Goal: Communication & Community: Answer question/provide support

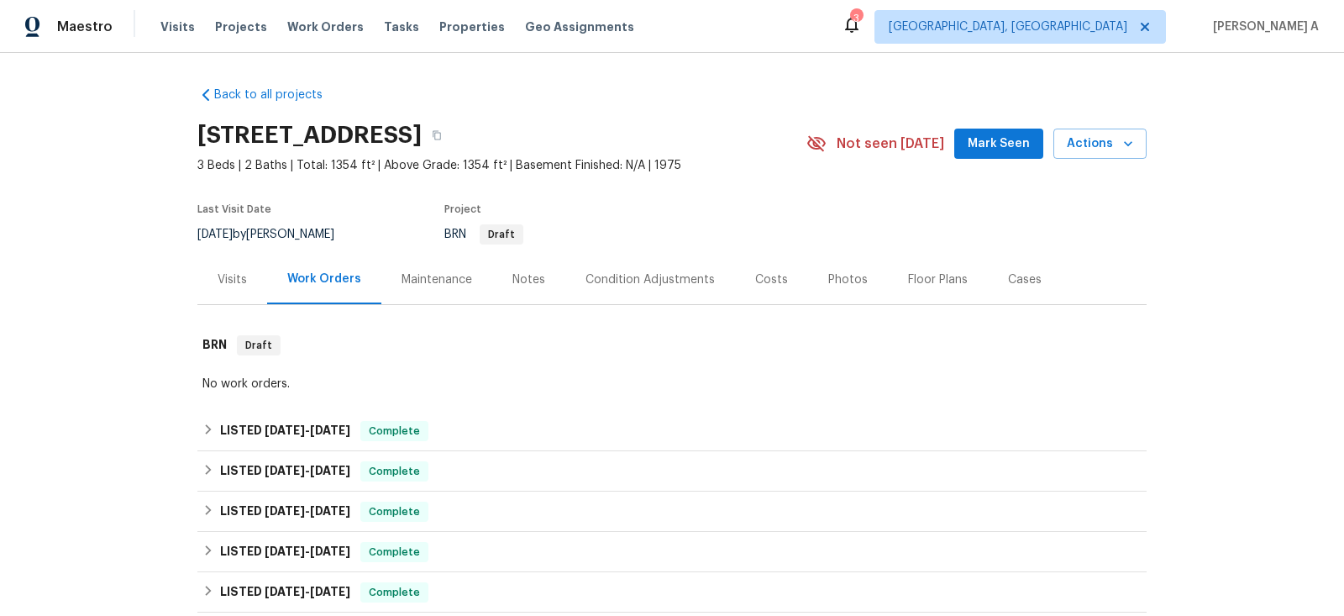
scroll to position [613, 0]
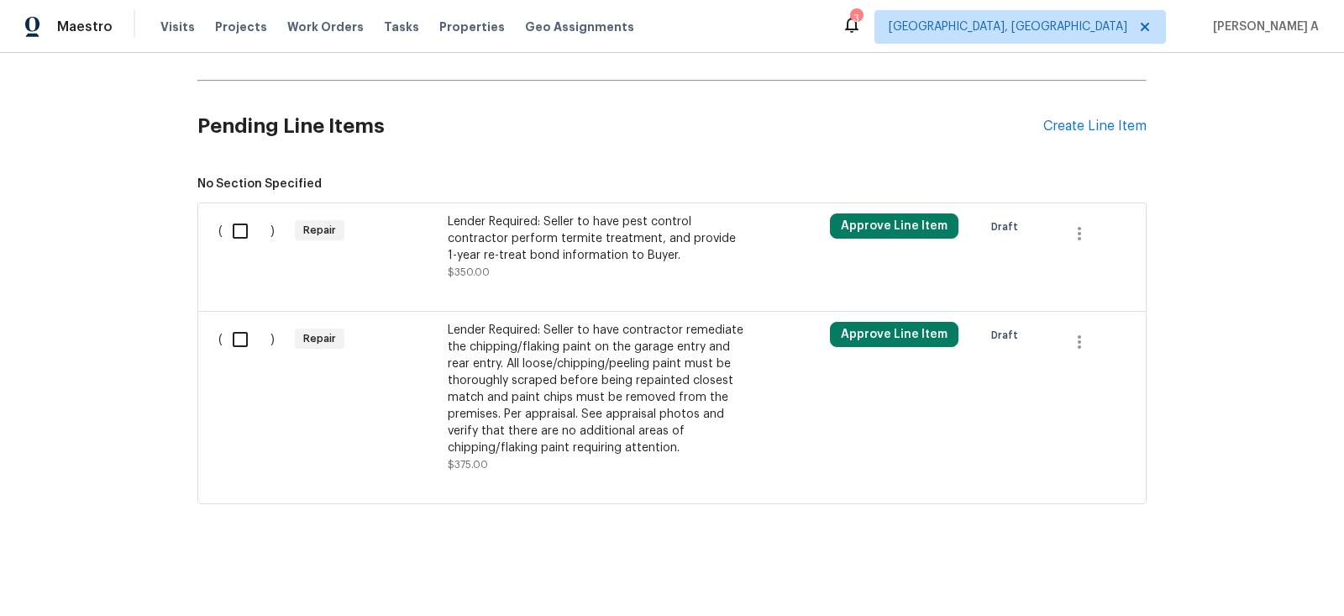
click at [570, 413] on div "Lender Required: Seller to have contractor remediate the chipping/flaking paint…" at bounding box center [596, 389] width 296 height 134
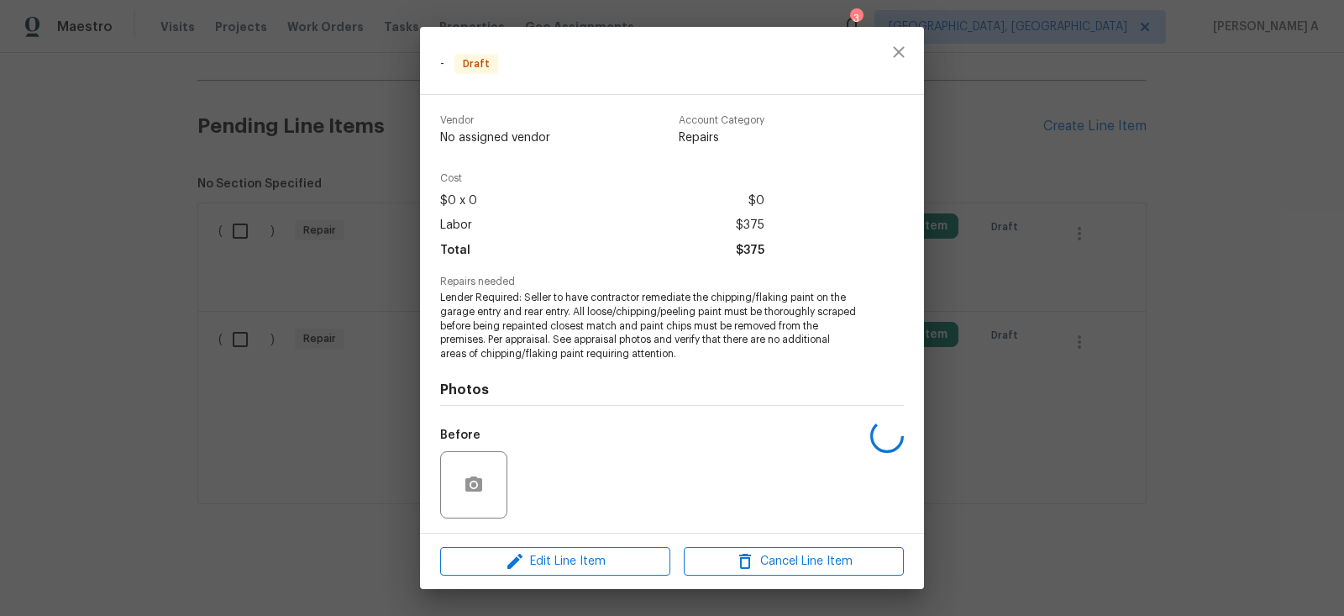
scroll to position [111, 0]
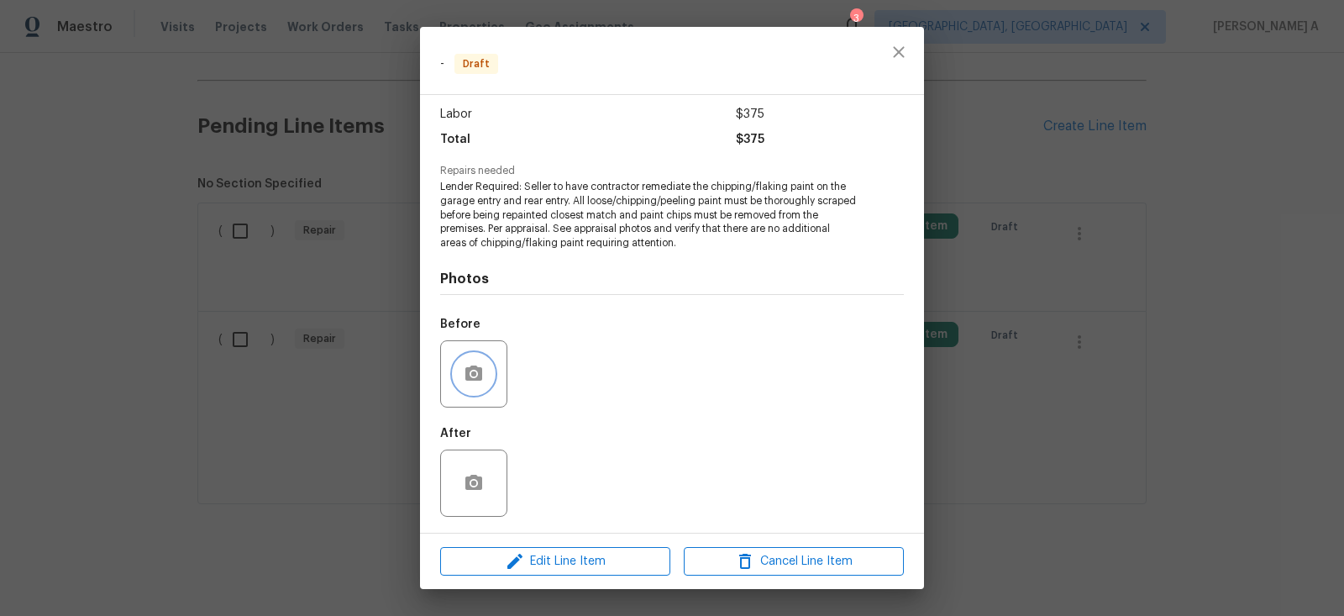
click at [485, 375] on button "button" at bounding box center [473, 374] width 40 height 40
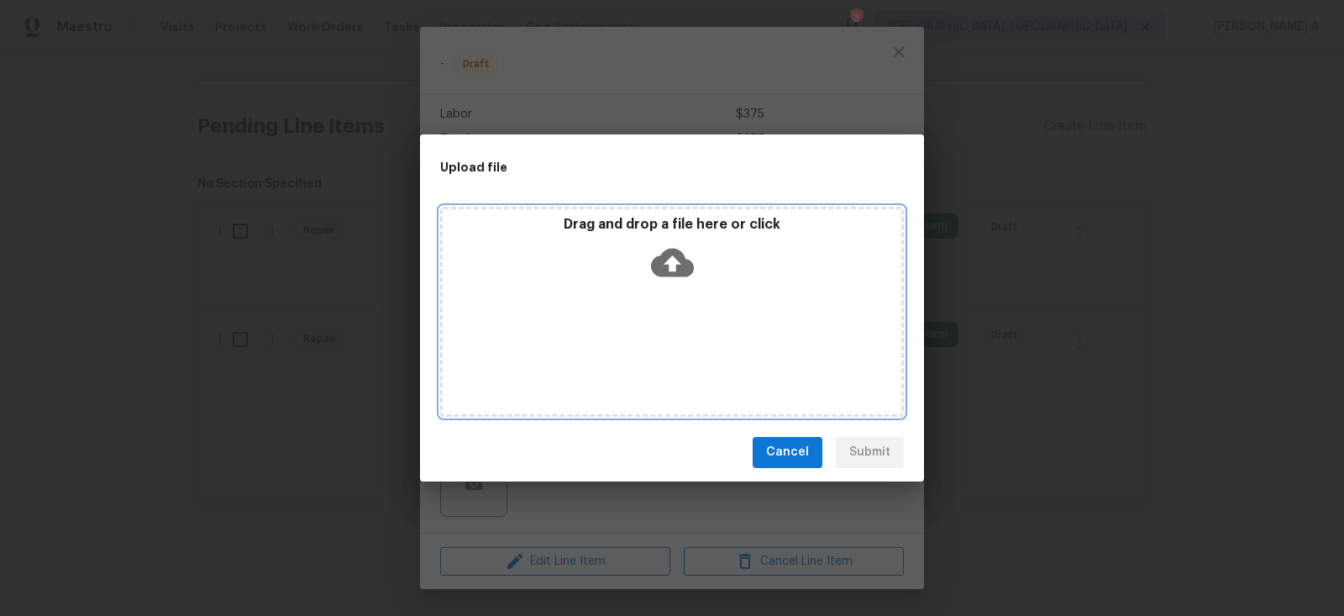
click at [674, 273] on icon at bounding box center [672, 262] width 43 height 29
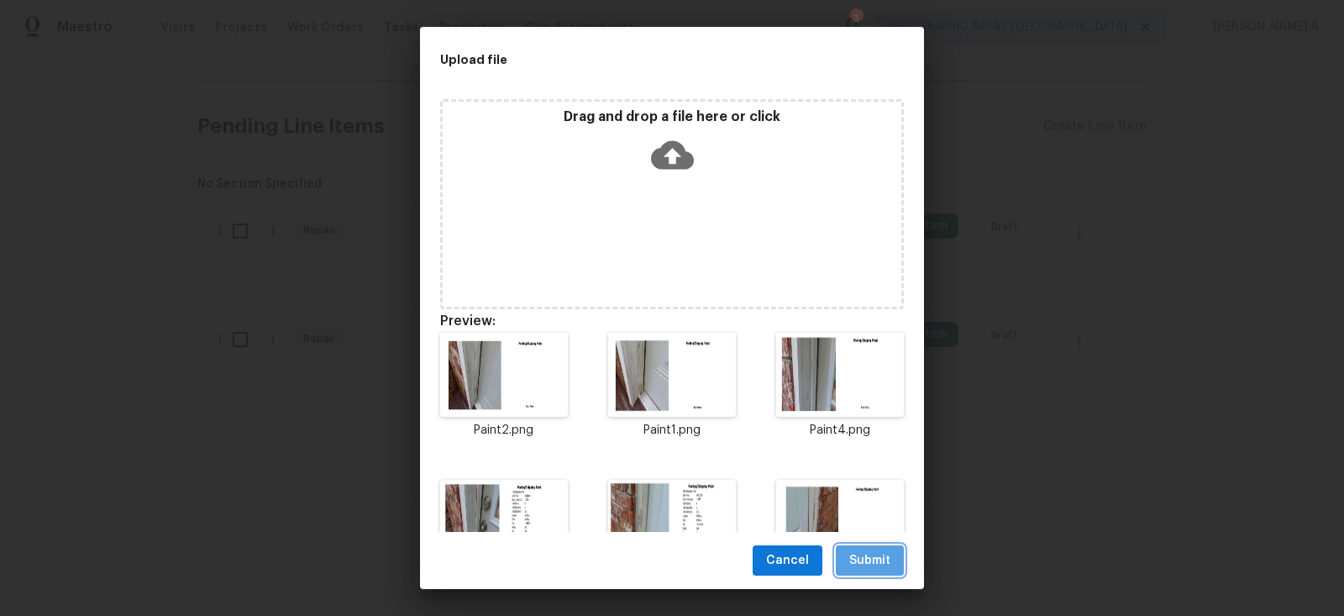
click at [864, 563] on span "Submit" at bounding box center [869, 560] width 41 height 21
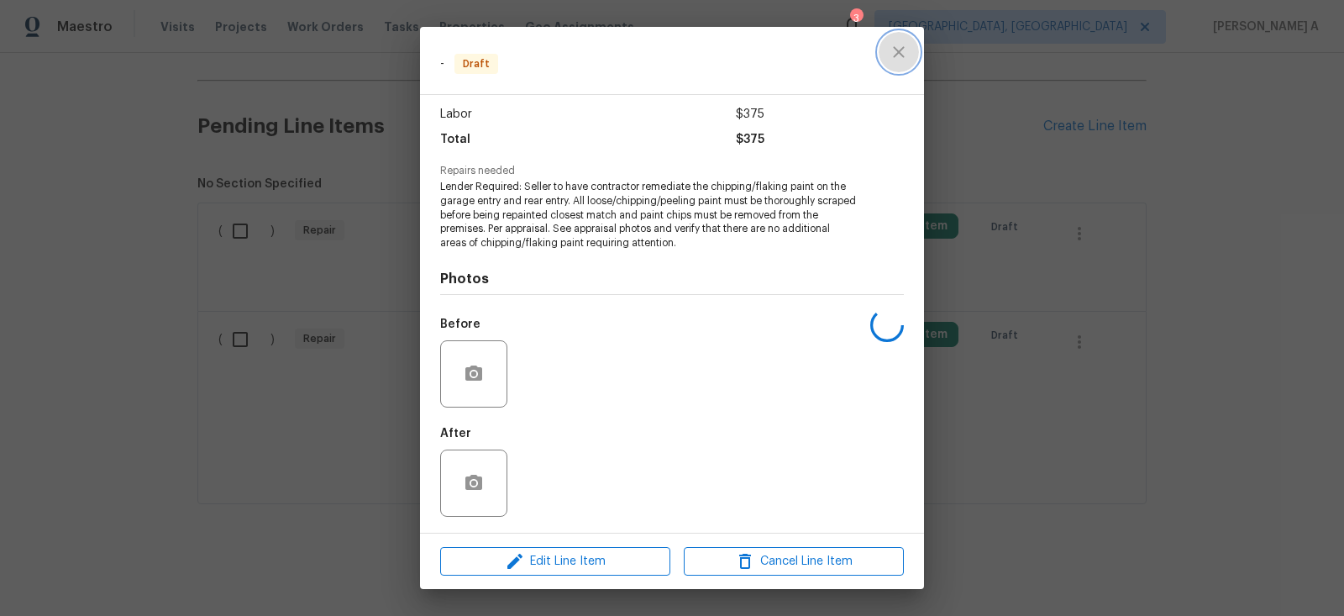
click at [890, 47] on icon "close" at bounding box center [898, 52] width 20 height 20
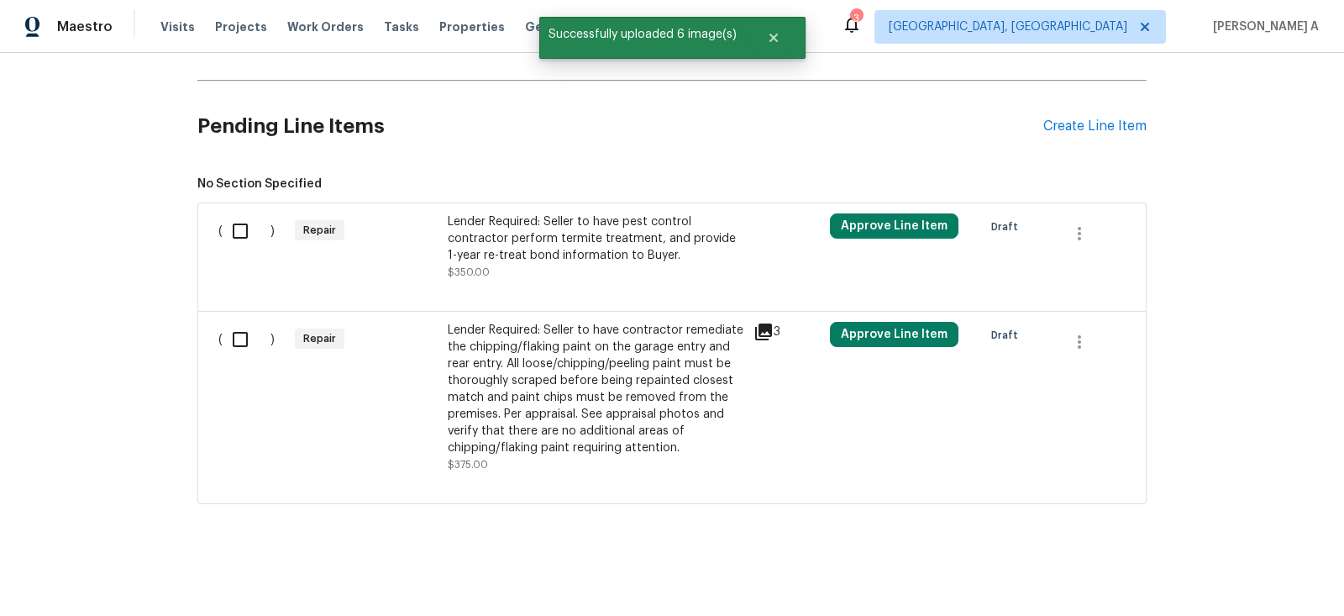
click at [223, 334] on input "checkbox" at bounding box center [247, 339] width 48 height 35
checkbox input "true"
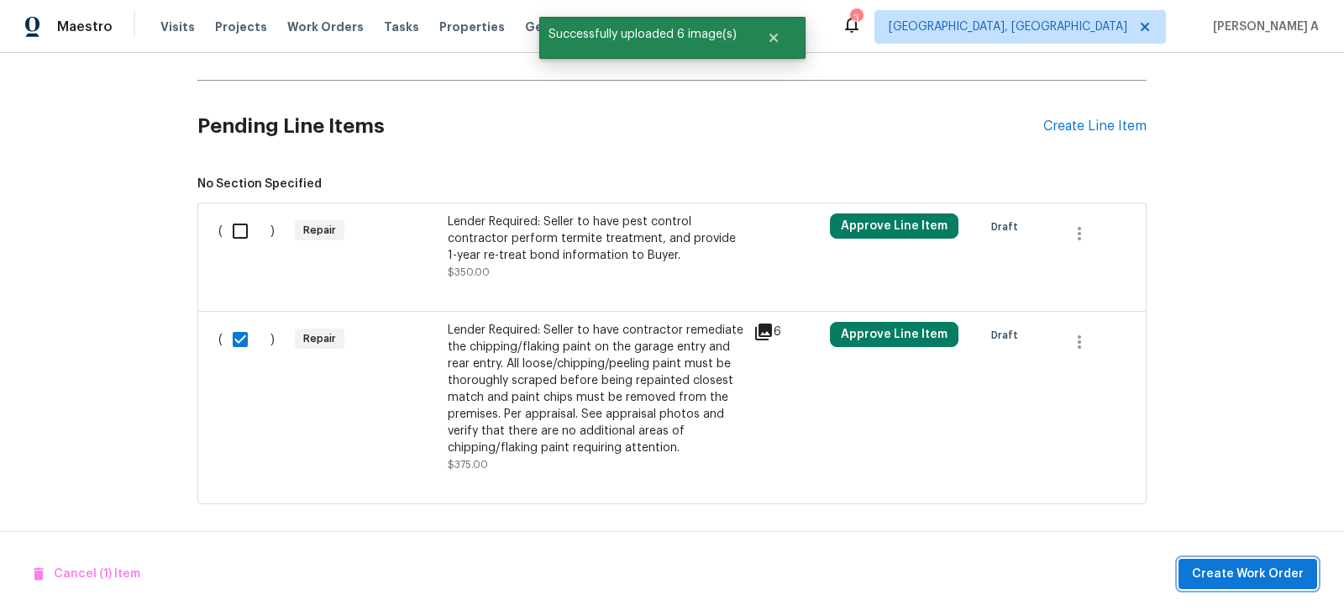
click at [1247, 572] on span "Create Work Order" at bounding box center [1248, 573] width 112 height 21
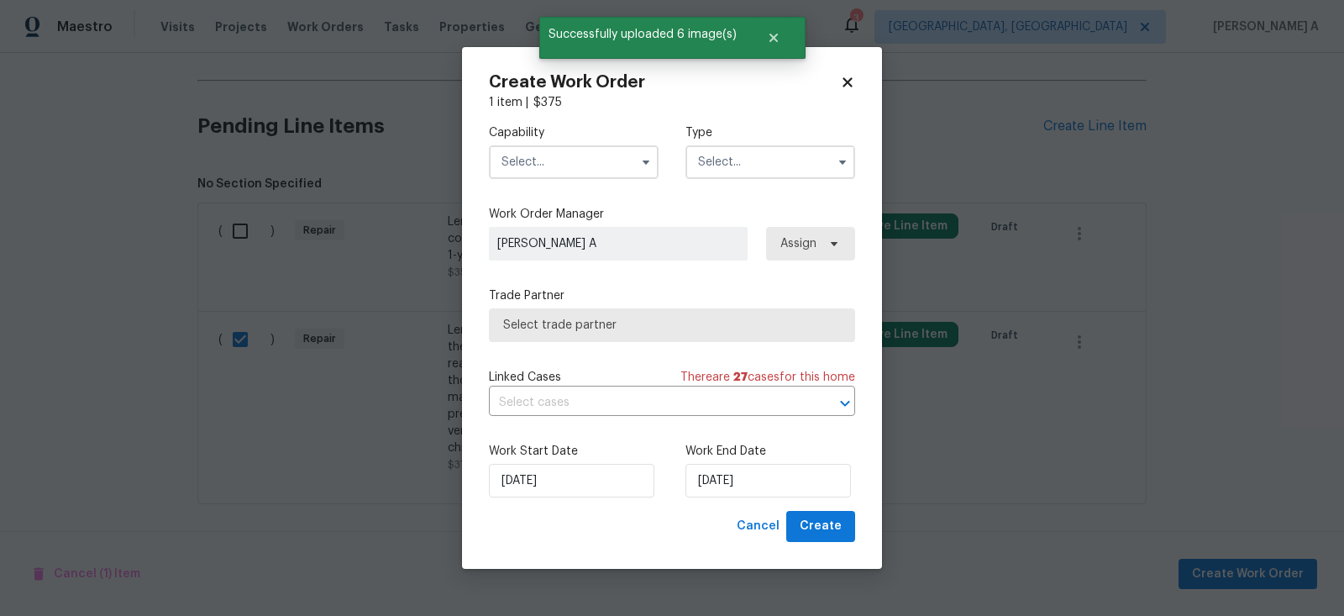
click at [553, 155] on input "text" at bounding box center [574, 162] width 170 height 34
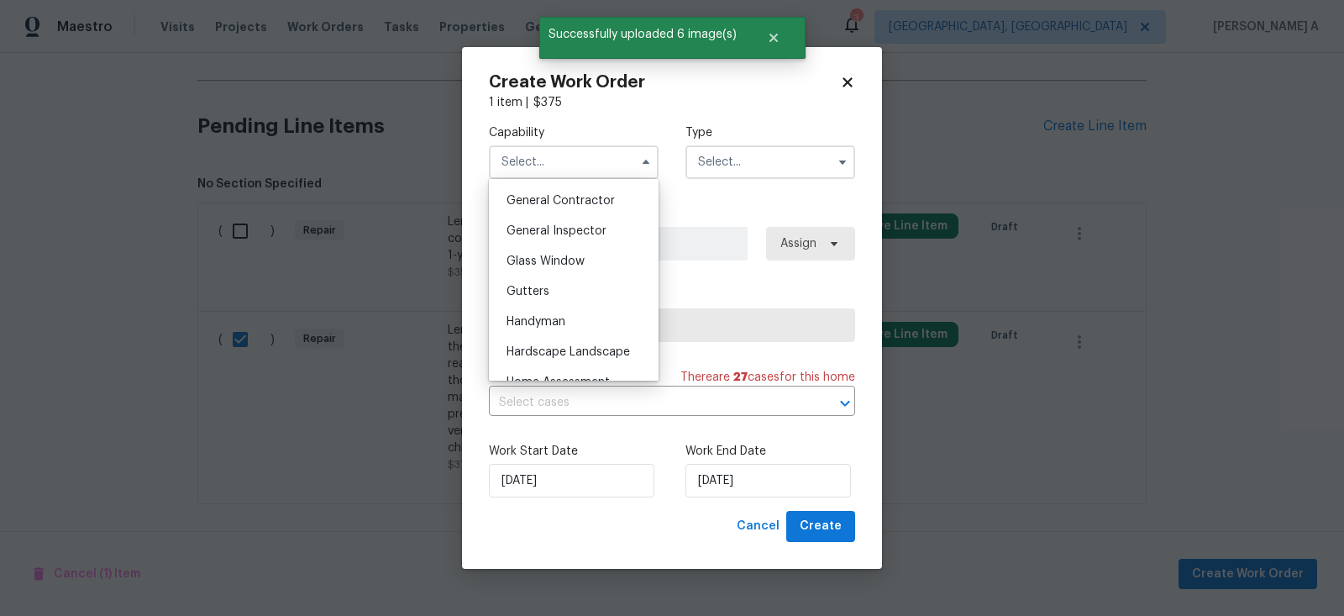
scroll to position [849, 0]
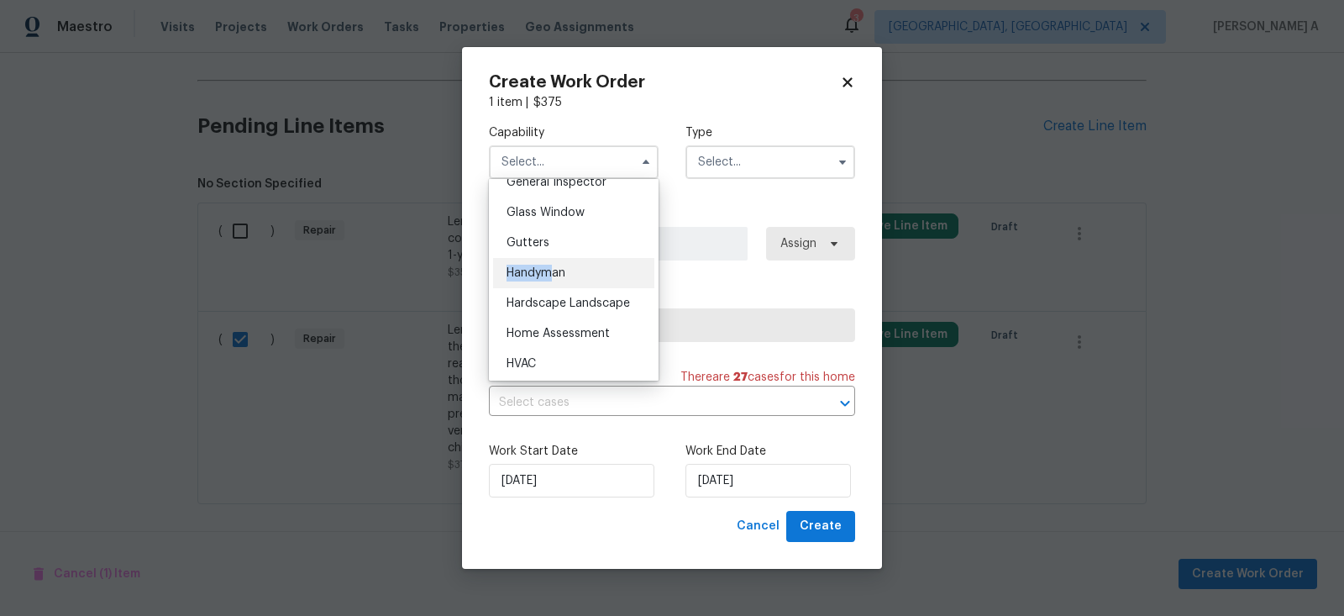
drag, startPoint x: 553, startPoint y: 255, endPoint x: 553, endPoint y: 272, distance: 16.8
click at [553, 272] on ul "Agent Appliance Bathtub Resurfacing BRN And Lrr Broker Cabinets Carpet Cleaning…" at bounding box center [574, 280] width 170 height 202
click at [553, 272] on span "Handyman" at bounding box center [535, 273] width 59 height 12
type input "Handyman"
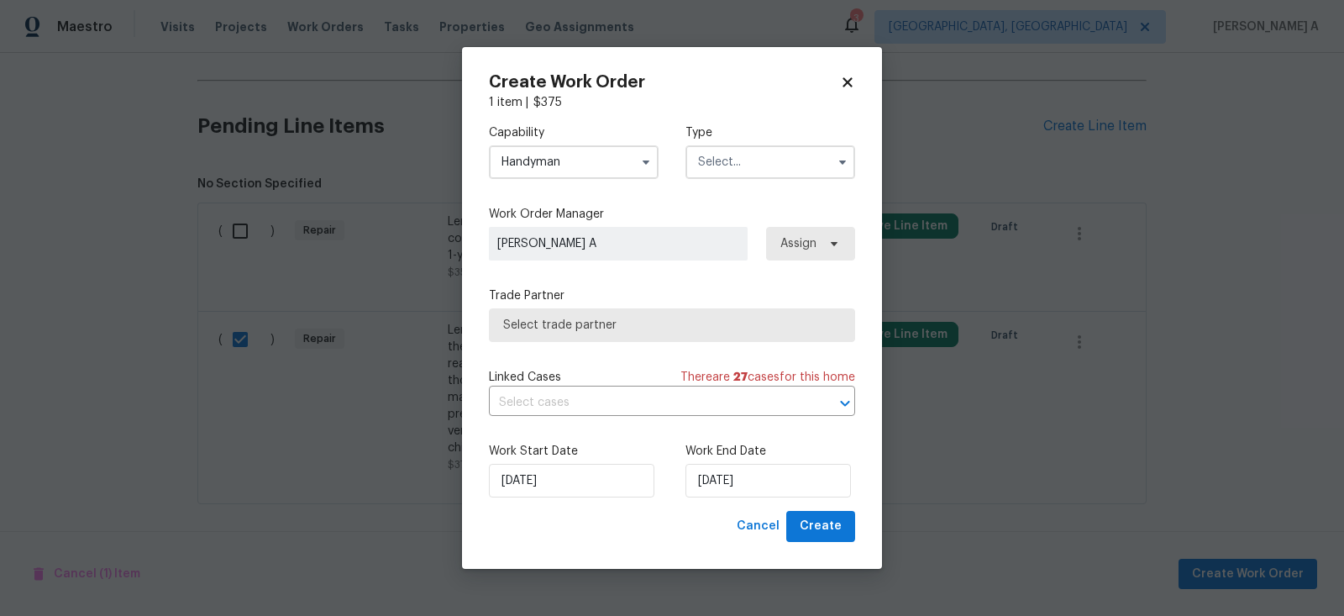
click at [731, 175] on input "text" at bounding box center [770, 162] width 170 height 34
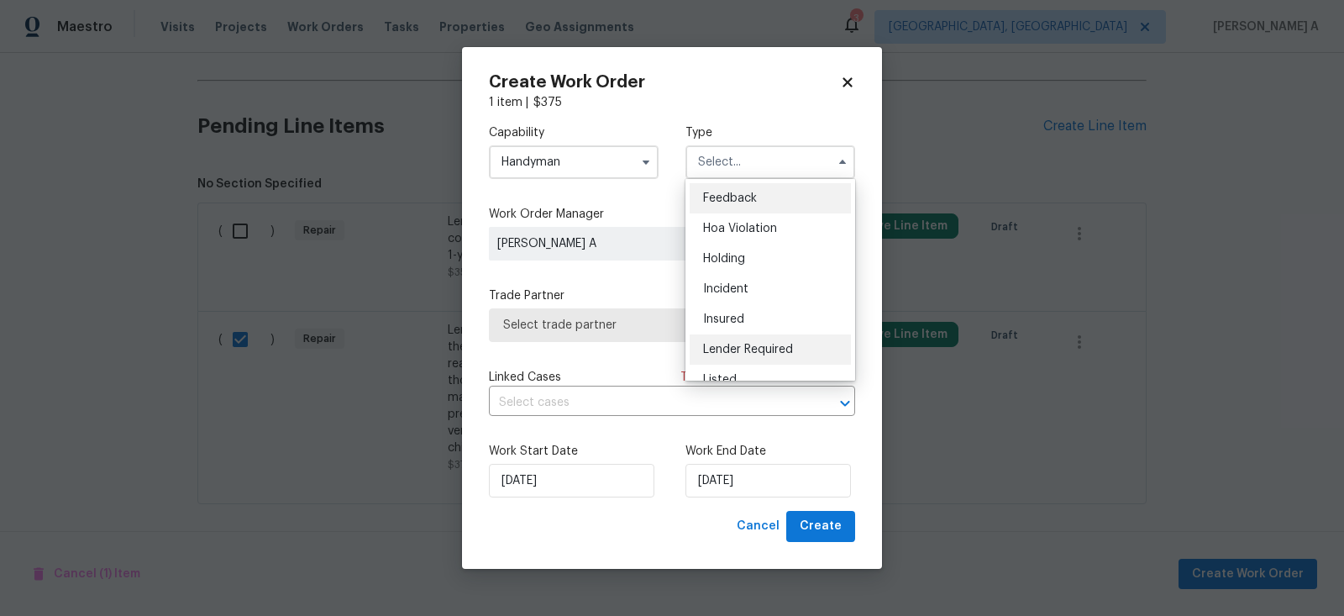
click at [750, 342] on div "Lender Required" at bounding box center [769, 349] width 161 height 30
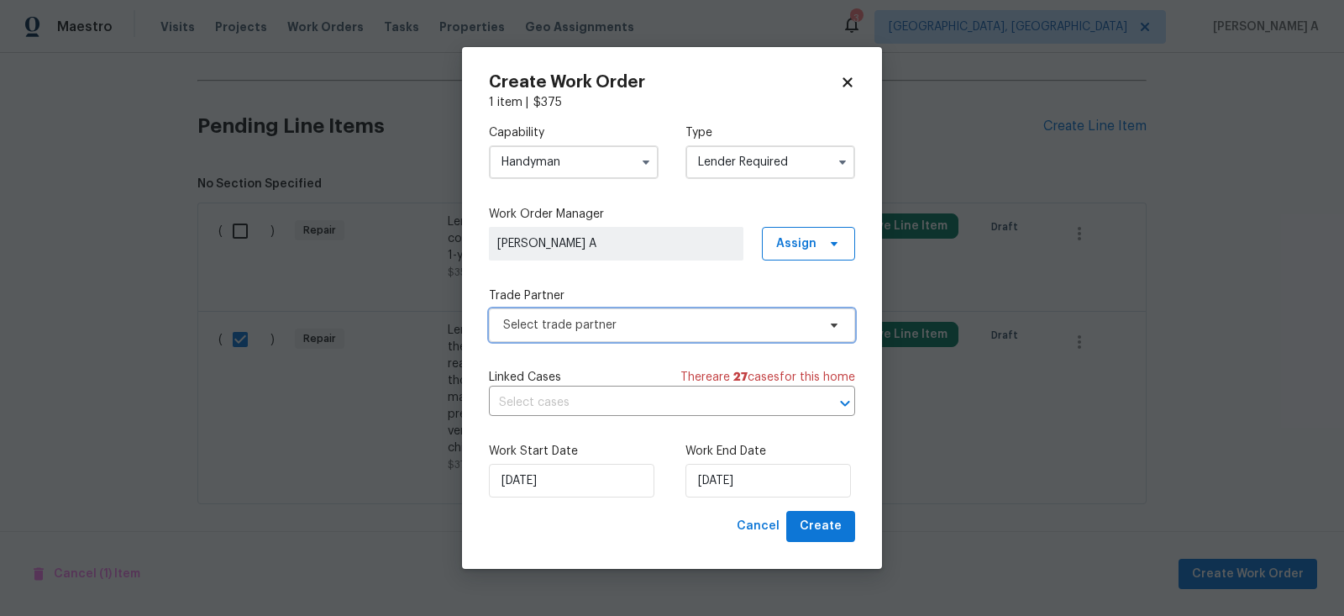
click at [718, 327] on span "Select trade partner" at bounding box center [659, 325] width 313 height 17
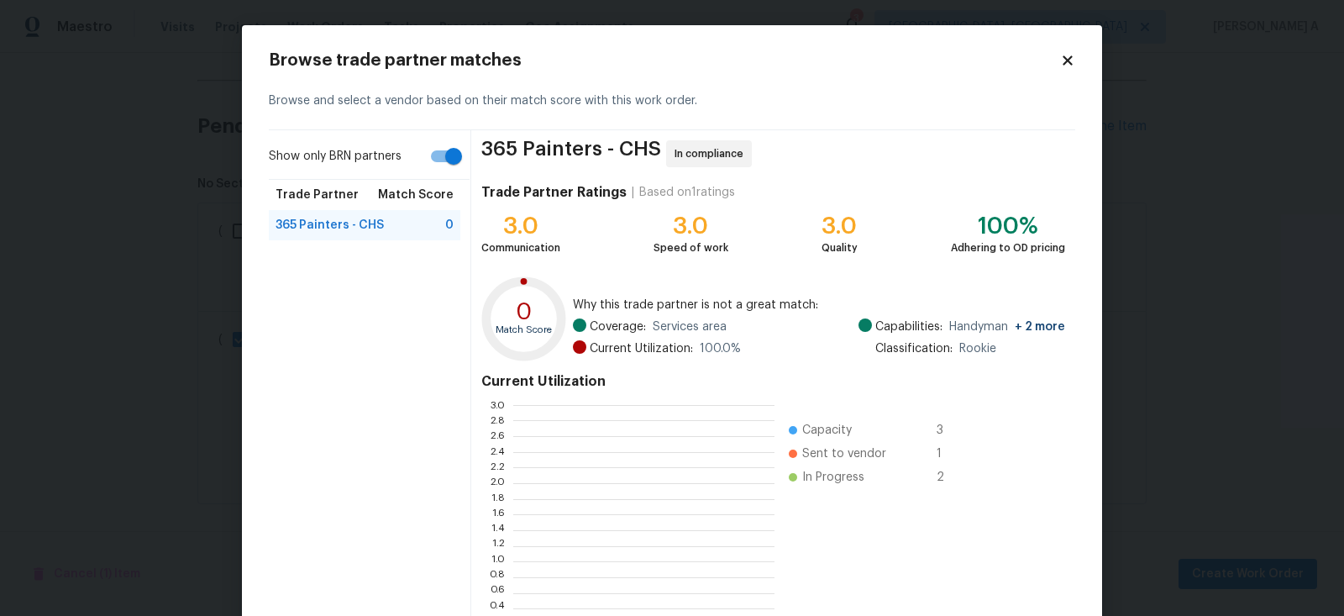
scroll to position [235, 261]
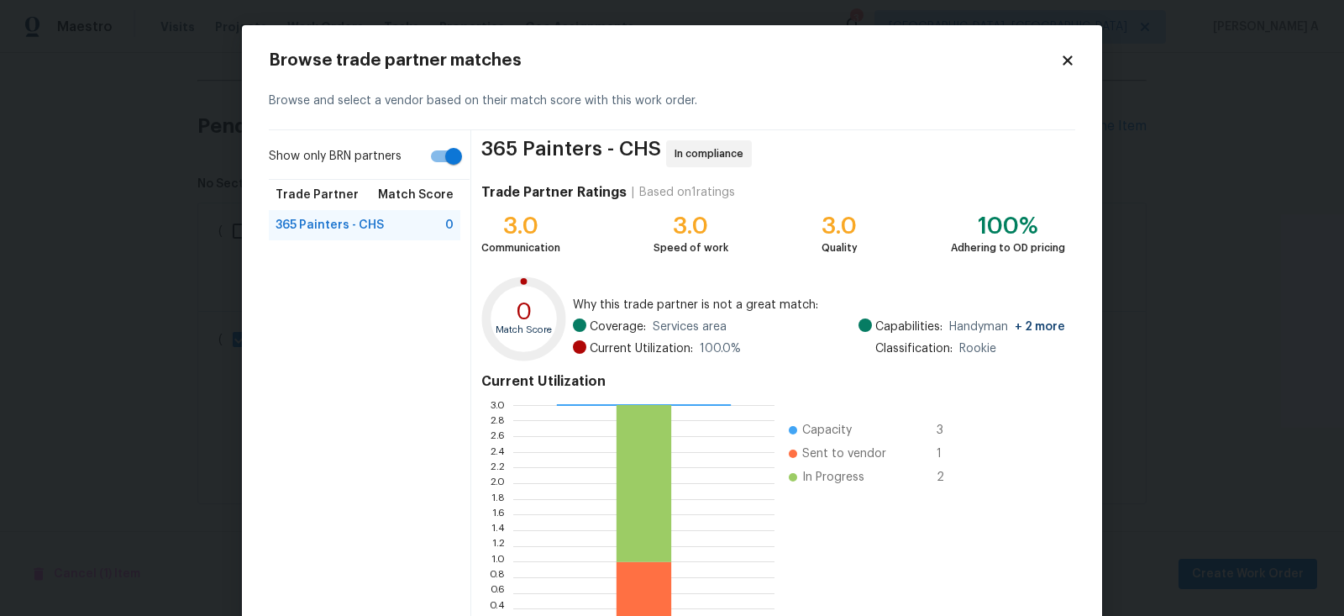
click at [1067, 55] on icon at bounding box center [1067, 60] width 15 height 15
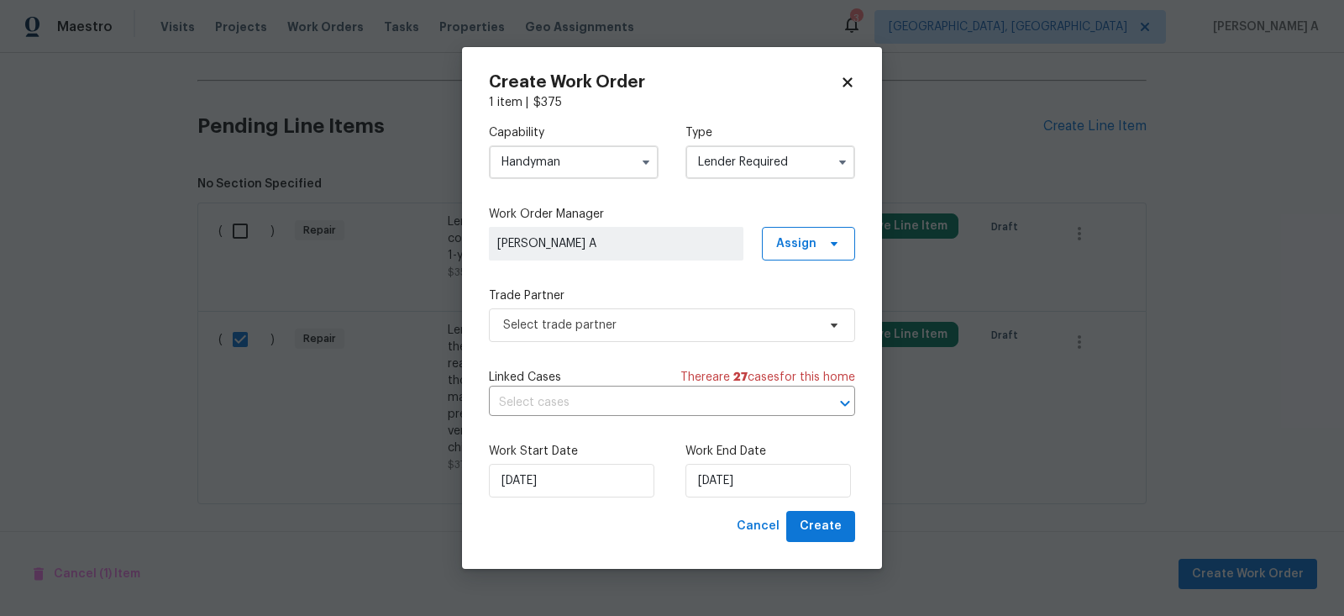
click at [752, 170] on input "Lender Required" at bounding box center [770, 162] width 170 height 34
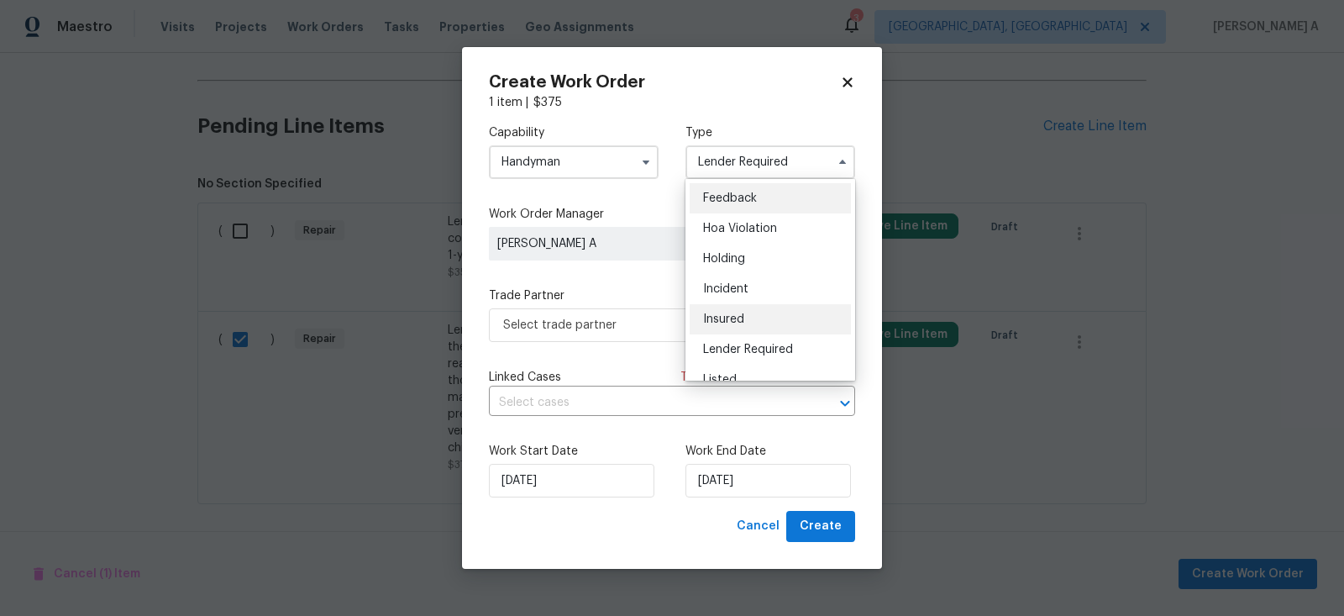
scroll to position [380, 0]
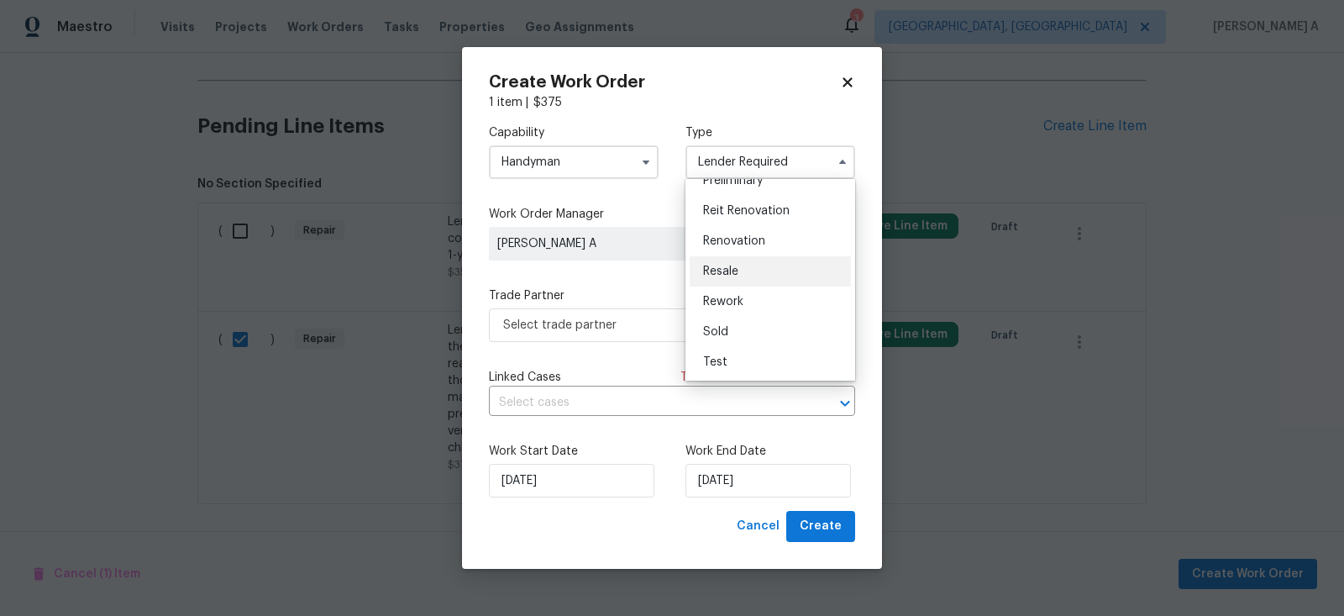
click at [740, 267] on div "Resale" at bounding box center [769, 271] width 161 height 30
type input "Resale"
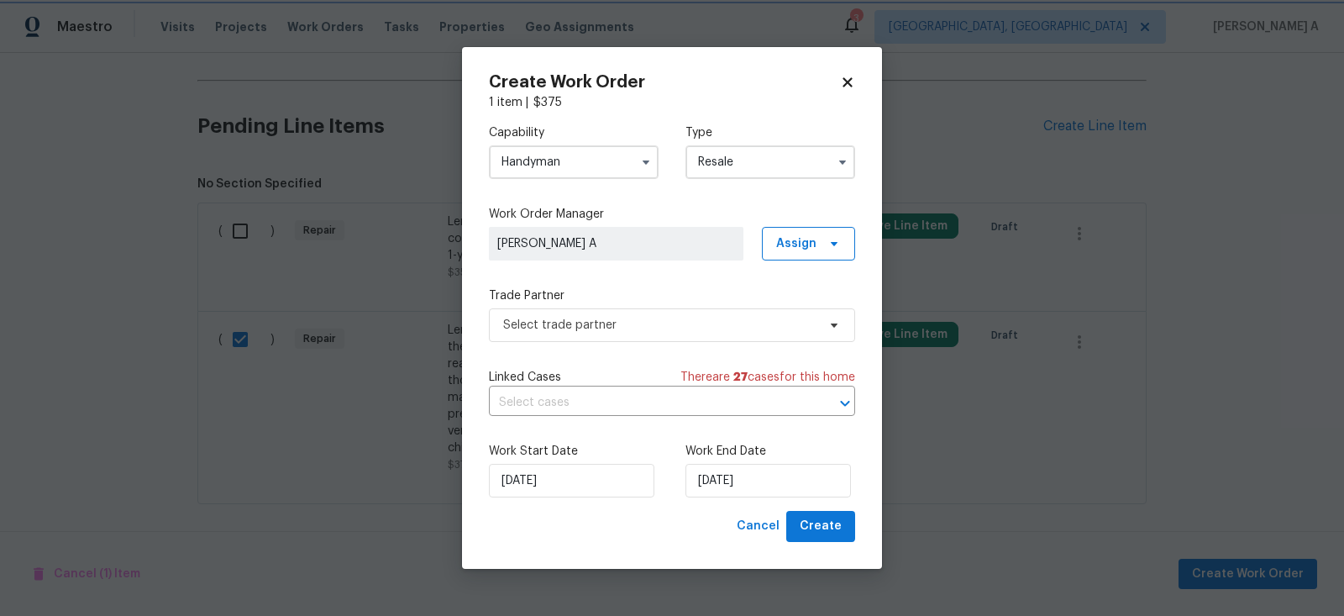
scroll to position [0, 0]
click at [671, 327] on span "Select trade partner" at bounding box center [659, 325] width 313 height 17
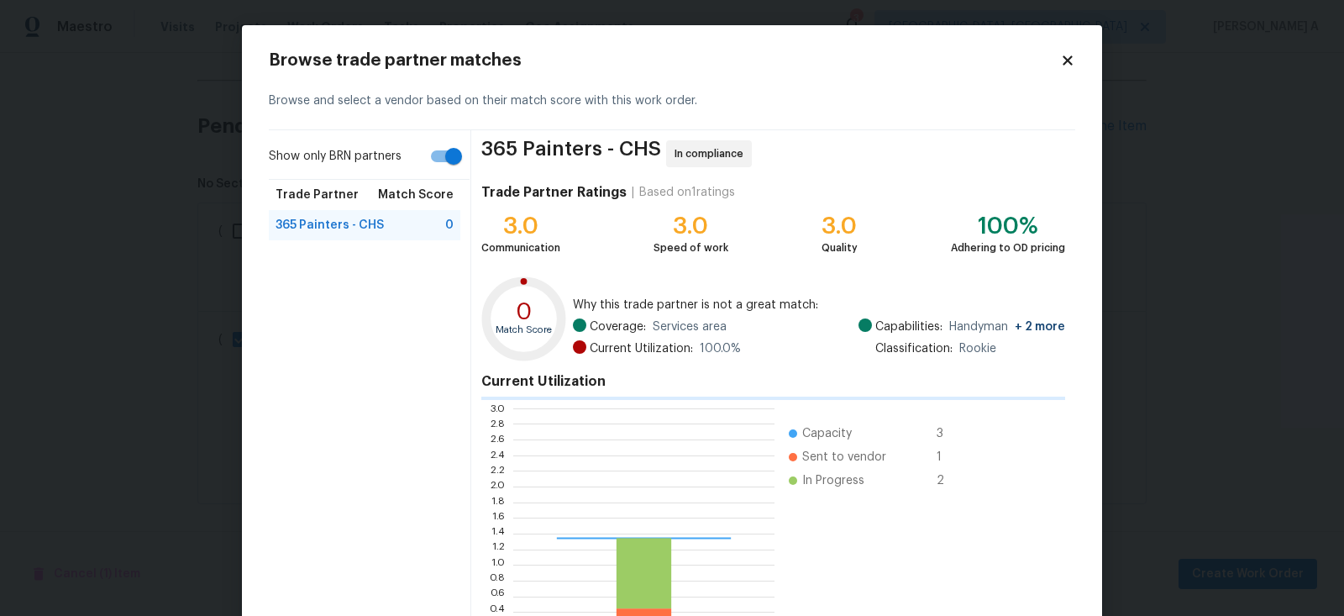
scroll to position [235, 261]
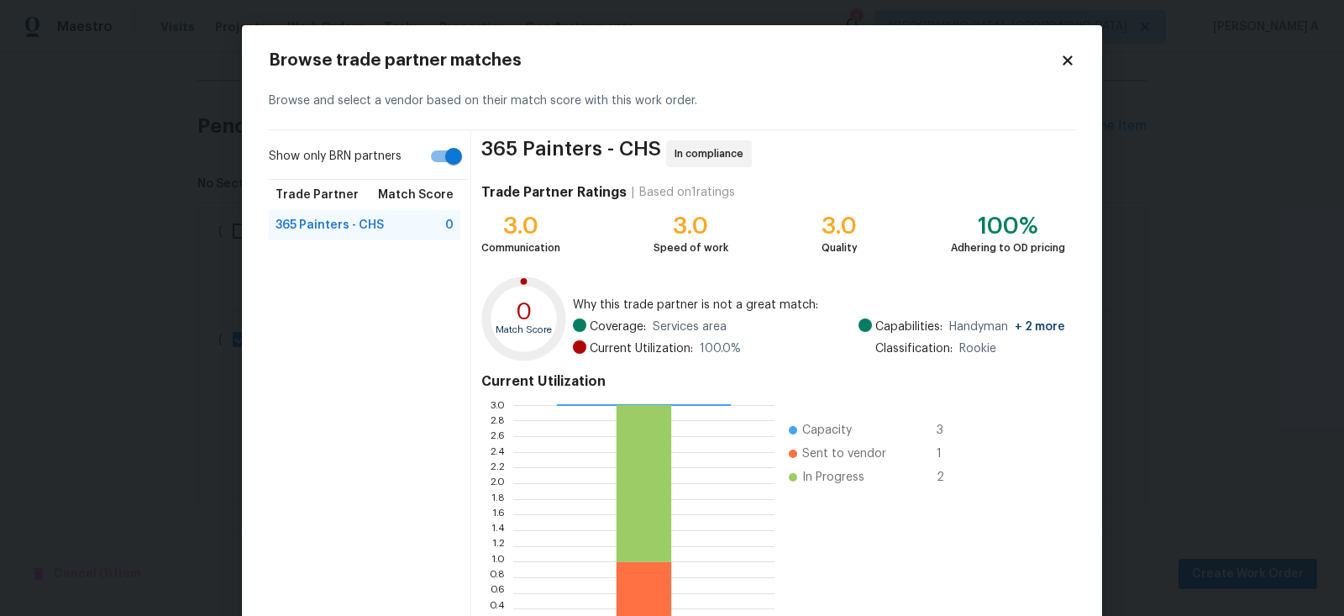
click at [448, 151] on input "Show only BRN partners" at bounding box center [454, 156] width 96 height 32
checkbox input "false"
click at [1066, 58] on icon at bounding box center [1066, 59] width 9 height 9
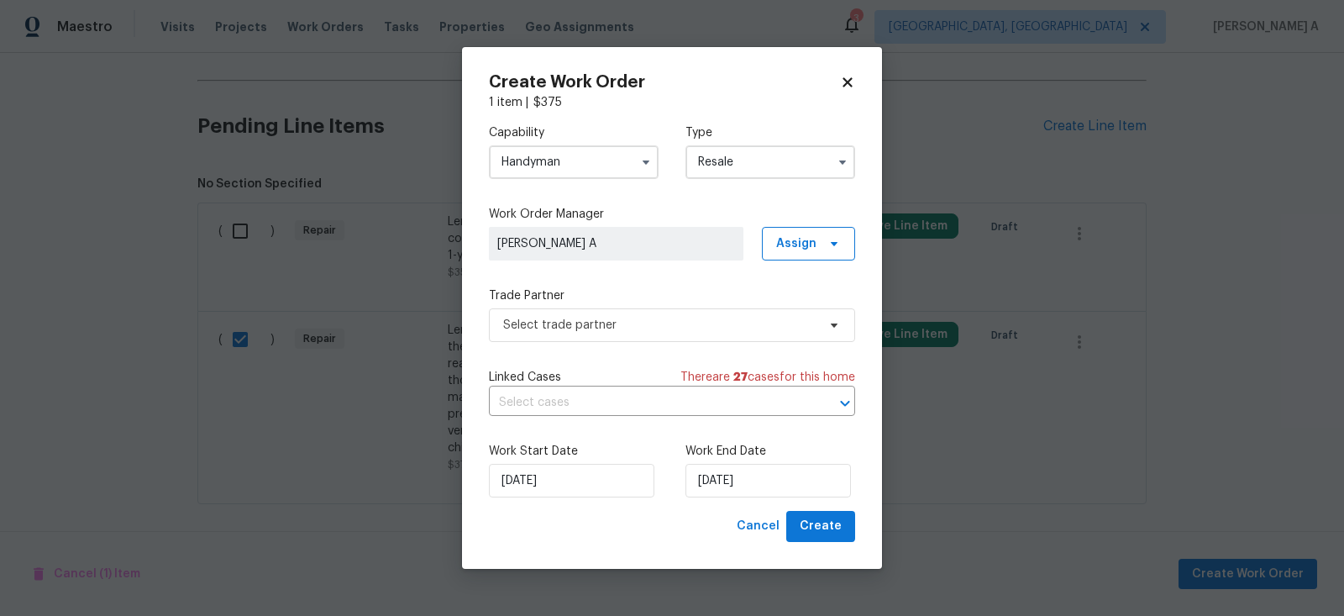
click at [567, 156] on input "Handyman" at bounding box center [574, 162] width 170 height 34
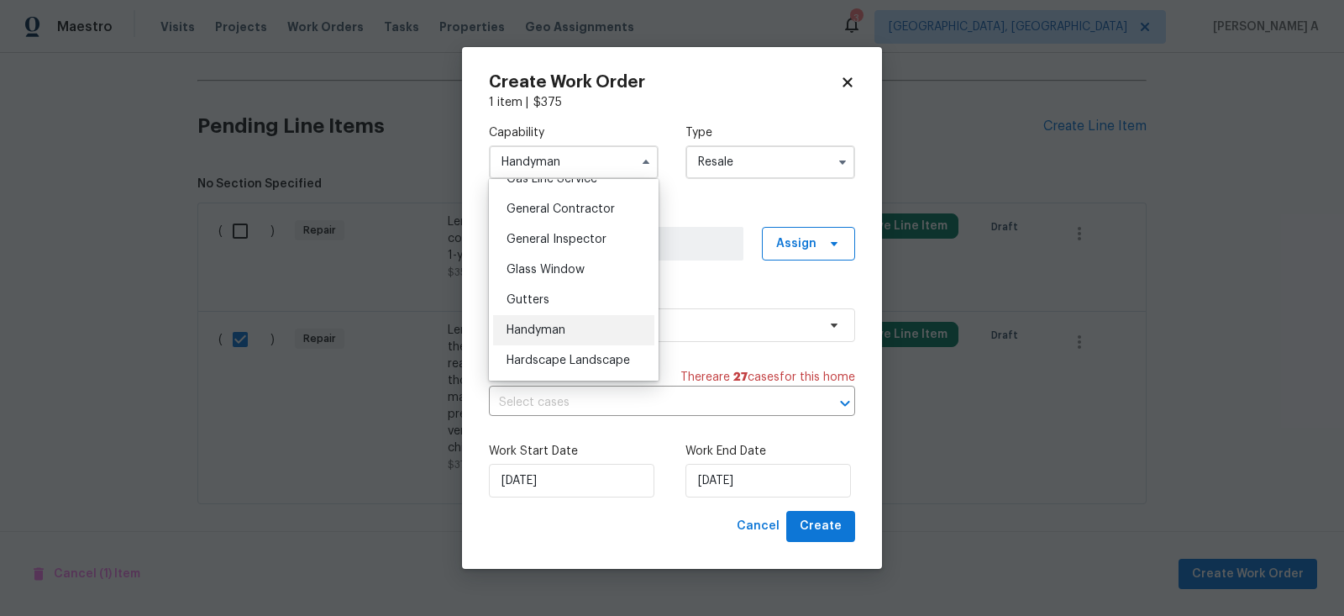
scroll to position [791, 0]
click at [571, 204] on span "General Contractor" at bounding box center [560, 210] width 108 height 12
type input "General Contractor"
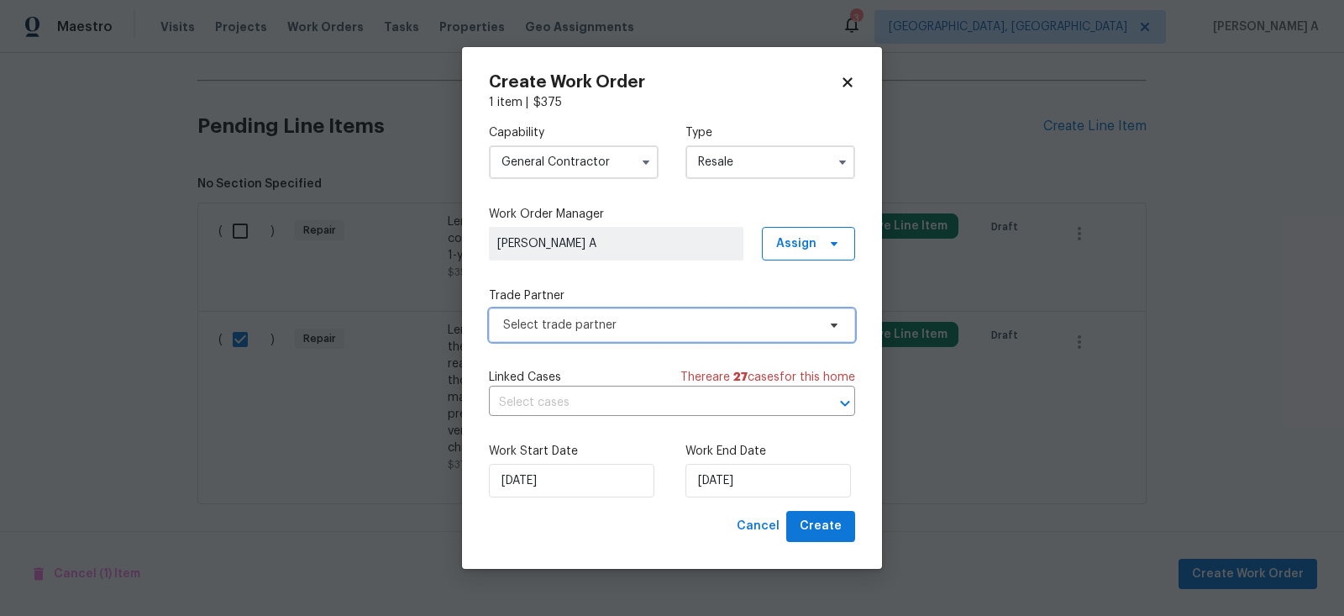
click at [619, 315] on span "Select trade partner" at bounding box center [672, 325] width 366 height 34
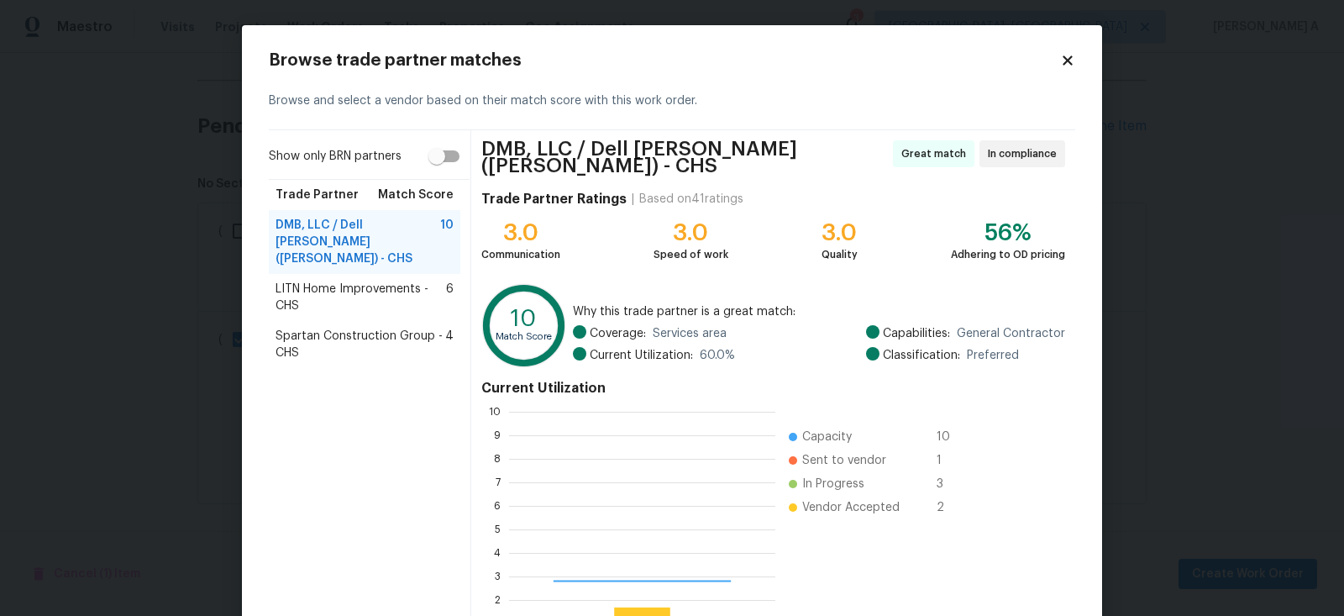
scroll to position [235, 265]
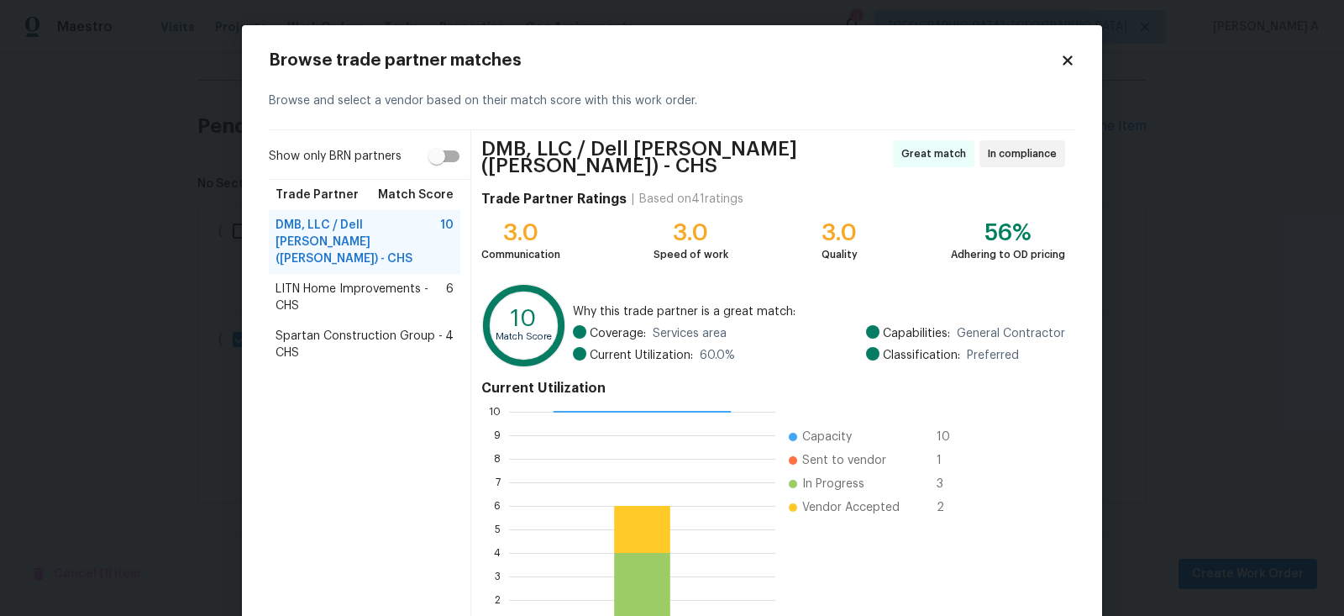
click at [396, 280] on span "LITN Home Improvements - CHS" at bounding box center [360, 297] width 170 height 34
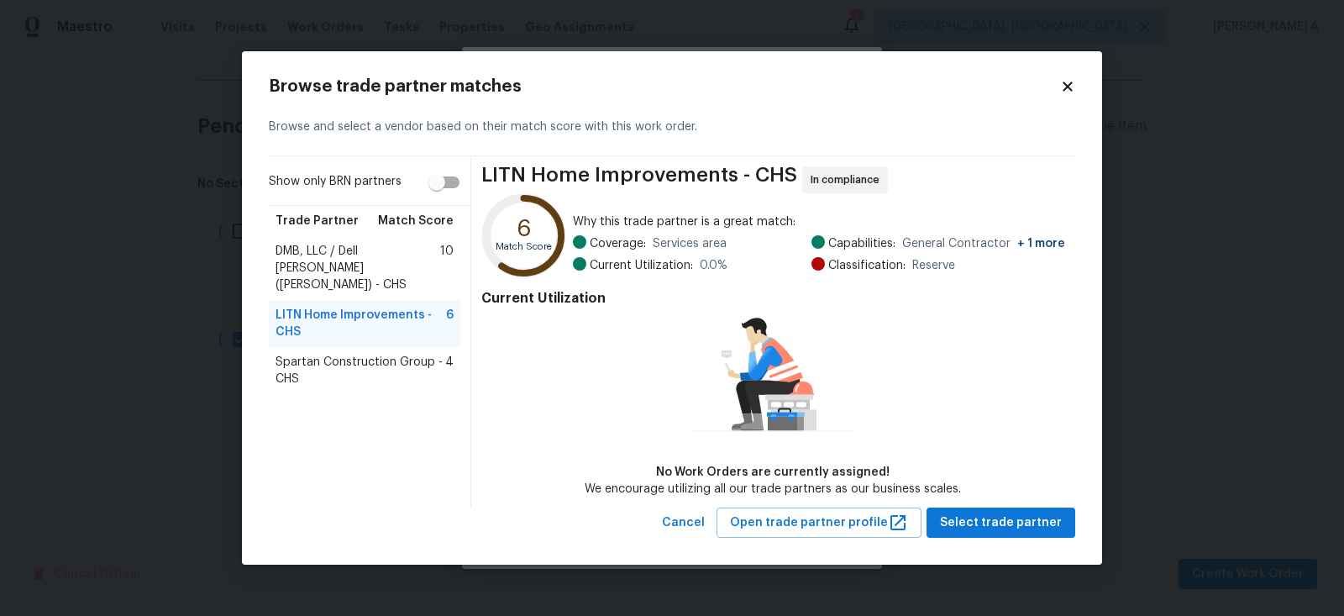
click at [380, 347] on div "Spartan Construction Group - CHS 4" at bounding box center [364, 370] width 191 height 47
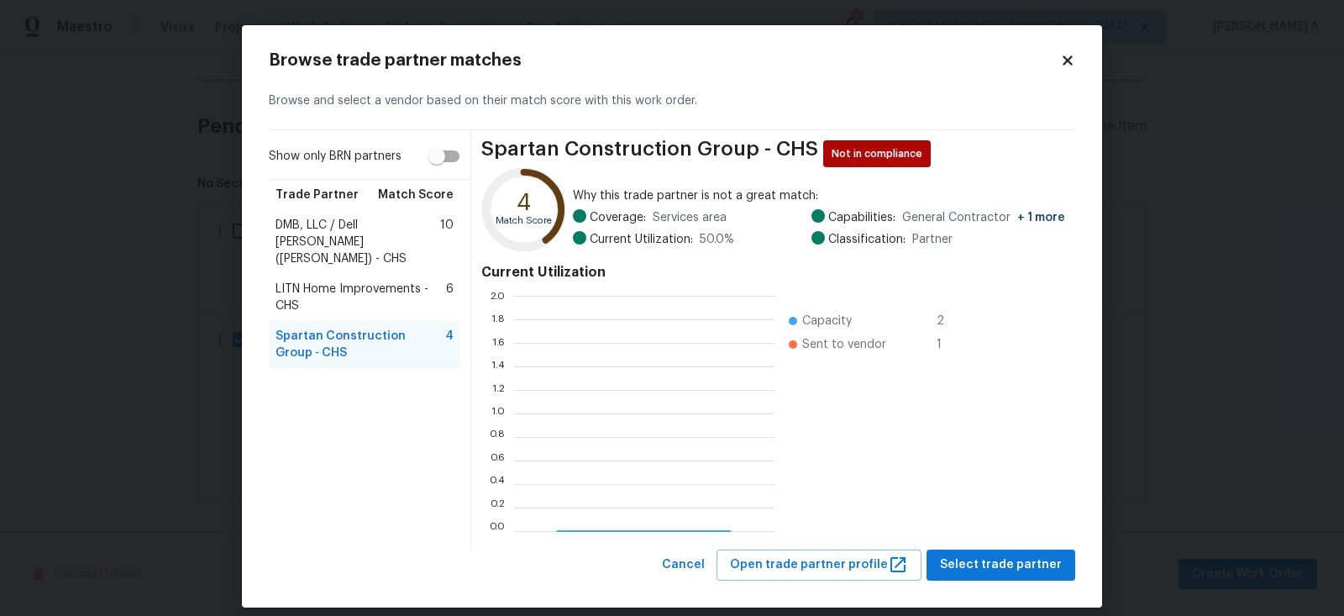
scroll to position [235, 261]
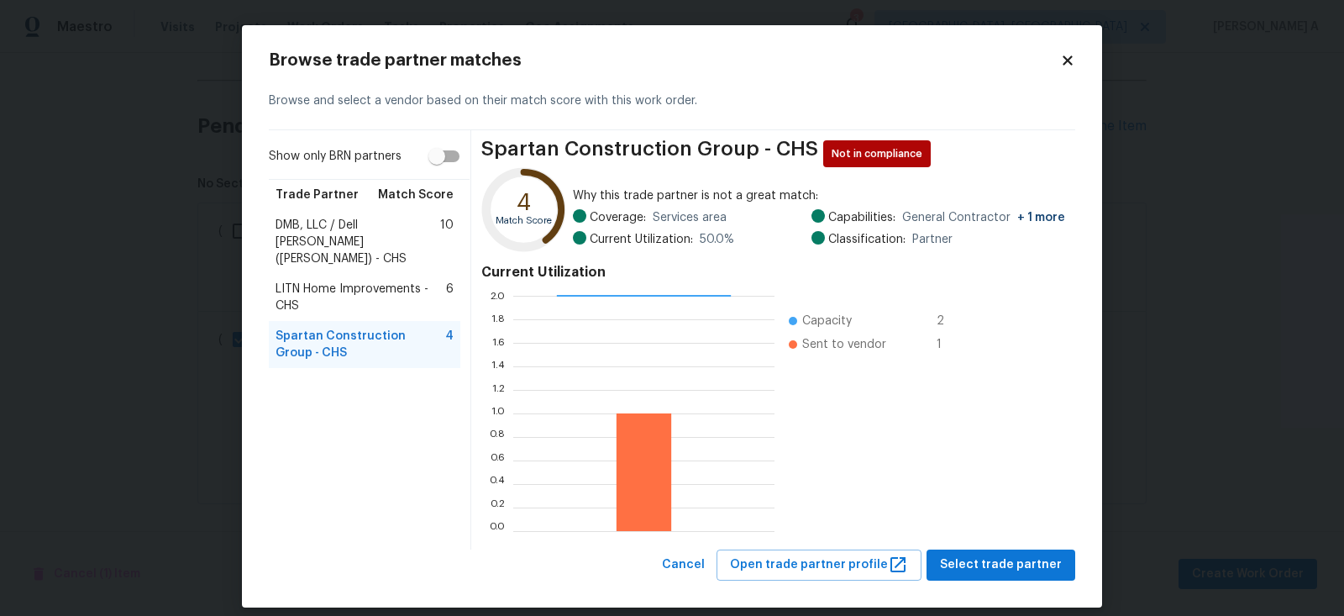
click at [444, 146] on input "Show only BRN partners" at bounding box center [437, 156] width 96 height 32
checkbox input "true"
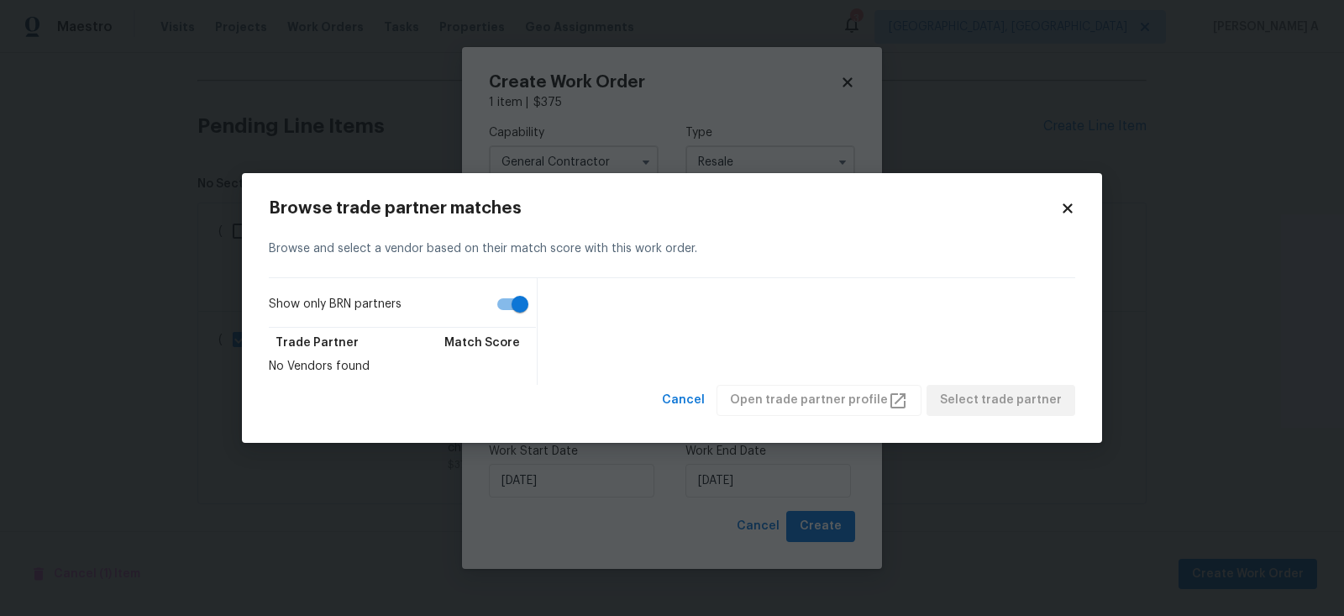
click at [1068, 206] on icon at bounding box center [1066, 208] width 9 height 9
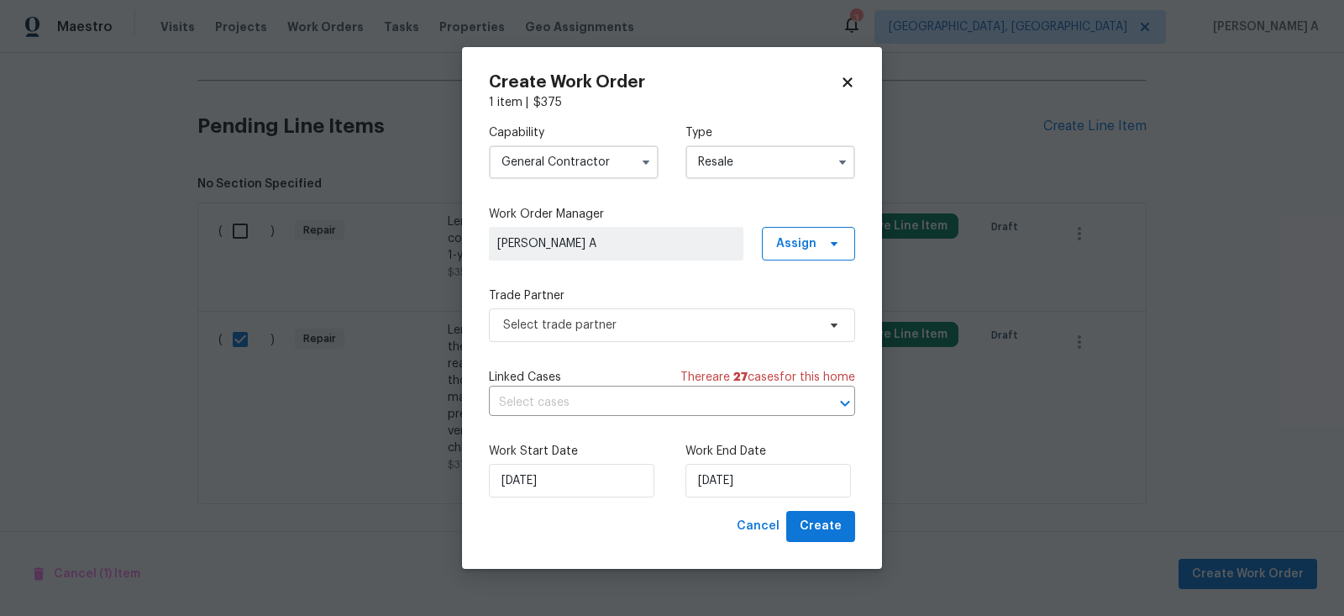
click at [625, 170] on input "General Contractor" at bounding box center [574, 162] width 170 height 34
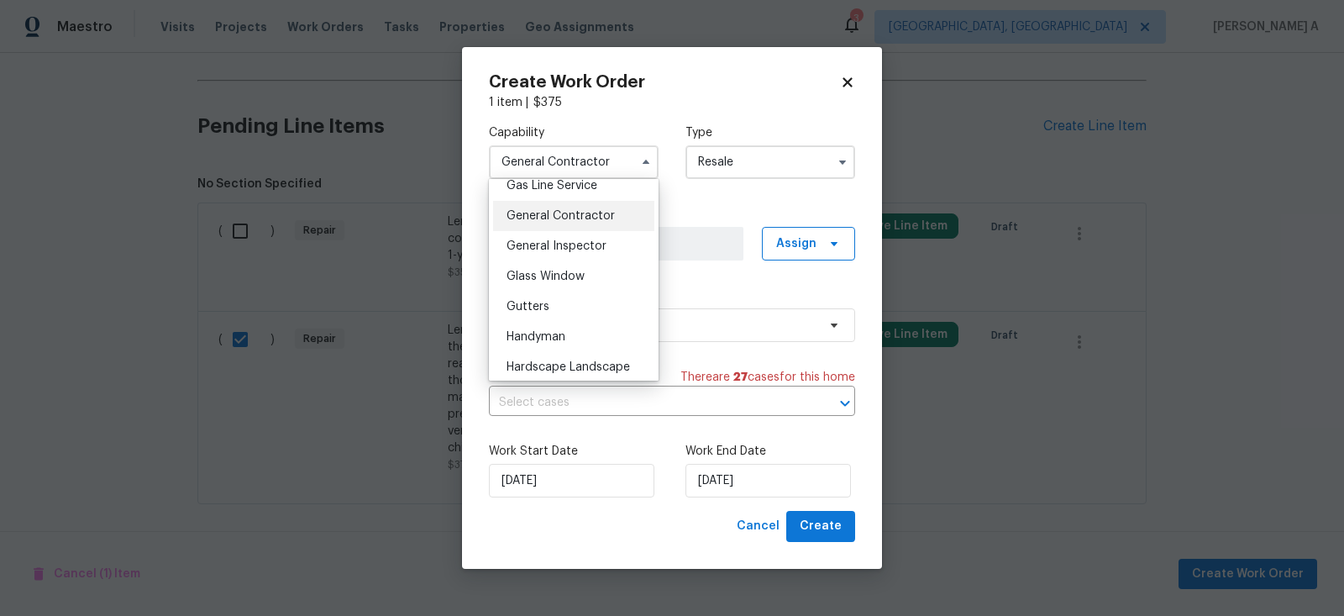
scroll to position [791, 0]
click at [578, 219] on div "General Contractor" at bounding box center [573, 210] width 161 height 30
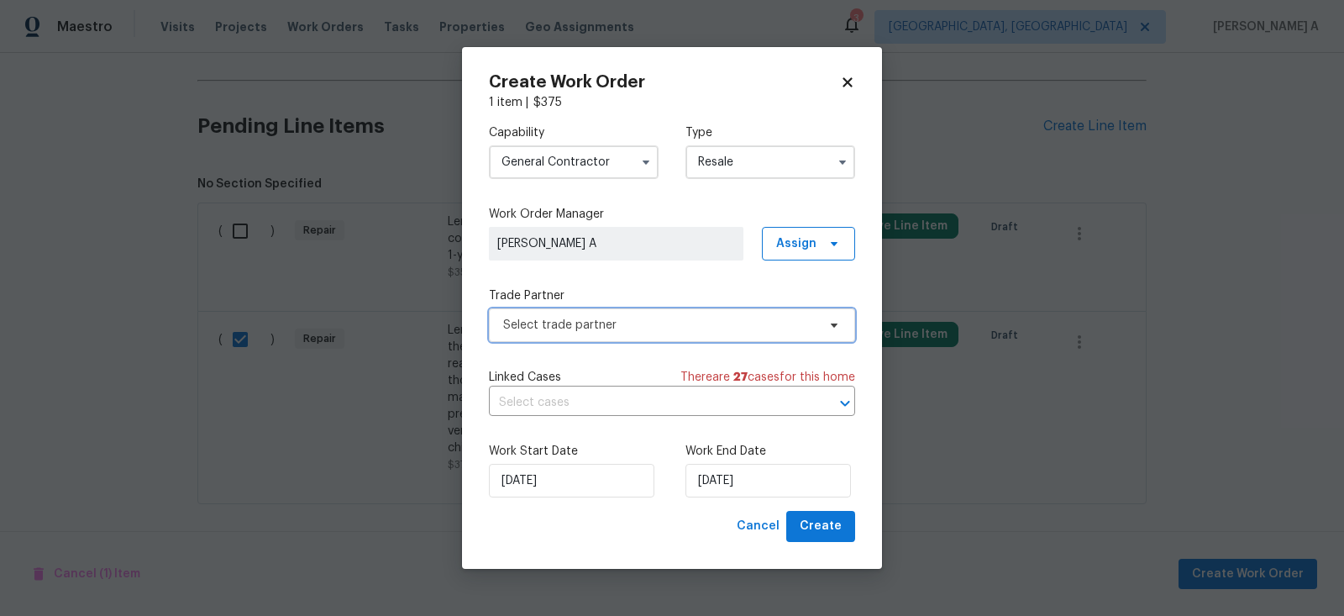
click at [697, 327] on span "Select trade partner" at bounding box center [659, 325] width 313 height 17
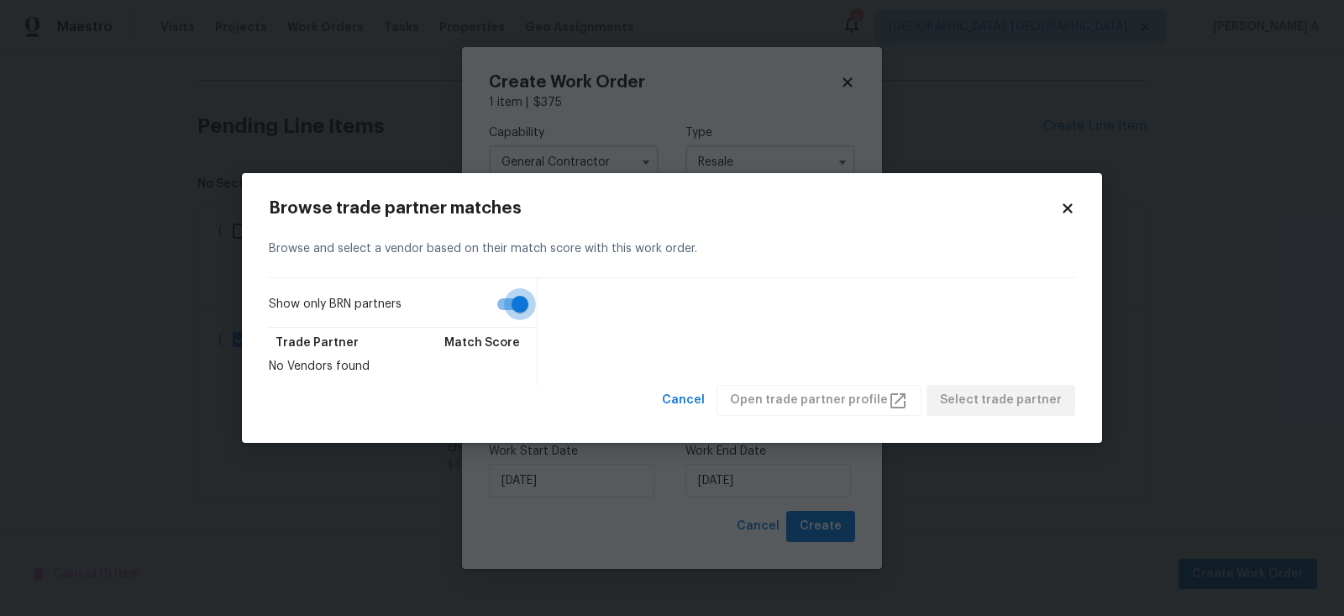
click at [504, 309] on input "Show only BRN partners" at bounding box center [520, 304] width 96 height 32
checkbox input "false"
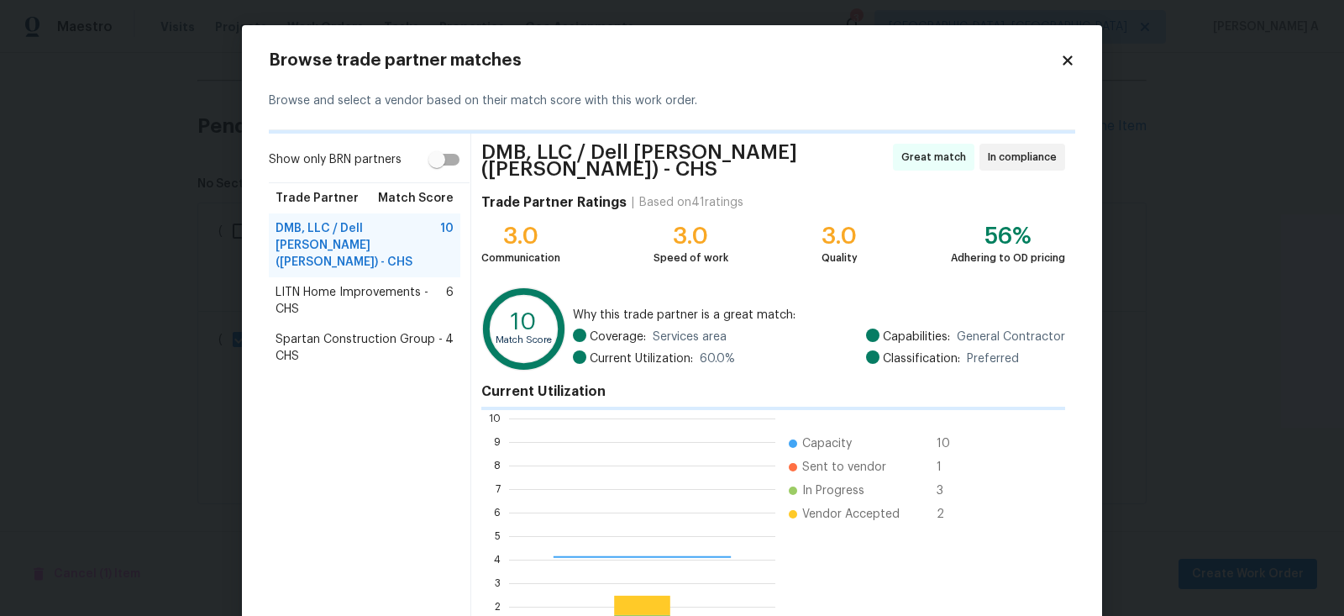
scroll to position [235, 265]
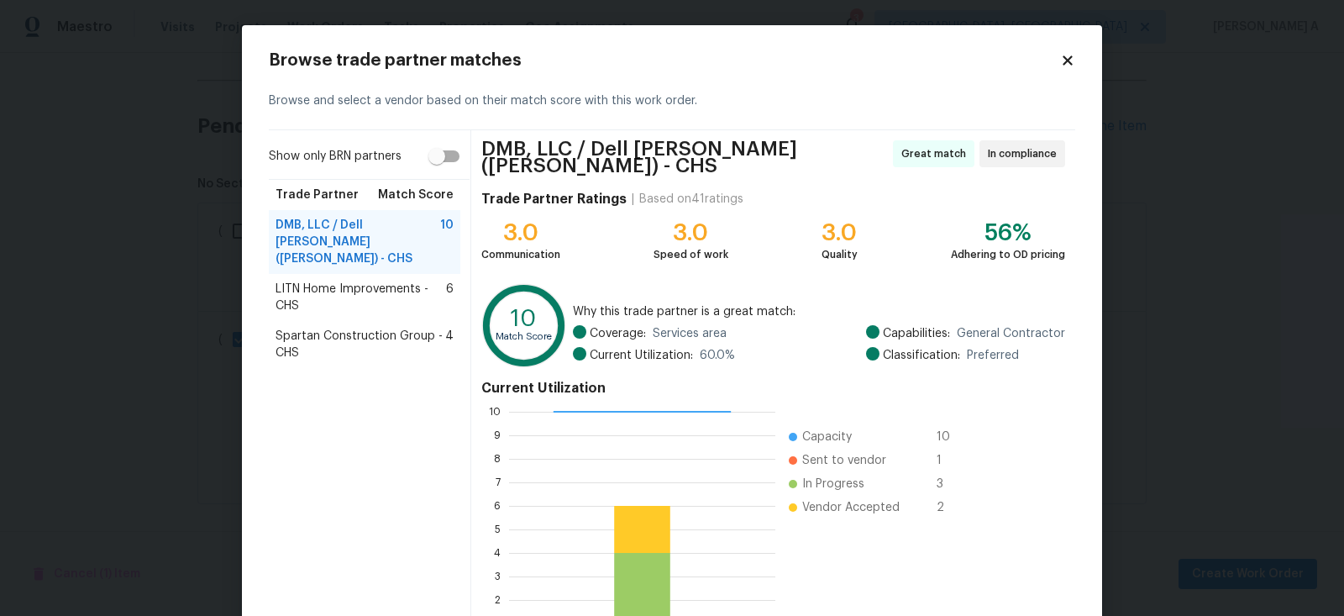
click at [397, 280] on span "LITN Home Improvements - CHS" at bounding box center [360, 297] width 170 height 34
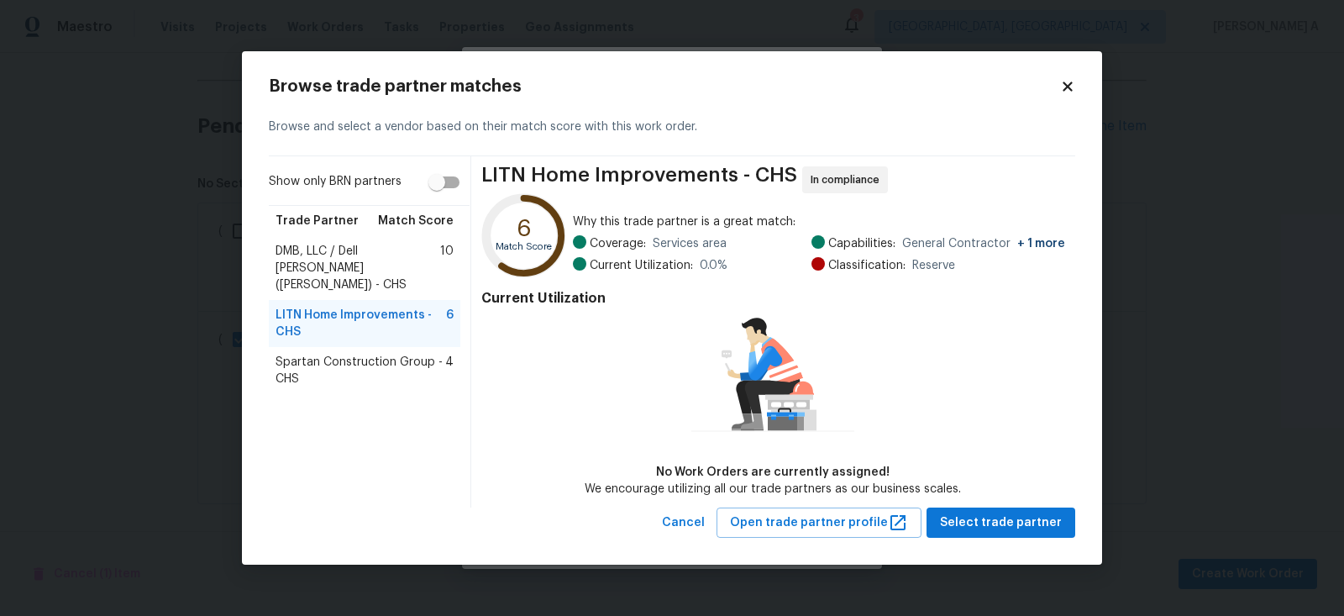
click at [929, 269] on span "Reserve" at bounding box center [933, 265] width 43 height 17
click at [1066, 77] on div "Browse trade partner matches Browse and select a vendor based on their match sc…" at bounding box center [672, 308] width 860 height 514
click at [378, 256] on span "DMB, LLC / Dell Bryson (Heise) - CHS" at bounding box center [357, 268] width 165 height 50
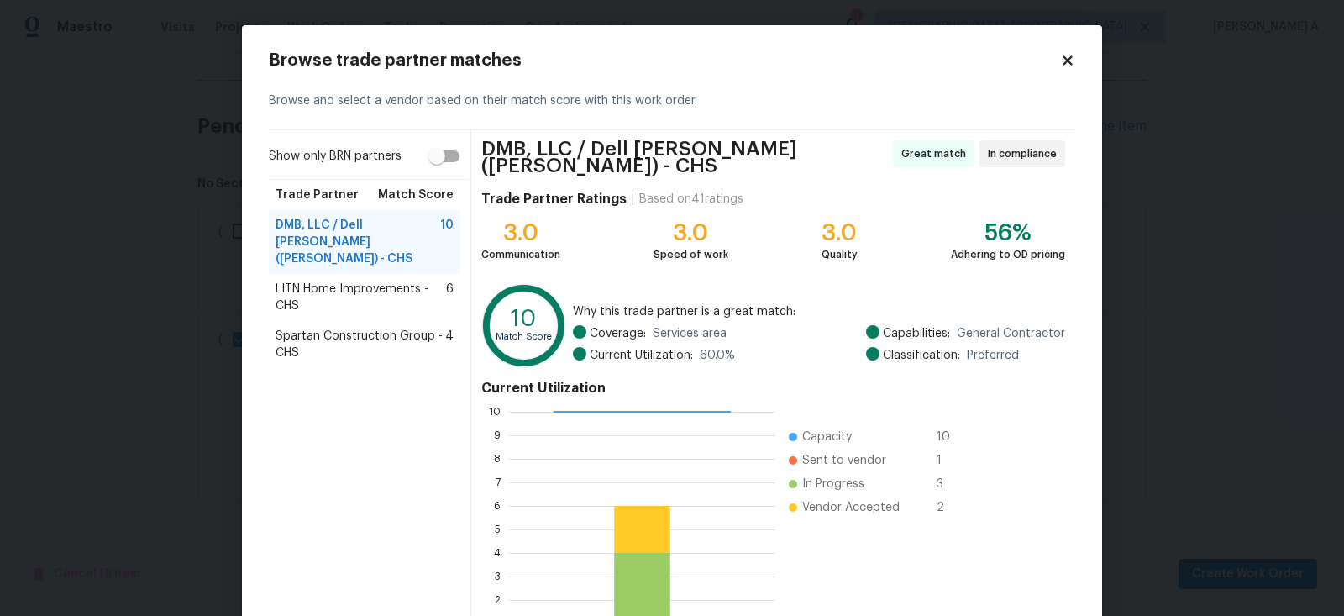
scroll to position [124, 0]
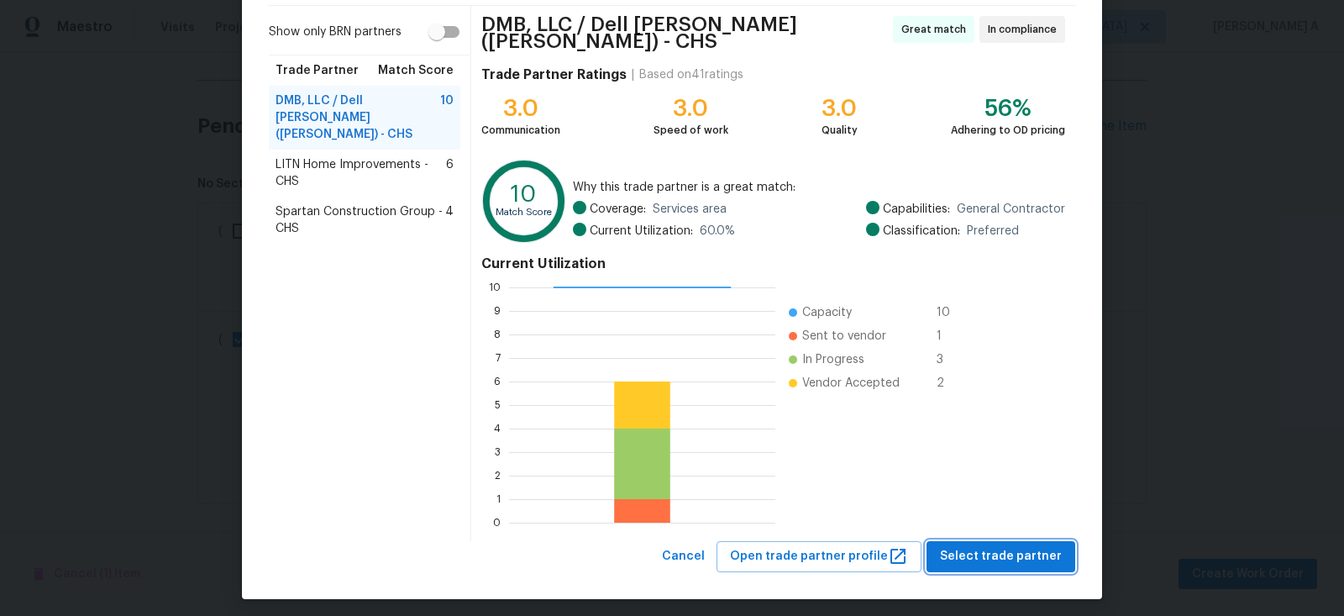
click at [990, 552] on span "Select trade partner" at bounding box center [1001, 556] width 122 height 21
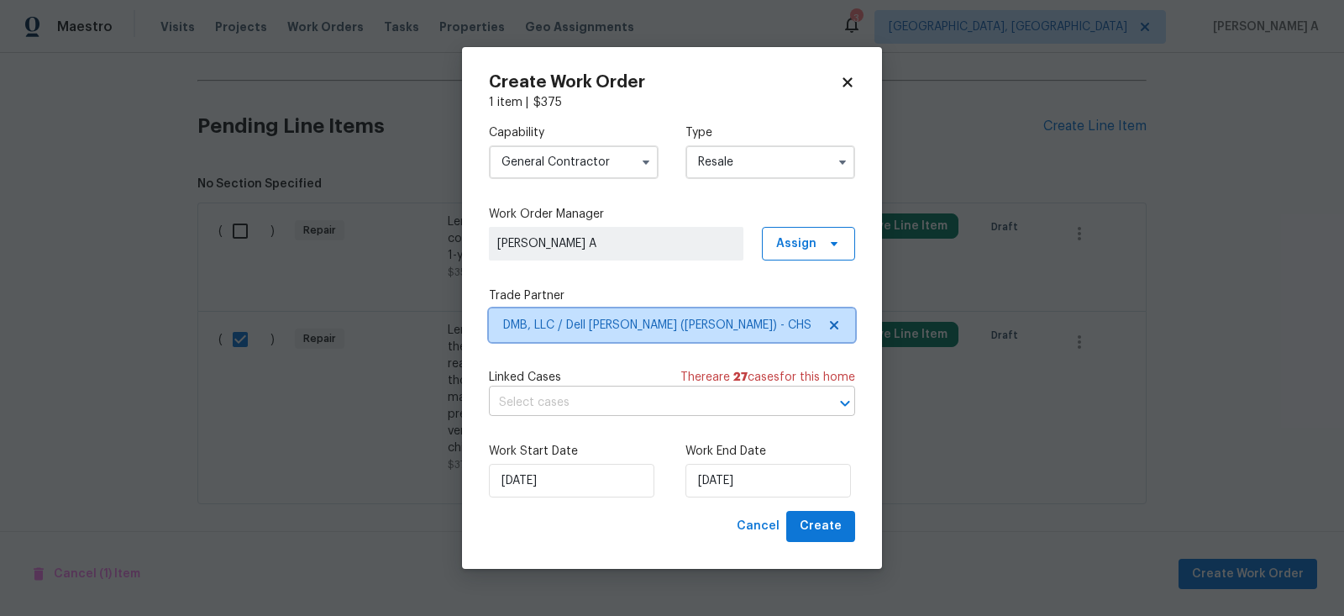
scroll to position [0, 0]
click at [597, 401] on input "text" at bounding box center [648, 403] width 319 height 26
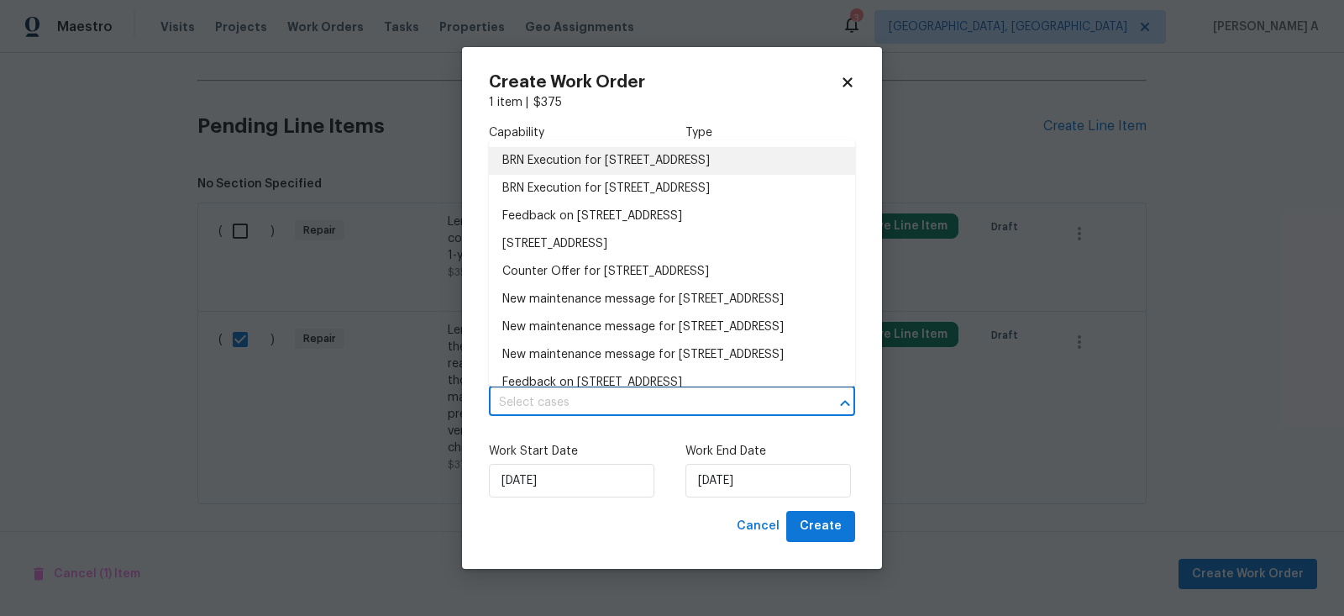
click at [595, 156] on li "BRN Execution for 102 Rebellion Rd, Summerville, SC 29483" at bounding box center [672, 161] width 366 height 28
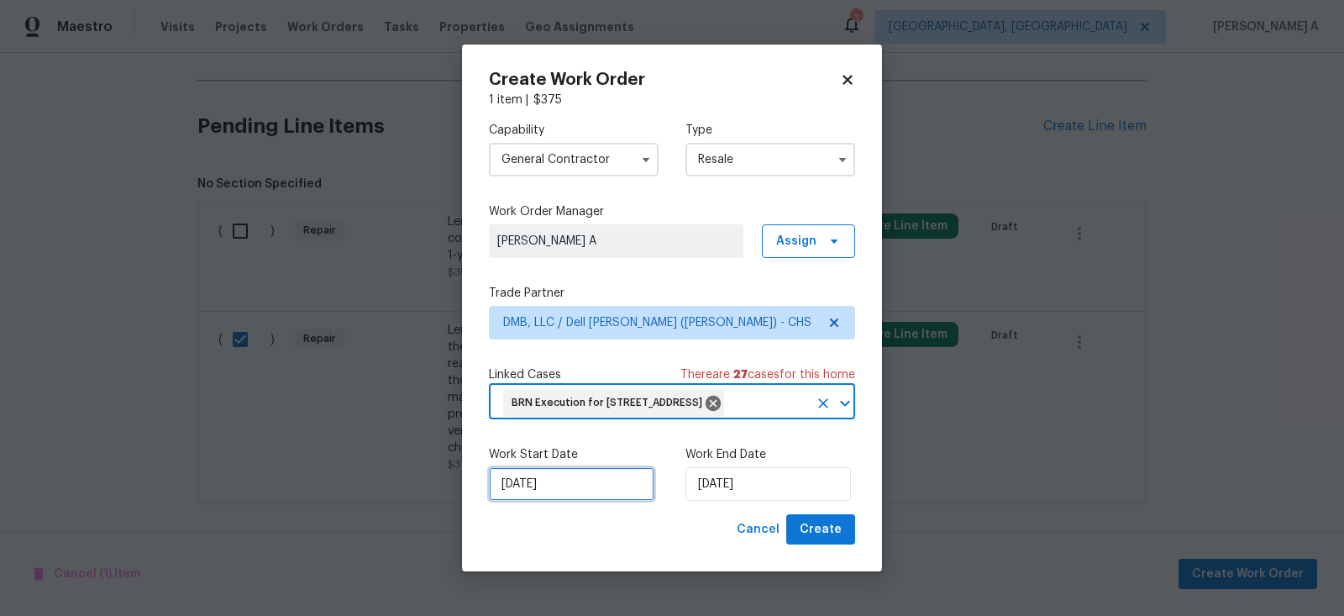
click at [551, 500] on input "8/21/2025" at bounding box center [571, 484] width 165 height 34
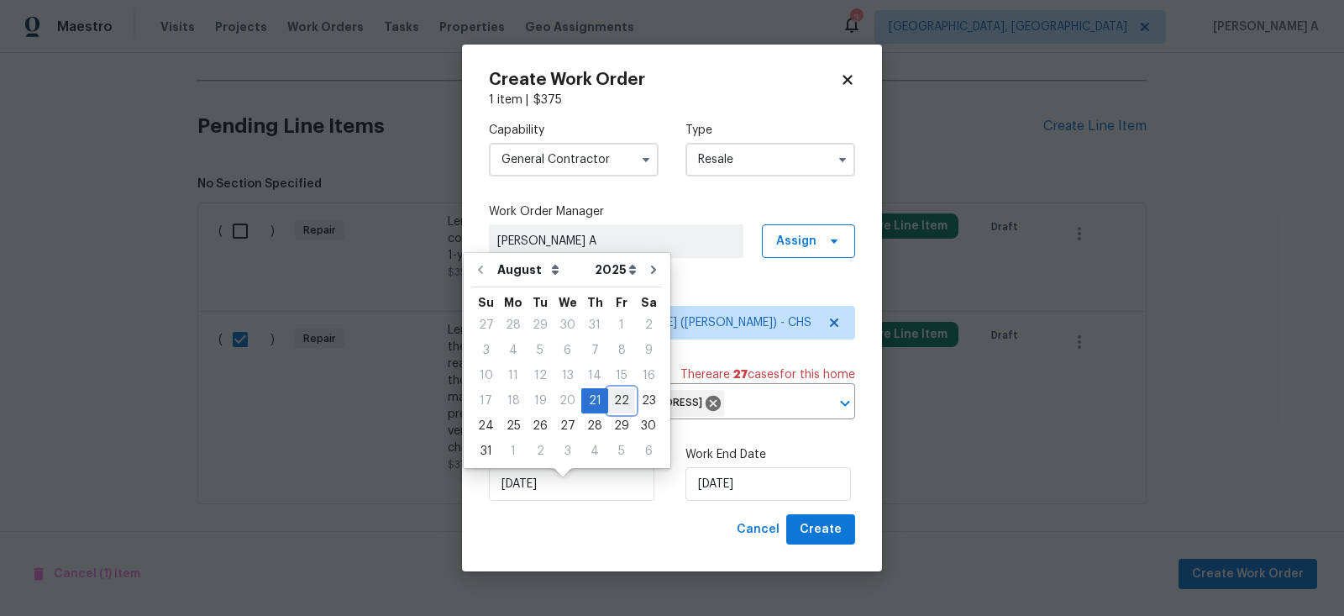
click at [615, 396] on div "22" at bounding box center [621, 401] width 27 height 24
type input "8/22/2025"
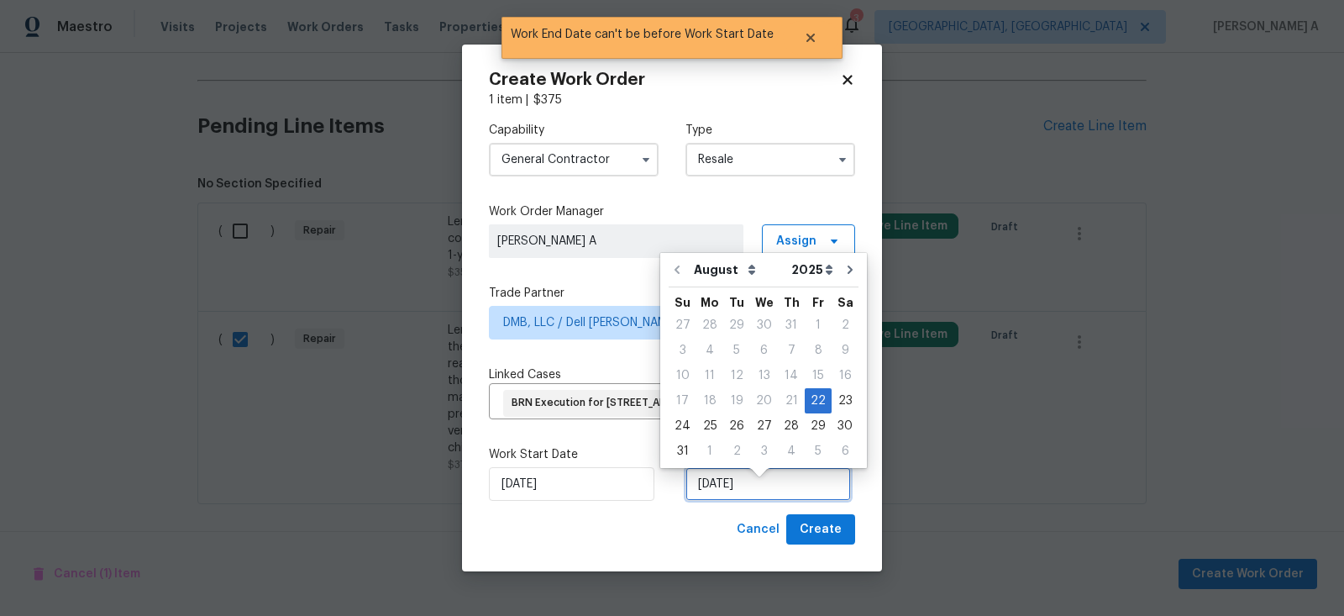
click at [768, 491] on input "8/22/2025" at bounding box center [767, 484] width 165 height 34
click at [836, 397] on div "23" at bounding box center [844, 401] width 27 height 24
type input "8/23/2025"
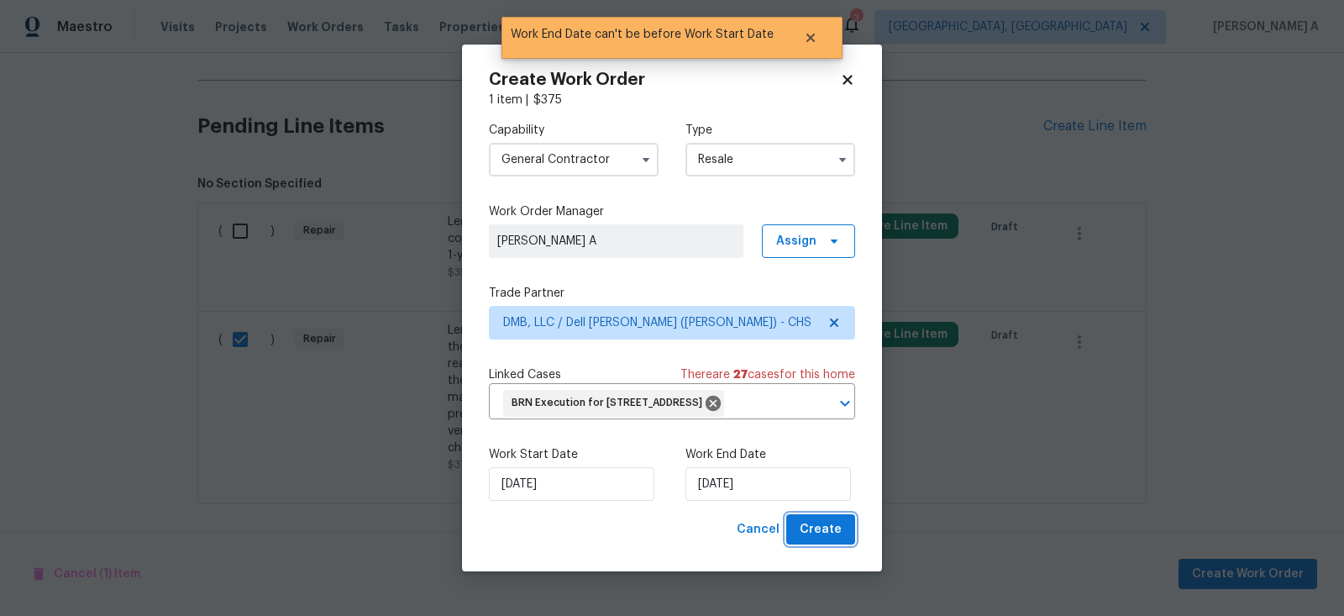
click at [836, 536] on span "Create" at bounding box center [820, 529] width 42 height 21
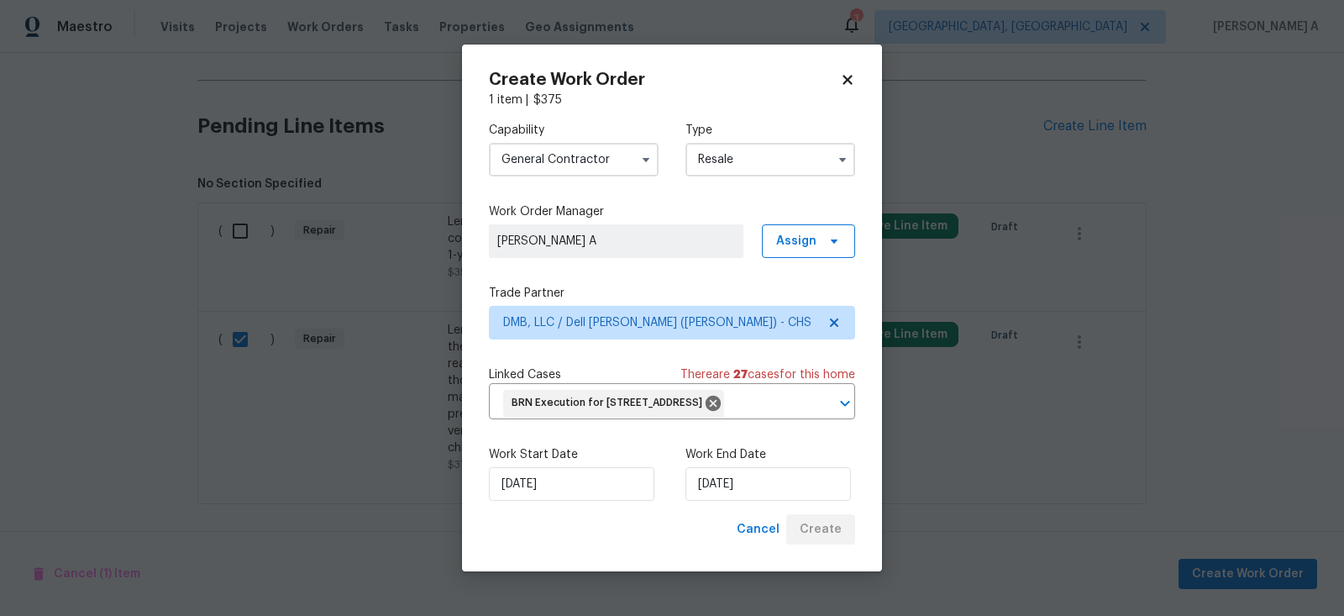
checkbox input "false"
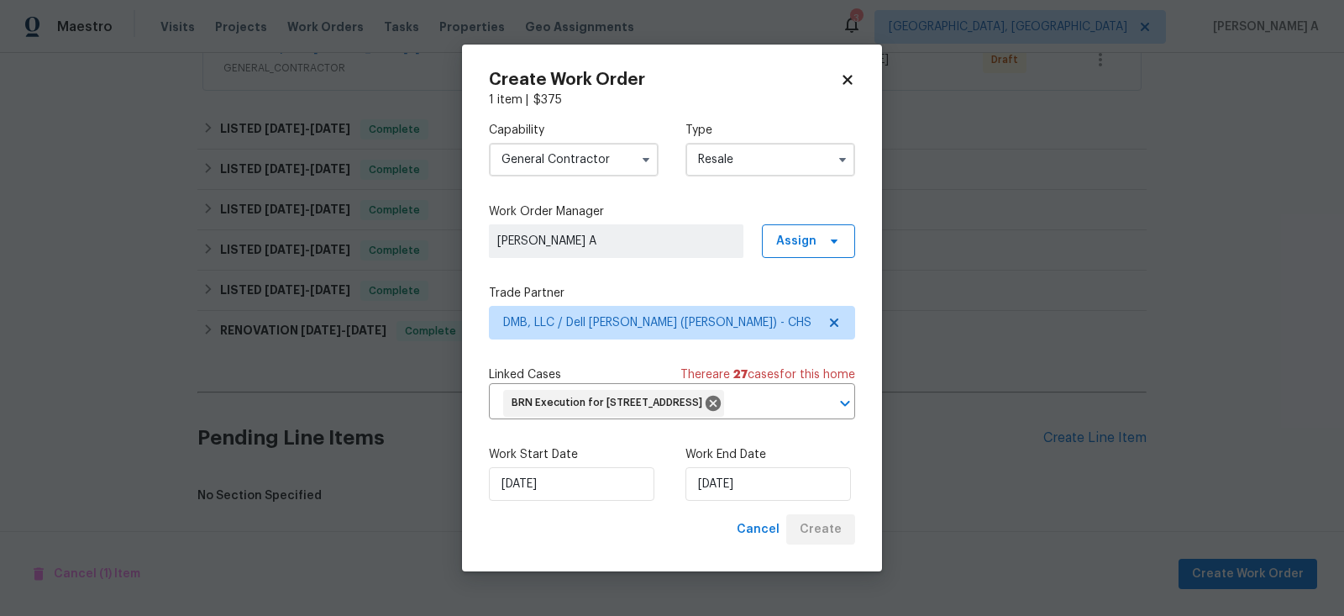
scroll to position [464, 0]
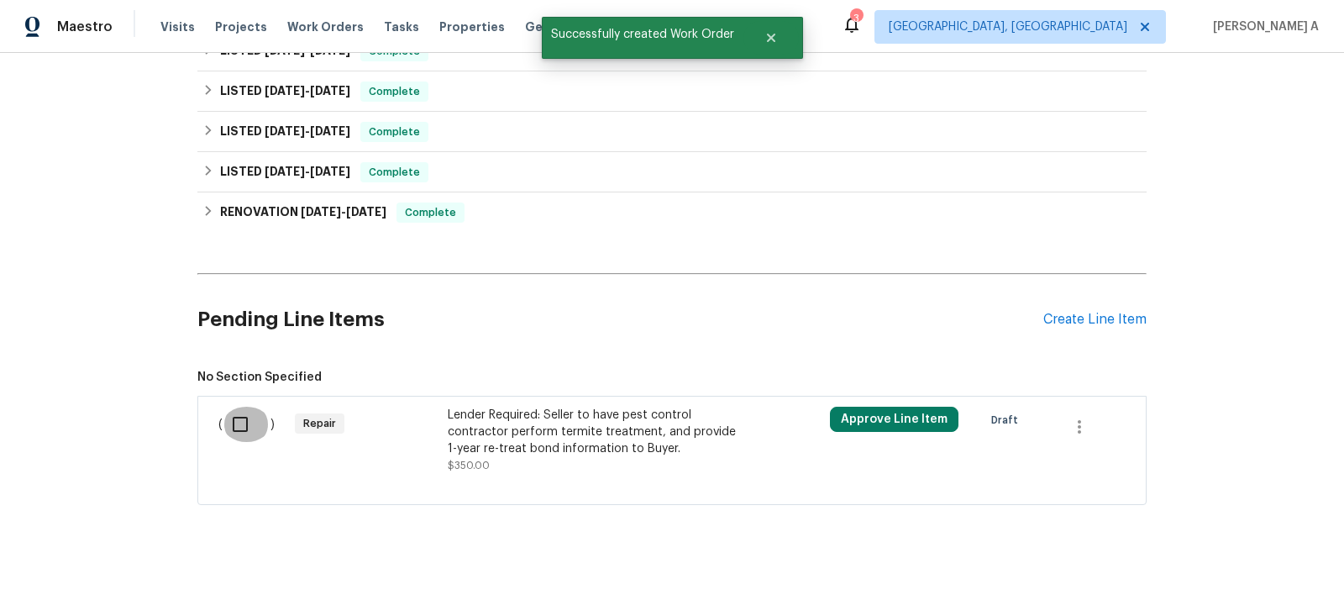
click at [235, 417] on input "checkbox" at bounding box center [247, 423] width 48 height 35
checkbox input "true"
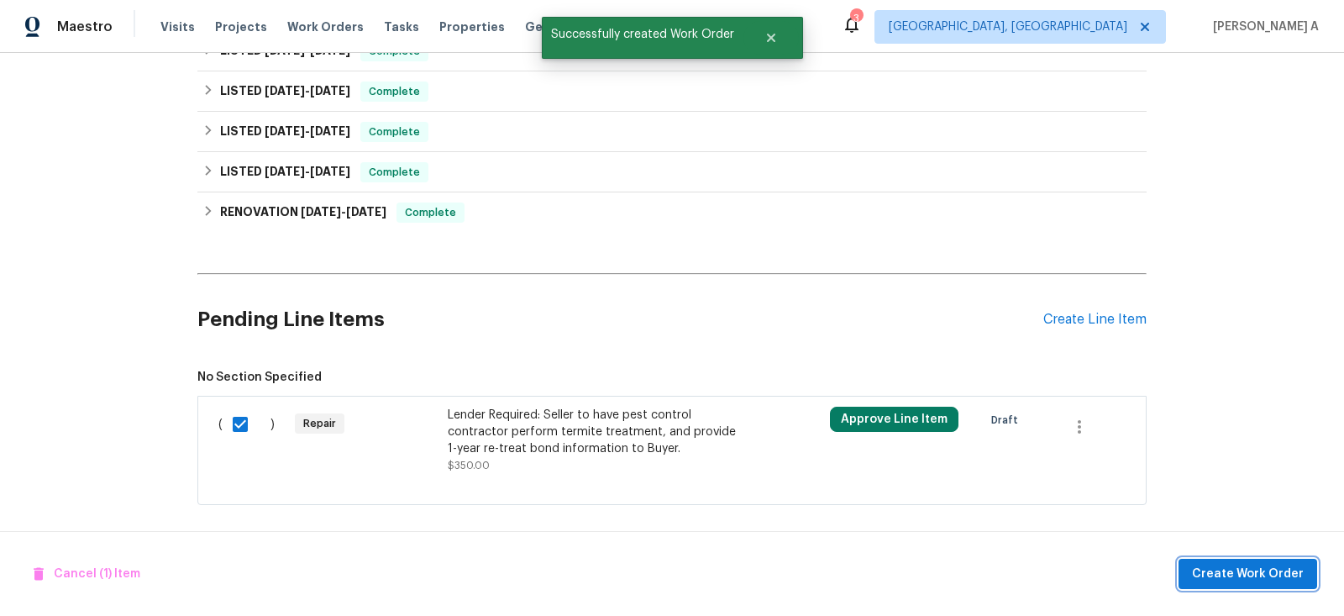
click at [1265, 578] on span "Create Work Order" at bounding box center [1248, 573] width 112 height 21
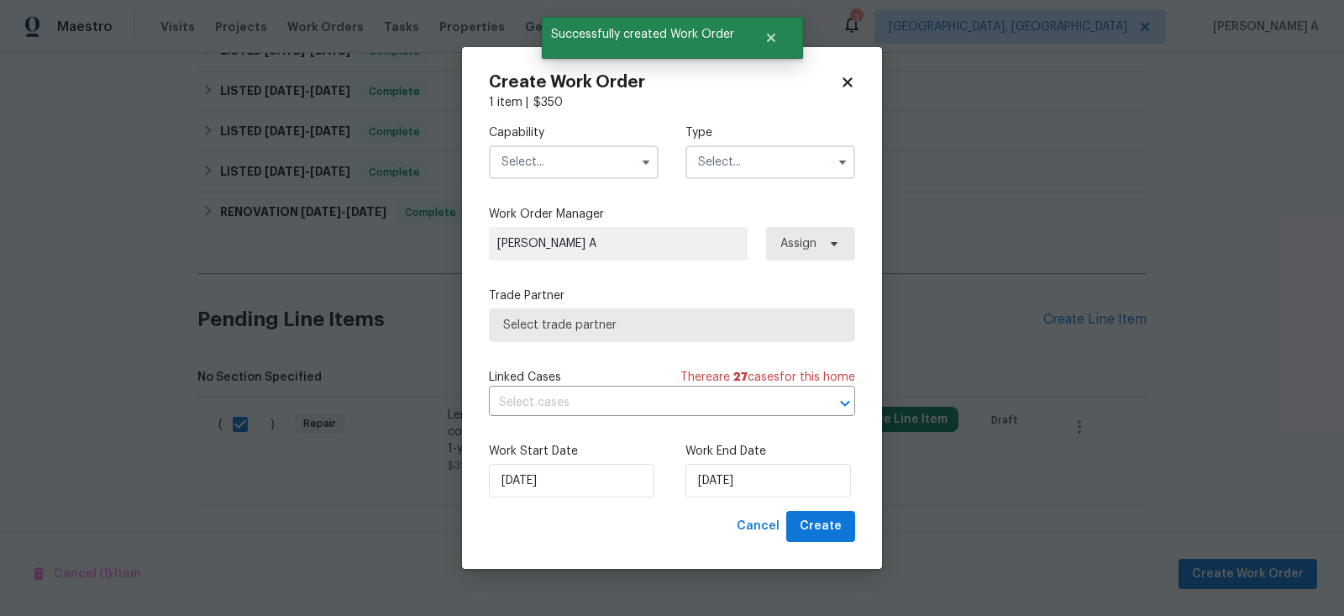
click at [561, 160] on input "text" at bounding box center [574, 162] width 170 height 34
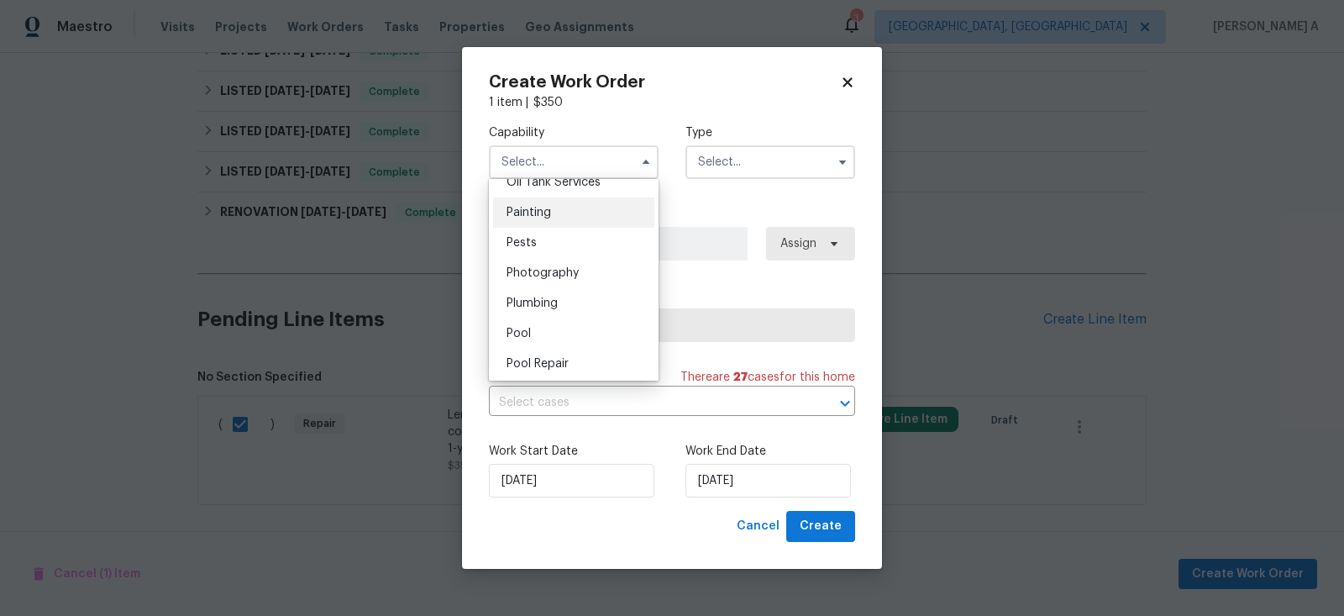
scroll to position [1391, 0]
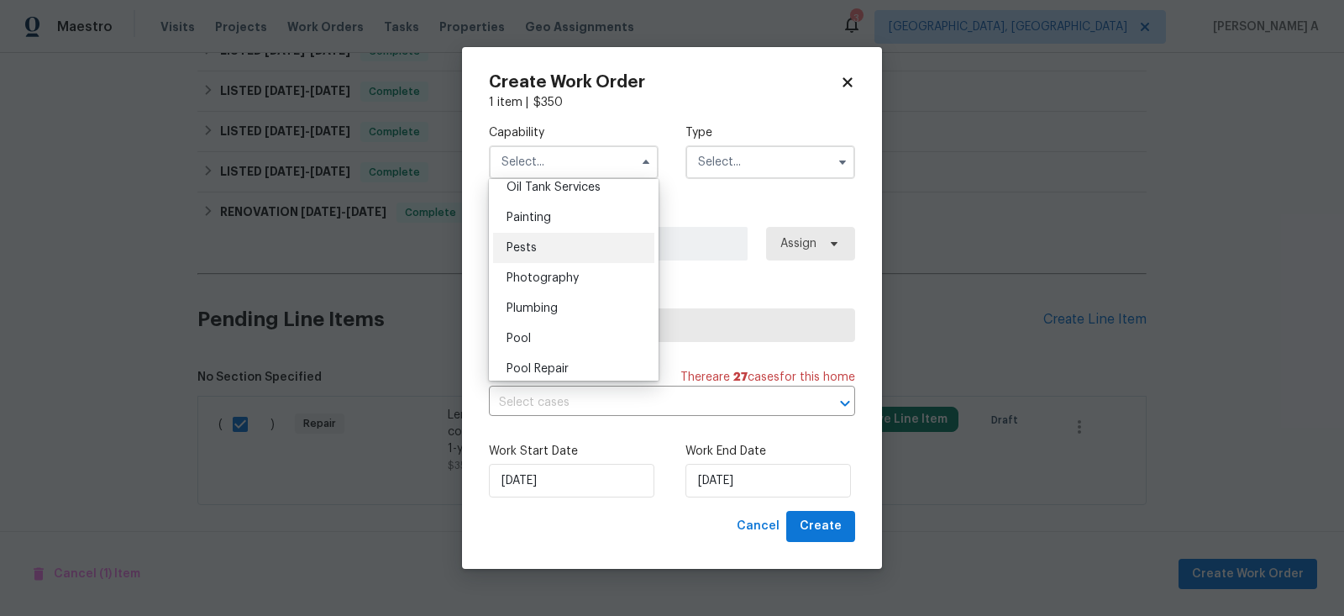
click at [547, 240] on div "Pests" at bounding box center [573, 248] width 161 height 30
type input "Pests"
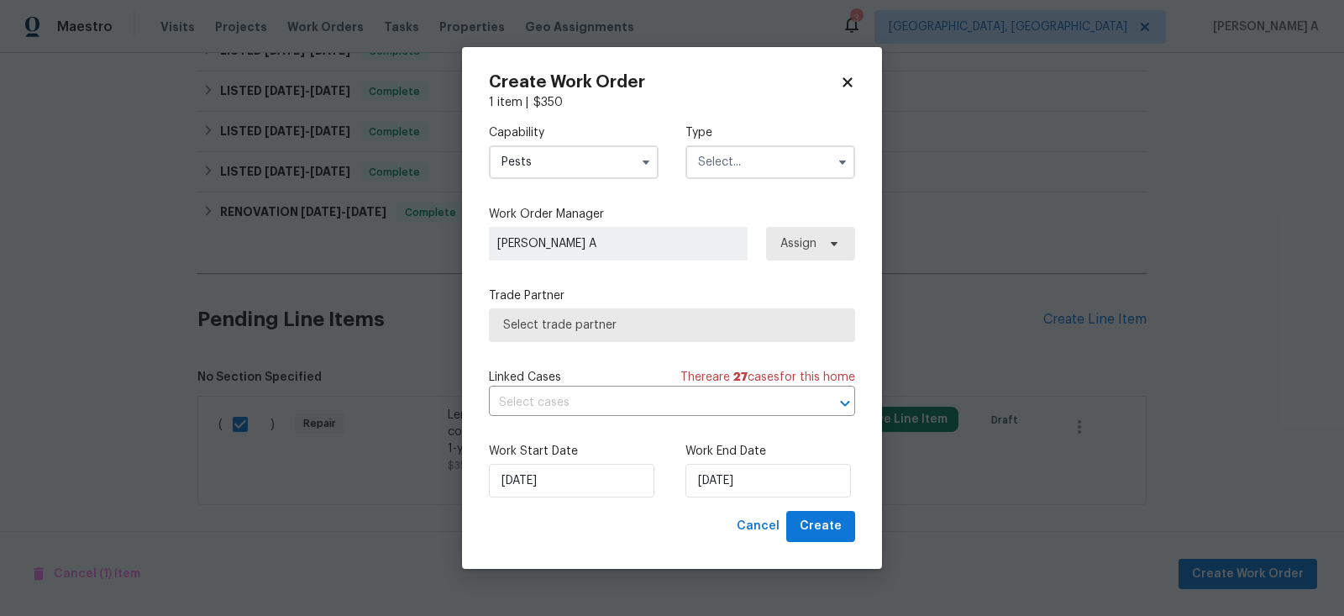
click at [734, 165] on input "text" at bounding box center [770, 162] width 170 height 34
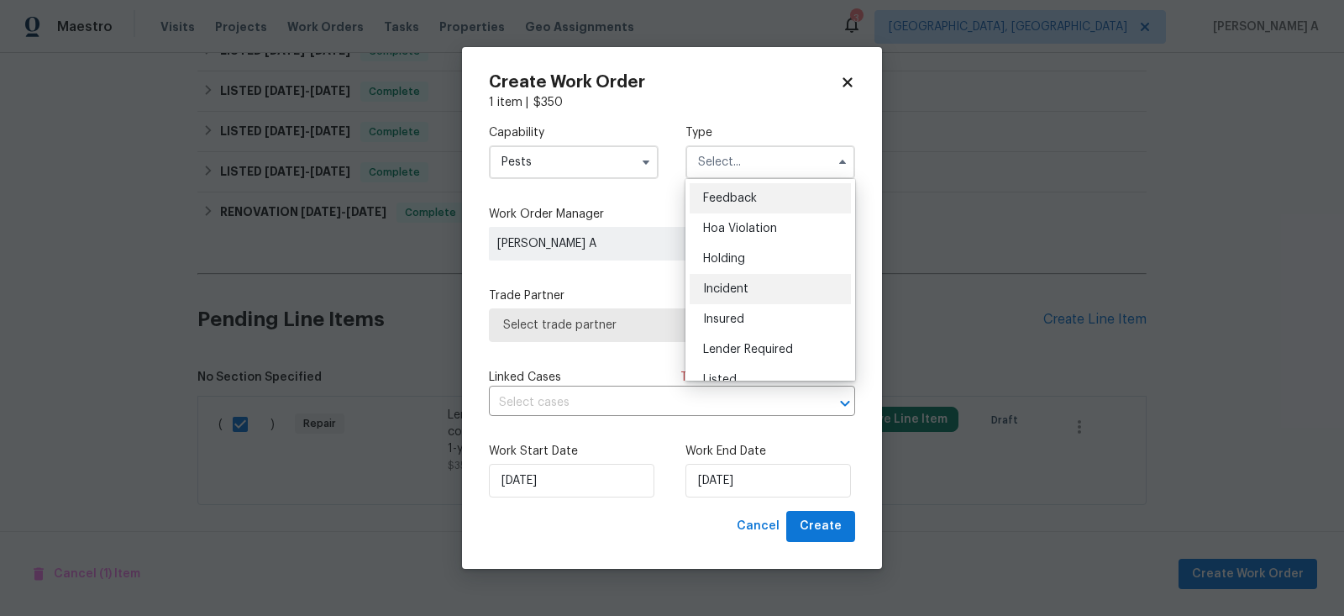
scroll to position [380, 0]
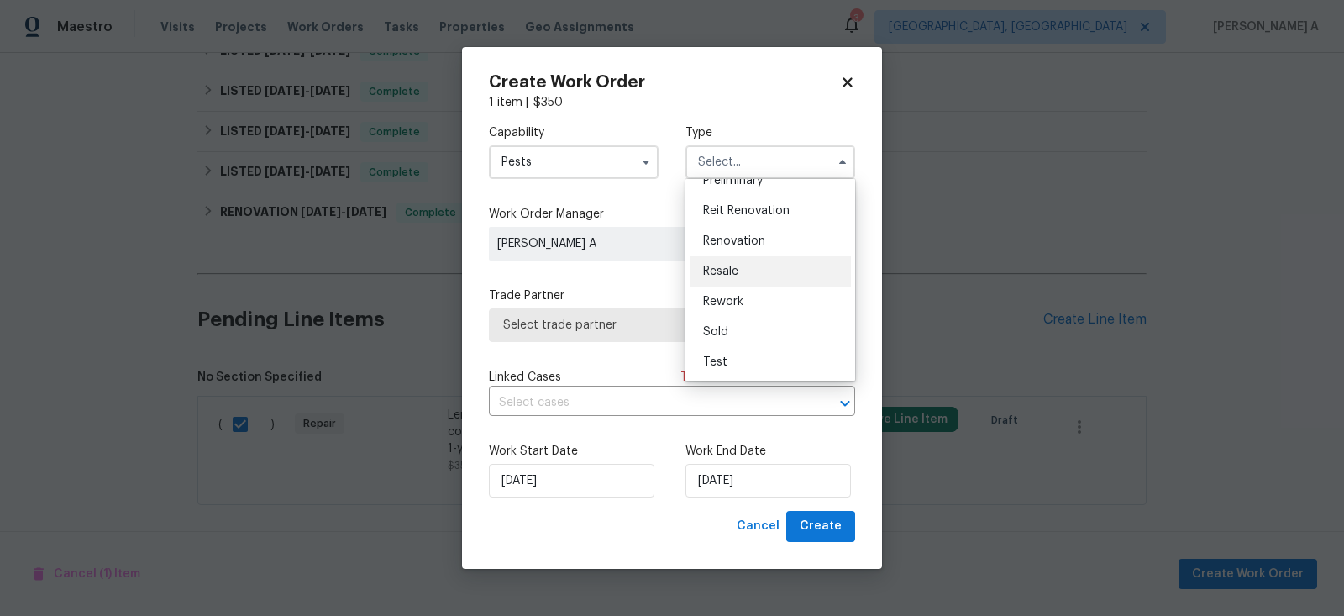
click at [733, 262] on div "Resale" at bounding box center [769, 271] width 161 height 30
type input "Resale"
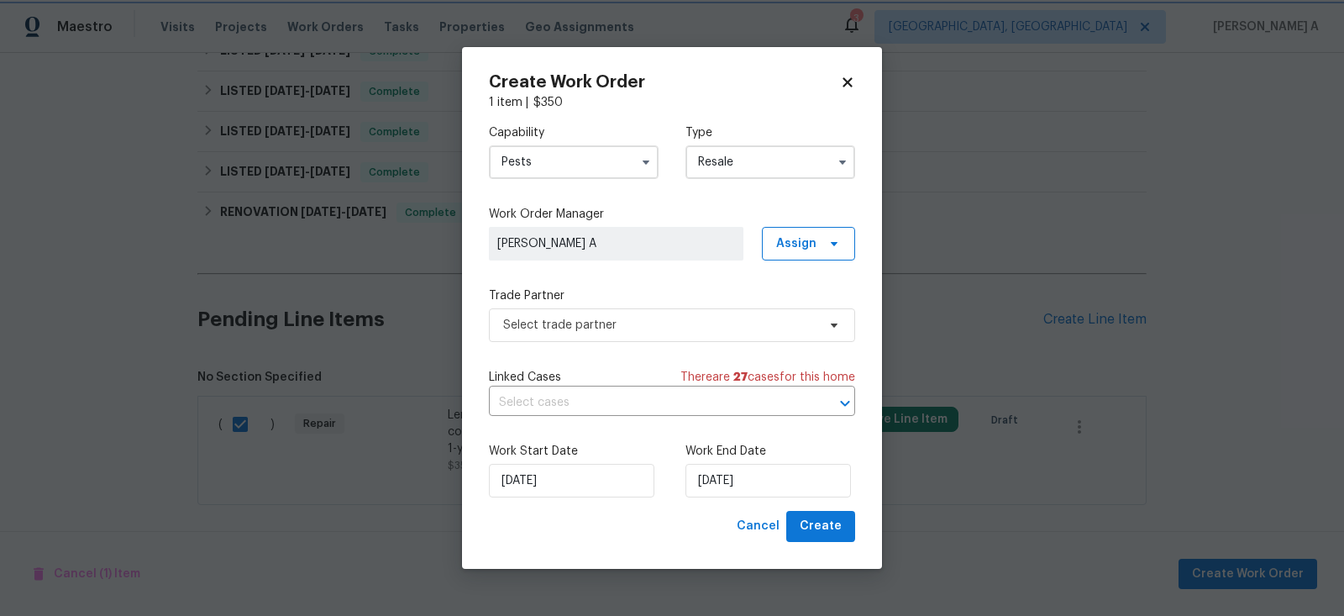
scroll to position [0, 0]
click at [656, 327] on span "Select trade partner" at bounding box center [659, 325] width 313 height 17
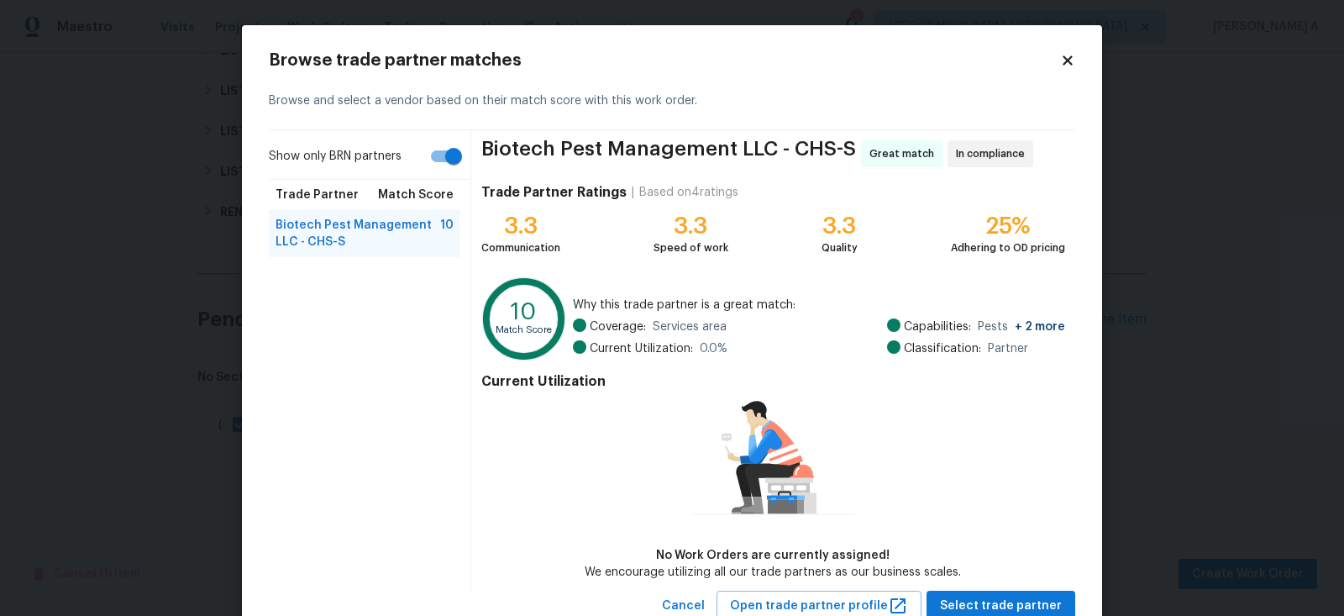
click at [427, 160] on input "Show only BRN partners" at bounding box center [454, 156] width 96 height 32
checkbox input "false"
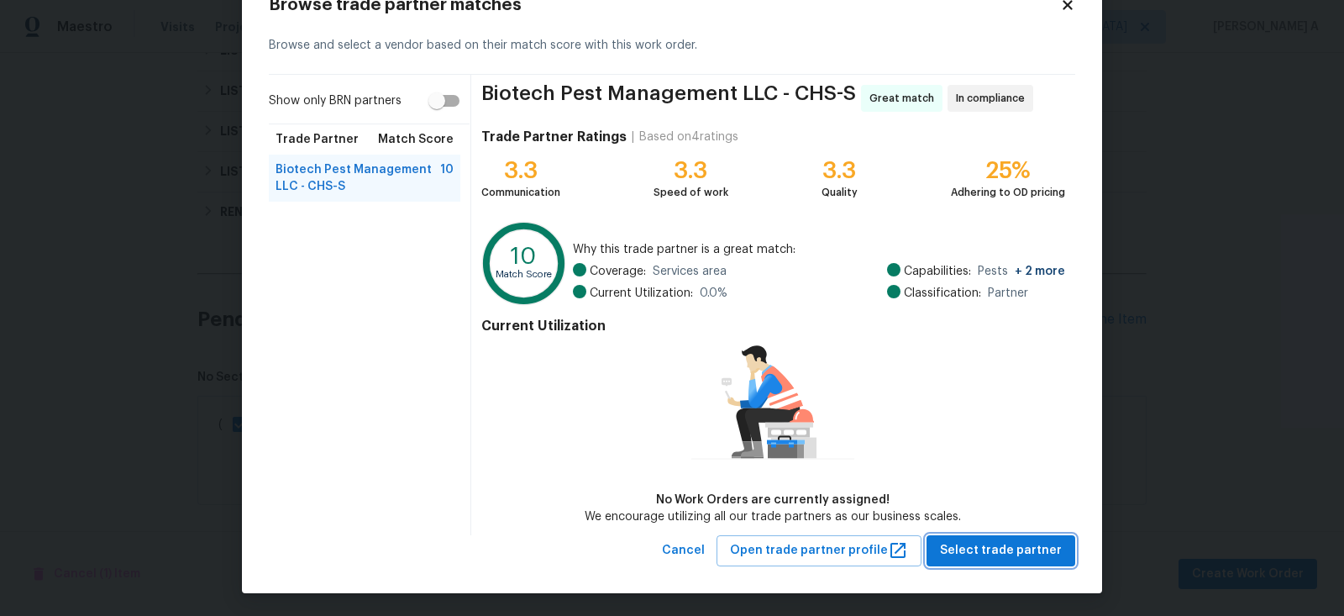
click at [1010, 550] on span "Select trade partner" at bounding box center [1001, 550] width 122 height 21
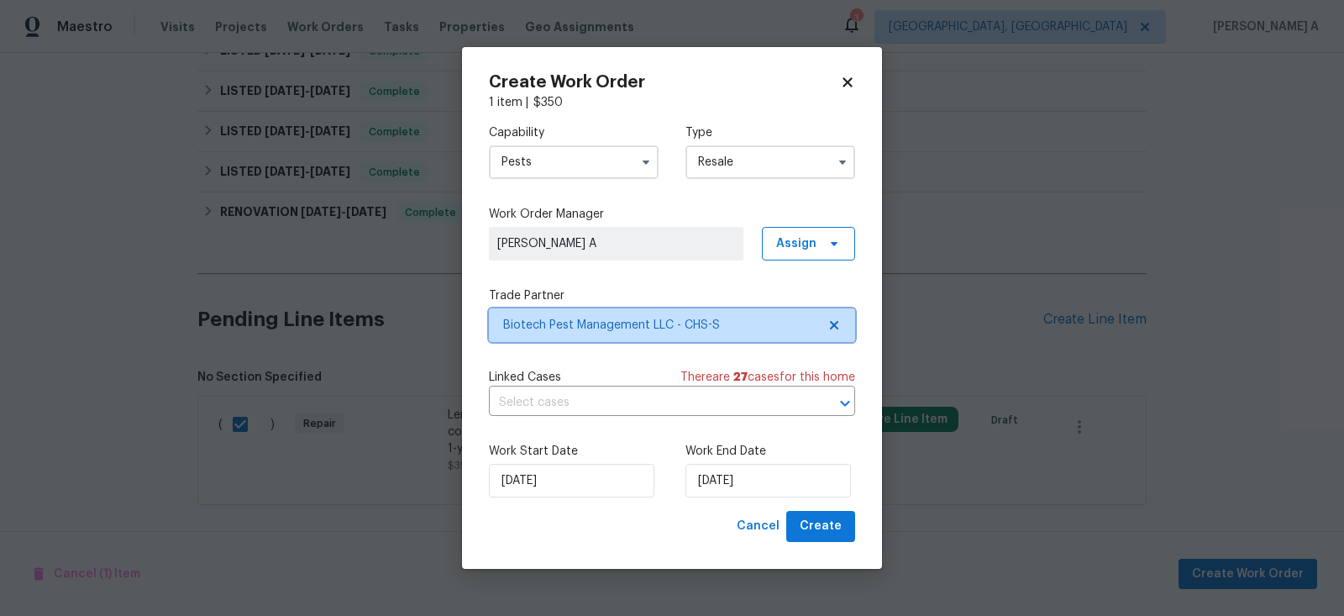
scroll to position [0, 0]
click at [594, 400] on input "text" at bounding box center [648, 403] width 319 height 26
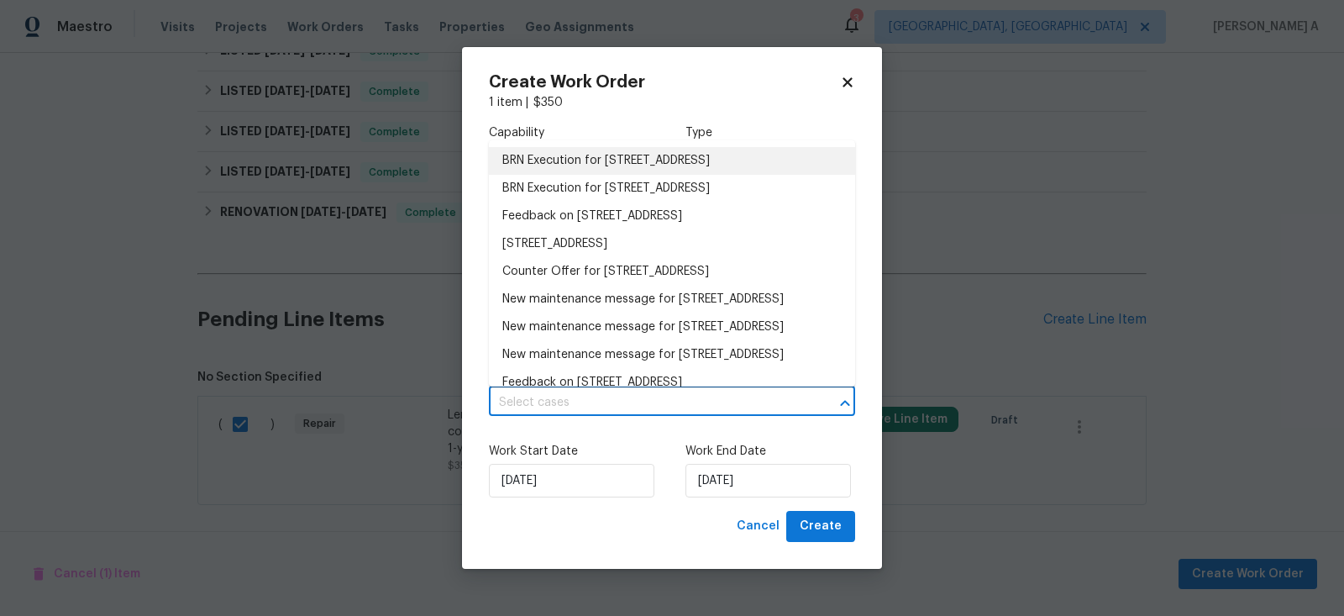
click at [583, 160] on li "BRN Execution for 102 Rebellion Rd, Summerville, SC 29483" at bounding box center [672, 161] width 366 height 28
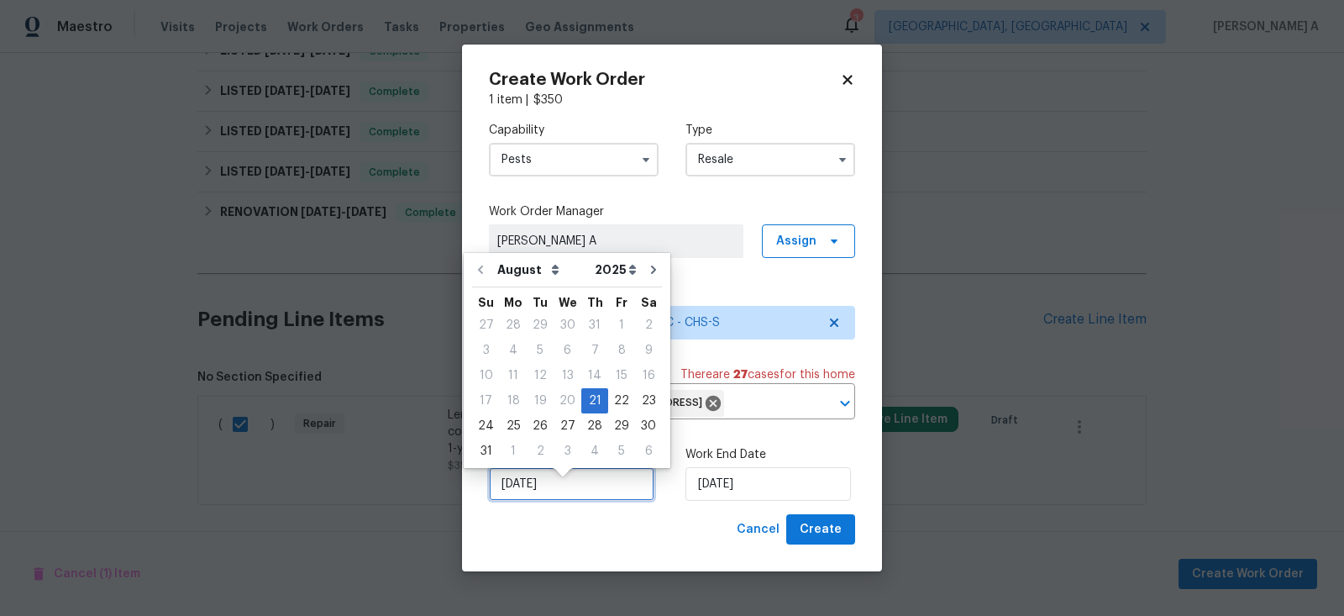
click at [566, 500] on input "[DATE]" at bounding box center [571, 484] width 165 height 34
click at [611, 388] on div "22" at bounding box center [621, 400] width 27 height 25
type input "8/22/2025"
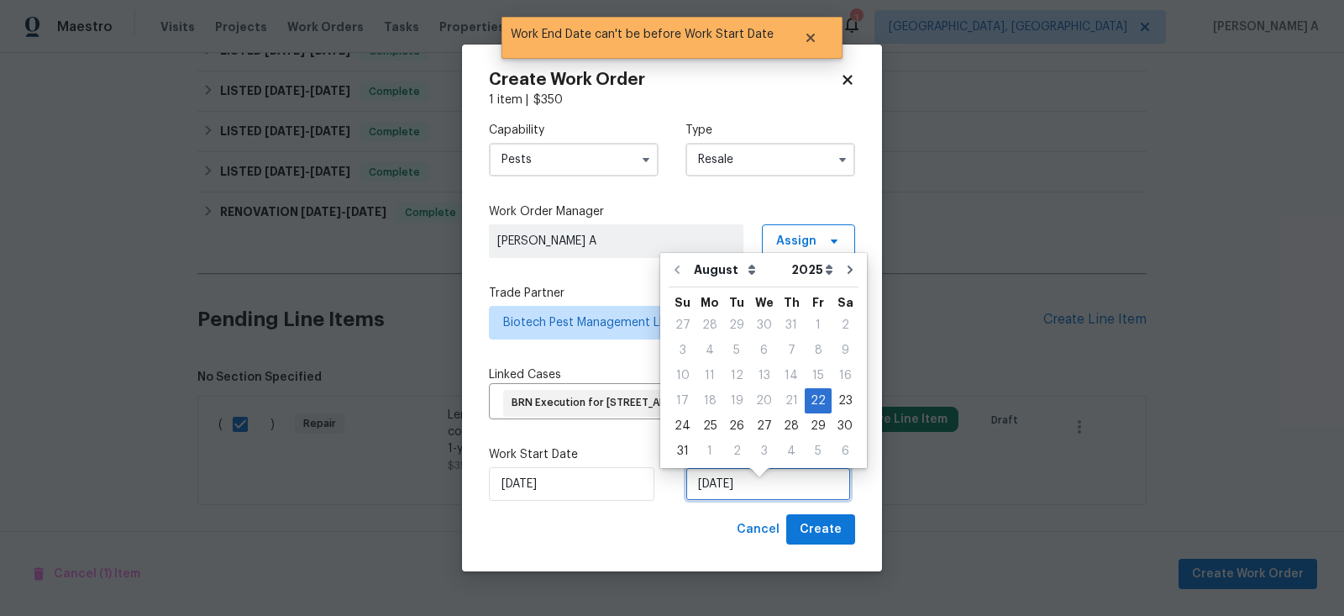
click at [725, 489] on input "8/22/2025" at bounding box center [767, 484] width 165 height 34
click at [840, 385] on div "16" at bounding box center [844, 376] width 27 height 24
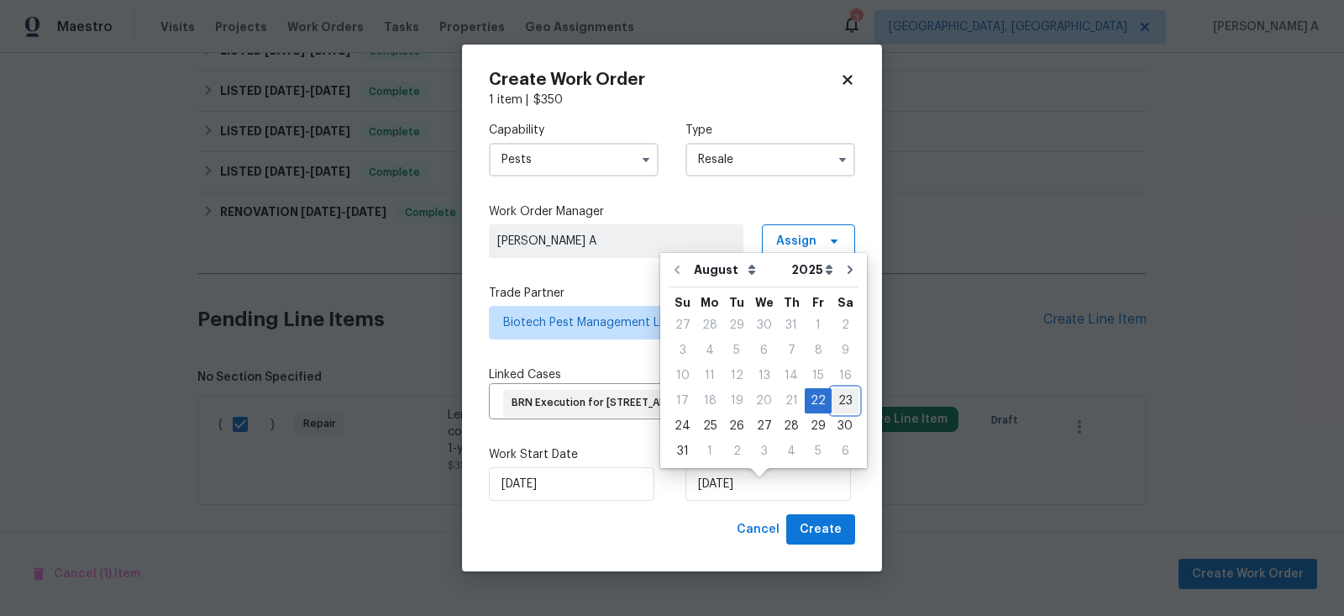
click at [838, 400] on div "23" at bounding box center [844, 401] width 27 height 24
type input "8/23/2025"
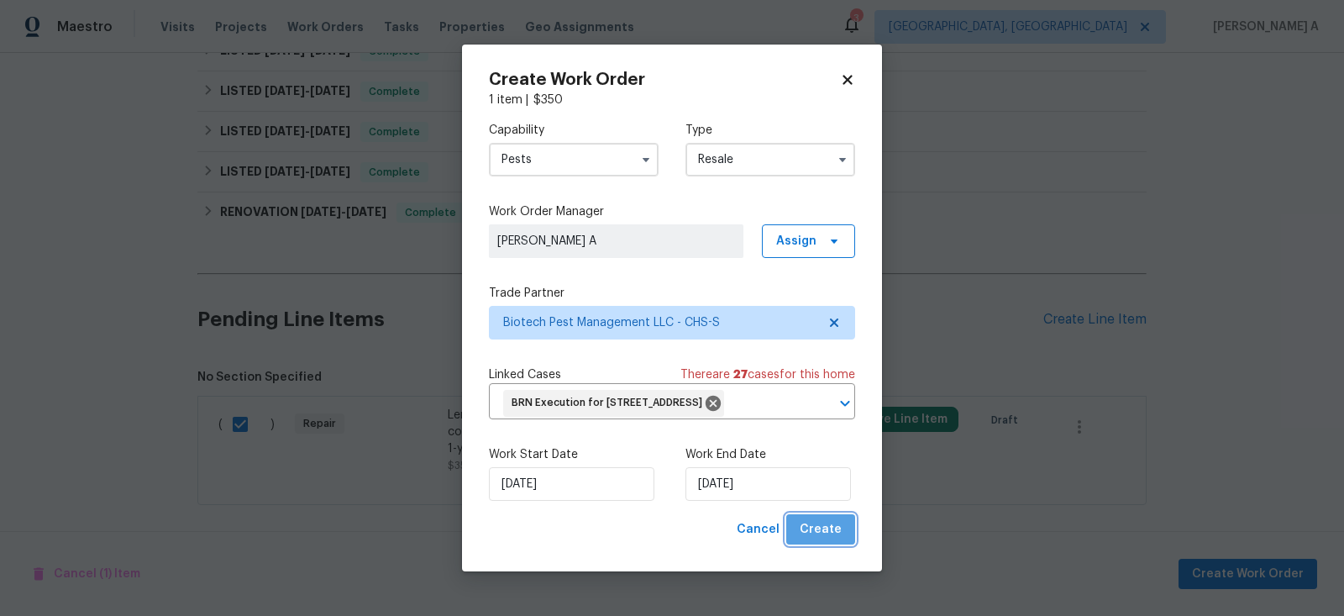
click at [836, 540] on span "Create" at bounding box center [820, 529] width 42 height 21
checkbox input "false"
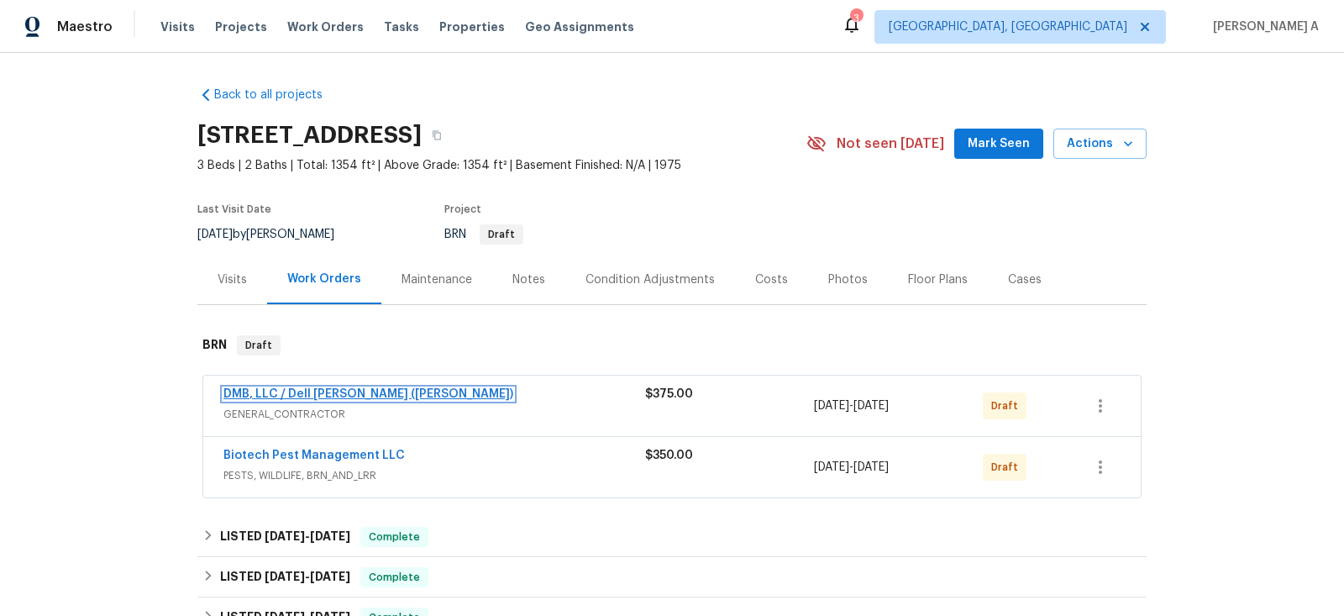
click at [336, 390] on link "DMB, LLC / Dell Bryson (Heise)" at bounding box center [368, 394] width 290 height 12
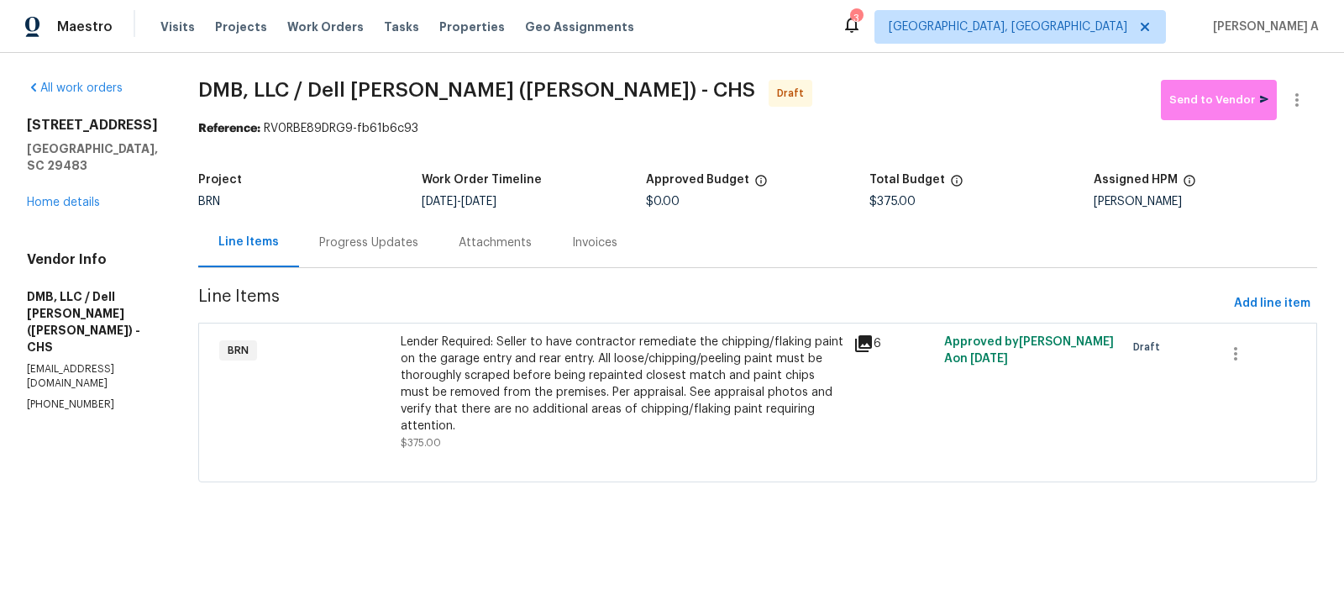
click at [534, 341] on div "Lender Required: Seller to have contractor remediate the chipping/flaking paint…" at bounding box center [622, 383] width 443 height 101
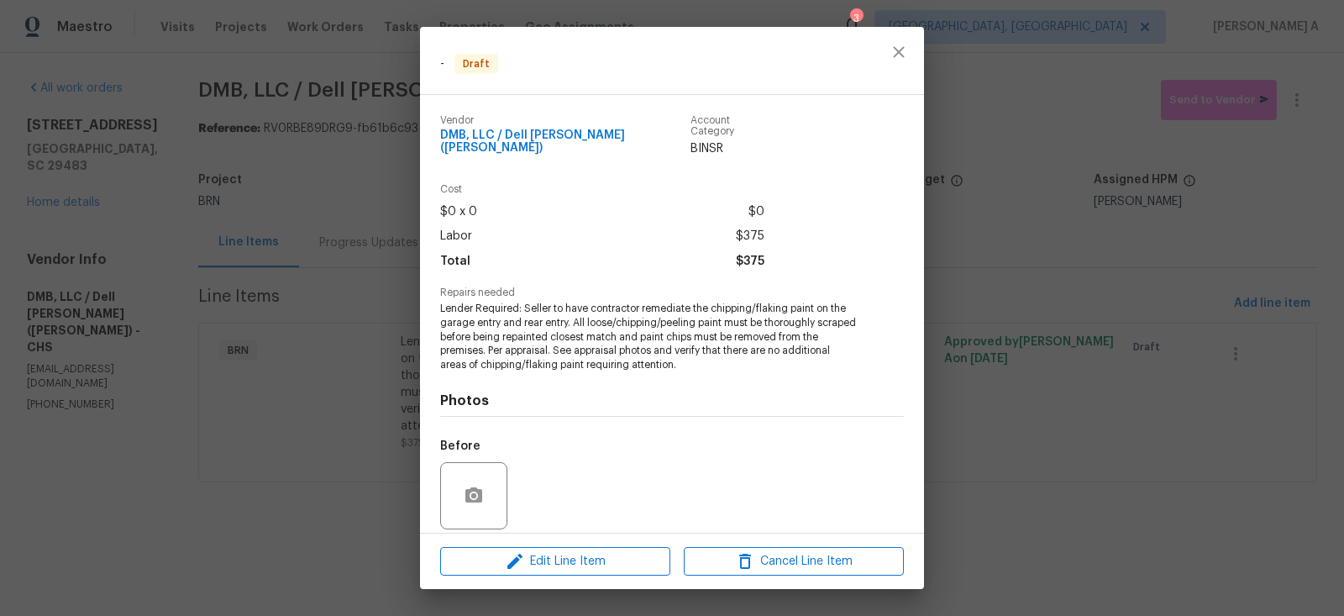
scroll to position [111, 0]
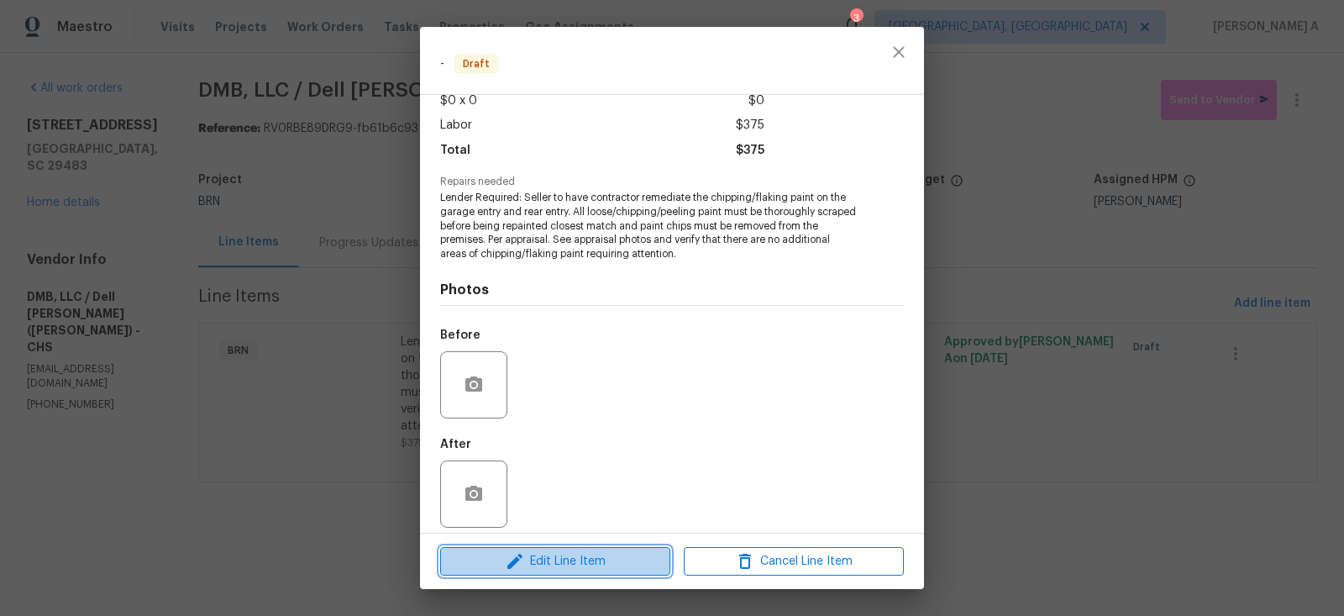
click at [611, 568] on span "Edit Line Item" at bounding box center [555, 561] width 220 height 21
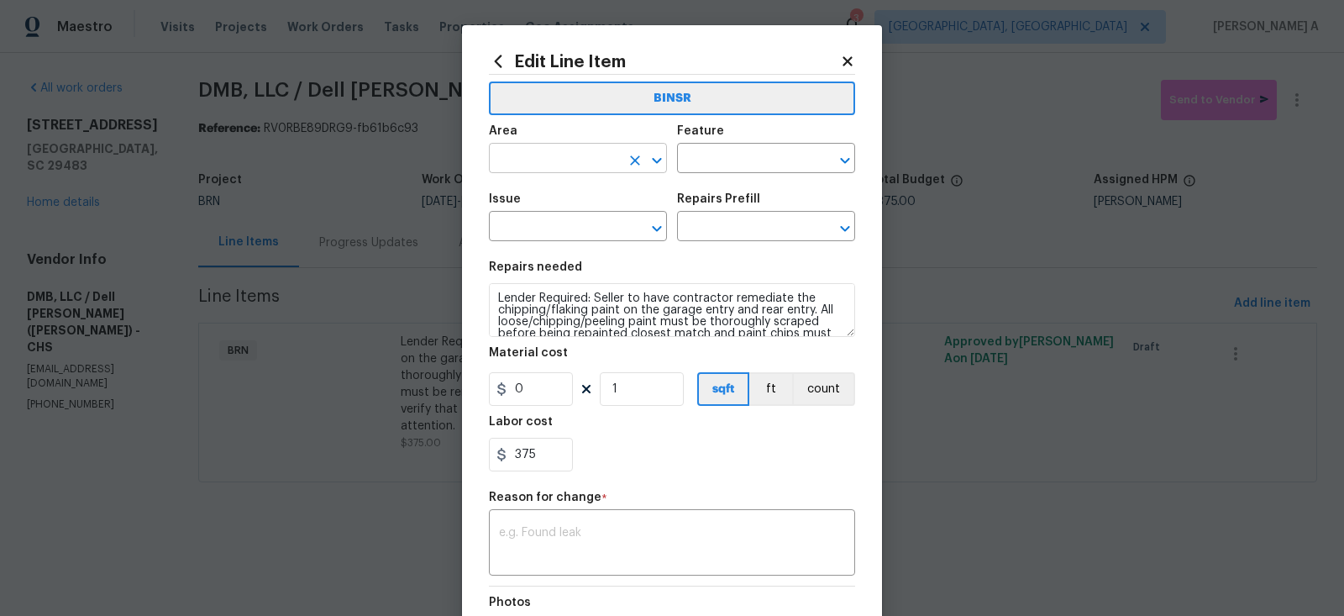
click at [568, 165] on input "text" at bounding box center [554, 160] width 131 height 26
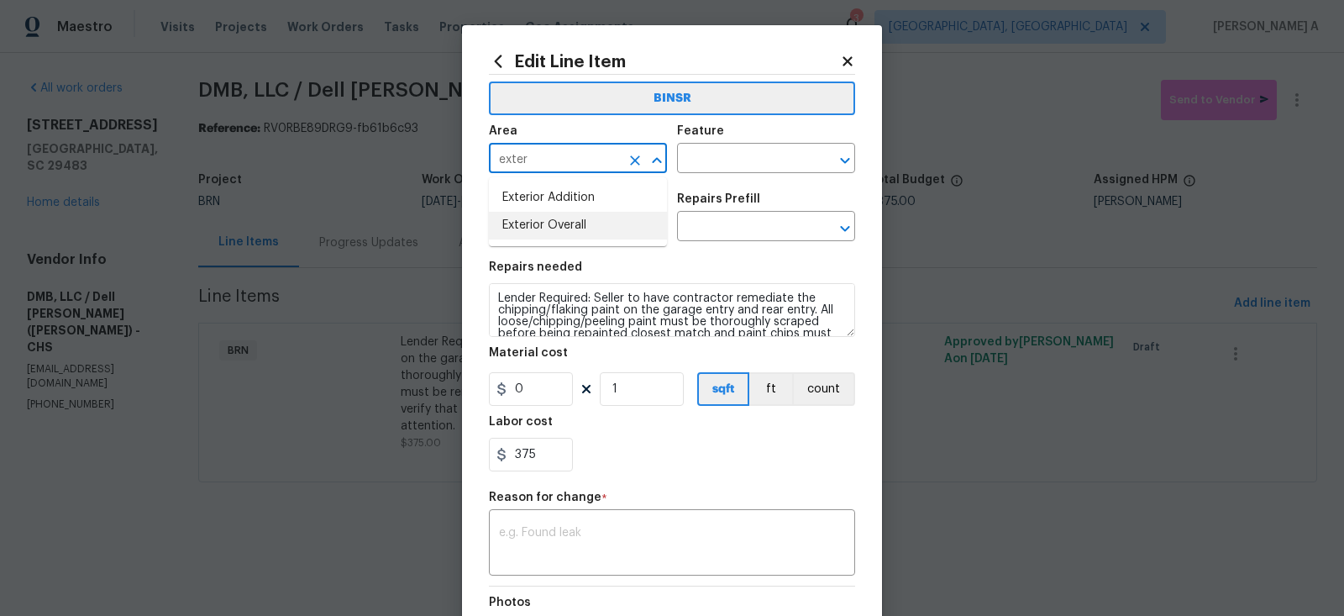
click at [594, 220] on li "Exterior Overall" at bounding box center [578, 226] width 178 height 28
type input "Exterior Overall"
click at [744, 153] on input "text" at bounding box center [742, 160] width 131 height 26
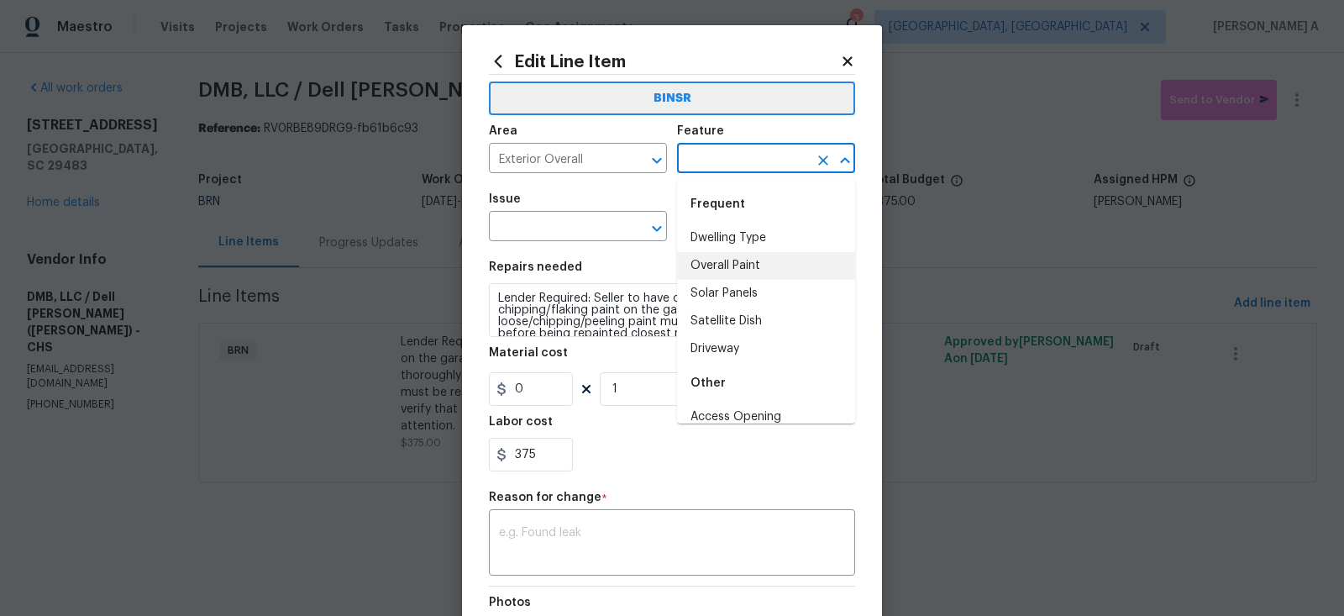
click at [705, 258] on li "Overall Paint" at bounding box center [766, 266] width 178 height 28
type input "Overall Paint"
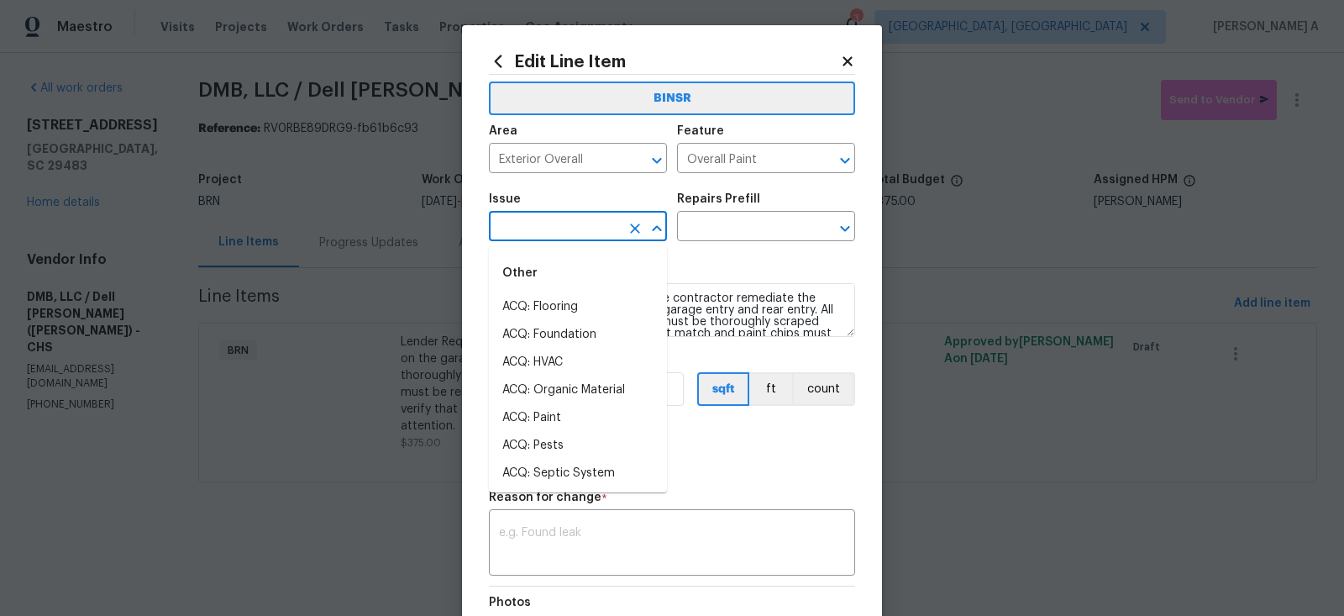
click at [529, 234] on input "text" at bounding box center [554, 228] width 131 height 26
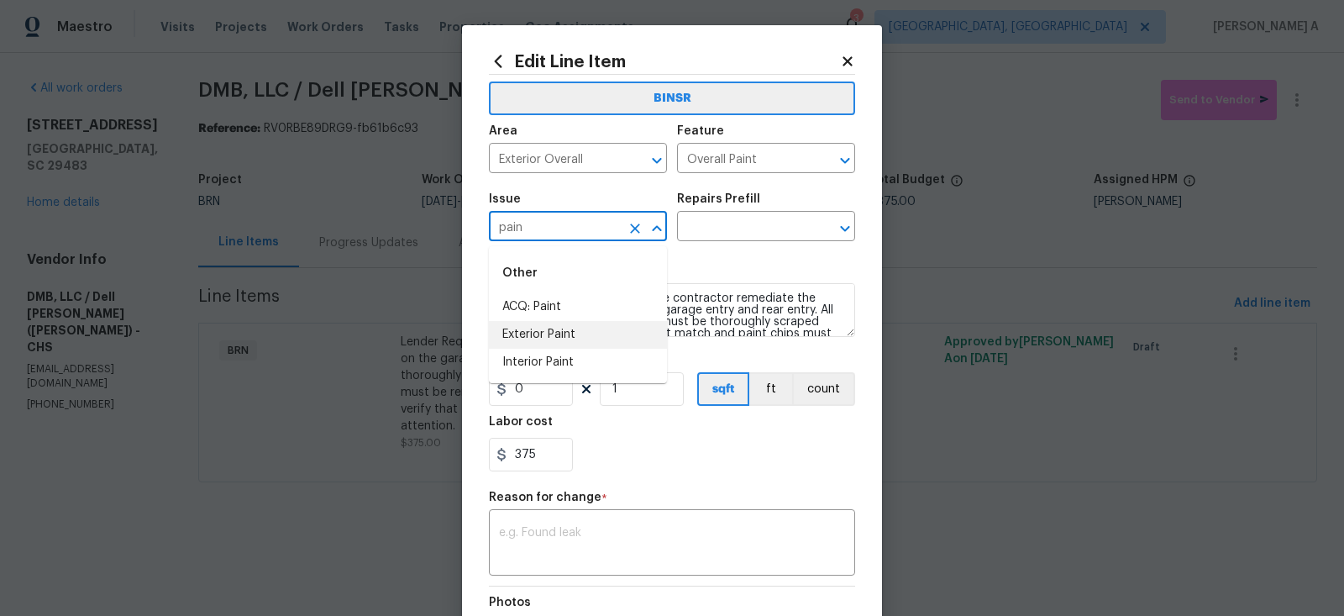
click at [570, 341] on li "Exterior Paint" at bounding box center [578, 335] width 178 height 28
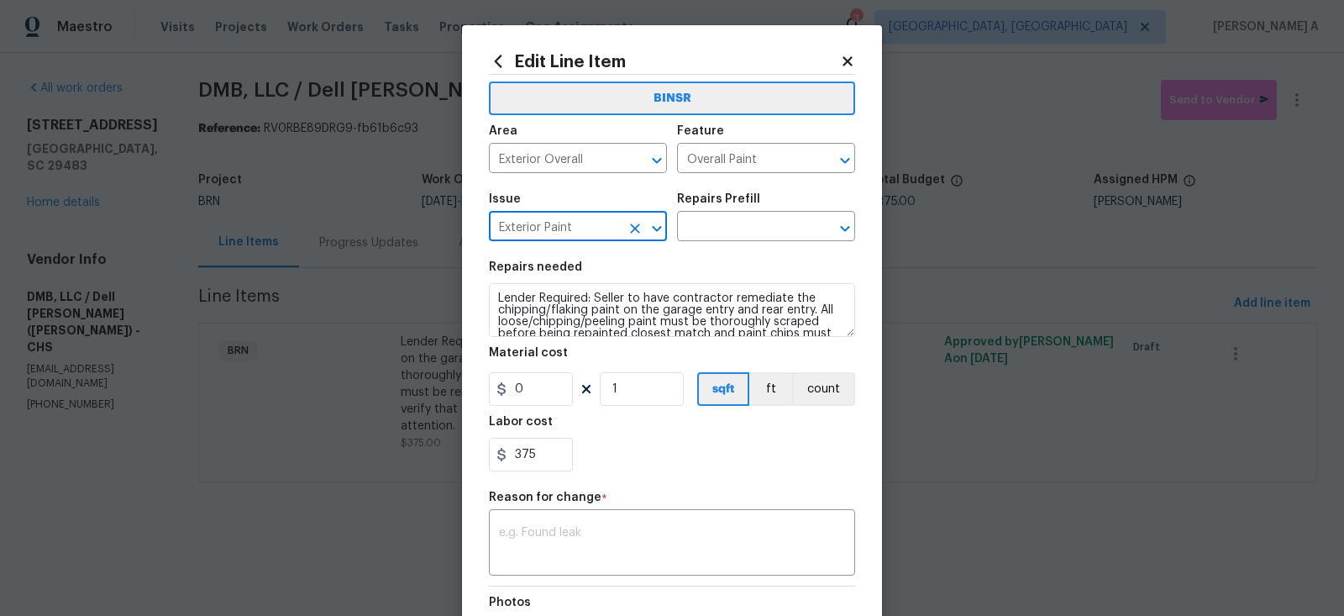
type input "Exterior Paint"
click at [596, 322] on textarea "Lender Required: Seller to have contractor remediate the chipping/flaking paint…" at bounding box center [672, 310] width 366 height 54
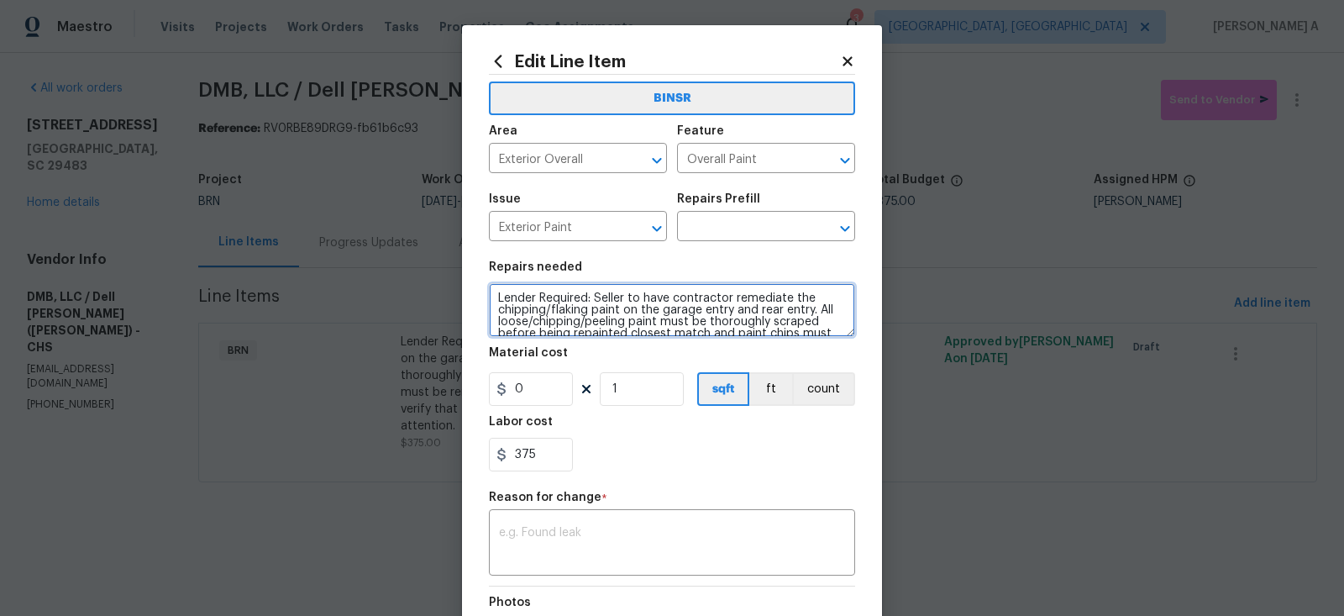
click at [596, 322] on textarea "Lender Required: Seller to have contractor remediate the chipping/flaking paint…" at bounding box center [672, 310] width 366 height 54
click at [693, 222] on input "text" at bounding box center [742, 228] width 131 height 26
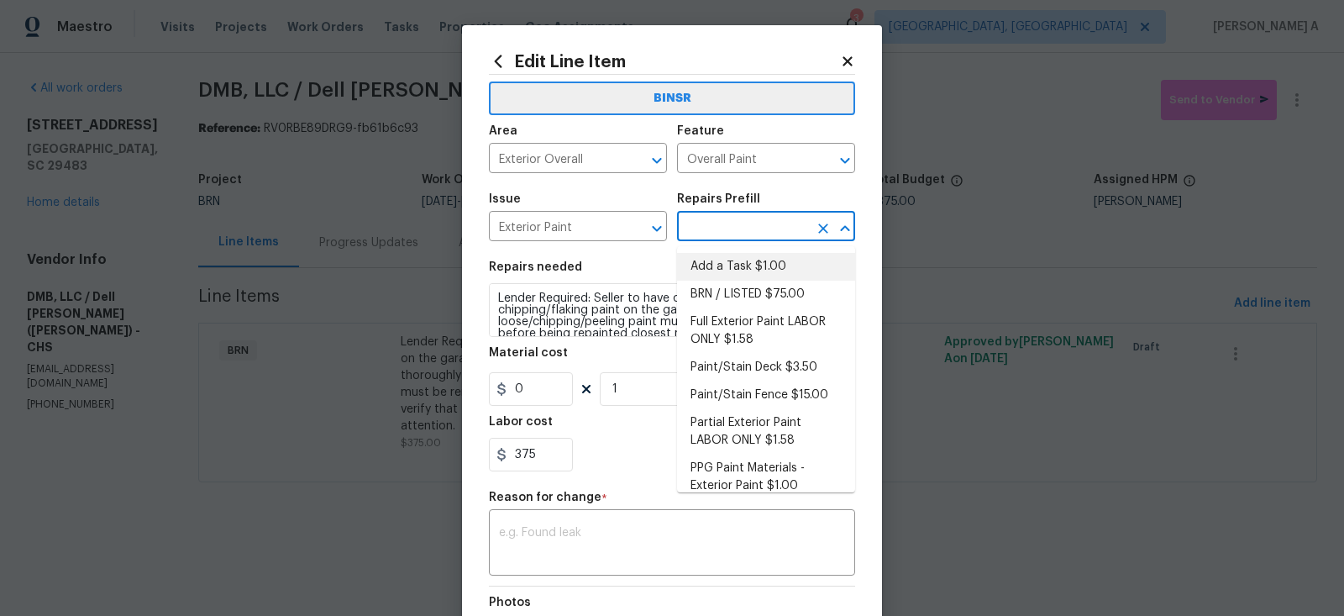
click at [721, 261] on li "Add a Task $1.00" at bounding box center [766, 267] width 178 height 28
type input "Add a Task $1.00"
type textarea "HPM to detail"
type input "1"
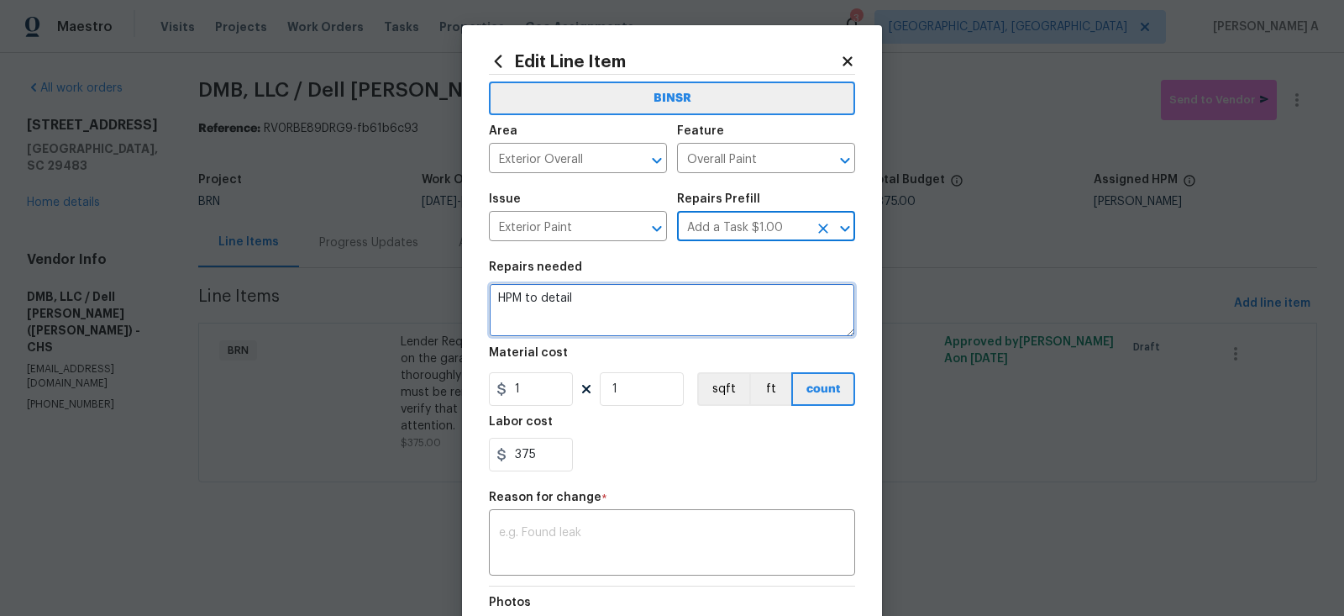
click at [675, 306] on textarea "HPM to detail" at bounding box center [672, 310] width 366 height 54
paste textarea "Lender Required: Seller to have contractor remediate the chipping/flaking paint…"
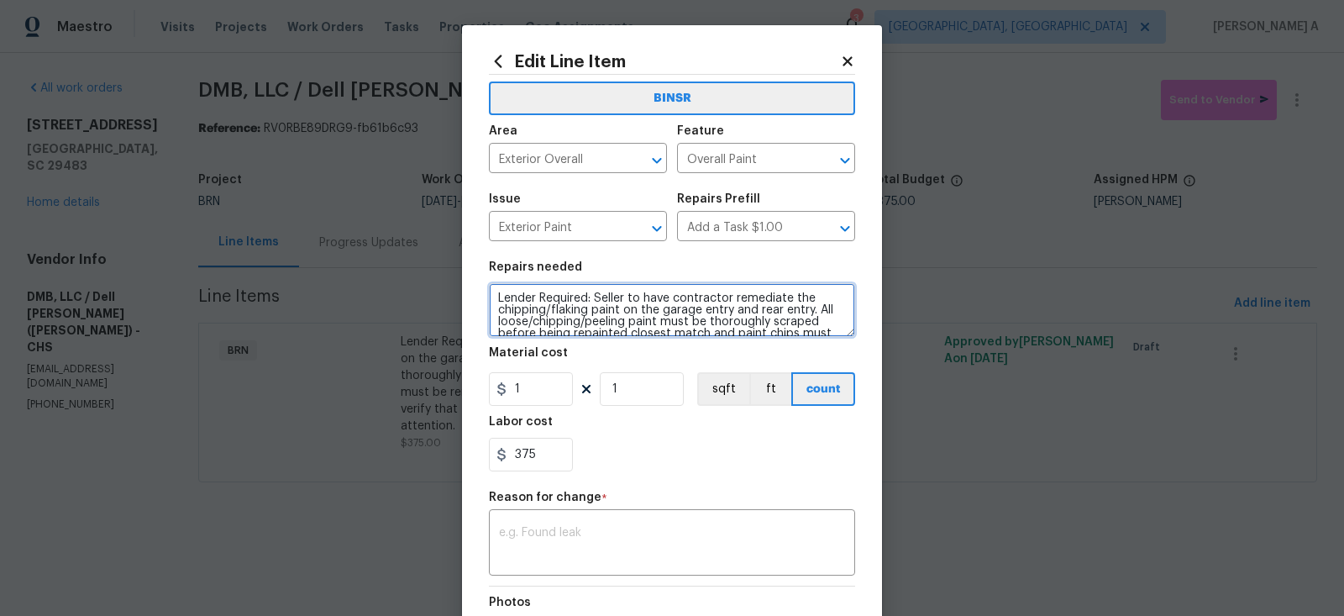
scroll to position [39, 0]
type textarea "Lender Required: Seller to have contractor remediate the chipping/flaking paint…"
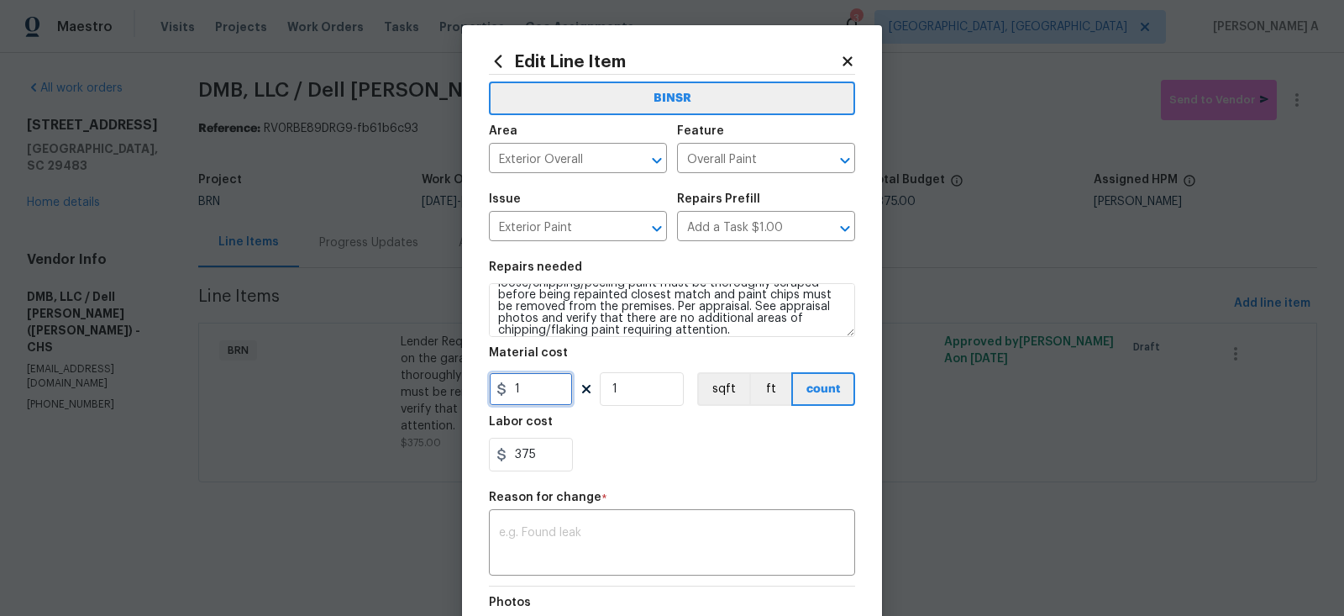
drag, startPoint x: 553, startPoint y: 397, endPoint x: 379, endPoint y: 396, distance: 173.8
click at [379, 396] on div "Edit Line Item BINSR Area Exterior Overall ​ Feature Overall Paint ​ Issue Exte…" at bounding box center [672, 308] width 1344 height 616
type input "0"
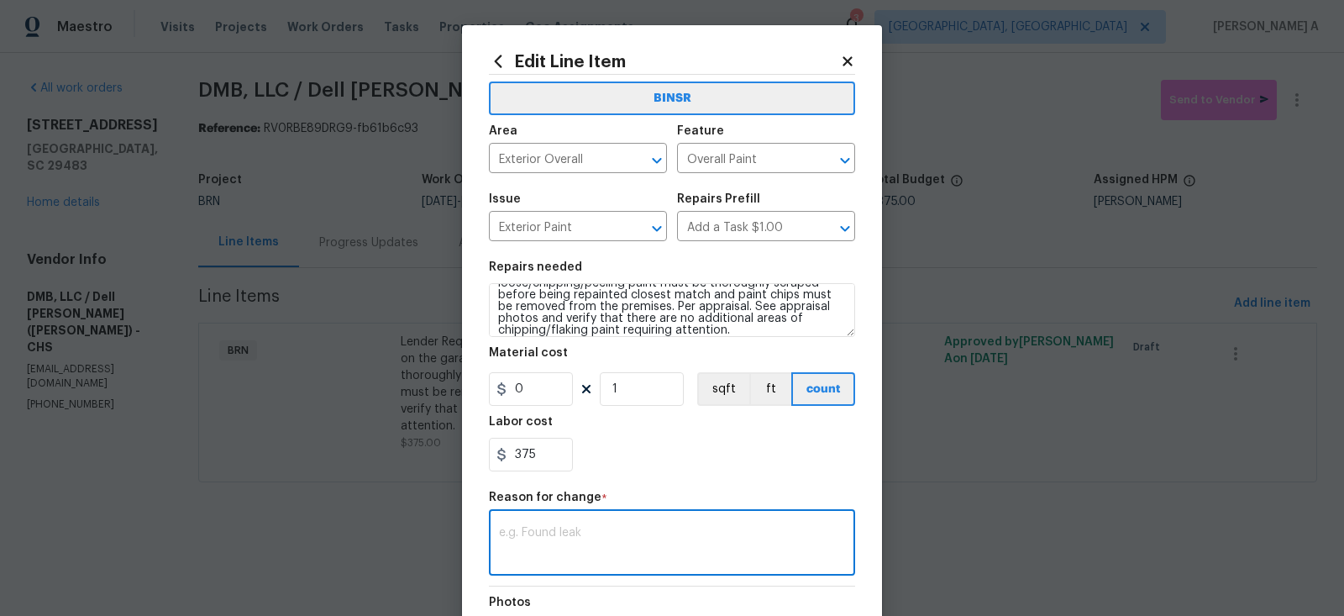
click at [605, 562] on textarea at bounding box center [672, 544] width 346 height 35
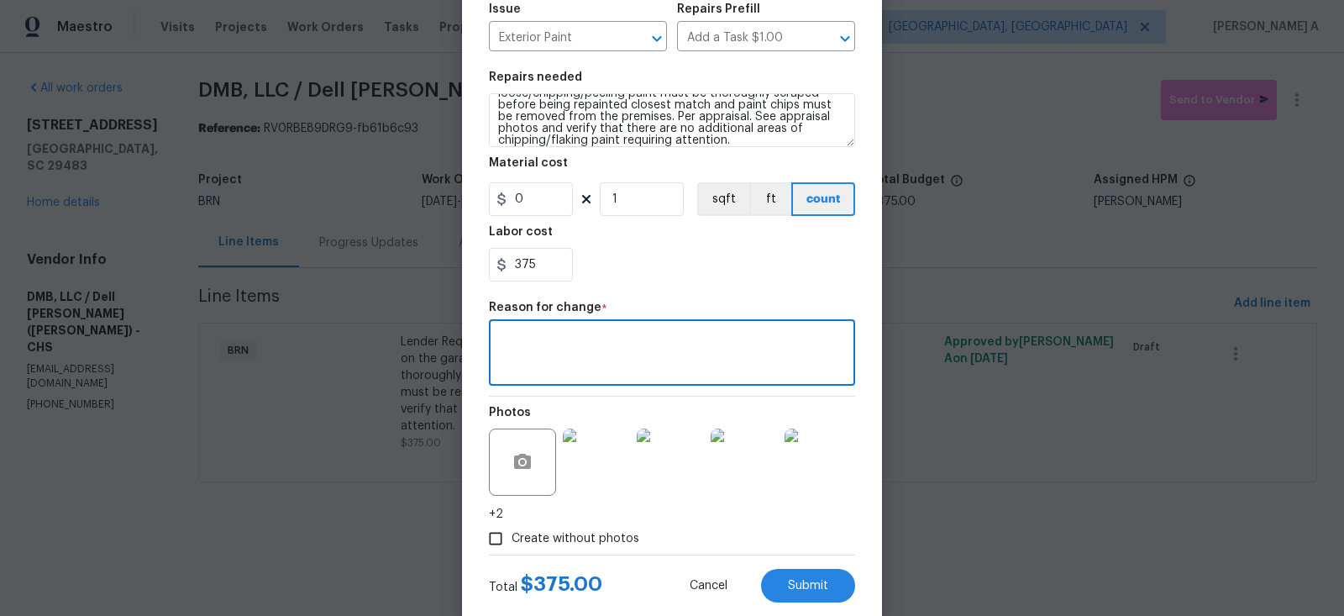
scroll to position [228, 0]
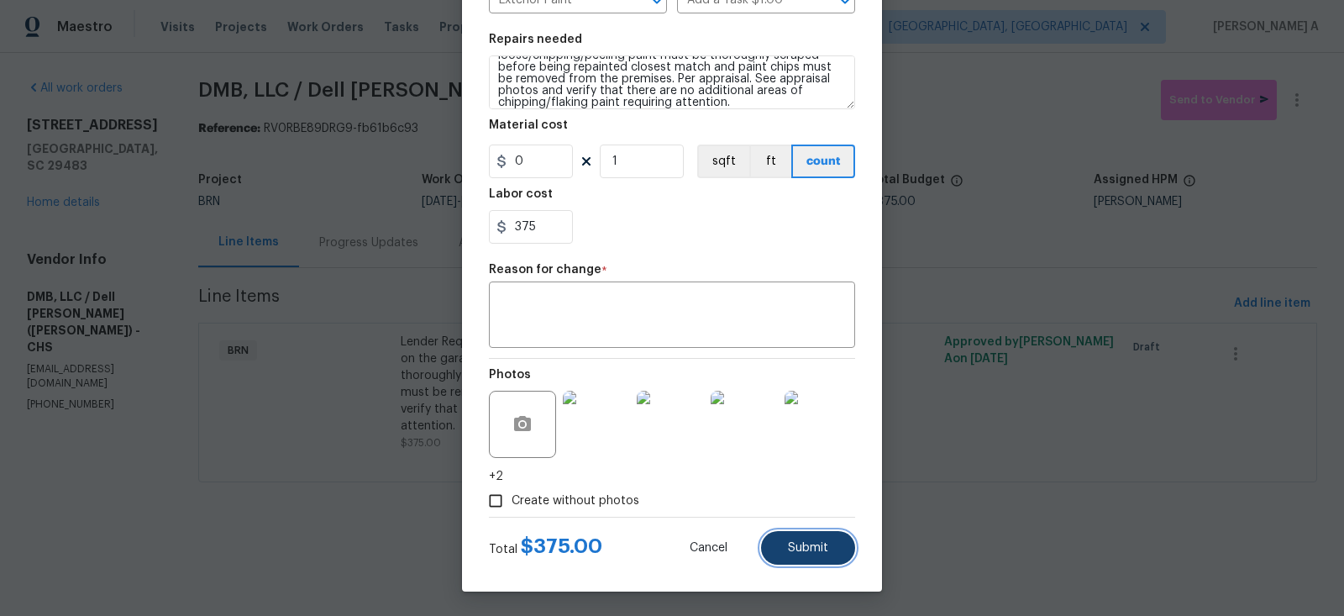
click at [837, 552] on button "Submit" at bounding box center [808, 548] width 94 height 34
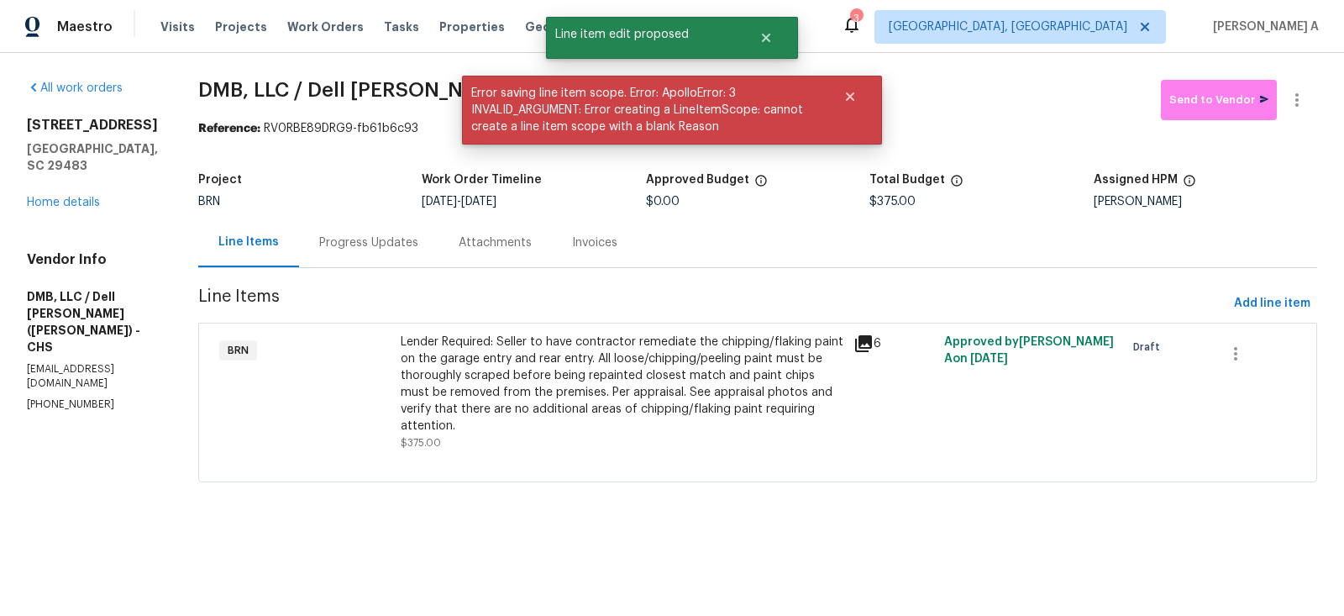
scroll to position [0, 0]
click at [349, 254] on div "Progress Updates" at bounding box center [368, 242] width 139 height 50
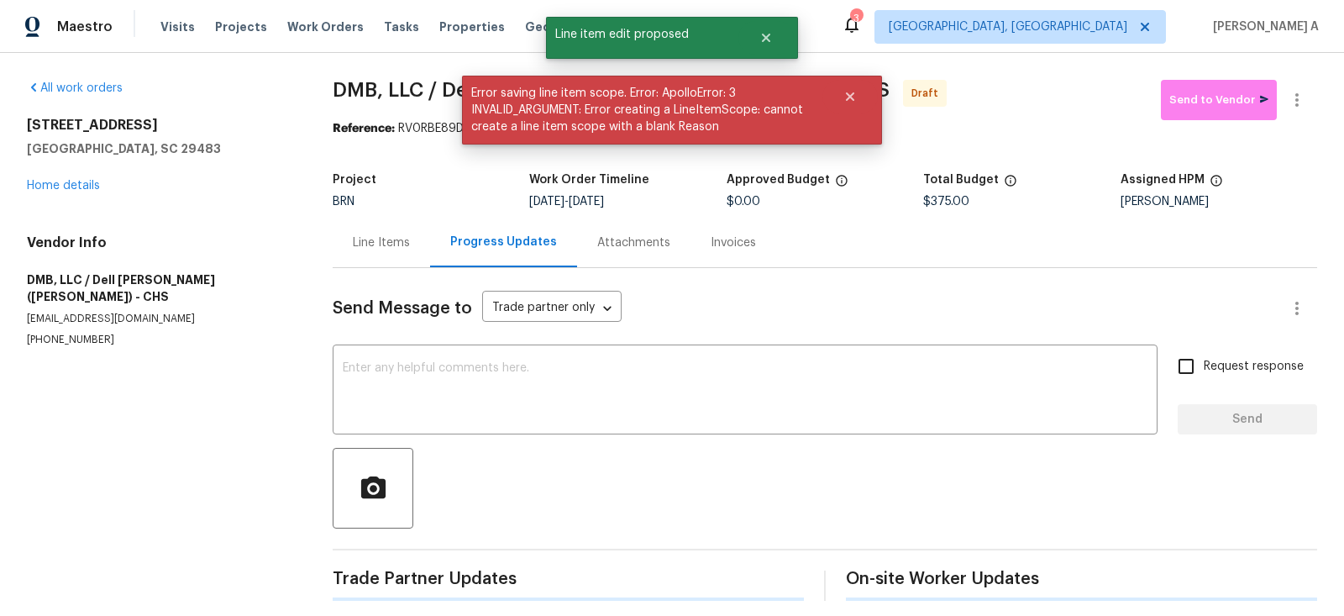
scroll to position [8, 0]
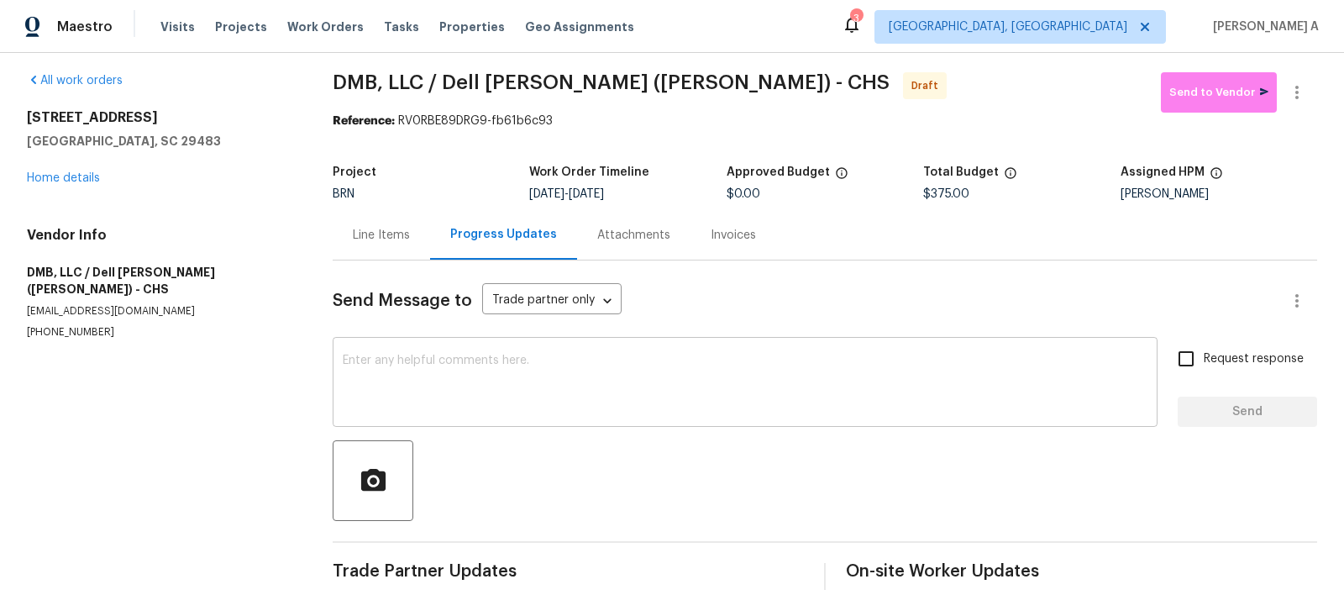
click at [354, 395] on textarea at bounding box center [745, 383] width 804 height 59
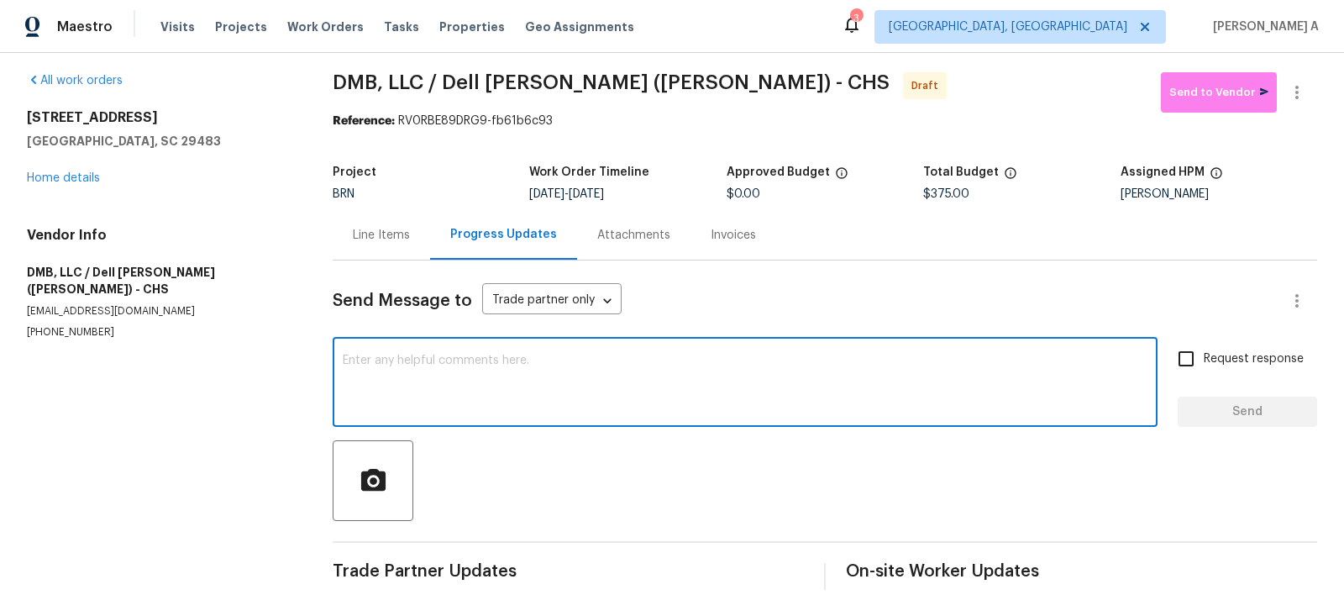
paste textarea "Hi, I'm Akshay from Opendoor. Just wanted to check if you received the workorde…"
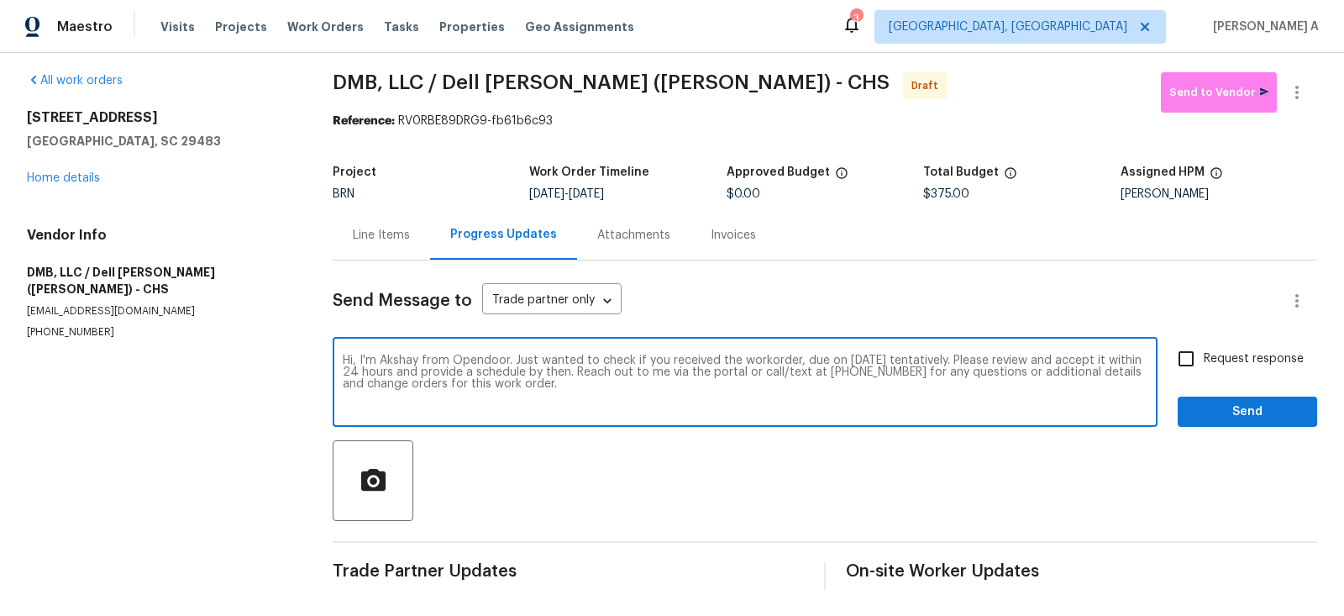
type textarea "Hi, I'm Akshay from Opendoor. Just wanted to check if you received the workorde…"
click at [1195, 348] on input "Request response" at bounding box center [1185, 358] width 35 height 35
checkbox input "true"
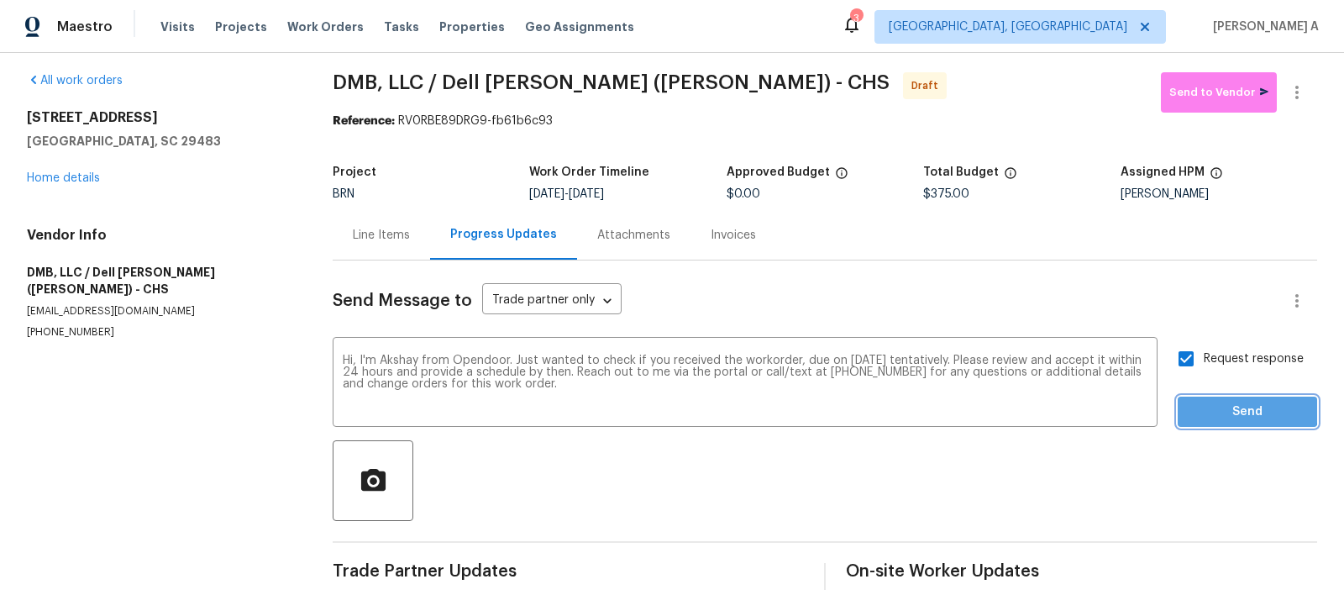
click at [1235, 410] on span "Send" at bounding box center [1247, 411] width 113 height 21
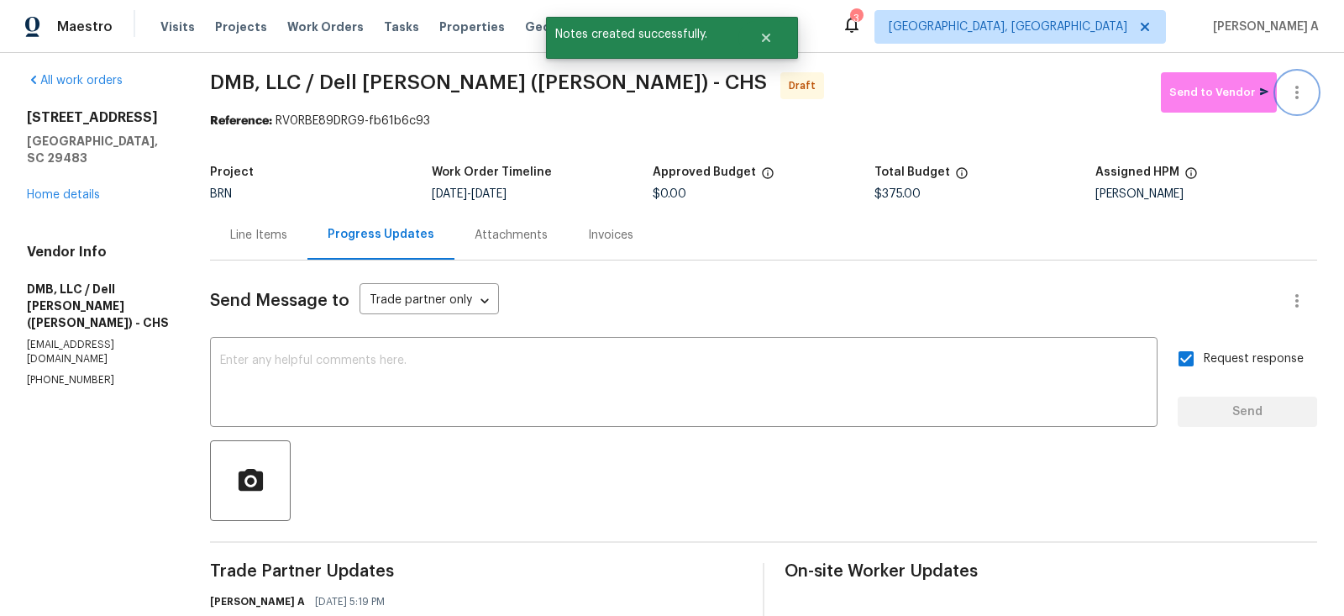
click at [1303, 82] on icon "button" at bounding box center [1296, 92] width 20 height 20
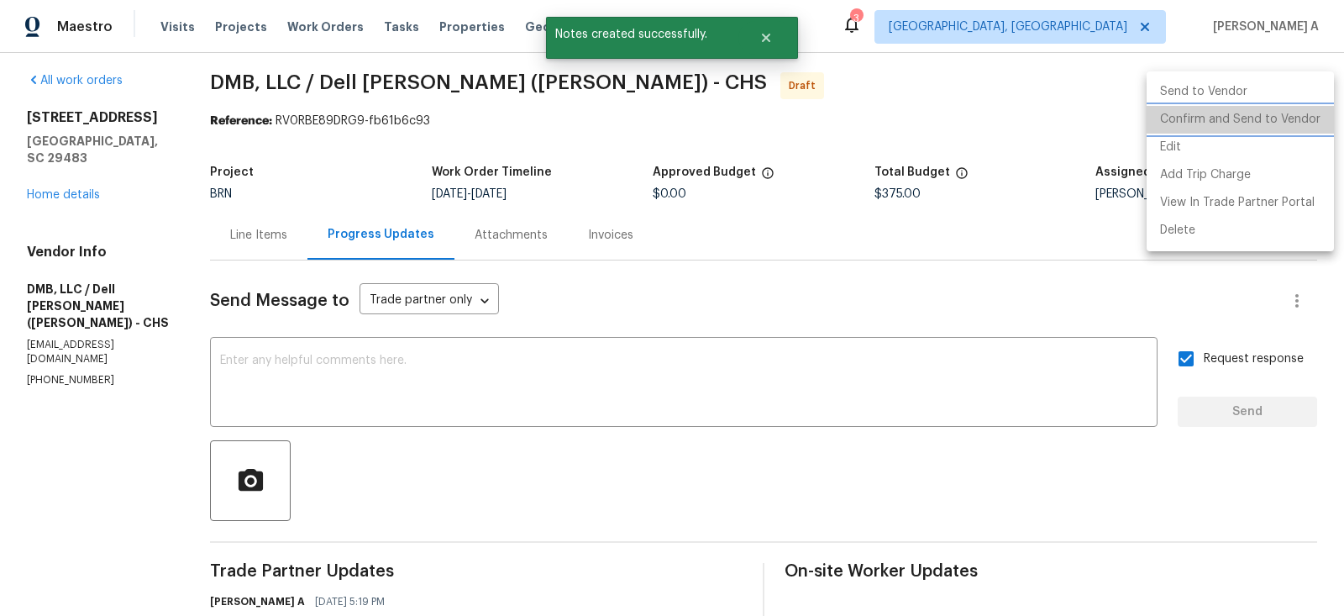
click at [1304, 115] on li "Confirm and Send to Vendor" at bounding box center [1239, 120] width 187 height 28
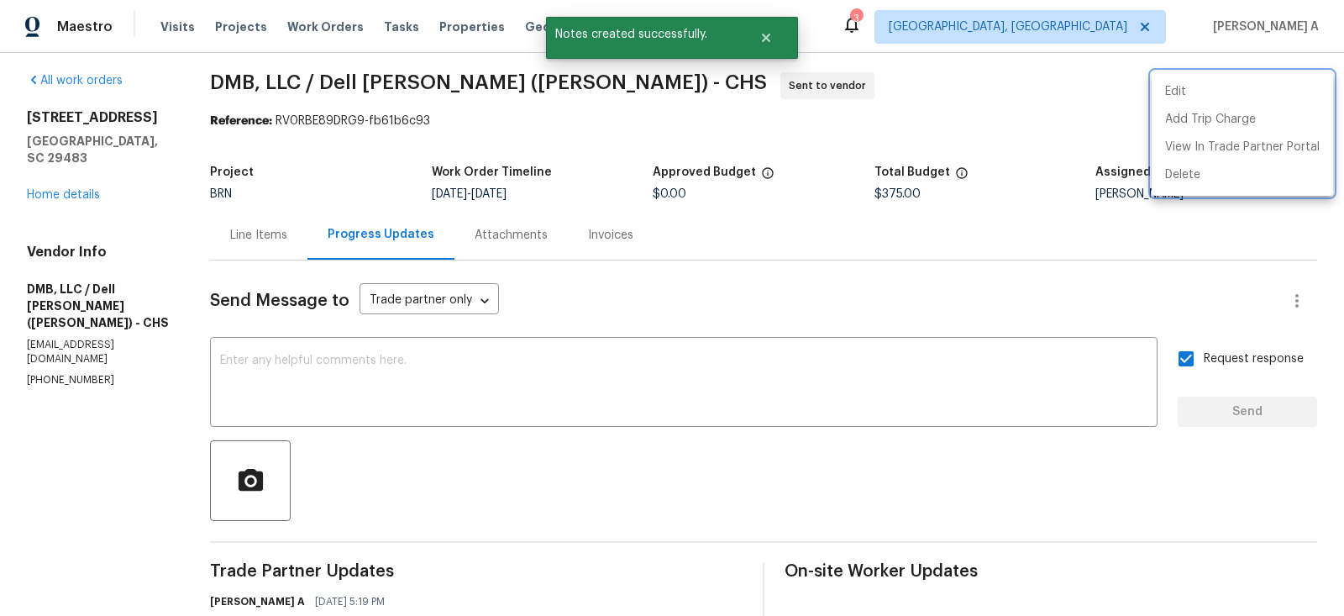
click at [602, 190] on div at bounding box center [672, 308] width 1344 height 616
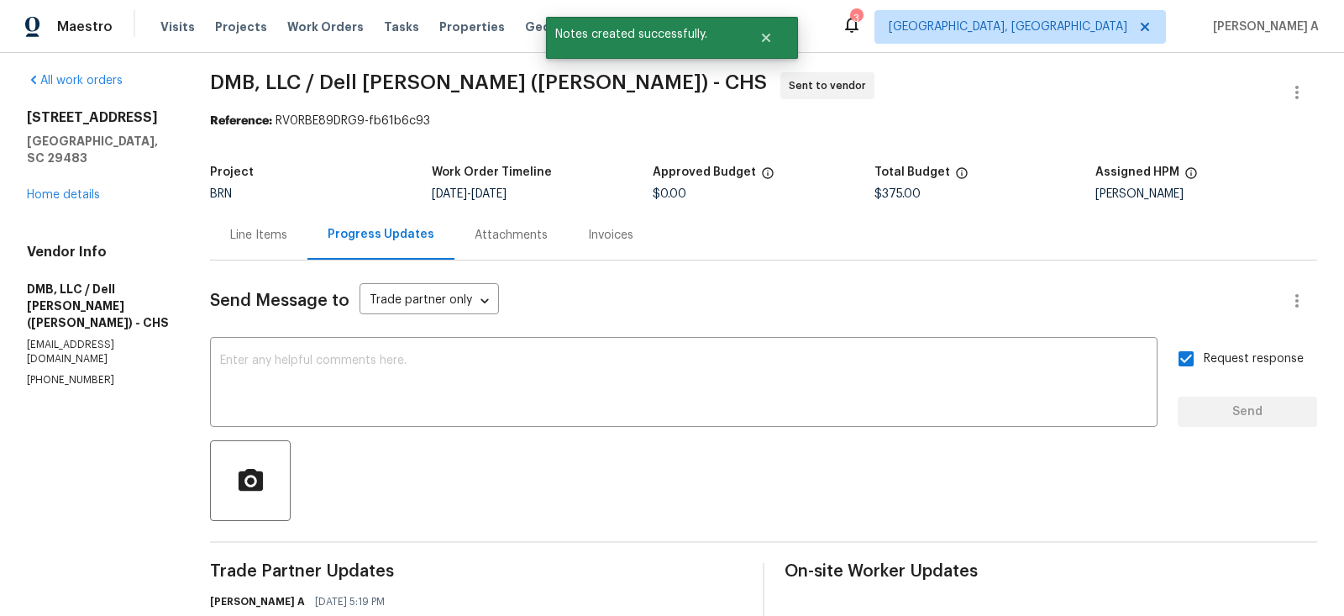
click at [275, 228] on div "Line Items" at bounding box center [258, 235] width 57 height 17
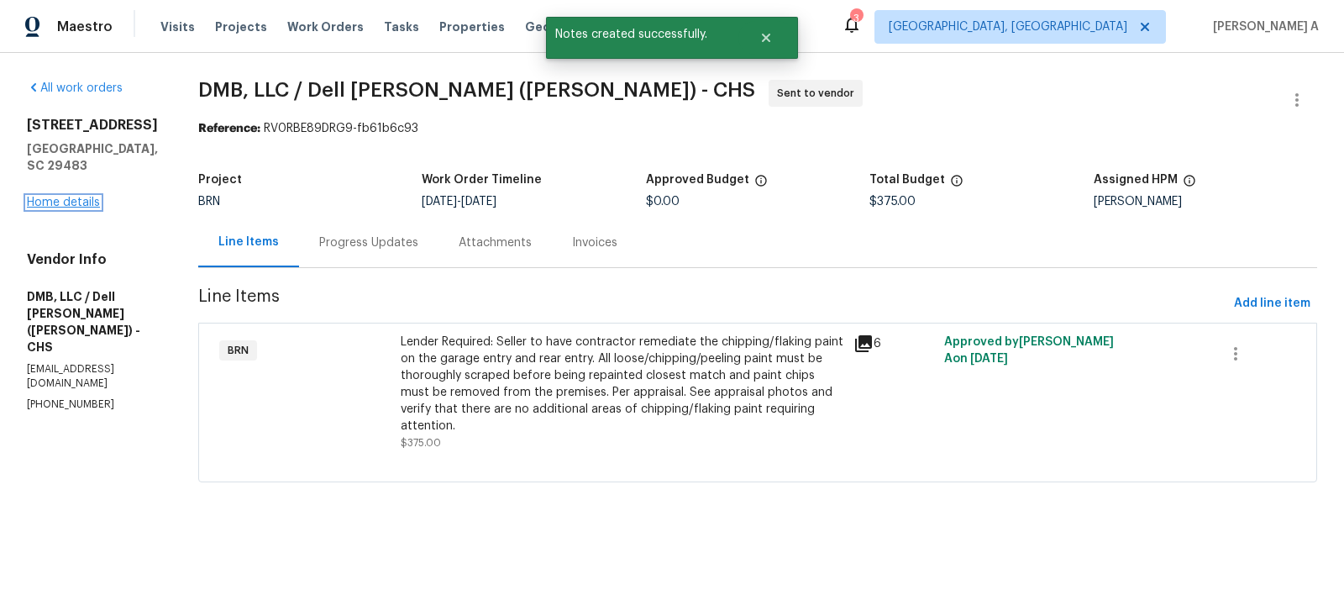
click at [50, 202] on link "Home details" at bounding box center [63, 202] width 73 height 12
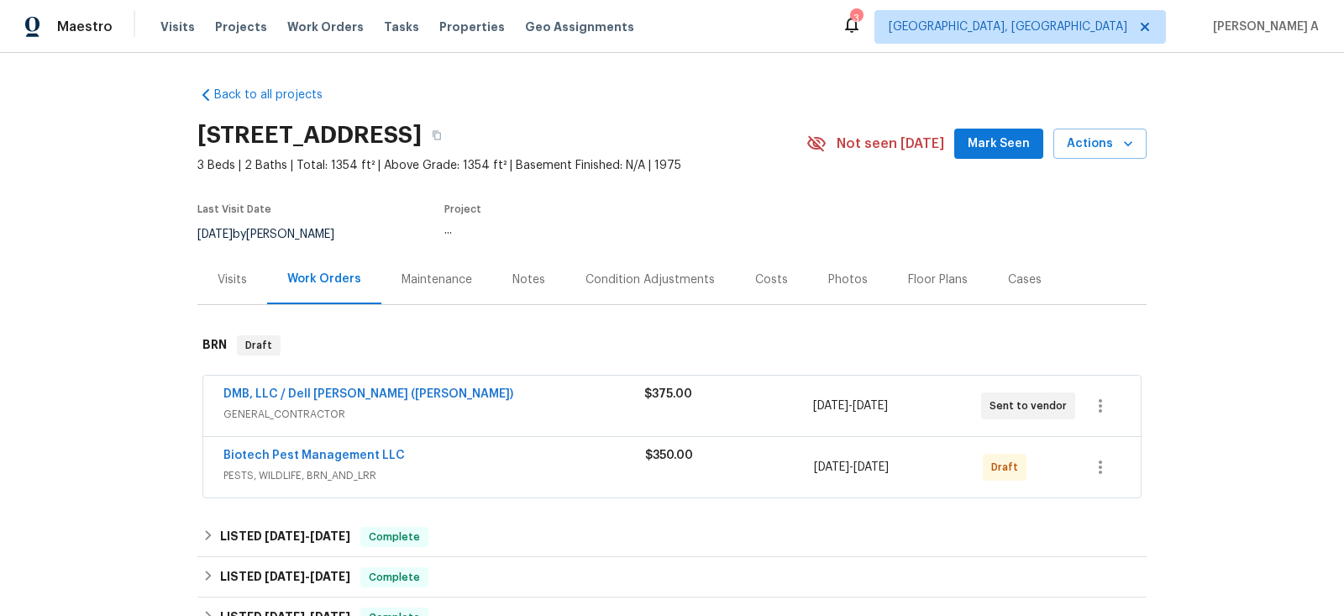
scroll to position [64, 0]
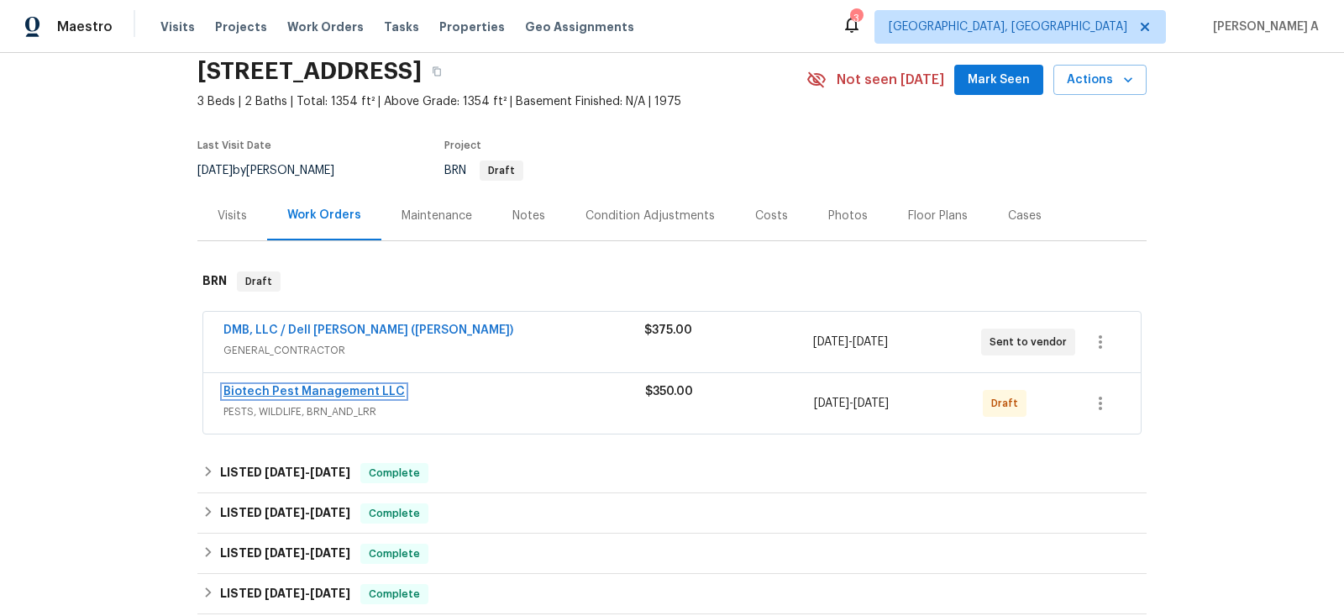
click at [337, 388] on link "Biotech Pest Management LLC" at bounding box center [313, 391] width 181 height 12
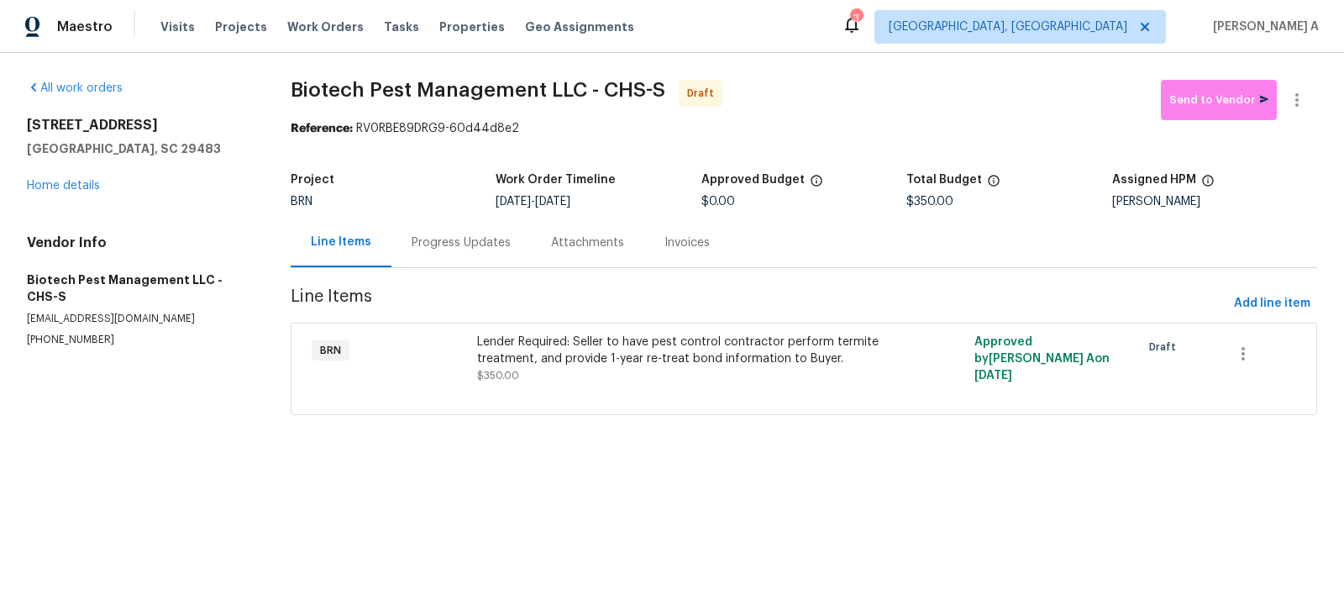
click at [443, 254] on div "Progress Updates" at bounding box center [460, 242] width 139 height 50
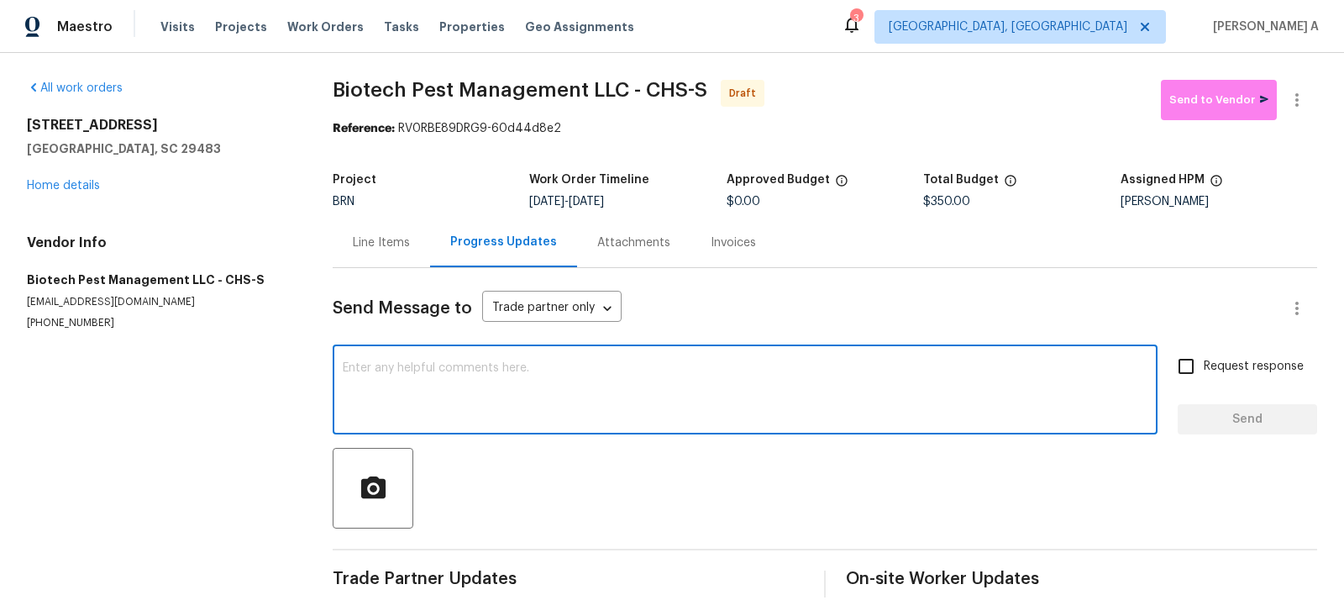
click at [568, 372] on textarea at bounding box center [745, 391] width 804 height 59
paste textarea "Hi, I'm Akshay from Opendoor. Just wanted to check if you received the workorde…"
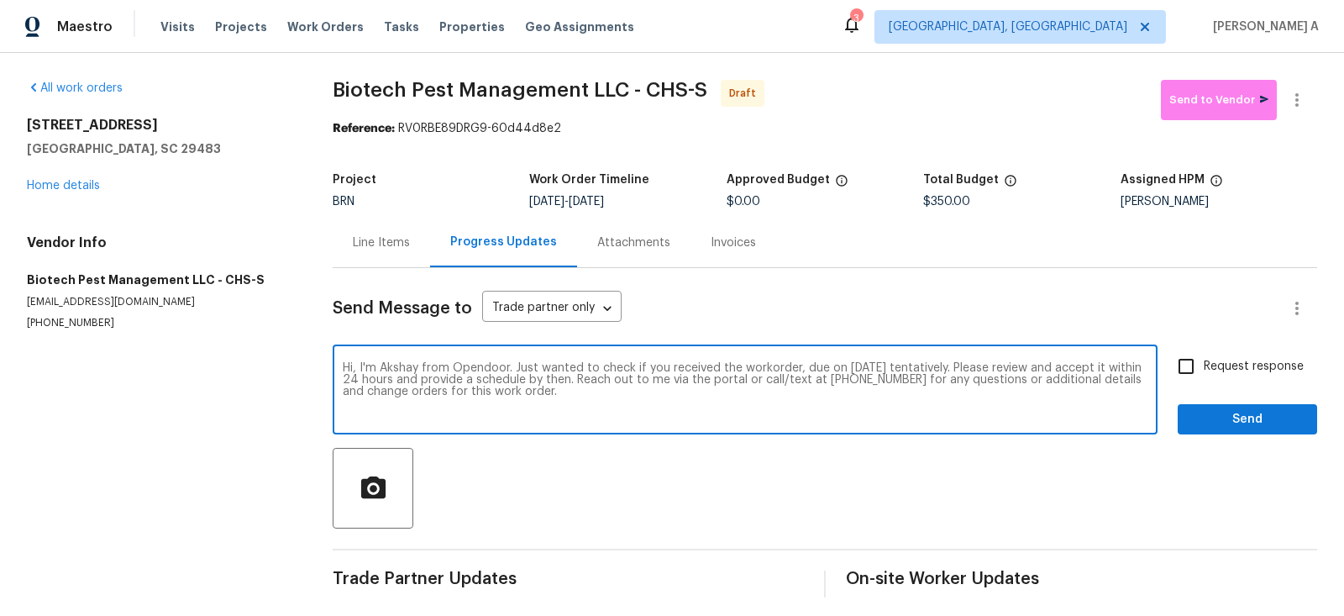
type textarea "Hi, I'm Akshay from Opendoor. Just wanted to check if you received the workorde…"
click at [1208, 375] on label "Request response" at bounding box center [1235, 365] width 135 height 35
click at [1203, 375] on input "Request response" at bounding box center [1185, 365] width 35 height 35
checkbox input "true"
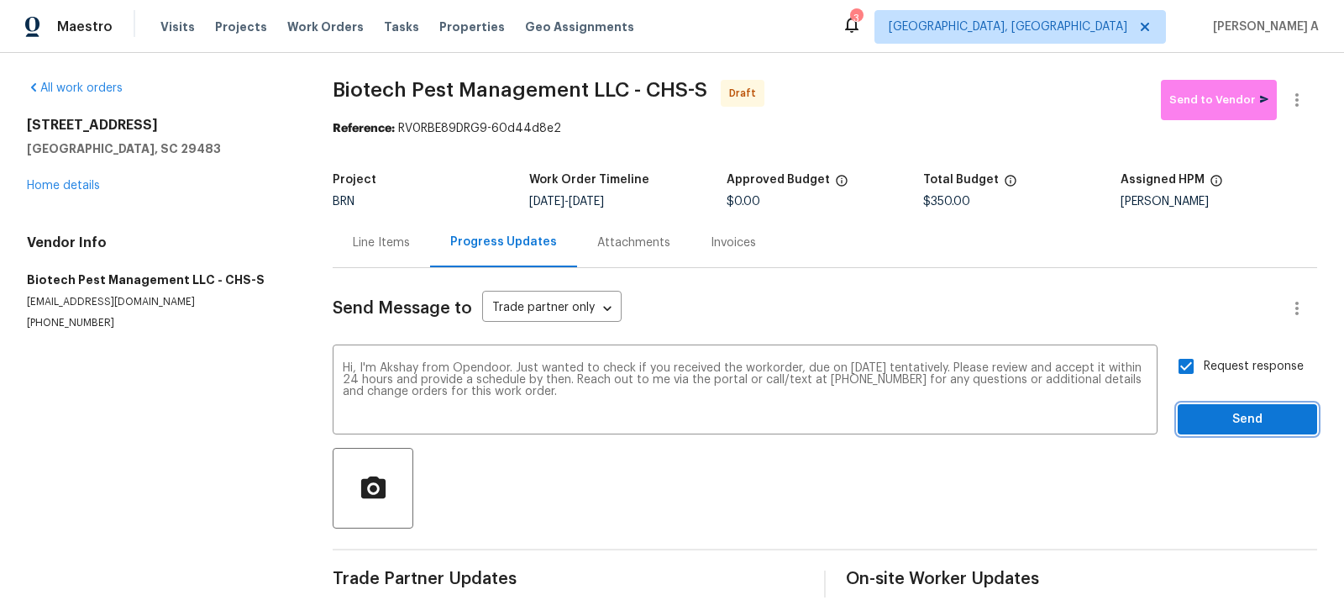
click at [1239, 423] on span "Send" at bounding box center [1247, 419] width 113 height 21
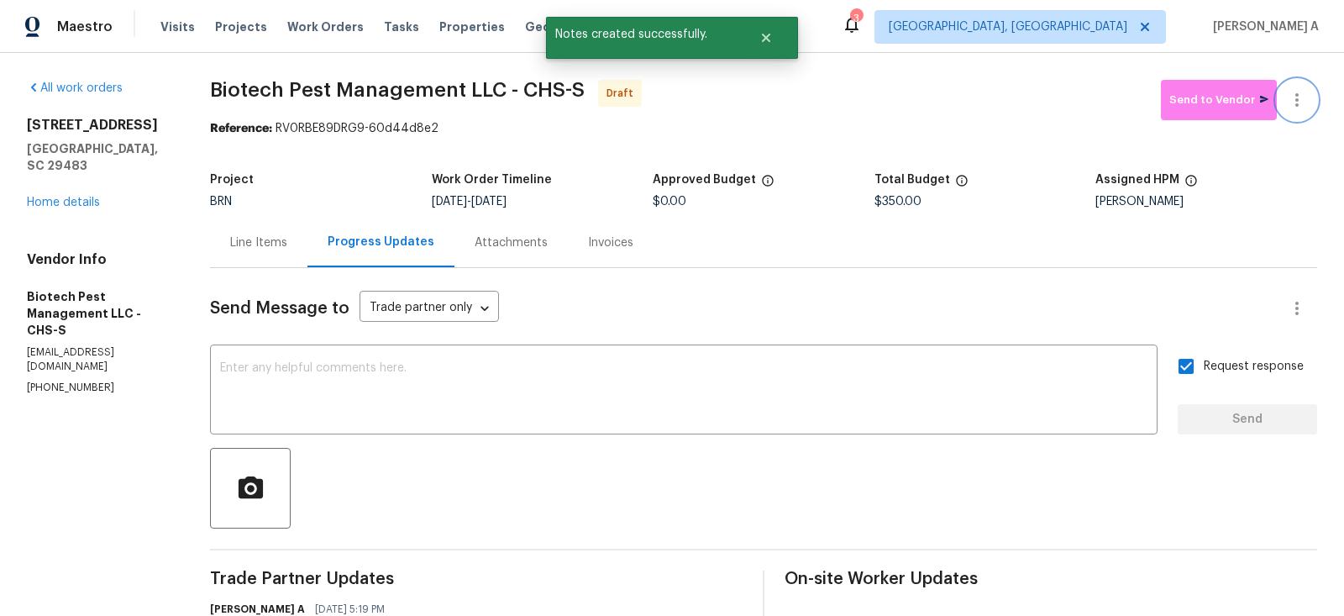
click at [1307, 109] on button "button" at bounding box center [1296, 100] width 40 height 40
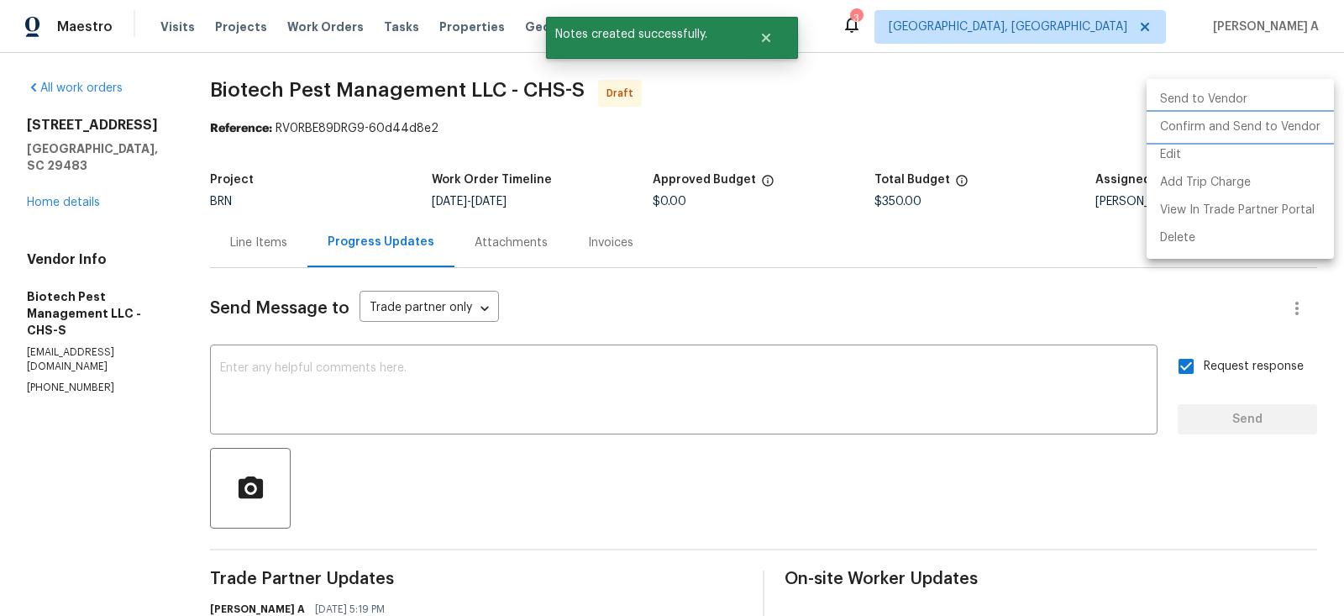
click at [1310, 123] on li "Confirm and Send to Vendor" at bounding box center [1239, 127] width 187 height 28
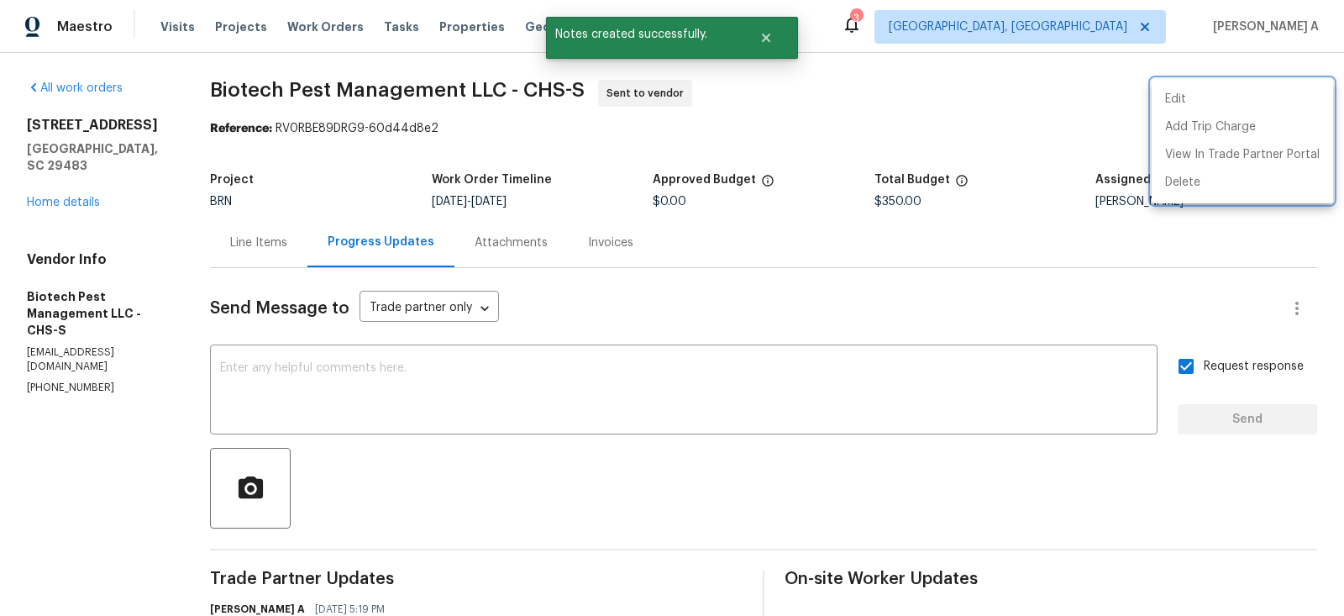
click at [270, 267] on div at bounding box center [672, 308] width 1344 height 616
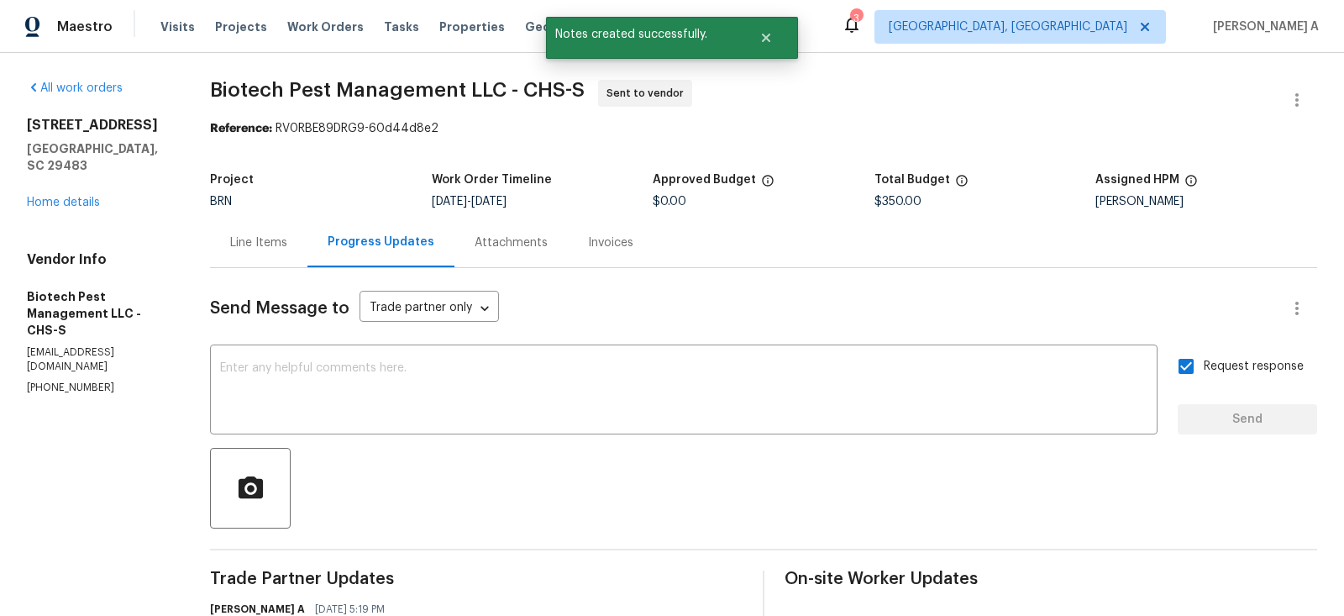
click at [250, 237] on div "Line Items" at bounding box center [258, 242] width 57 height 17
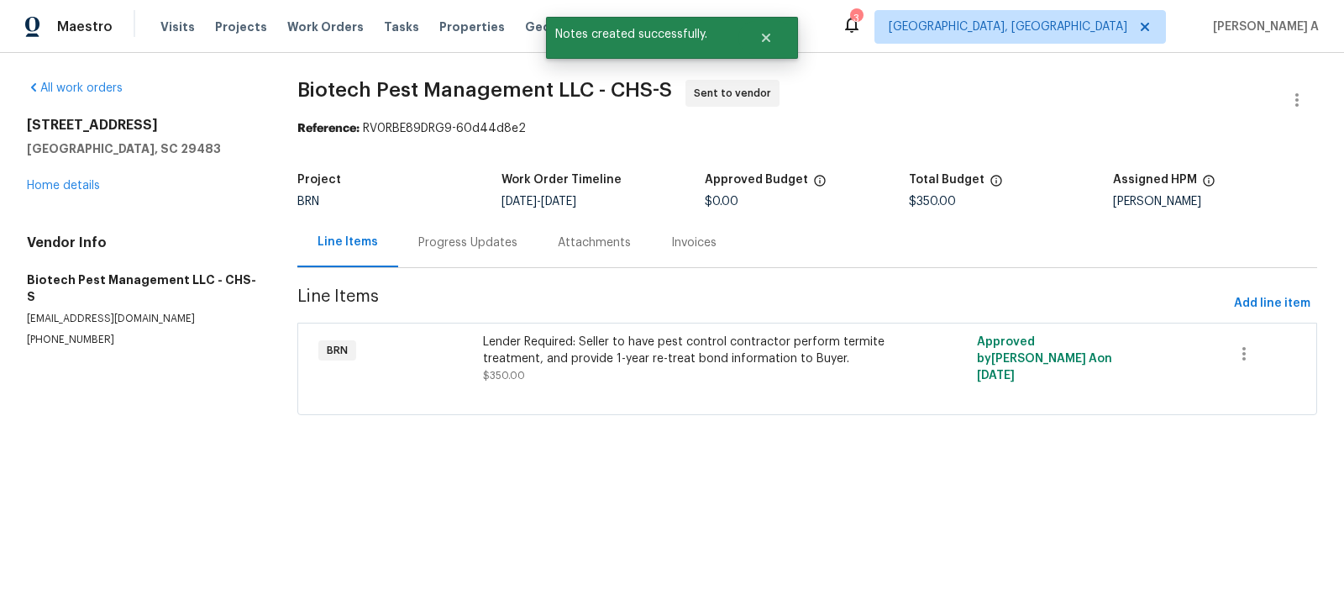
click at [678, 357] on div "Lender Required: Seller to have pest control contractor perform termite treatme…" at bounding box center [683, 350] width 401 height 34
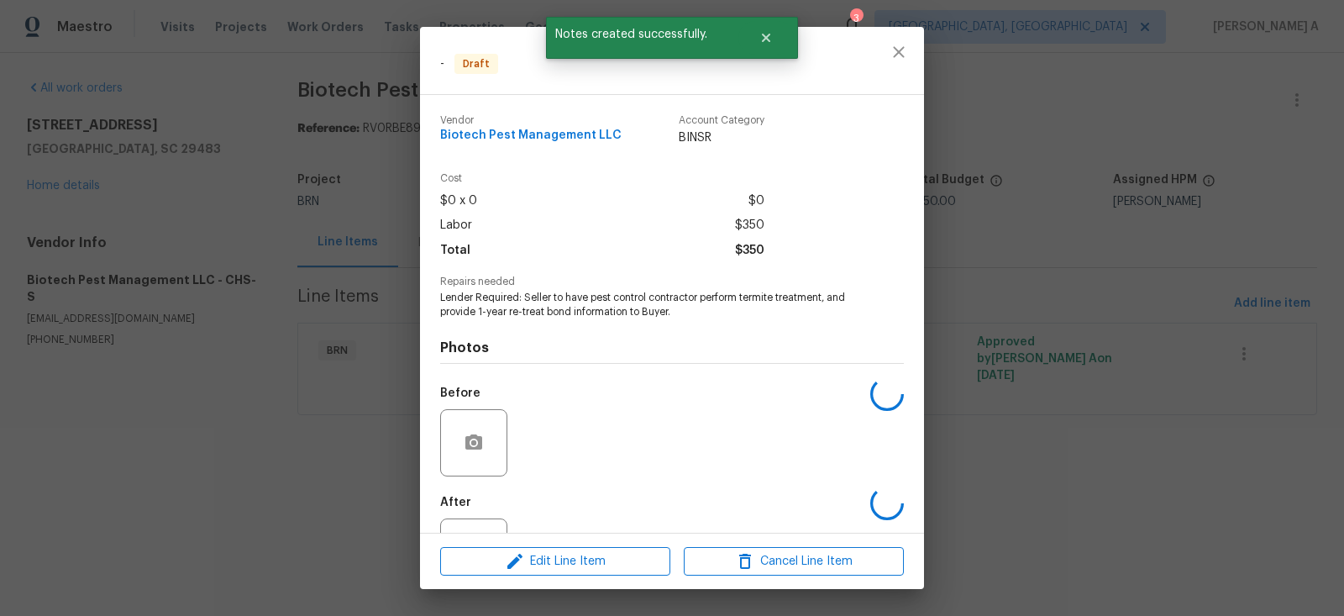
scroll to position [69, 0]
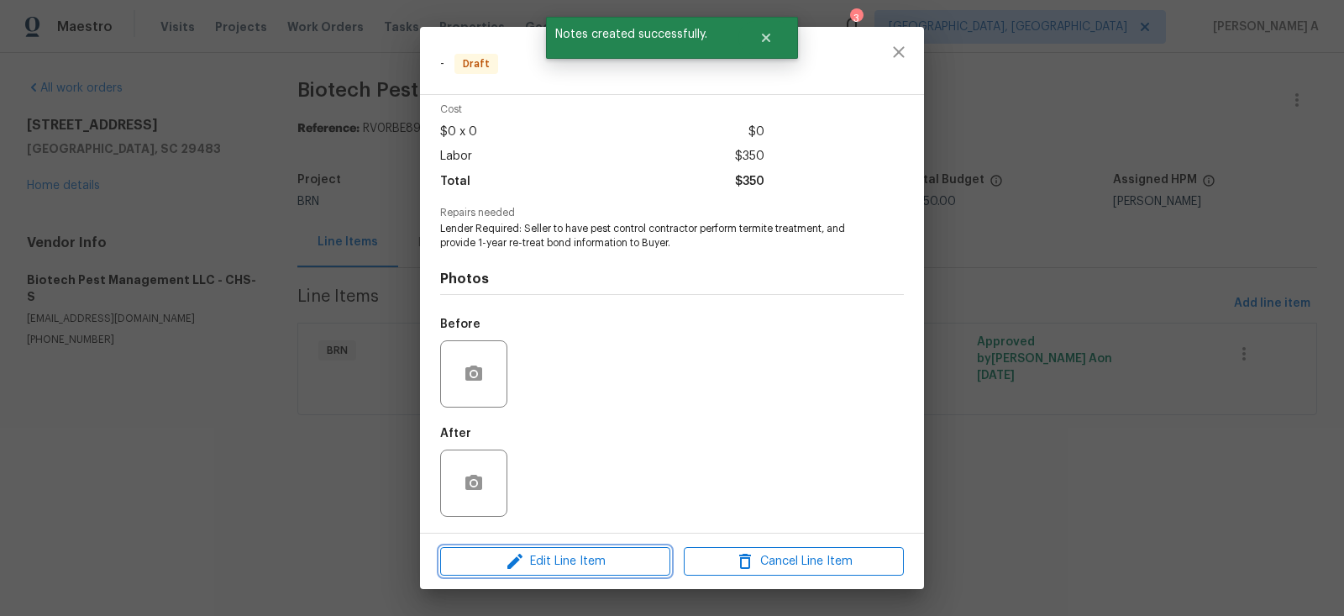
click at [589, 553] on span "Edit Line Item" at bounding box center [555, 561] width 220 height 21
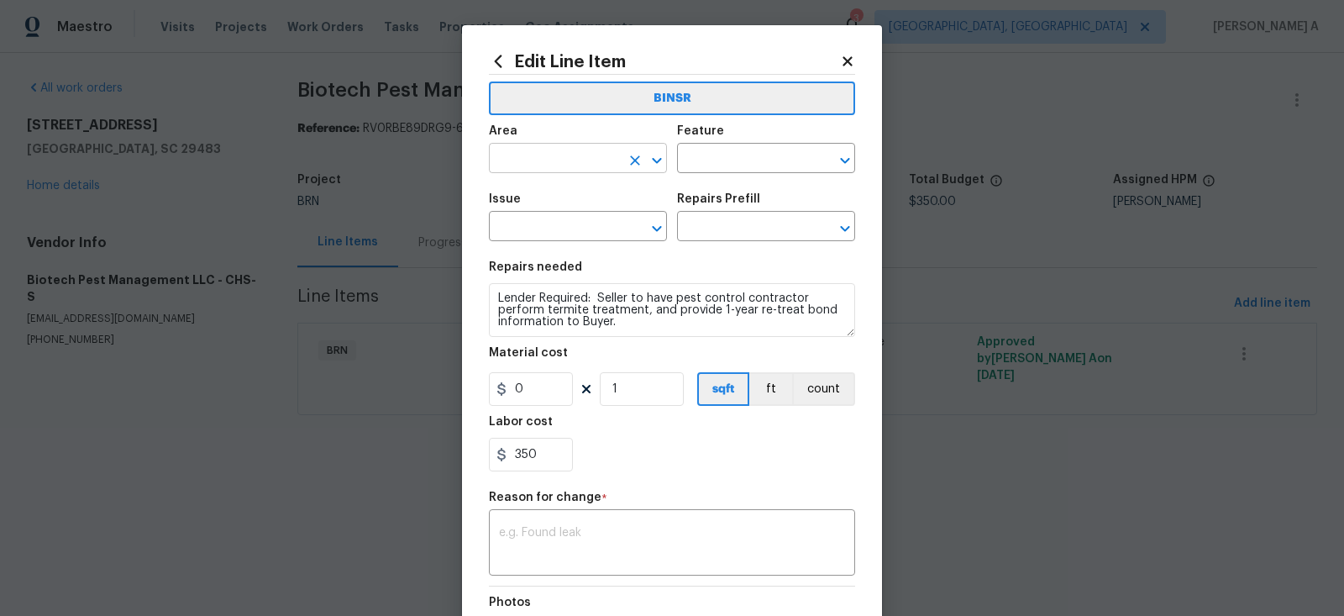
click at [577, 163] on input "text" at bounding box center [554, 160] width 131 height 26
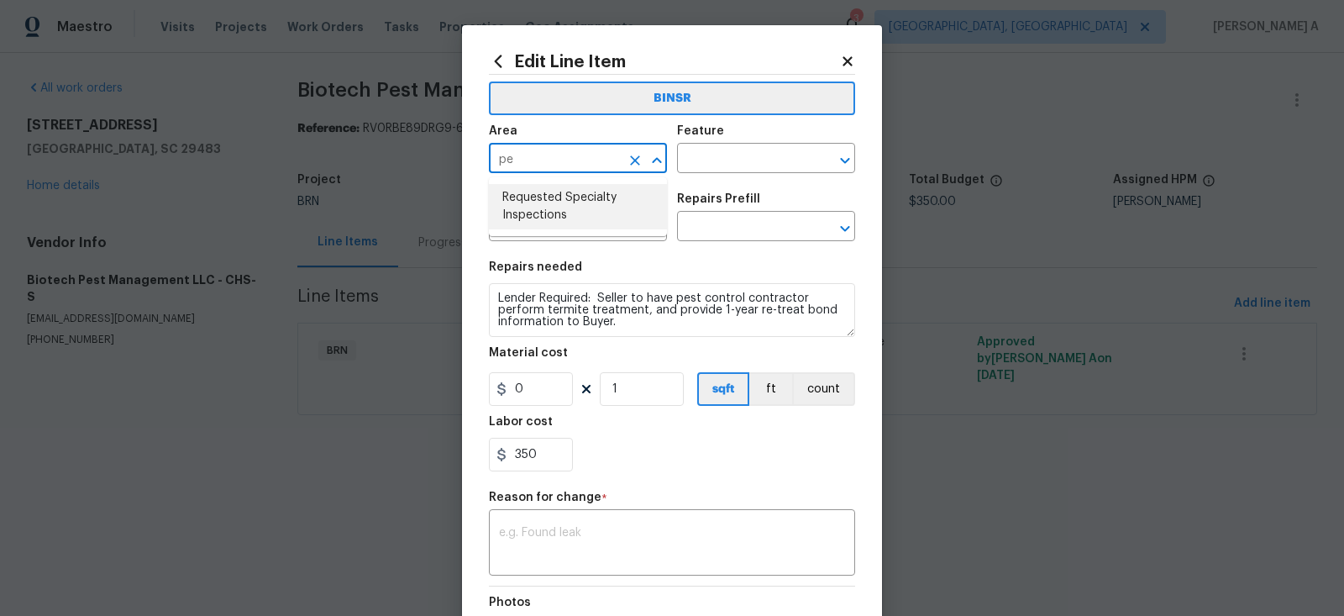
type input "p"
click at [593, 225] on li "Interior Overall" at bounding box center [578, 226] width 178 height 28
type input "Interior Overall"
click at [735, 147] on input "text" at bounding box center [742, 160] width 131 height 26
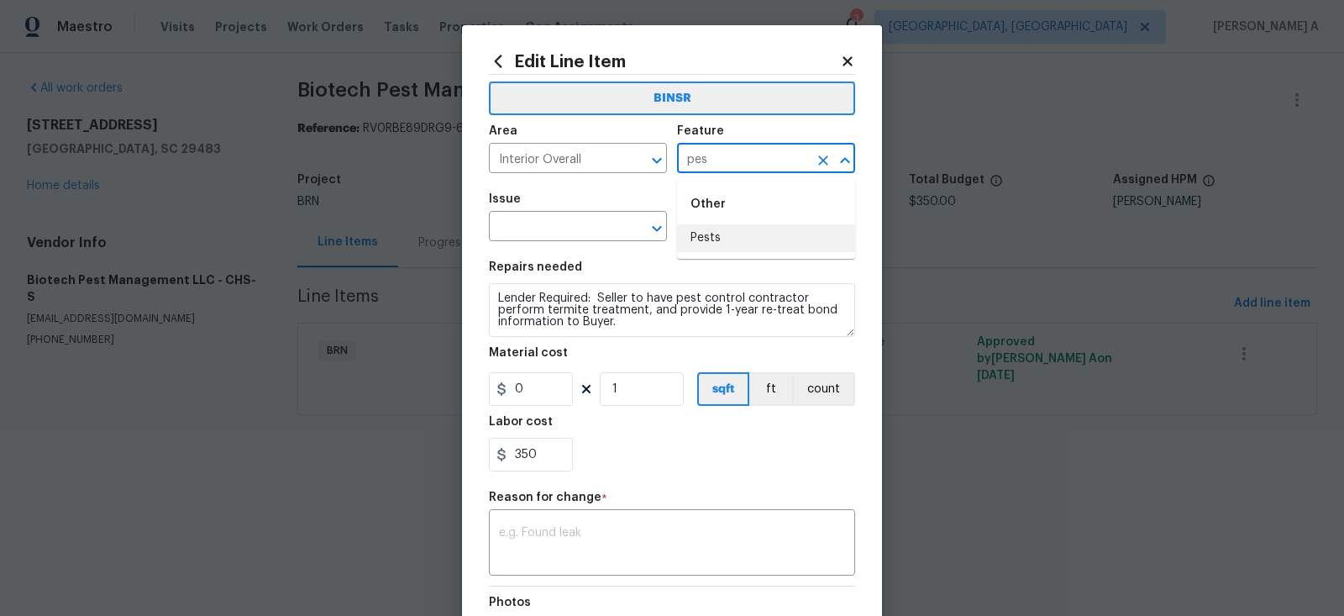
click at [743, 235] on li "Pests" at bounding box center [766, 238] width 178 height 28
type input "Pests"
click at [558, 249] on span "Issue ​" at bounding box center [578, 217] width 178 height 68
click at [558, 242] on span "Issue ​" at bounding box center [578, 217] width 178 height 68
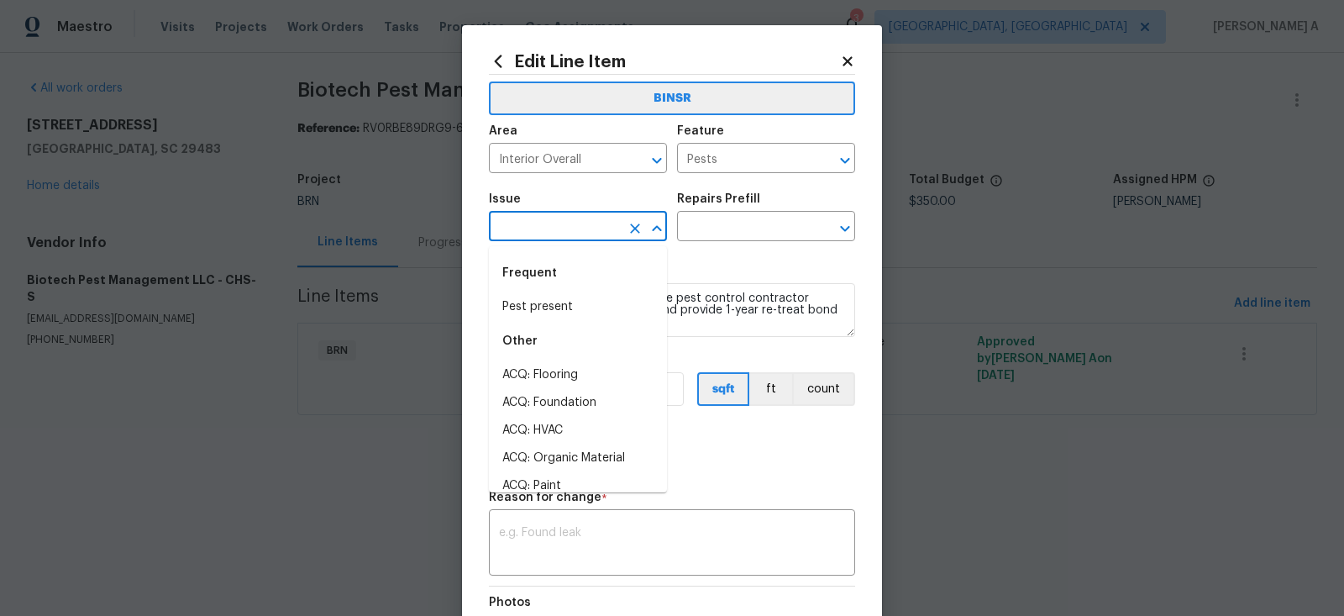
click at [558, 230] on input "text" at bounding box center [554, 228] width 131 height 26
click at [562, 291] on div "Frequent" at bounding box center [578, 273] width 178 height 40
click at [562, 306] on li "Pest present" at bounding box center [578, 307] width 178 height 28
type input "Pest present"
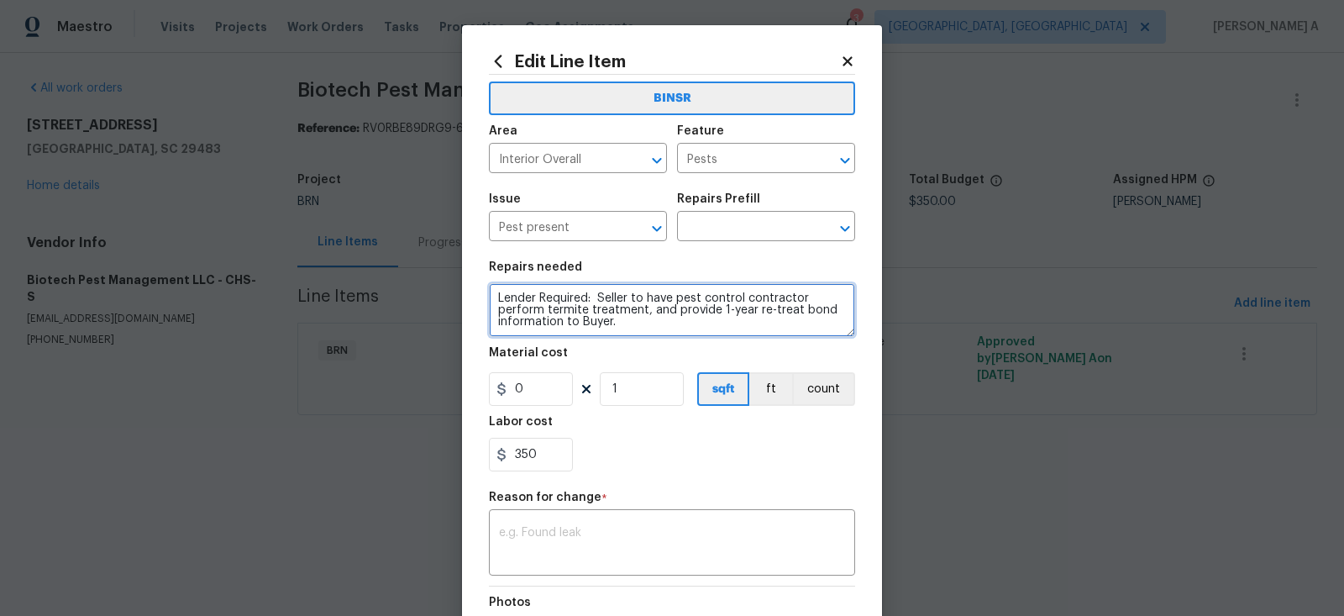
click at [562, 306] on textarea "Lender Required: Seller to have pest control contractor perform termite treatme…" at bounding box center [672, 310] width 366 height 54
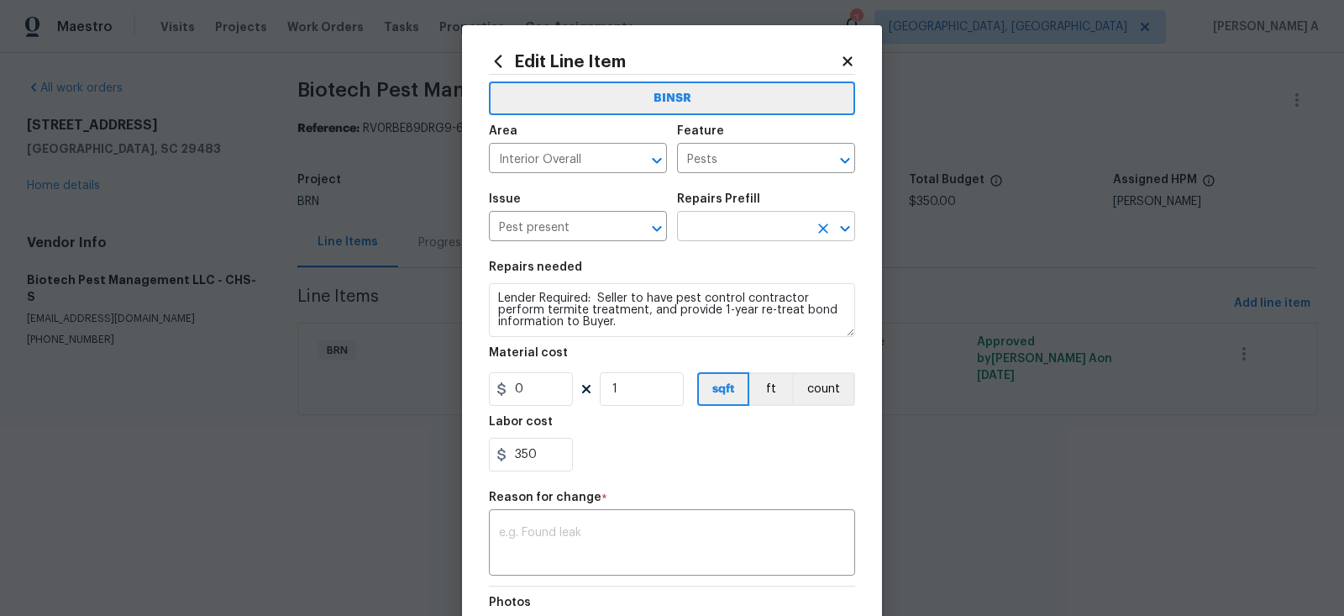
click at [720, 232] on input "text" at bounding box center [742, 228] width 131 height 26
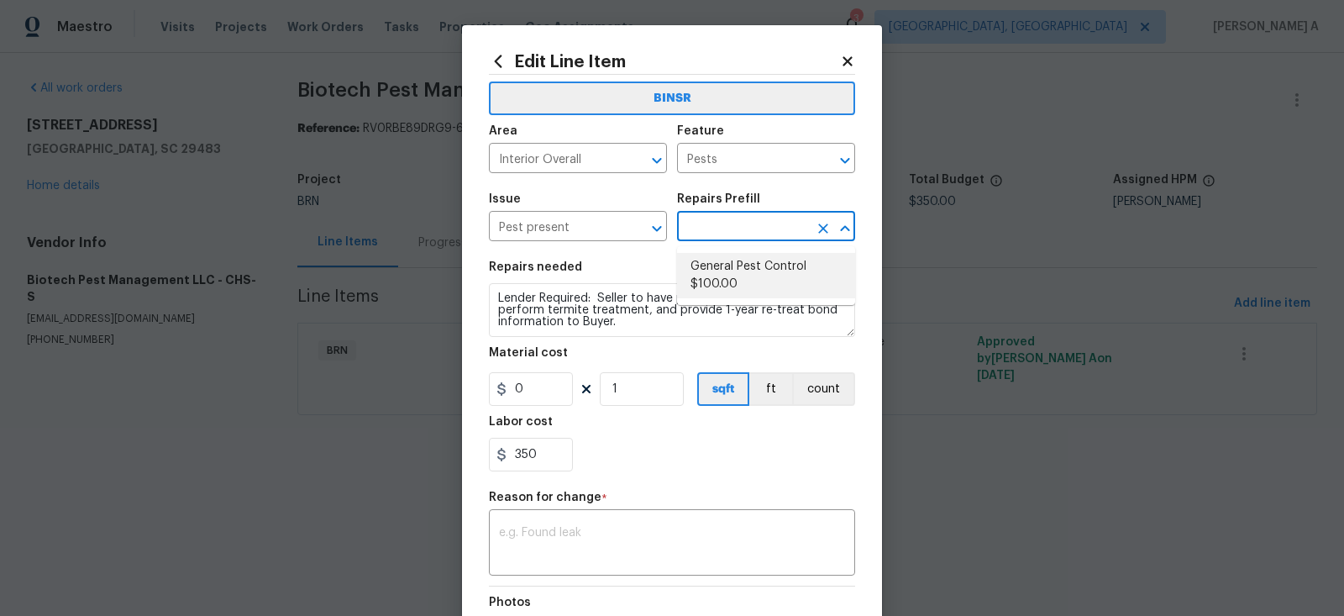
click at [736, 271] on li "General Pest Control $100.00" at bounding box center [766, 275] width 178 height 45
type input "General Pest Control $100.00"
type textarea "General pest treatment for active pest/insect infestation - non termite"
type input "100"
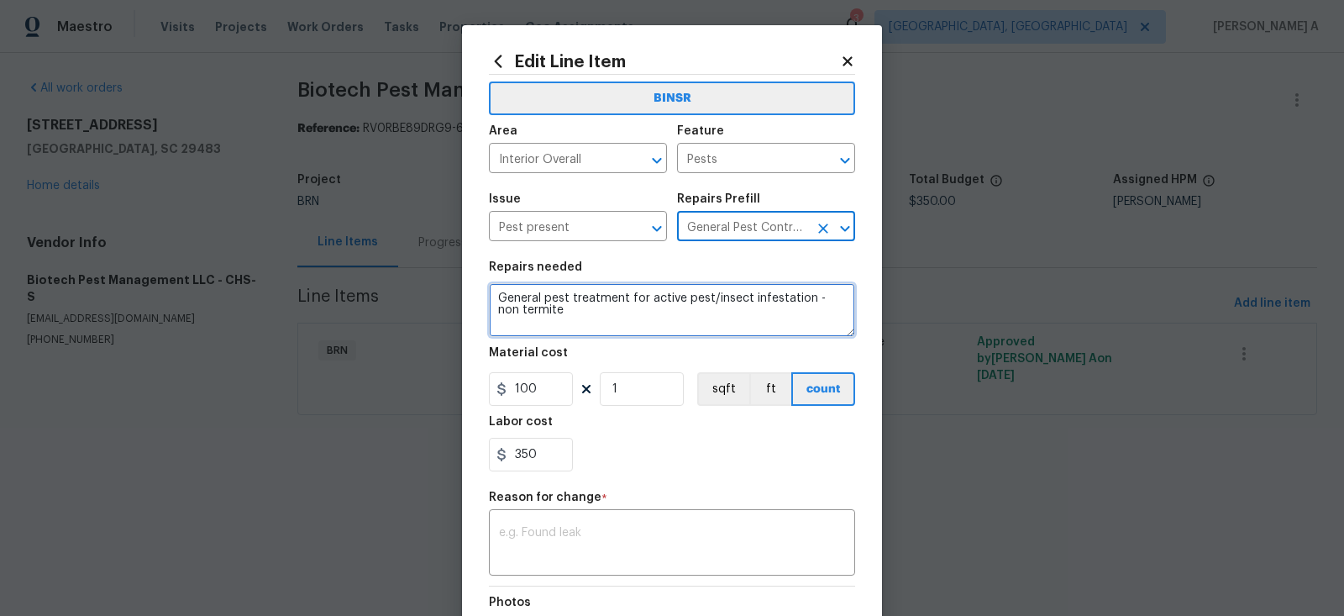
click at [730, 307] on textarea "General pest treatment for active pest/insect infestation - non termite" at bounding box center [672, 310] width 366 height 54
paste textarea "Lender Required: Seller to have pest control contractor perform termite treatme…"
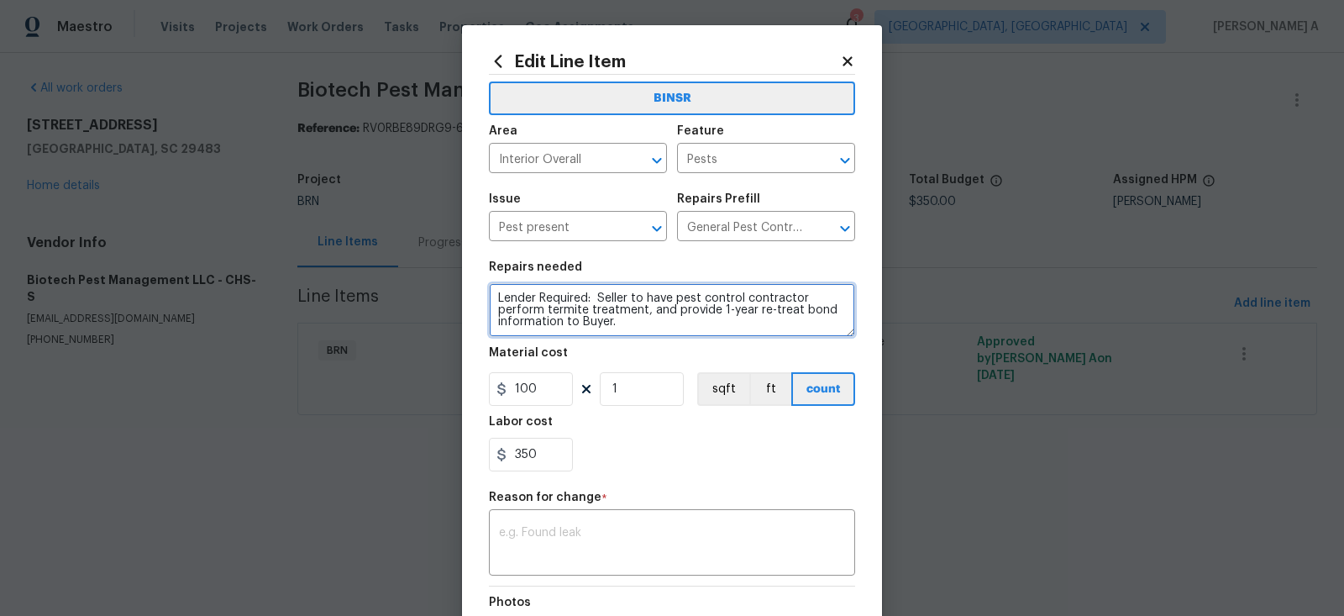
type textarea "Lender Required: Seller to have pest control contractor perform termite treatme…"
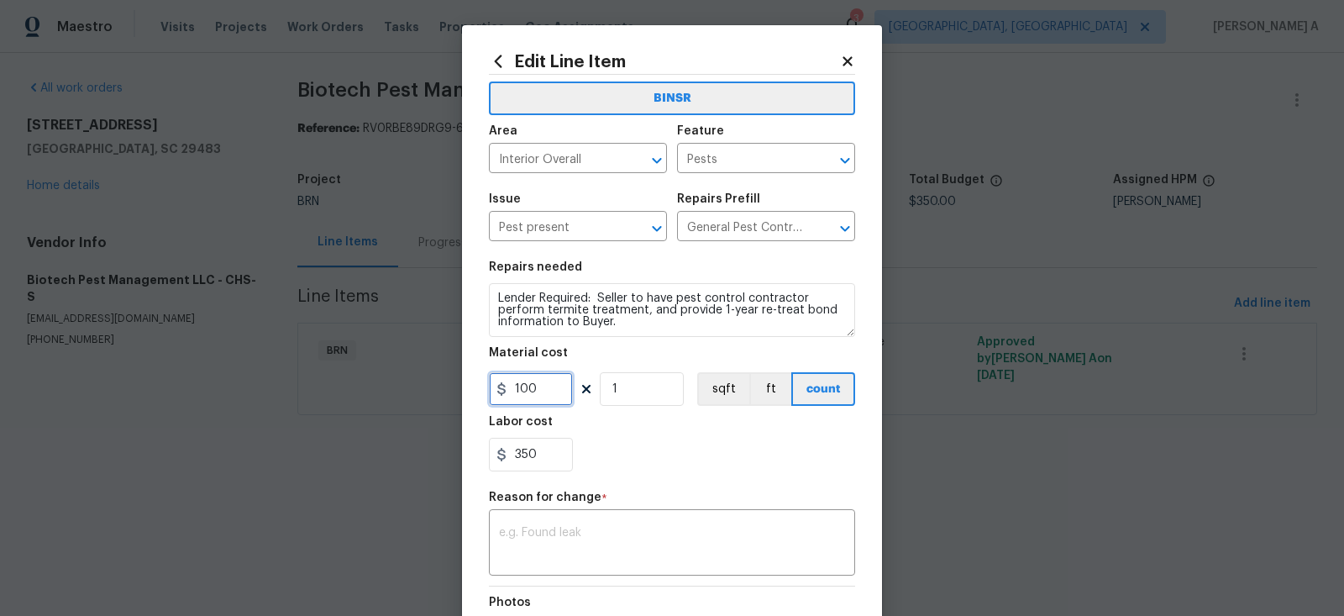
drag, startPoint x: 539, startPoint y: 390, endPoint x: 438, endPoint y: 390, distance: 100.8
click at [438, 390] on div "Edit Line Item BINSR Area Interior Overall ​ Feature Pests ​ Issue Pest present…" at bounding box center [672, 308] width 1344 height 616
type input "0"
click at [641, 439] on div "350" at bounding box center [672, 454] width 366 height 34
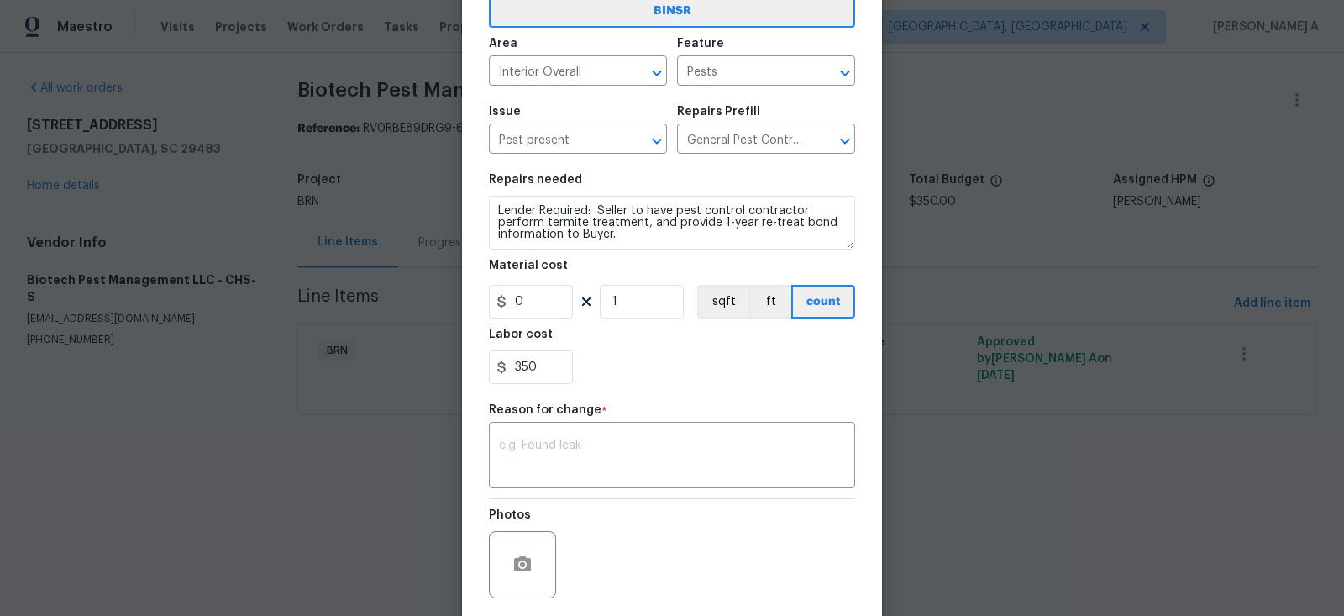
scroll to position [211, 0]
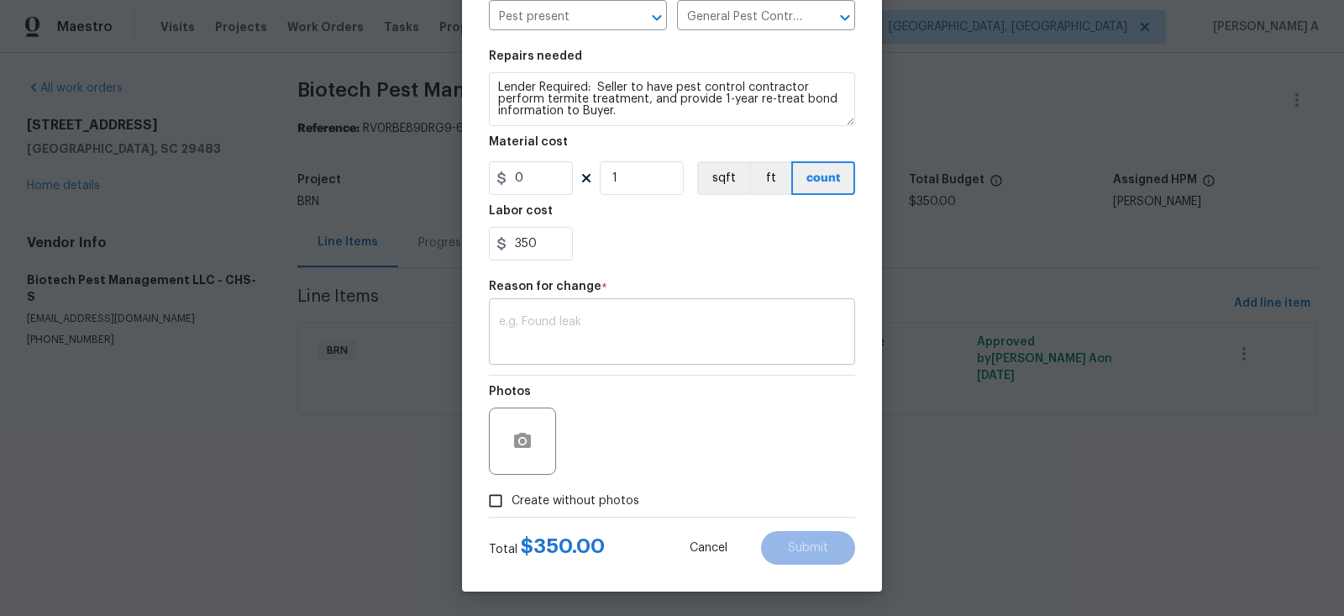
click at [616, 337] on textarea at bounding box center [672, 333] width 346 height 35
click at [492, 512] on input "Create without photos" at bounding box center [495, 501] width 32 height 32
checkbox input "true"
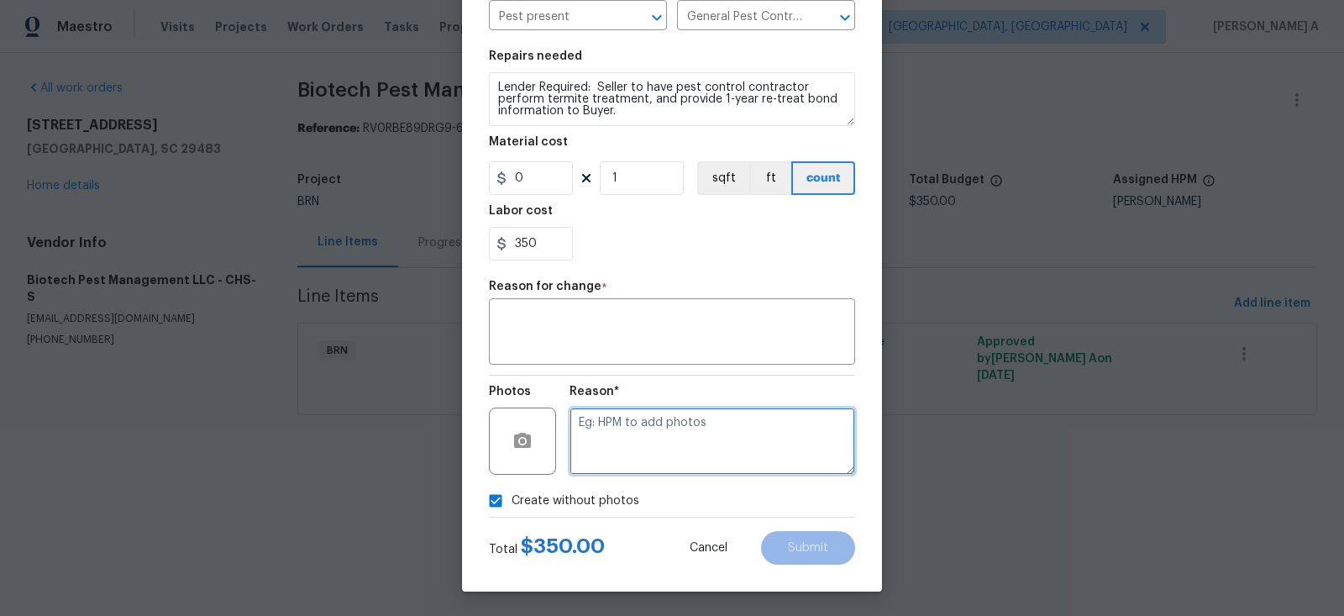
click at [669, 436] on textarea at bounding box center [712, 440] width 286 height 67
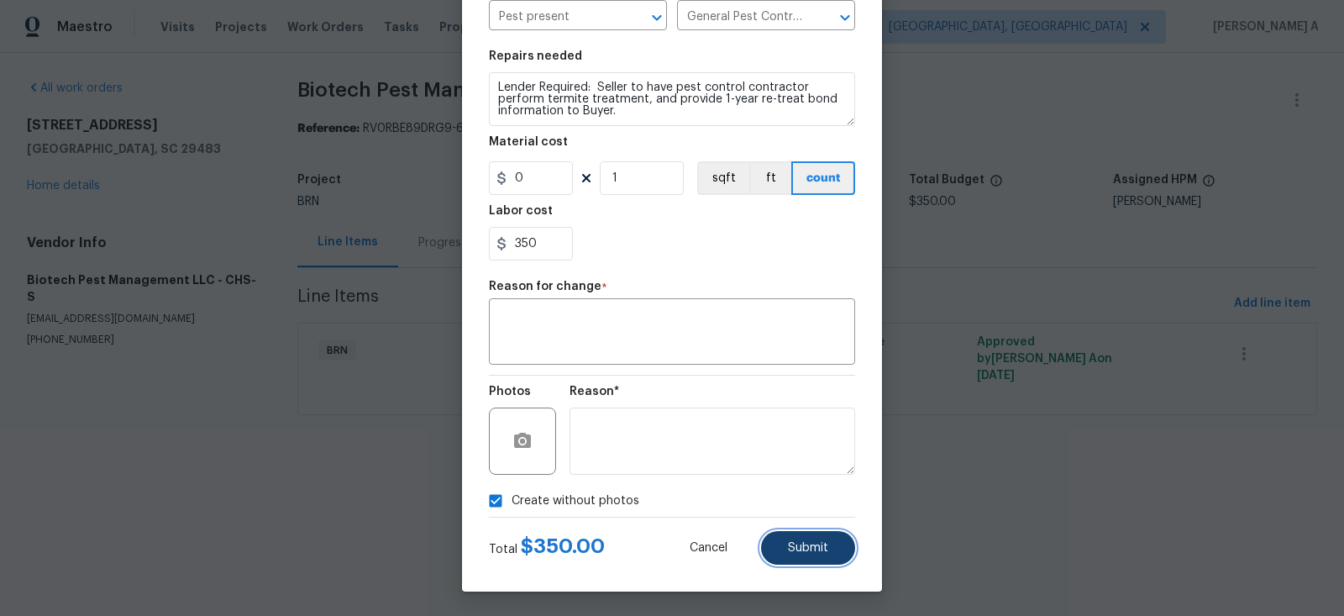
click at [839, 534] on button "Submit" at bounding box center [808, 548] width 94 height 34
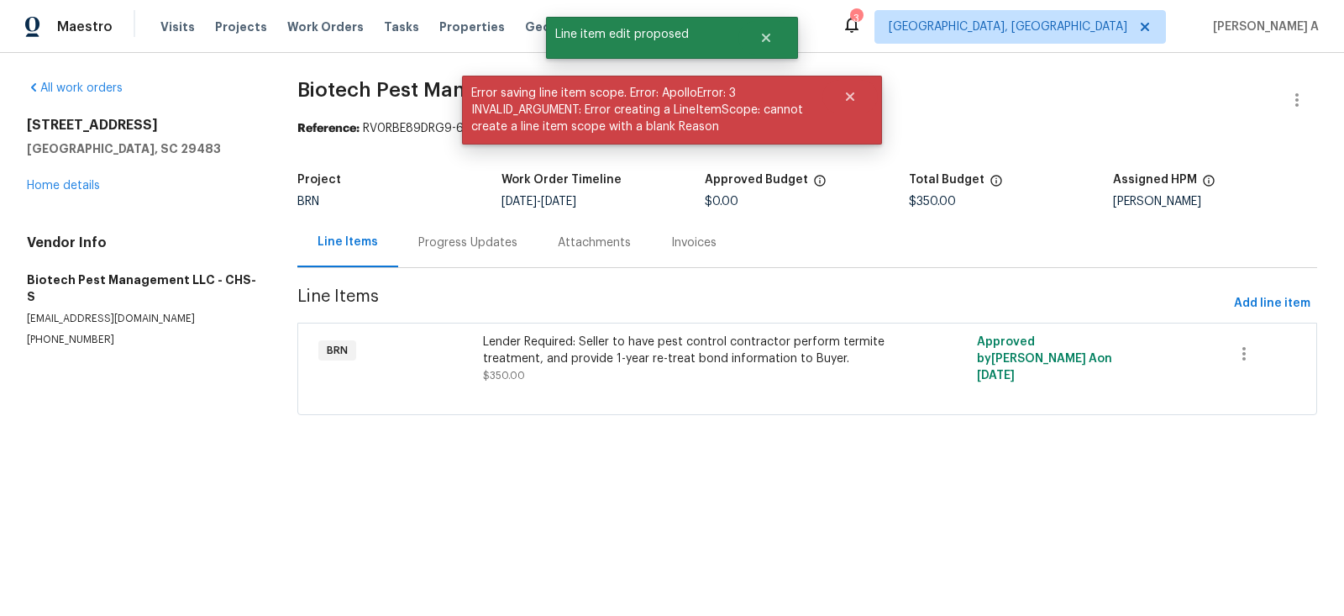
scroll to position [0, 0]
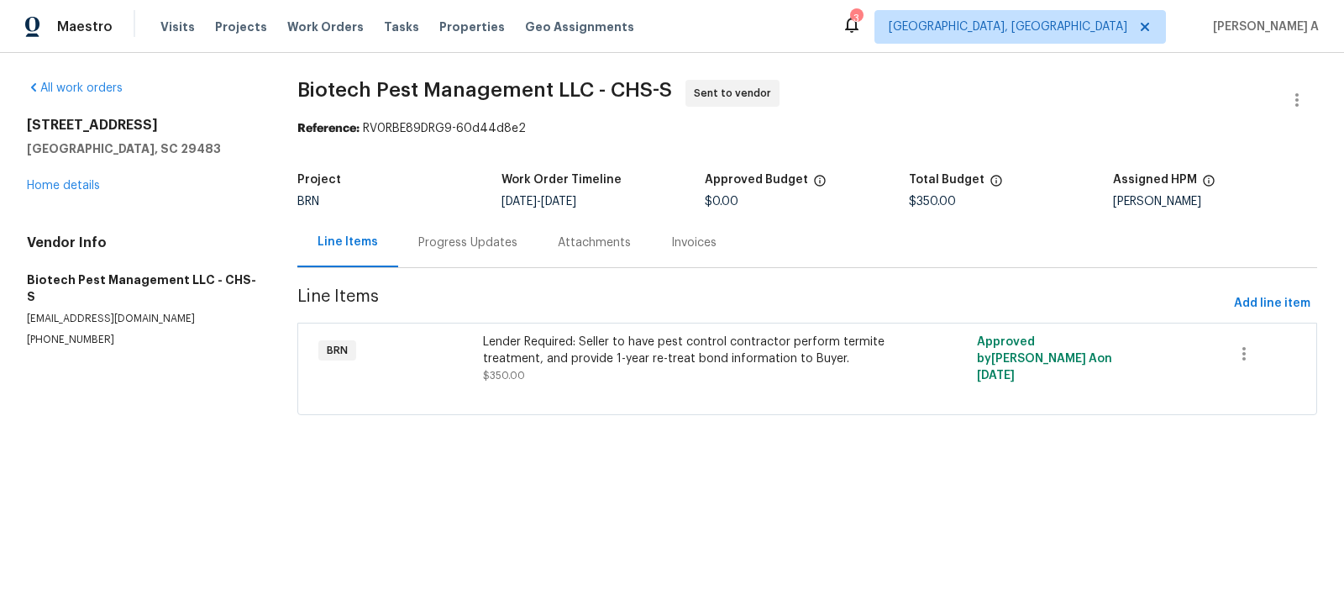
click at [457, 254] on div "Progress Updates" at bounding box center [467, 242] width 139 height 50
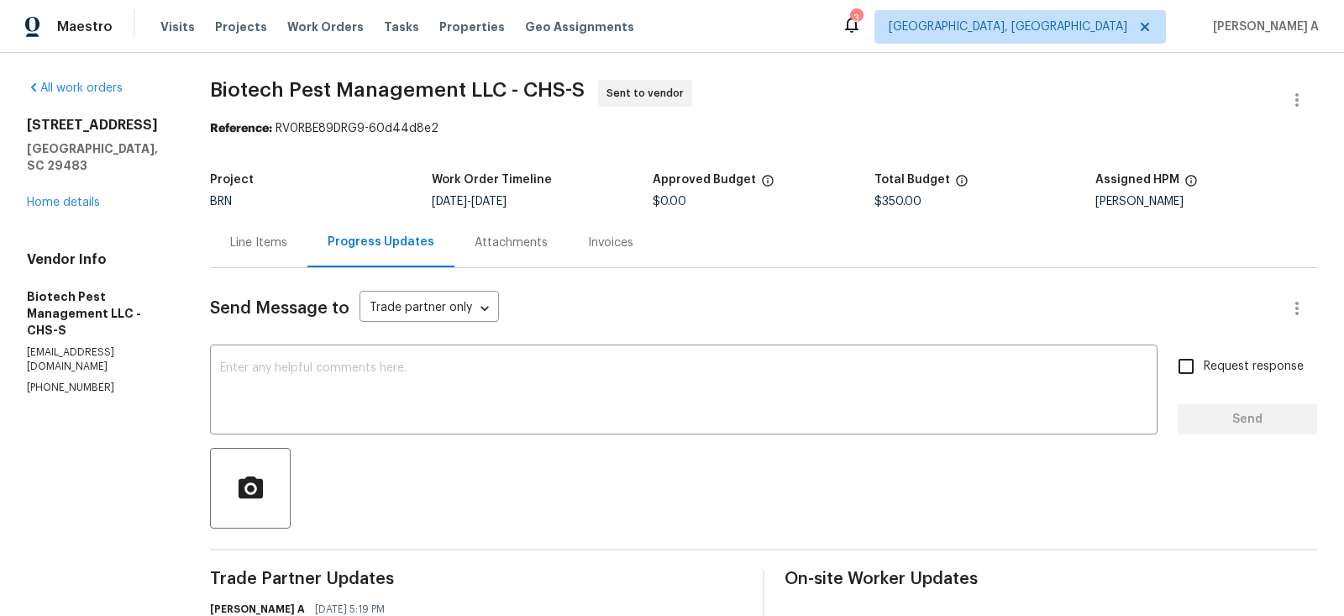
click at [268, 236] on div "Line Items" at bounding box center [258, 242] width 57 height 17
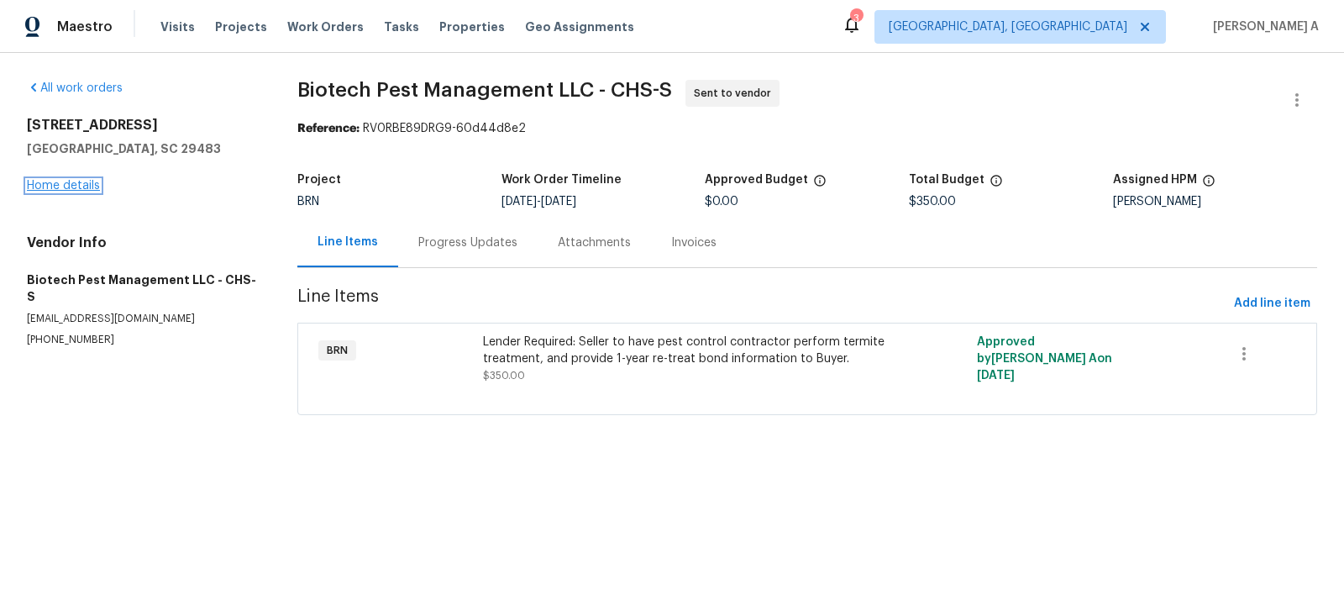
click at [63, 182] on link "Home details" at bounding box center [63, 186] width 73 height 12
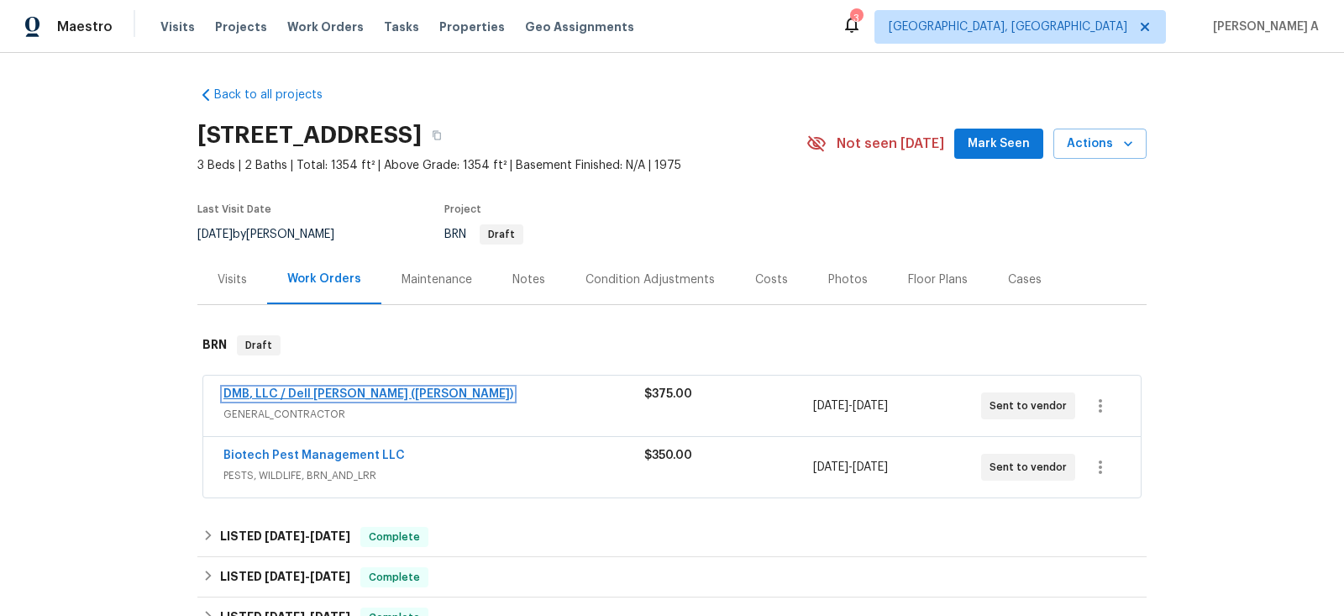
click at [338, 394] on link "DMB, LLC / Dell Bryson (Heise)" at bounding box center [368, 394] width 290 height 12
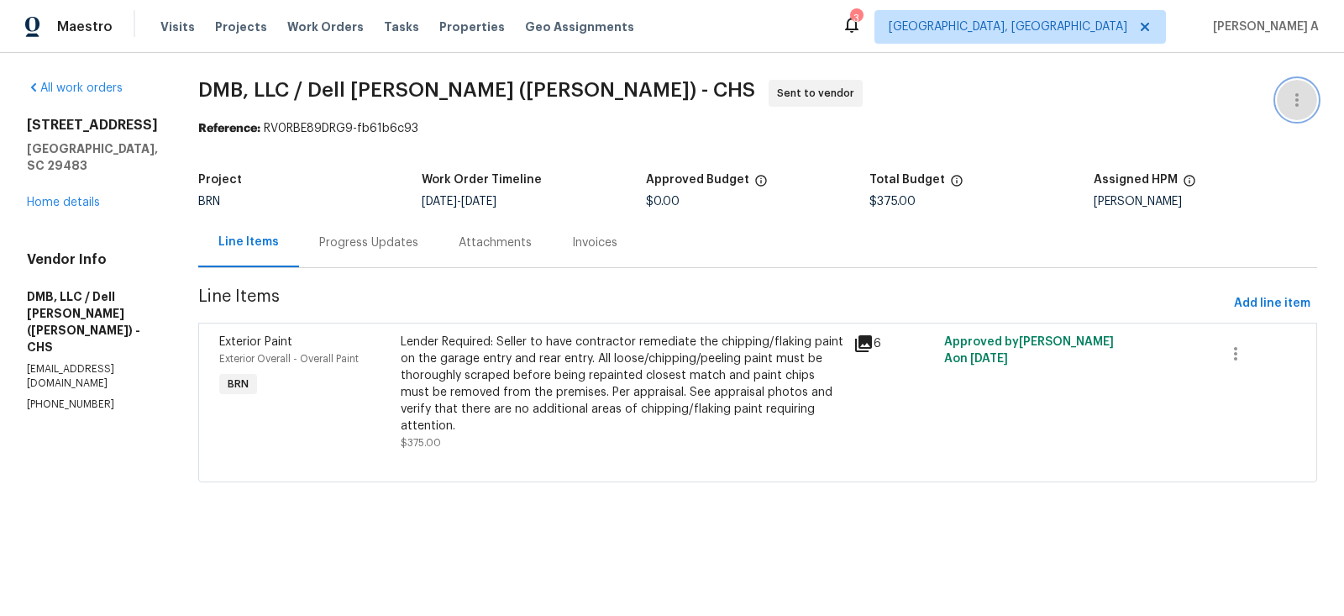
click at [1288, 98] on icon "button" at bounding box center [1296, 100] width 20 height 20
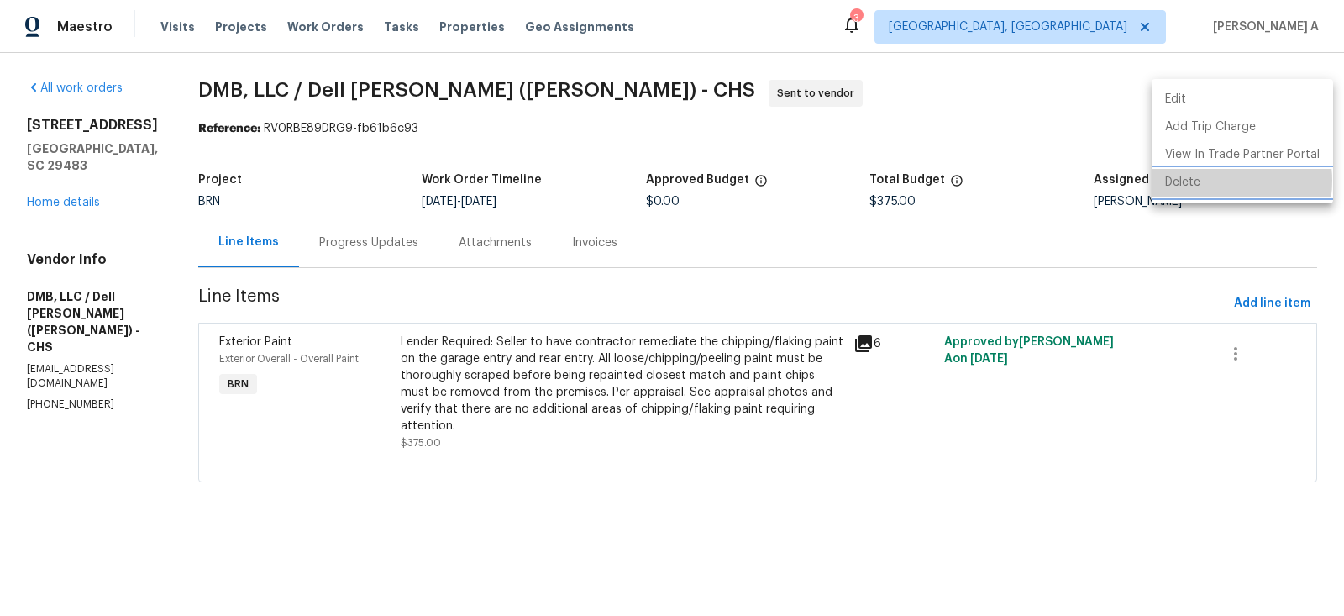
click at [1214, 181] on li "Delete" at bounding box center [1241, 183] width 181 height 28
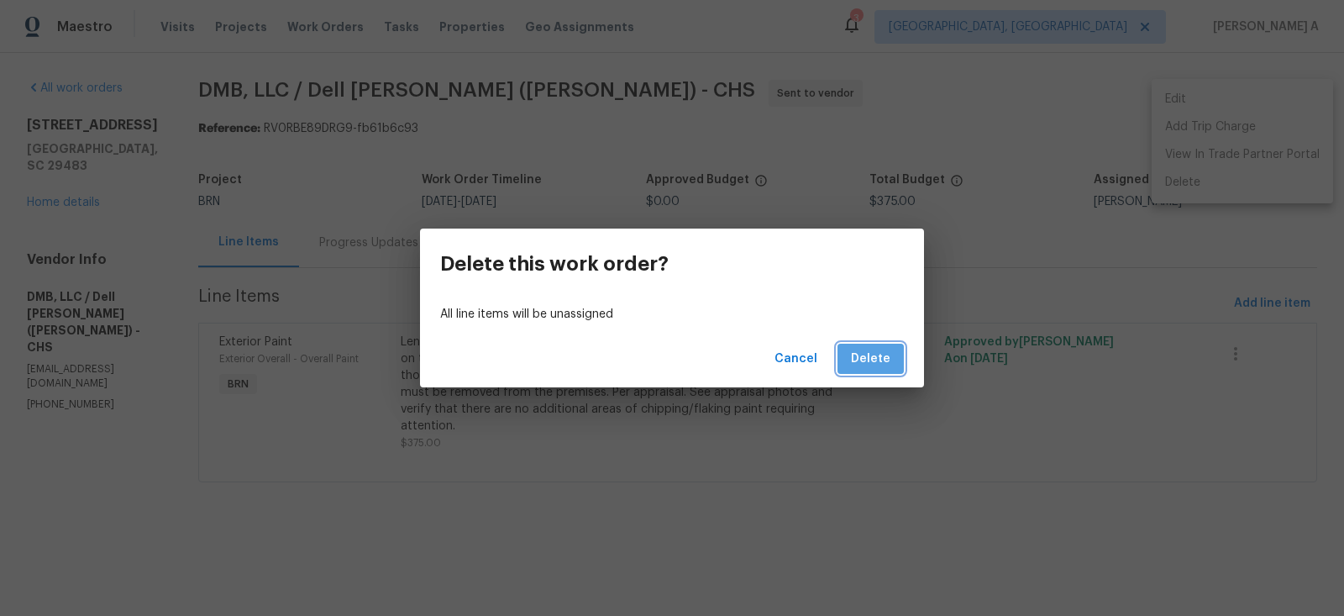
click at [895, 349] on button "Delete" at bounding box center [870, 358] width 66 height 31
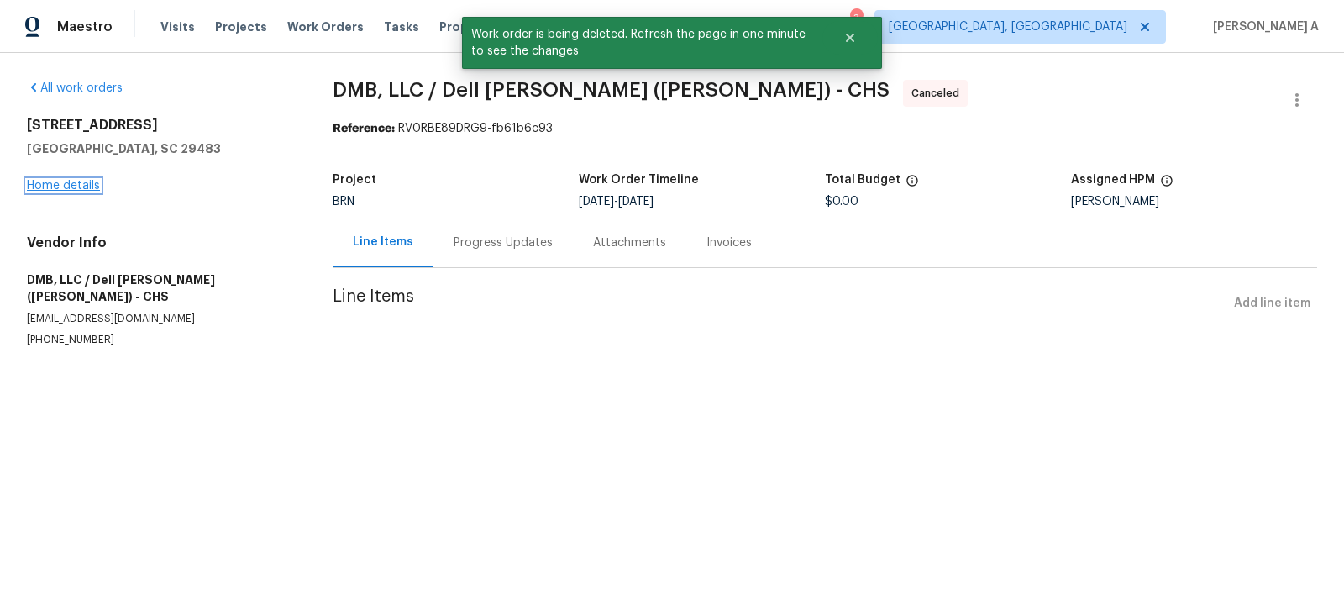
click at [49, 188] on link "Home details" at bounding box center [63, 186] width 73 height 12
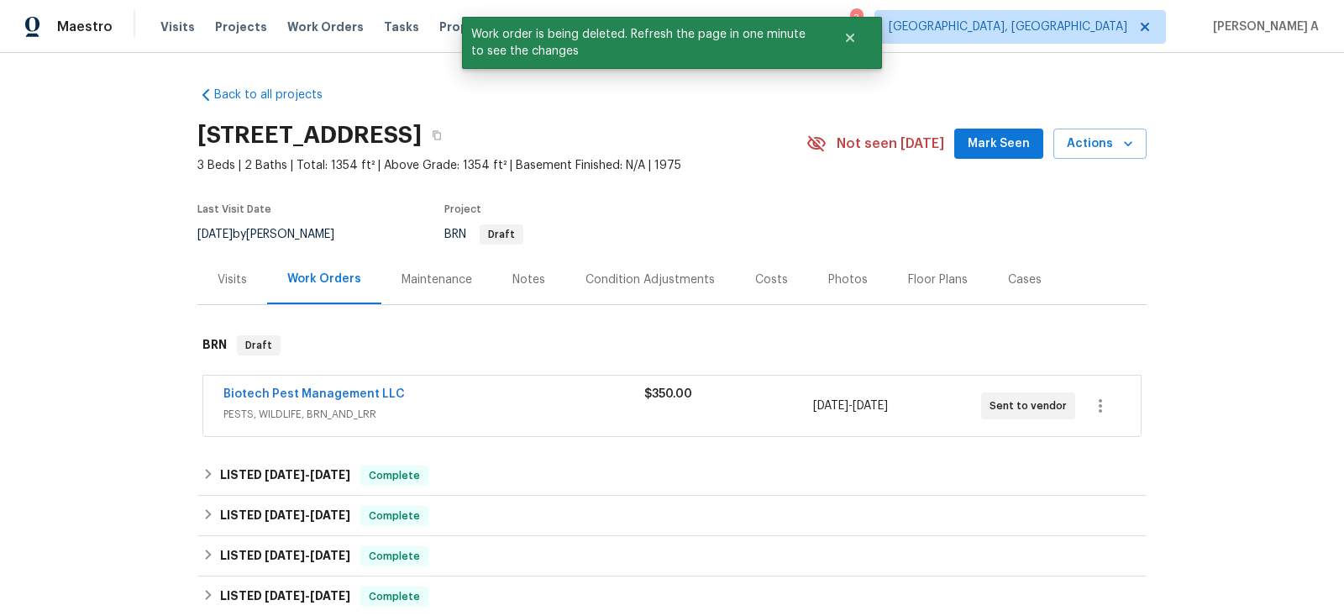
scroll to position [548, 0]
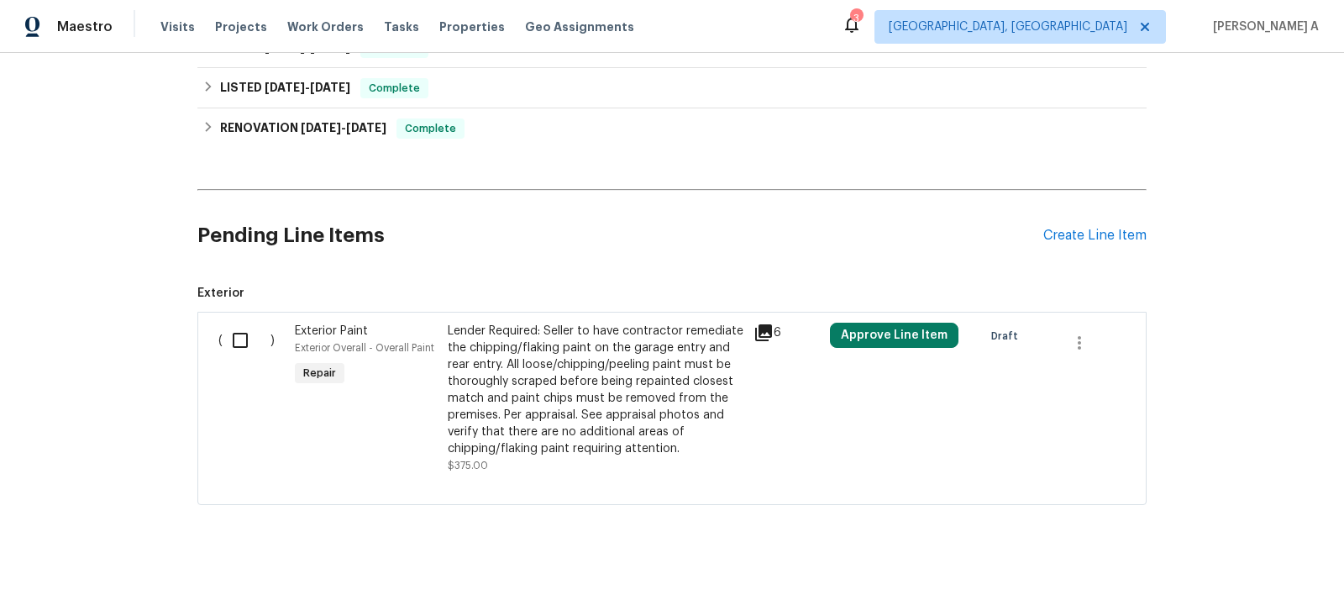
click at [238, 340] on input "checkbox" at bounding box center [247, 339] width 48 height 35
checkbox input "true"
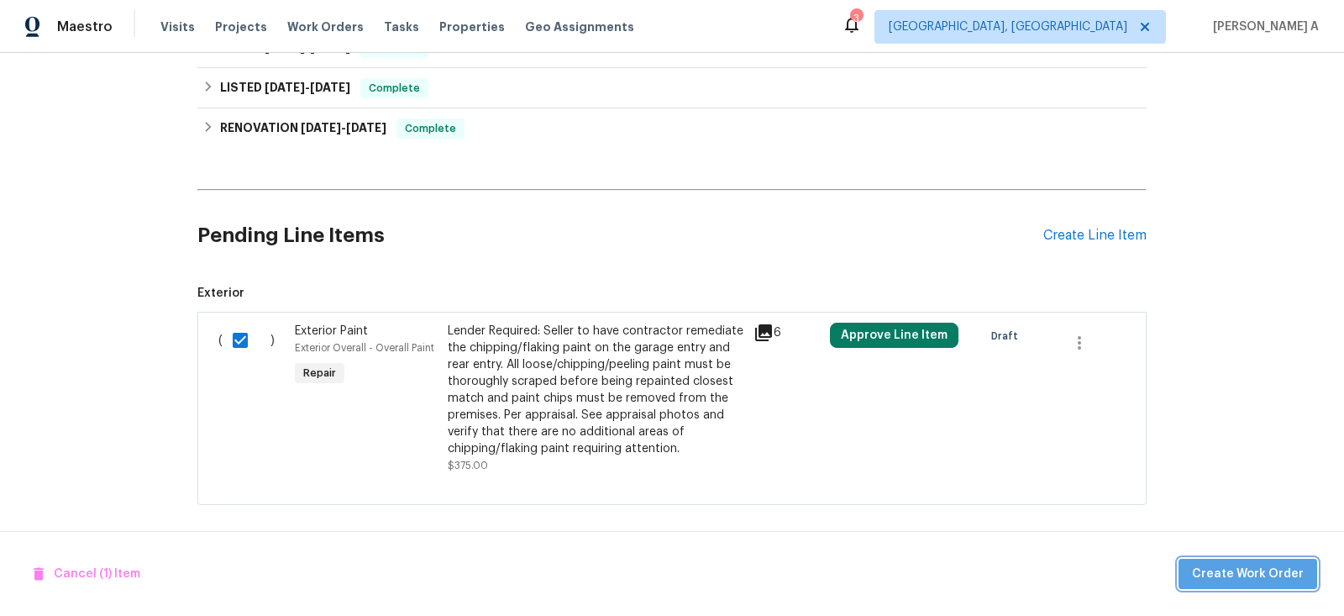
click at [1270, 571] on span "Create Work Order" at bounding box center [1248, 573] width 112 height 21
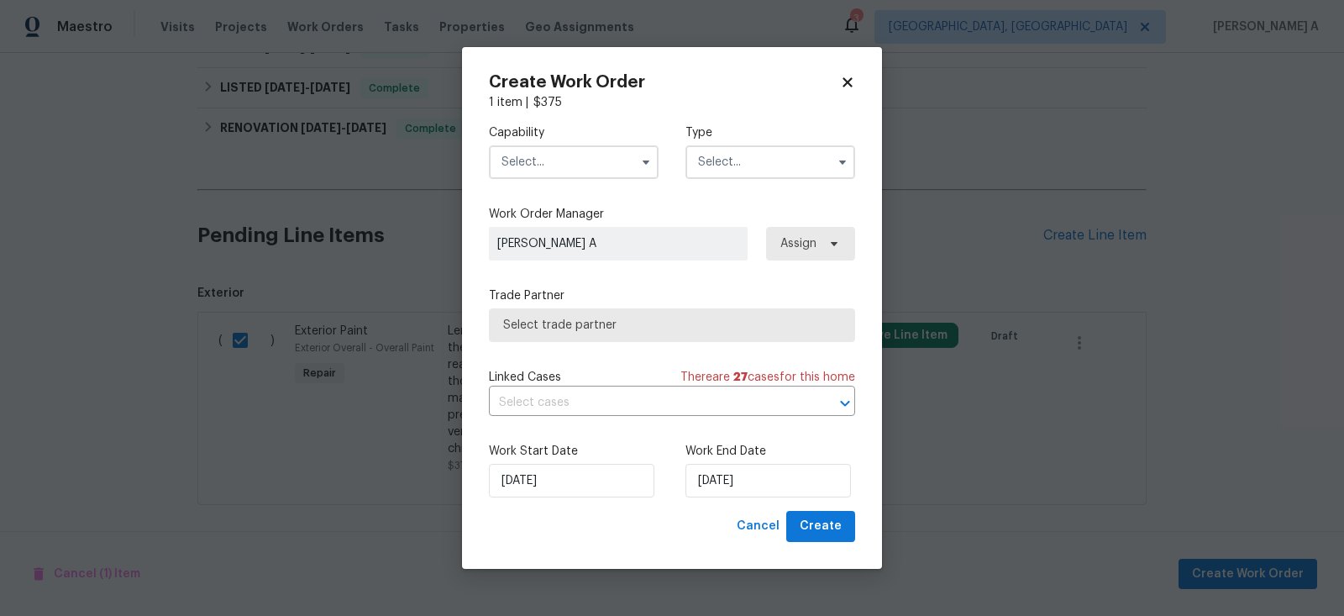
click at [605, 171] on input "text" at bounding box center [574, 162] width 170 height 34
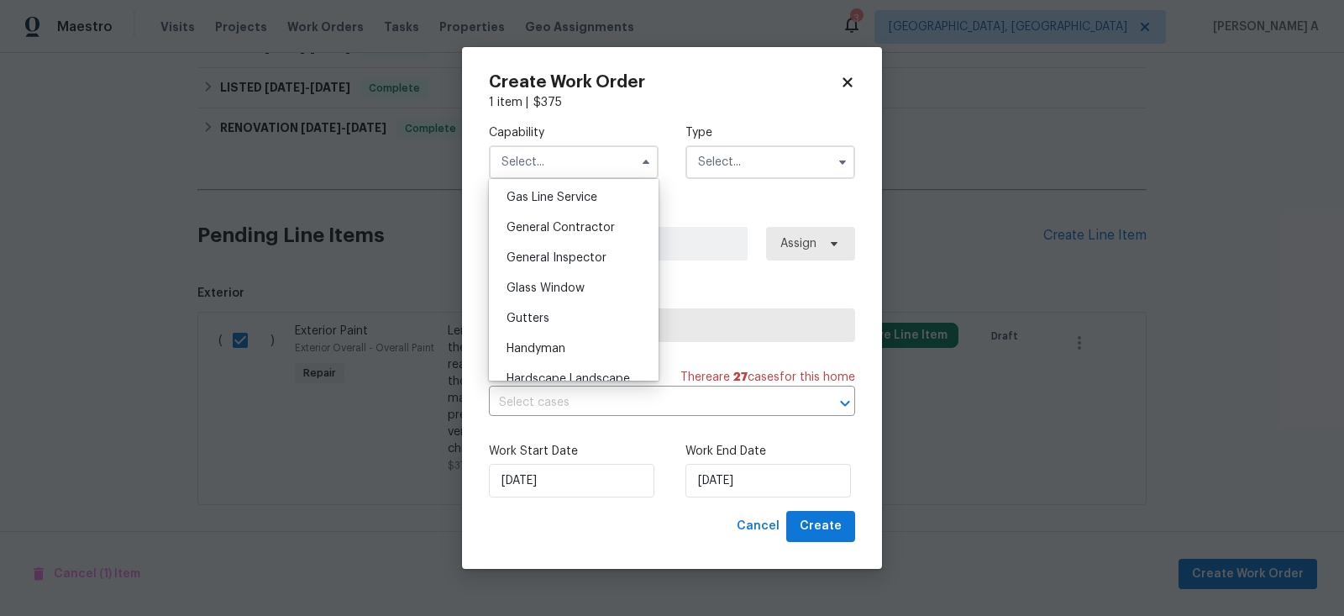
scroll to position [762, 0]
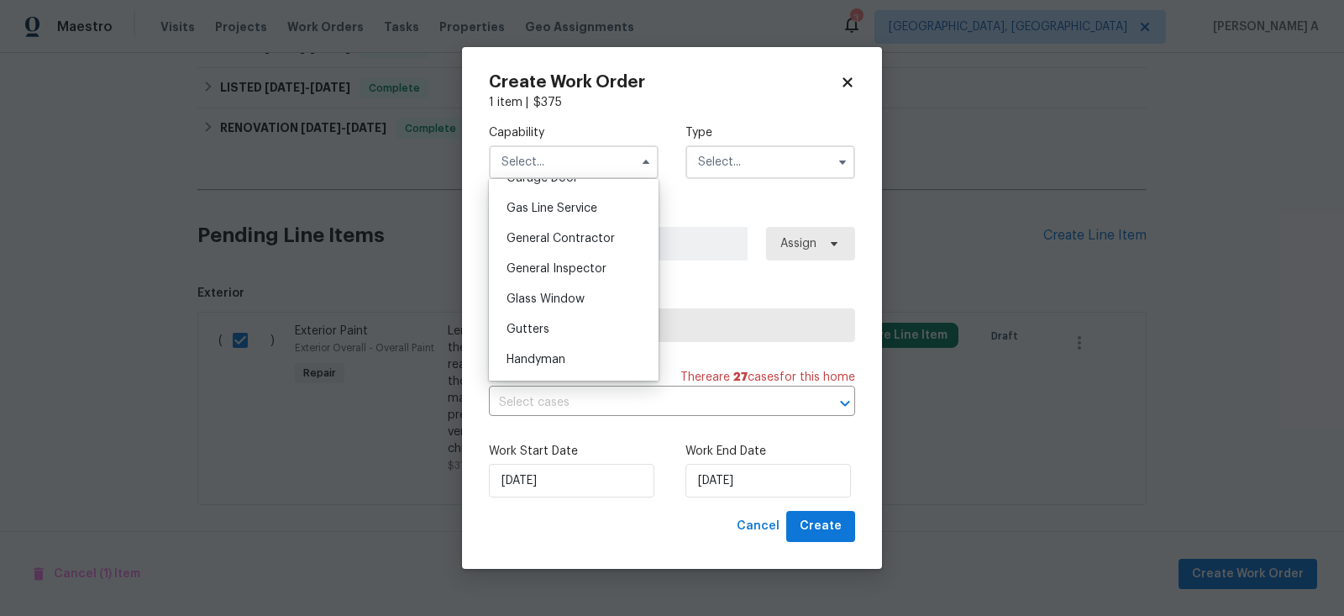
click at [581, 235] on span "General Contractor" at bounding box center [560, 239] width 108 height 12
type input "General Contractor"
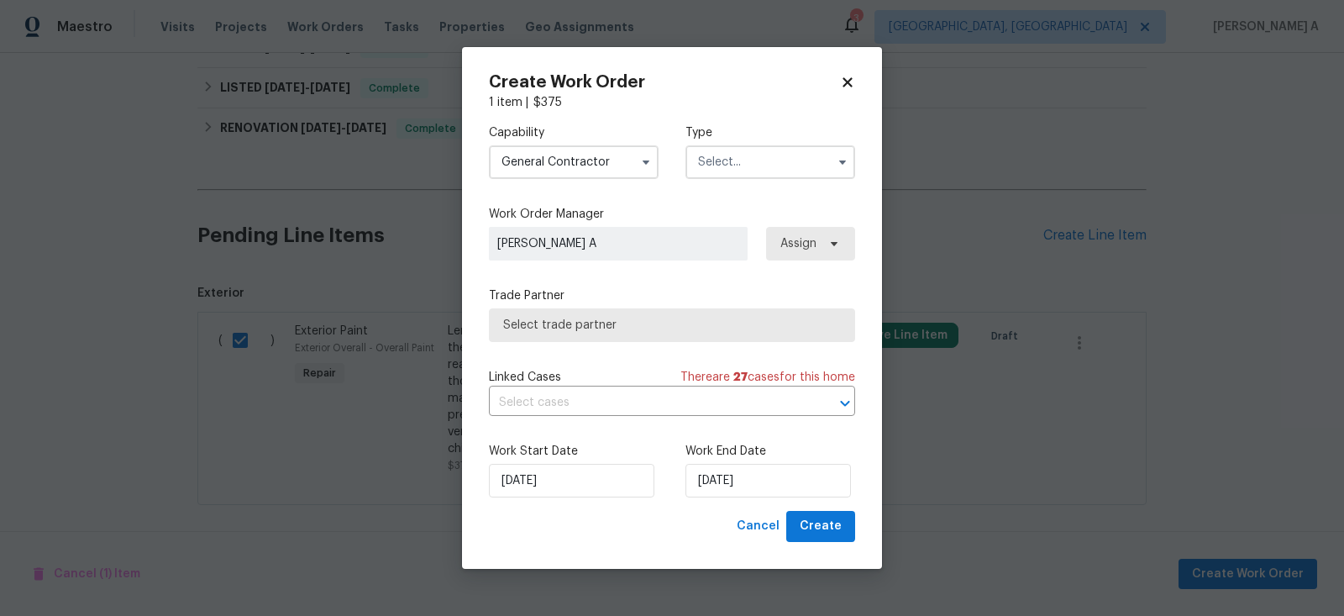
click at [720, 165] on input "text" at bounding box center [770, 162] width 170 height 34
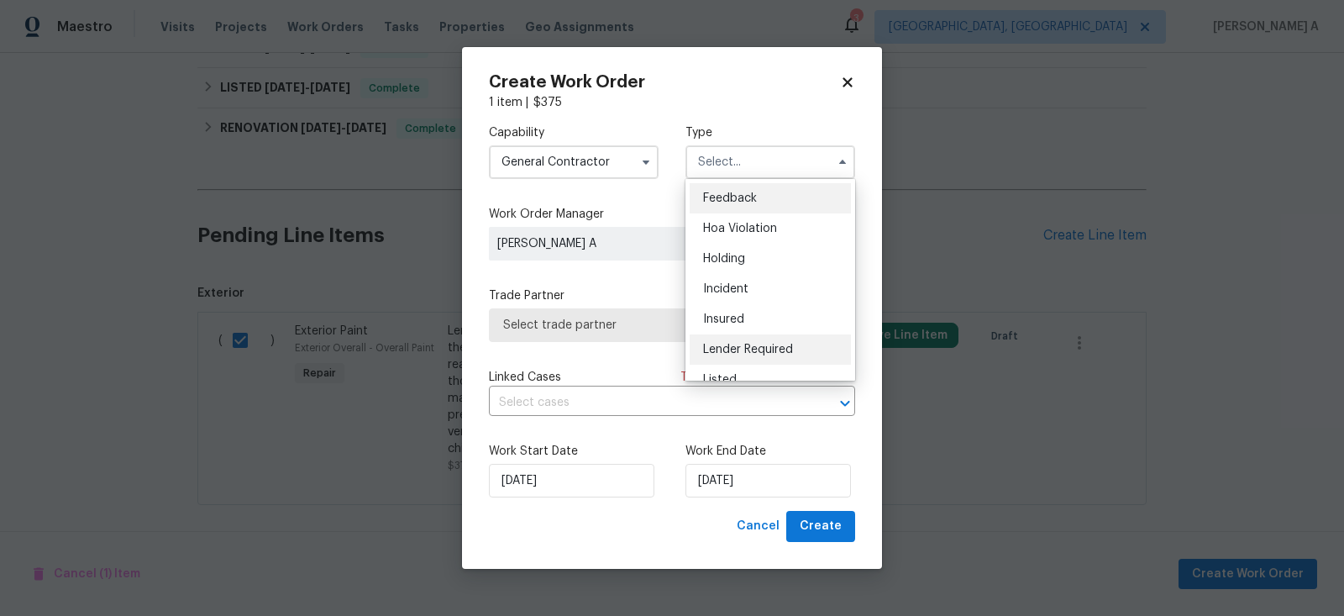
click at [781, 354] on span "Lender Required" at bounding box center [748, 349] width 90 height 12
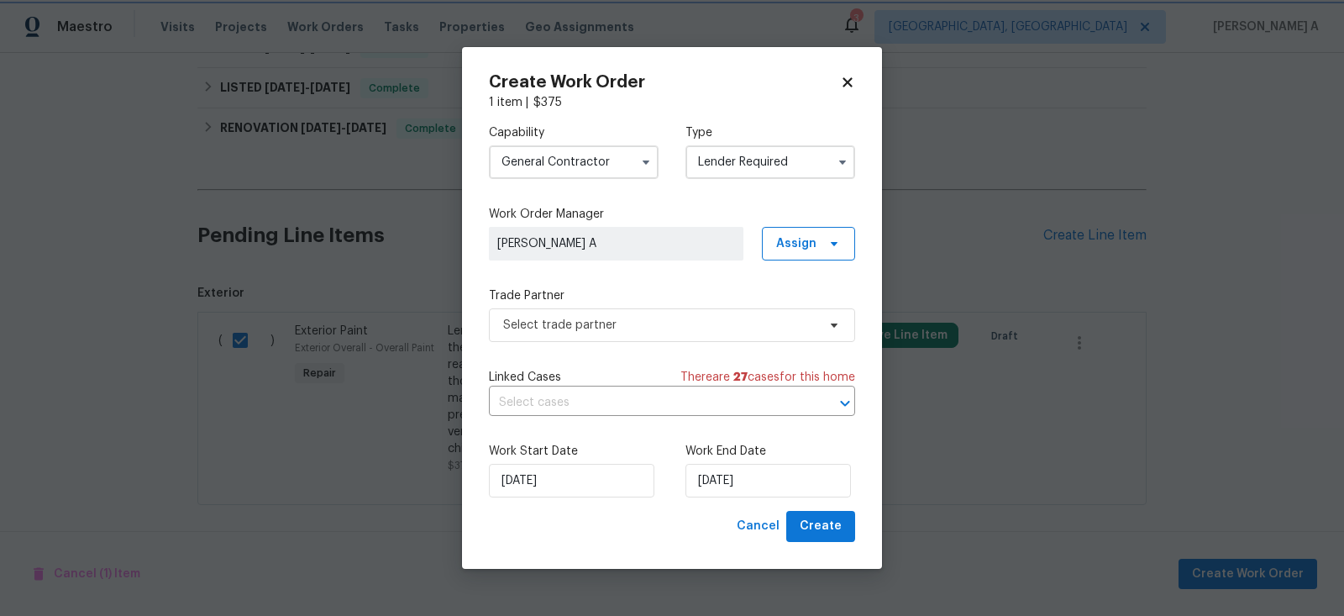
type input "Lender Required"
click at [647, 333] on span "Select trade partner" at bounding box center [672, 325] width 366 height 34
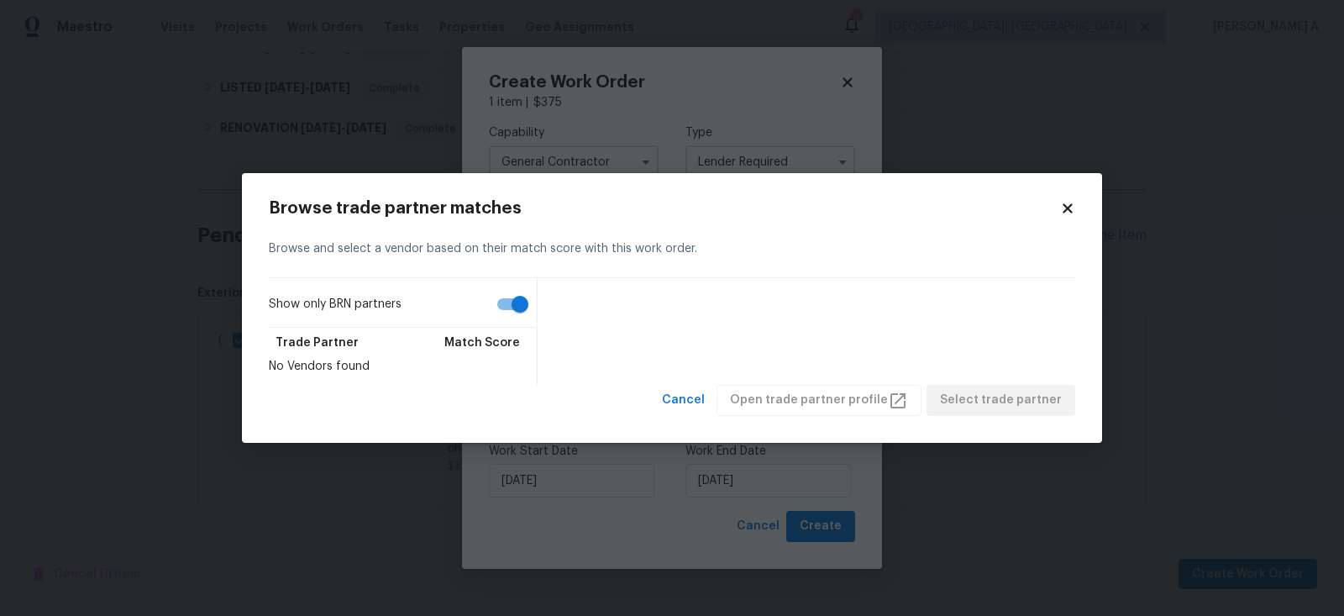
click at [500, 305] on input "Show only BRN partners" at bounding box center [520, 304] width 96 height 32
checkbox input "false"
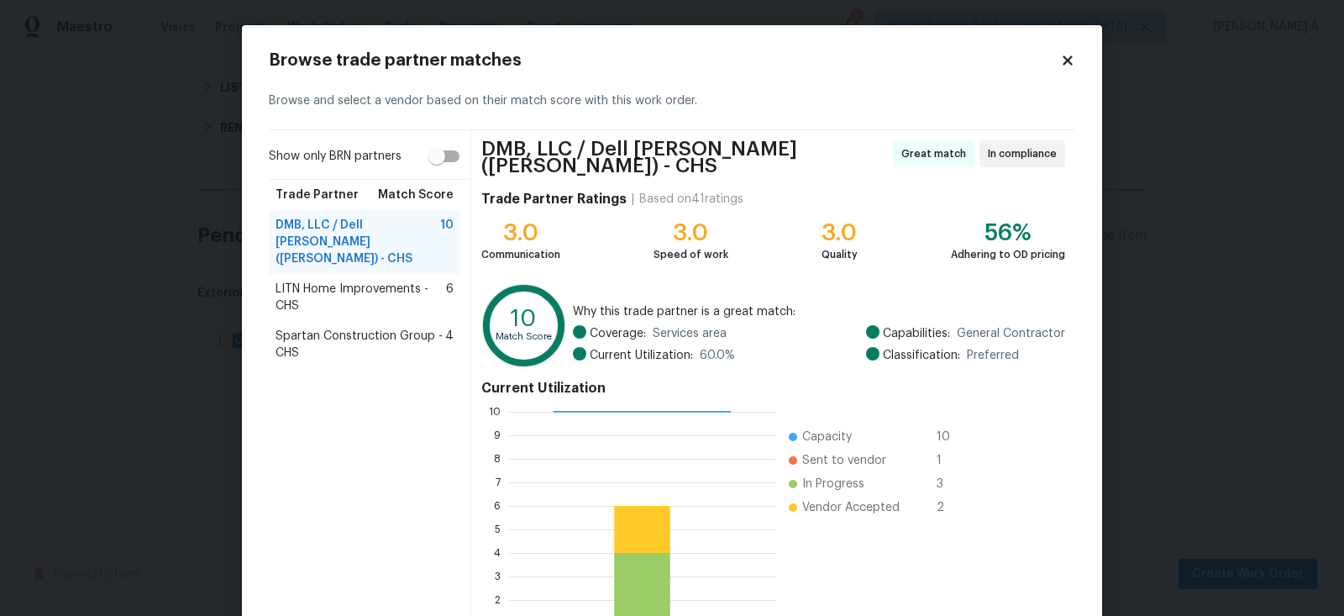
scroll to position [124, 0]
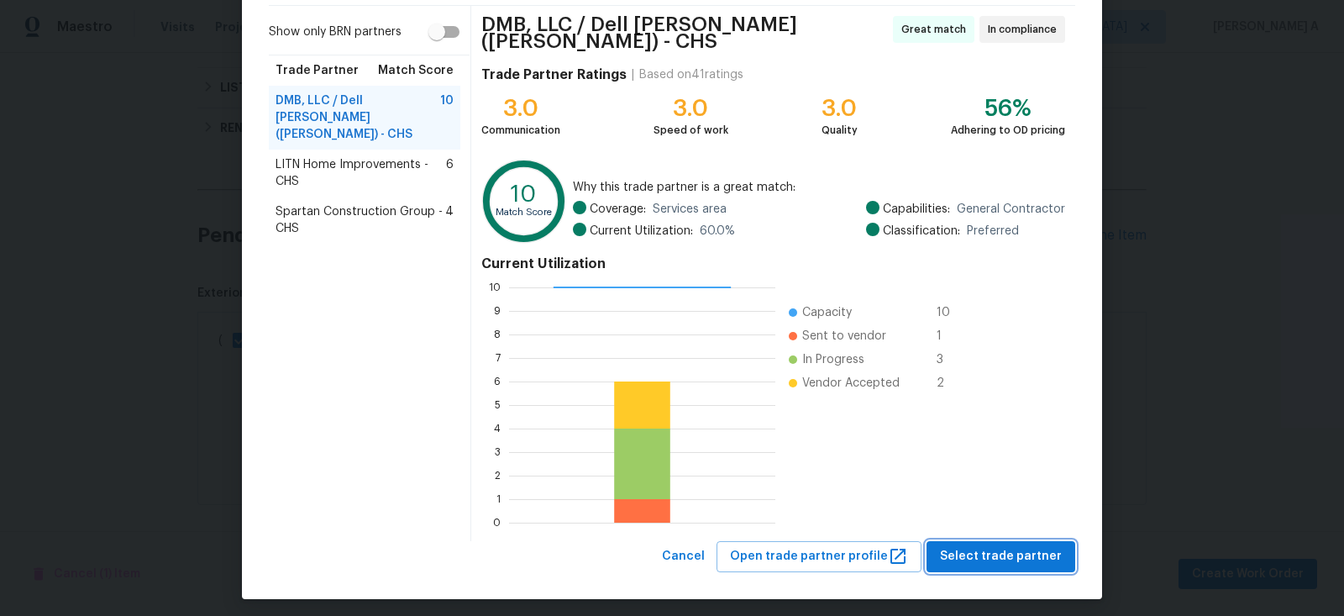
click at [1014, 541] on button "Select trade partner" at bounding box center [1000, 556] width 149 height 31
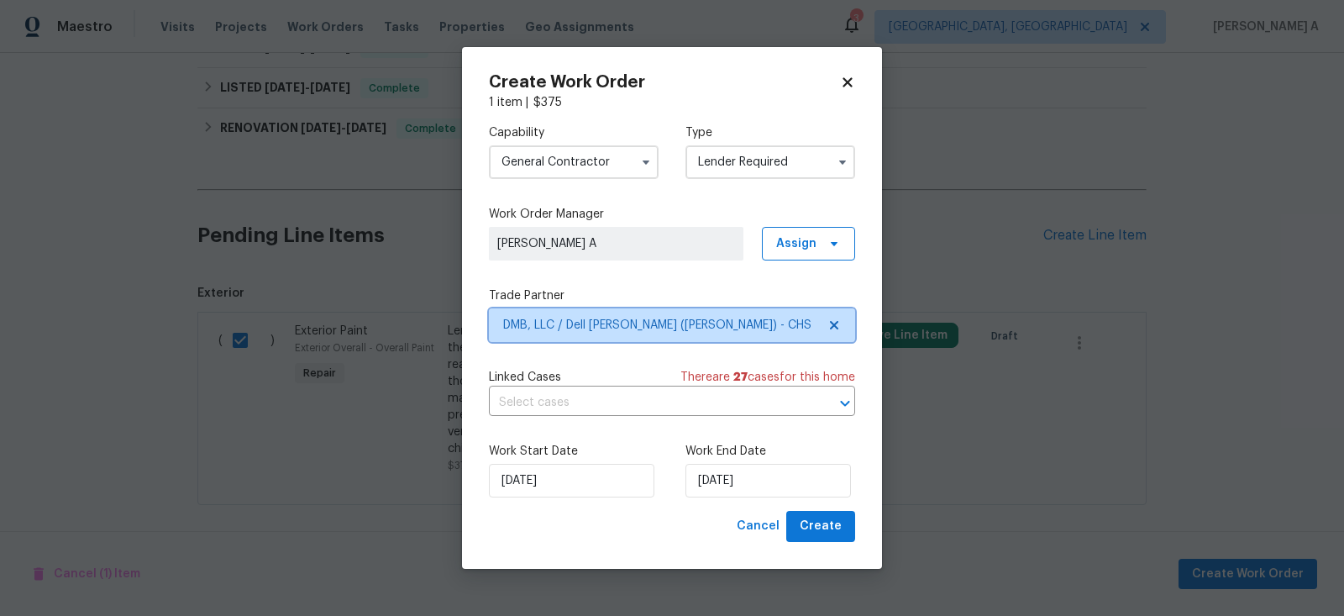
scroll to position [0, 0]
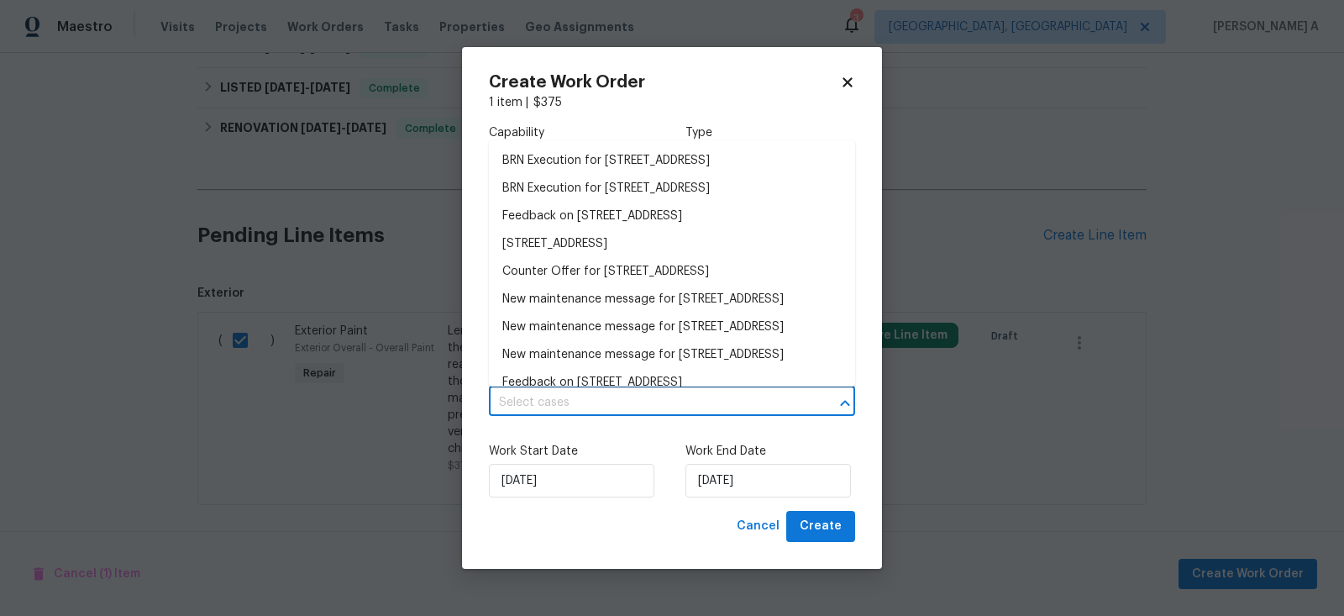
click at [634, 396] on input "text" at bounding box center [648, 403] width 319 height 26
click at [587, 169] on li "BRN Execution for 102 Rebellion Rd, Summerville, SC 29483" at bounding box center [672, 161] width 366 height 28
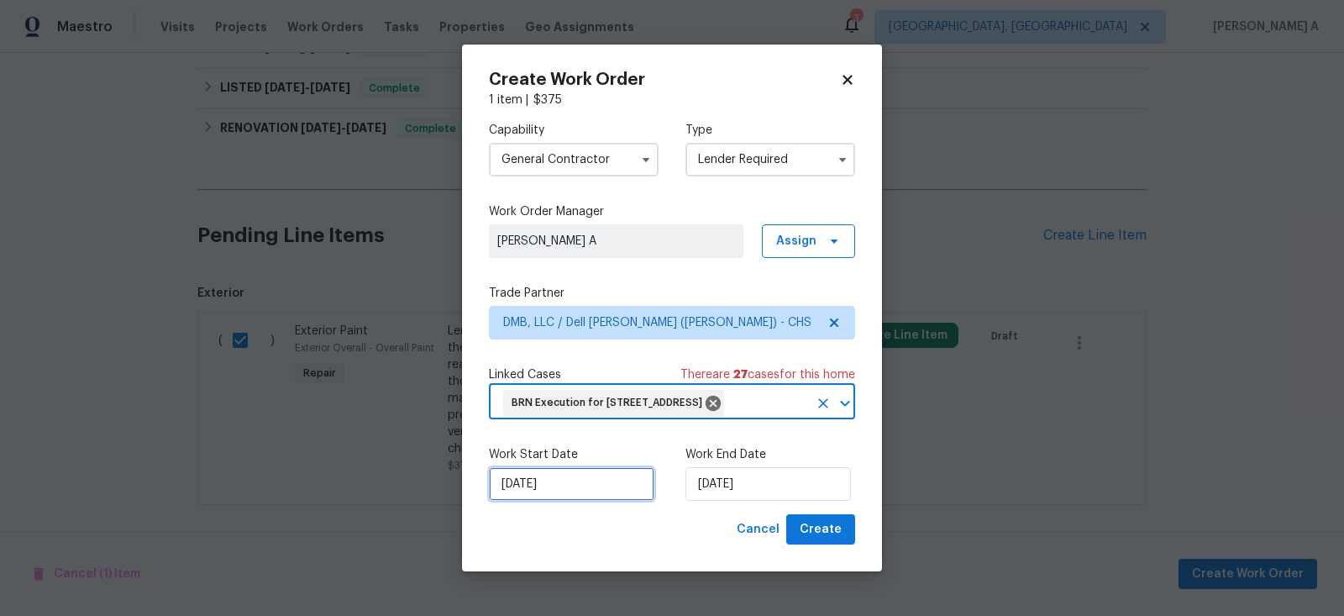
click at [561, 500] on input "[DATE]" at bounding box center [571, 484] width 165 height 34
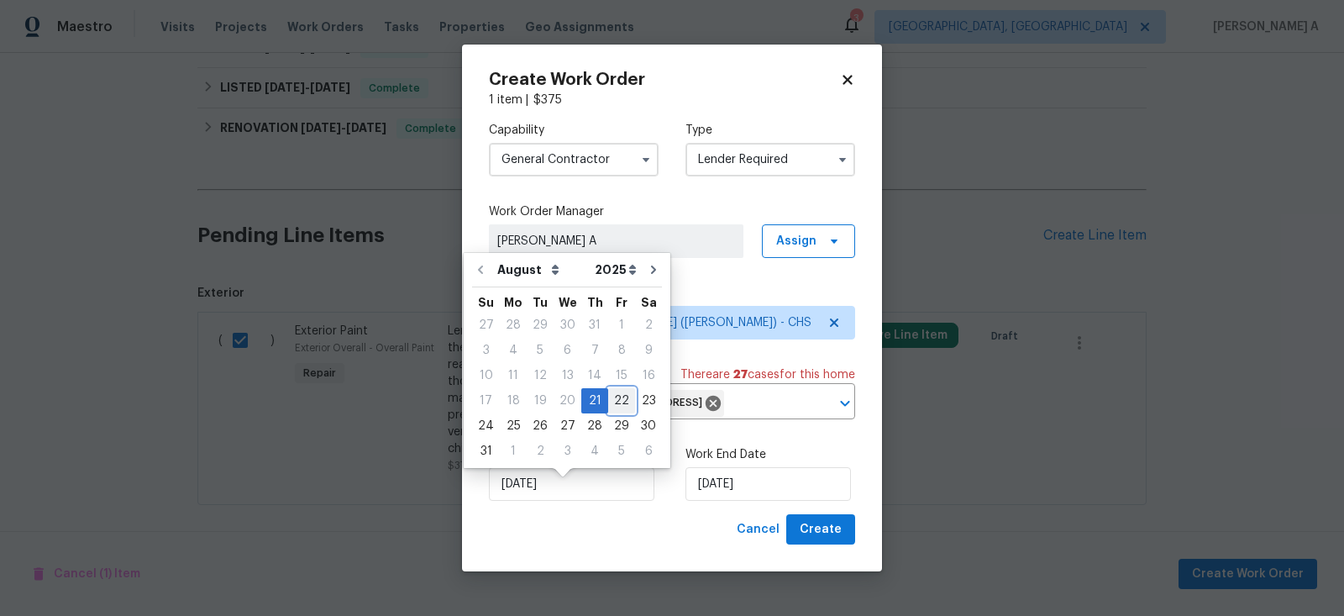
click at [615, 406] on div "22" at bounding box center [621, 401] width 27 height 24
type input "[DATE]"
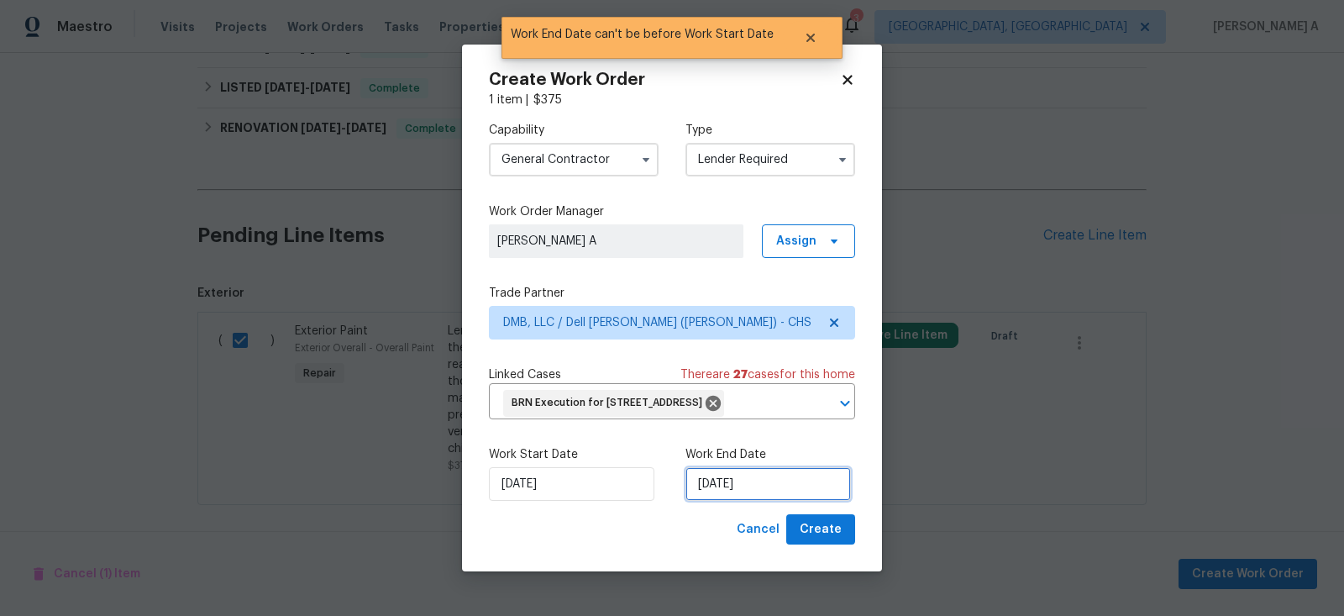
click at [736, 496] on input "[DATE]" at bounding box center [767, 484] width 165 height 34
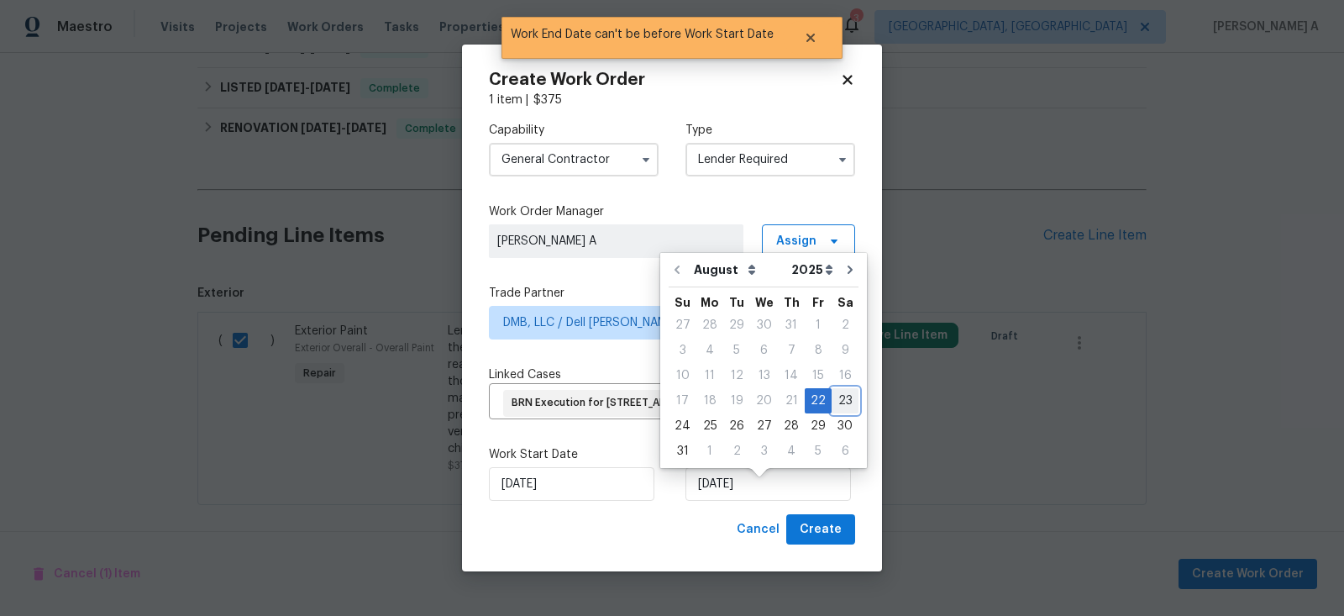
click at [836, 396] on div "23" at bounding box center [844, 401] width 27 height 24
type input "8/23/2025"
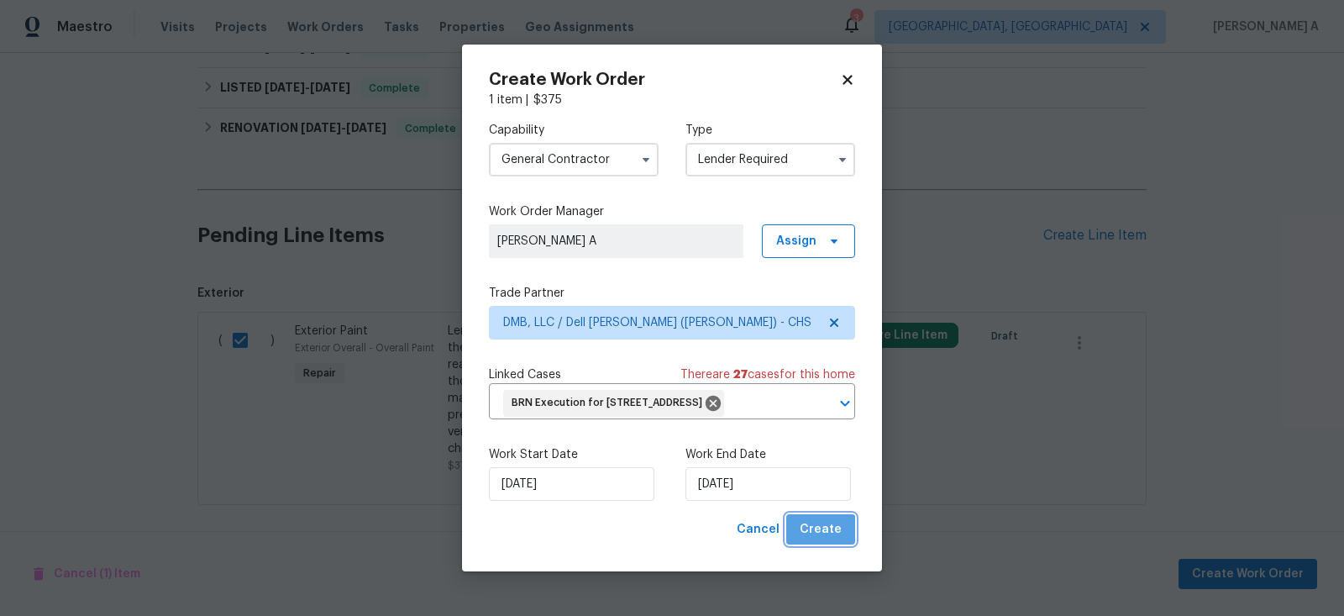
click at [818, 545] on button "Create" at bounding box center [820, 529] width 69 height 31
checkbox input "false"
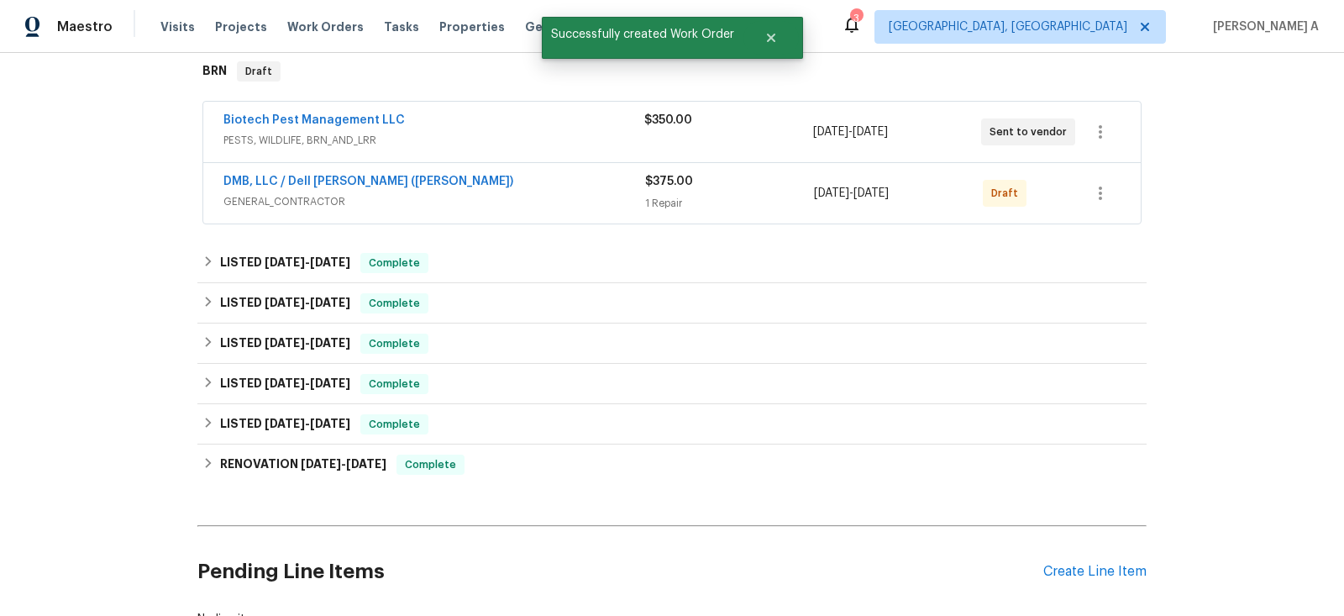
scroll to position [211, 0]
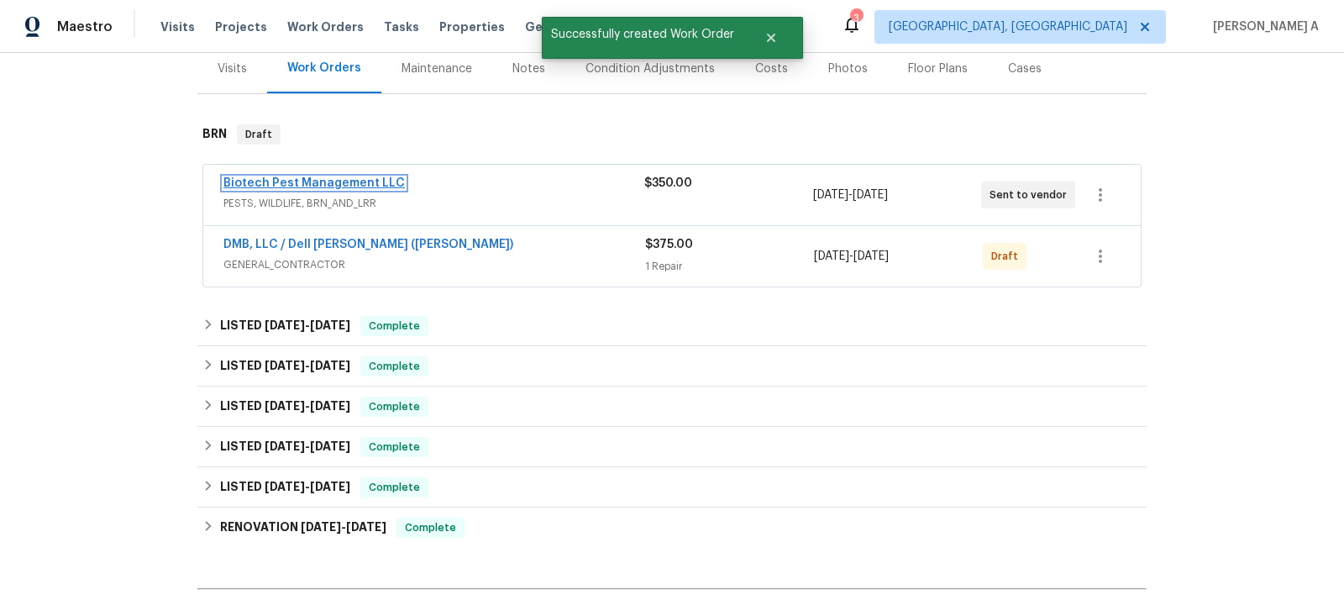
click at [312, 181] on link "Biotech Pest Management LLC" at bounding box center [313, 183] width 181 height 12
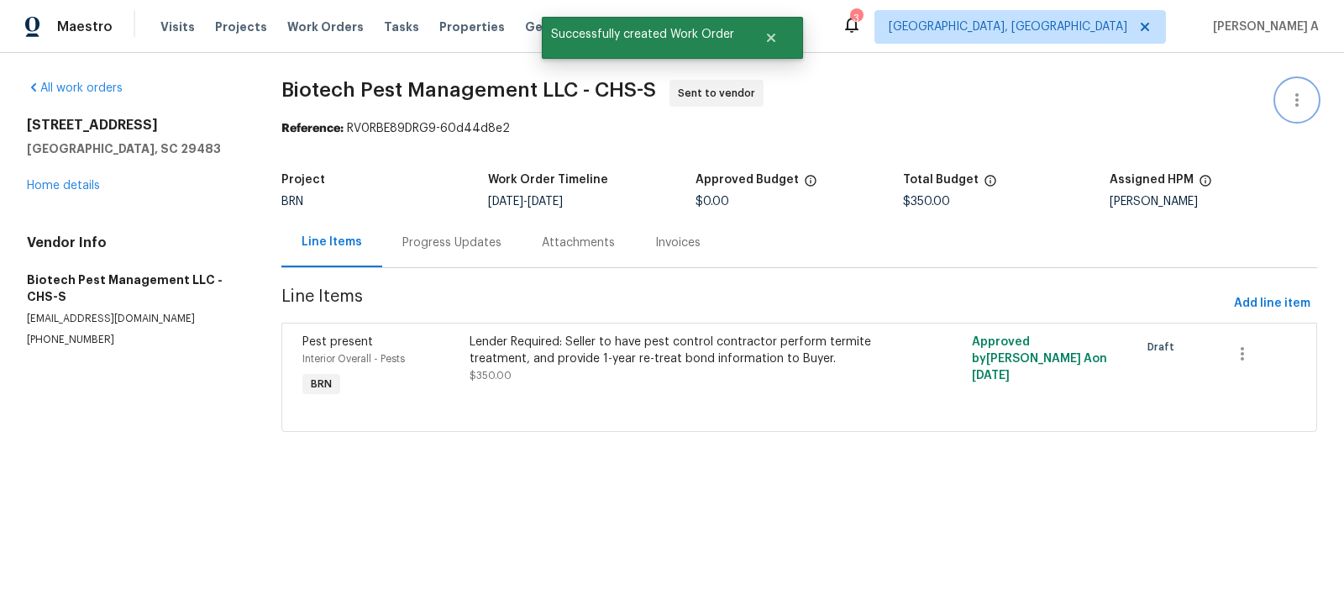
click at [1302, 91] on icon "button" at bounding box center [1296, 100] width 20 height 20
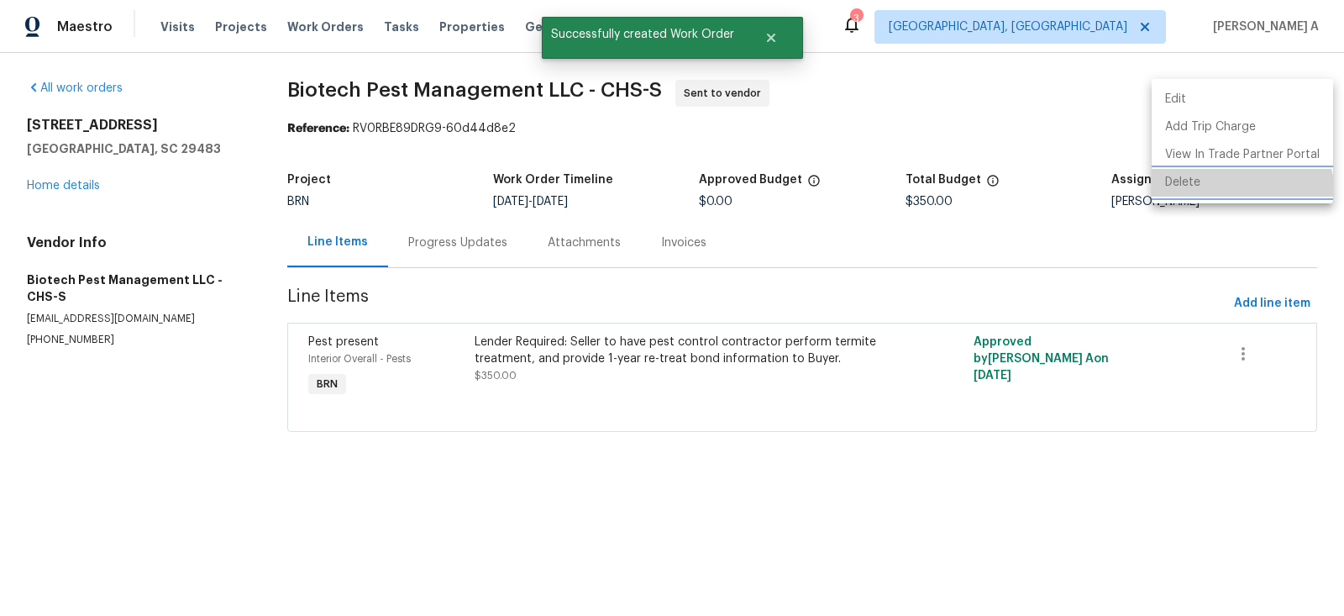
click at [1233, 194] on li "Delete" at bounding box center [1241, 183] width 181 height 28
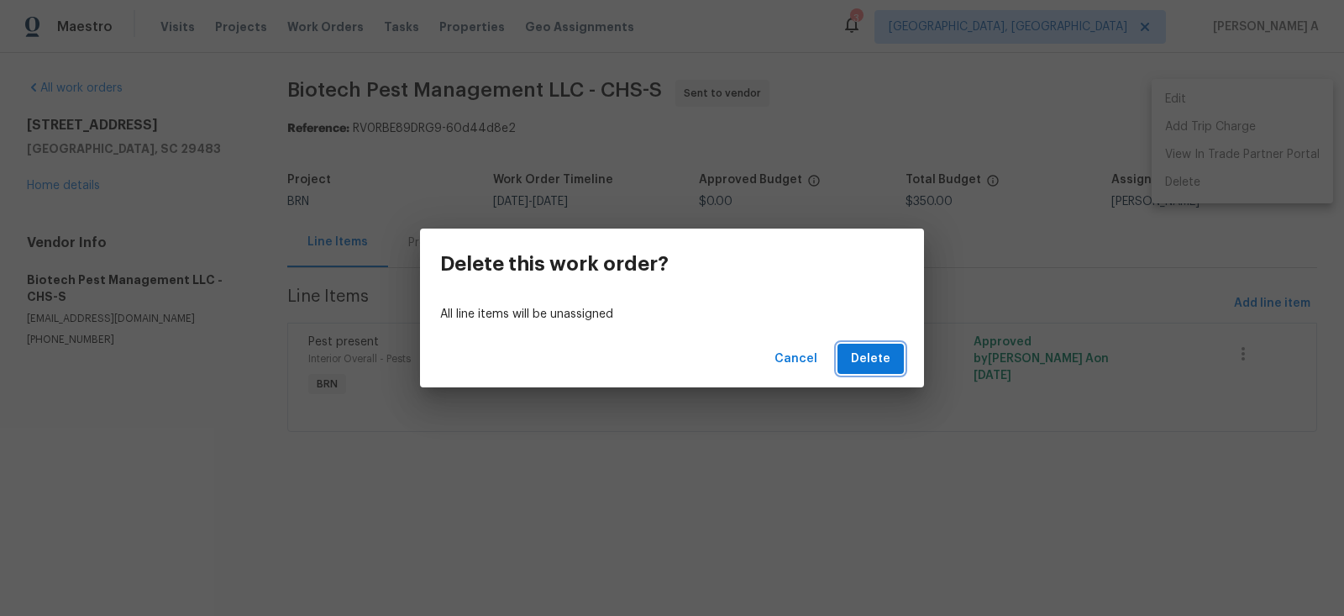
click at [878, 354] on span "Delete" at bounding box center [870, 358] width 39 height 21
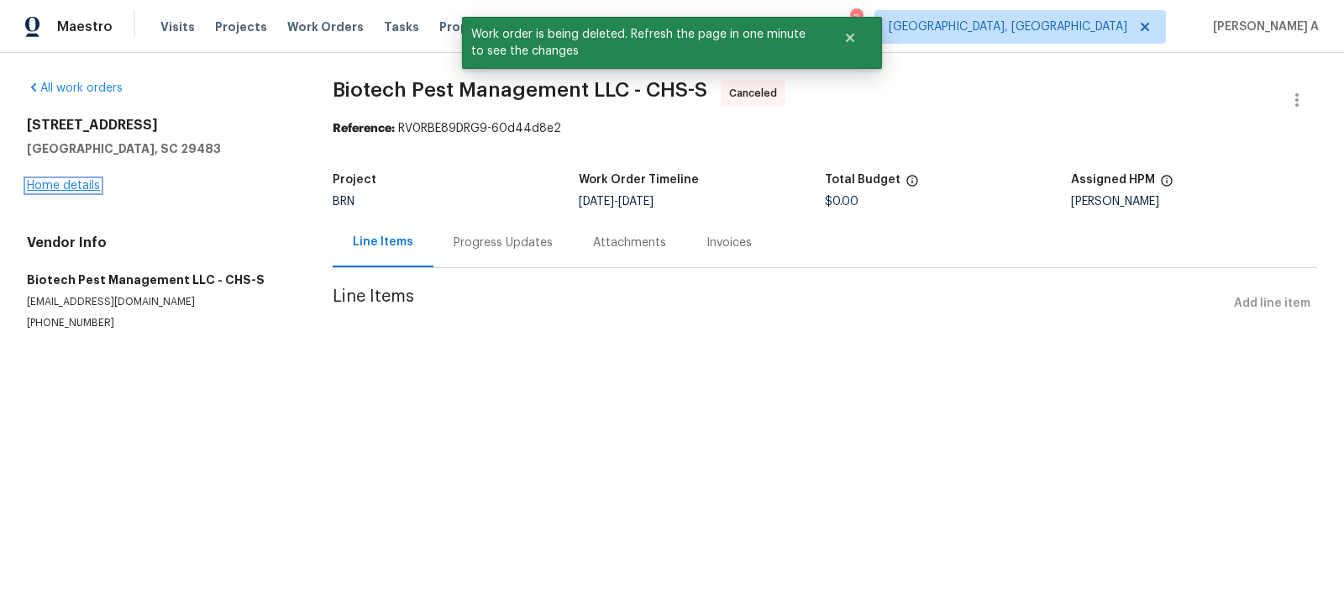
click at [75, 185] on link "Home details" at bounding box center [63, 186] width 73 height 12
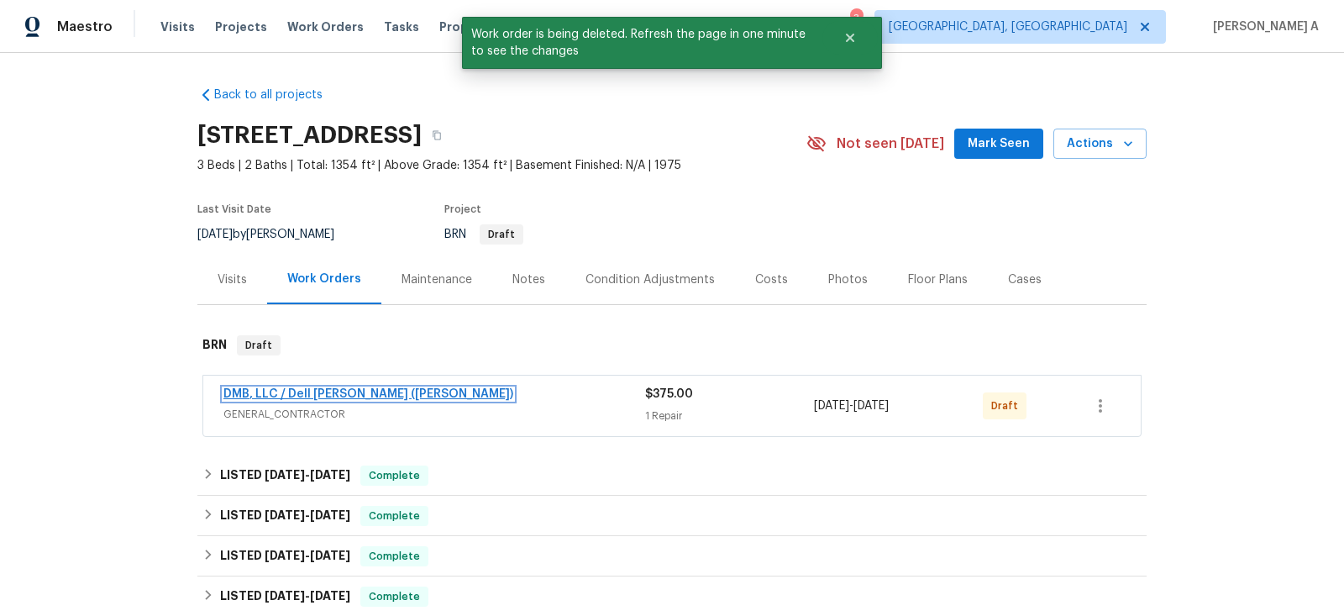
click at [323, 394] on link "DMB, LLC / Dell Bryson (Heise)" at bounding box center [368, 394] width 290 height 12
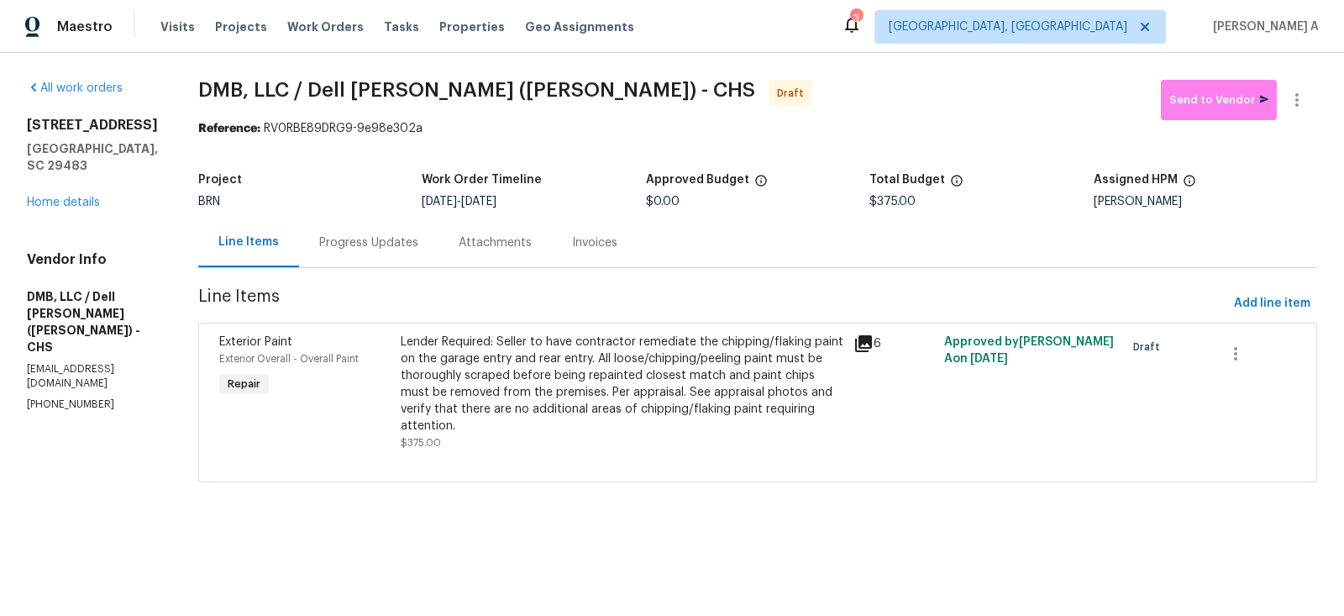
click at [330, 244] on div "Progress Updates" at bounding box center [368, 242] width 99 height 17
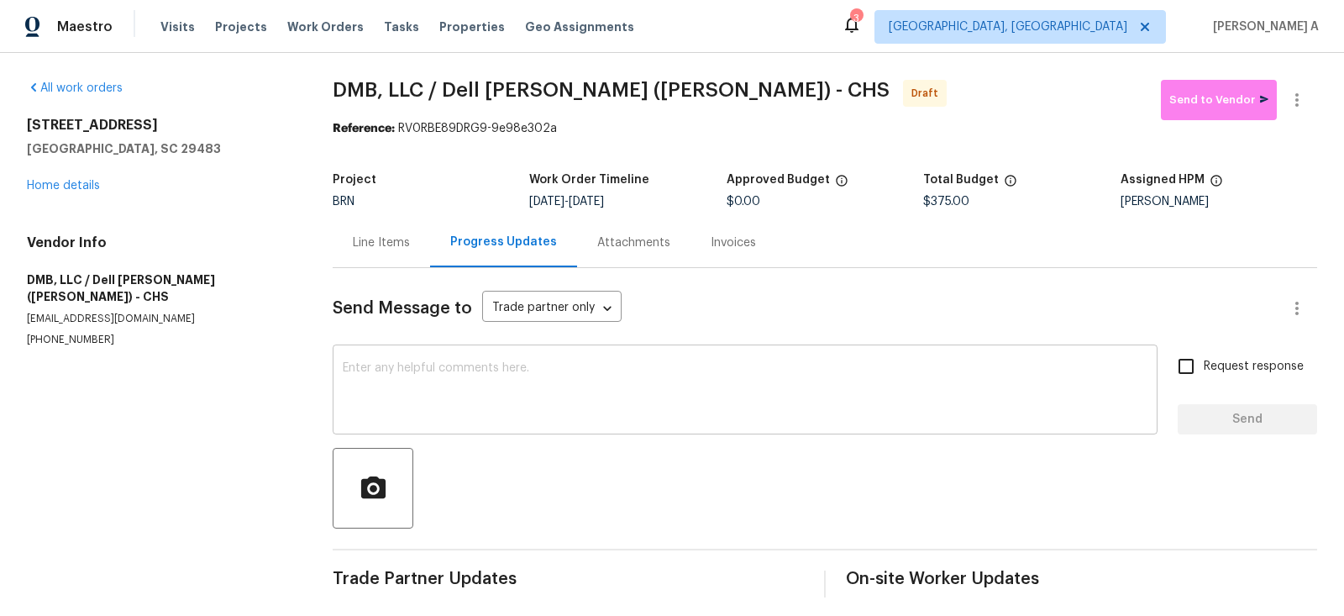
click at [364, 412] on textarea at bounding box center [745, 391] width 804 height 59
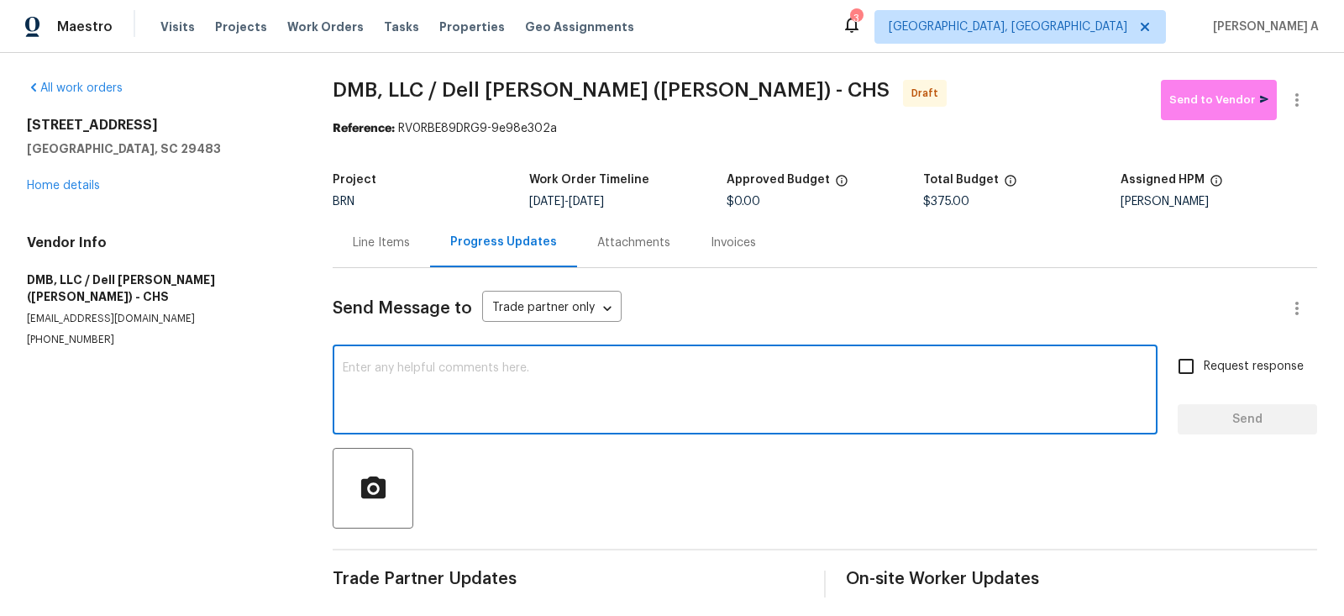
paste textarea "Hi, I'm Akshay from Opendoor. Just wanted to check if you received the workorde…"
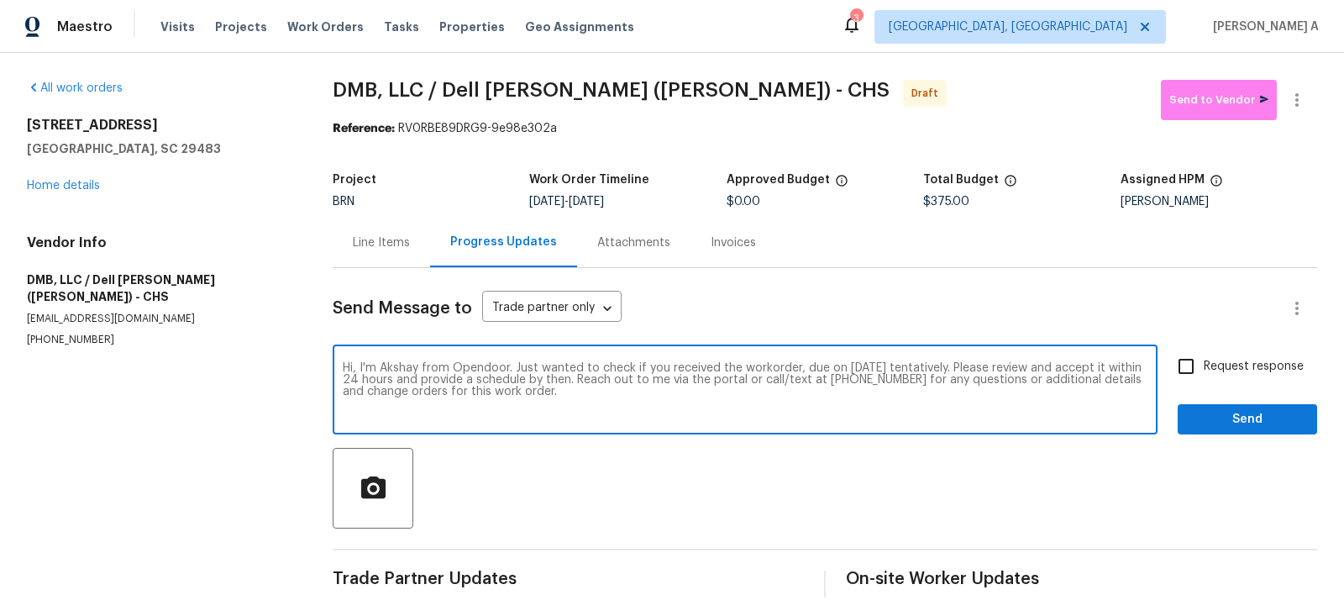
type textarea "Hi, I'm Akshay from Opendoor. Just wanted to check if you received the workorde…"
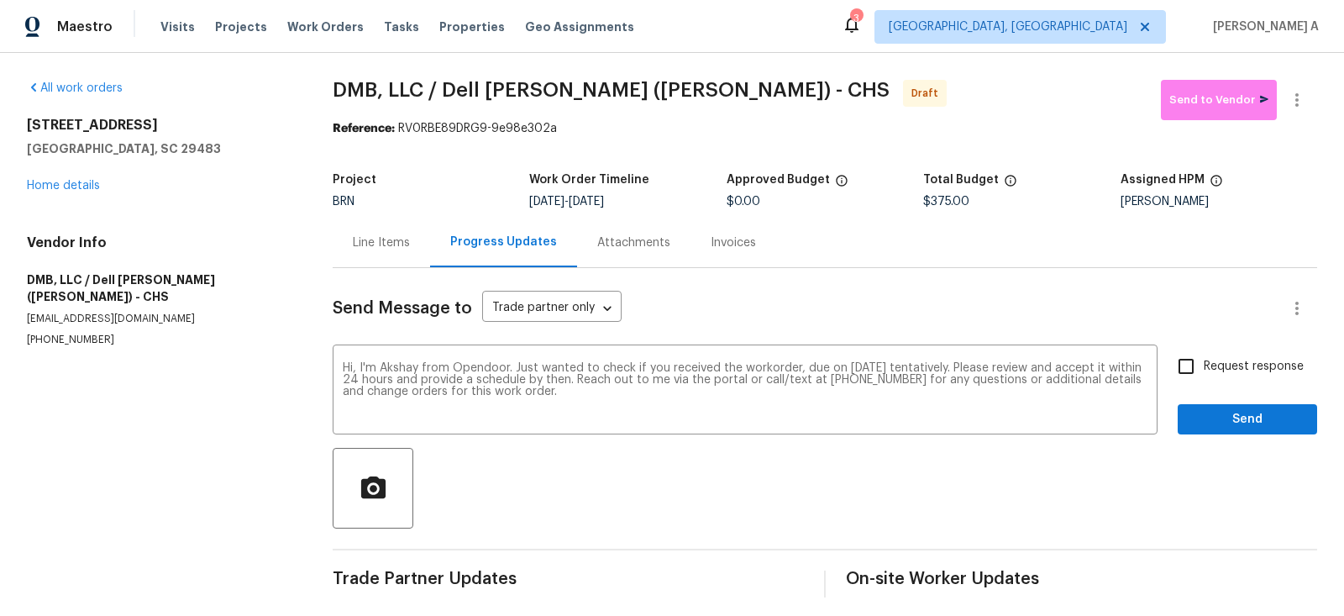
click at [1167, 368] on div "Hi, I'm Akshay from Opendoor. Just wanted to check if you received the workorde…" at bounding box center [825, 391] width 984 height 86
click at [1194, 373] on input "Request response" at bounding box center [1185, 365] width 35 height 35
checkbox input "true"
click at [1243, 425] on span "Send" at bounding box center [1247, 419] width 113 height 21
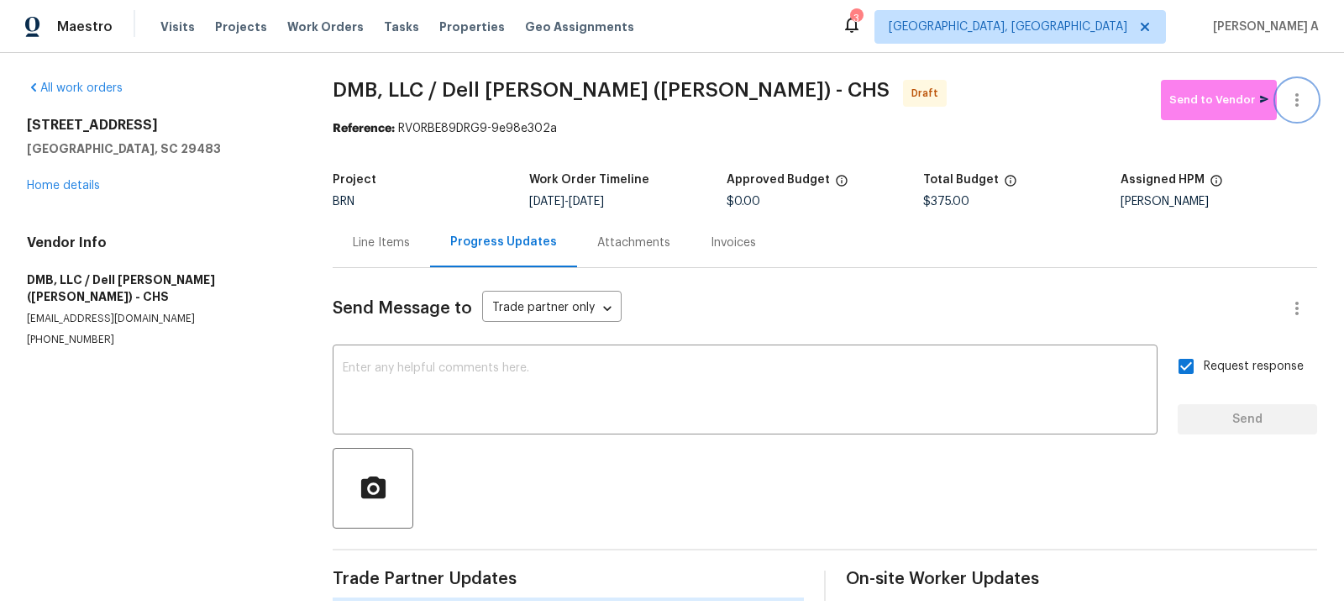
click at [1302, 93] on icon "button" at bounding box center [1296, 100] width 20 height 20
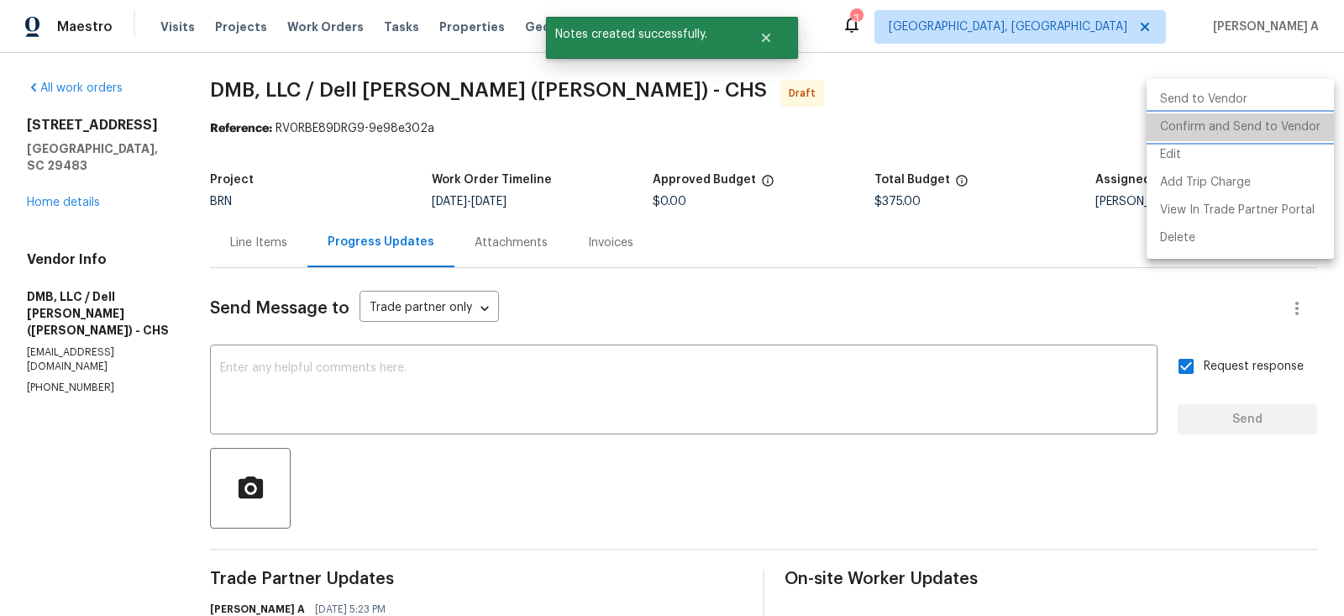
click at [1306, 126] on li "Confirm and Send to Vendor" at bounding box center [1239, 127] width 187 height 28
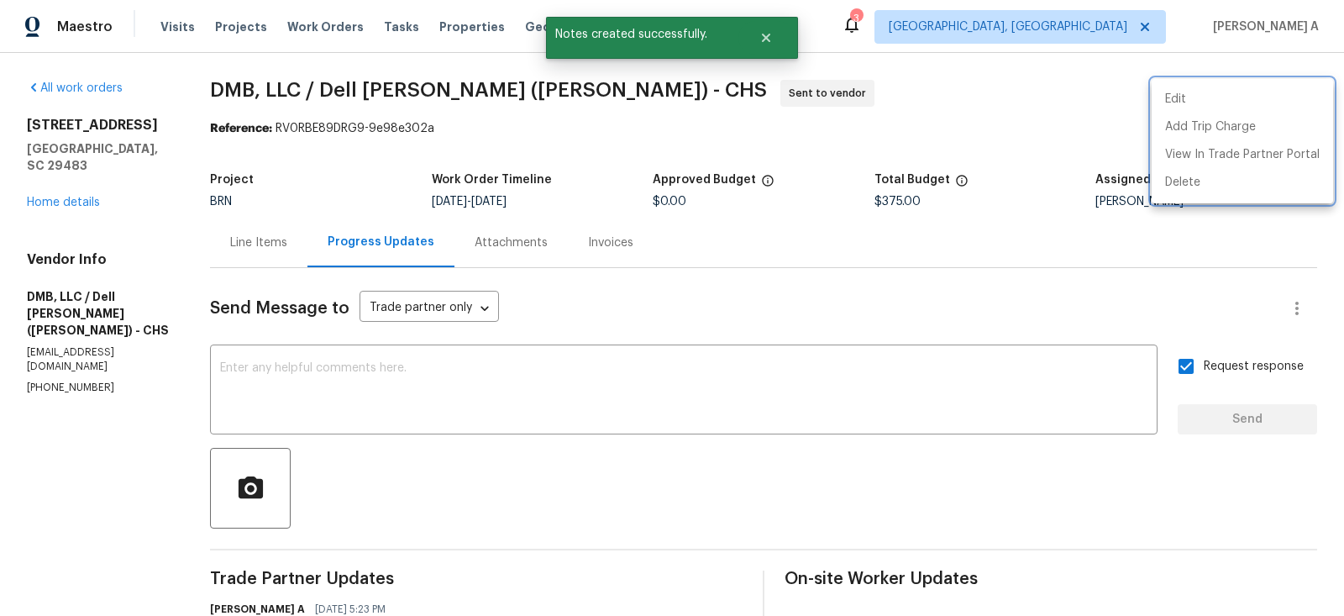
click at [82, 191] on div at bounding box center [672, 308] width 1344 height 616
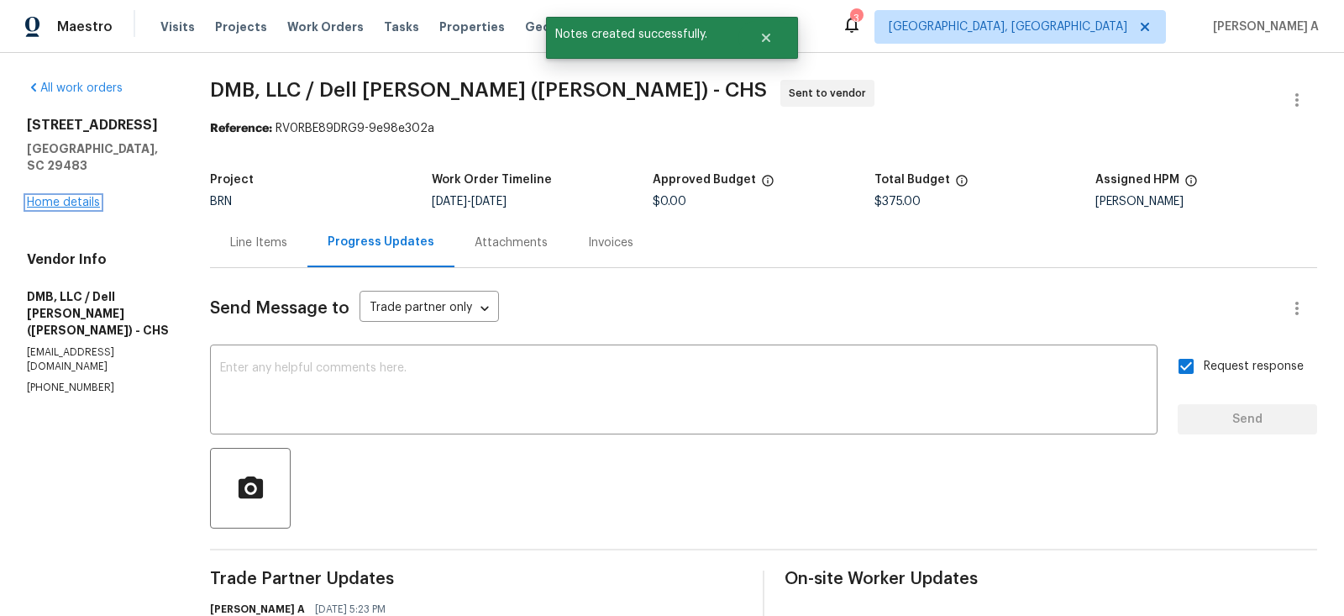
click at [81, 196] on link "Home details" at bounding box center [63, 202] width 73 height 12
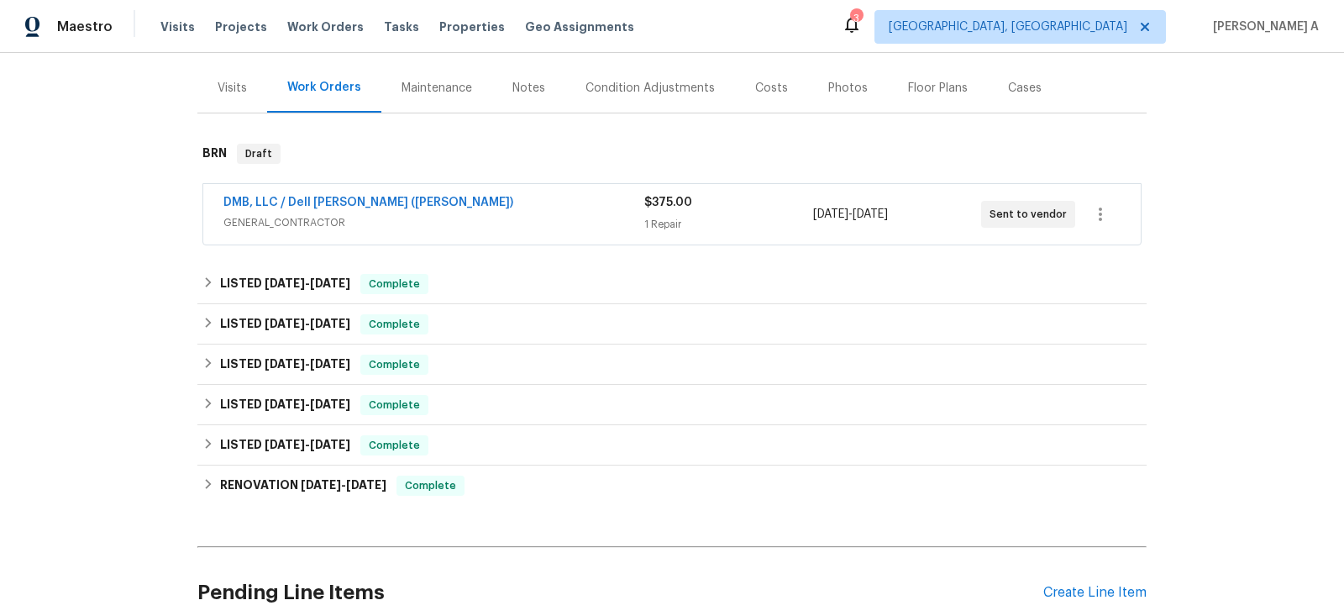
scroll to position [464, 0]
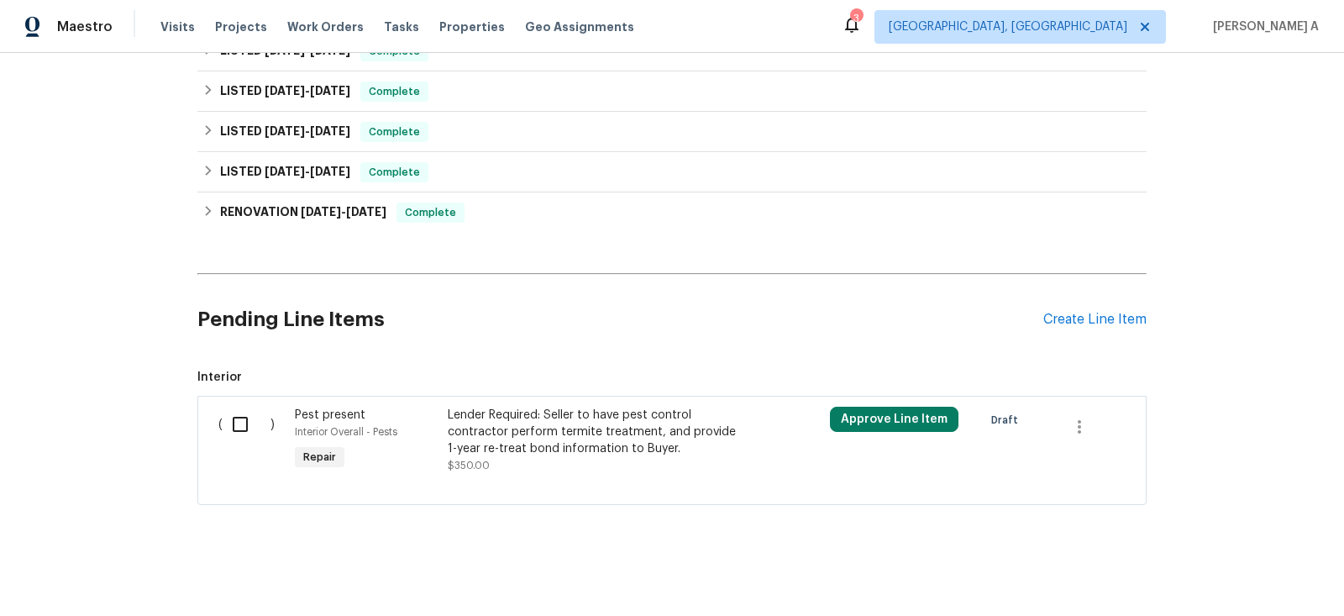
click at [242, 422] on input "checkbox" at bounding box center [247, 423] width 48 height 35
checkbox input "true"
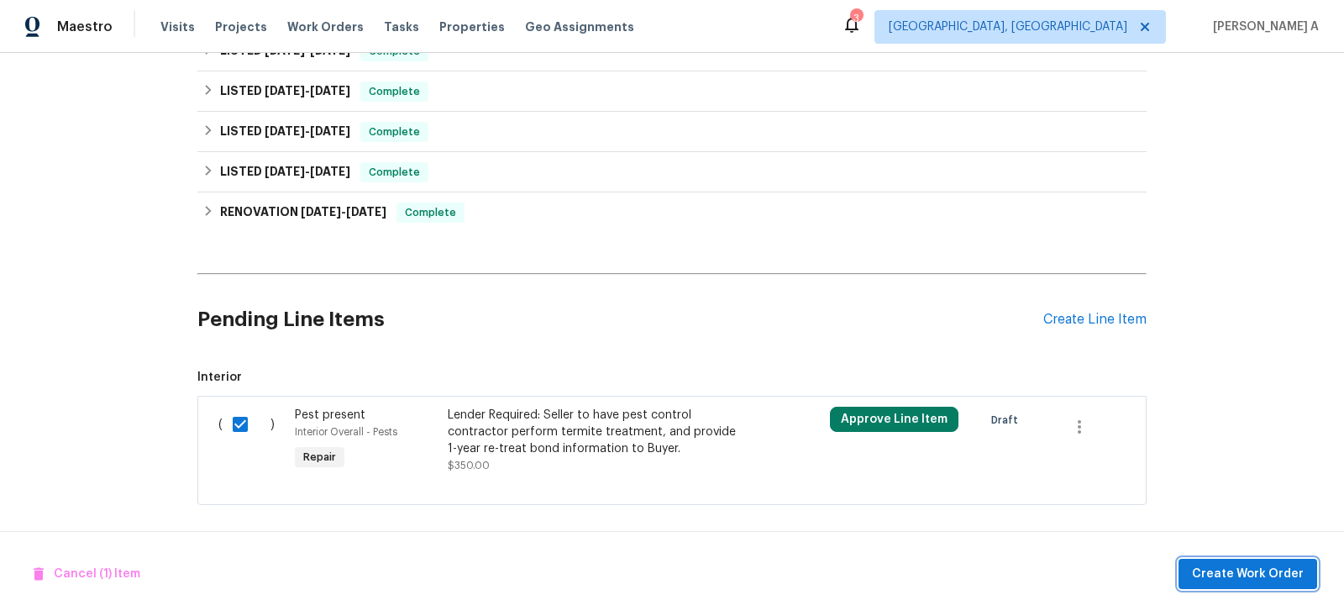
click at [1260, 572] on span "Create Work Order" at bounding box center [1248, 573] width 112 height 21
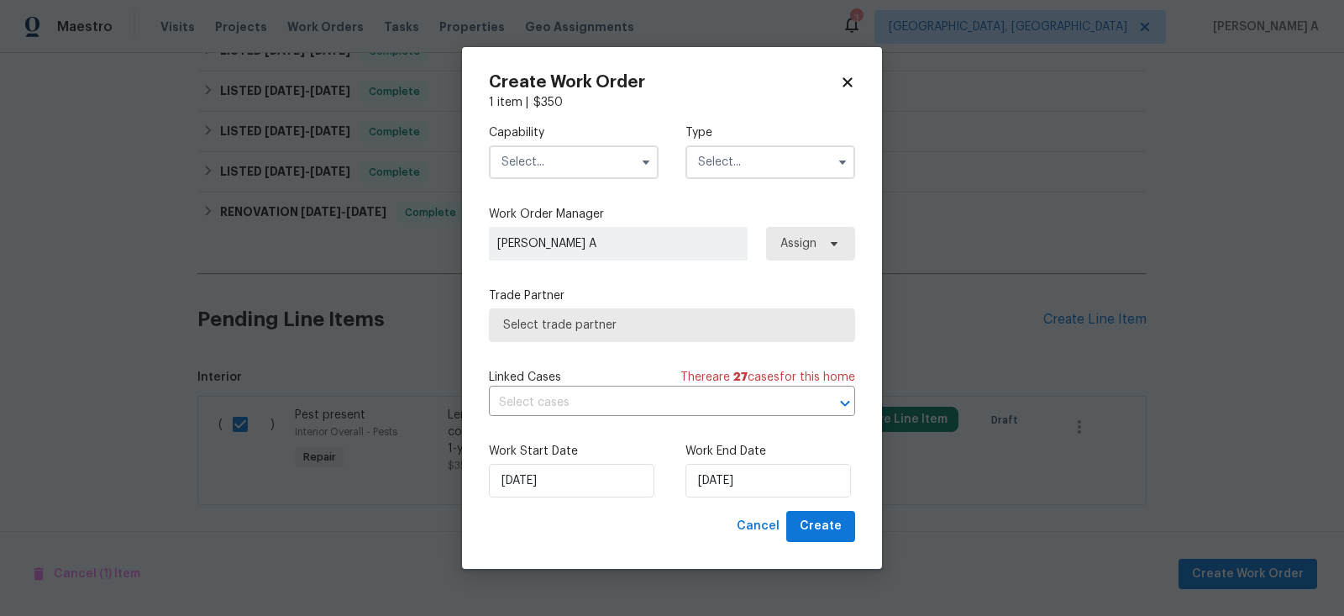
click at [556, 155] on input "text" at bounding box center [574, 162] width 170 height 34
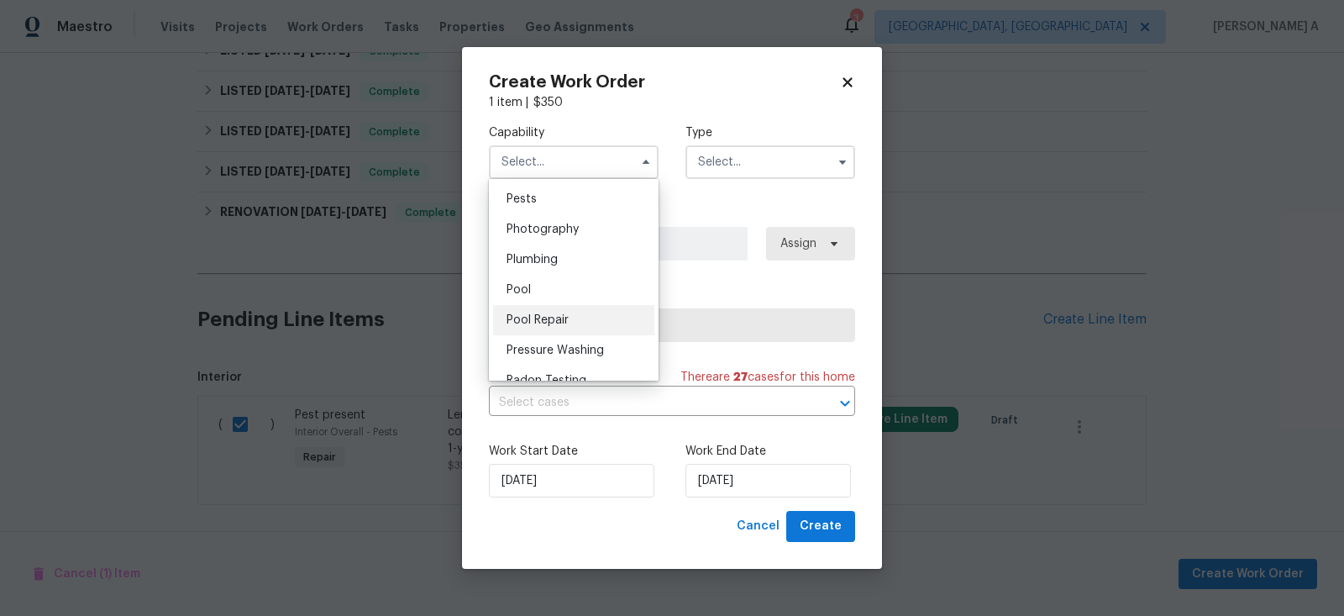
scroll to position [1433, 0]
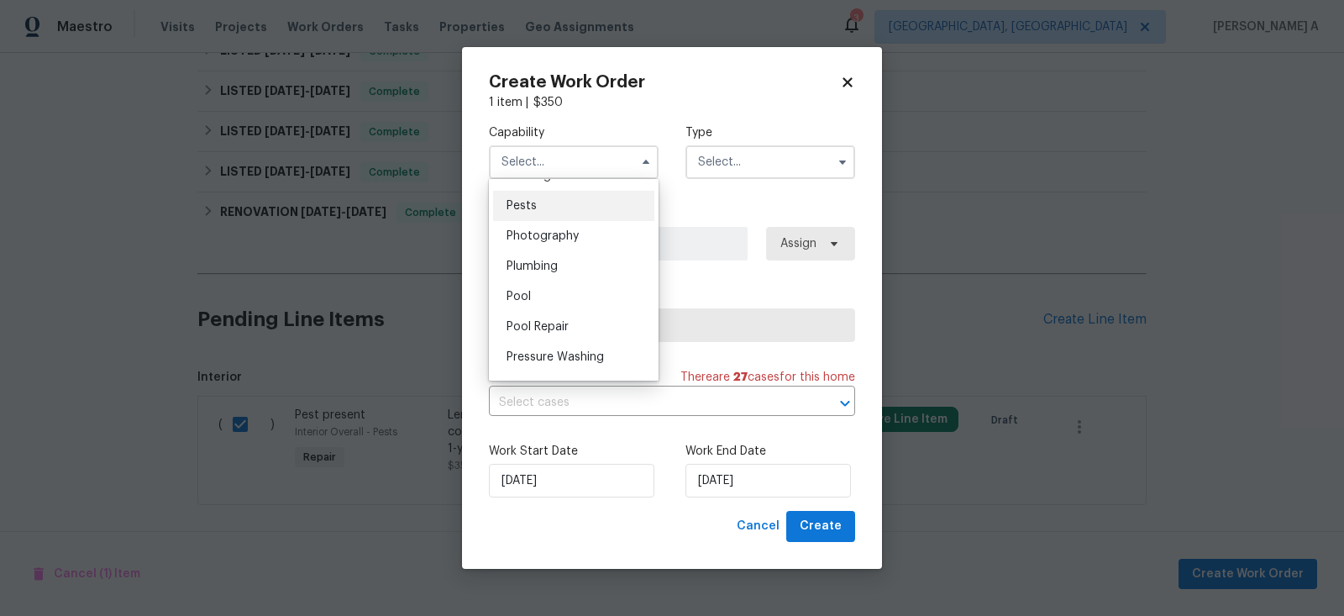
click at [554, 212] on div "Pests" at bounding box center [573, 206] width 161 height 30
type input "Pests"
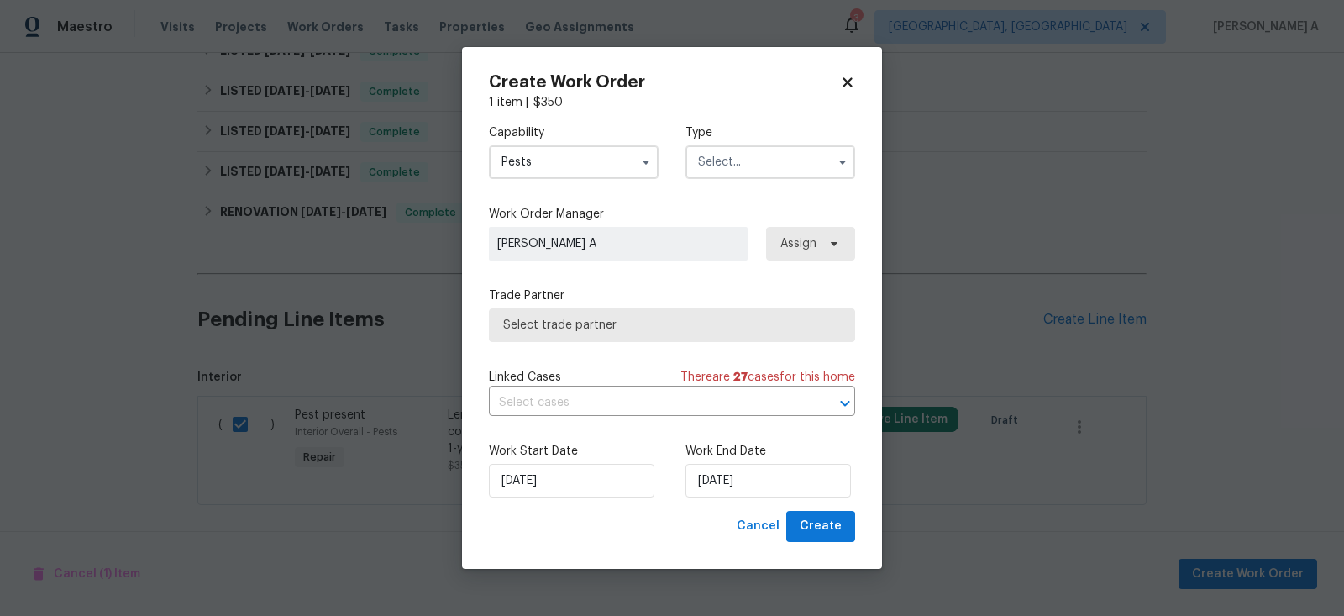
click at [715, 159] on input "text" at bounding box center [770, 162] width 170 height 34
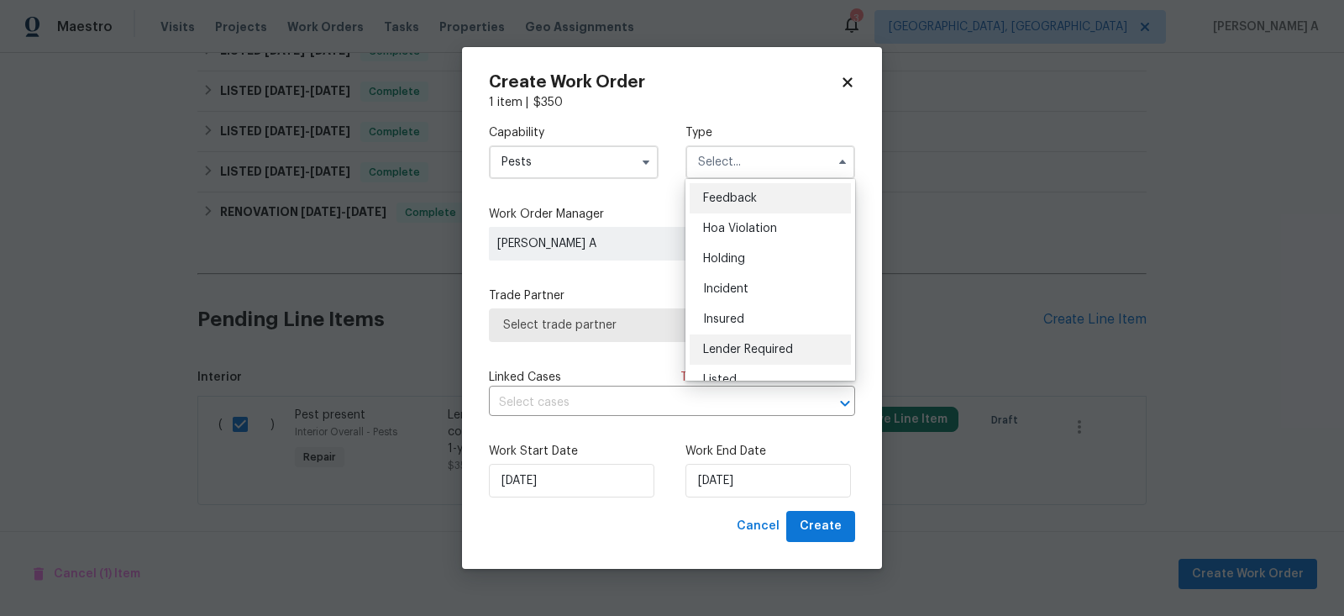
click at [763, 346] on span "Lender Required" at bounding box center [748, 349] width 90 height 12
type input "Lender Required"
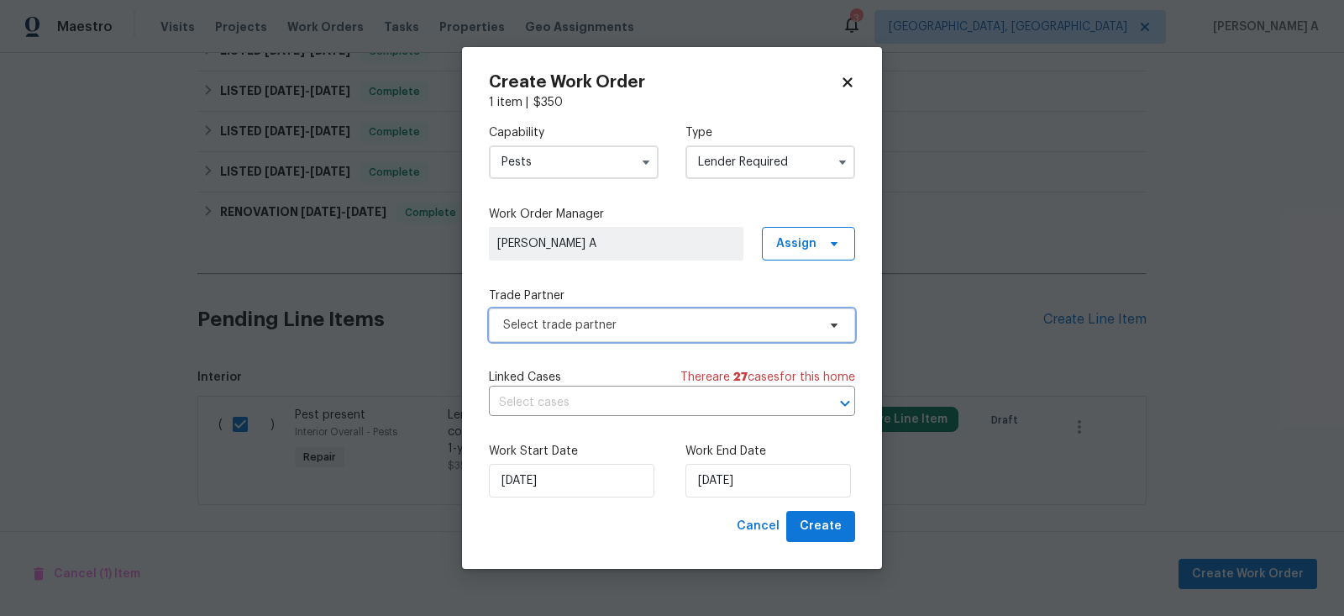
click at [616, 319] on span "Select trade partner" at bounding box center [659, 325] width 313 height 17
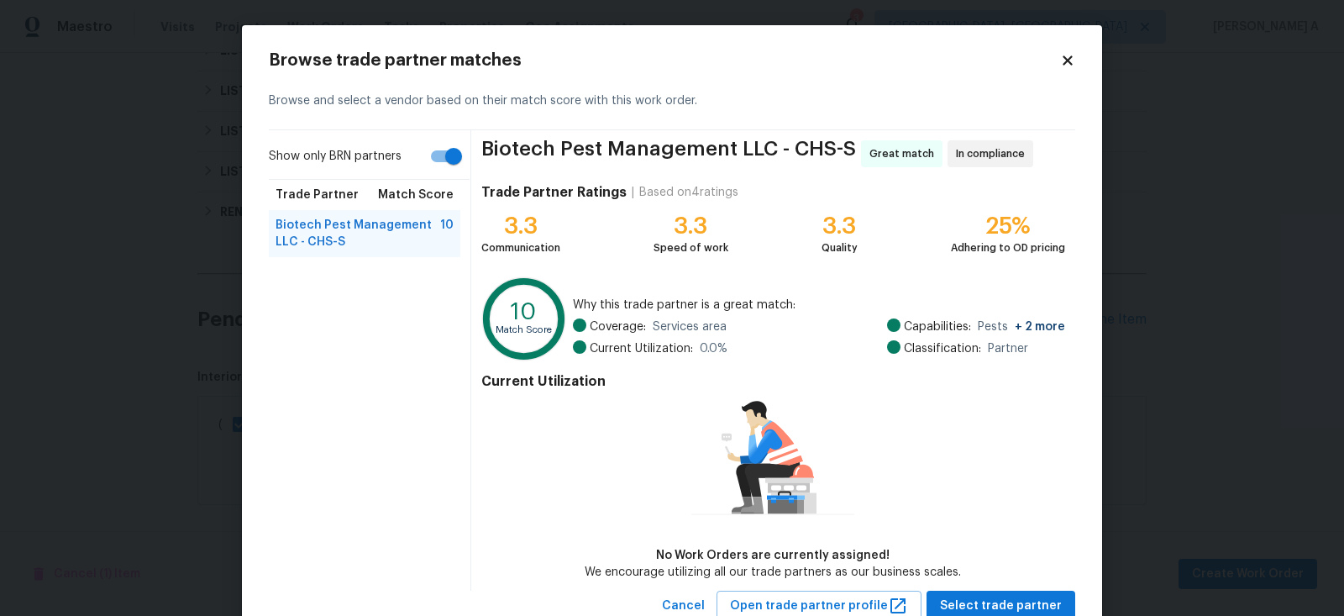
scroll to position [55, 0]
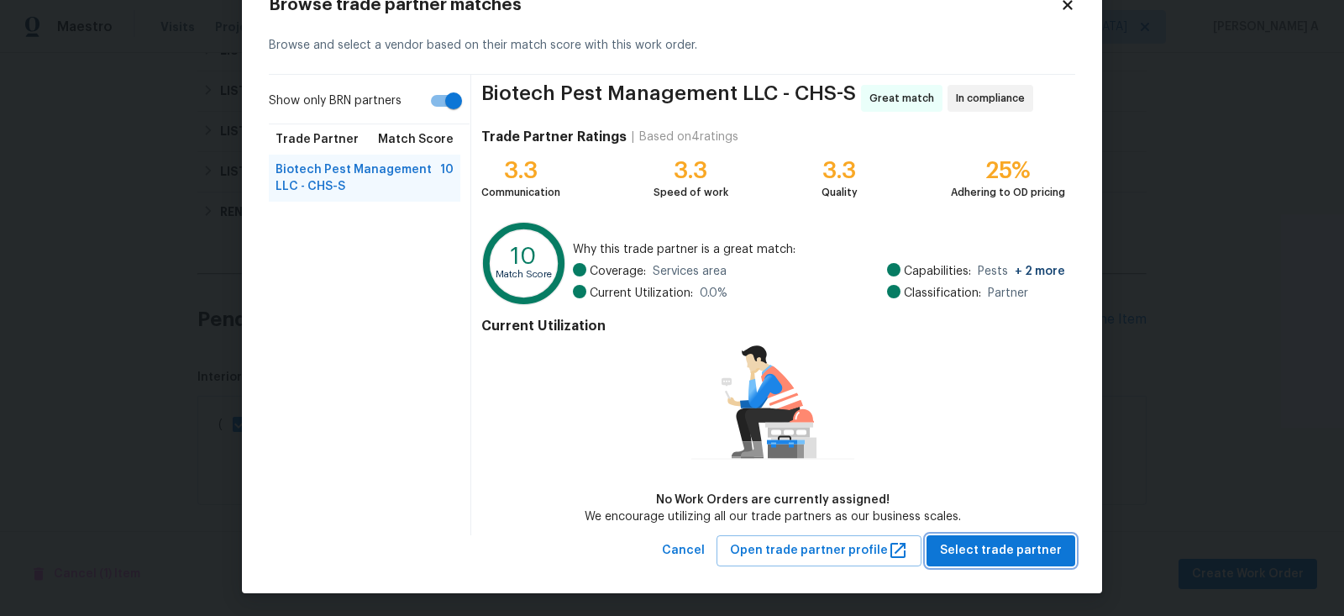
click at [1012, 548] on span "Select trade partner" at bounding box center [1001, 550] width 122 height 21
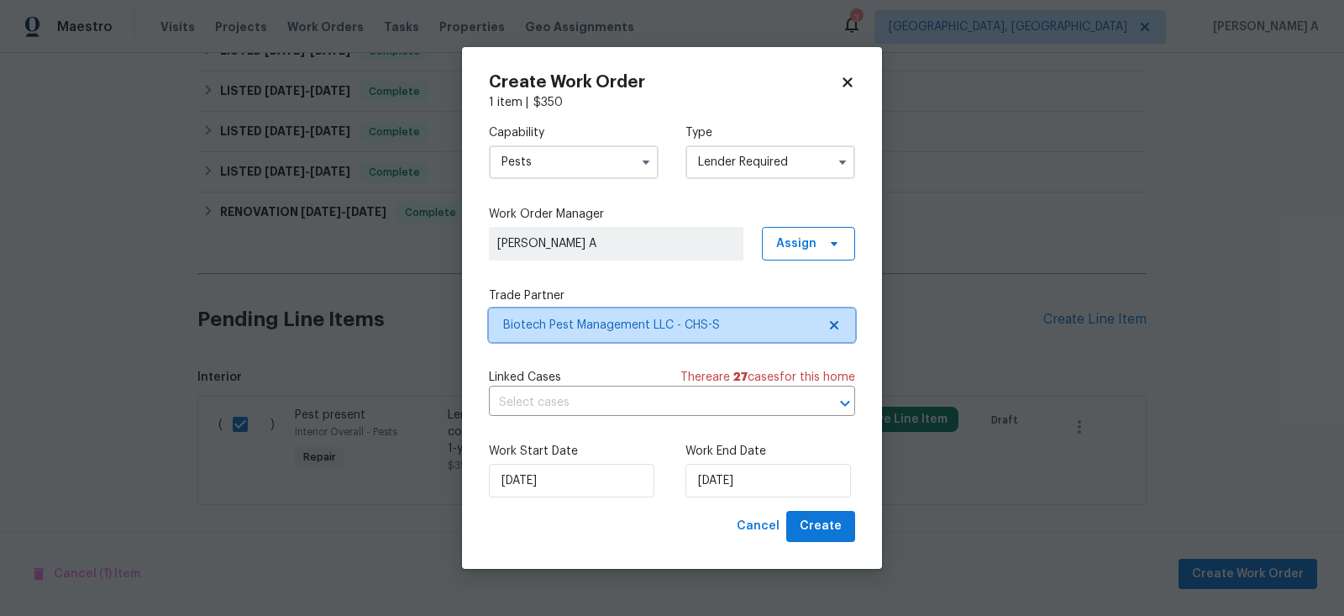
scroll to position [0, 0]
click at [603, 402] on input "text" at bounding box center [648, 403] width 319 height 26
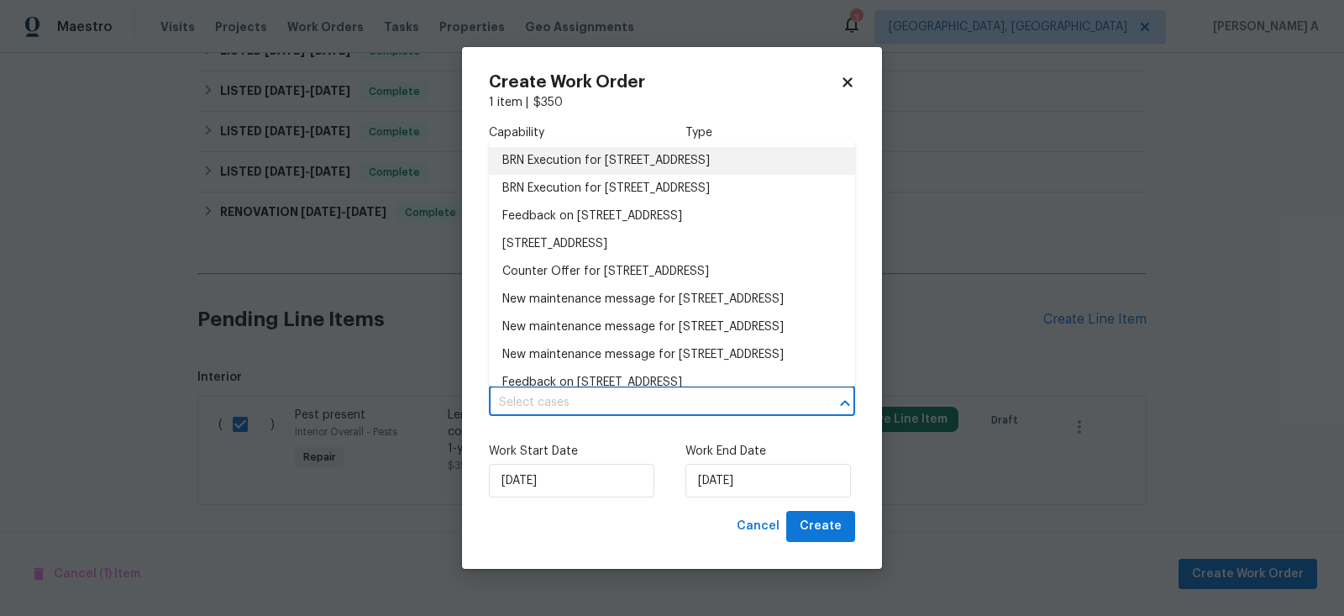
click at [584, 159] on li "BRN Execution for 102 Rebellion Rd, Summerville, SC 29483" at bounding box center [672, 161] width 366 height 28
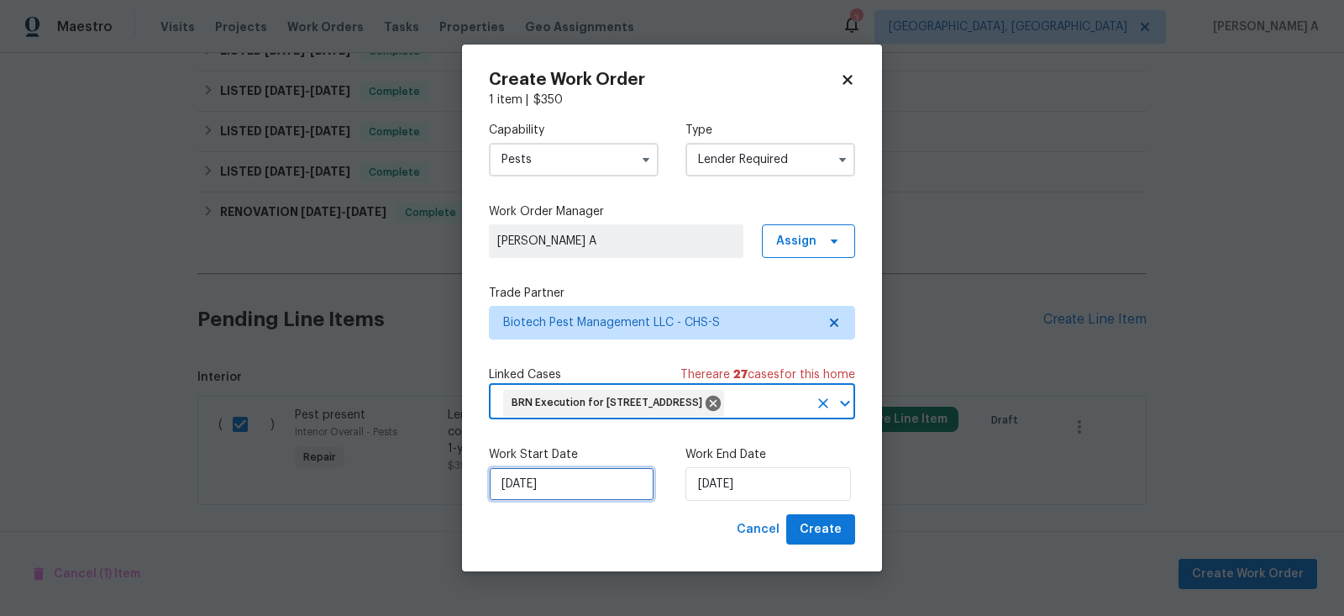
click at [556, 492] on input "[DATE]" at bounding box center [571, 484] width 165 height 34
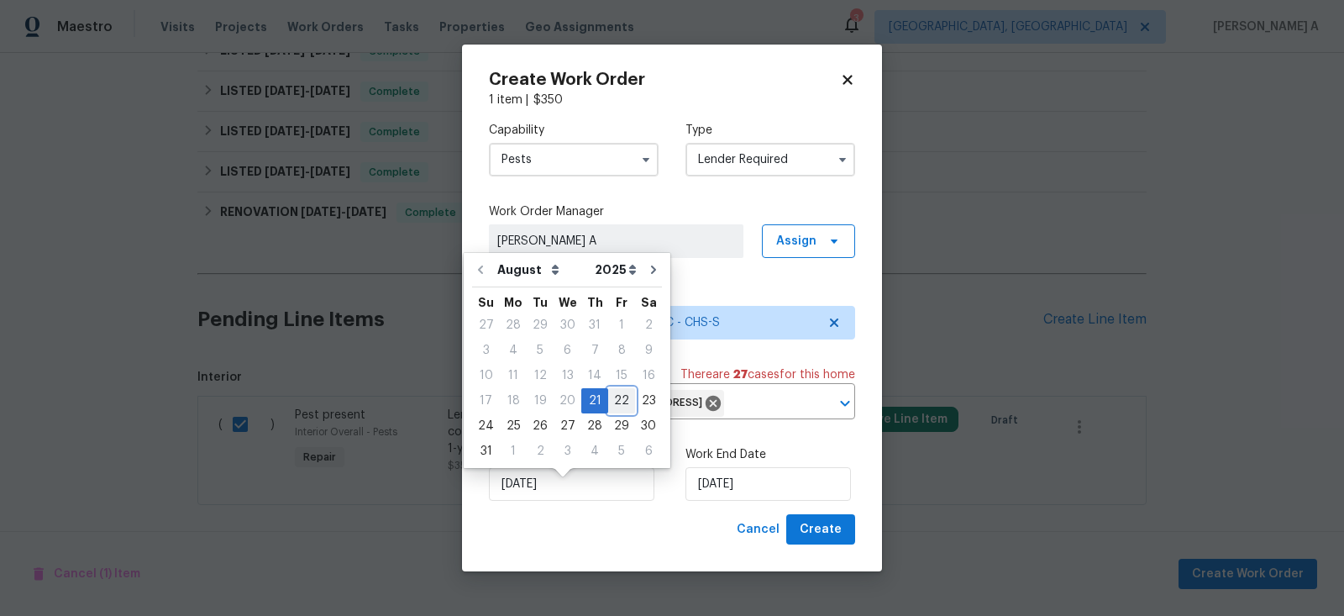
click at [608, 398] on div "22" at bounding box center [621, 401] width 27 height 24
type input "[DATE]"
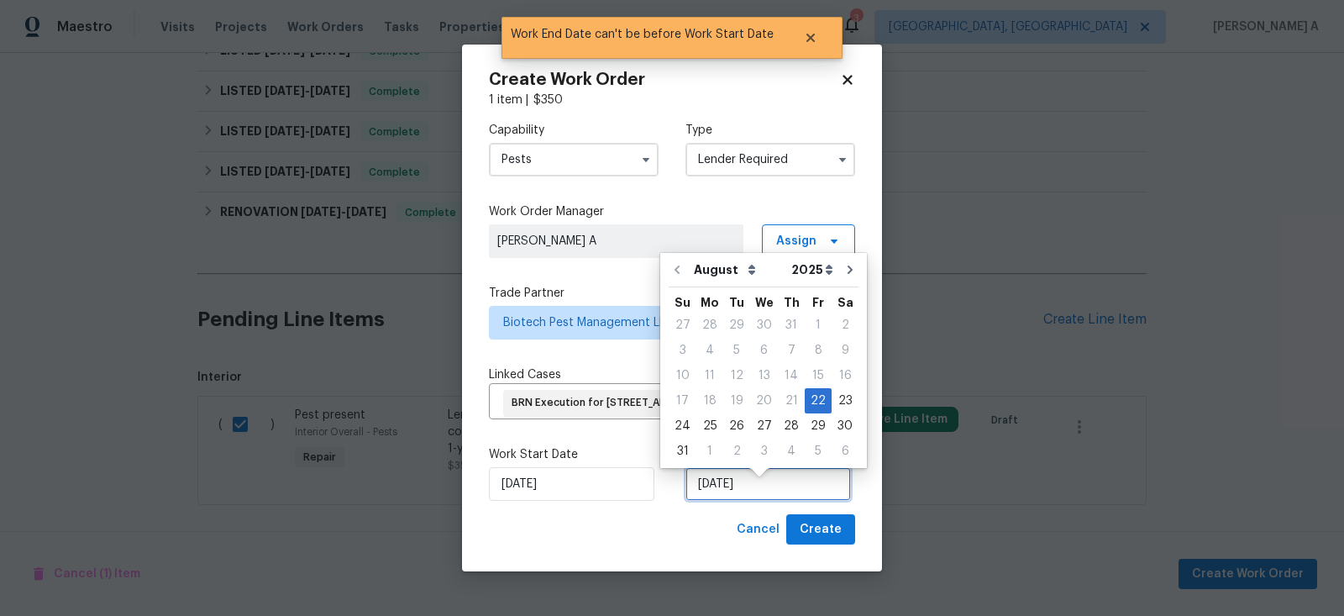
click at [731, 500] on input "[DATE]" at bounding box center [767, 484] width 165 height 34
click at [831, 402] on div "23" at bounding box center [844, 401] width 27 height 24
type input "8/23/2025"
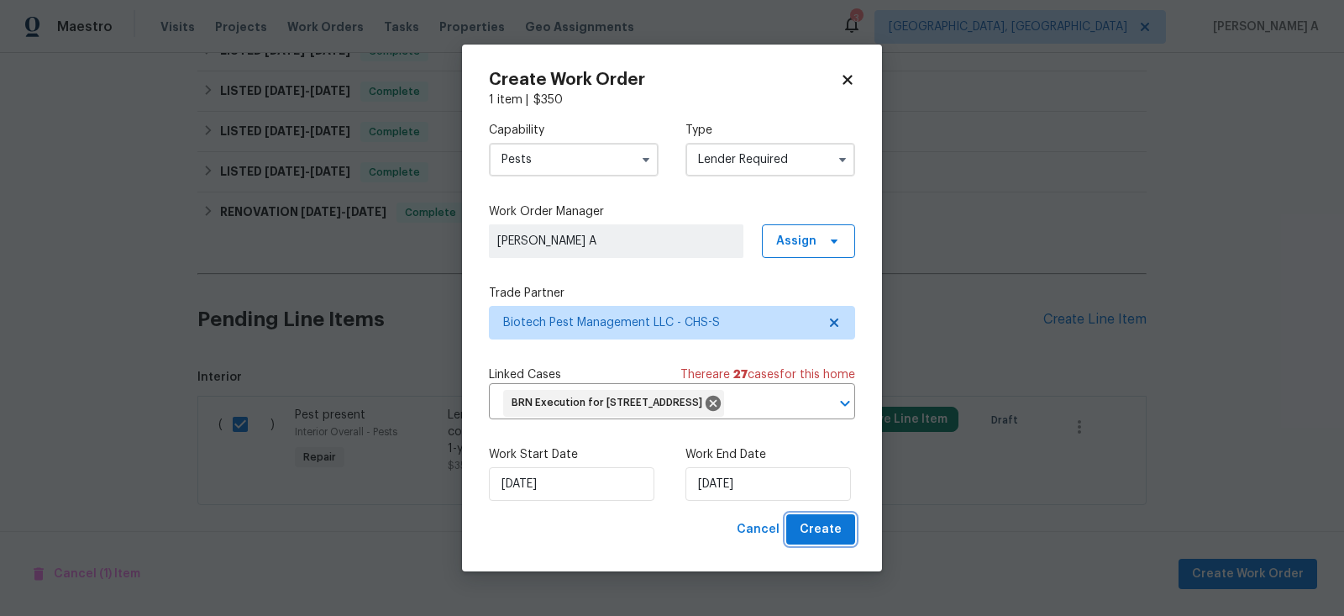
click at [826, 540] on span "Create" at bounding box center [820, 529] width 42 height 21
checkbox input "false"
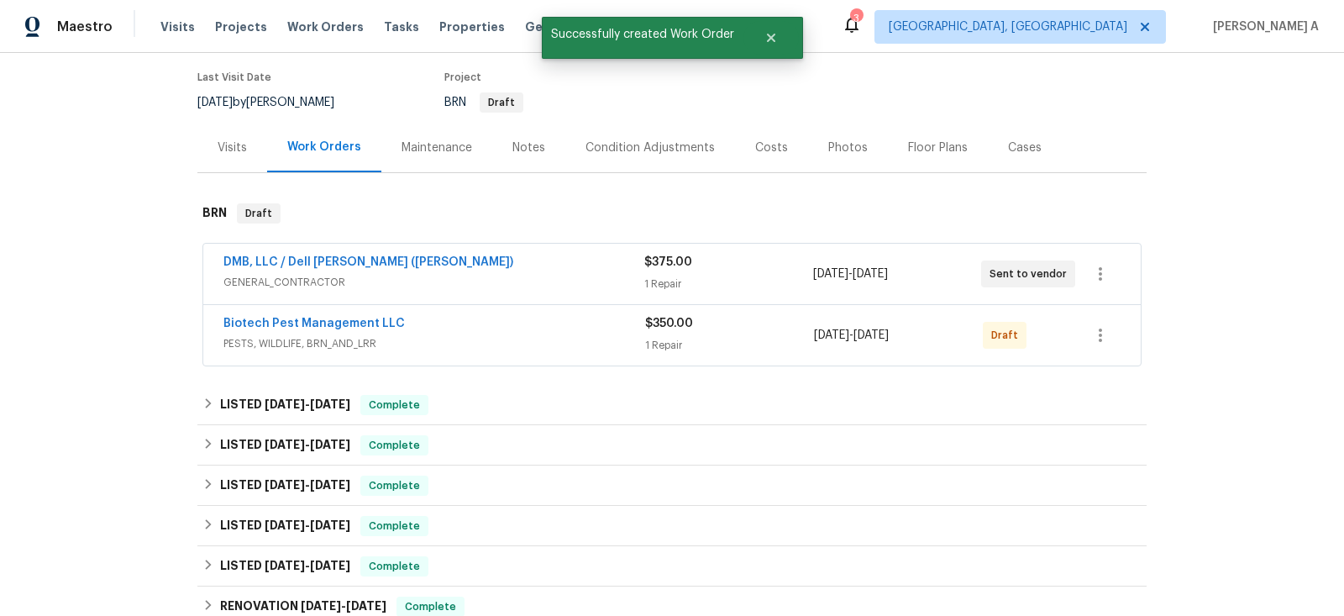
scroll to position [74, 0]
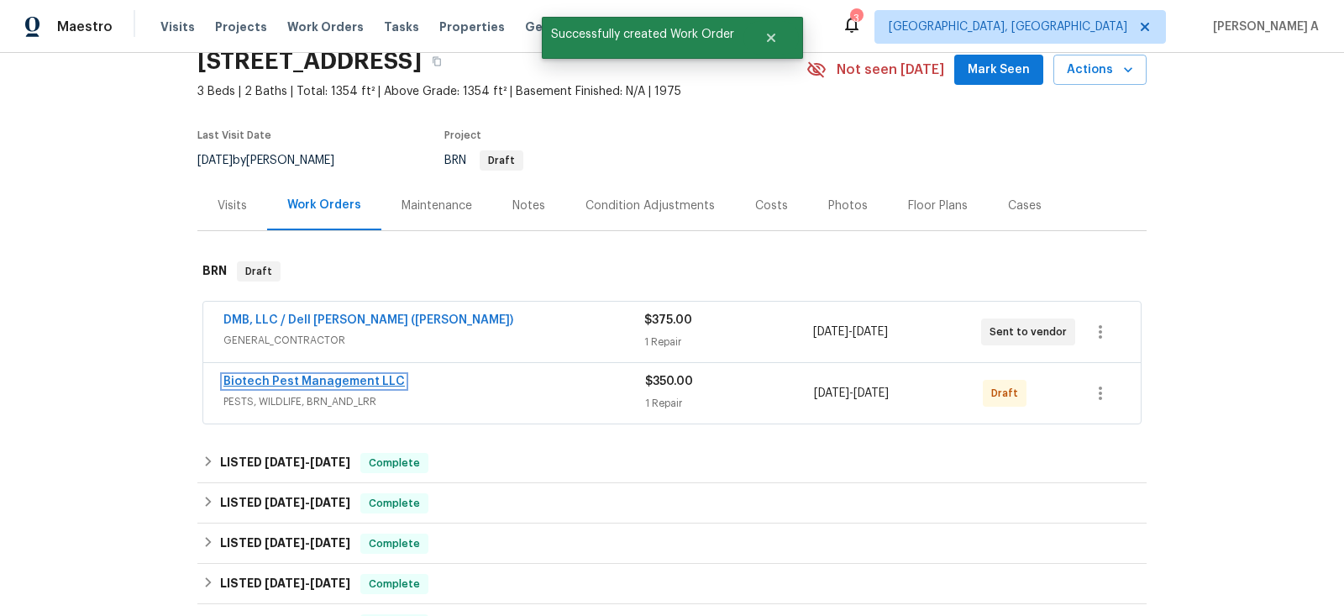
click at [351, 378] on link "Biotech Pest Management LLC" at bounding box center [313, 381] width 181 height 12
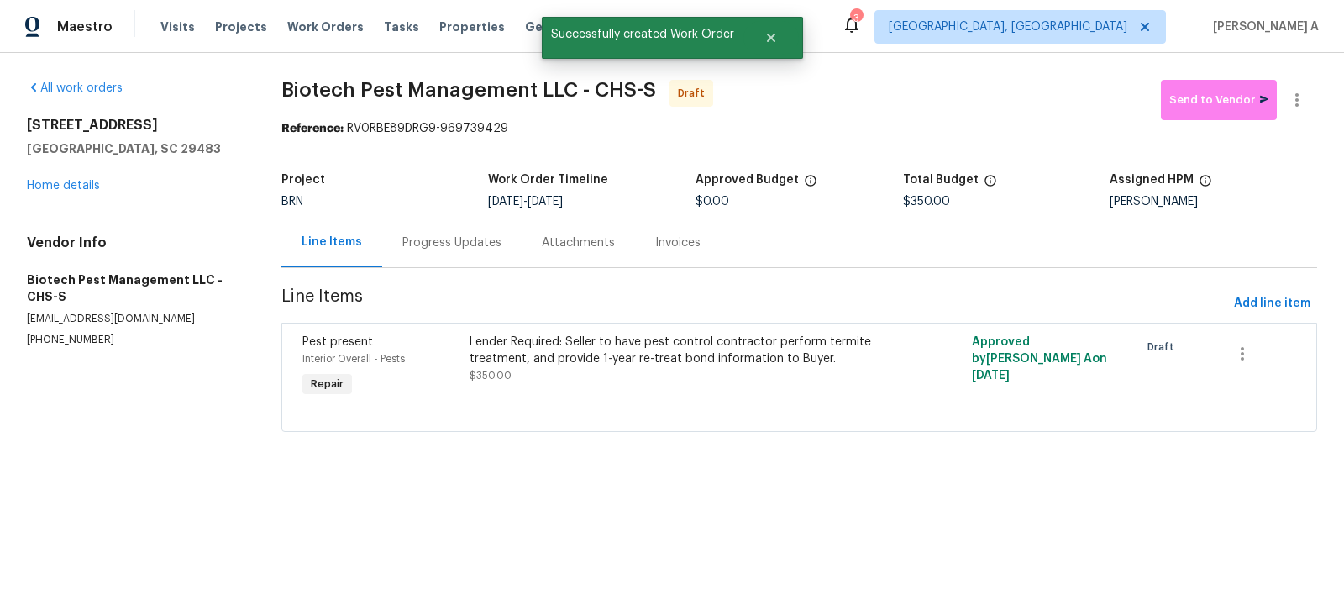
click at [432, 226] on div "Progress Updates" at bounding box center [451, 242] width 139 height 50
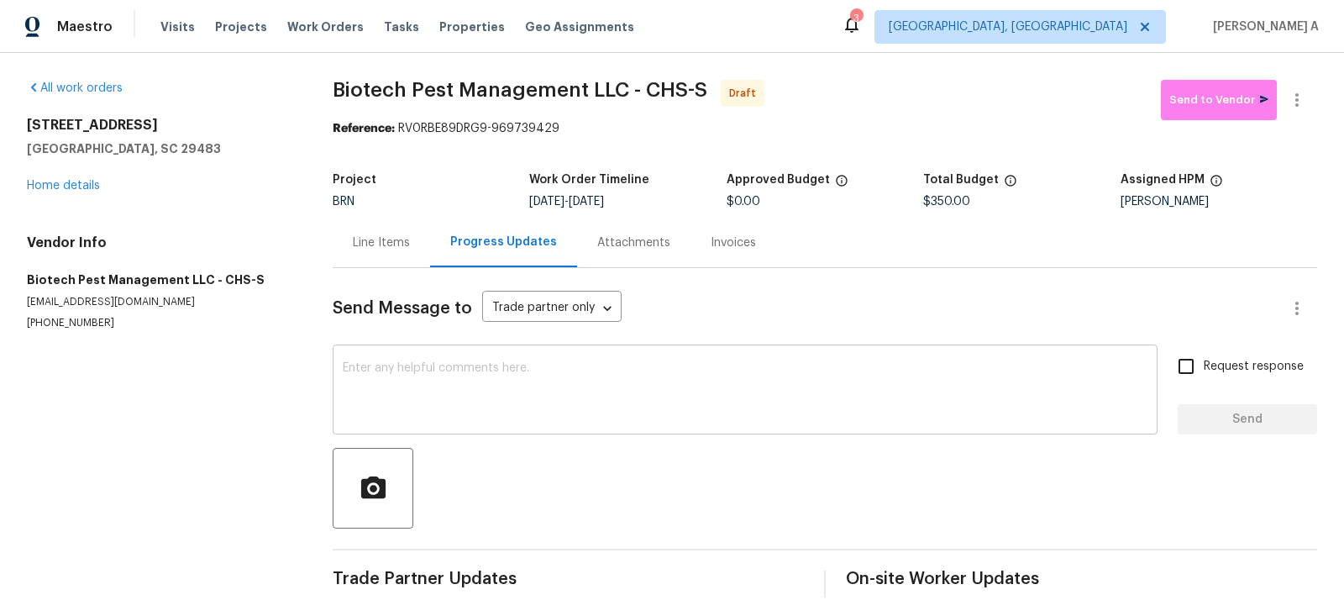
click at [375, 412] on textarea at bounding box center [745, 391] width 804 height 59
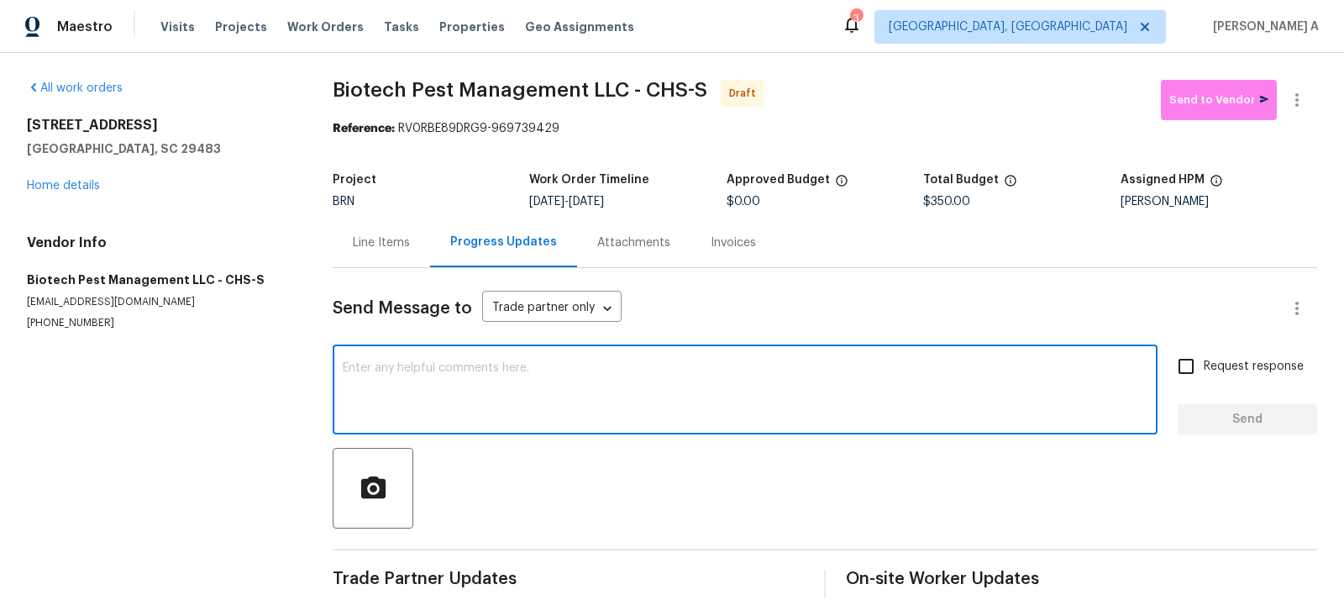
click at [375, 412] on textarea at bounding box center [745, 391] width 804 height 59
paste textarea "Hi, I'm Akshay from Opendoor. Just wanted to check if you received the workorde…"
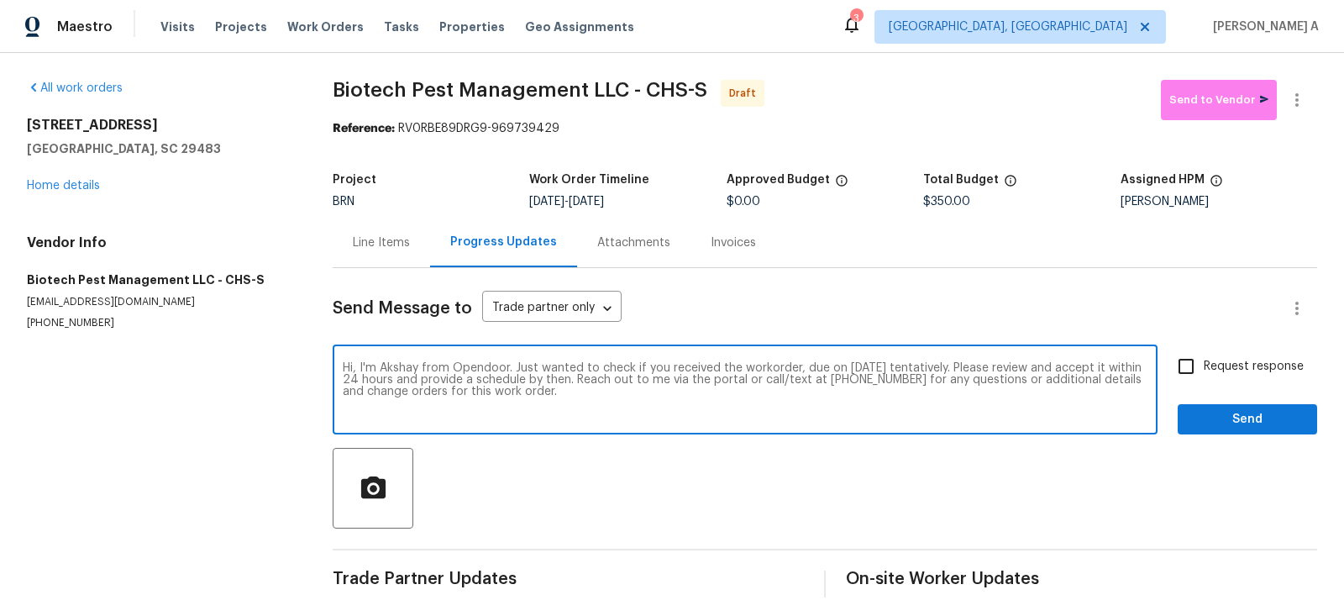
type textarea "Hi, I'm Akshay from Opendoor. Just wanted to check if you received the workorde…"
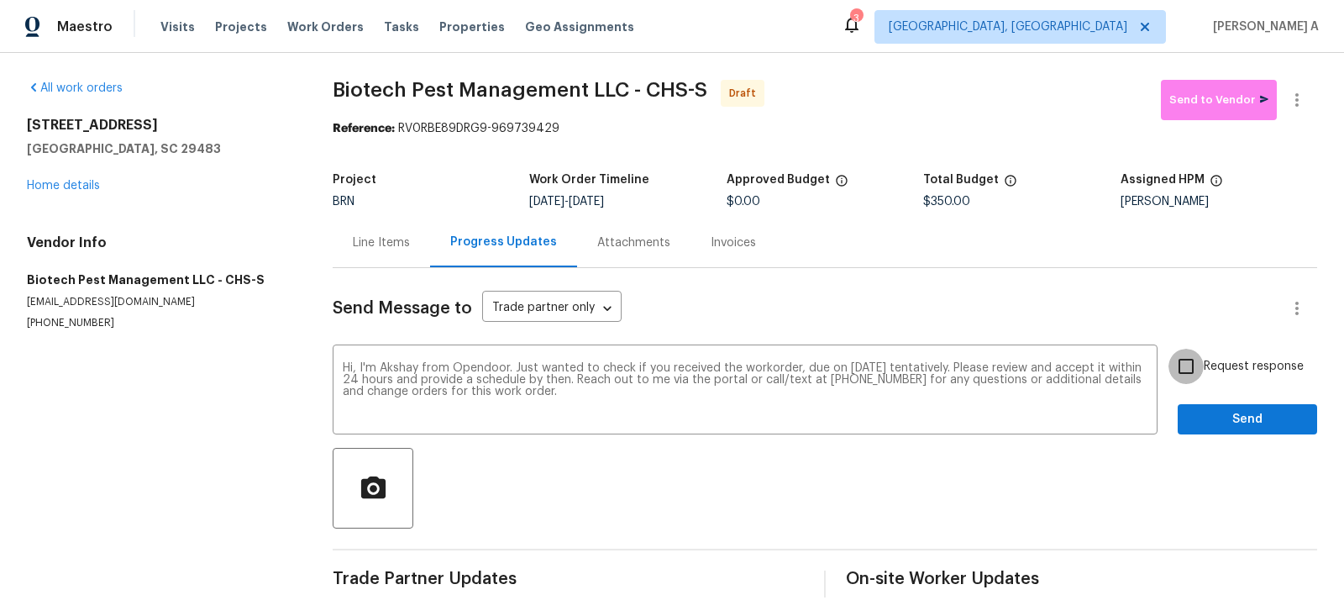
click at [1192, 355] on input "Request response" at bounding box center [1185, 365] width 35 height 35
checkbox input "true"
click at [1215, 417] on span "Send" at bounding box center [1247, 419] width 113 height 21
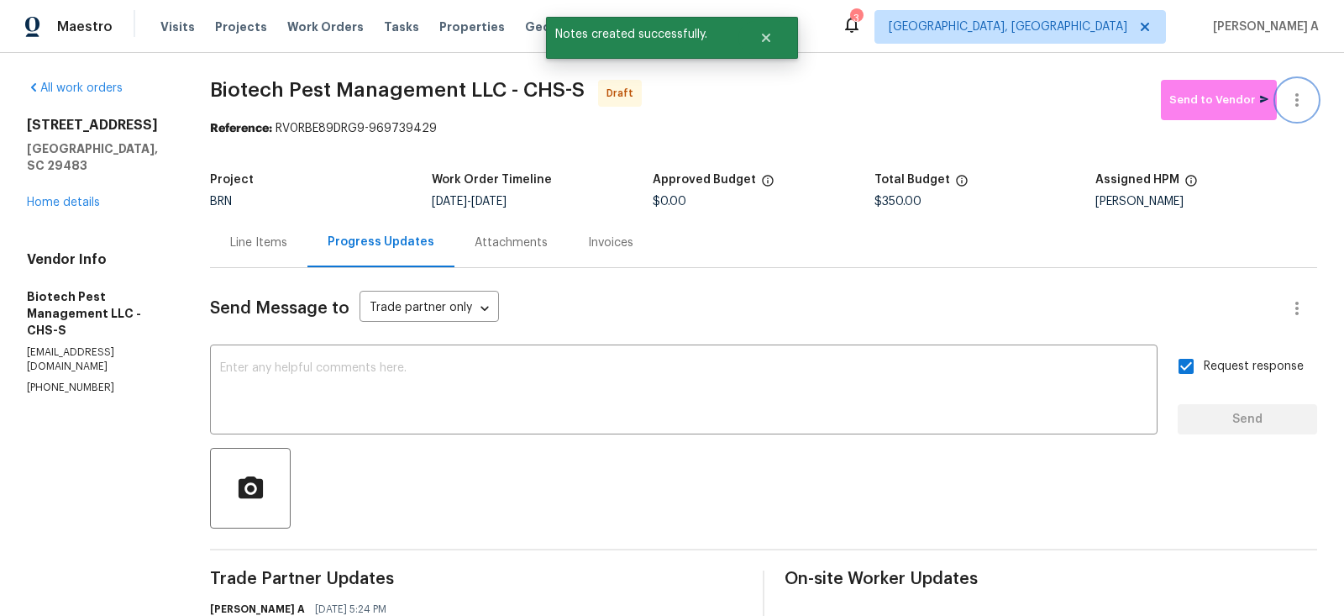
click at [1298, 101] on icon "button" at bounding box center [1296, 100] width 20 height 20
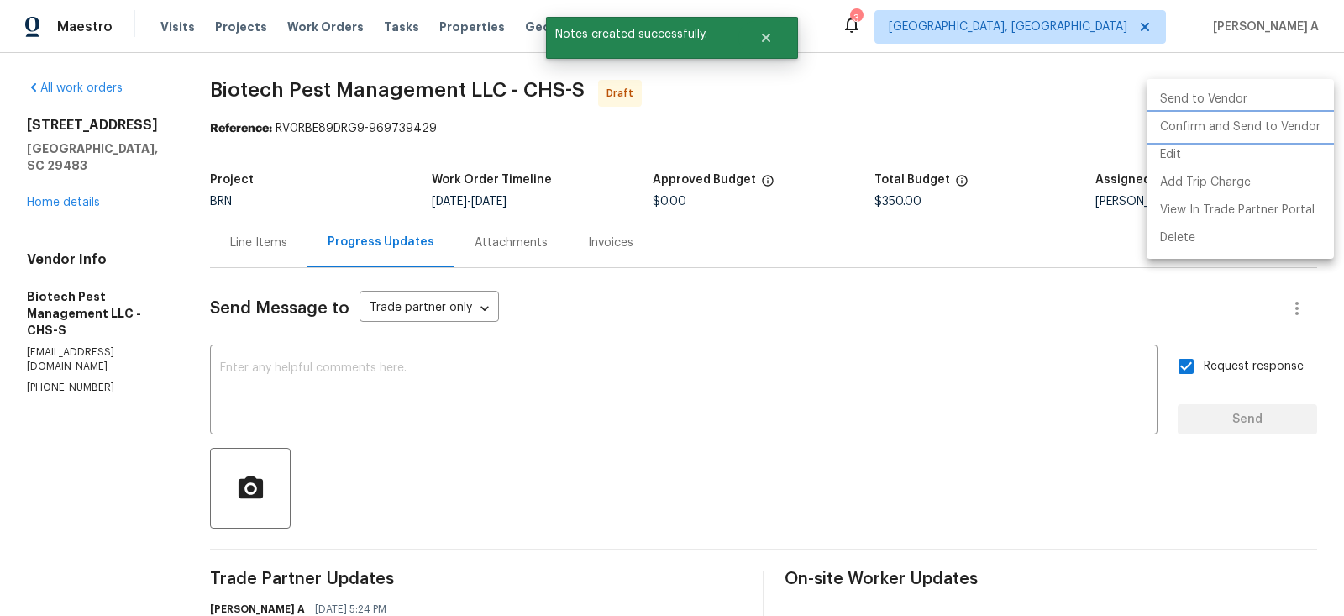
click at [1303, 122] on li "Confirm and Send to Vendor" at bounding box center [1239, 127] width 187 height 28
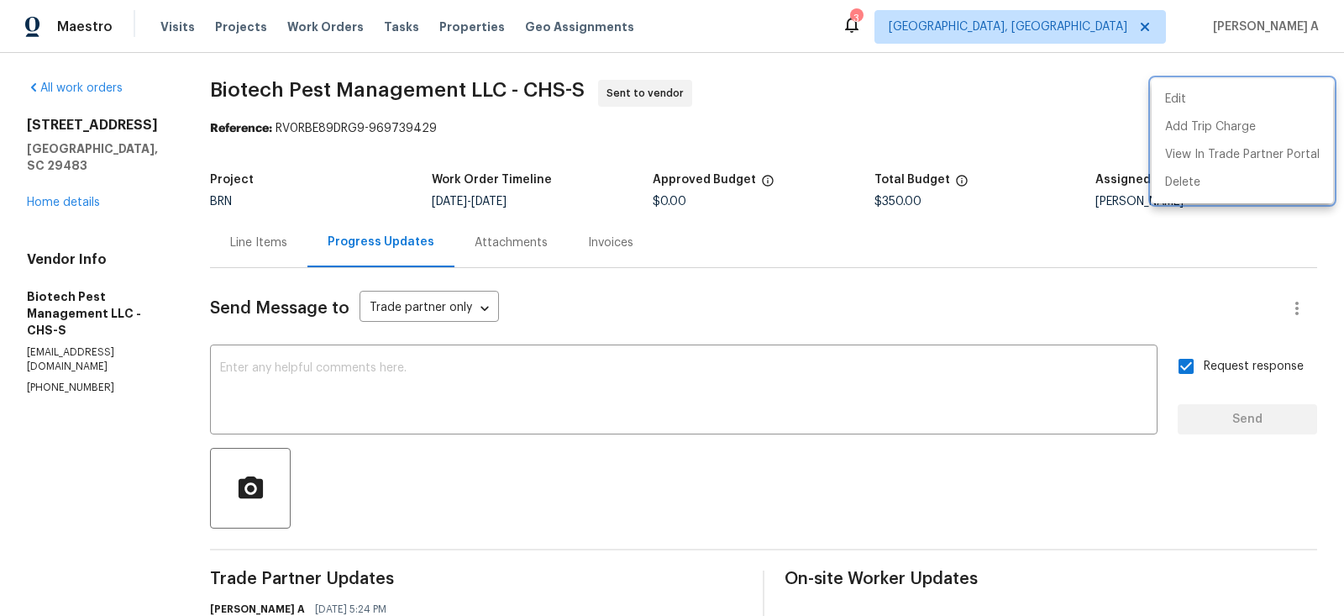
click at [249, 105] on div at bounding box center [672, 308] width 1344 height 616
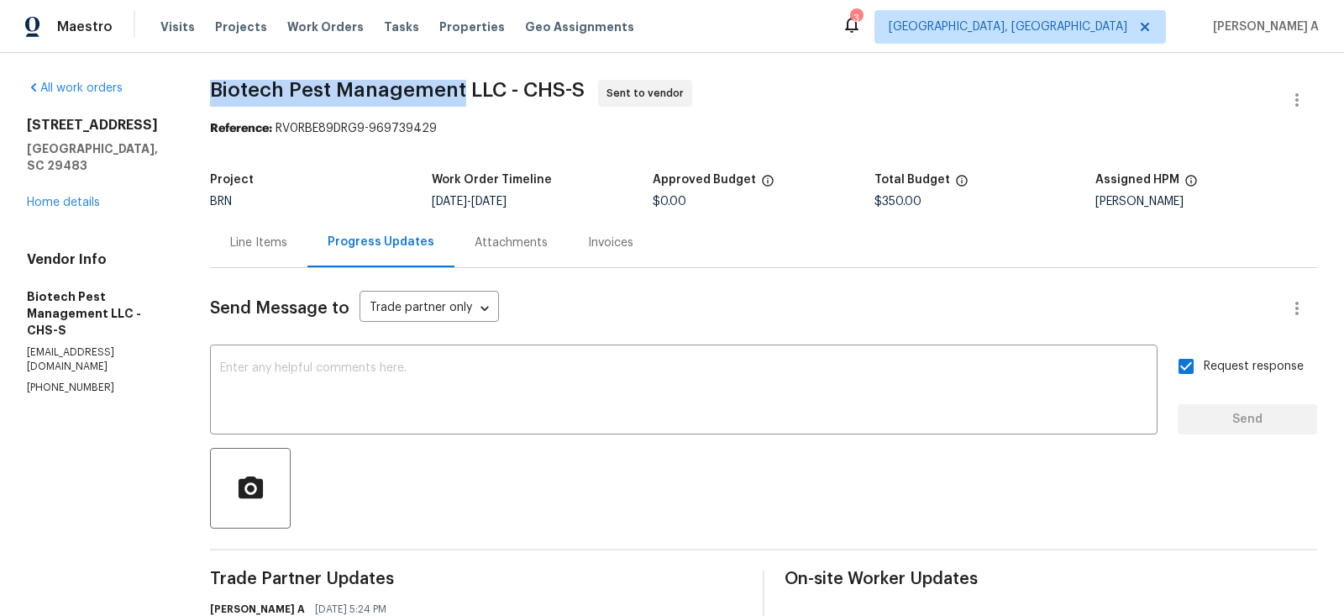
copy span "Biotech Pest Management"
drag, startPoint x: 212, startPoint y: 92, endPoint x: 466, endPoint y: 89, distance: 254.5
click at [466, 89] on span "Biotech Pest Management LLC - CHS-S" at bounding box center [397, 90] width 375 height 20
click at [75, 196] on link "Home details" at bounding box center [63, 202] width 73 height 12
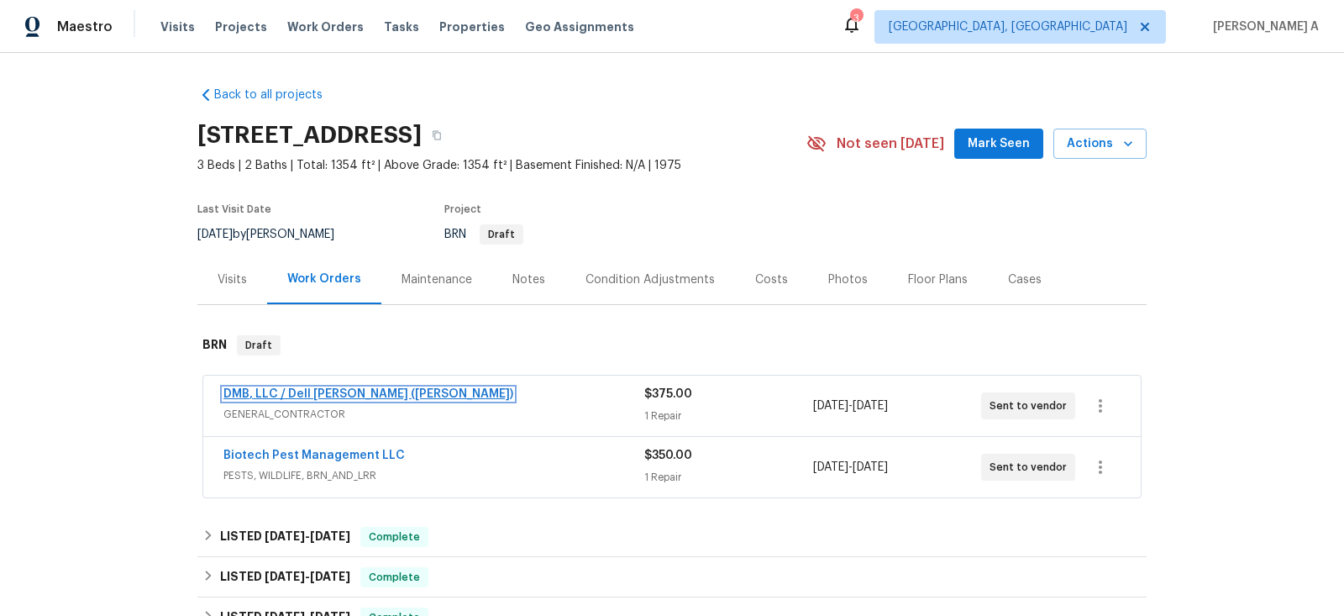
click at [303, 390] on link "DMB, LLC / Dell Bryson (Heise)" at bounding box center [368, 394] width 290 height 12
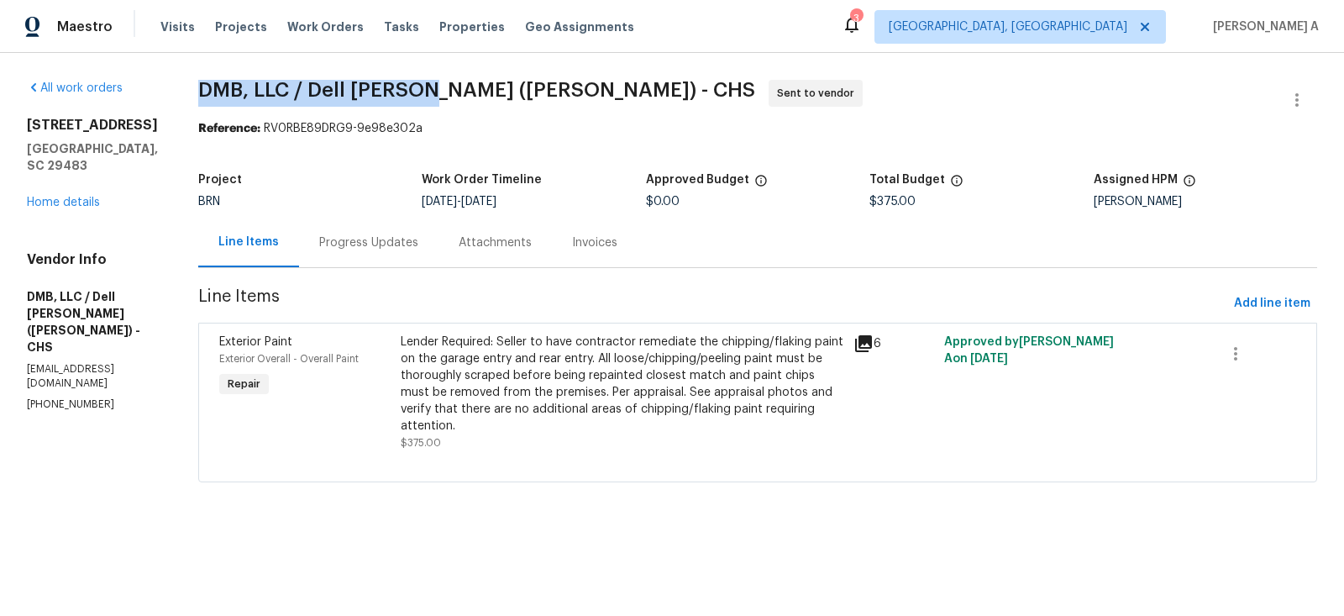
copy span "DMB, LLC / Dell Bryson"
drag, startPoint x: 176, startPoint y: 83, endPoint x: 401, endPoint y: 80, distance: 225.1
click at [401, 80] on div "All work orders 102 Rebellion Rd Summerville, SC 29483 Home details Vendor Info…" at bounding box center [672, 291] width 1344 height 476
click at [71, 193] on div "102 Rebellion Rd Summerville, SC 29483 Home details" at bounding box center [92, 164] width 131 height 94
click at [327, 216] on div "Project BRN Work Order Timeline 8/22/2025 - 8/23/2025 Approved Budget $0.00 Tot…" at bounding box center [757, 191] width 1119 height 54
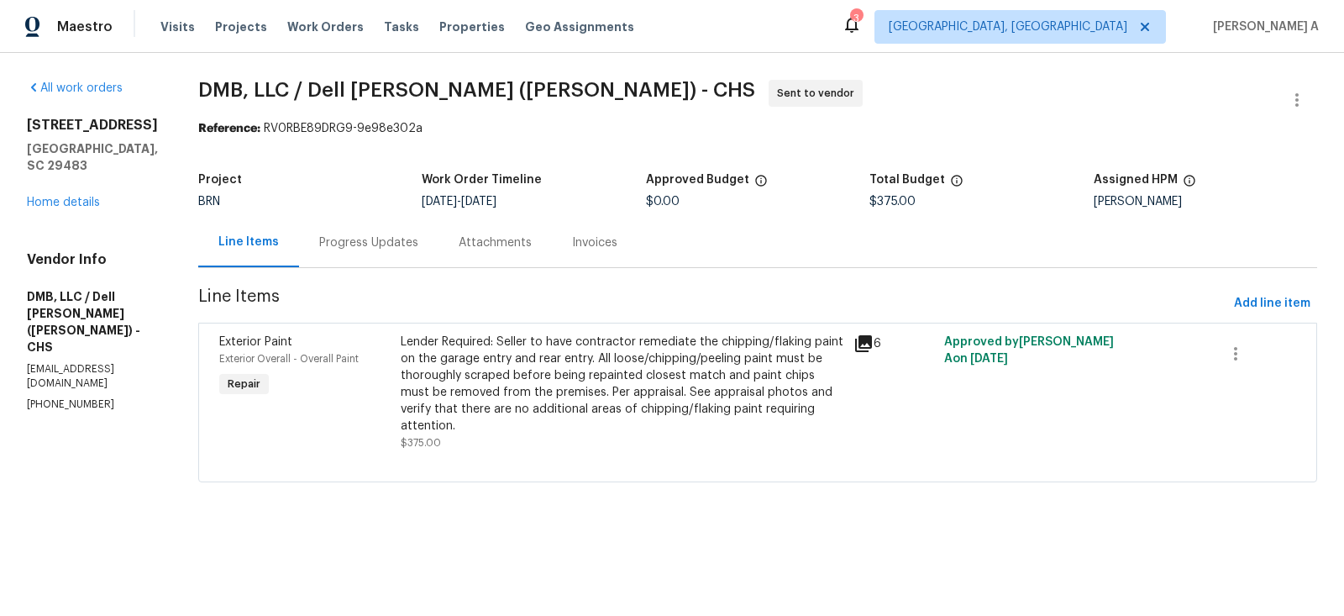
click at [391, 237] on div "Progress Updates" at bounding box center [368, 242] width 99 height 17
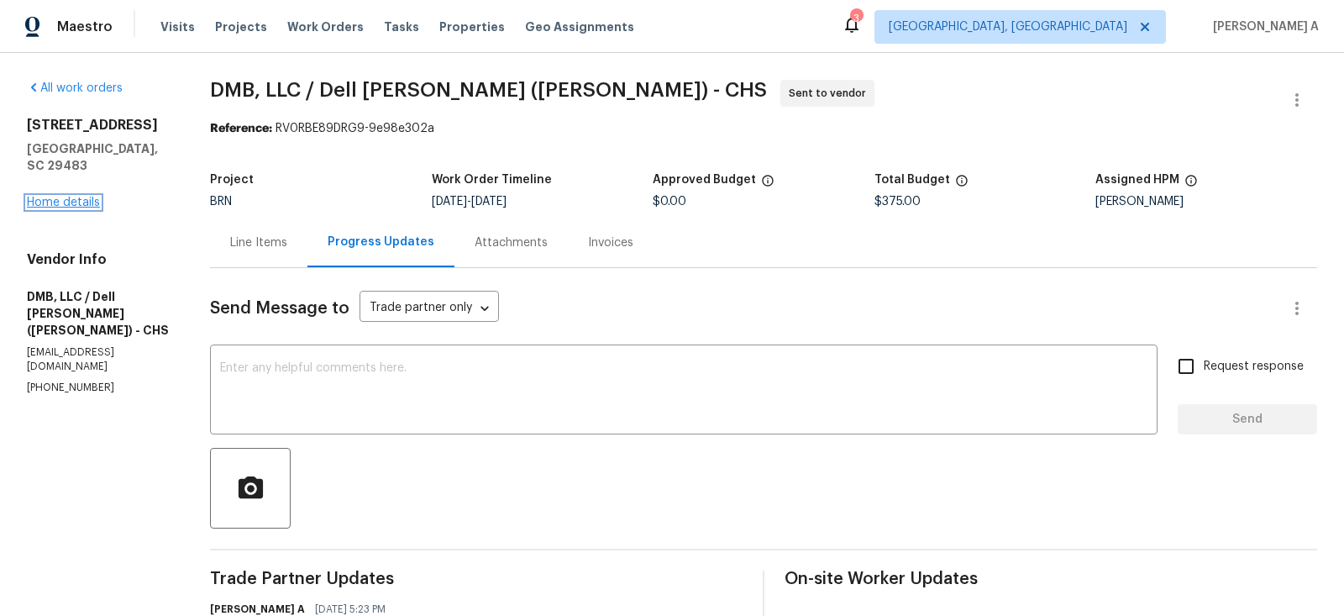
click at [64, 196] on link "Home details" at bounding box center [63, 202] width 73 height 12
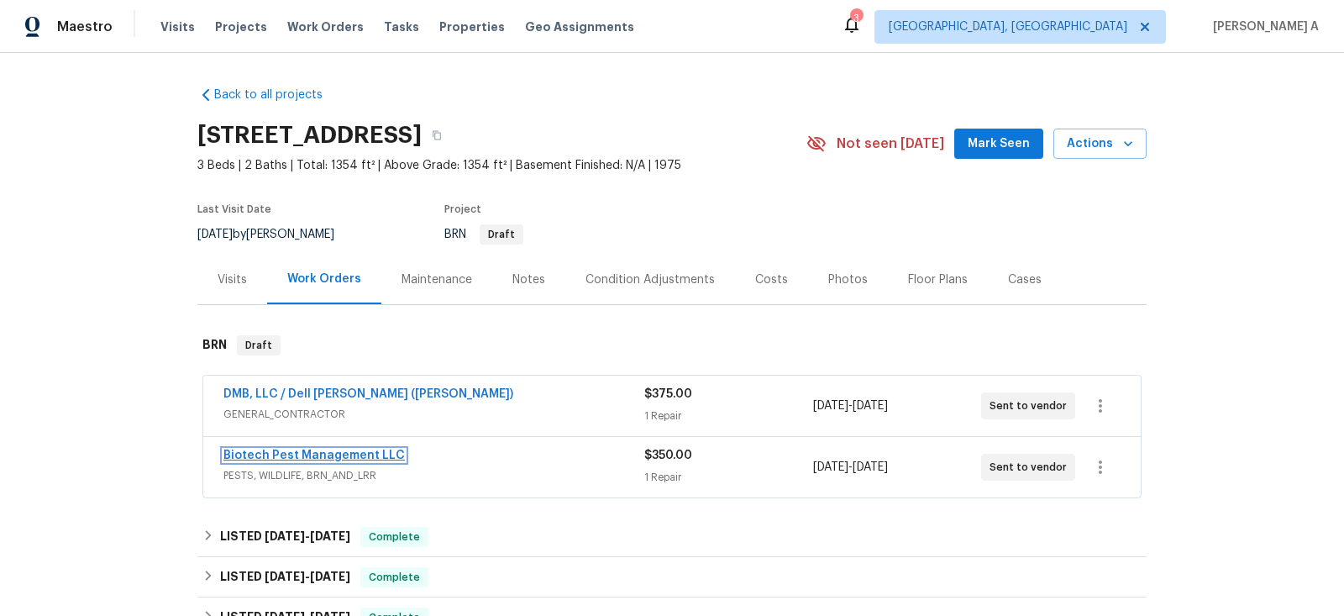
click at [327, 449] on link "Biotech Pest Management LLC" at bounding box center [313, 455] width 181 height 12
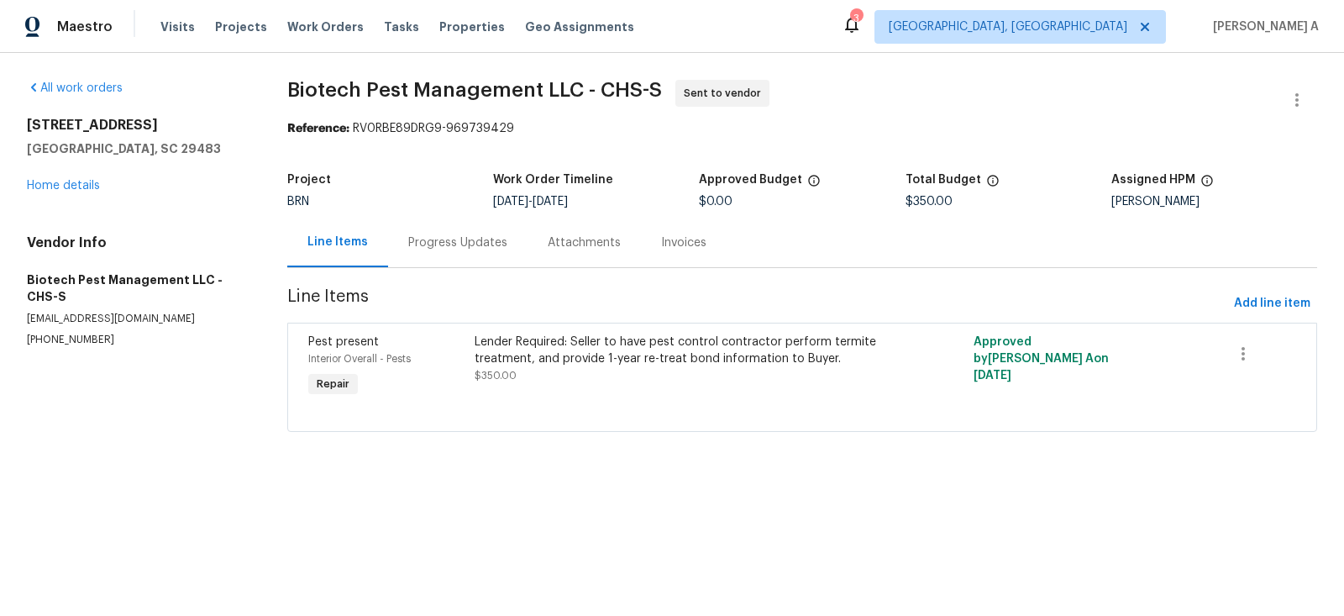
click at [437, 228] on div "Progress Updates" at bounding box center [457, 242] width 139 height 50
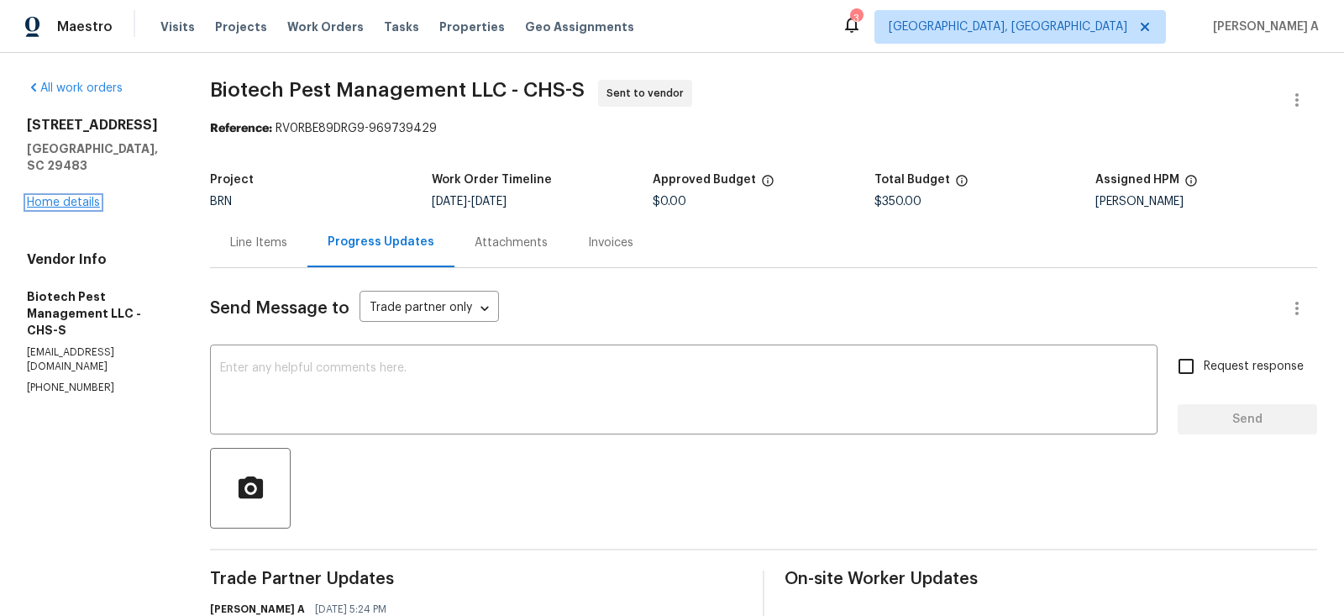
click at [87, 196] on link "Home details" at bounding box center [63, 202] width 73 height 12
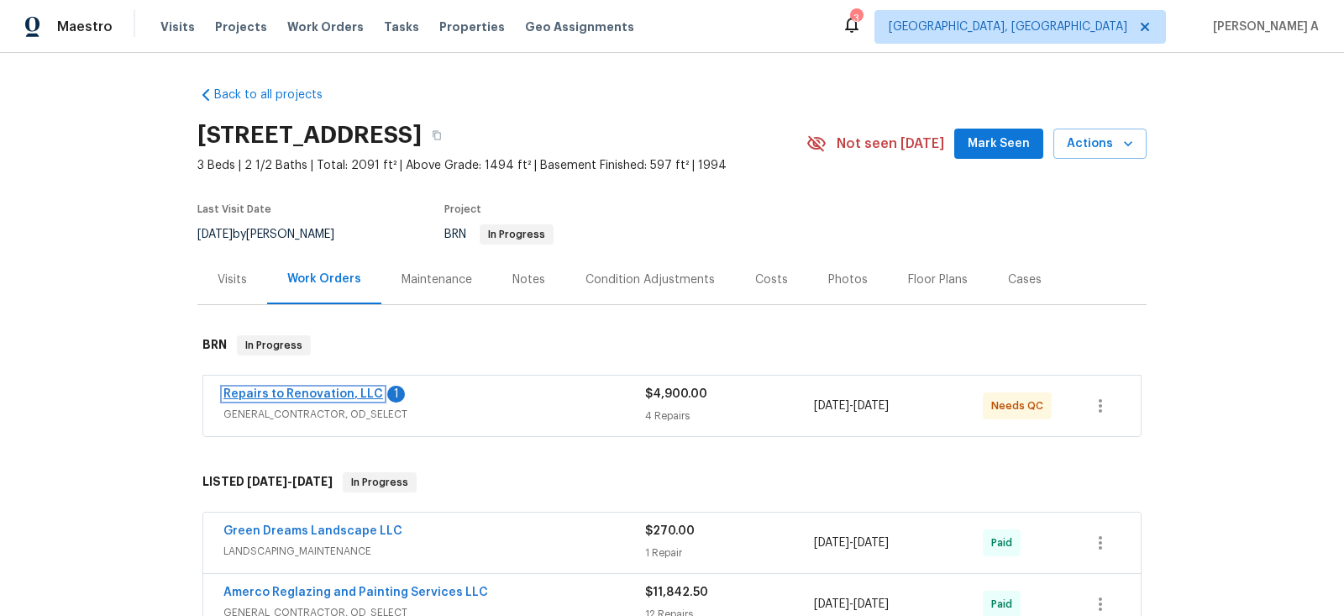
click at [345, 389] on link "Repairs to Renovation, LLC" at bounding box center [303, 394] width 160 height 12
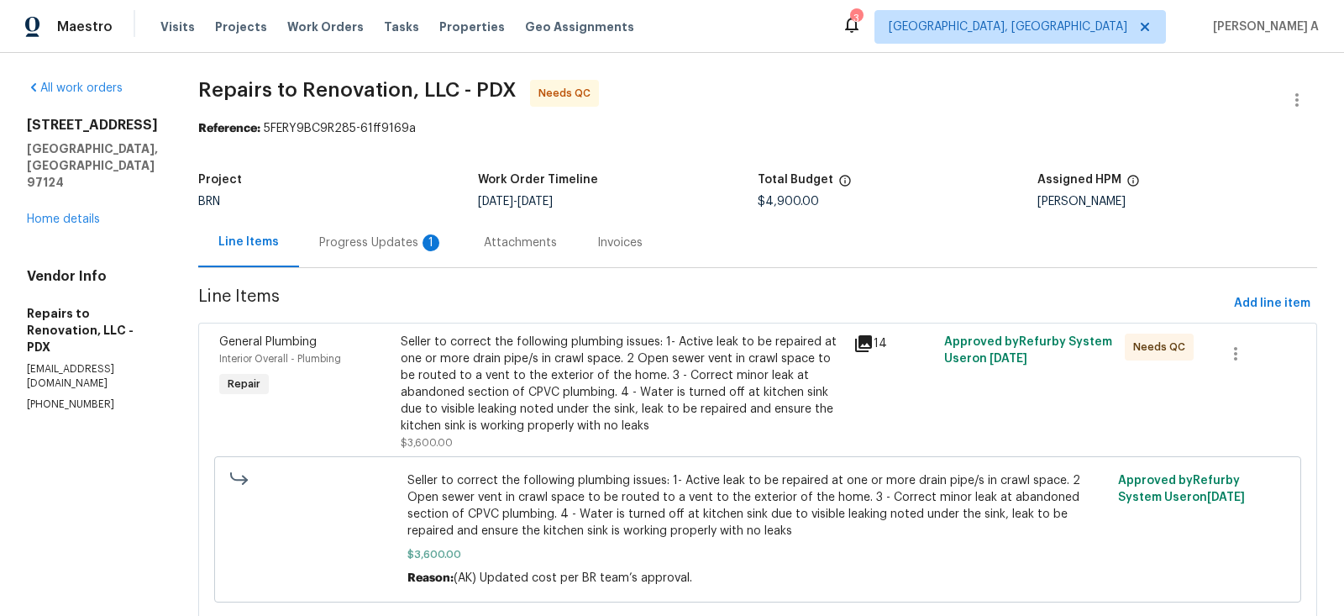
click at [401, 233] on div "Progress Updates 1" at bounding box center [381, 242] width 165 height 50
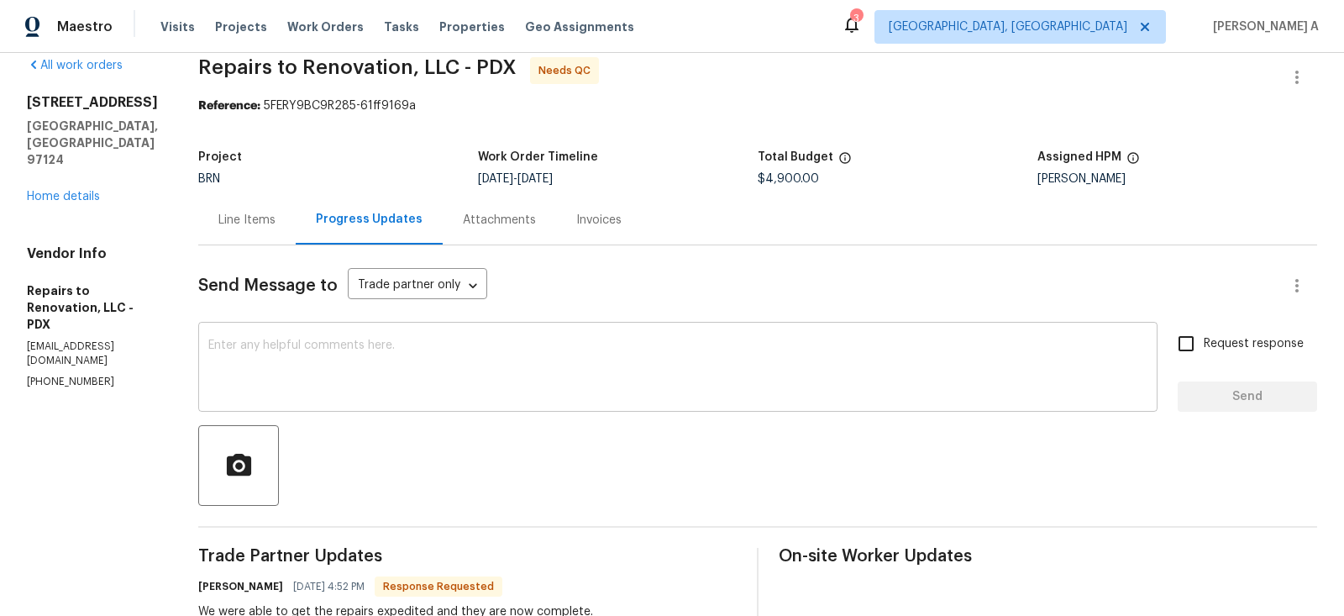
scroll to position [8, 0]
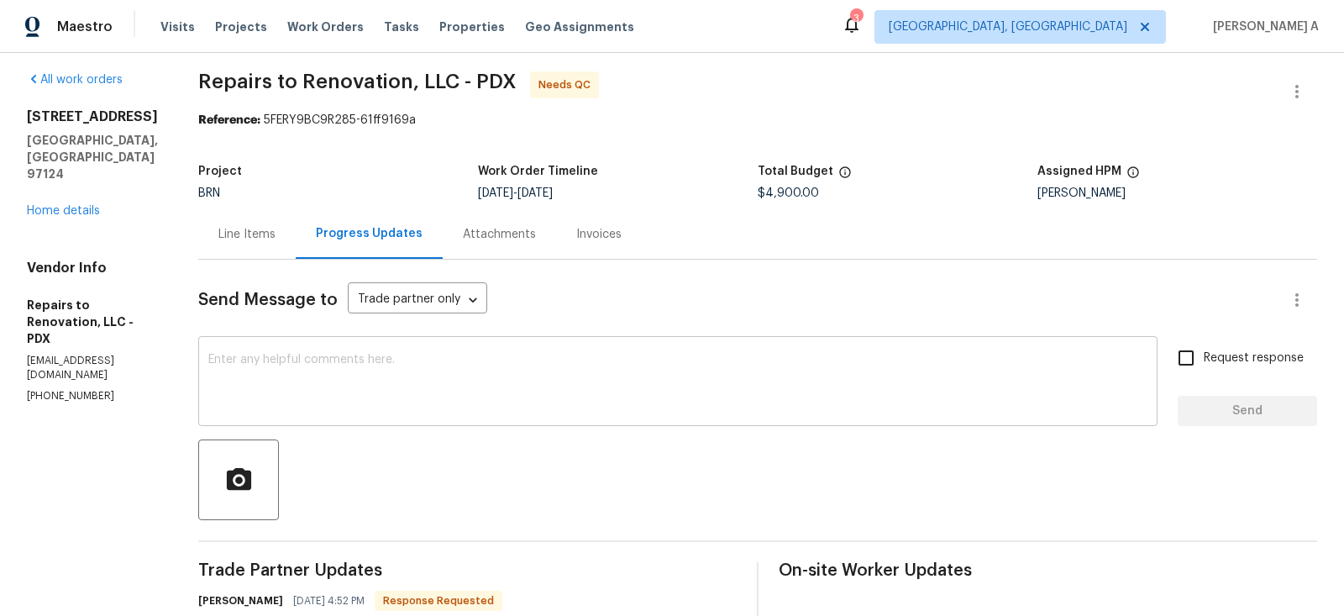
click at [452, 359] on textarea at bounding box center [677, 383] width 939 height 59
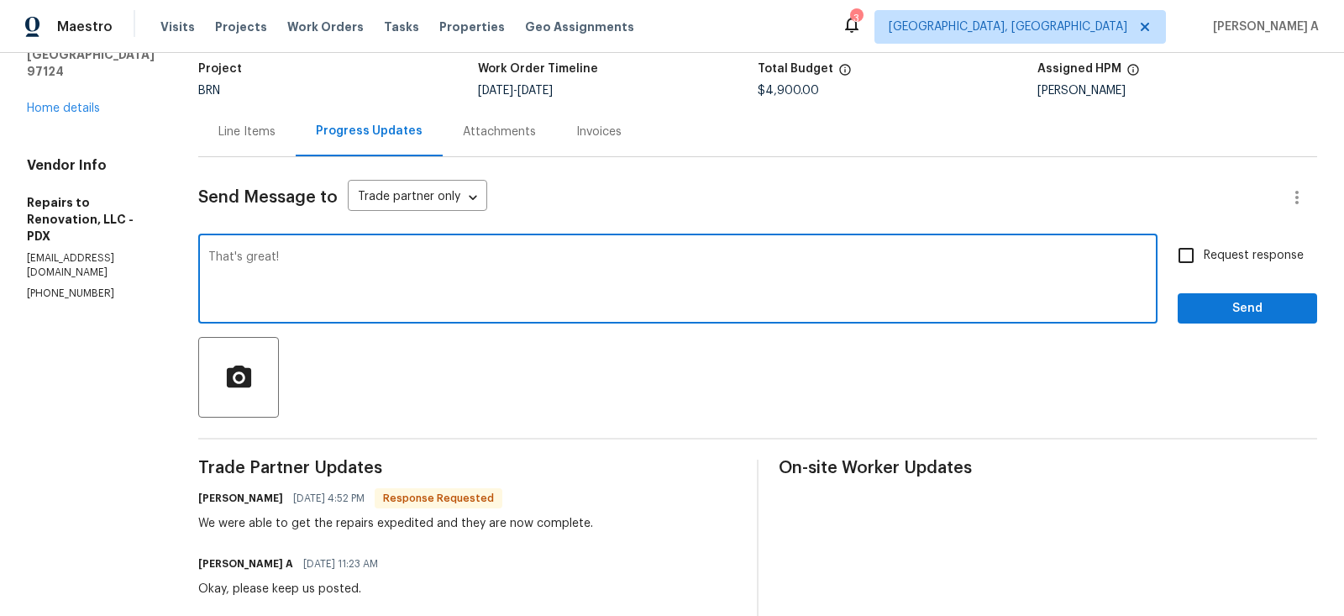
scroll to position [107, 0]
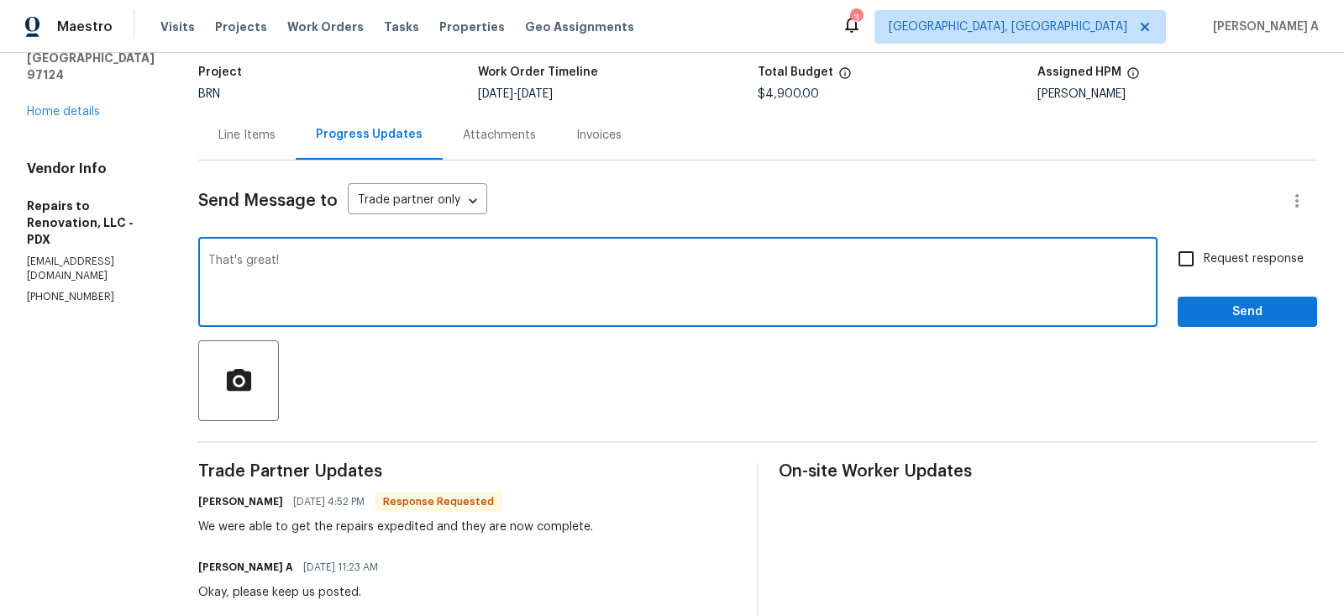
type textarea "That's great!"
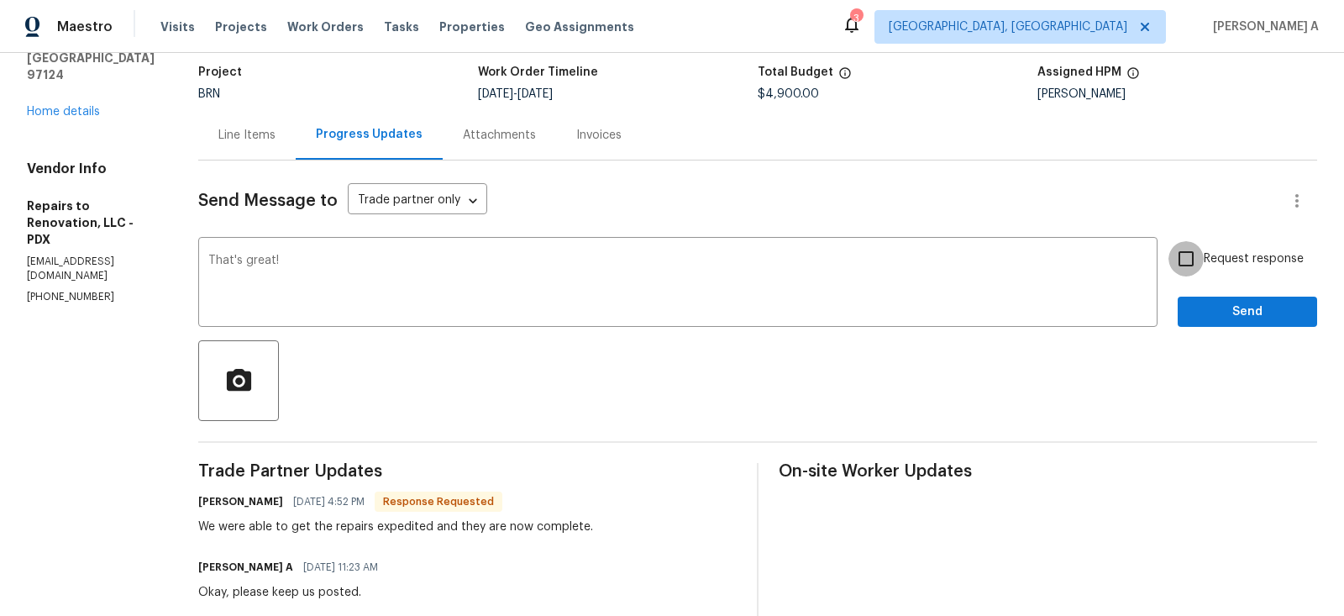
click at [1181, 265] on input "Request response" at bounding box center [1185, 258] width 35 height 35
checkbox input "true"
click at [1223, 305] on span "Send" at bounding box center [1247, 311] width 113 height 21
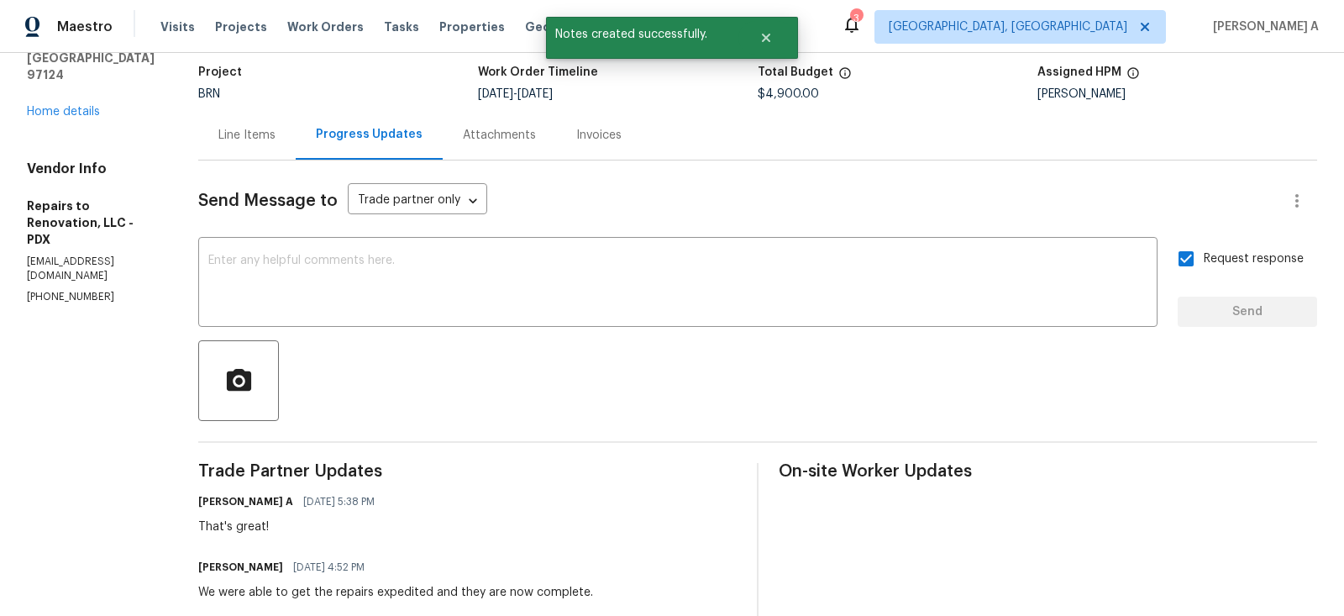
click at [270, 136] on div "Line Items" at bounding box center [246, 135] width 57 height 17
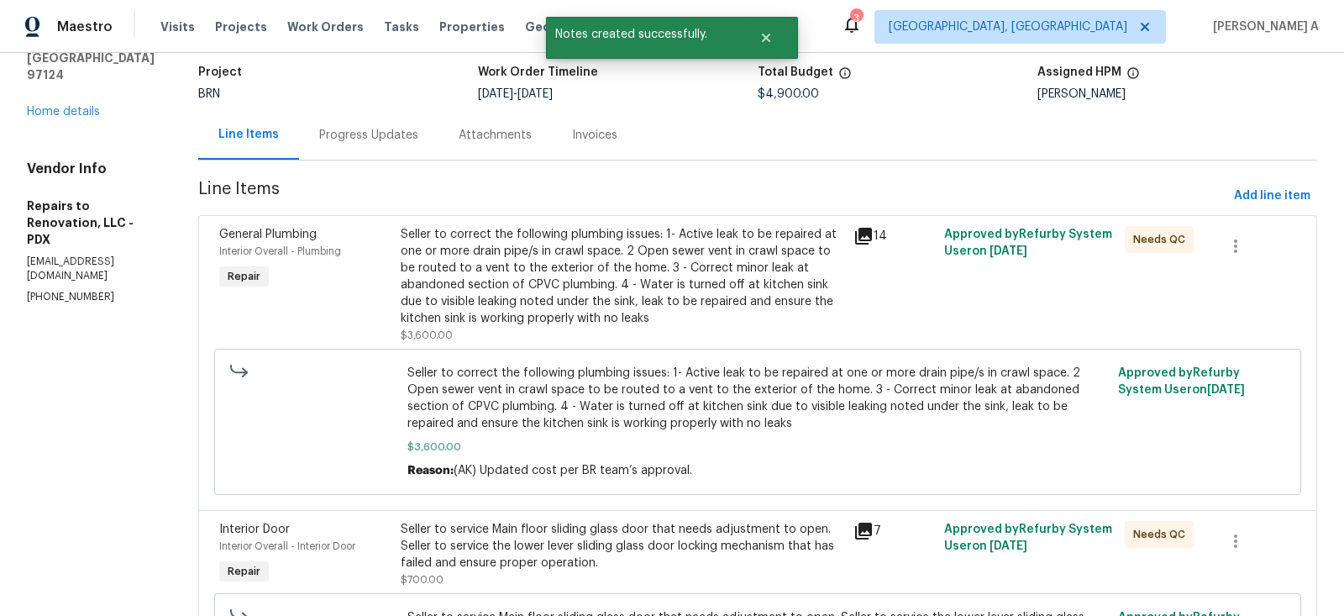
click at [621, 297] on div "Seller to correct the following plumbing issues: 1- Active leak to be repaired …" at bounding box center [622, 276] width 443 height 101
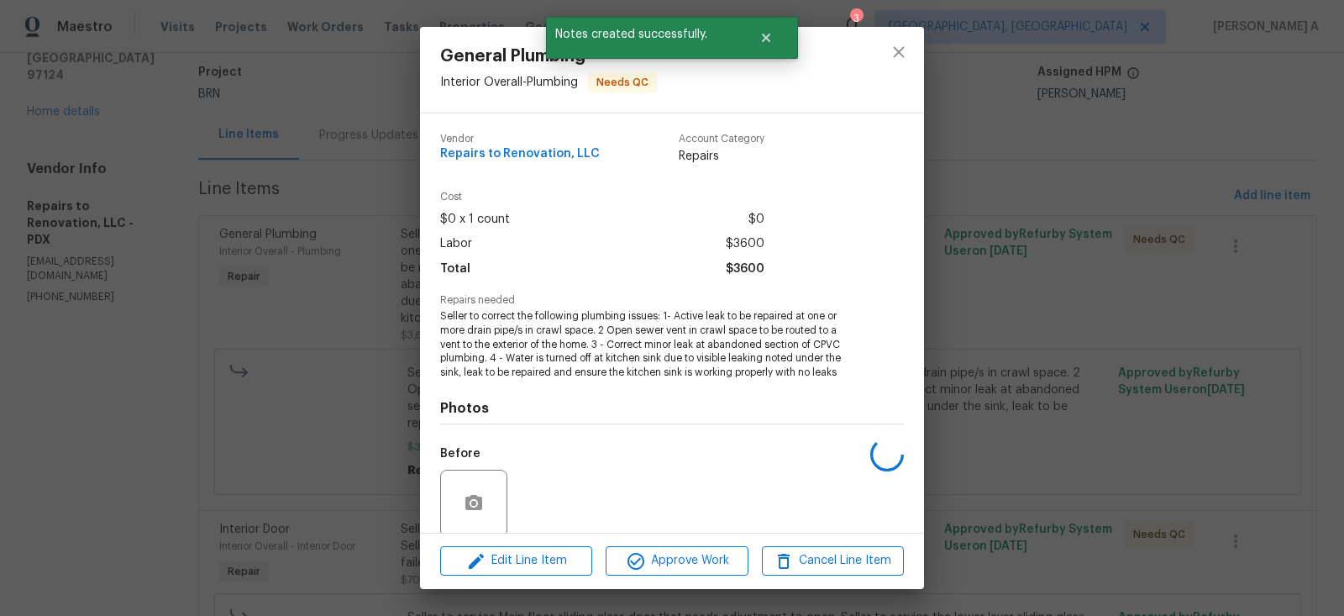
scroll to position [130, 0]
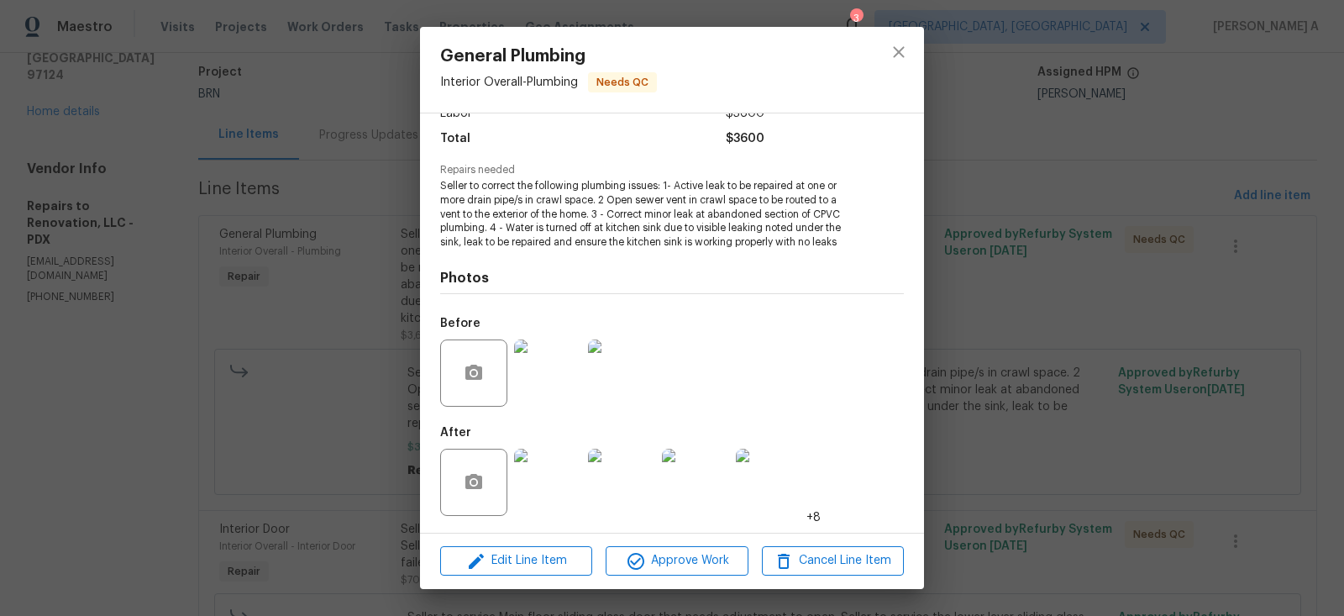
click at [559, 492] on img at bounding box center [547, 481] width 67 height 67
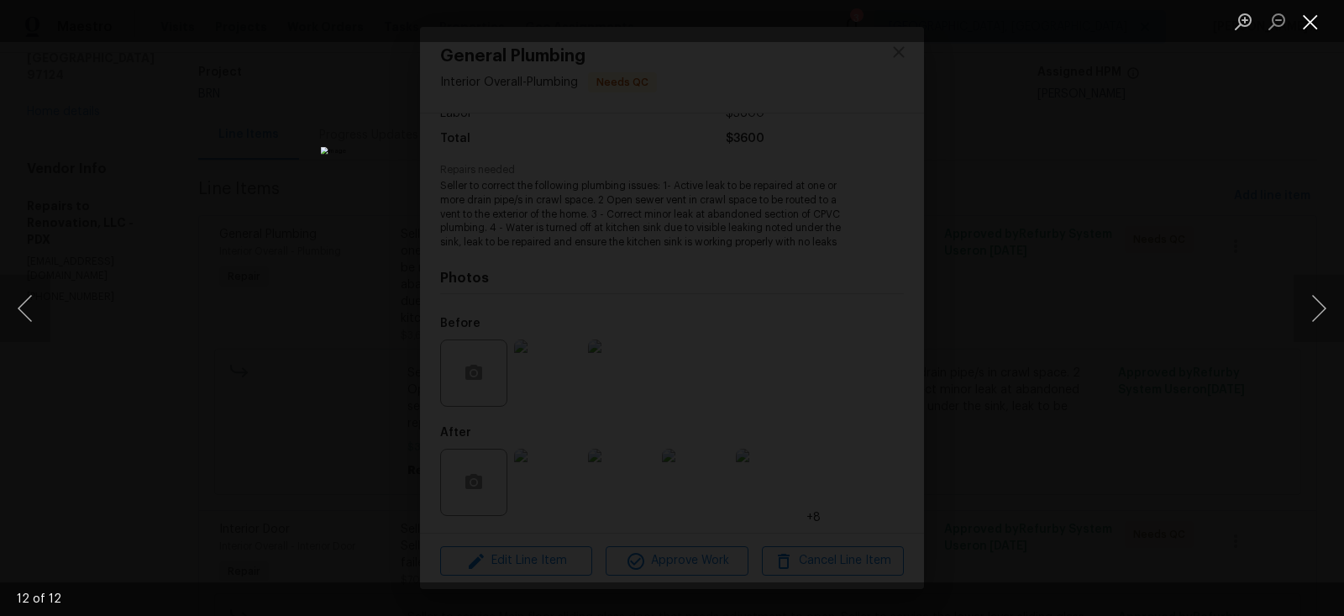
click at [1307, 18] on button "Close lightbox" at bounding box center [1310, 21] width 34 height 29
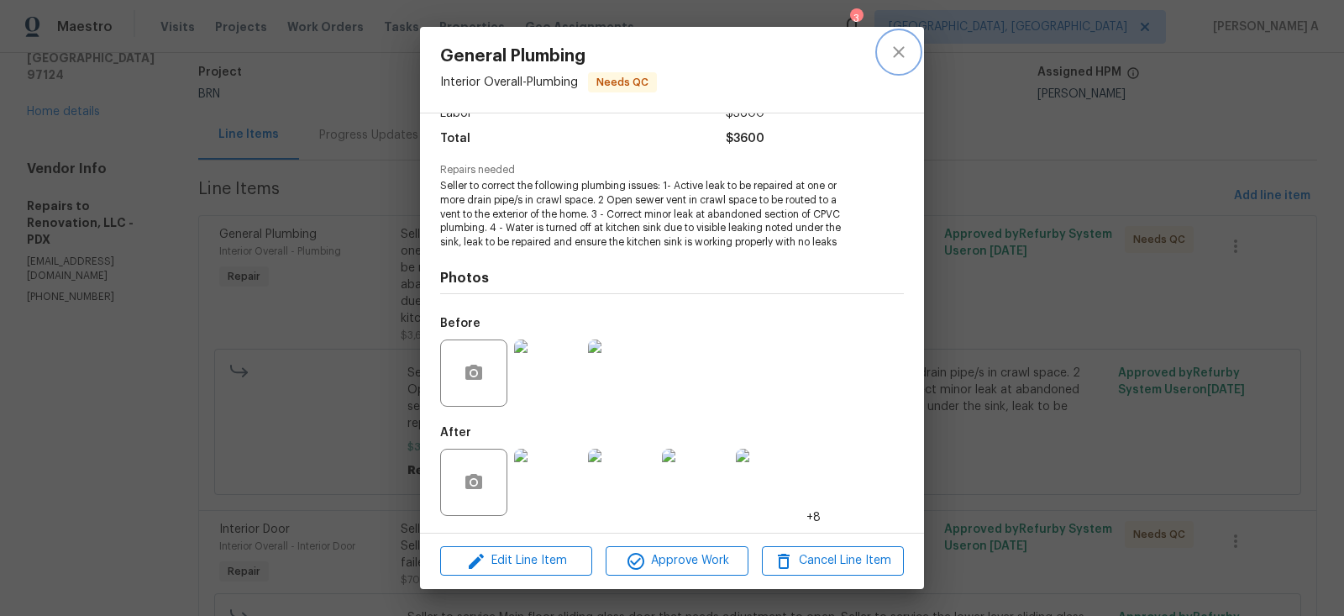
click at [909, 42] on button "close" at bounding box center [898, 52] width 40 height 40
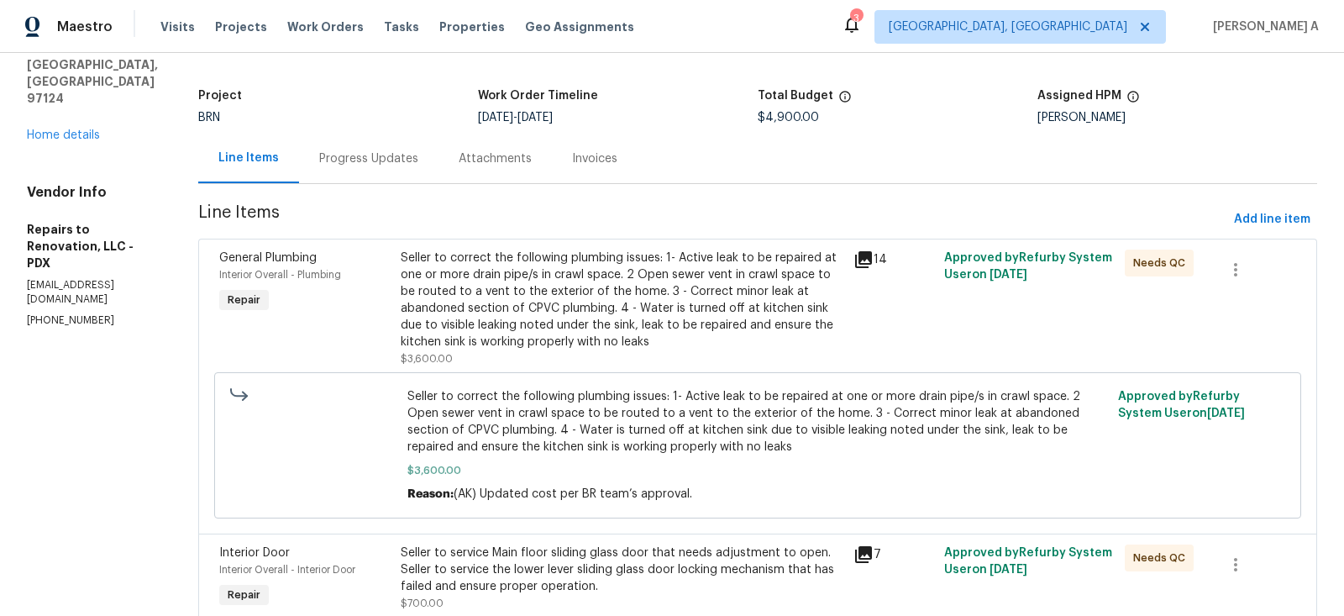
scroll to position [0, 0]
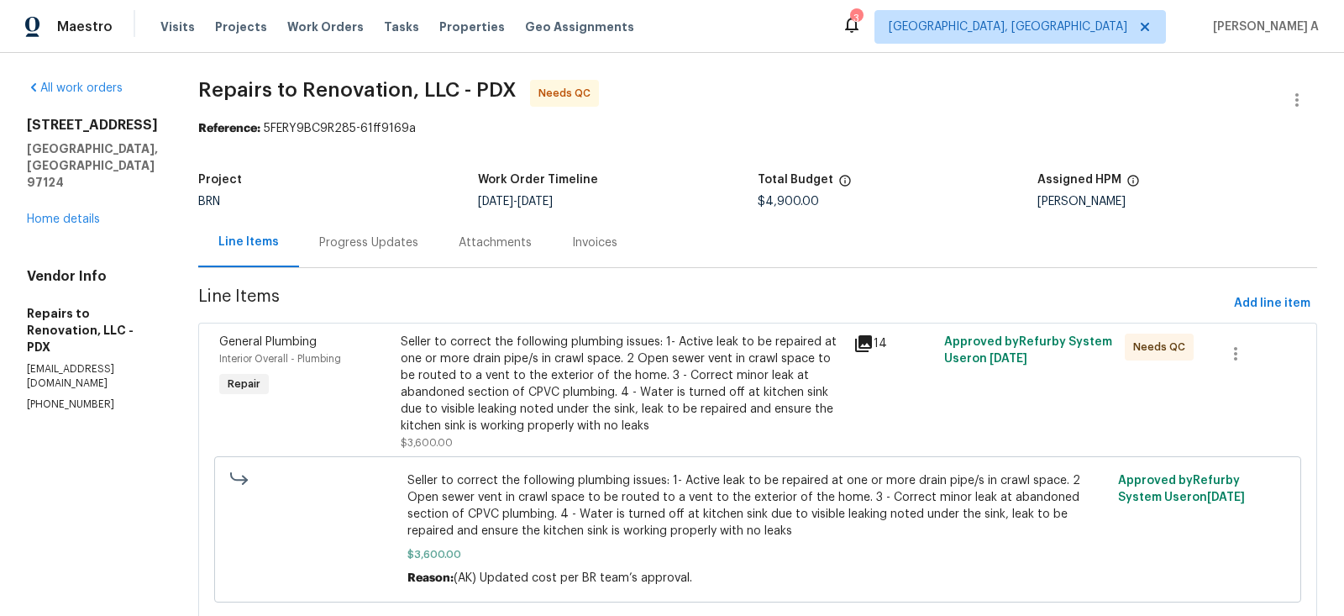
click at [386, 242] on div "Progress Updates" at bounding box center [368, 242] width 99 height 17
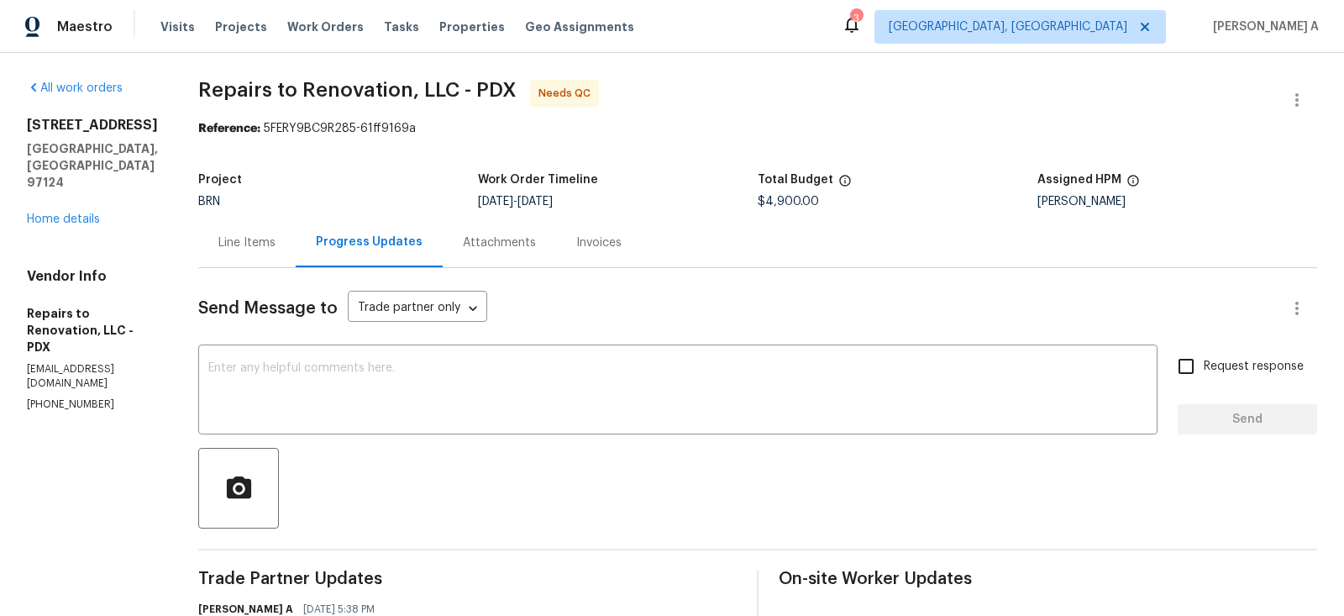
click at [274, 241] on div "Line Items" at bounding box center [246, 242] width 57 height 17
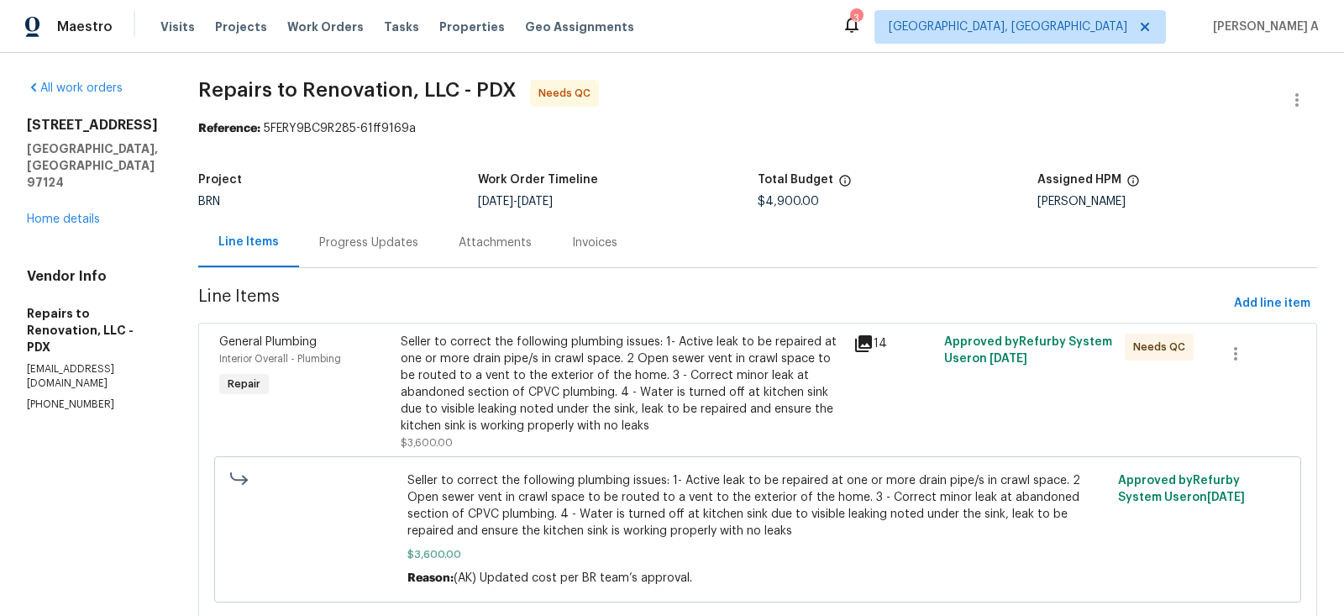
click at [687, 381] on div "Seller to correct the following plumbing issues: 1- Active leak to be repaired …" at bounding box center [622, 383] width 443 height 101
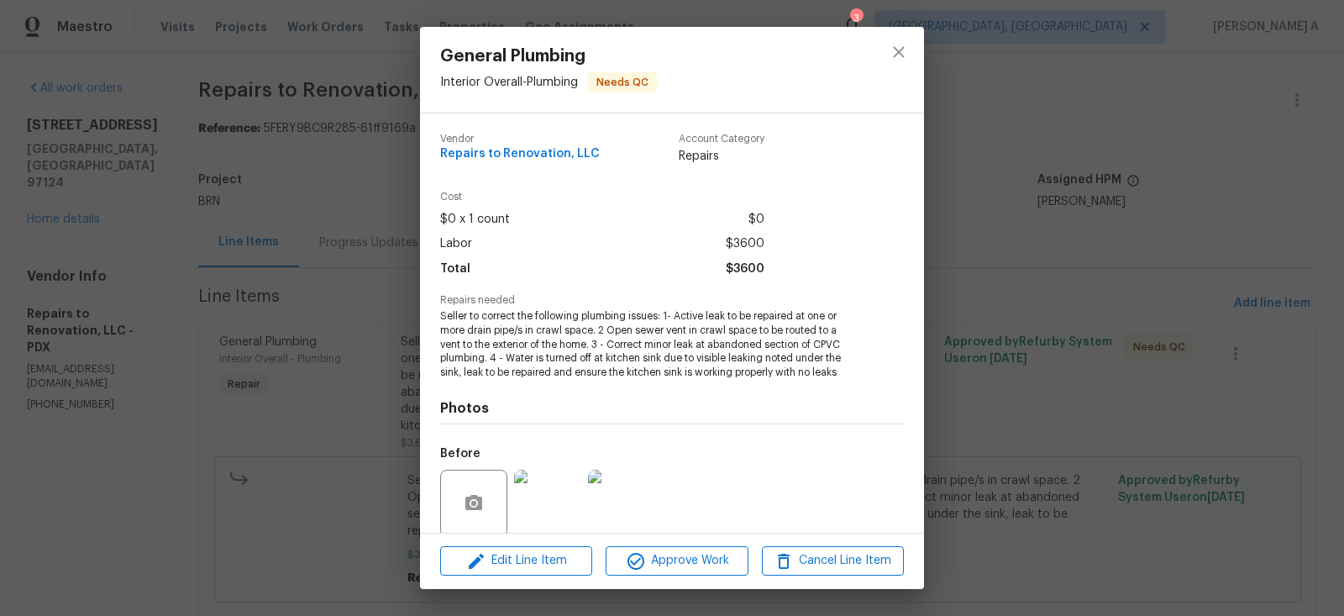
scroll to position [130, 0]
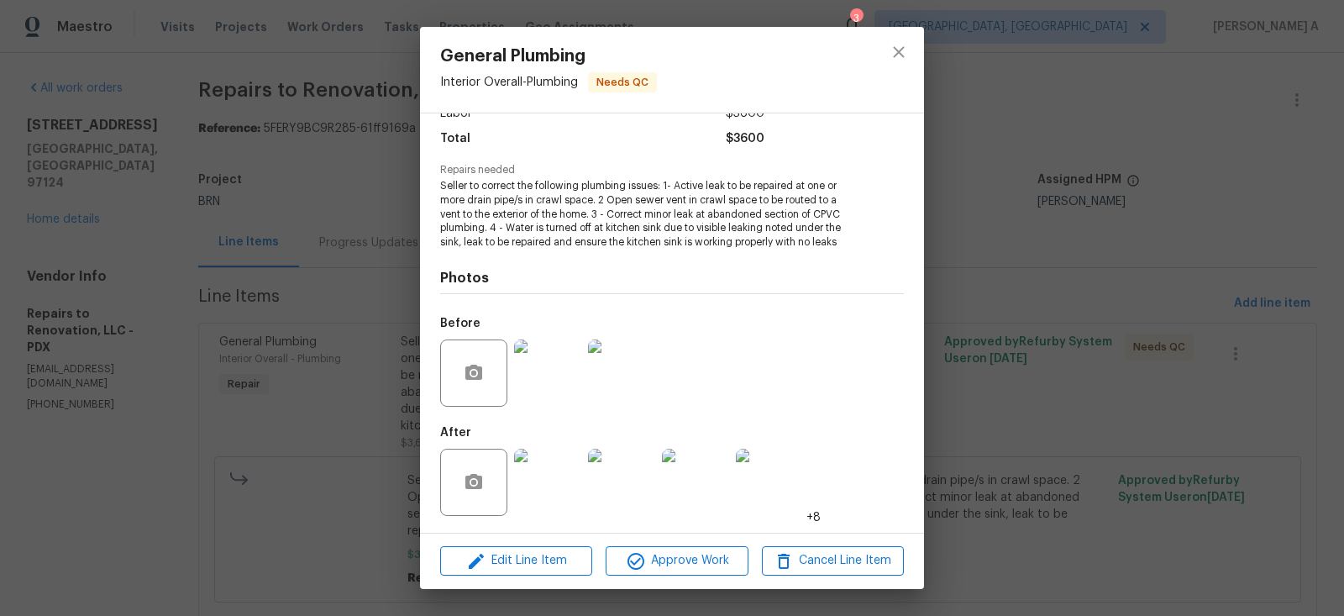
click at [541, 481] on img at bounding box center [547, 481] width 67 height 67
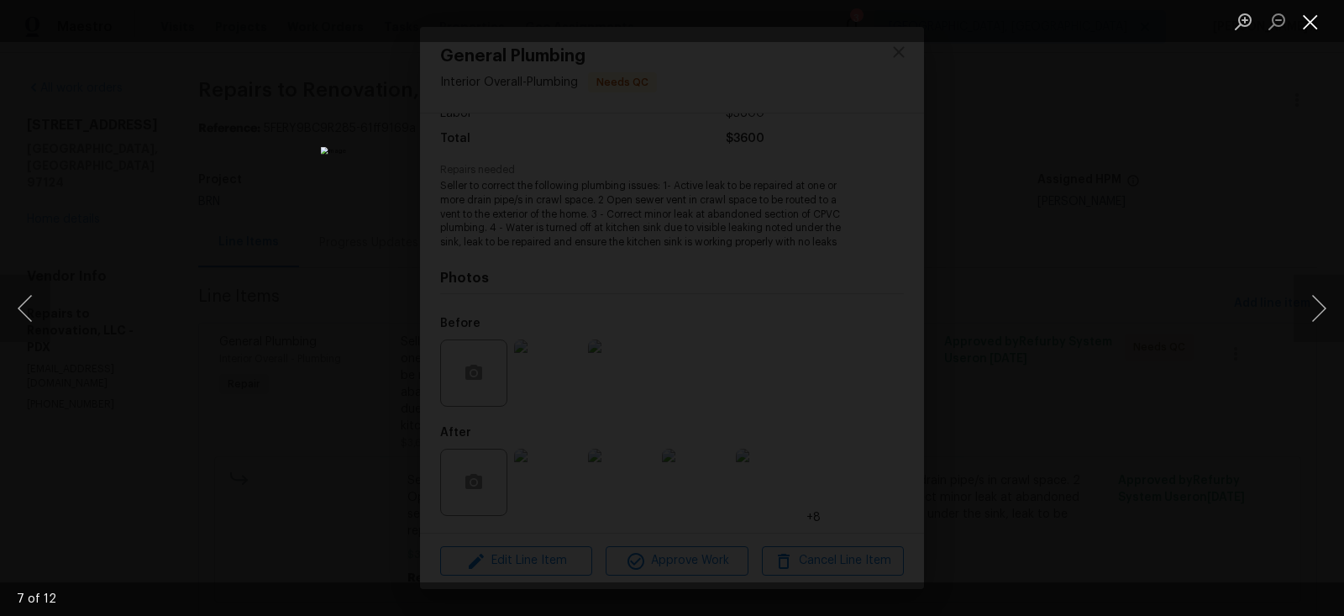
click at [1316, 29] on button "Close lightbox" at bounding box center [1310, 21] width 34 height 29
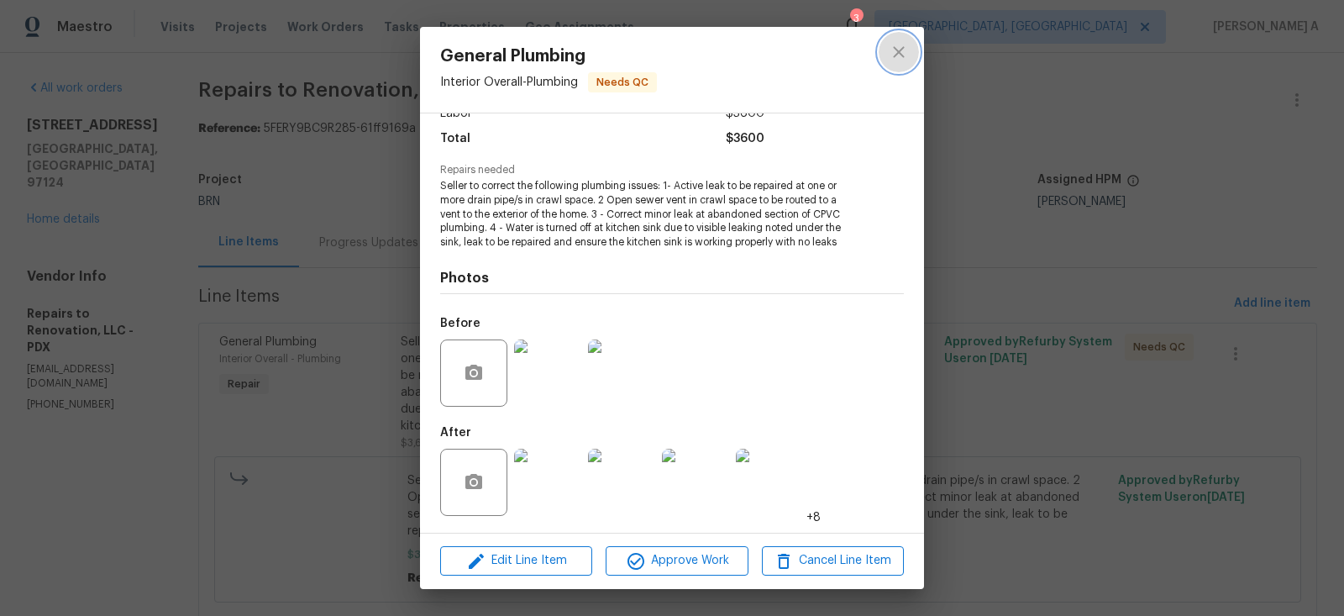
click at [893, 60] on icon "close" at bounding box center [898, 52] width 20 height 20
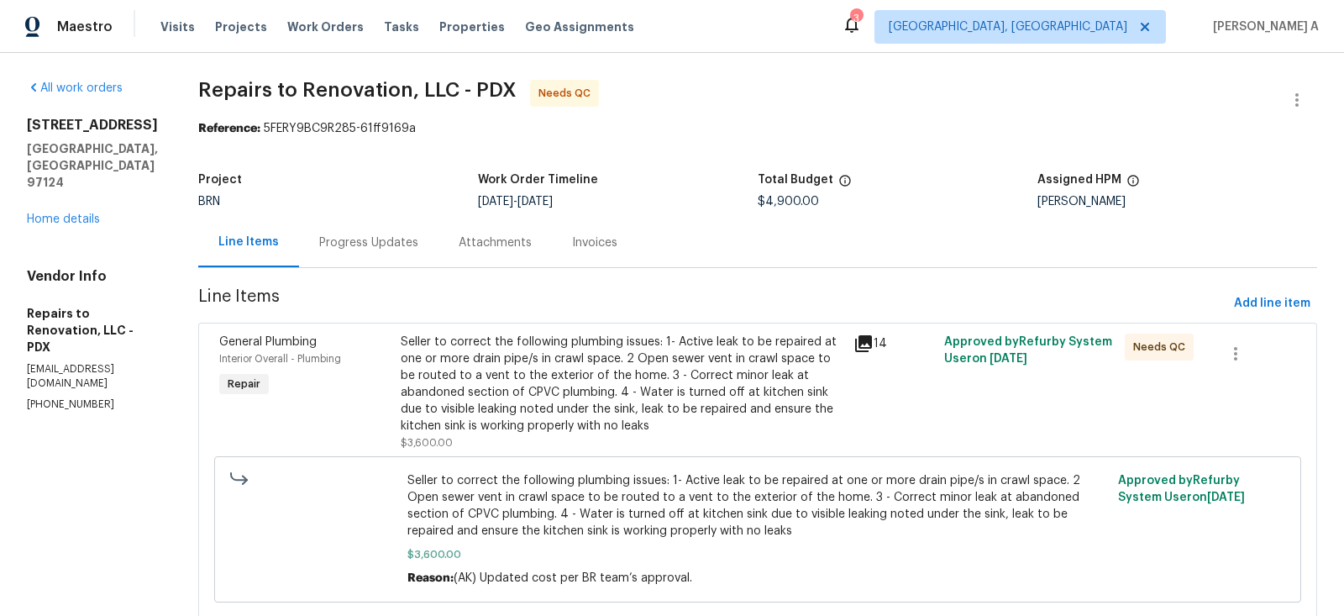
click at [387, 240] on div "Progress Updates" at bounding box center [368, 242] width 99 height 17
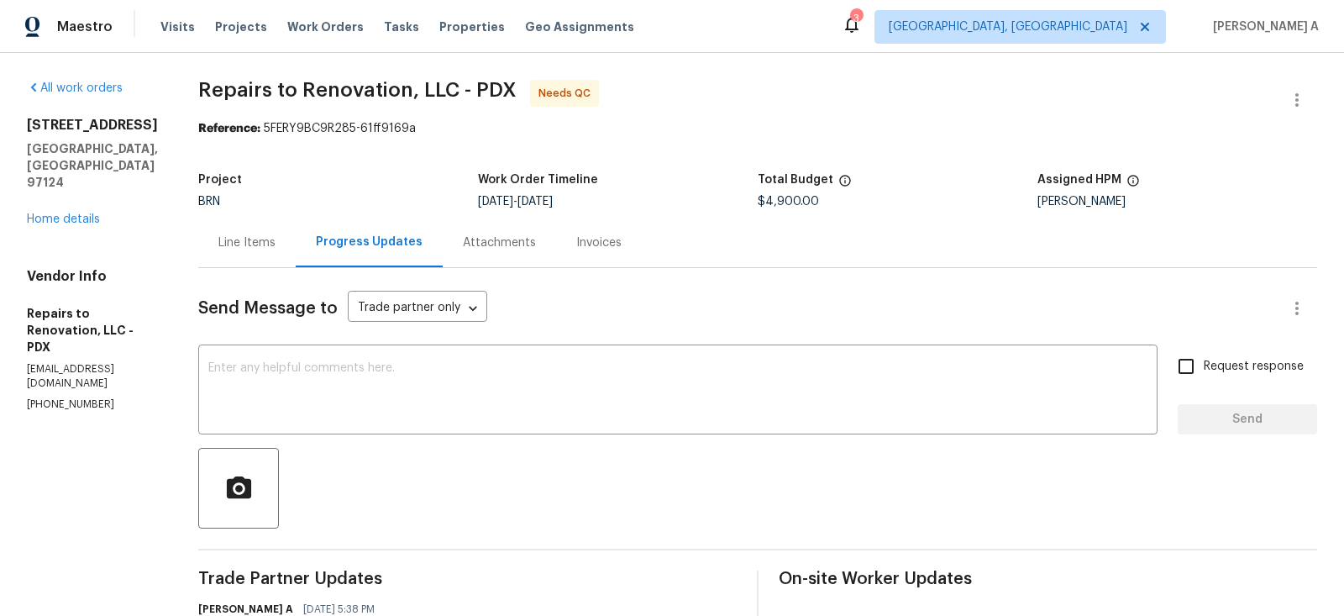
click at [246, 228] on div "Line Items" at bounding box center [246, 242] width 97 height 50
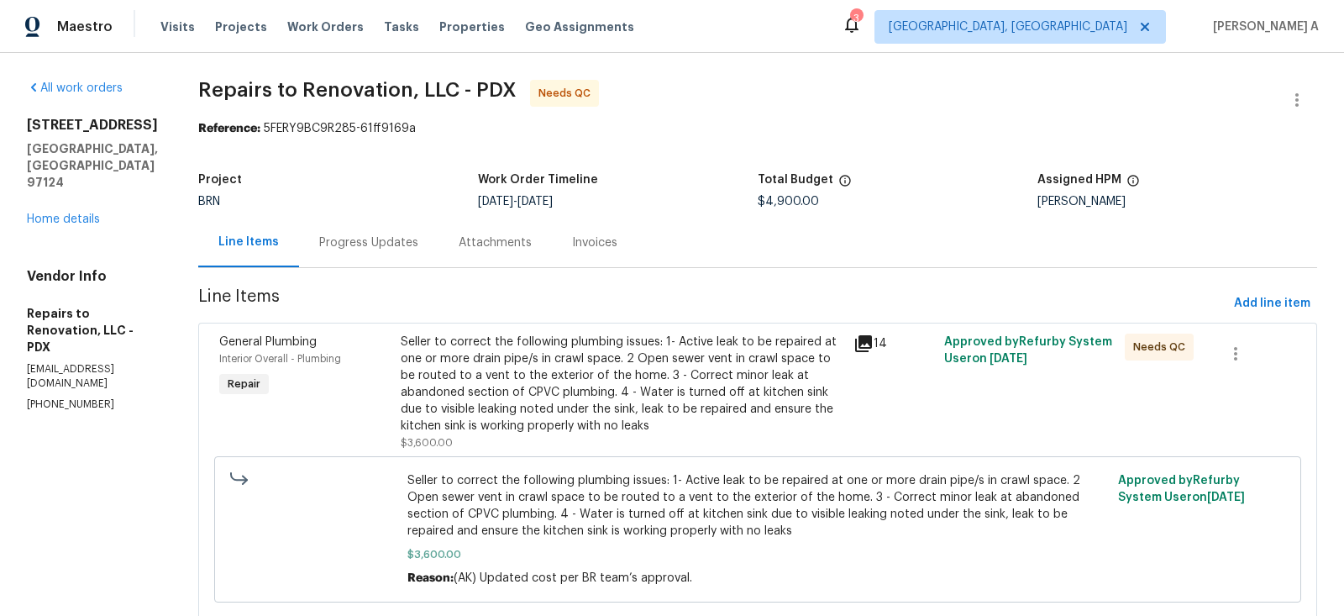
click at [651, 391] on div "Seller to correct the following plumbing issues: 1- Active leak to be repaired …" at bounding box center [622, 383] width 443 height 101
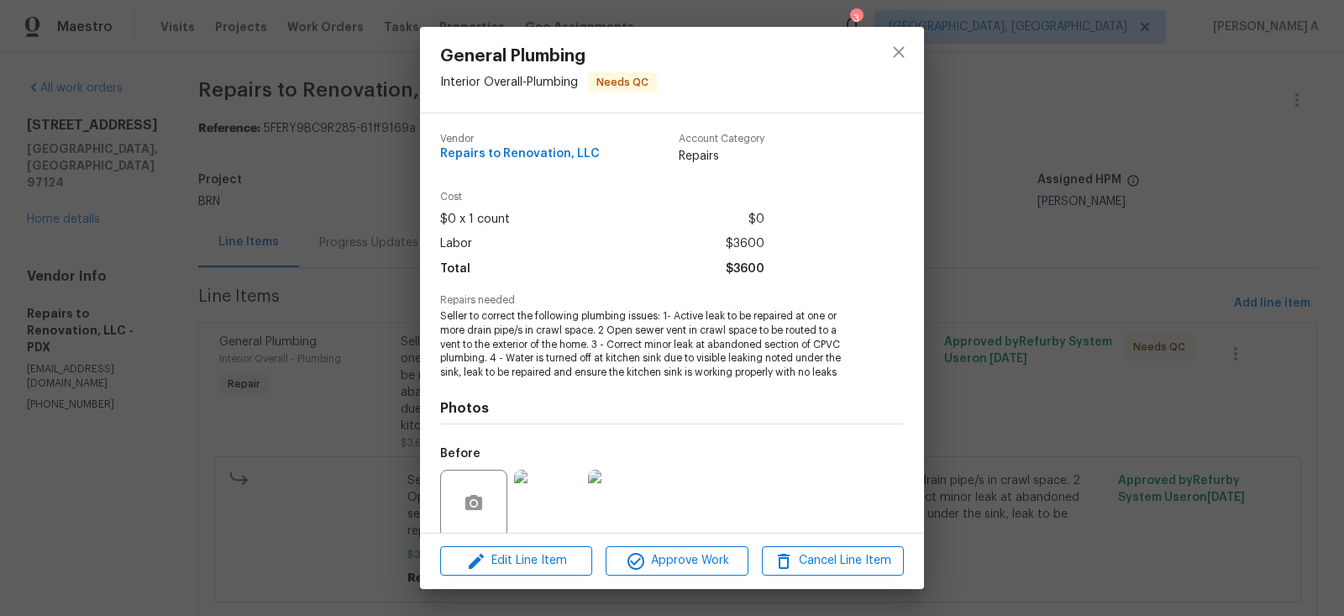
scroll to position [130, 0]
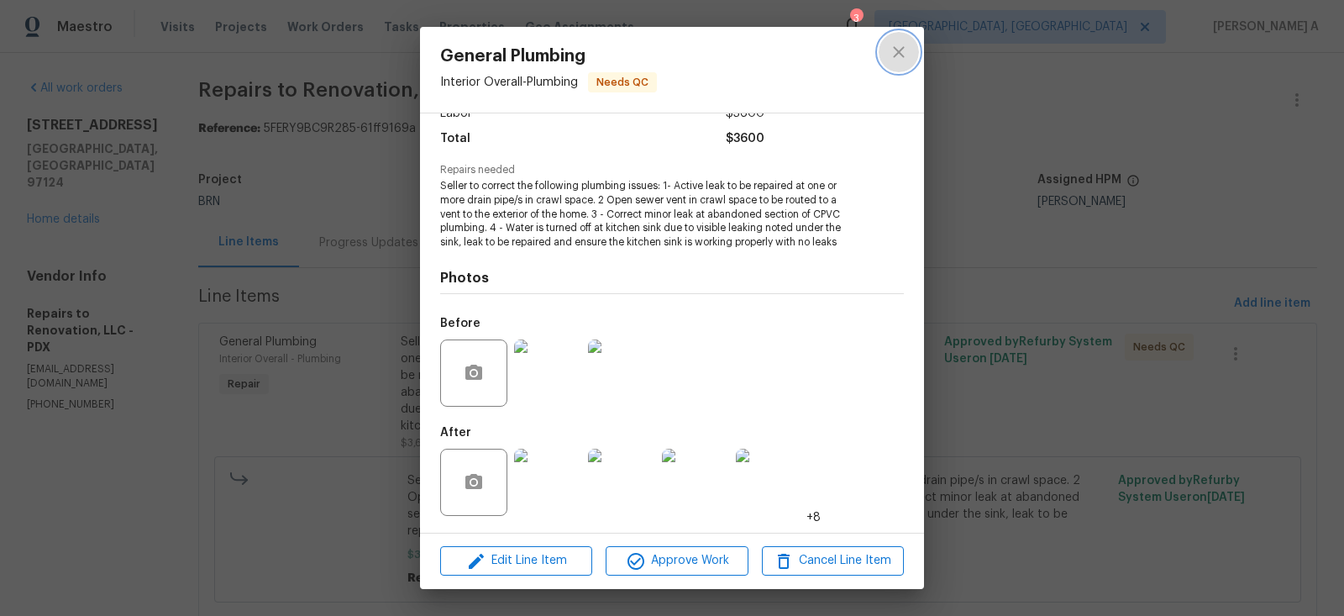
click at [898, 62] on button "close" at bounding box center [898, 52] width 40 height 40
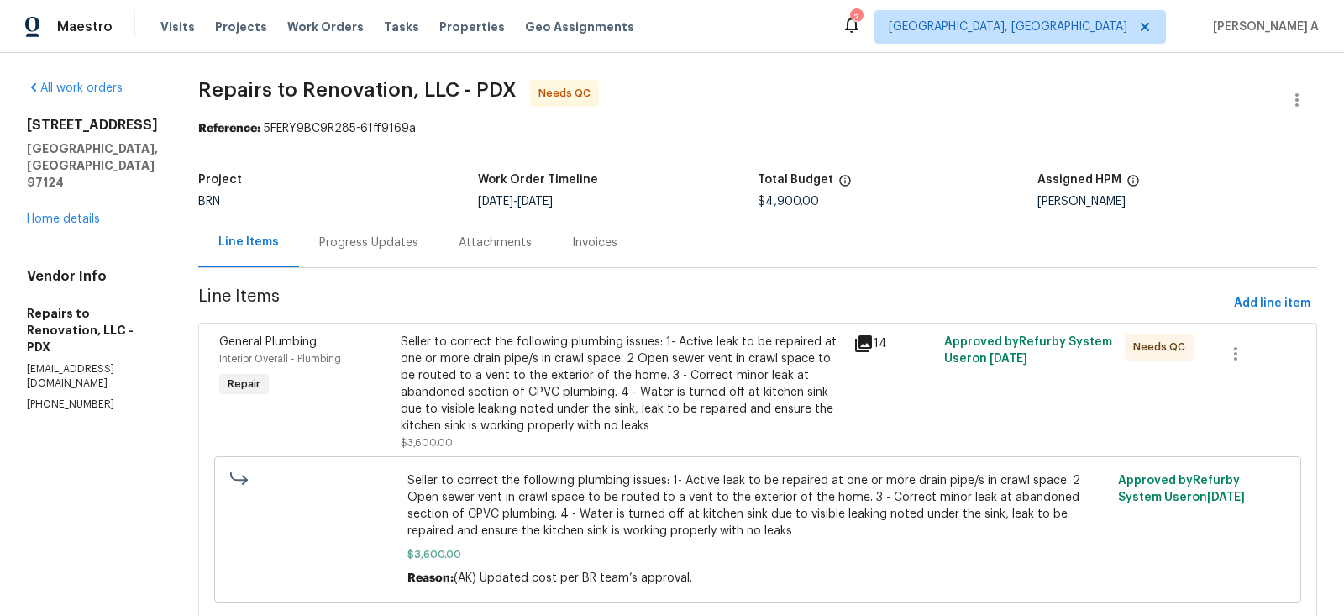
click at [377, 238] on div "Progress Updates" at bounding box center [368, 242] width 99 height 17
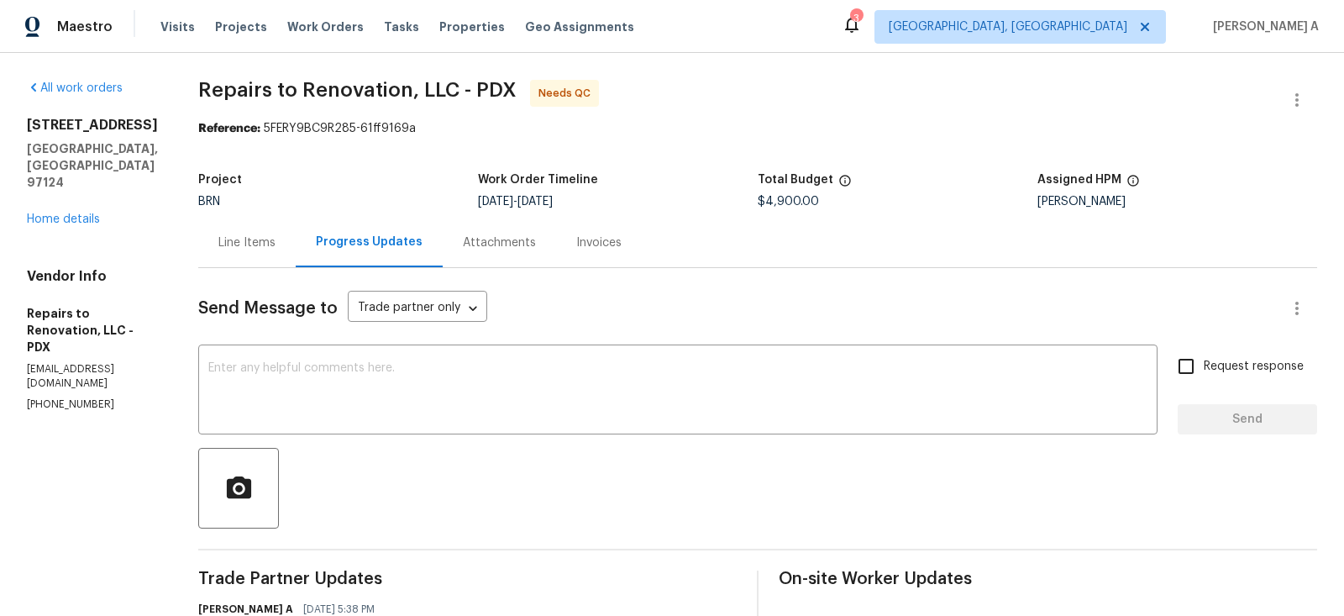
click at [249, 247] on div "Line Items" at bounding box center [246, 242] width 57 height 17
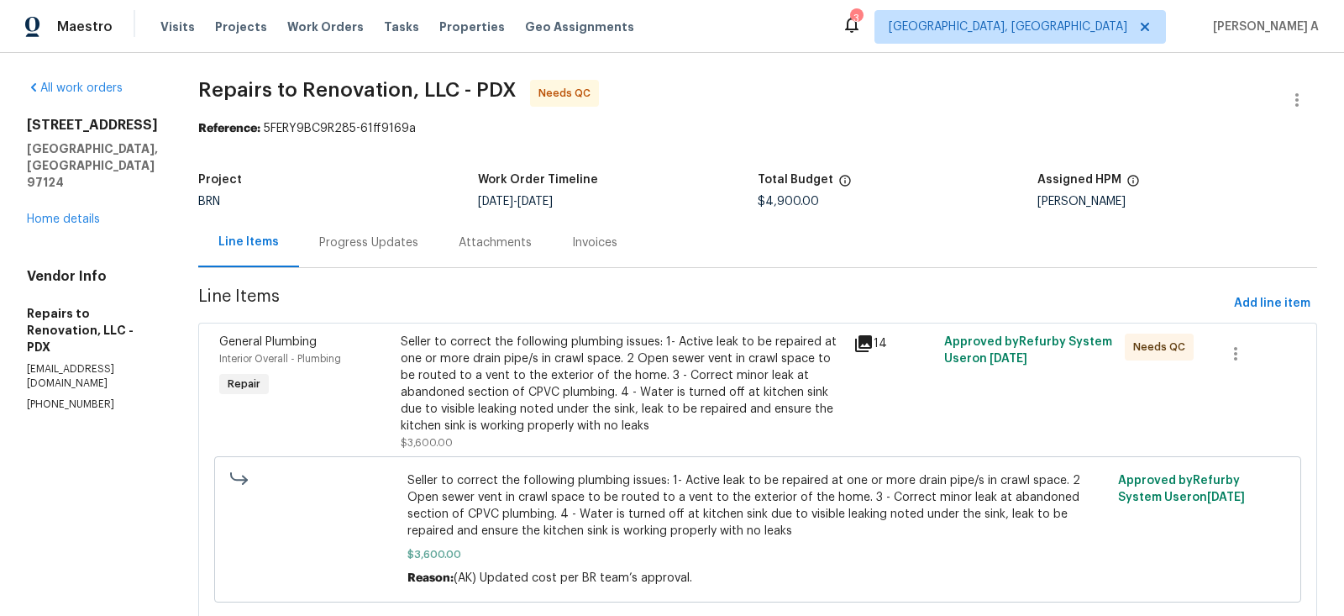
click at [583, 398] on div "Seller to correct the following plumbing issues: 1- Active leak to be repaired …" at bounding box center [622, 383] width 443 height 101
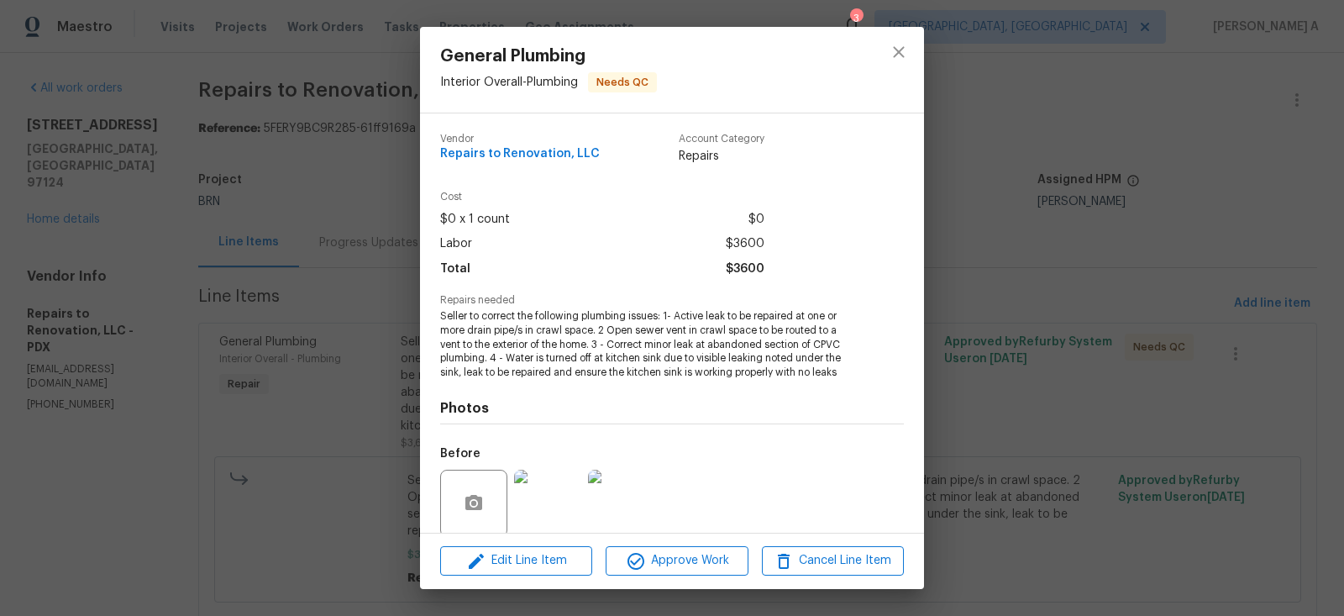
scroll to position [130, 0]
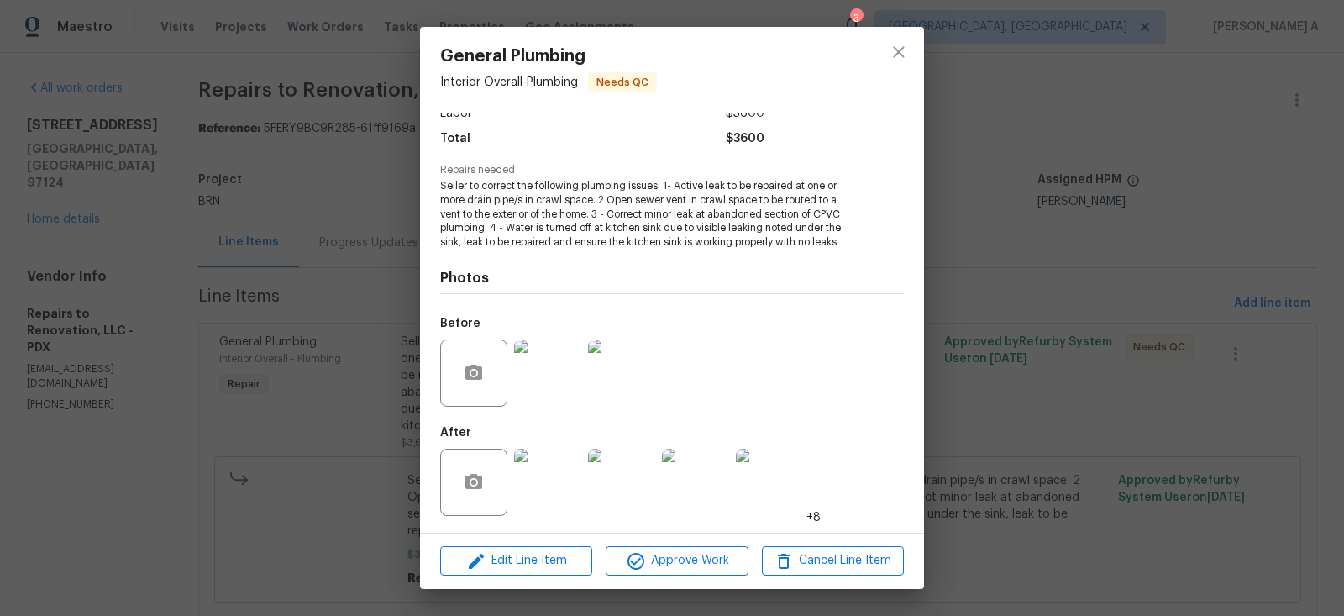
click at [539, 473] on img at bounding box center [547, 481] width 67 height 67
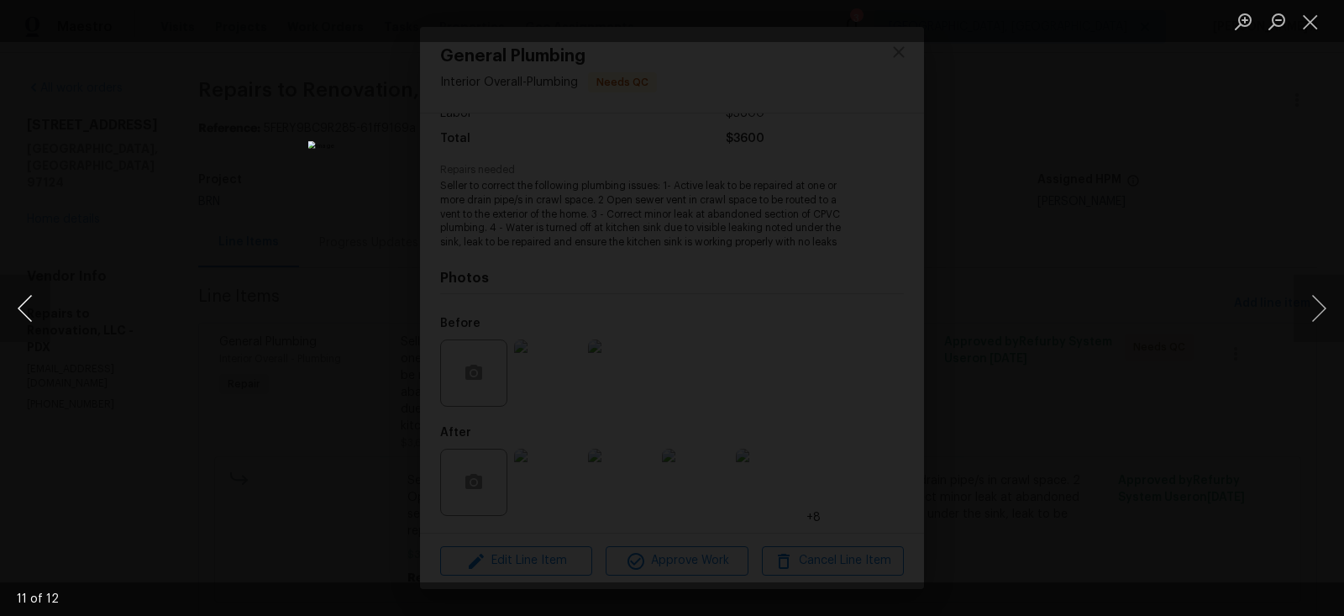
click at [22, 310] on button "Previous image" at bounding box center [25, 308] width 50 height 67
click at [21, 310] on button "Previous image" at bounding box center [25, 308] width 50 height 67
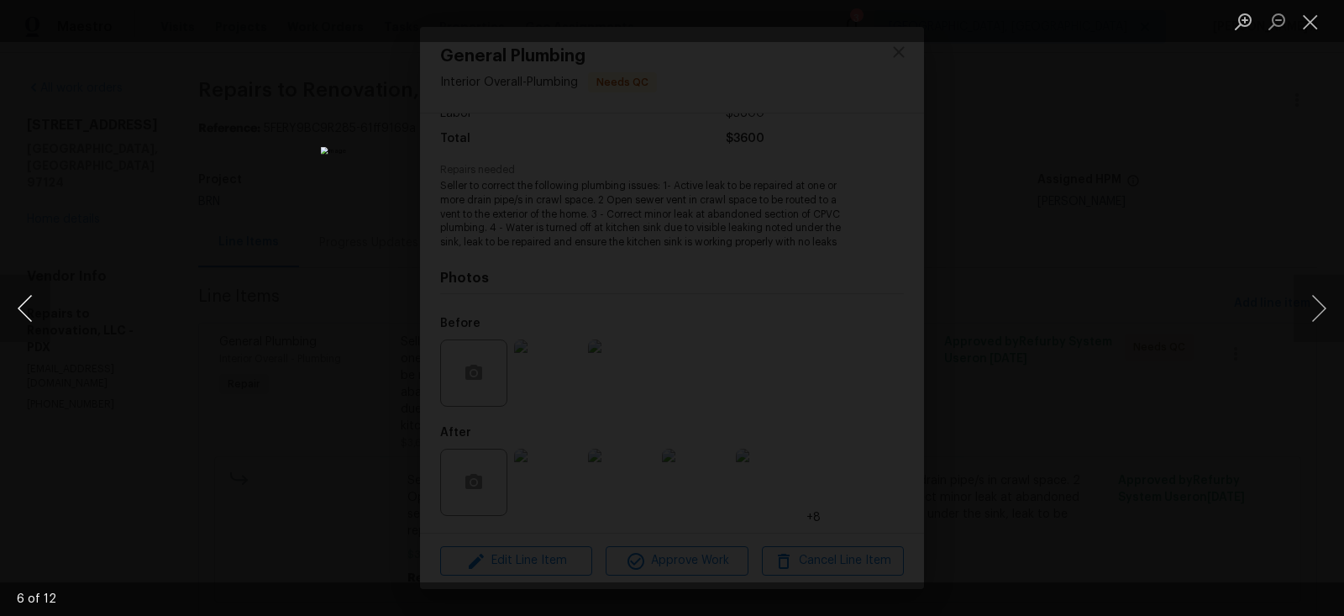
click at [21, 310] on button "Previous image" at bounding box center [25, 308] width 50 height 67
click at [1302, 26] on button "Close lightbox" at bounding box center [1310, 21] width 34 height 29
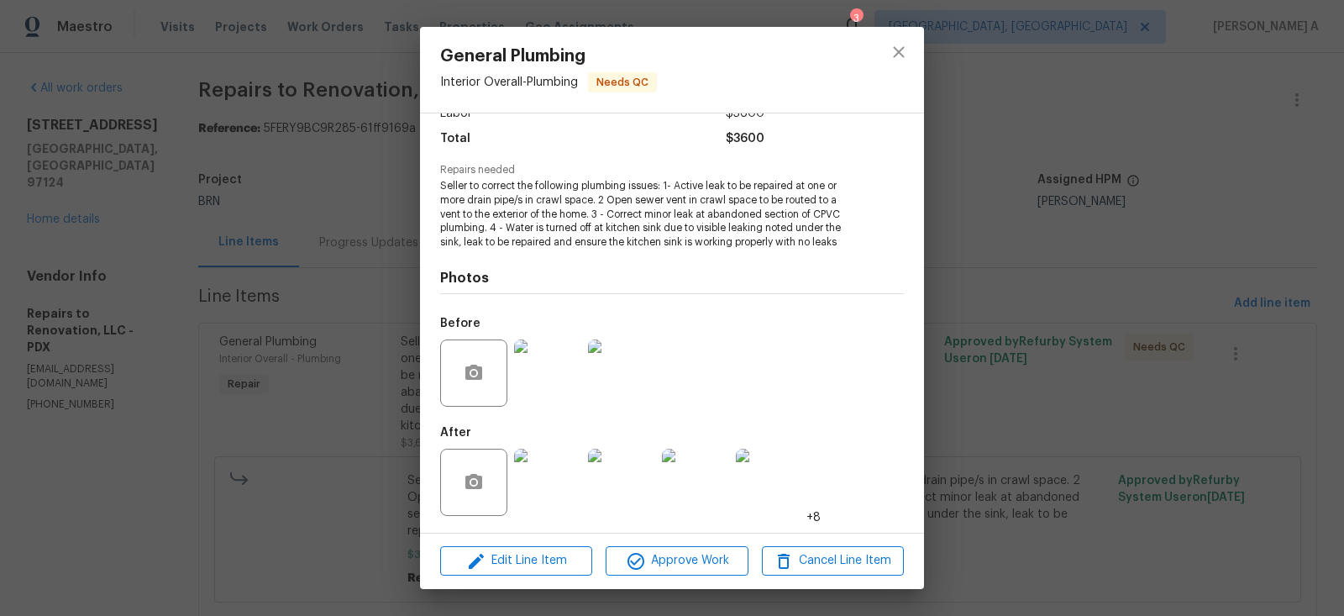
click at [881, 38] on div at bounding box center [898, 70] width 50 height 86
click at [890, 48] on icon "close" at bounding box center [898, 52] width 20 height 20
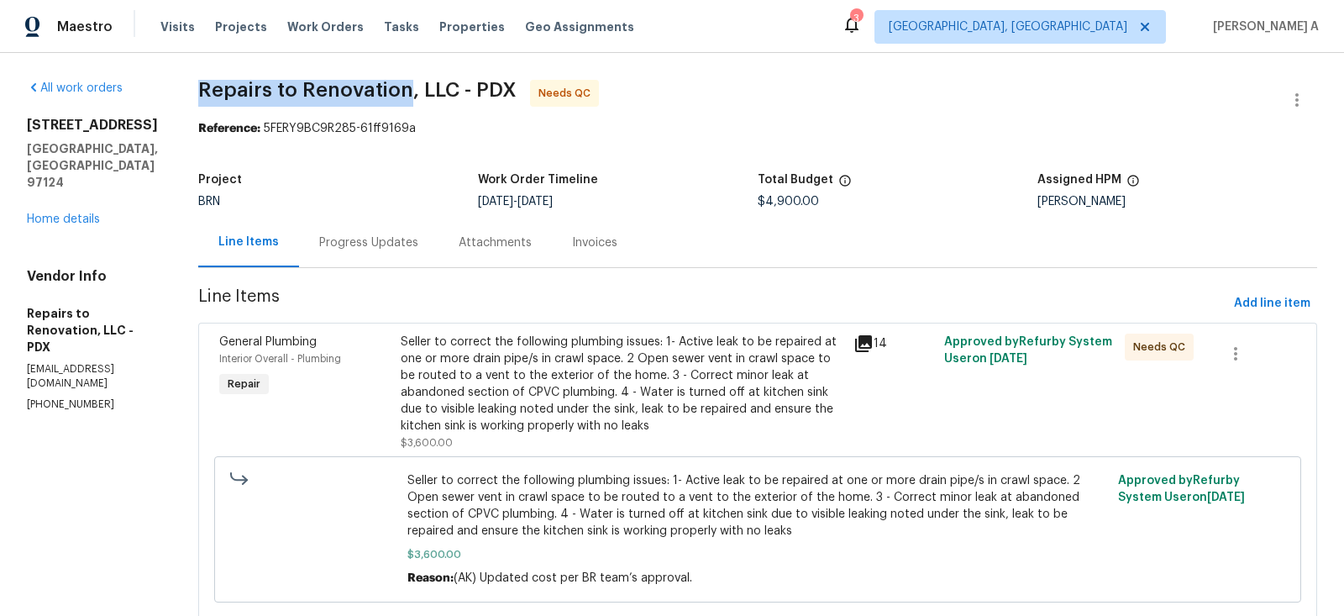
drag, startPoint x: 217, startPoint y: 92, endPoint x: 428, endPoint y: 91, distance: 211.6
click at [428, 91] on div "All work orders 3205 NE 3rd Ave Hillsboro, OR 97124 Home details Vendor Info Re…" at bounding box center [672, 573] width 1344 height 1040
copy span "Repairs to Renovation"
click at [400, 248] on div "Progress Updates" at bounding box center [368, 242] width 99 height 17
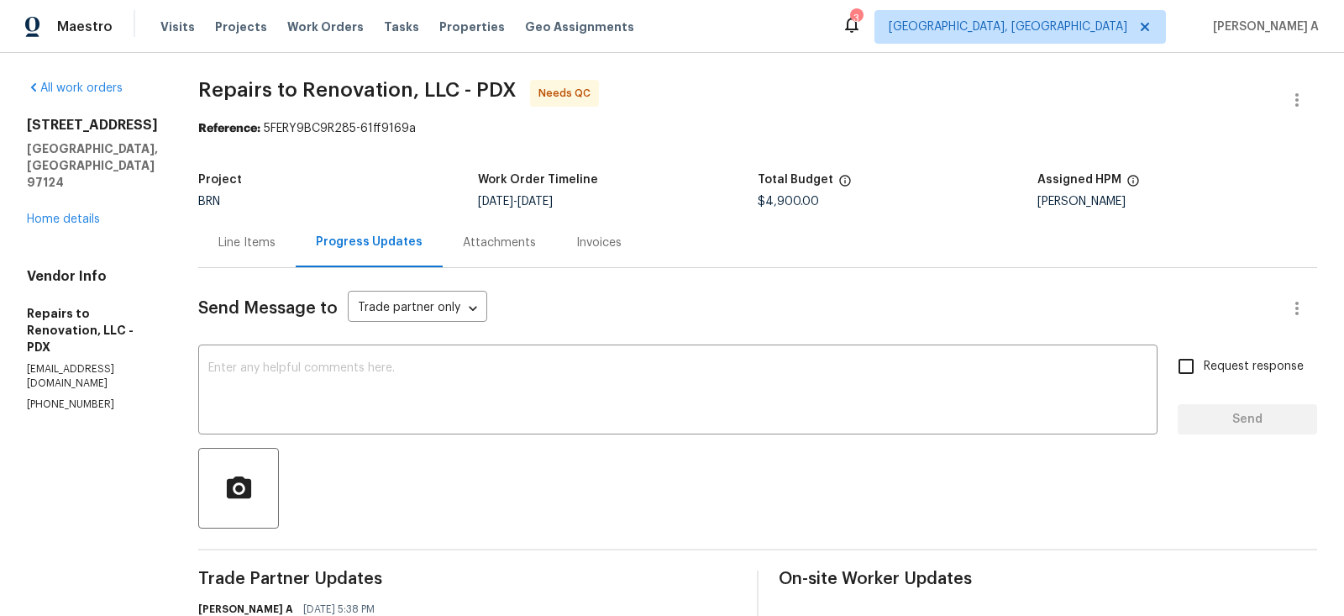
click at [254, 240] on div "Line Items" at bounding box center [246, 242] width 57 height 17
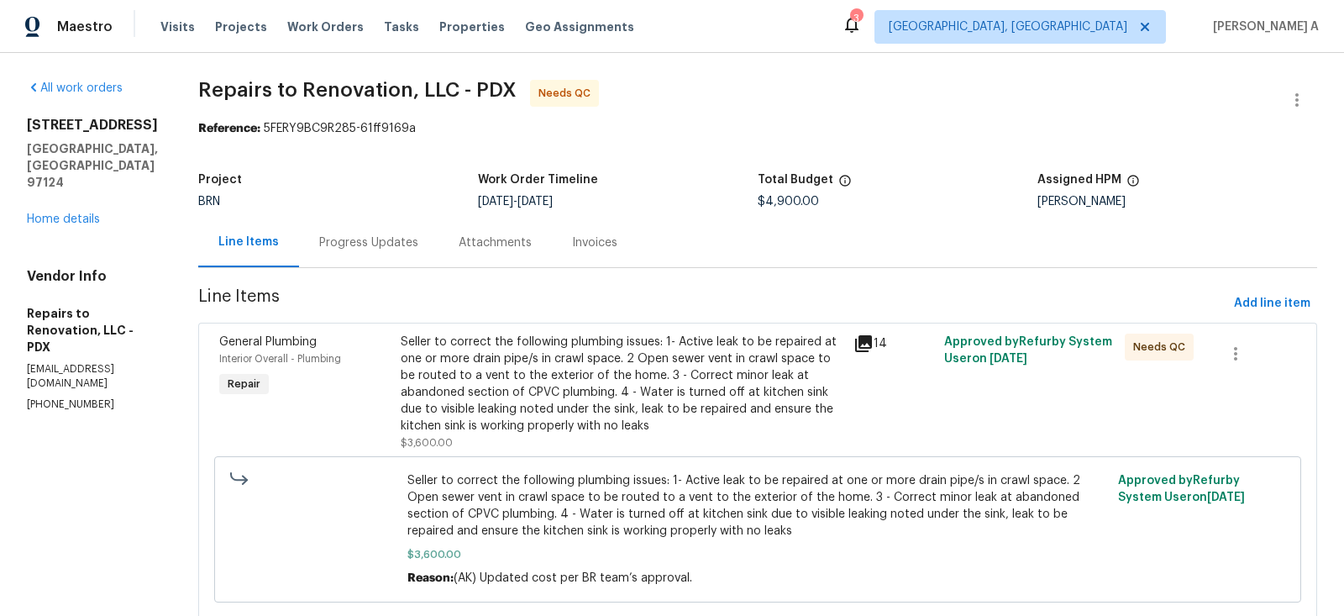
click at [415, 231] on div "Progress Updates" at bounding box center [368, 242] width 139 height 50
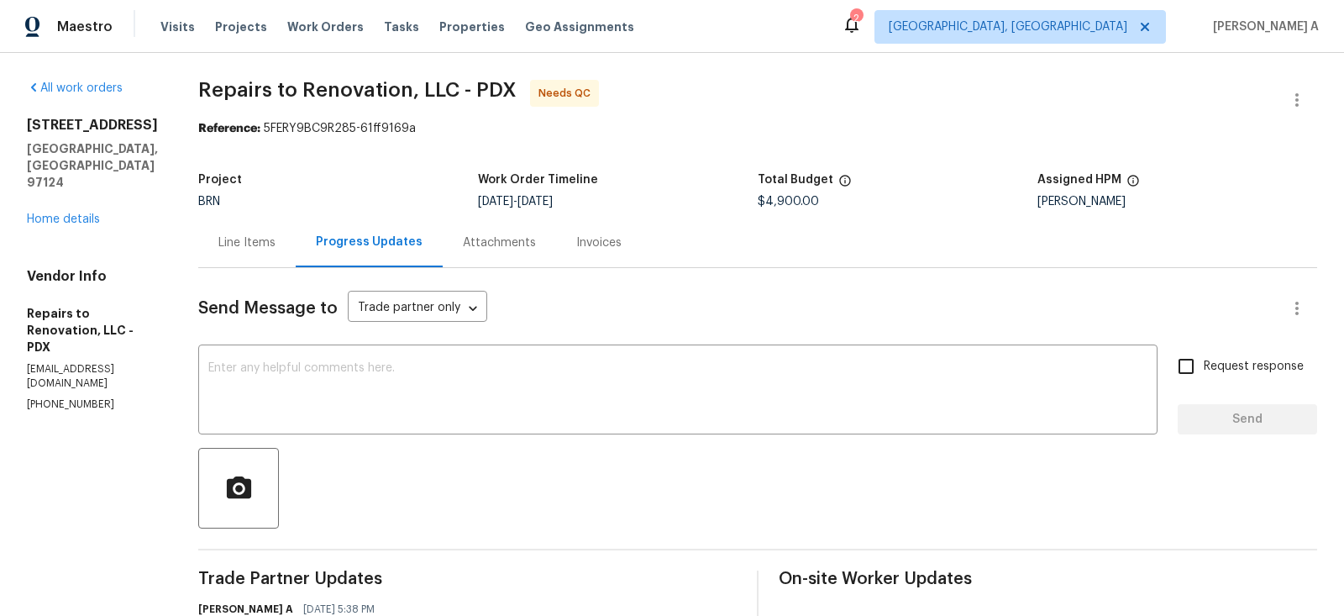
click at [259, 238] on div "Line Items" at bounding box center [246, 242] width 57 height 17
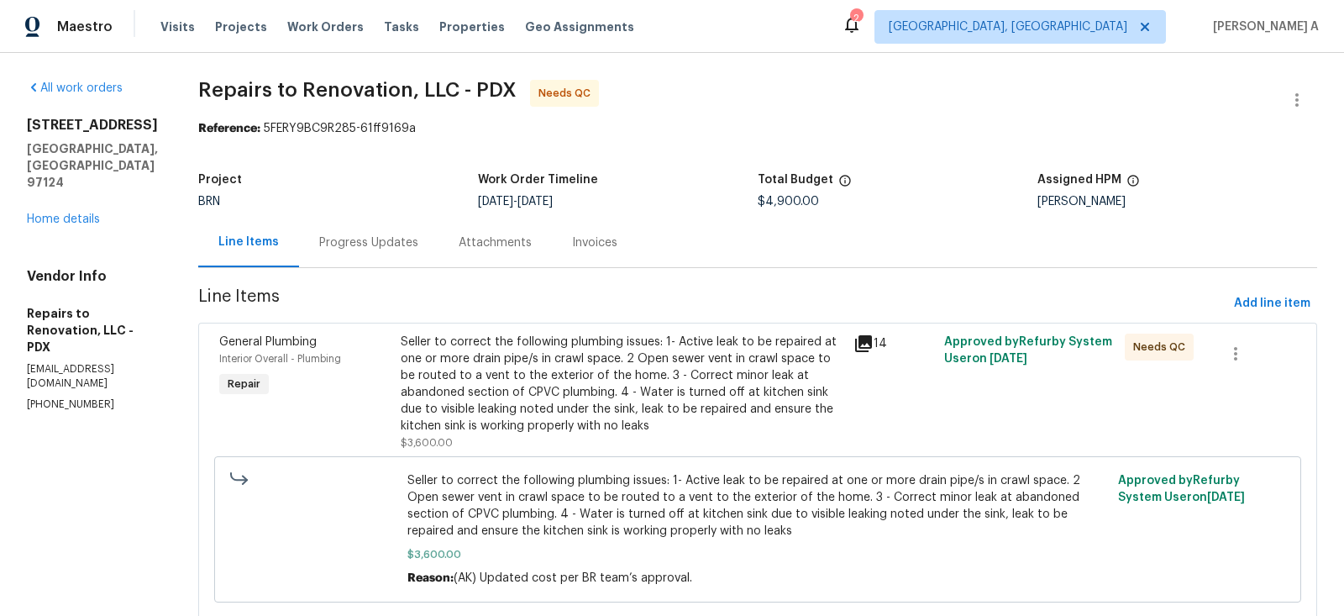
click at [631, 350] on div "Seller to correct the following plumbing issues: 1- Active leak to be repaired …" at bounding box center [622, 383] width 443 height 101
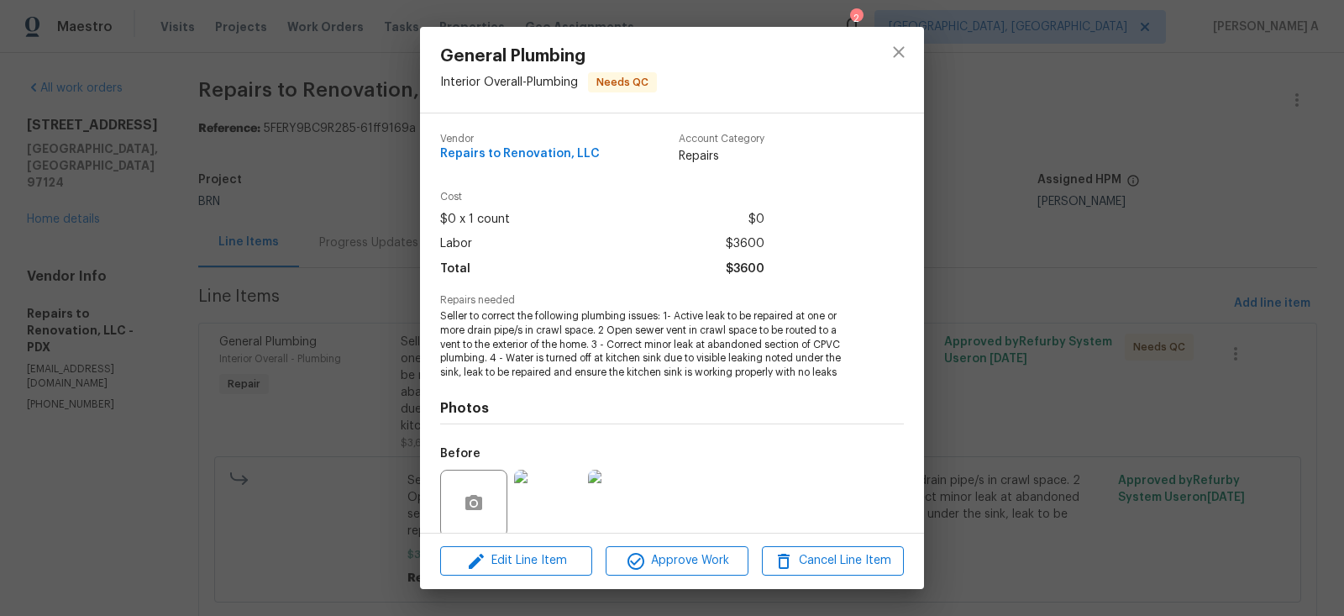
scroll to position [130, 0]
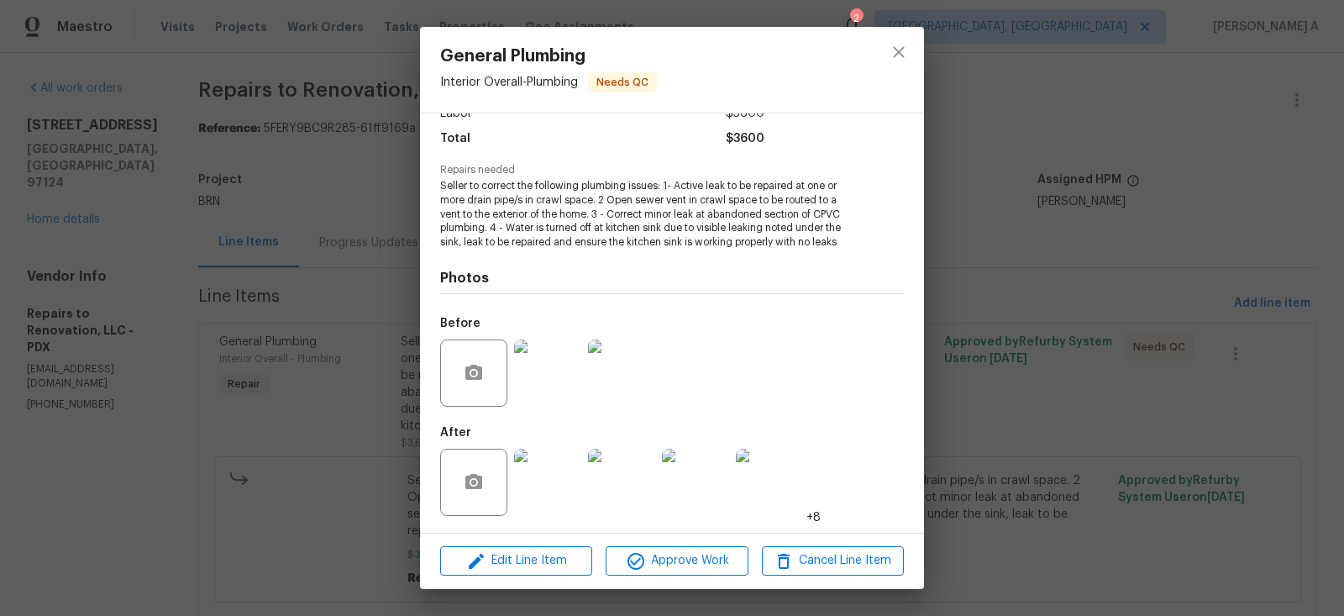
click at [548, 485] on img at bounding box center [547, 481] width 67 height 67
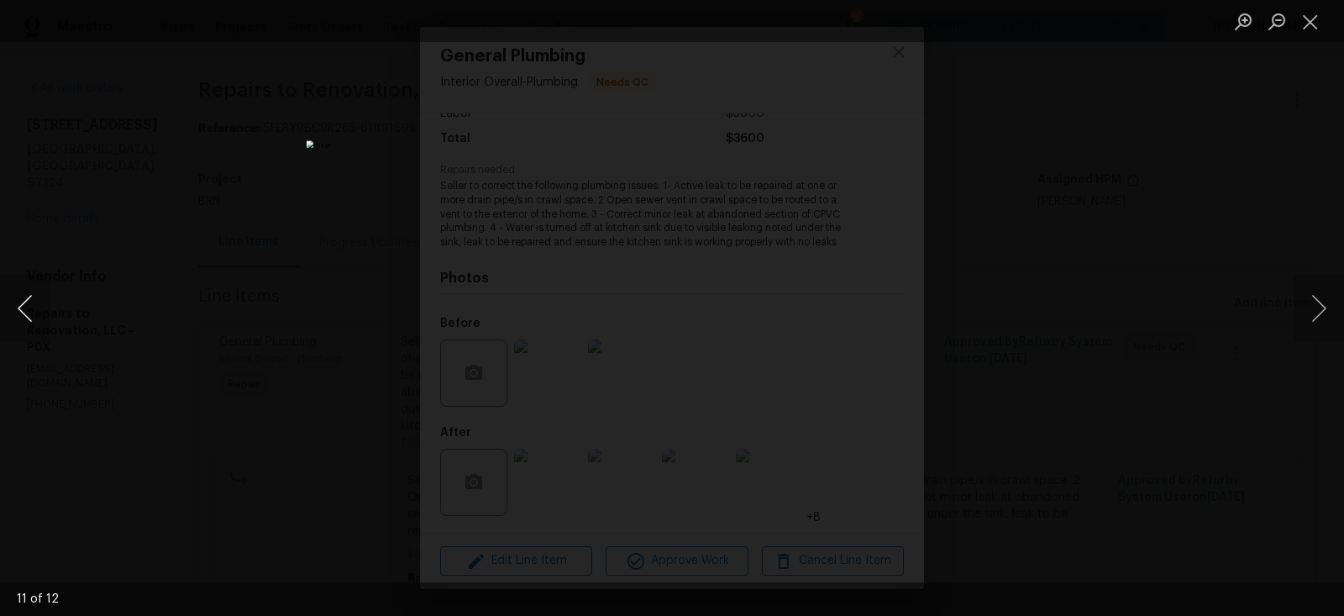
click at [27, 294] on button "Previous image" at bounding box center [25, 308] width 50 height 67
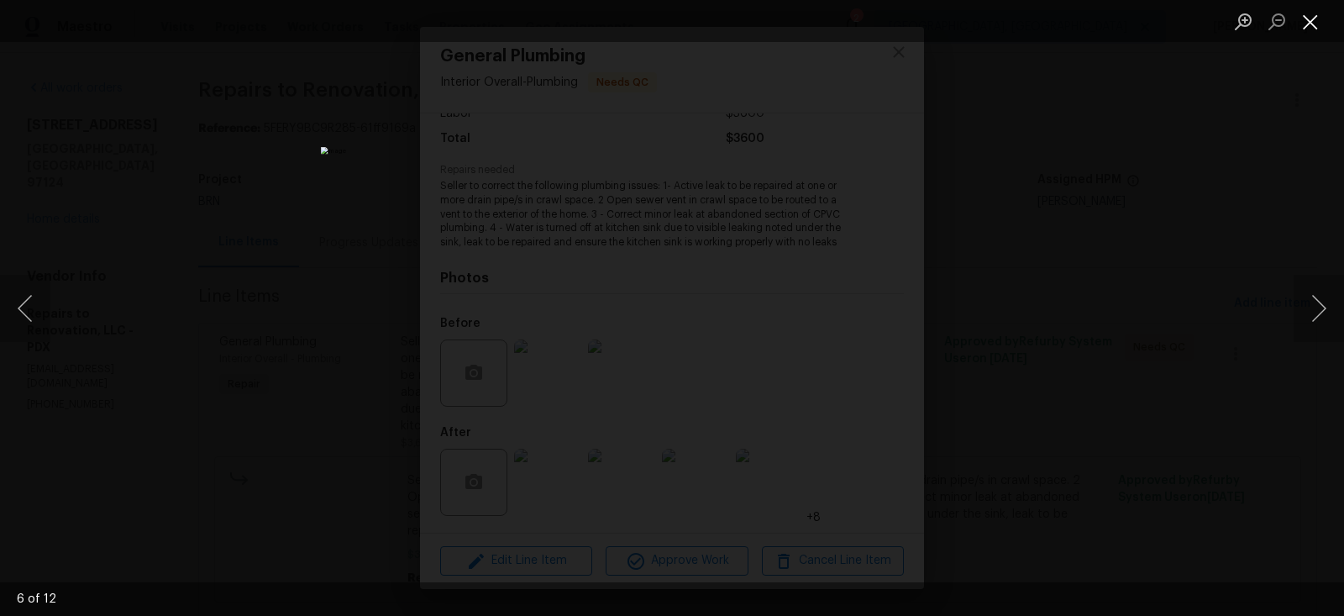
click at [1318, 23] on button "Close lightbox" at bounding box center [1310, 21] width 34 height 29
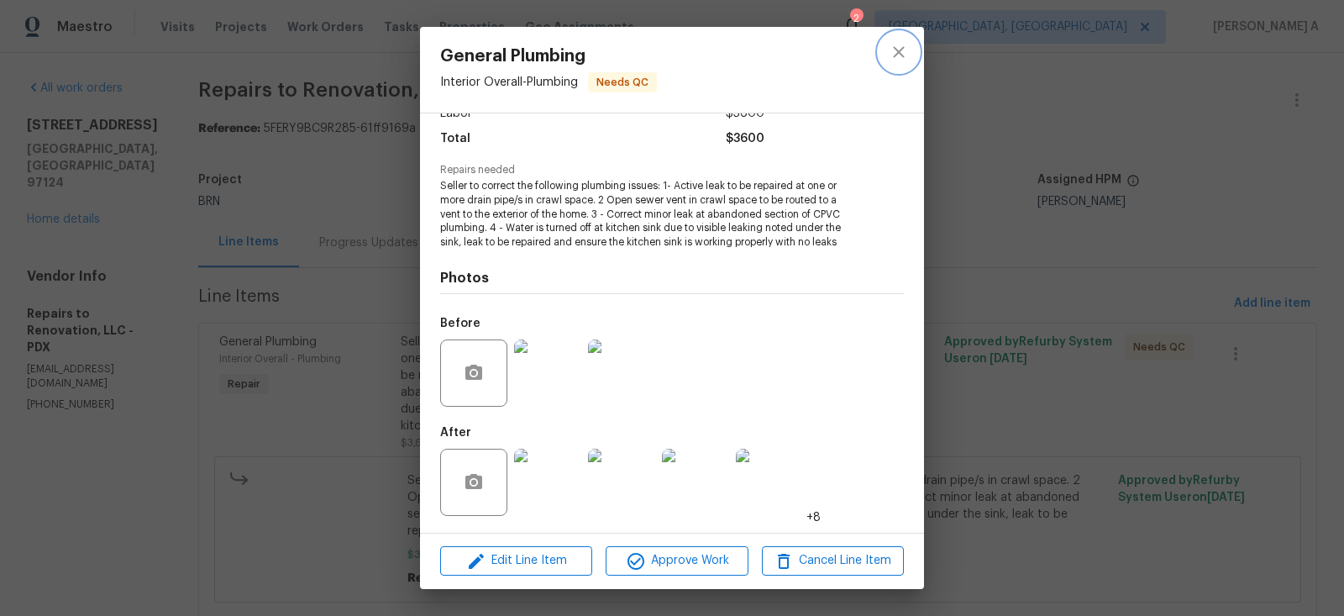
click at [893, 45] on icon "close" at bounding box center [898, 52] width 20 height 20
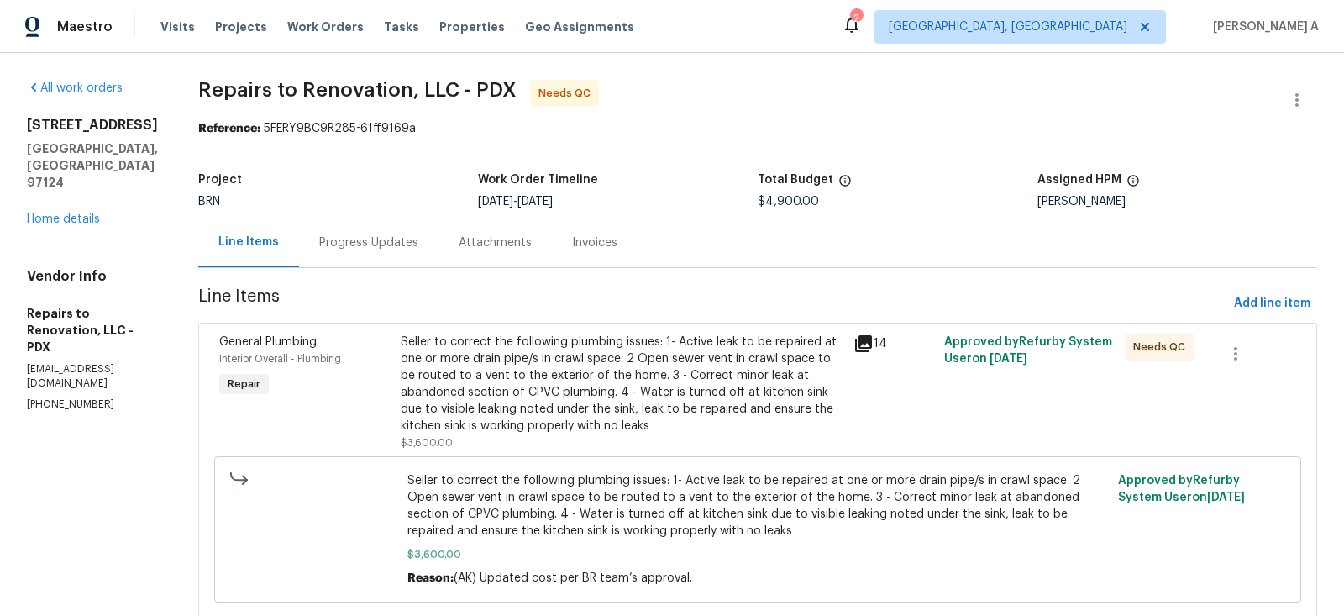
click at [364, 231] on div "Progress Updates" at bounding box center [368, 242] width 139 height 50
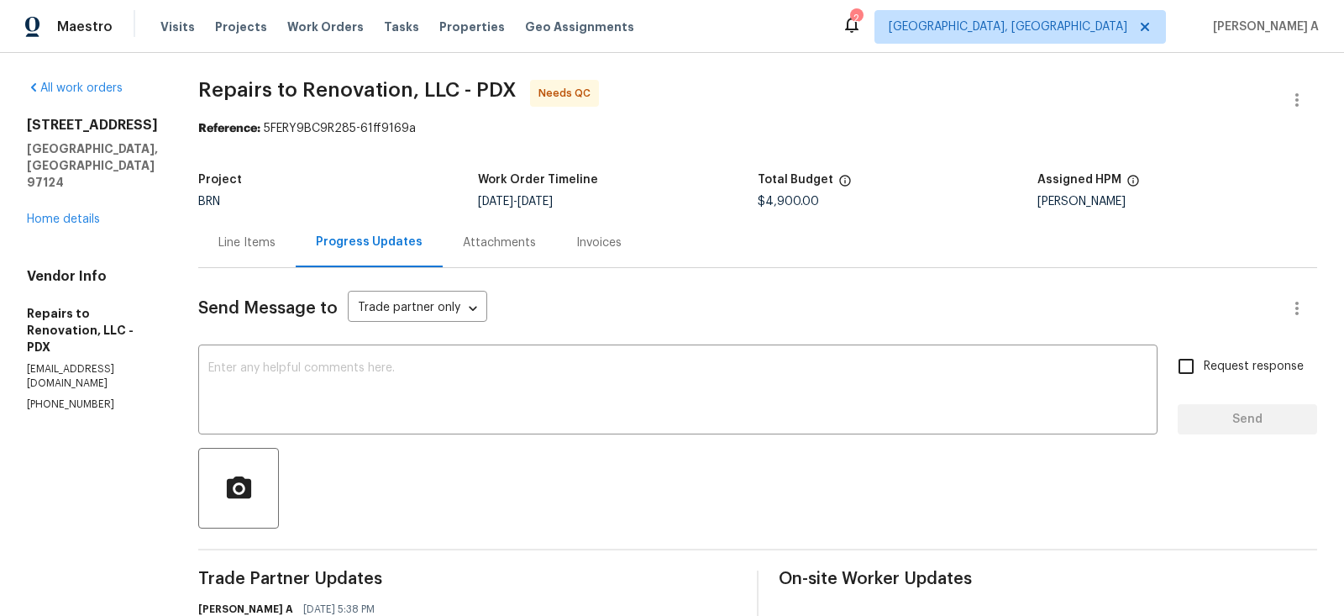
click at [274, 231] on div "Line Items" at bounding box center [246, 242] width 97 height 50
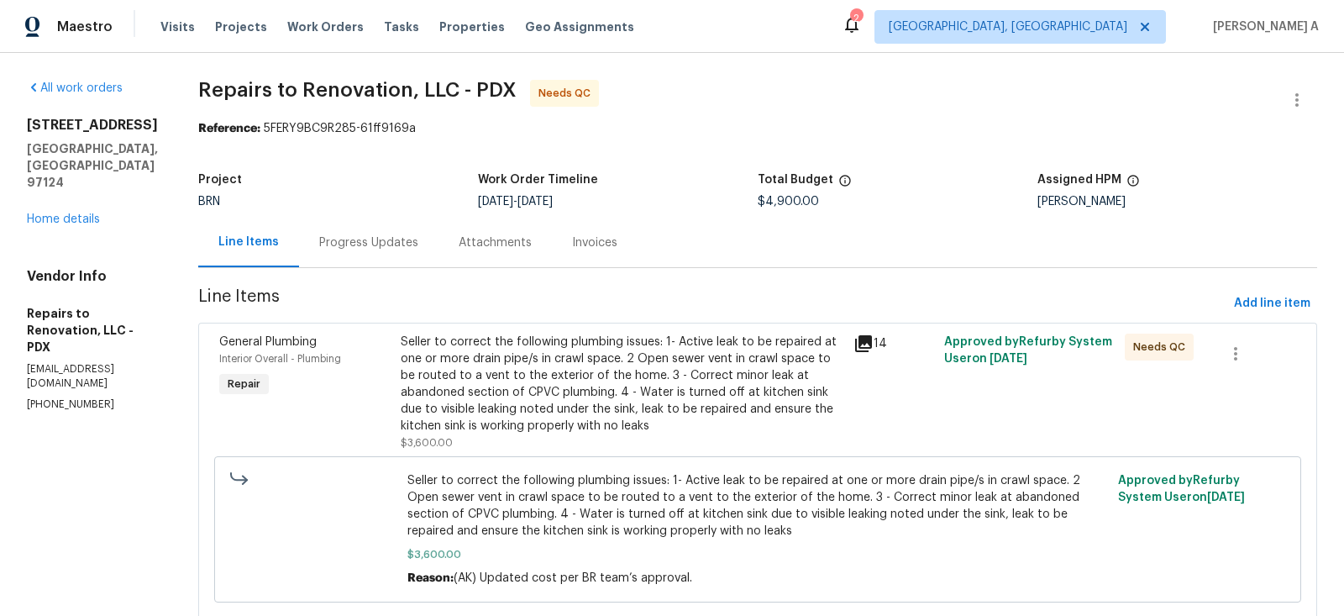
click at [342, 251] on div "Progress Updates" at bounding box center [368, 242] width 139 height 50
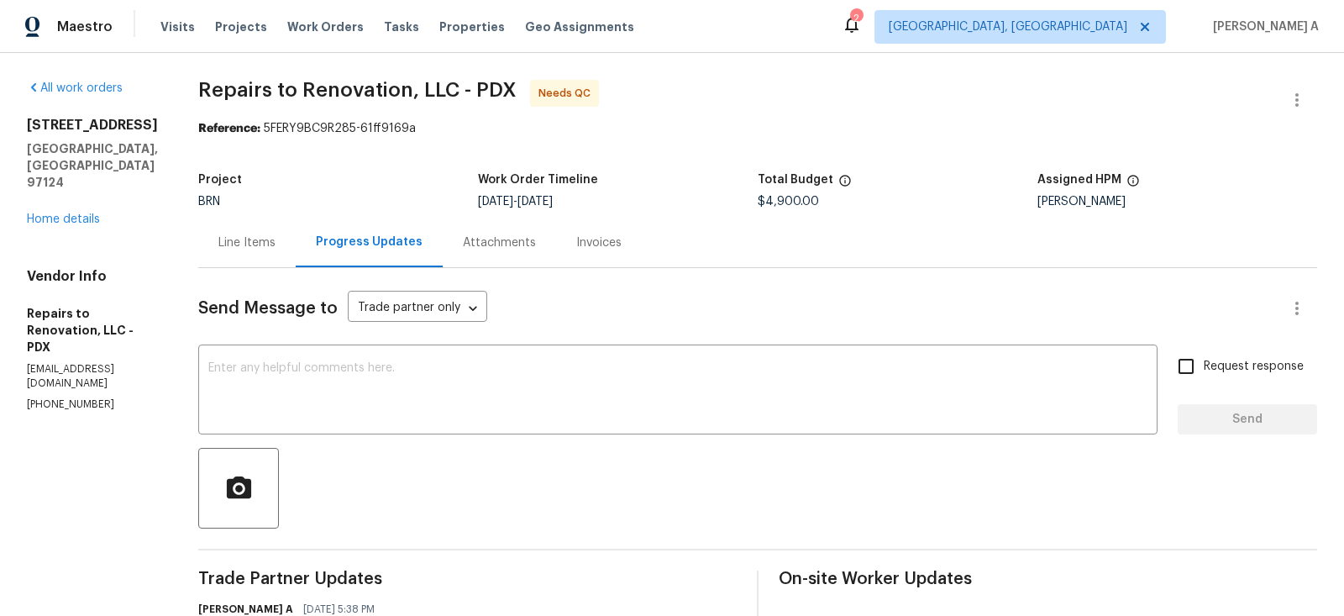
click at [262, 244] on div "Line Items" at bounding box center [246, 242] width 57 height 17
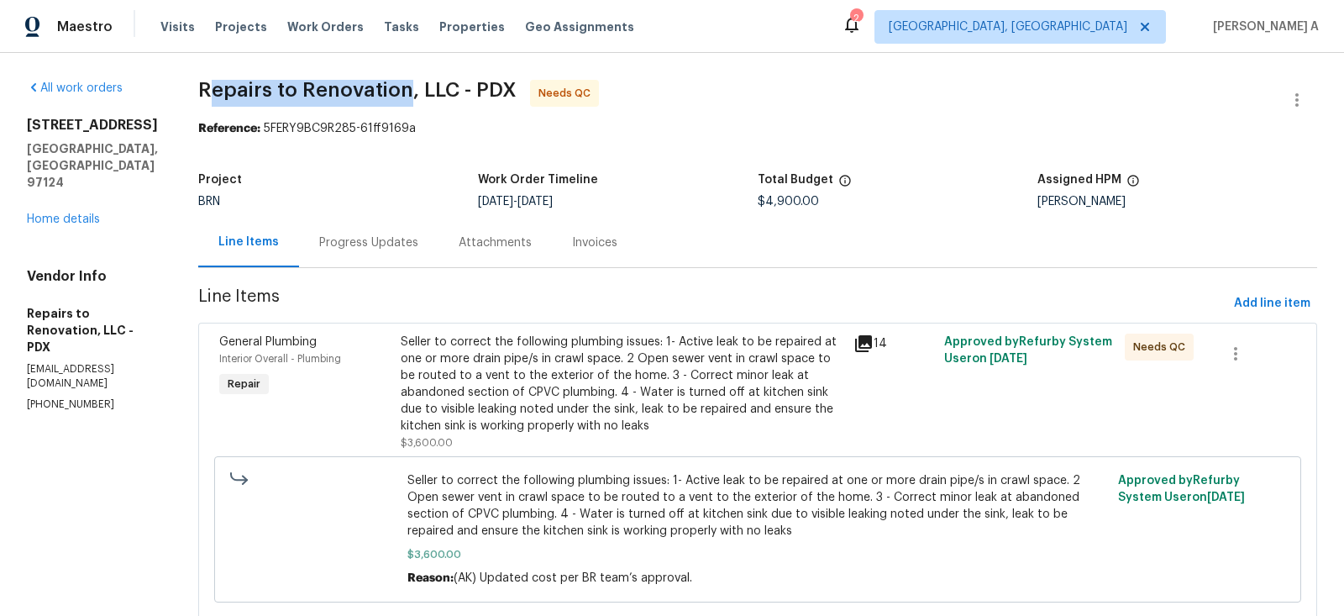
copy span "epairs to Renovation"
drag, startPoint x: 427, startPoint y: 87, endPoint x: 228, endPoint y: 84, distance: 199.0
click at [228, 84] on span "Repairs to Renovation, LLC - PDX" at bounding box center [357, 90] width 318 height 20
copy span "Repairs to Renovation"
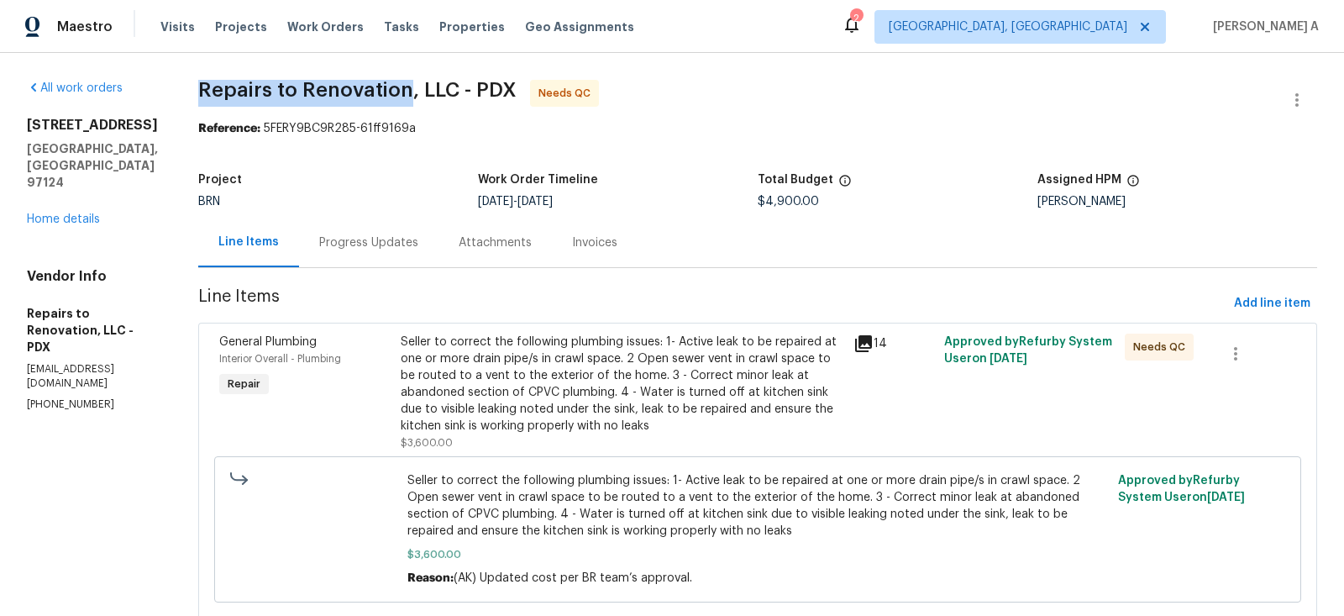
drag, startPoint x: 217, startPoint y: 87, endPoint x: 427, endPoint y: 84, distance: 209.1
click at [427, 84] on span "Repairs to Renovation, LLC - PDX" at bounding box center [357, 90] width 318 height 20
click at [589, 394] on div "Seller to correct the following plumbing issues: 1- Active leak to be repaired …" at bounding box center [622, 383] width 443 height 101
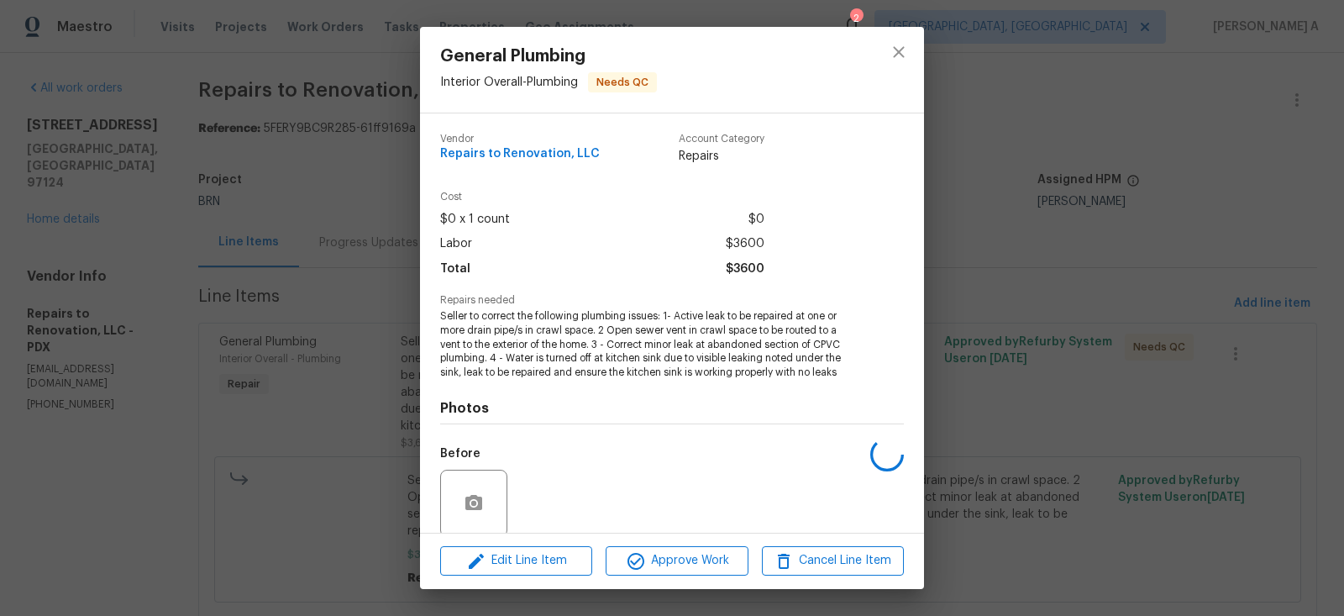
click at [531, 362] on span "Seller to correct the following plumbing issues: 1- Active leak to be repaired …" at bounding box center [648, 344] width 417 height 71
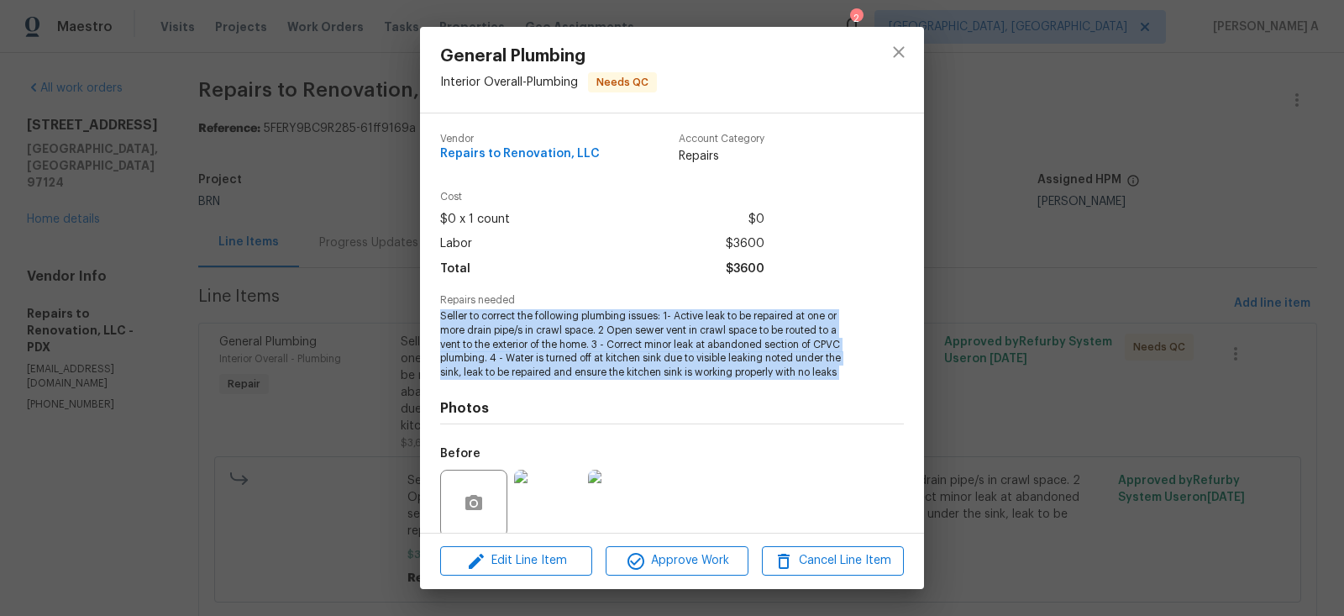
click at [531, 362] on span "Seller to correct the following plumbing issues: 1- Active leak to be repaired …" at bounding box center [648, 344] width 417 height 71
copy span "Seller to correct the following plumbing issues: 1- Active leak to be repaired …"
click at [890, 51] on icon "close" at bounding box center [898, 52] width 20 height 20
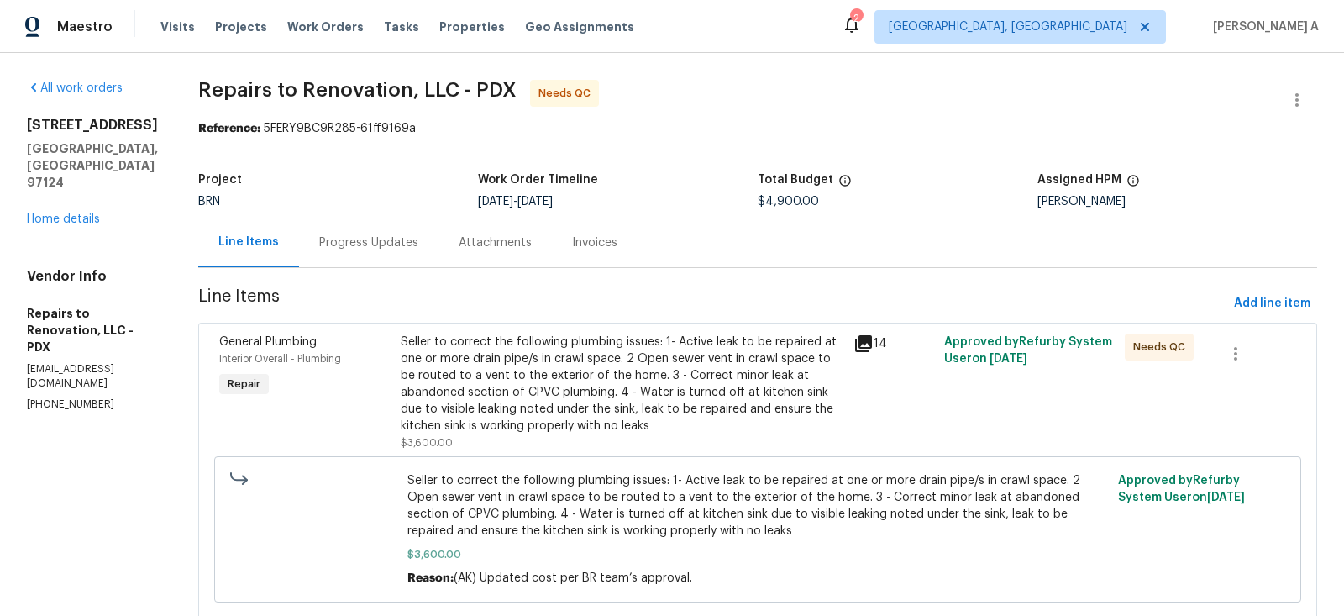
click at [344, 241] on div "Progress Updates" at bounding box center [368, 242] width 99 height 17
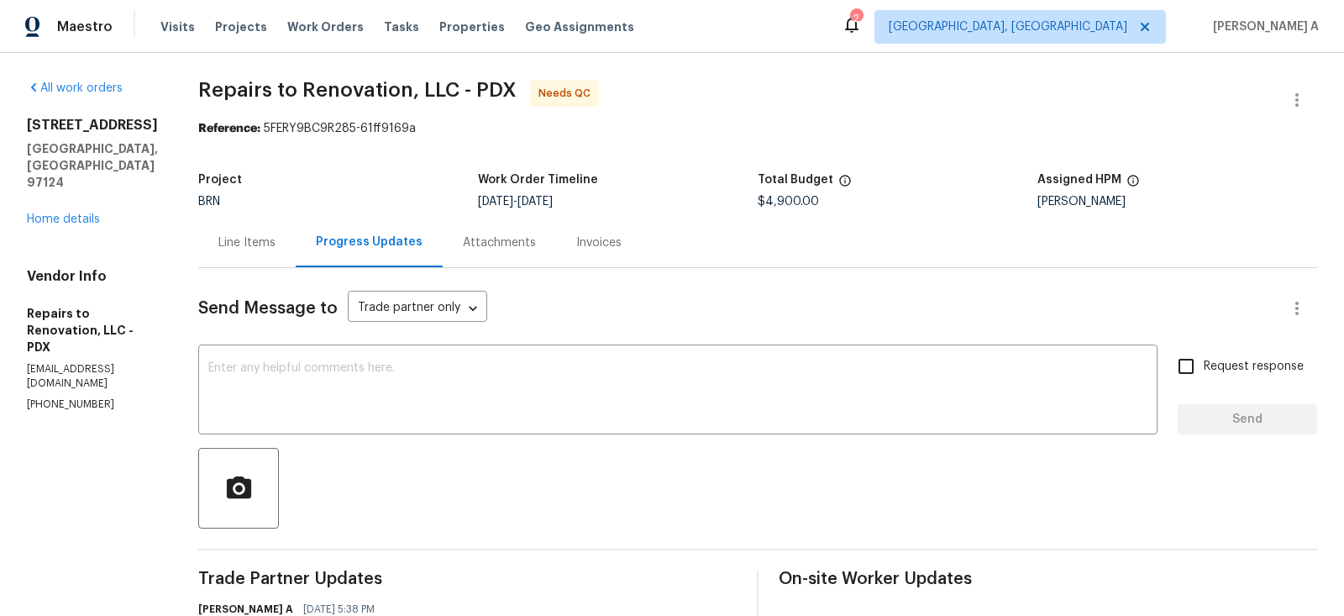
click at [270, 215] on div "Project BRN Work Order Timeline 8/13/2025 - 8/15/2025 Total Budget $4,900.00 As…" at bounding box center [757, 191] width 1119 height 54
click at [270, 241] on div "Line Items" at bounding box center [246, 242] width 57 height 17
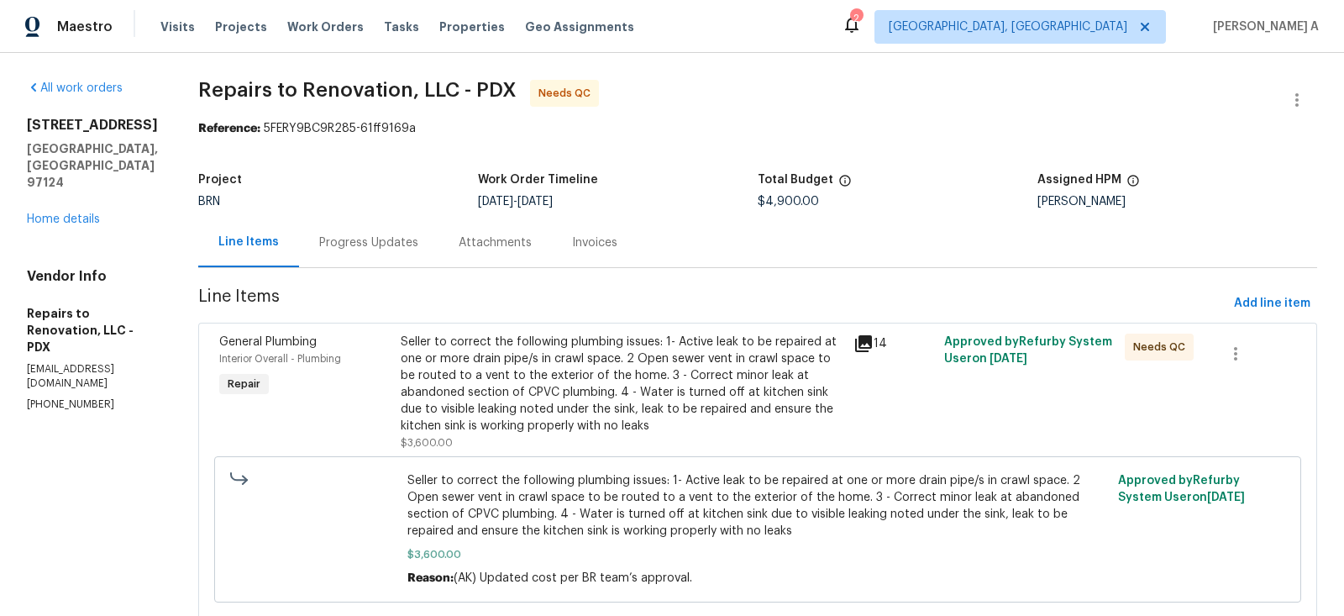
click at [574, 344] on div "Seller to correct the following plumbing issues: 1- Active leak to be repaired …" at bounding box center [622, 383] width 443 height 101
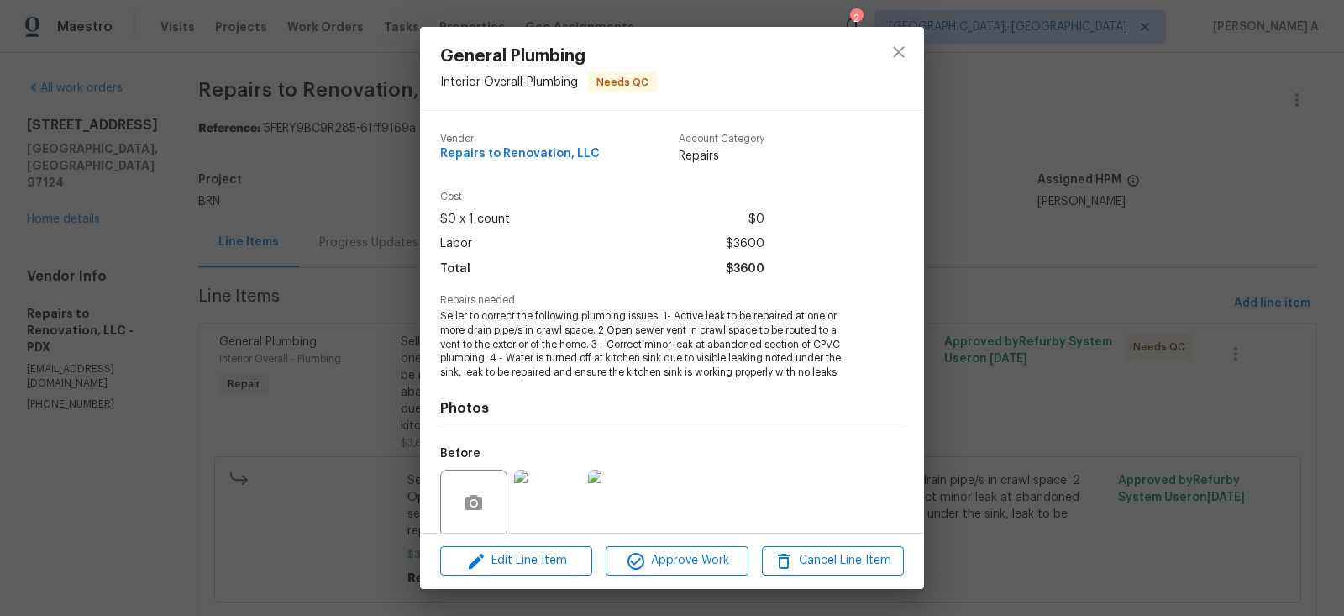
scroll to position [130, 0]
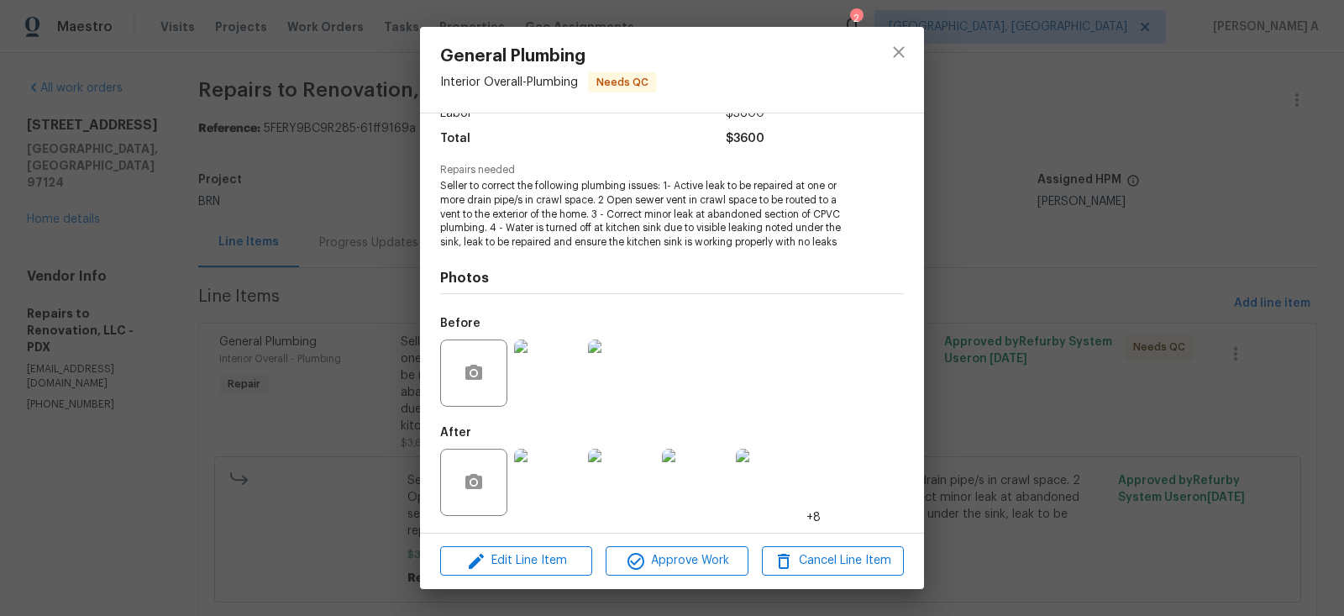
click at [568, 477] on img at bounding box center [547, 481] width 67 height 67
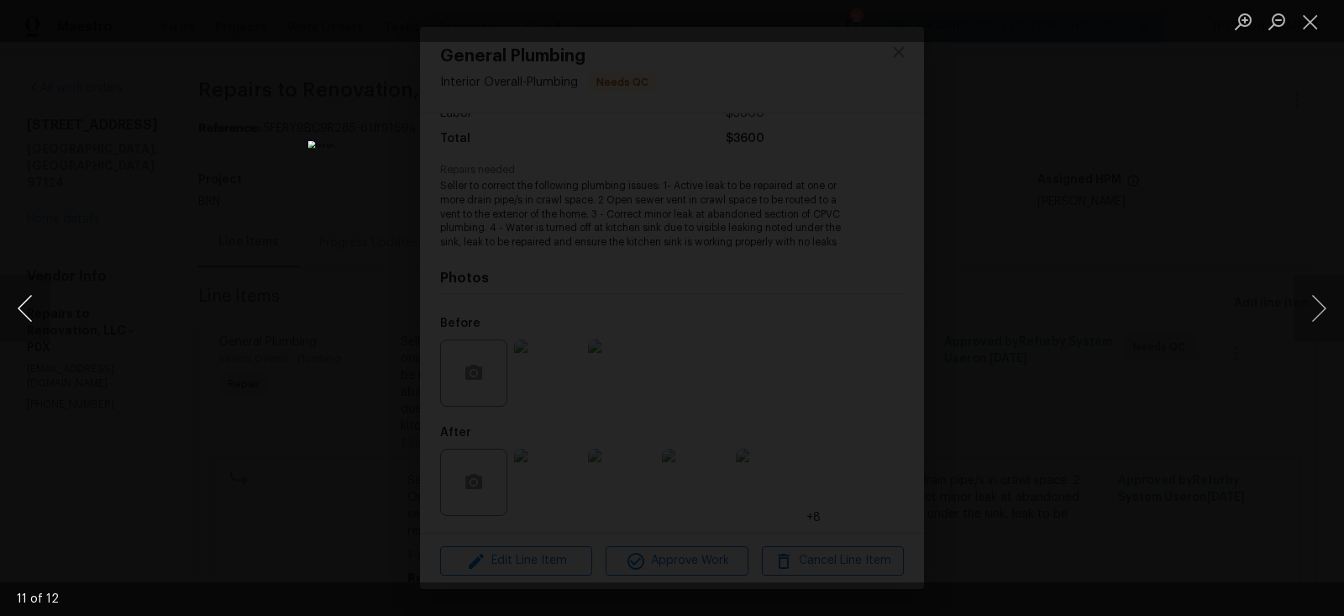
click at [27, 312] on button "Previous image" at bounding box center [25, 308] width 50 height 67
click at [1307, 14] on button "Close lightbox" at bounding box center [1310, 21] width 34 height 29
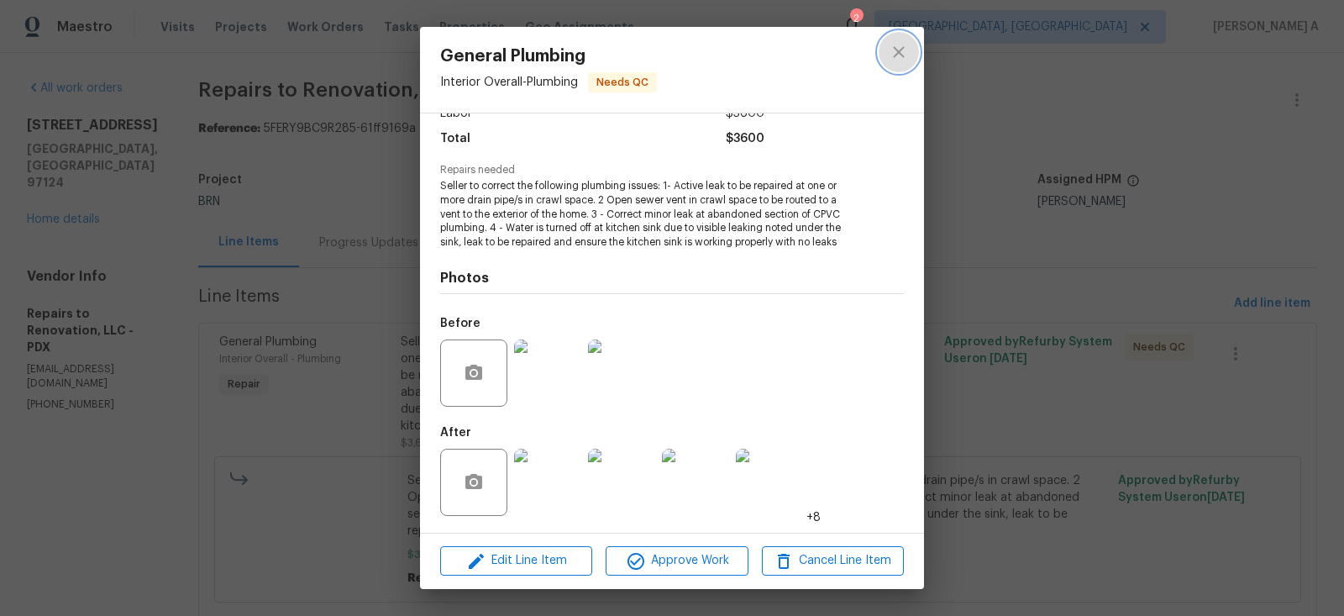
click at [908, 42] on icon "close" at bounding box center [898, 52] width 20 height 20
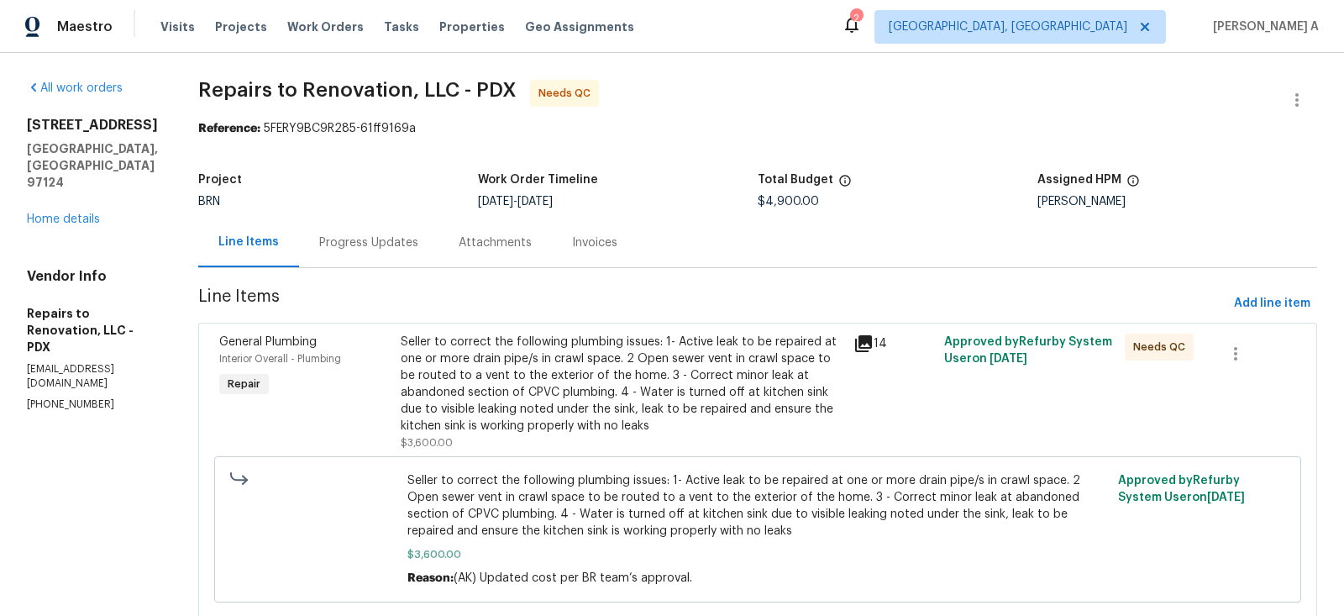
click at [354, 226] on div "Progress Updates" at bounding box center [368, 242] width 139 height 50
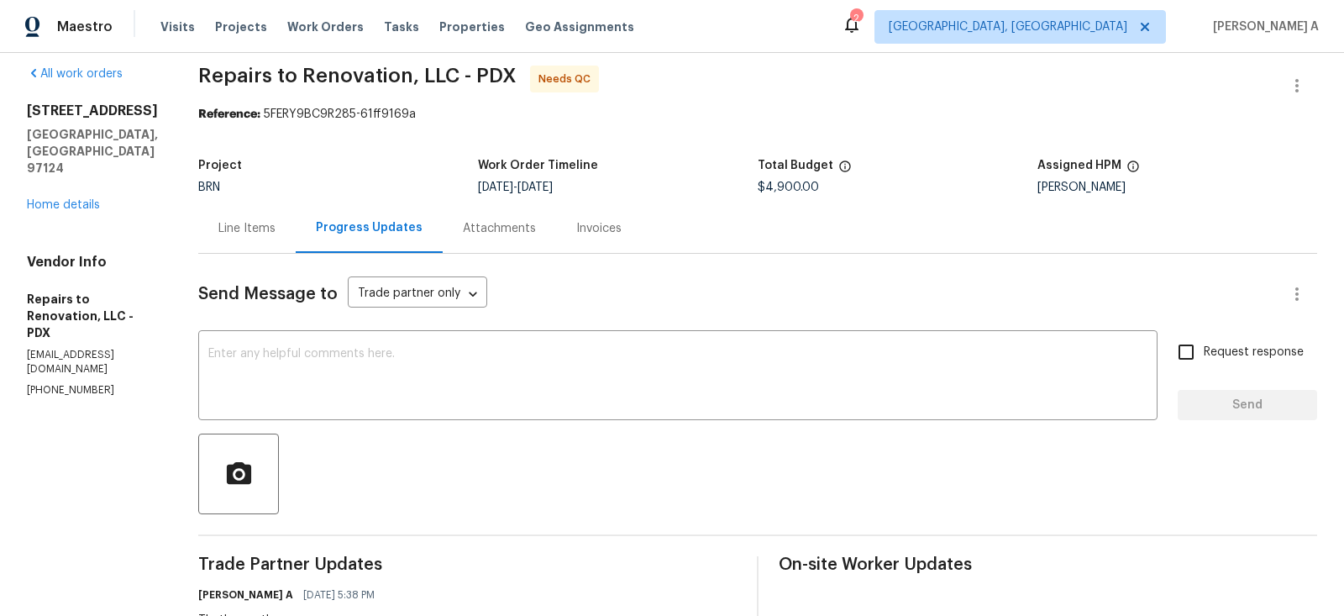
scroll to position [124, 0]
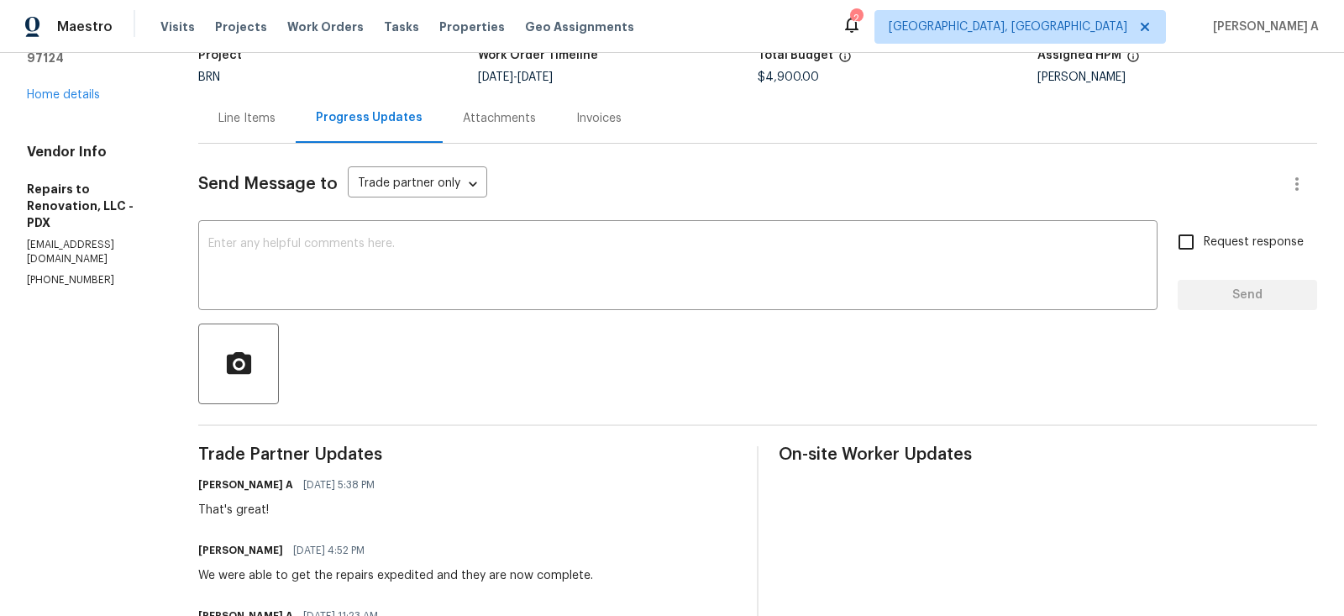
click at [266, 105] on div "Line Items" at bounding box center [246, 118] width 97 height 50
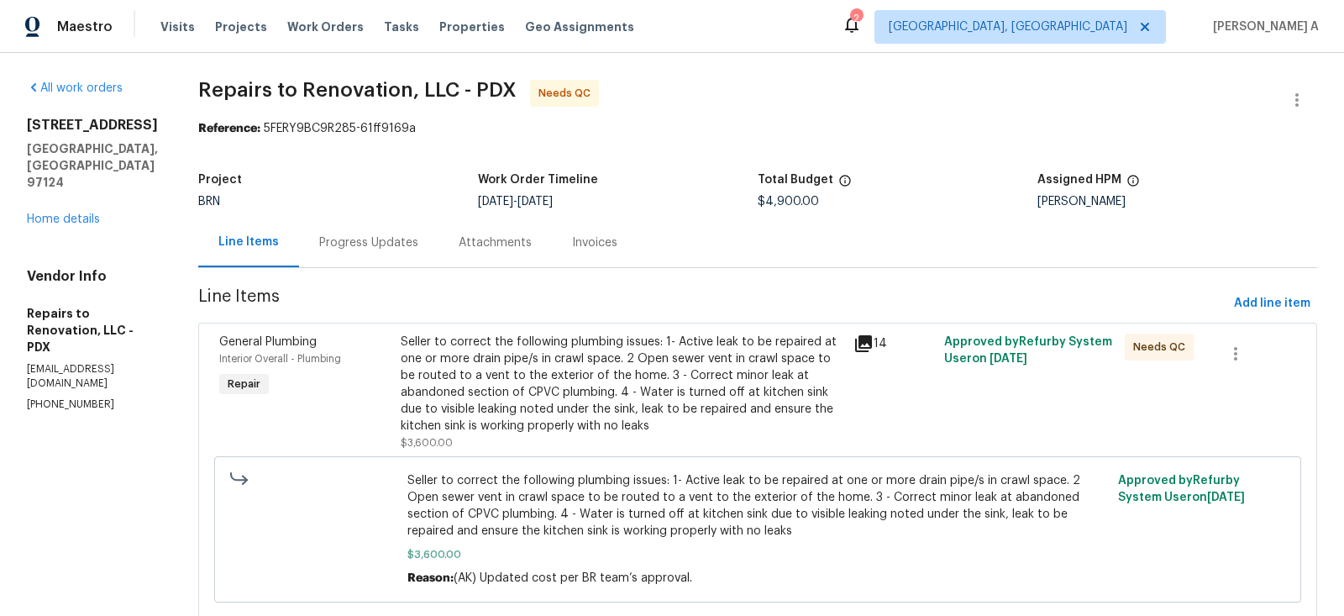
click at [397, 231] on div "Progress Updates" at bounding box center [368, 242] width 139 height 50
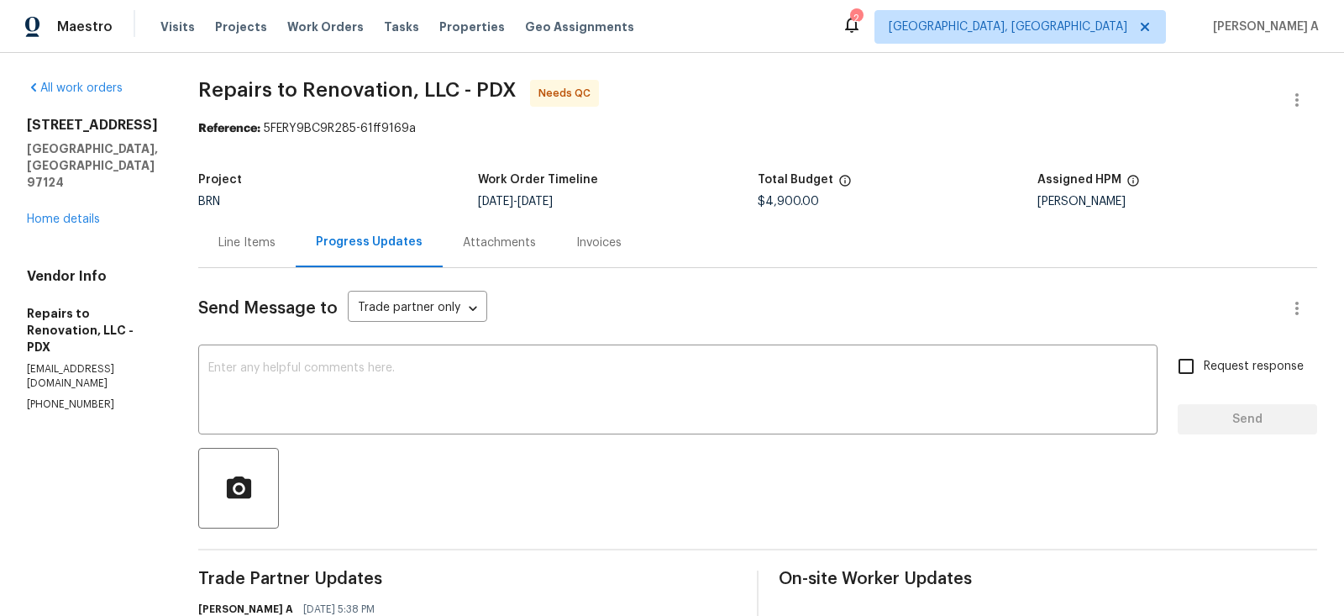
click at [255, 235] on div "Line Items" at bounding box center [246, 242] width 57 height 17
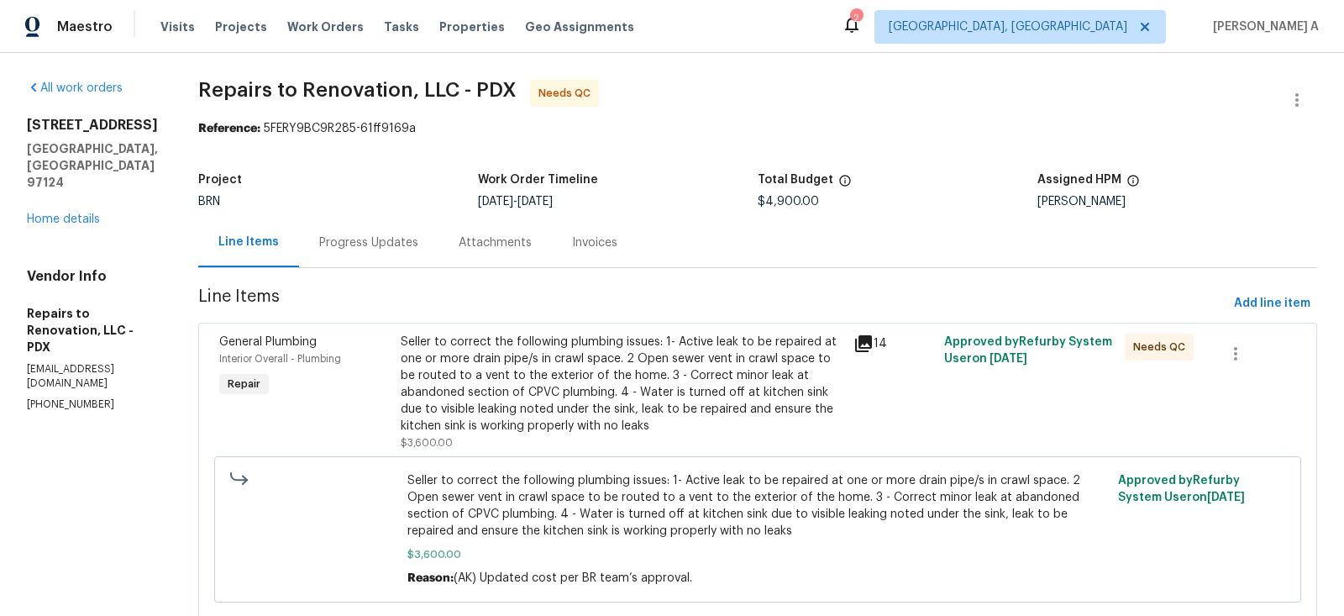
click at [401, 243] on div "Progress Updates" at bounding box center [368, 242] width 99 height 17
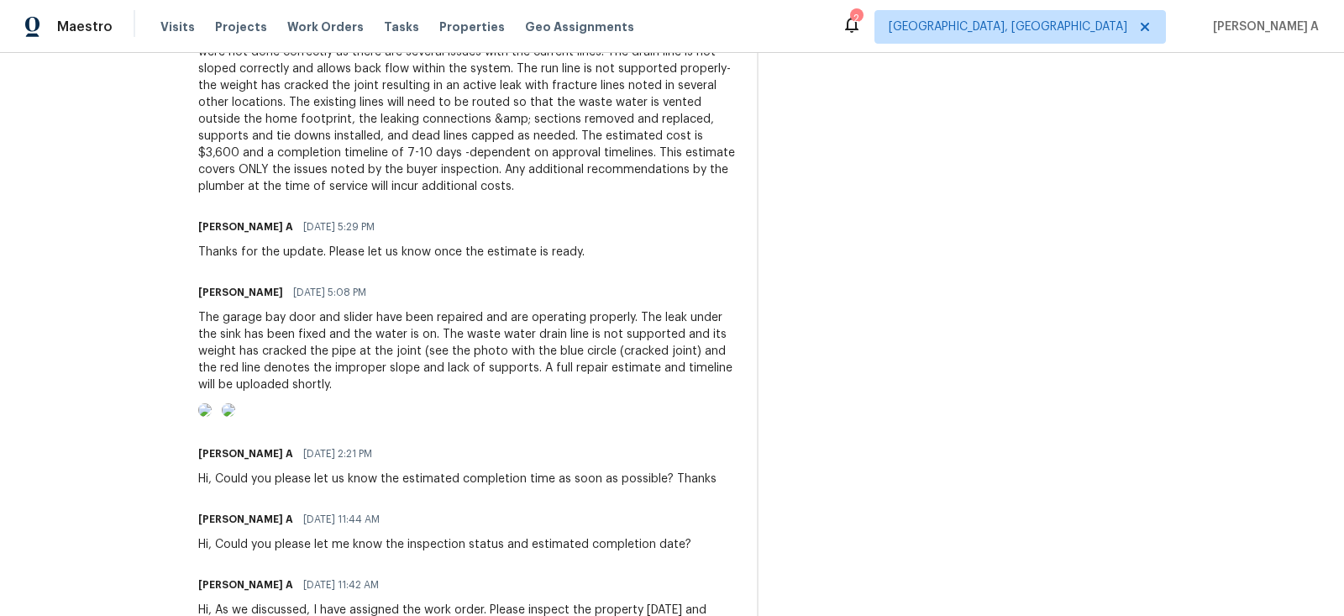
scroll to position [1948, 0]
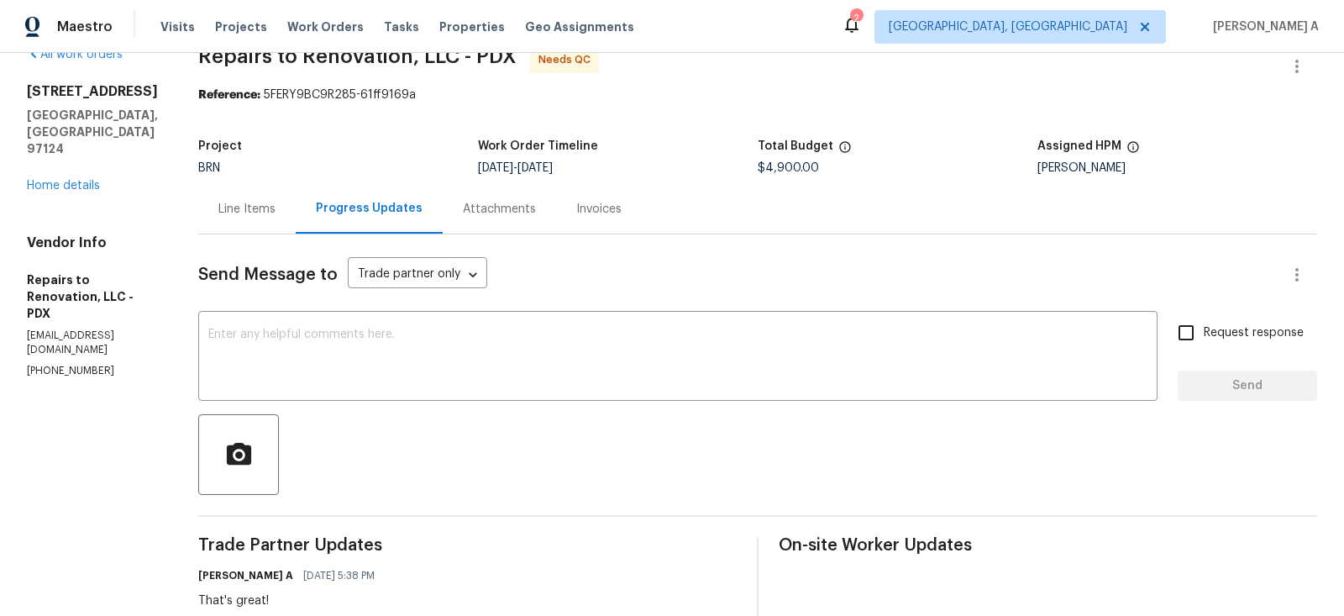
scroll to position [39, 0]
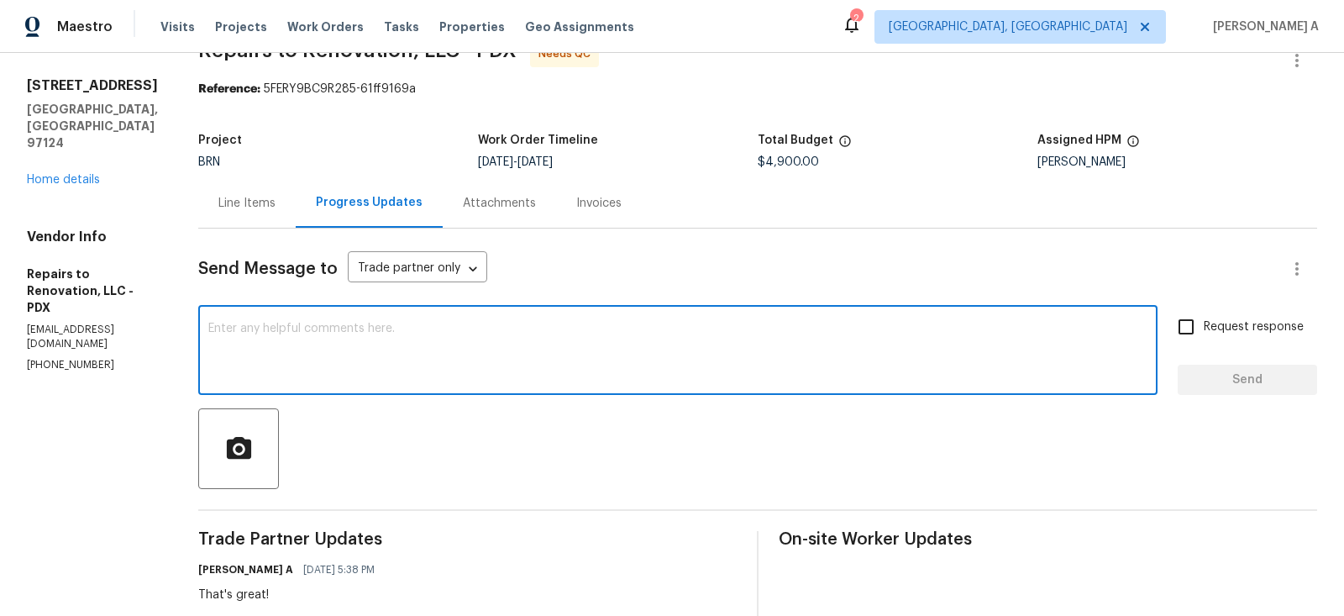
click at [495, 373] on textarea at bounding box center [677, 351] width 939 height 59
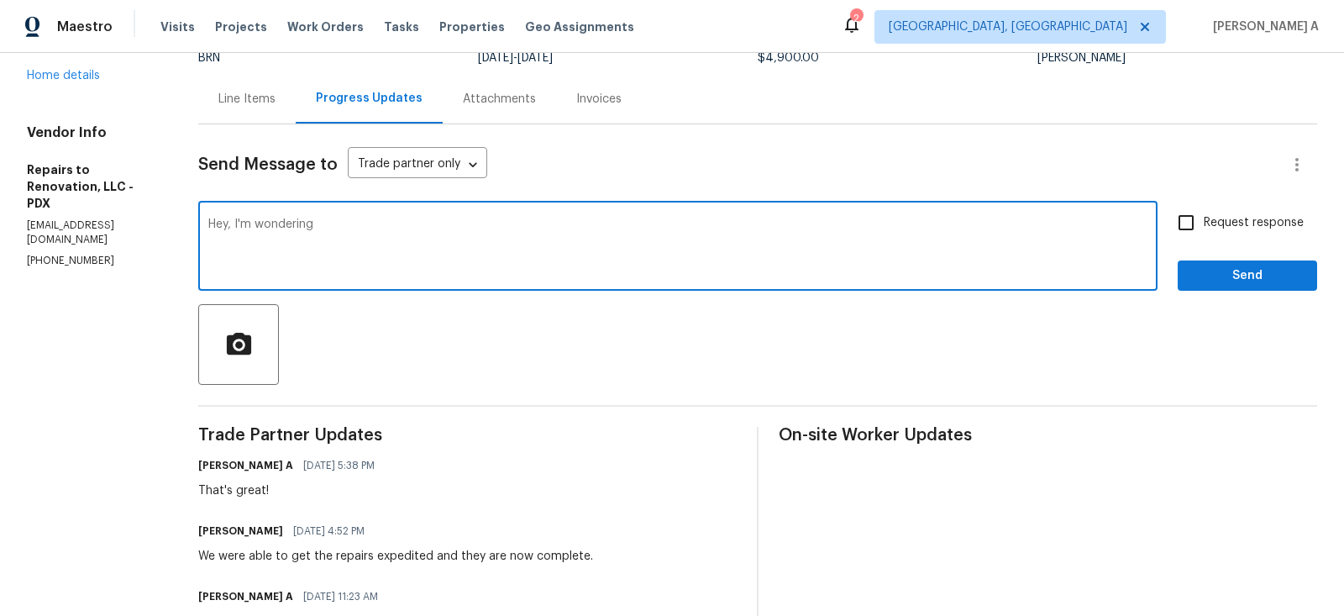
scroll to position [0, 0]
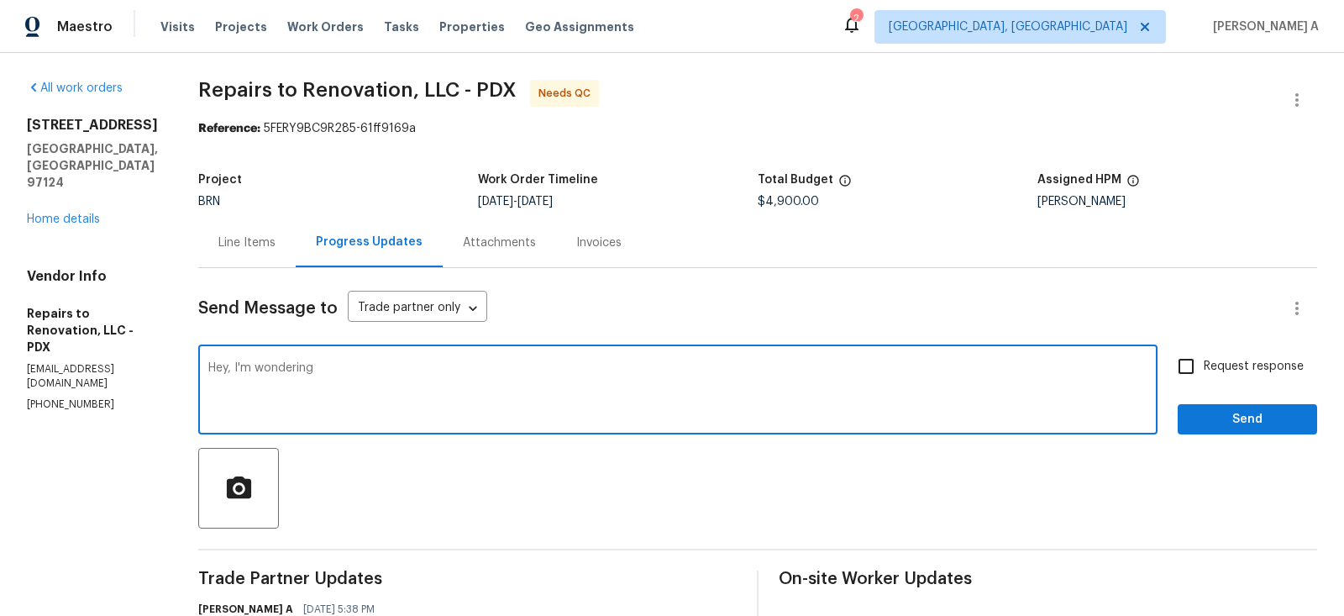
drag, startPoint x: 258, startPoint y: 368, endPoint x: 495, endPoint y: 369, distance: 236.8
click at [495, 369] on textarea "Hey, I'm wondering" at bounding box center [677, 391] width 939 height 59
click at [338, 369] on textarea "Hey, I'm just wondering, can you provide the description of the work?" at bounding box center [677, 391] width 939 height 59
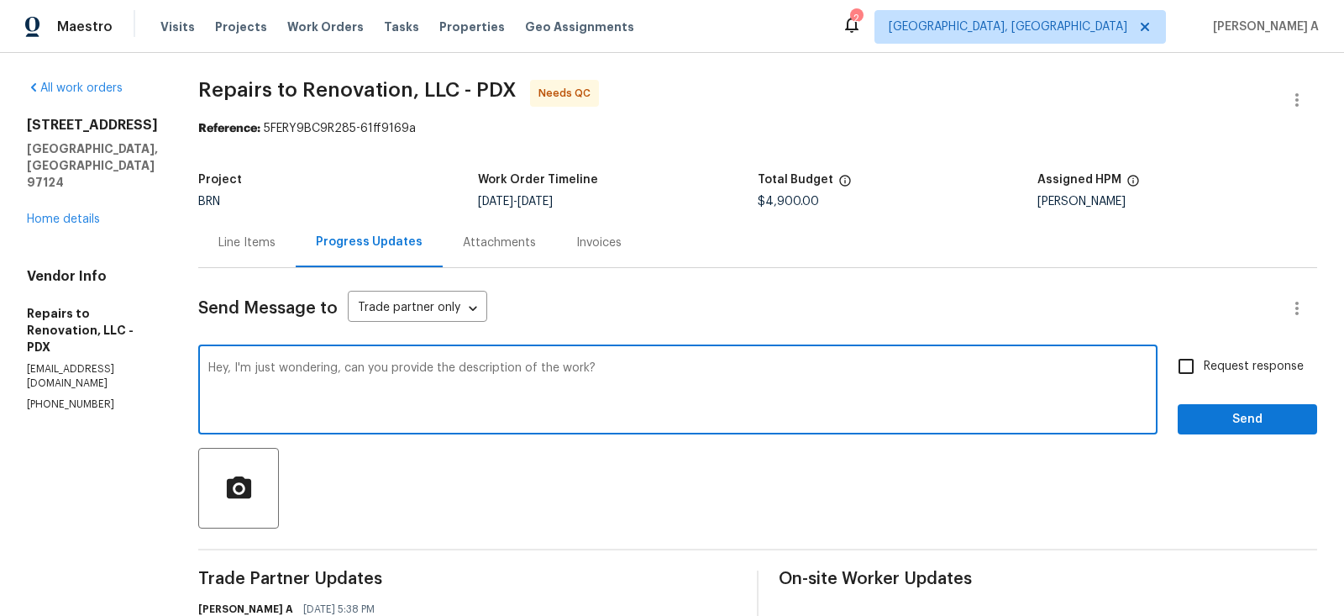
click at [0, 0] on icon "Paraphrase text" at bounding box center [0, 0] width 0 height 0
click at [0, 0] on span "work?" at bounding box center [0, 0] width 0 height 0
click at [569, 398] on textarea "Hey, could you please provide a description of the work?" at bounding box center [677, 391] width 939 height 59
type textarea "Hey, could you please provide a description of the work?"
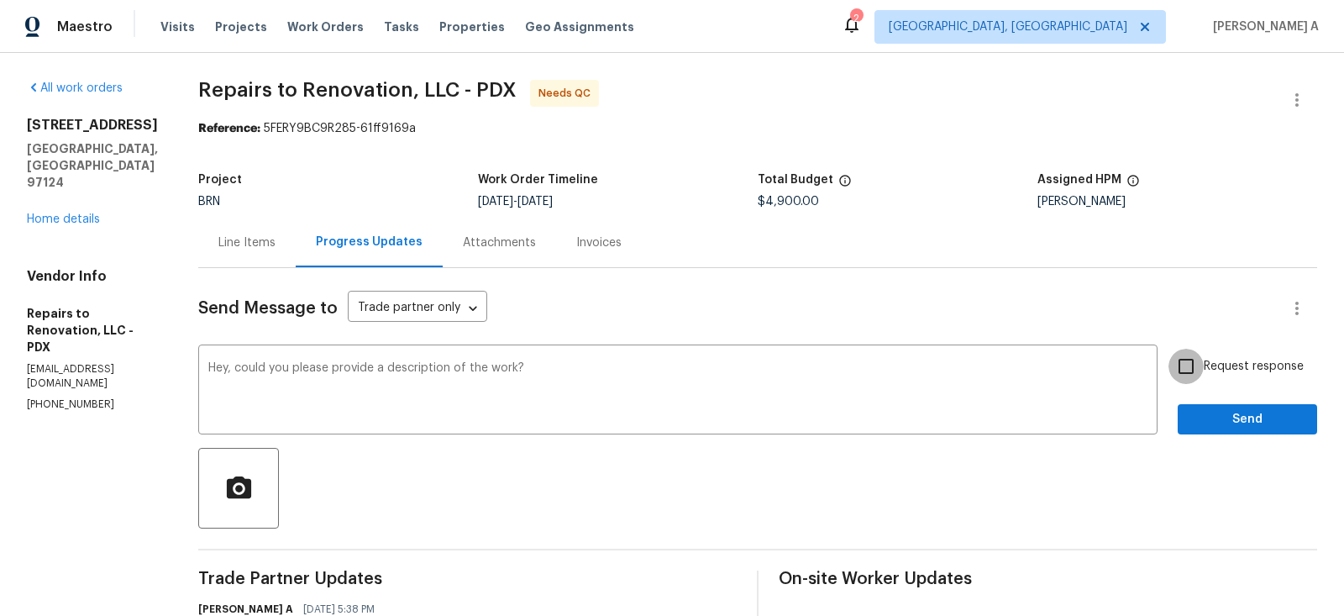
click at [1177, 367] on input "Request response" at bounding box center [1185, 365] width 35 height 35
checkbox input "true"
click at [1266, 419] on span "Send" at bounding box center [1247, 419] width 113 height 21
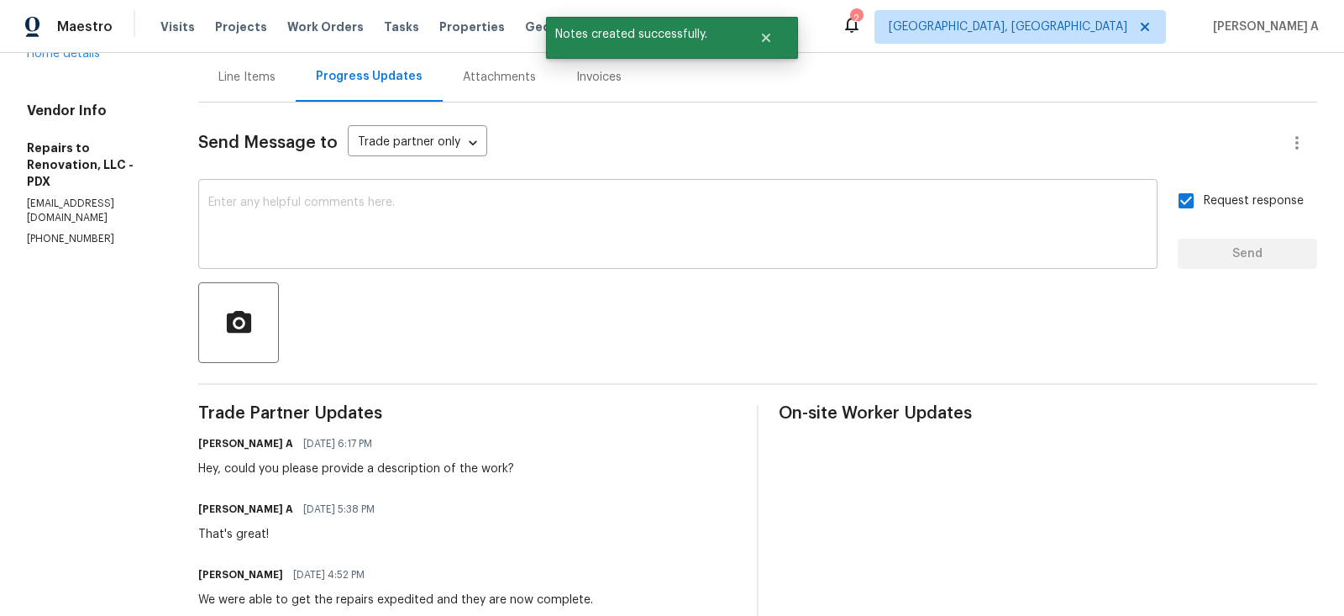
scroll to position [0, 0]
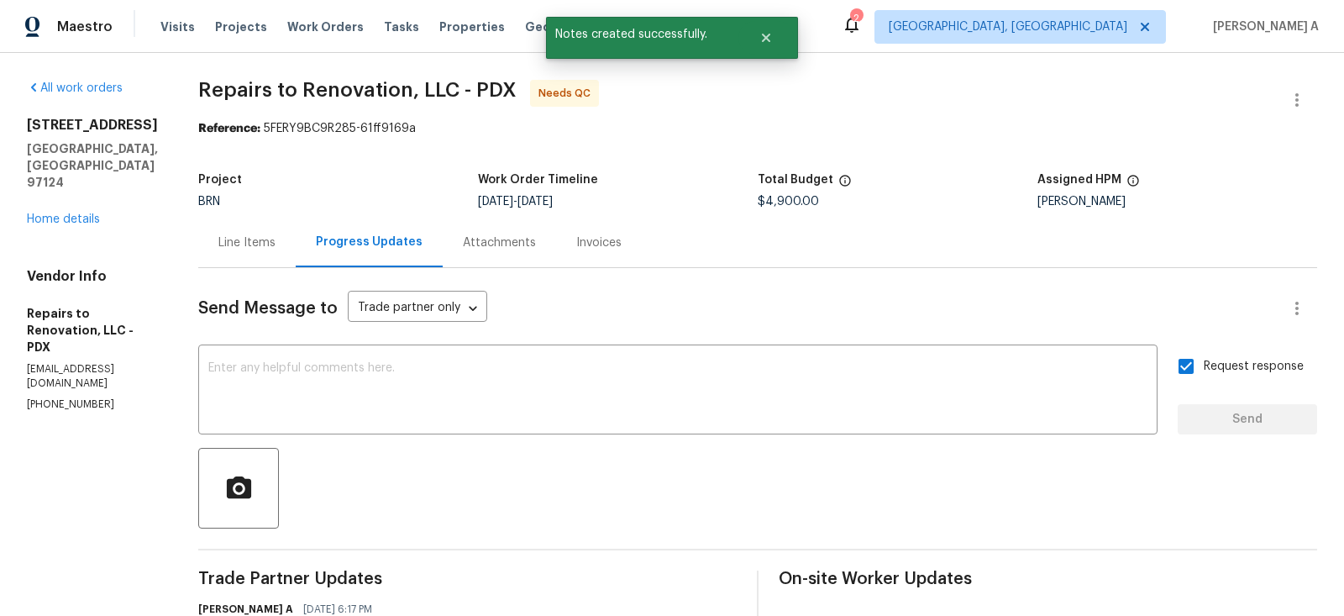
click at [244, 238] on div "Line Items" at bounding box center [246, 242] width 57 height 17
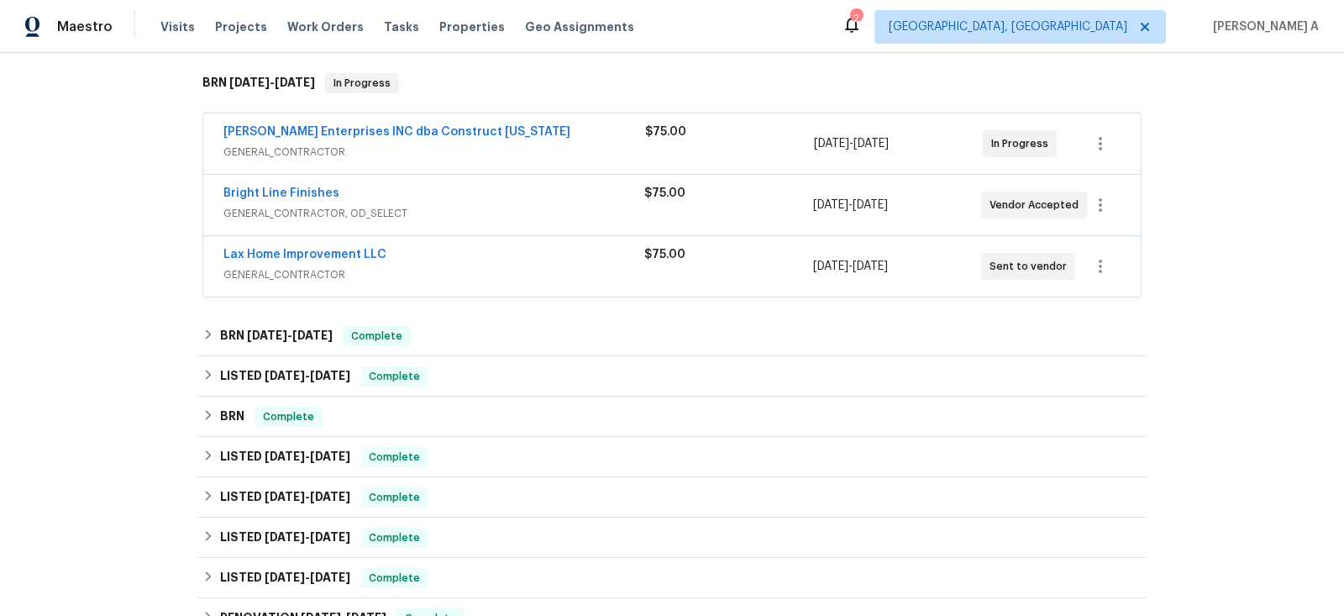
scroll to position [77, 0]
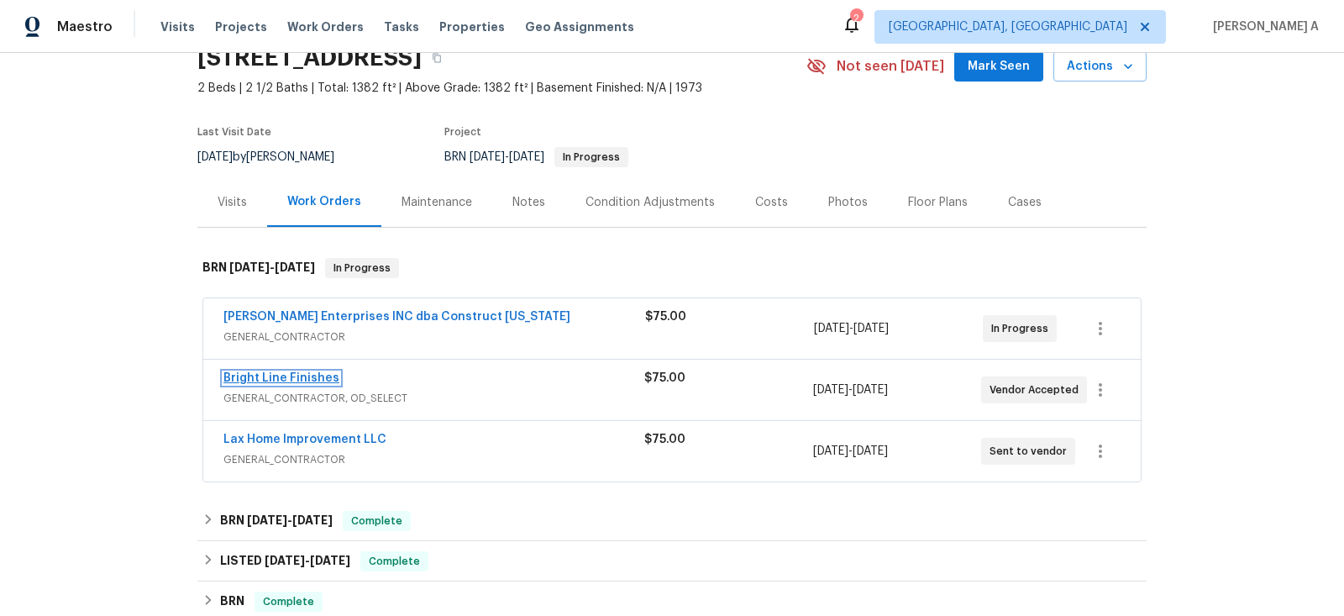
click at [270, 375] on link "Bright Line Finishes" at bounding box center [281, 378] width 116 height 12
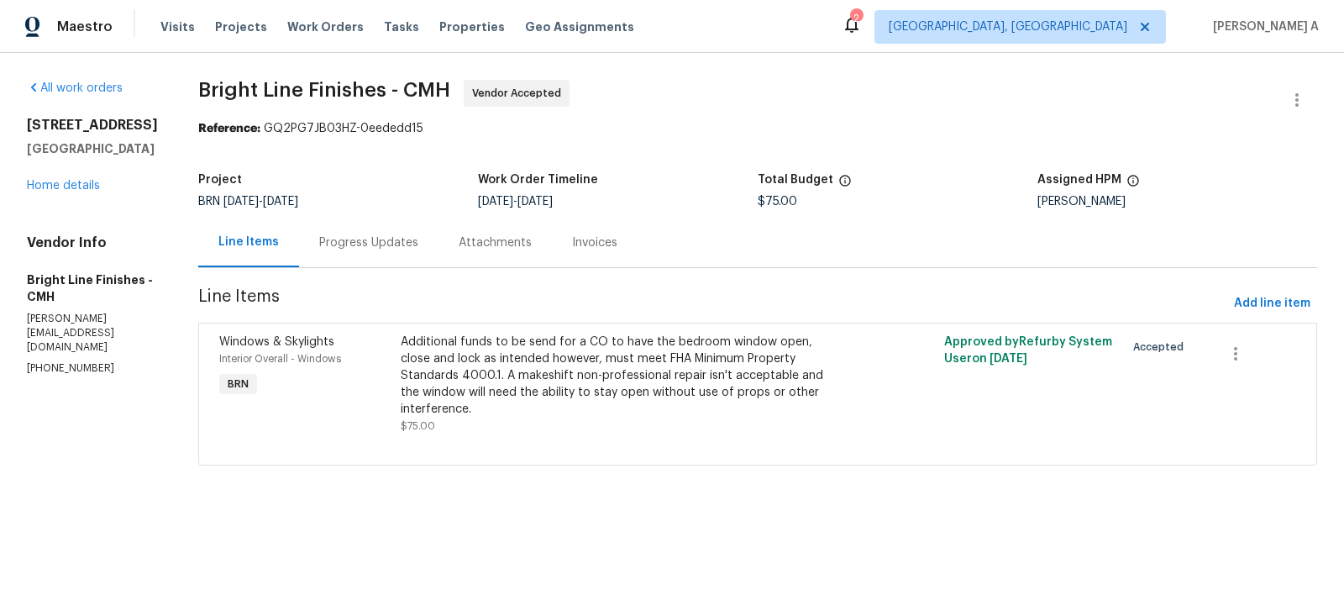
click at [369, 236] on div "Progress Updates" at bounding box center [368, 242] width 99 height 17
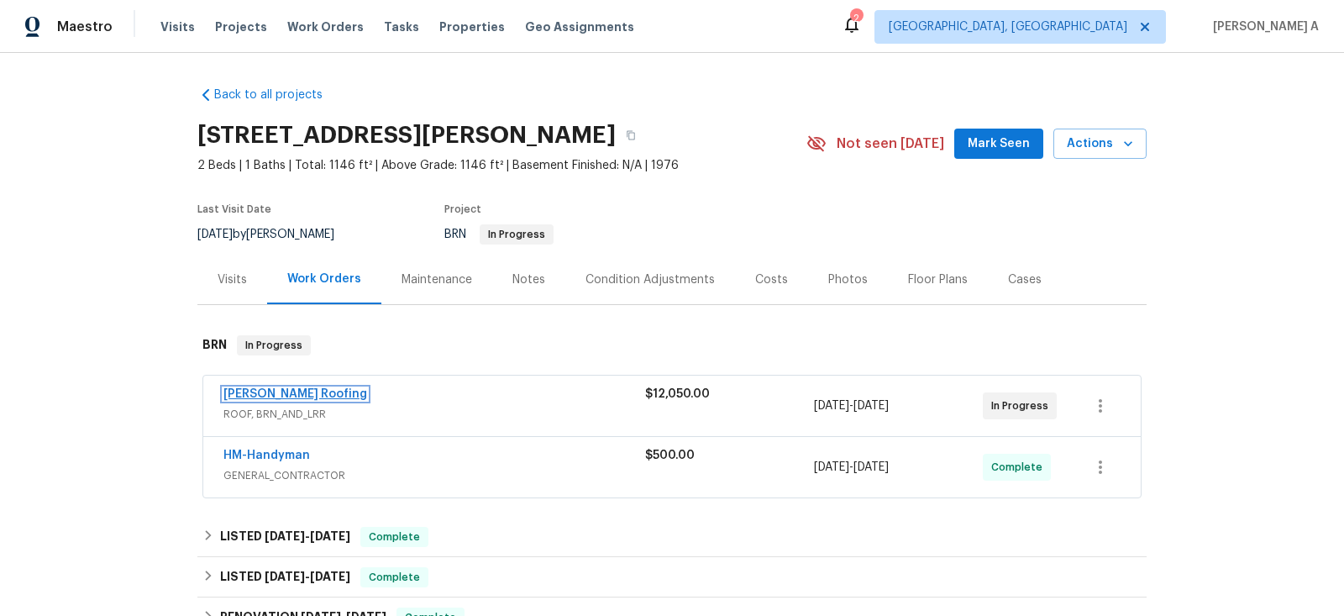
click at [278, 396] on link "Stout Roofing" at bounding box center [295, 394] width 144 height 12
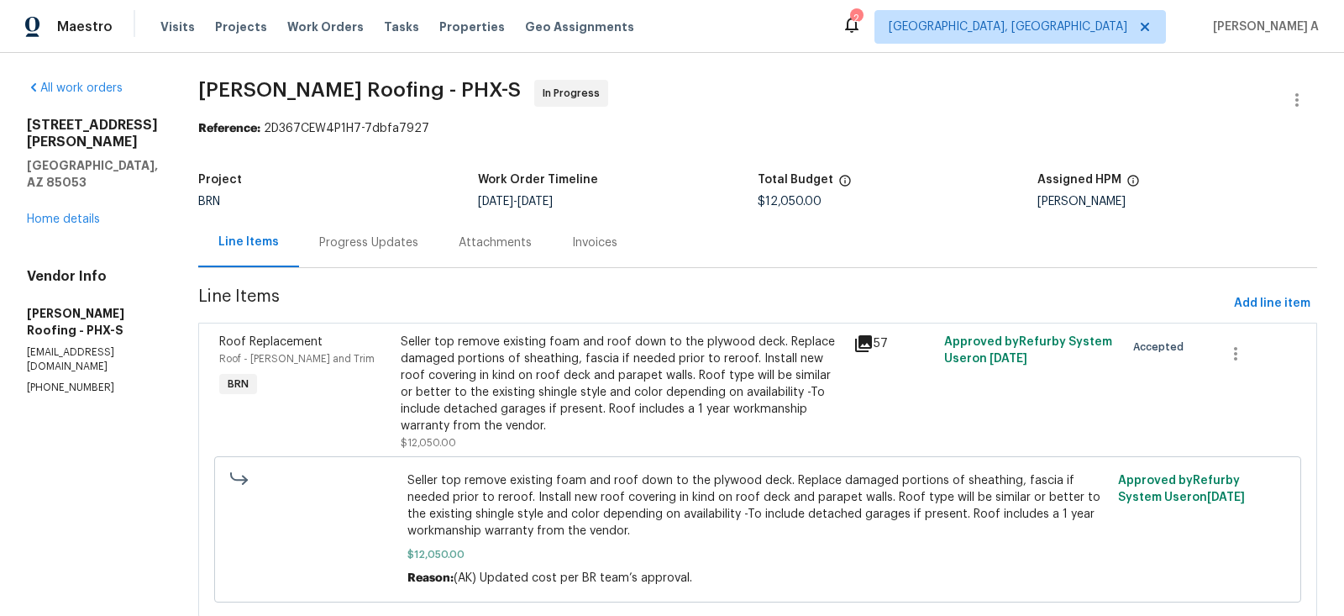
click at [396, 244] on div "Progress Updates" at bounding box center [368, 242] width 99 height 17
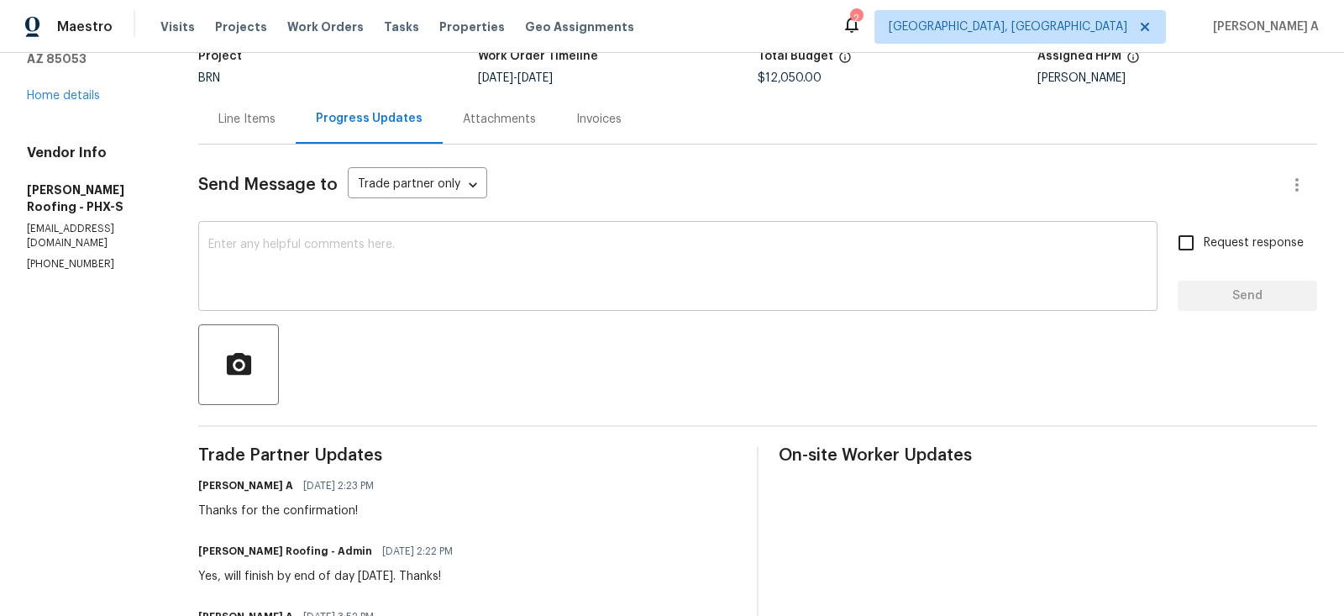
scroll to position [94, 0]
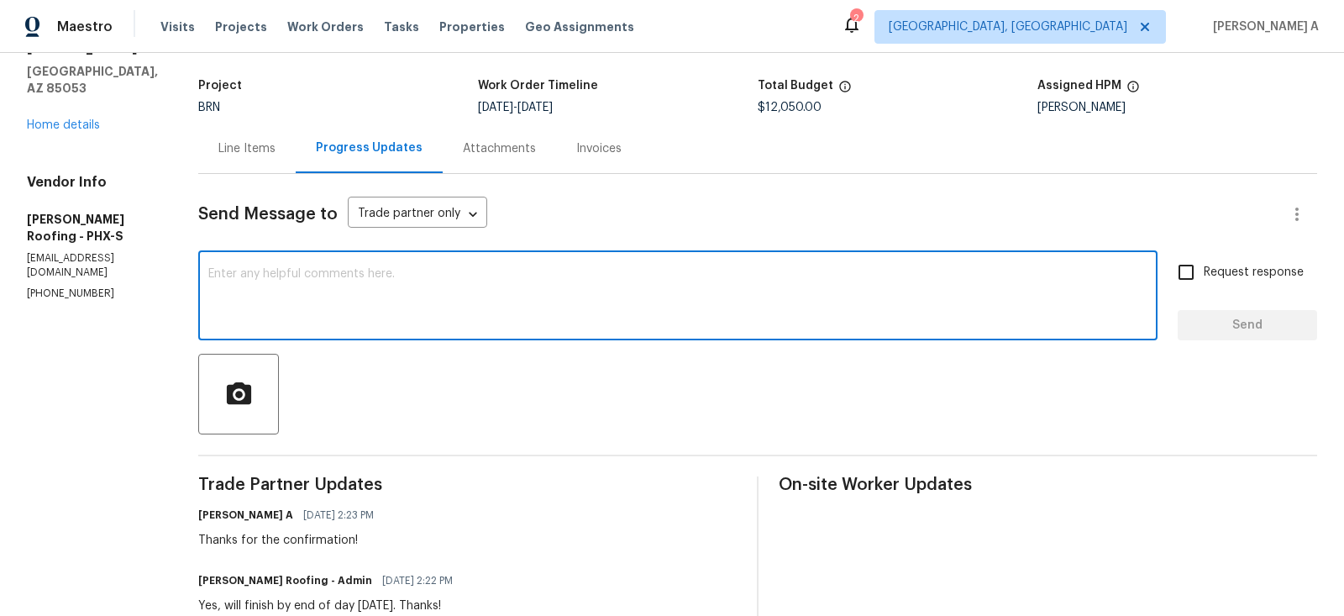
click at [466, 312] on textarea at bounding box center [677, 297] width 939 height 59
drag, startPoint x: 229, startPoint y: 269, endPoint x: 647, endPoint y: 275, distance: 418.2
click at [647, 275] on textarea "Hi, May I know the status of the re" at bounding box center [677, 297] width 939 height 59
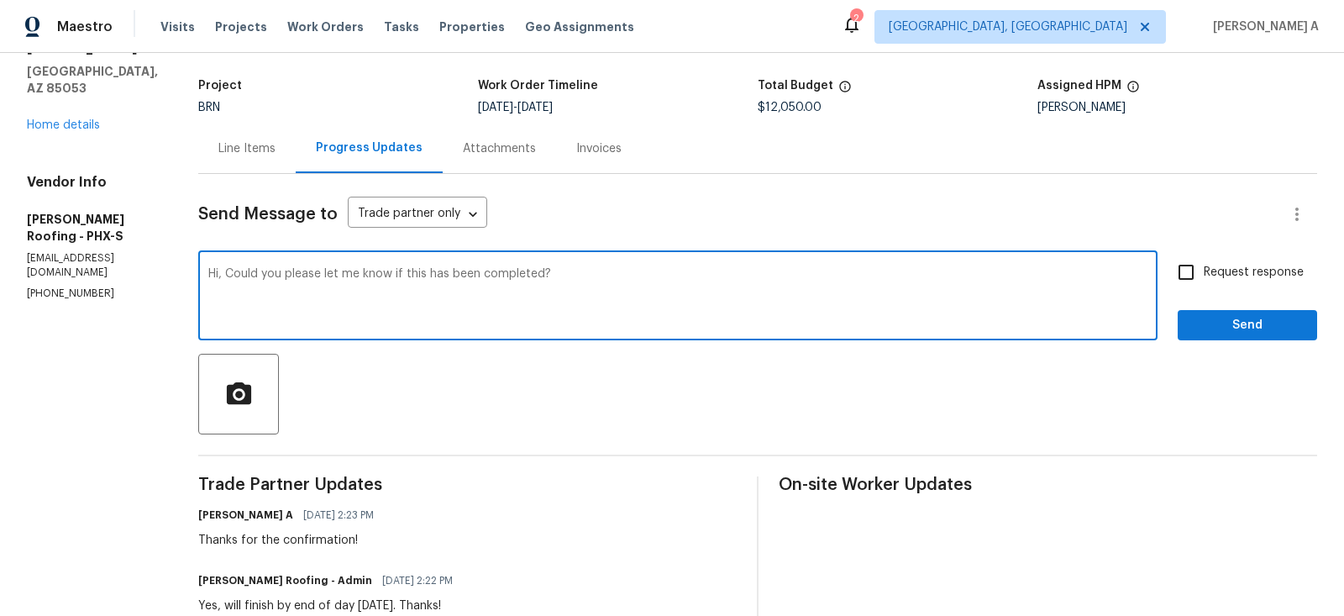
type textarea "Hi, Could you please let me know if this has been completed?"
click at [1189, 275] on input "Request response" at bounding box center [1185, 271] width 35 height 35
checkbox input "true"
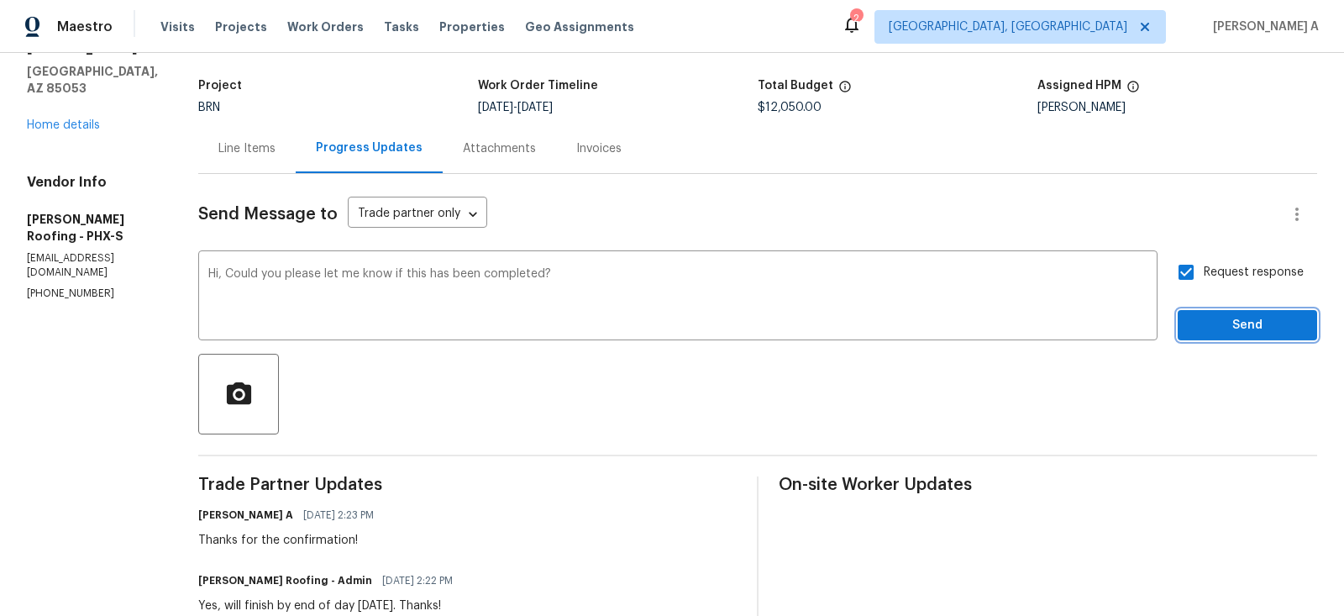
click at [1218, 317] on span "Send" at bounding box center [1247, 325] width 113 height 21
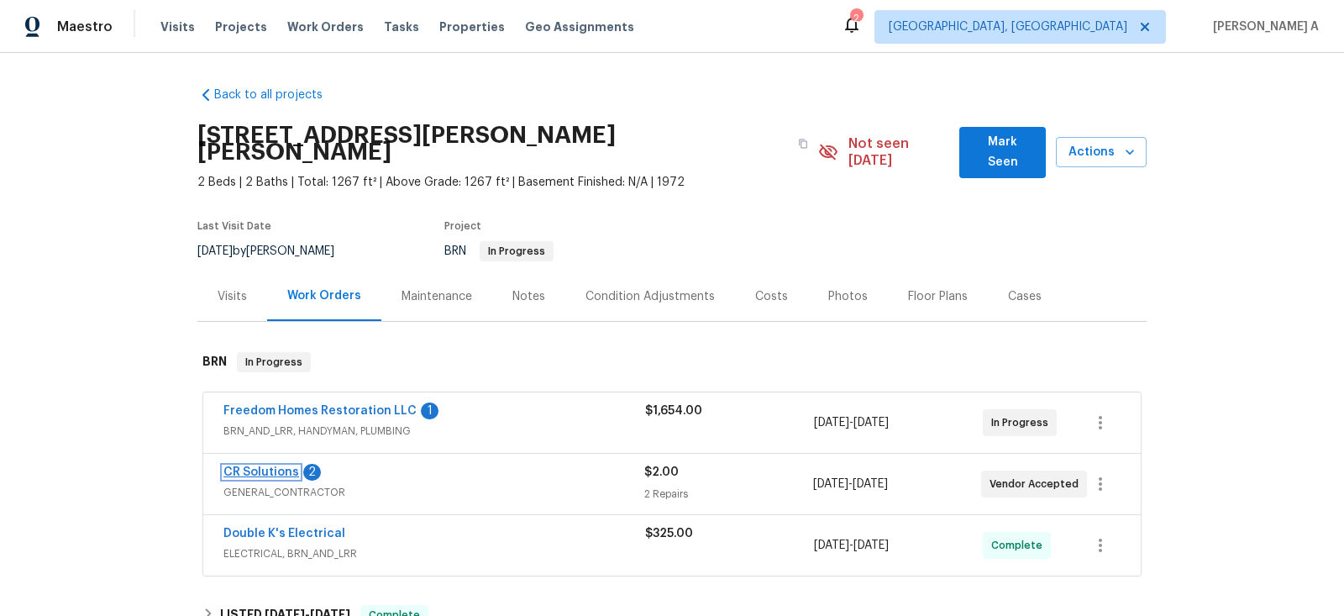
click at [267, 466] on link "CR Solutions" at bounding box center [261, 472] width 76 height 12
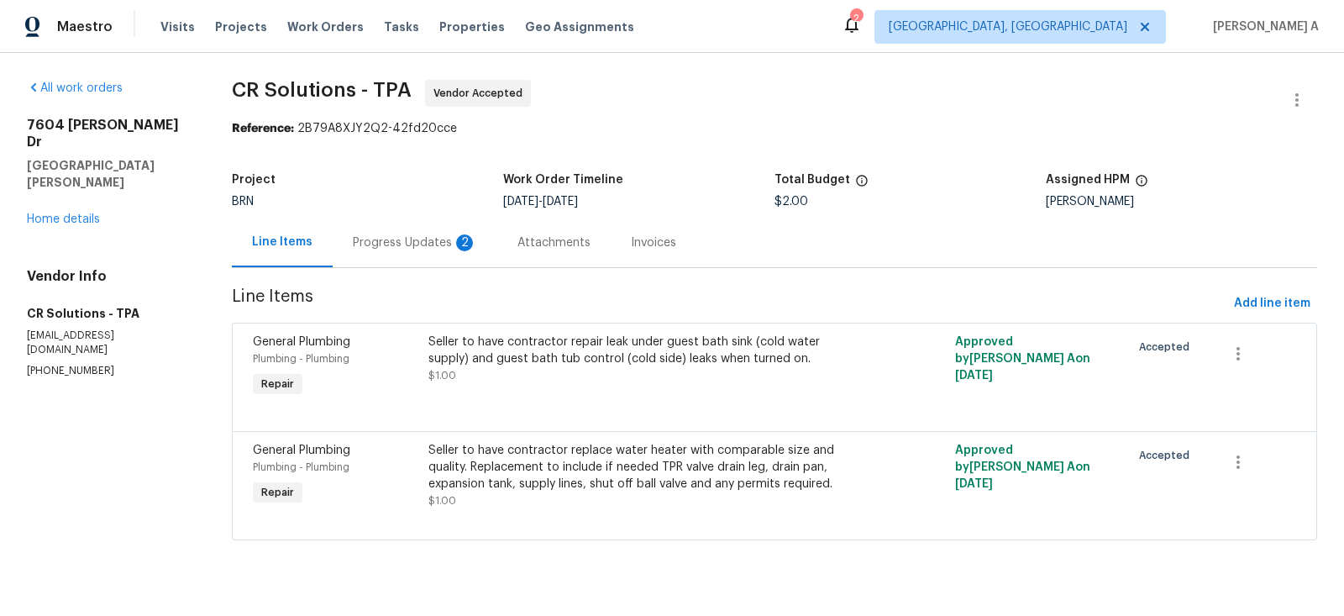
click at [428, 245] on div "Progress Updates 2" at bounding box center [415, 242] width 124 height 17
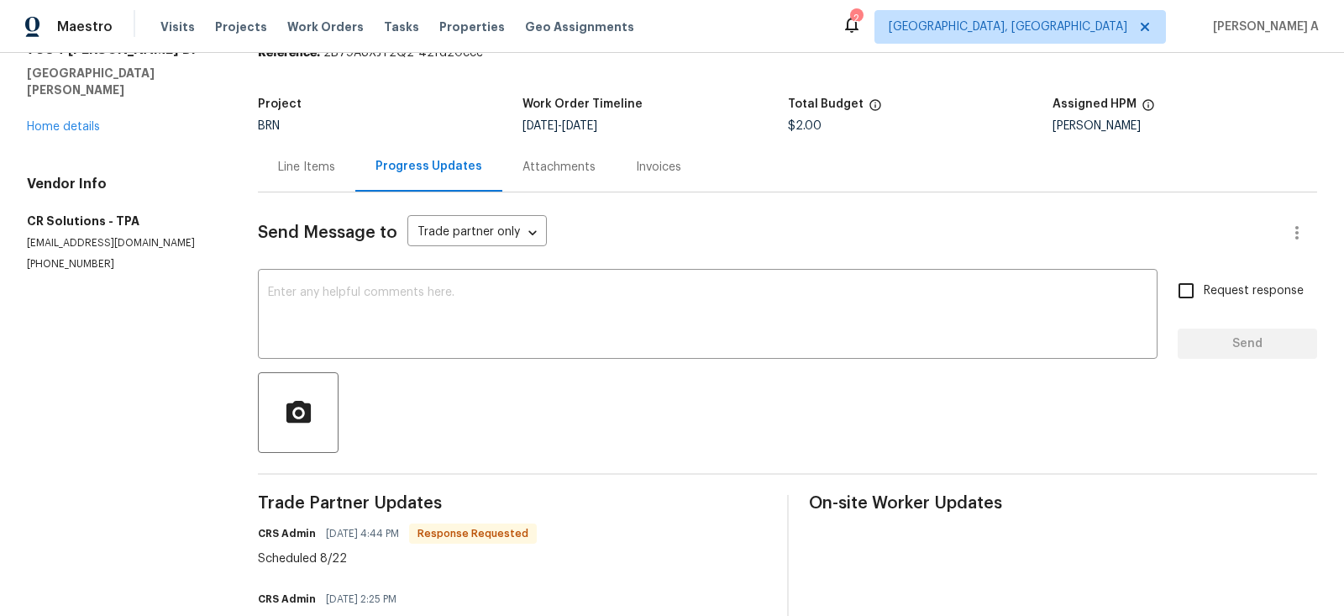
scroll to position [215, 0]
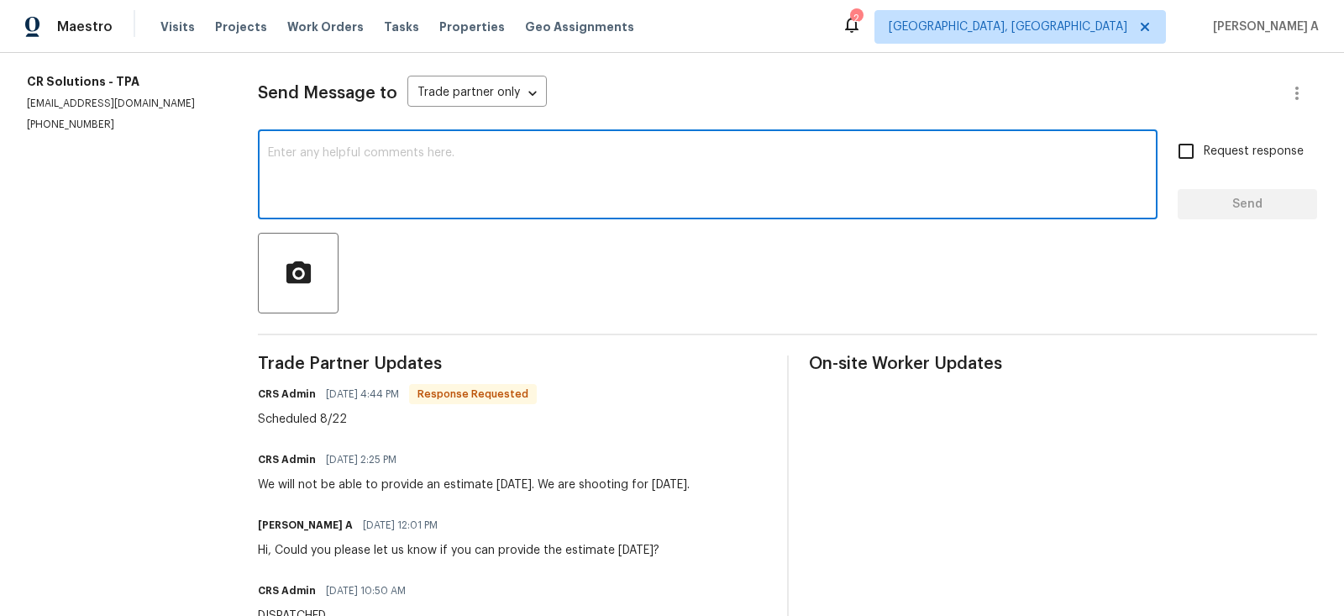
click at [565, 168] on textarea at bounding box center [707, 176] width 879 height 59
type textarea "Thank you!"
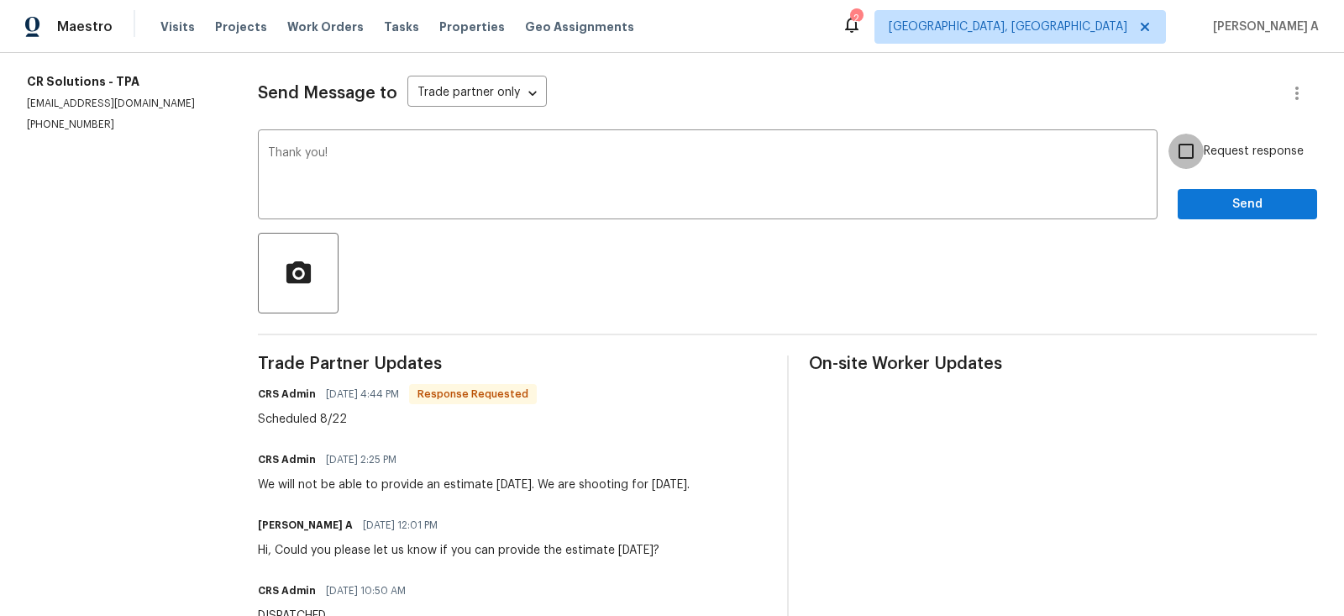
click at [1191, 147] on input "Request response" at bounding box center [1185, 151] width 35 height 35
checkbox input "true"
click at [1235, 207] on span "Send" at bounding box center [1247, 204] width 113 height 21
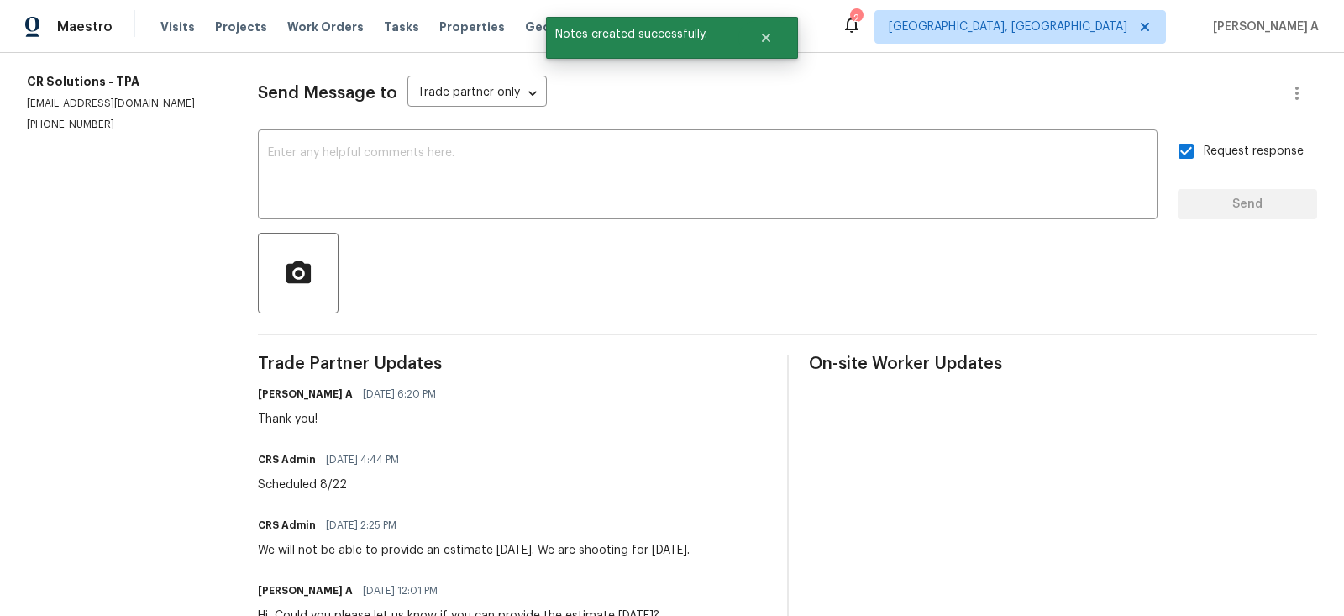
scroll to position [0, 0]
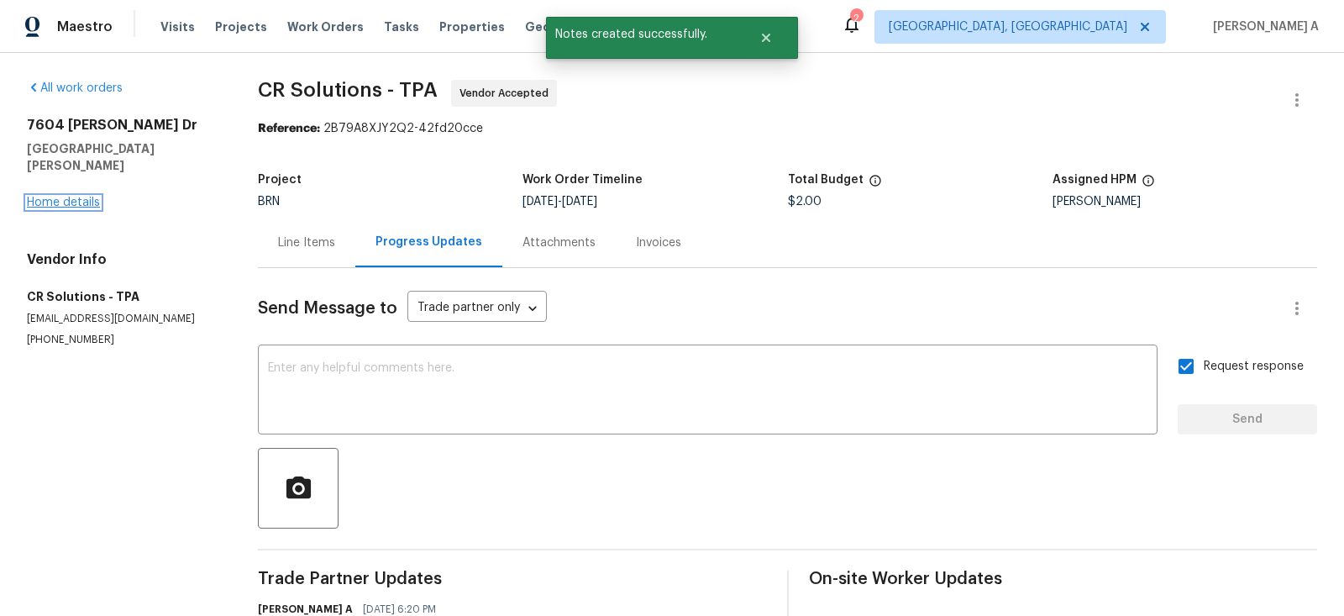
click at [75, 196] on link "Home details" at bounding box center [63, 202] width 73 height 12
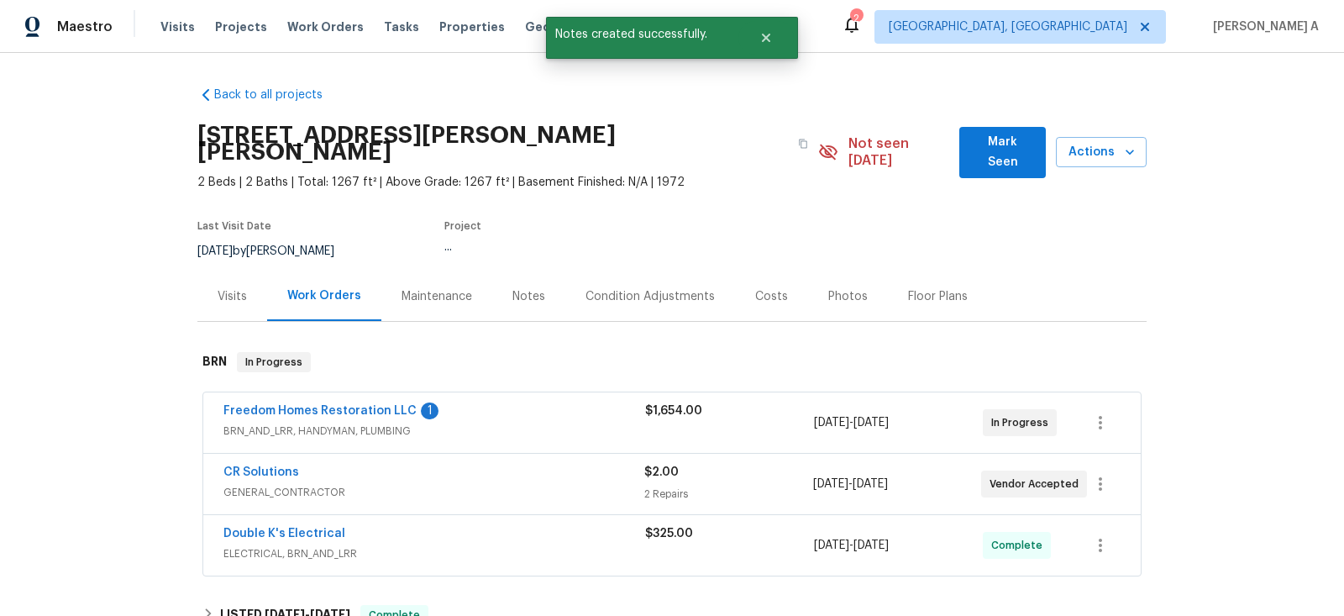
click at [340, 402] on span "Freedom Homes Restoration LLC" at bounding box center [319, 410] width 193 height 17
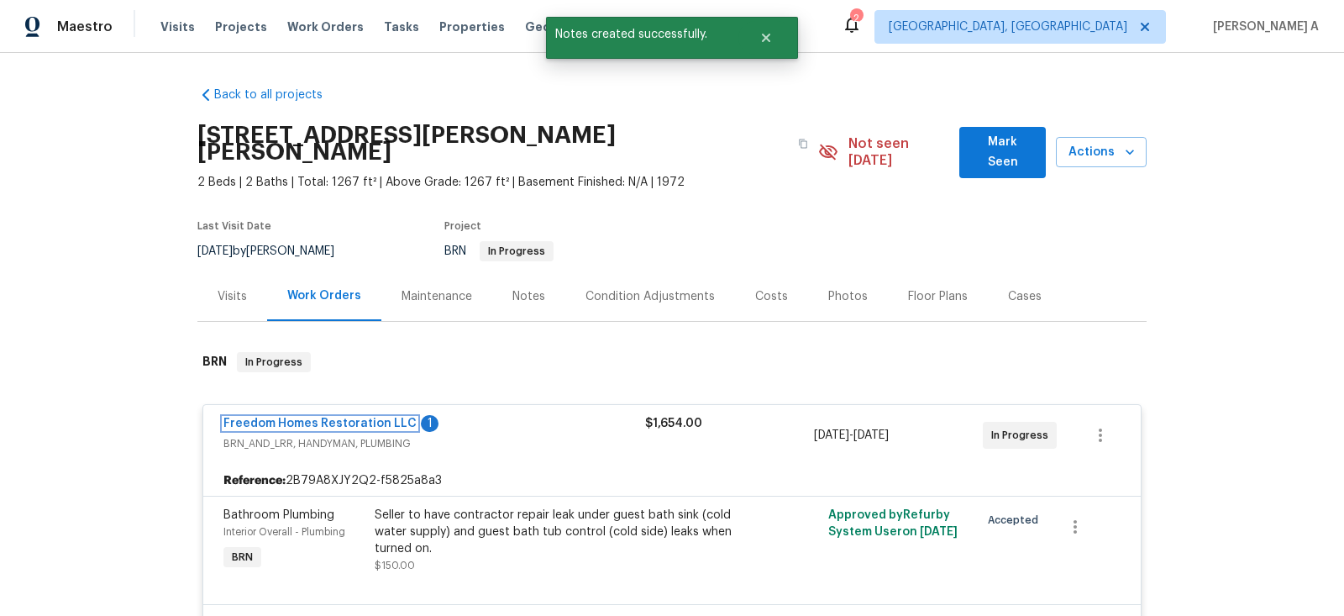
click at [343, 417] on link "Freedom Homes Restoration LLC" at bounding box center [319, 423] width 193 height 12
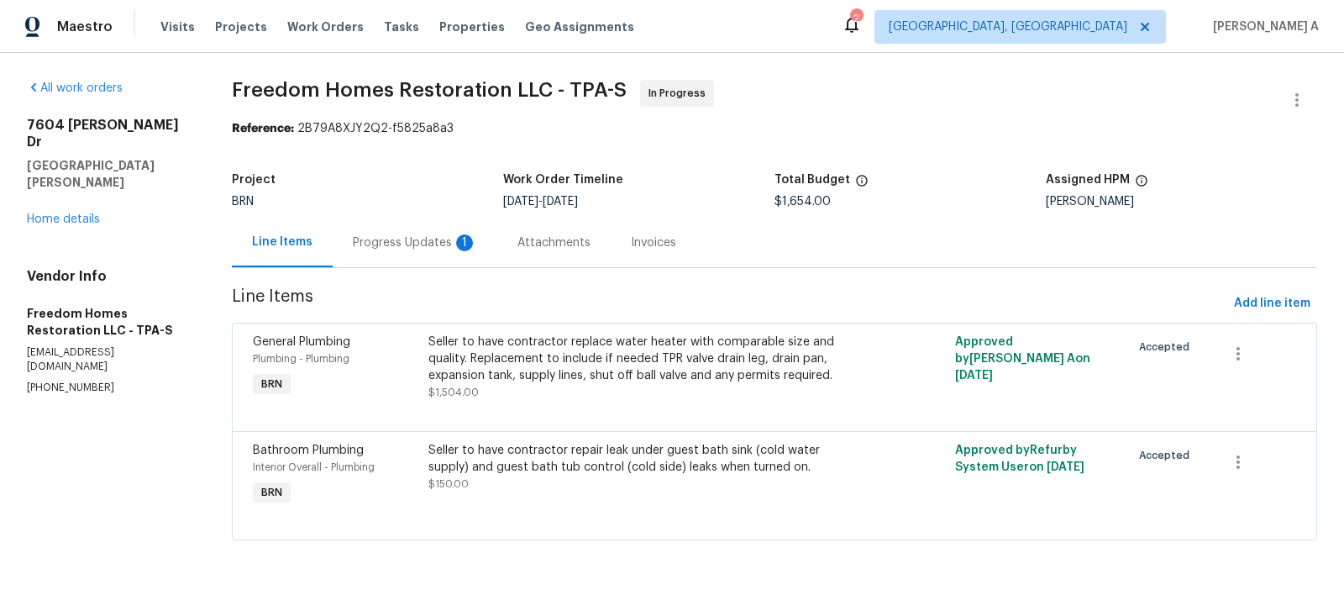
click at [409, 248] on div "Progress Updates 1" at bounding box center [415, 242] width 124 height 17
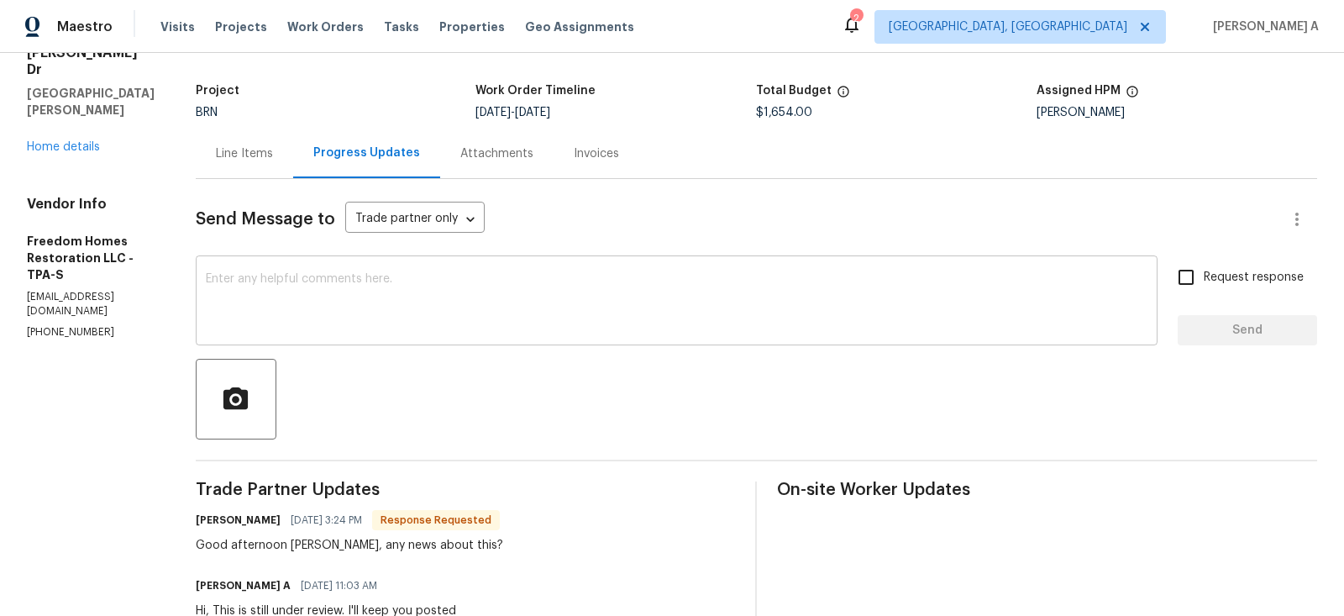
scroll to position [90, 0]
click at [217, 529] on div "Nelson Garcia 08/21/2025 3:24 PM Response Requested" at bounding box center [349, 519] width 307 height 24
click at [224, 511] on h6 "Nelson Garcia" at bounding box center [238, 519] width 85 height 17
copy h6 "Nelson"
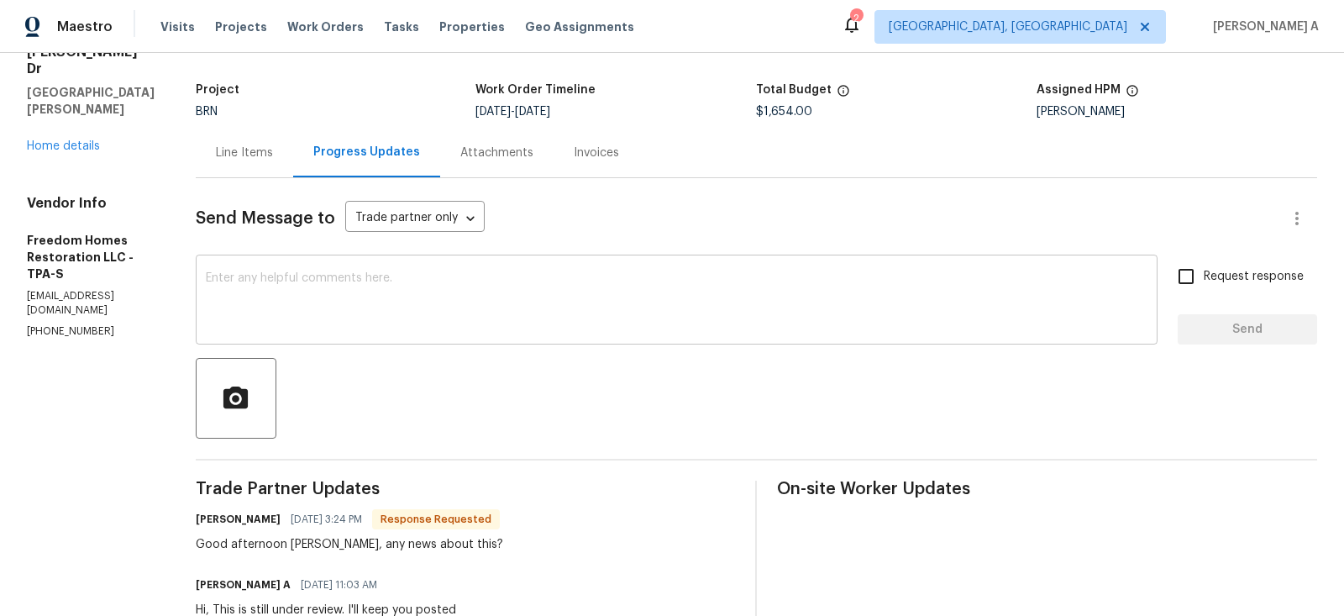
click at [296, 312] on textarea at bounding box center [676, 301] width 941 height 59
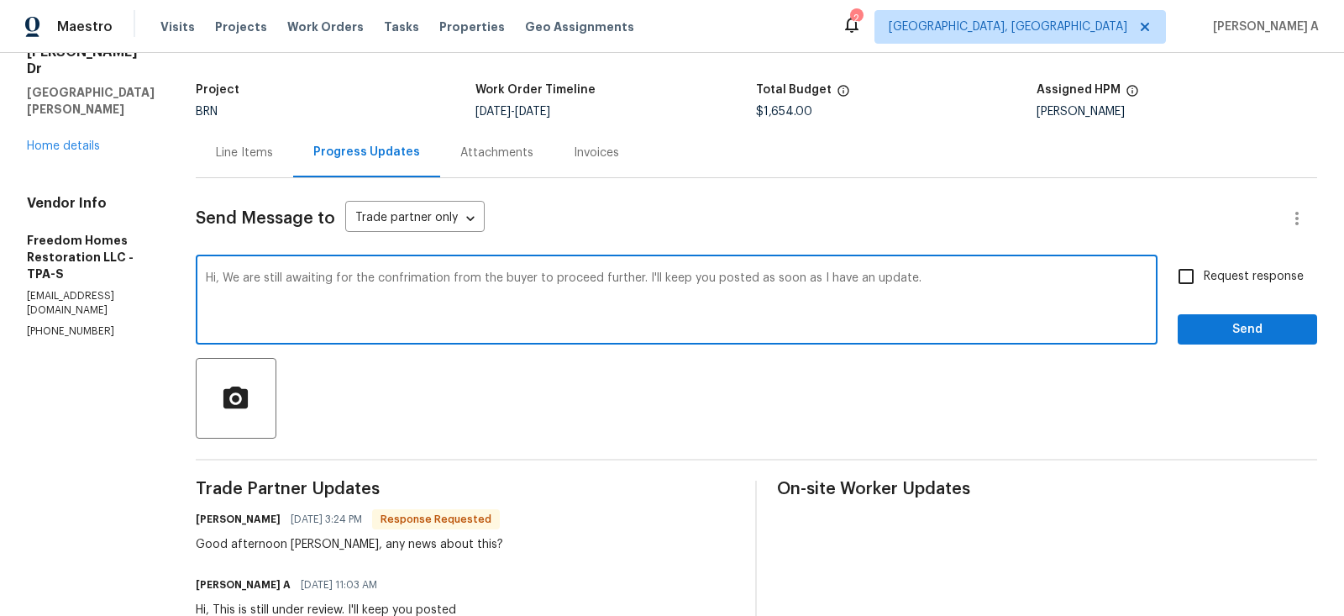
click at [0, 0] on qb-div "Fix the preposition for" at bounding box center [0, 0] width 0 height 0
click at [0, 0] on qb-div "Correct the spelling error confirmation" at bounding box center [0, 0] width 0 height 0
click at [942, 277] on textarea "Hi, We are still awaiting the confirmation from the buyer to proceed further. I…" at bounding box center [676, 301] width 941 height 59
type textarea "Hi, We are still awaiting the confirmation from the buyer to proceed further. I…"
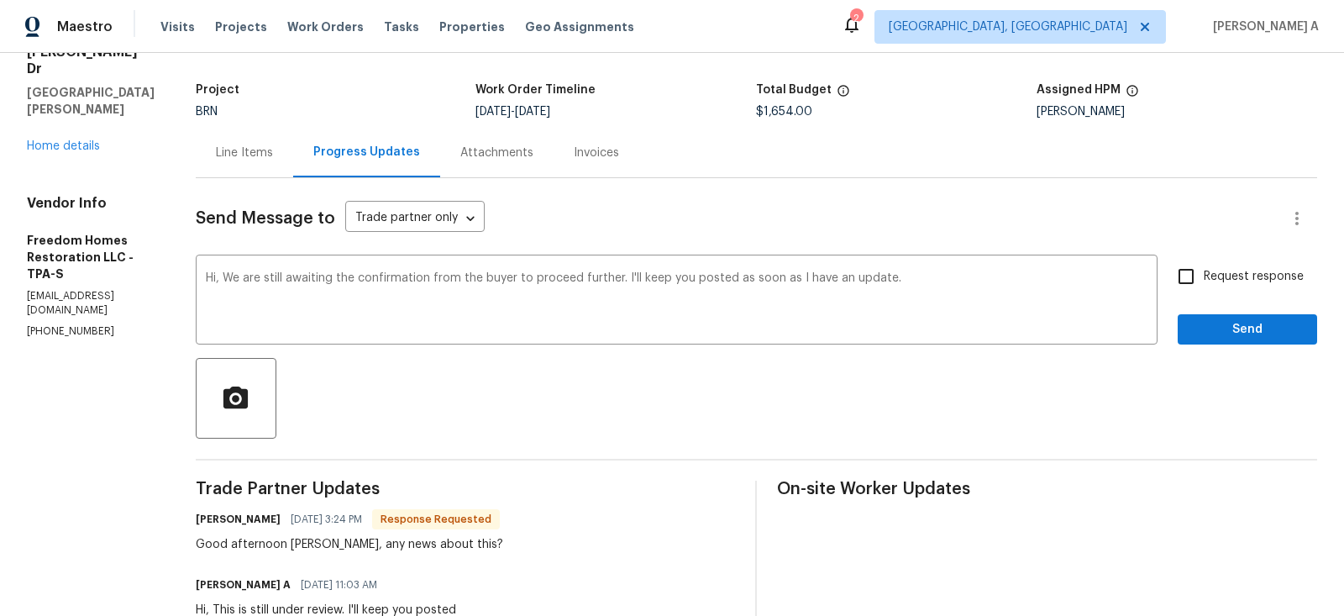
click at [1212, 269] on span "Request response" at bounding box center [1253, 277] width 100 height 18
click at [1203, 269] on input "Request response" at bounding box center [1185, 276] width 35 height 35
checkbox input "true"
click at [1240, 333] on span "Send" at bounding box center [1247, 329] width 113 height 21
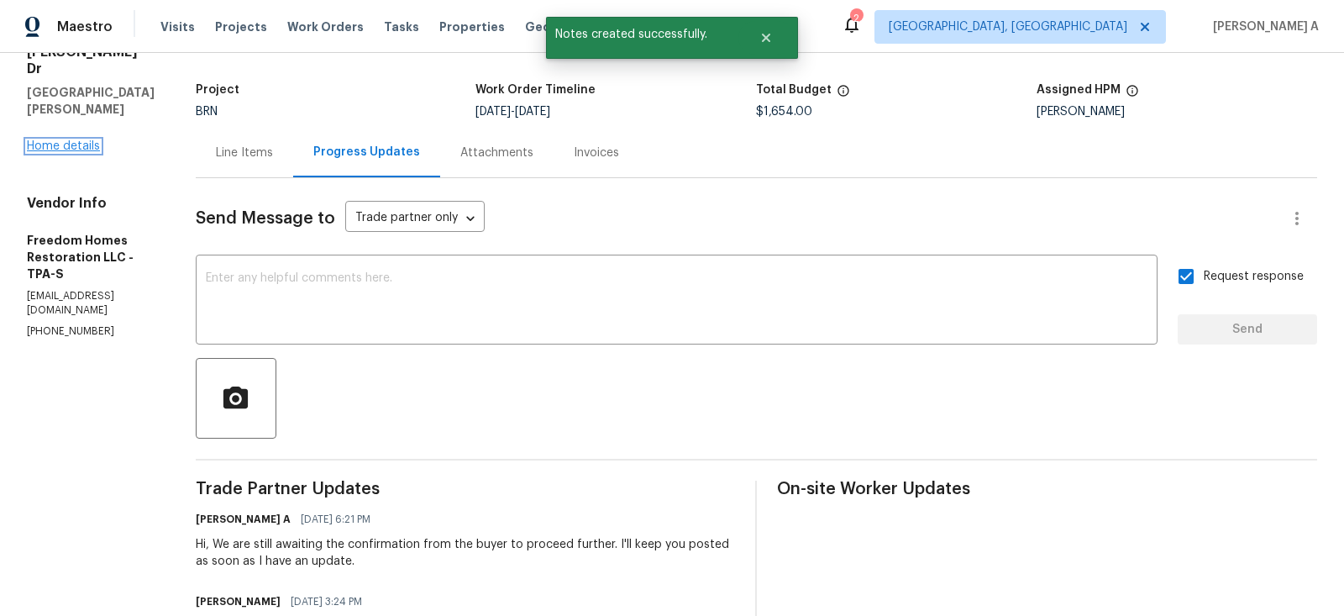
click at [73, 140] on link "Home details" at bounding box center [63, 146] width 73 height 12
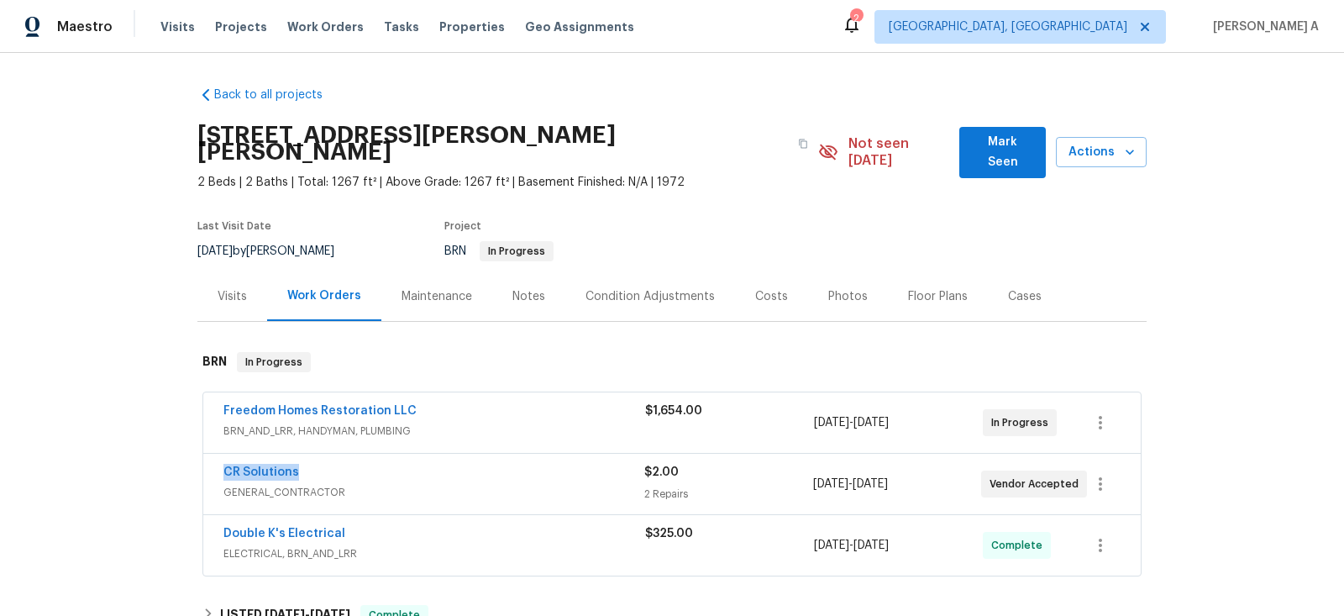
drag, startPoint x: 214, startPoint y: 453, endPoint x: 312, endPoint y: 452, distance: 98.3
click at [312, 453] on div "CR Solutions GENERAL_CONTRACTOR $2.00 2 Repairs 8/21/2025 - 8/22/2025 Vendor Ac…" at bounding box center [671, 483] width 937 height 60
copy link "CR Solutions"
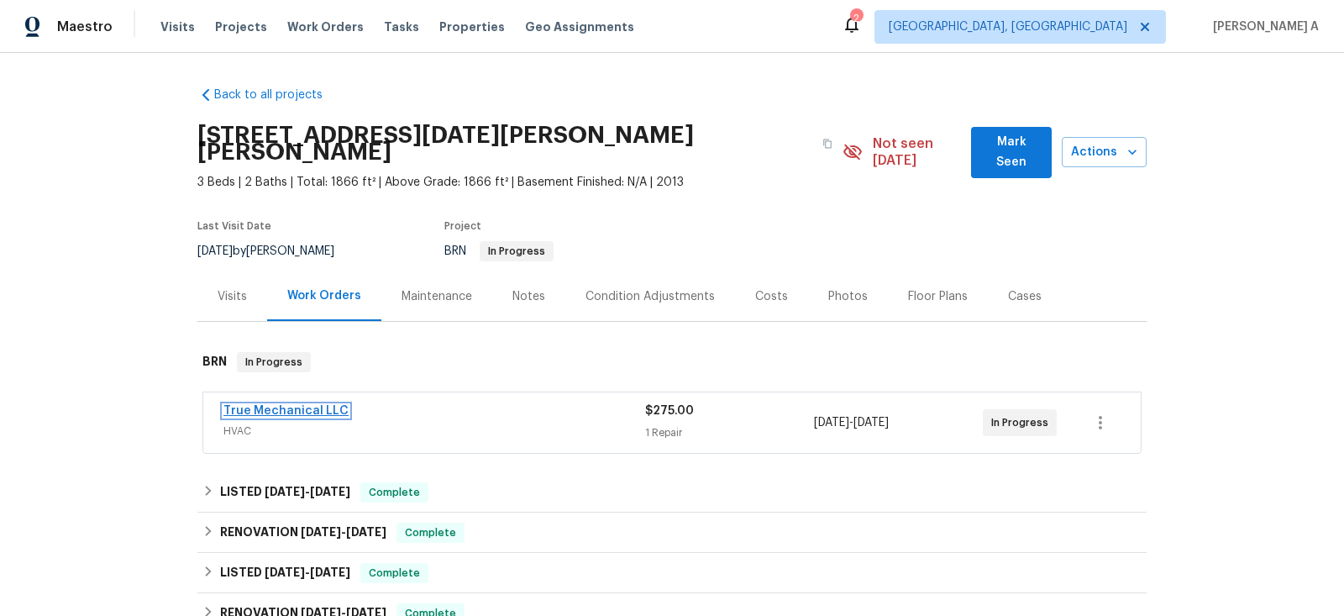
click at [284, 405] on link "True Mechanical LLC" at bounding box center [285, 411] width 125 height 12
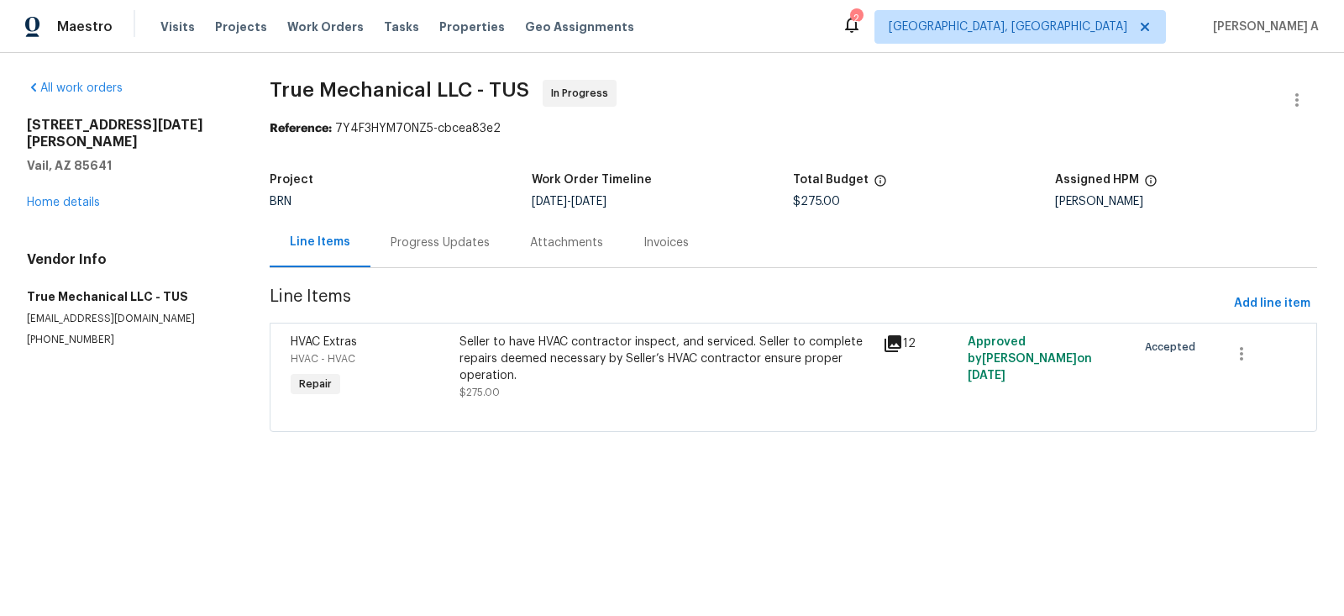
click at [434, 239] on div "Progress Updates" at bounding box center [439, 242] width 99 height 17
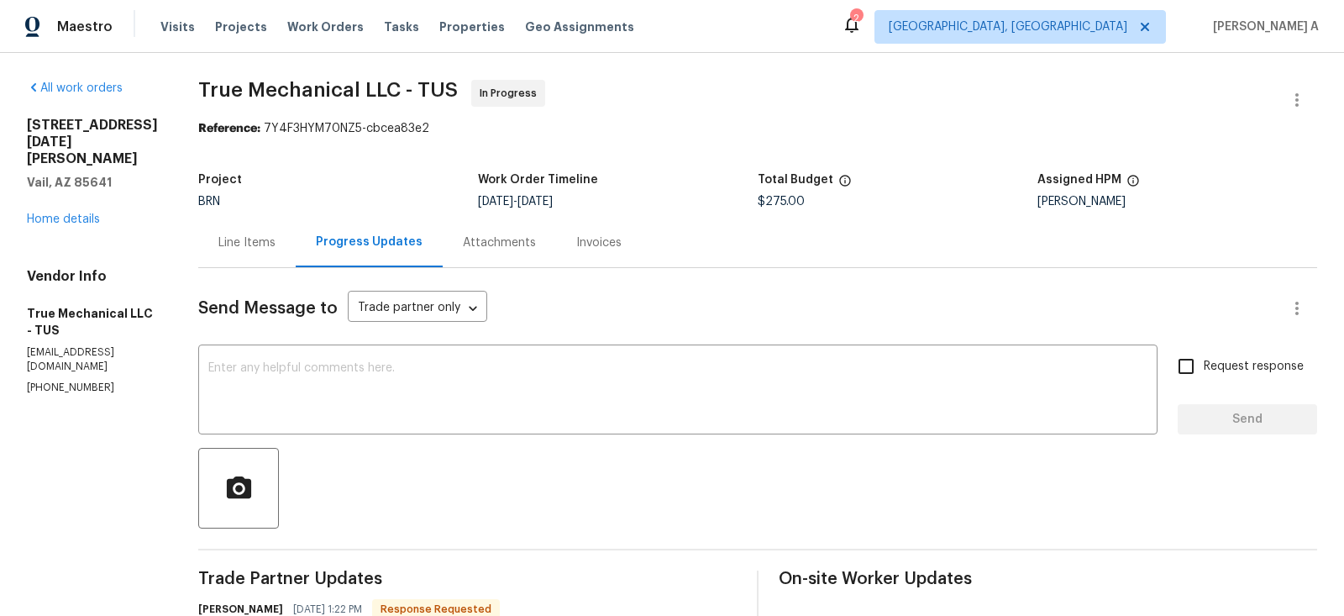
scroll to position [75, 0]
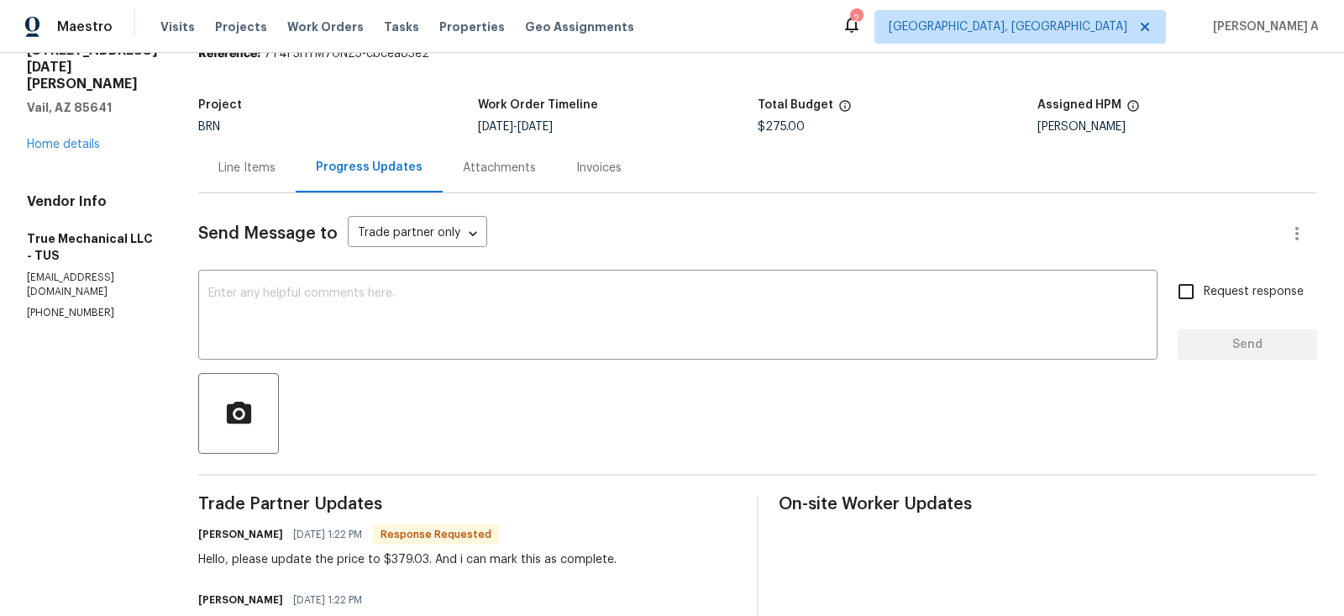
click at [396, 560] on div "Hello, please update the price to $379.03. And i can mark this as complete." at bounding box center [407, 559] width 418 height 17
copy div "379.03"
click at [225, 162] on div "Line Items" at bounding box center [246, 168] width 57 height 17
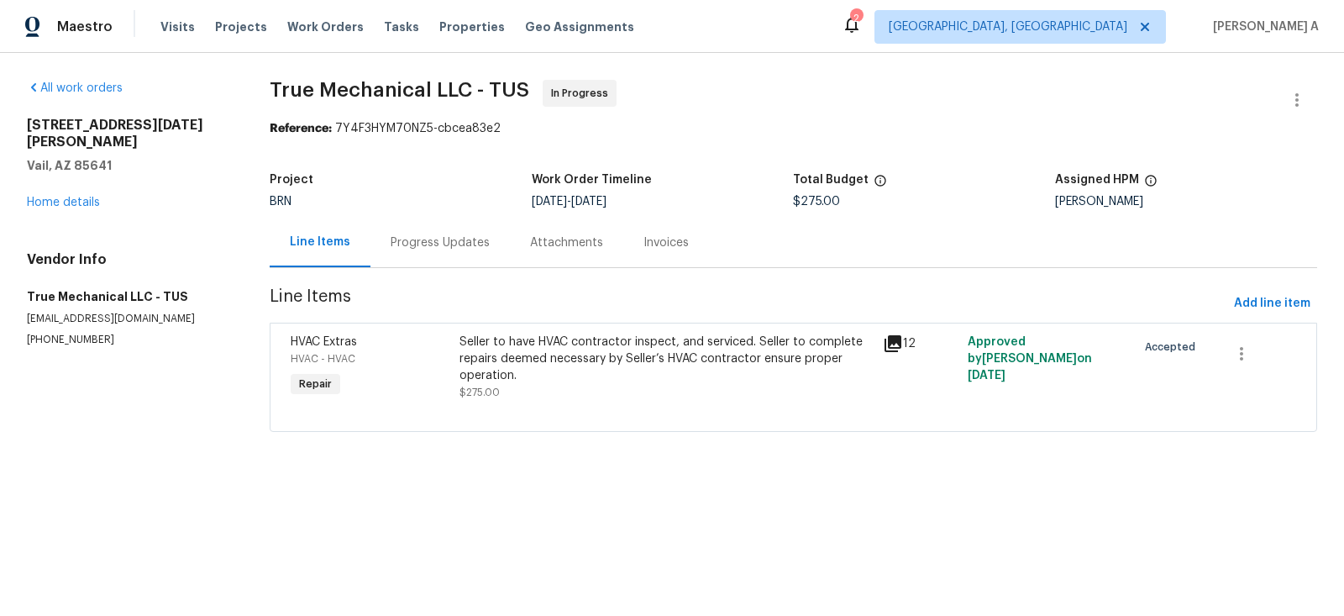
click at [618, 390] on div "Seller to have HVAC contractor inspect, and serviced. Seller to complete repair…" at bounding box center [665, 366] width 413 height 67
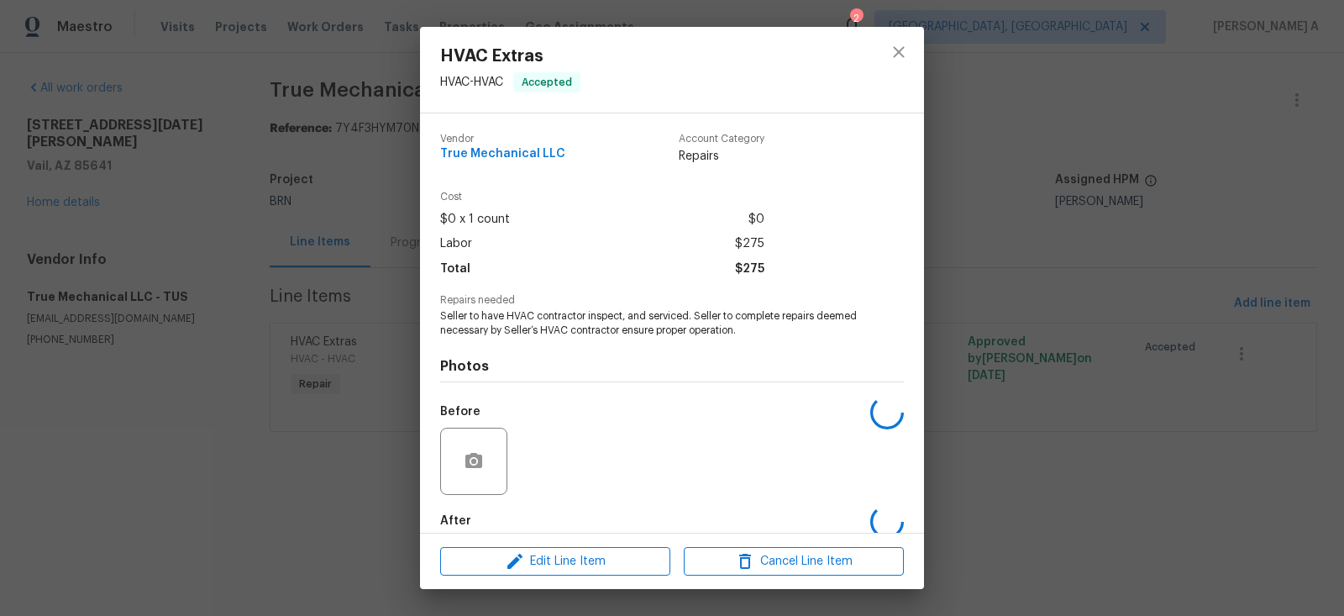
scroll to position [87, 0]
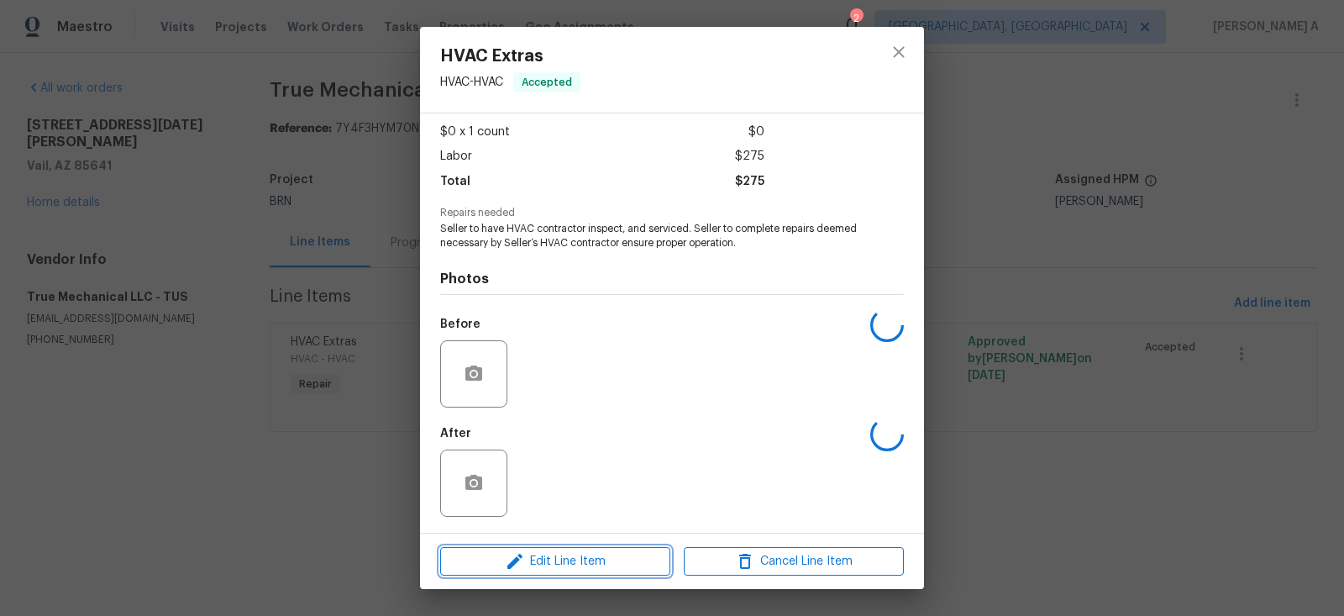
click at [571, 568] on span "Edit Line Item" at bounding box center [555, 561] width 220 height 21
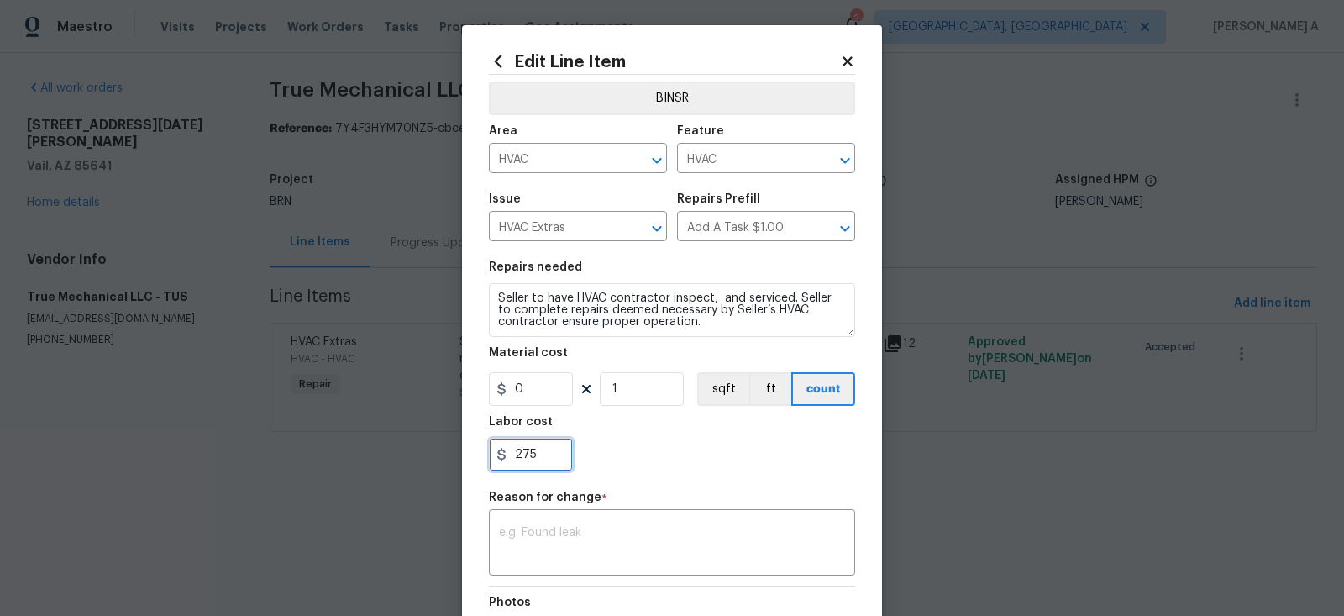
drag, startPoint x: 549, startPoint y: 453, endPoint x: 465, endPoint y: 453, distance: 84.0
click at [465, 453] on div "Edit Line Item BINSR Area HVAC ​ Feature HVAC ​ Issue HVAC Extras ​ Repairs Pre…" at bounding box center [672, 422] width 420 height 794
paste input "379.03"
type input "379.03"
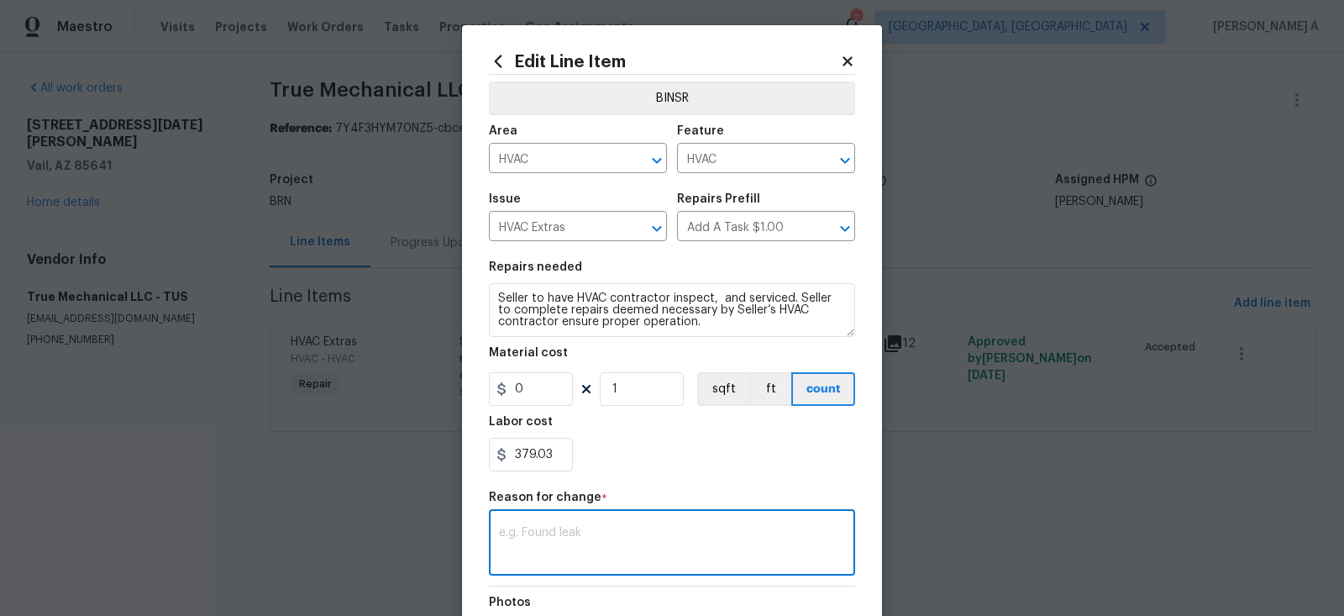
click at [553, 528] on textarea at bounding box center [672, 544] width 346 height 35
click at [573, 535] on textarea at bounding box center [672, 544] width 346 height 35
paste textarea "(AK) Updated per vendors final cost."
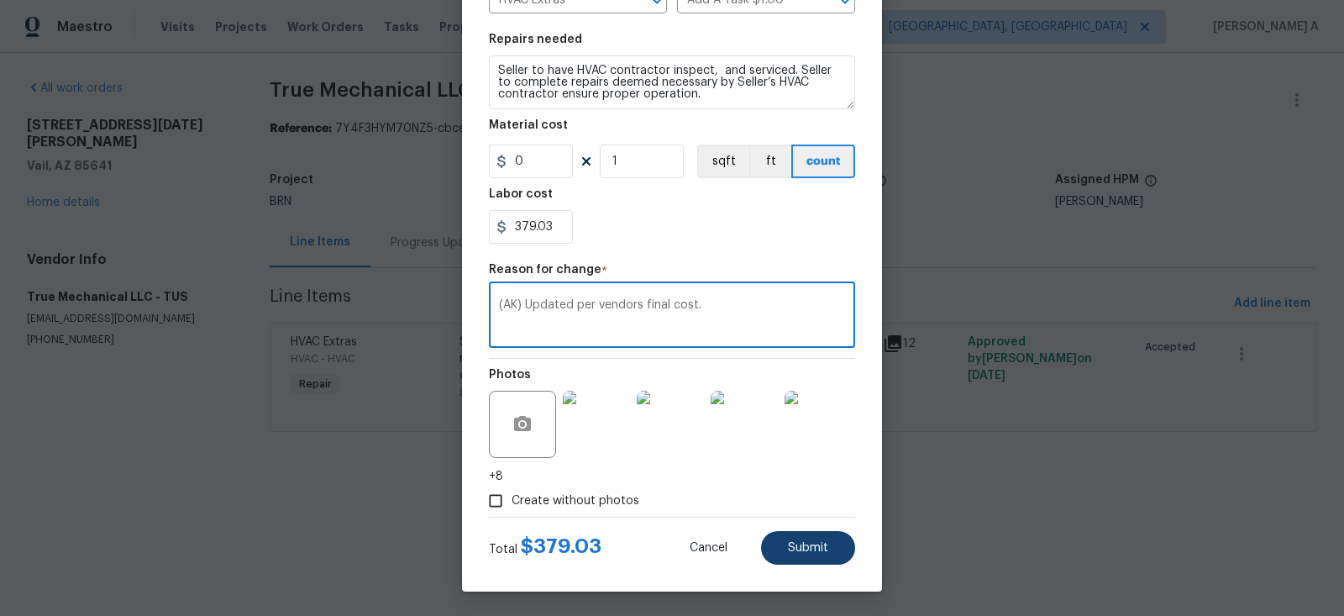
type textarea "(AK) Updated per vendors final cost."
click at [803, 555] on button "Submit" at bounding box center [808, 548] width 94 height 34
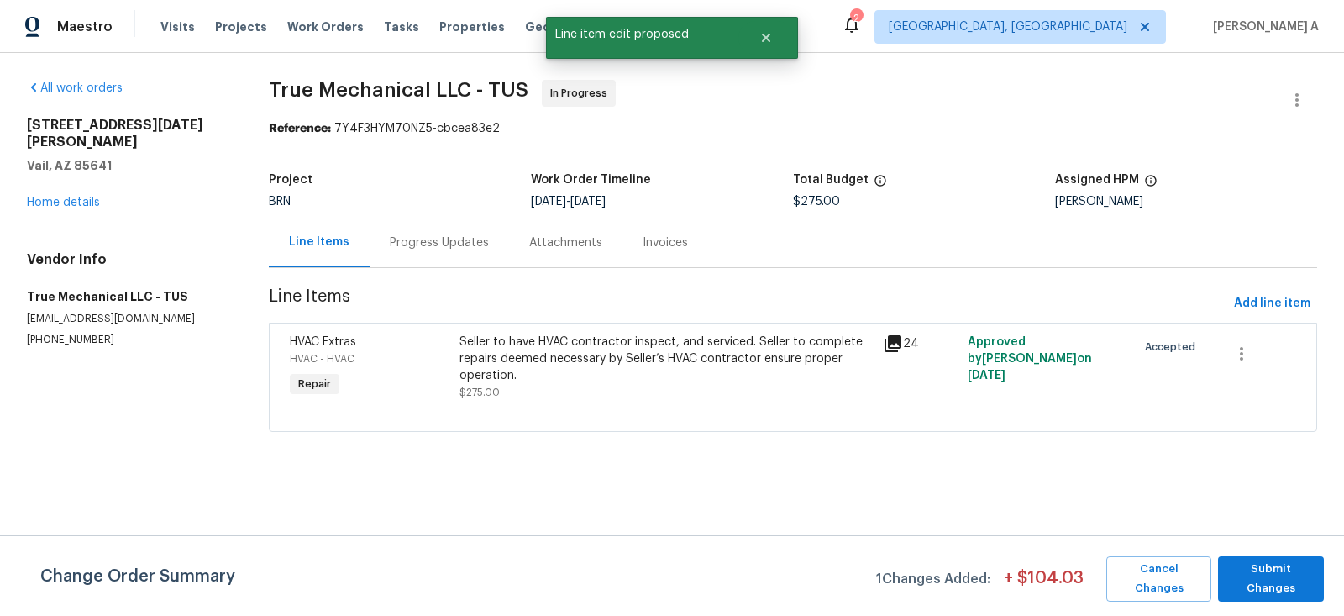
scroll to position [0, 0]
click at [1258, 563] on button "Submit Changes" at bounding box center [1271, 578] width 106 height 45
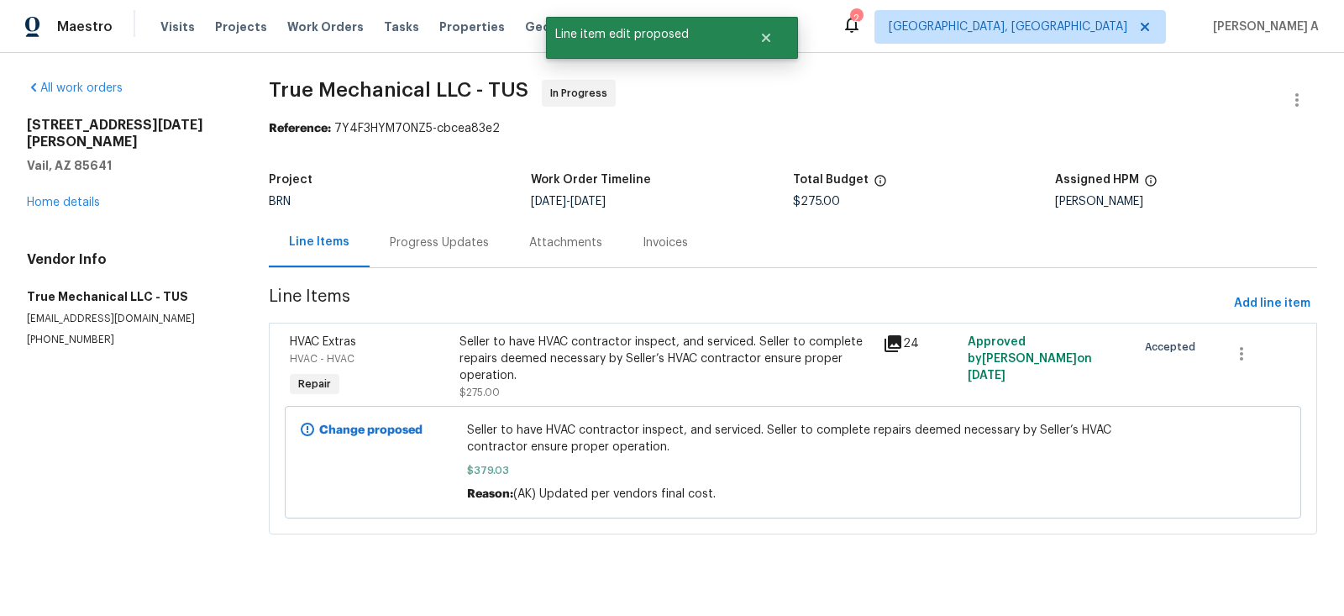
click at [414, 245] on div "Progress Updates" at bounding box center [439, 242] width 99 height 17
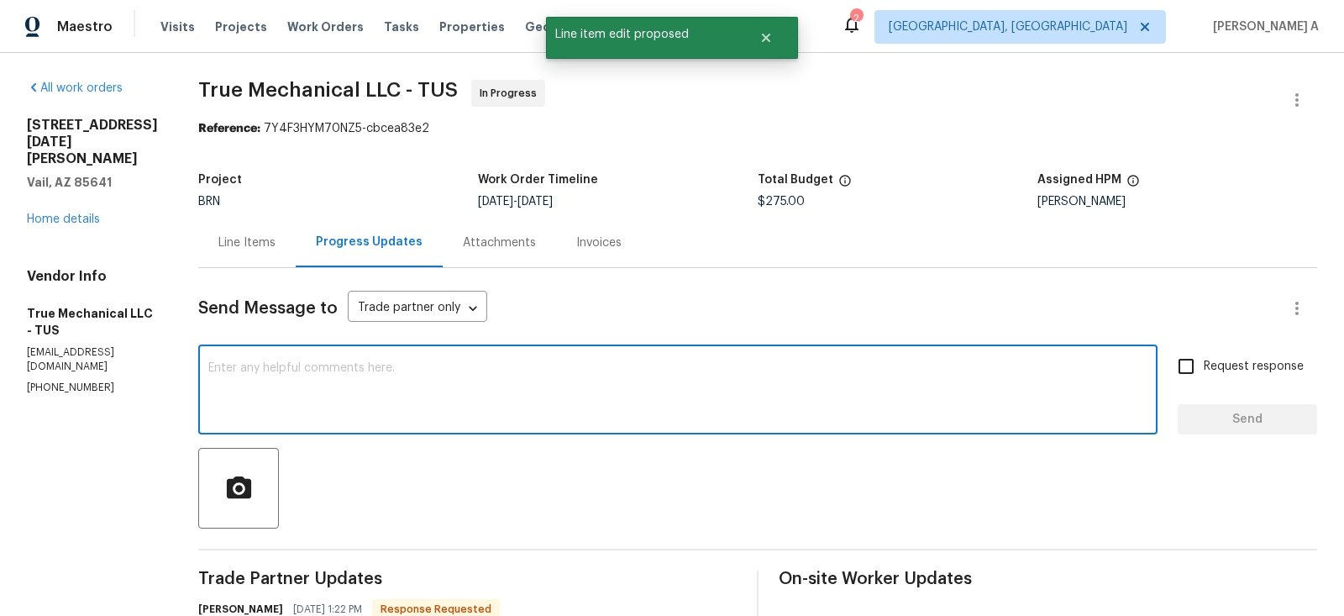
click at [473, 392] on textarea at bounding box center [677, 391] width 939 height 59
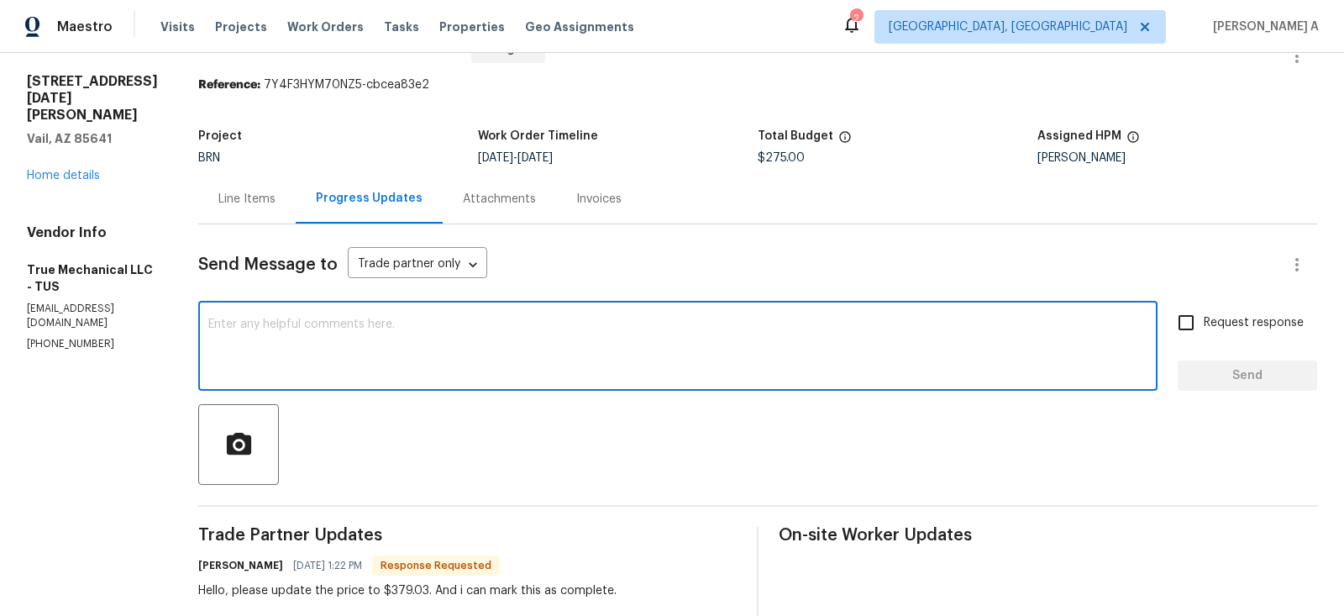
scroll to position [43, 0]
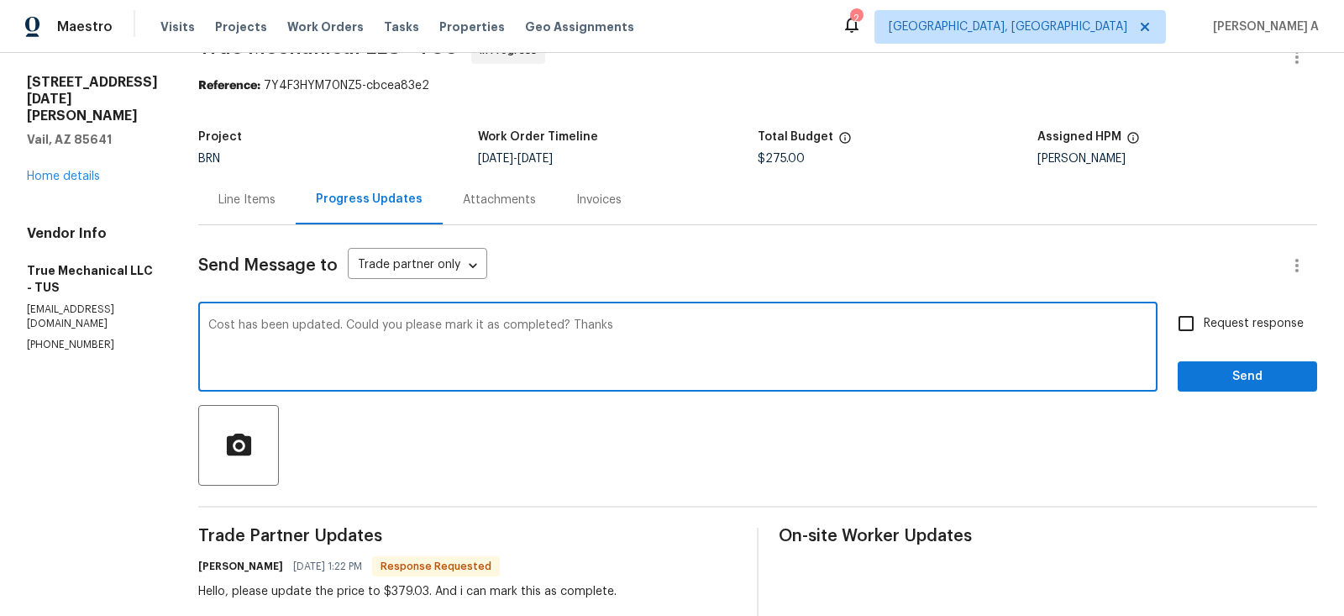
type textarea "Cost has been updated. Could you please mark it as completed? Thanks"
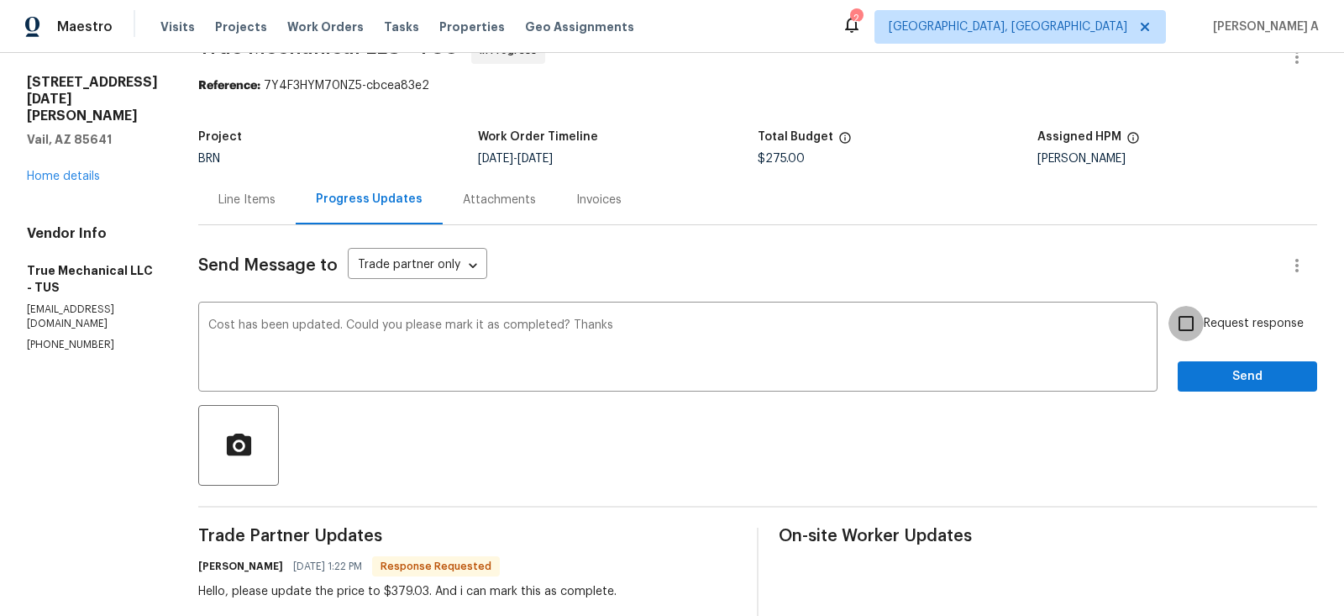
click at [1178, 324] on input "Request response" at bounding box center [1185, 323] width 35 height 35
checkbox input "true"
click at [1202, 379] on span "Send" at bounding box center [1247, 376] width 113 height 21
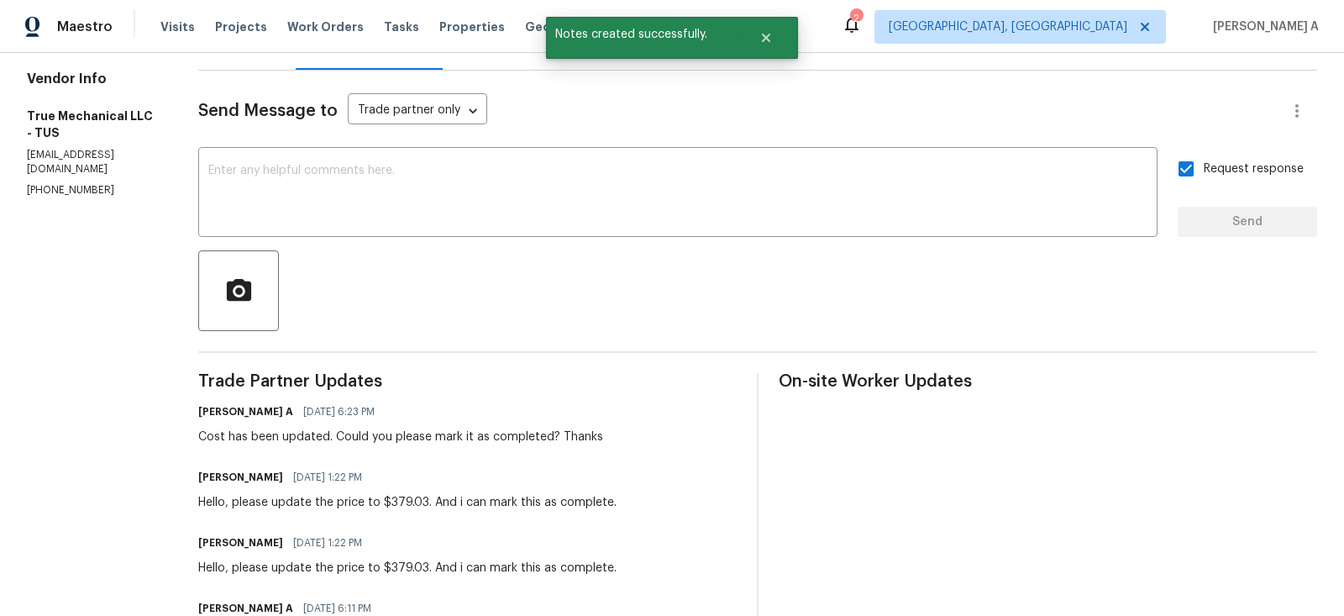
scroll to position [0, 0]
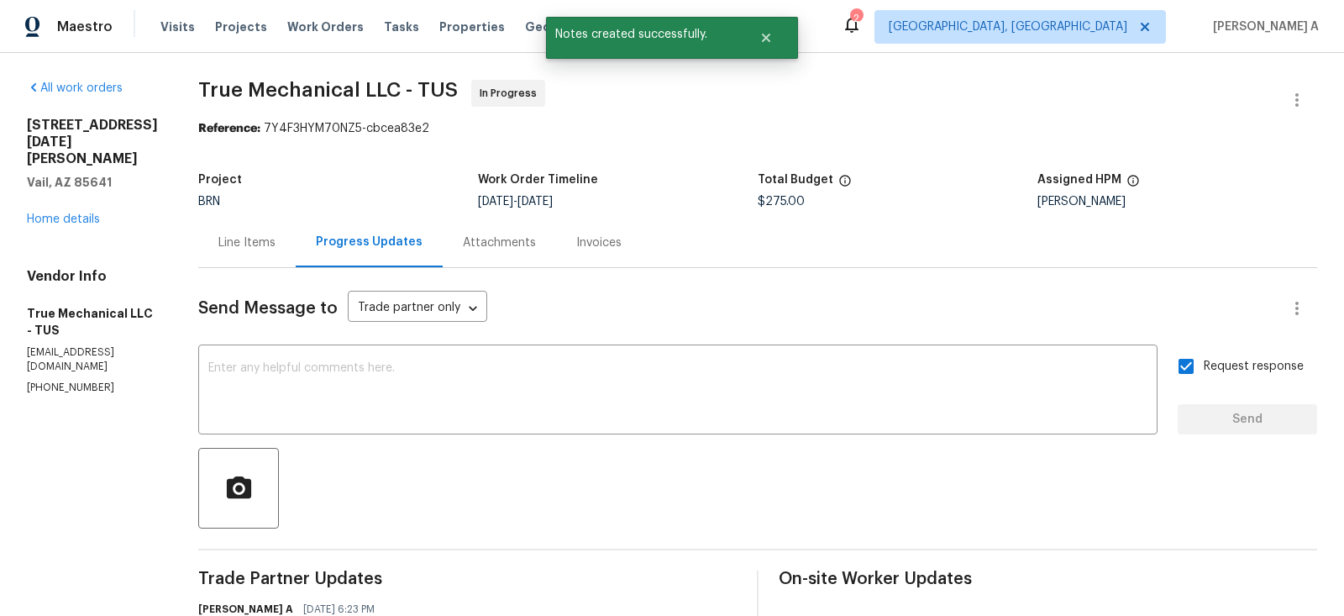
click at [239, 227] on div "Line Items" at bounding box center [246, 242] width 97 height 50
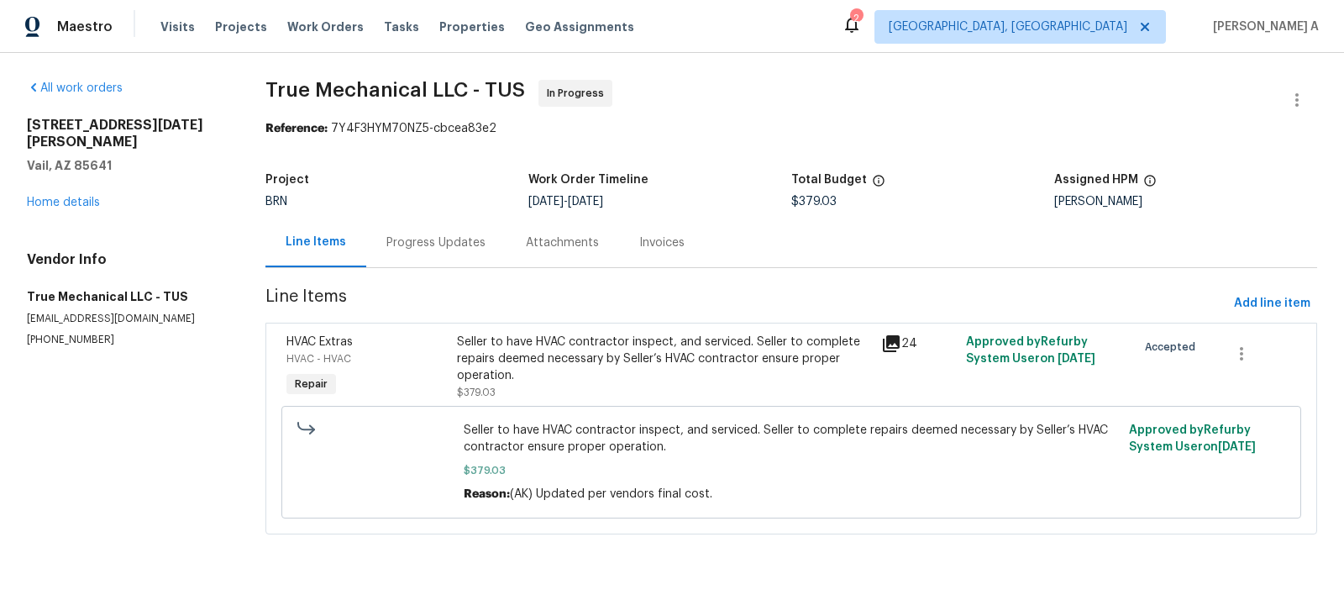
click at [422, 235] on div "Progress Updates" at bounding box center [435, 242] width 99 height 17
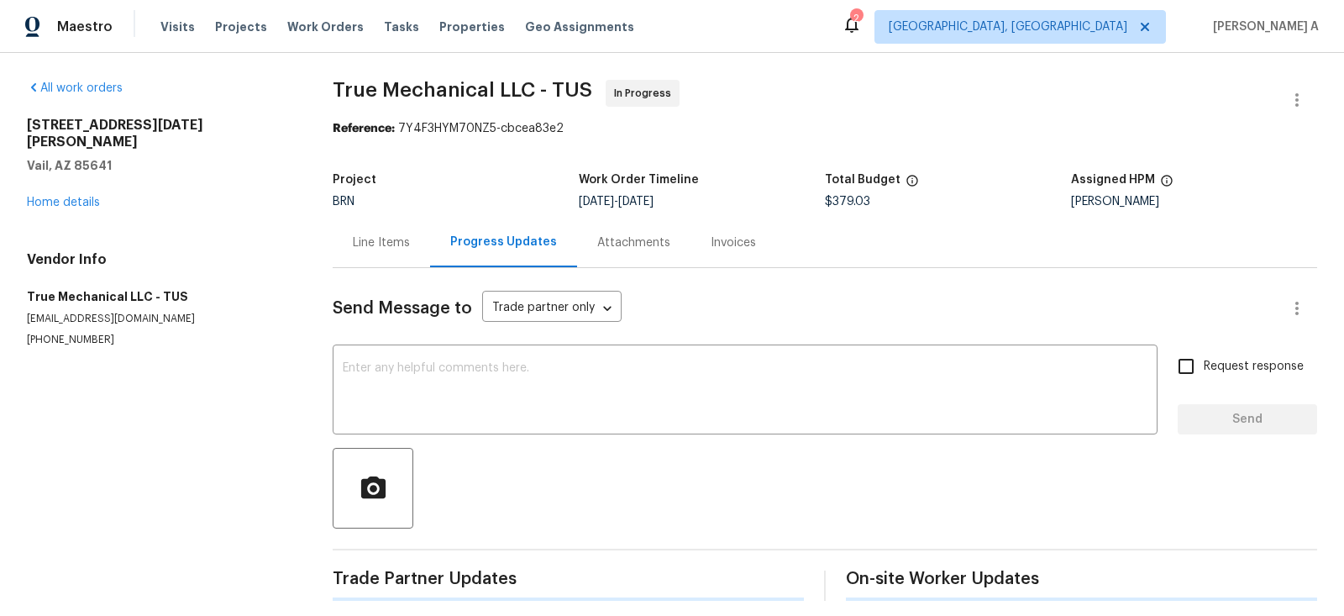
click at [450, 240] on div "Progress Updates" at bounding box center [503, 241] width 107 height 17
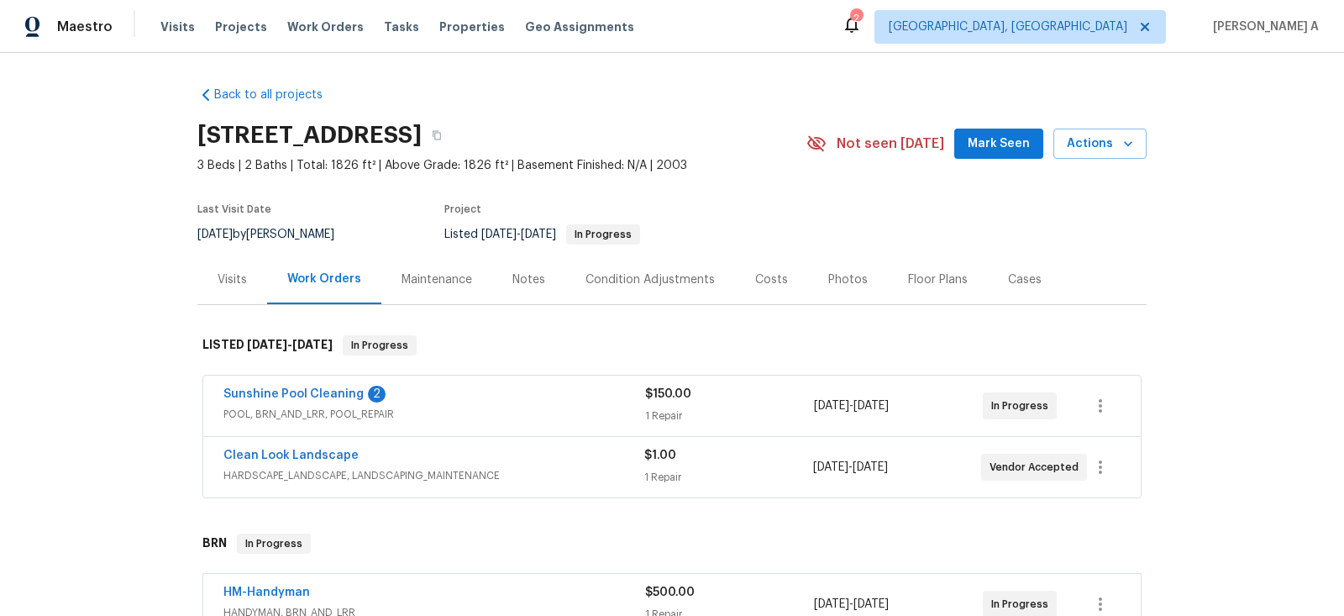
scroll to position [112, 0]
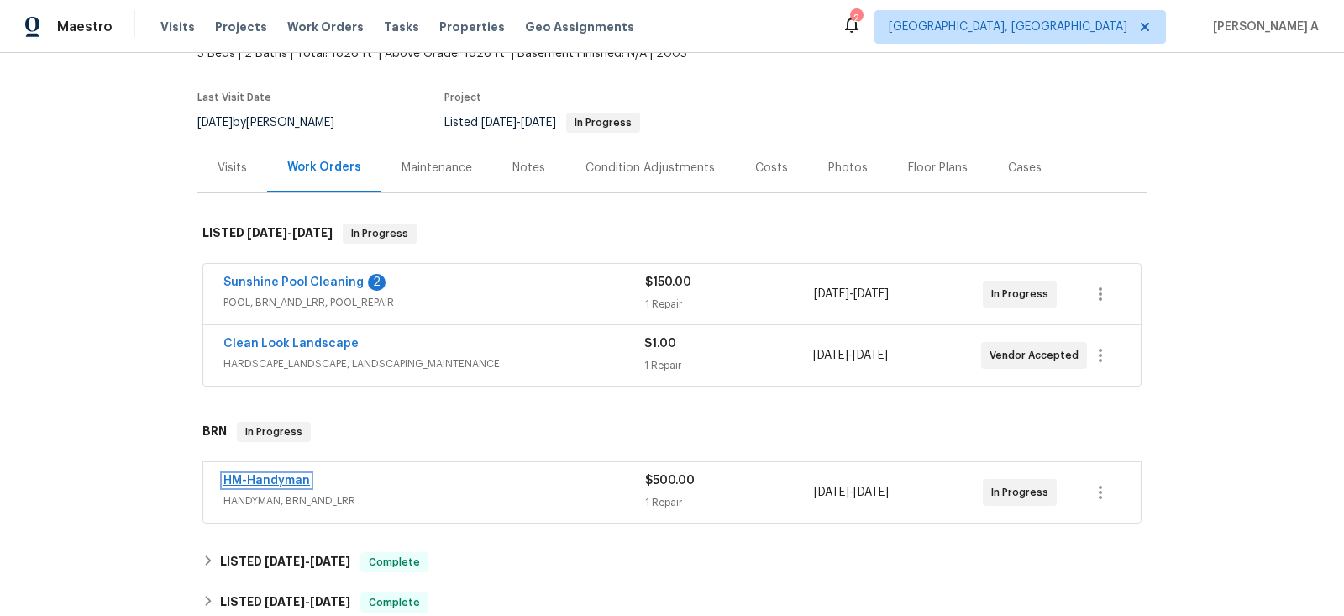
click at [270, 480] on link "HM-Handyman" at bounding box center [266, 480] width 86 height 12
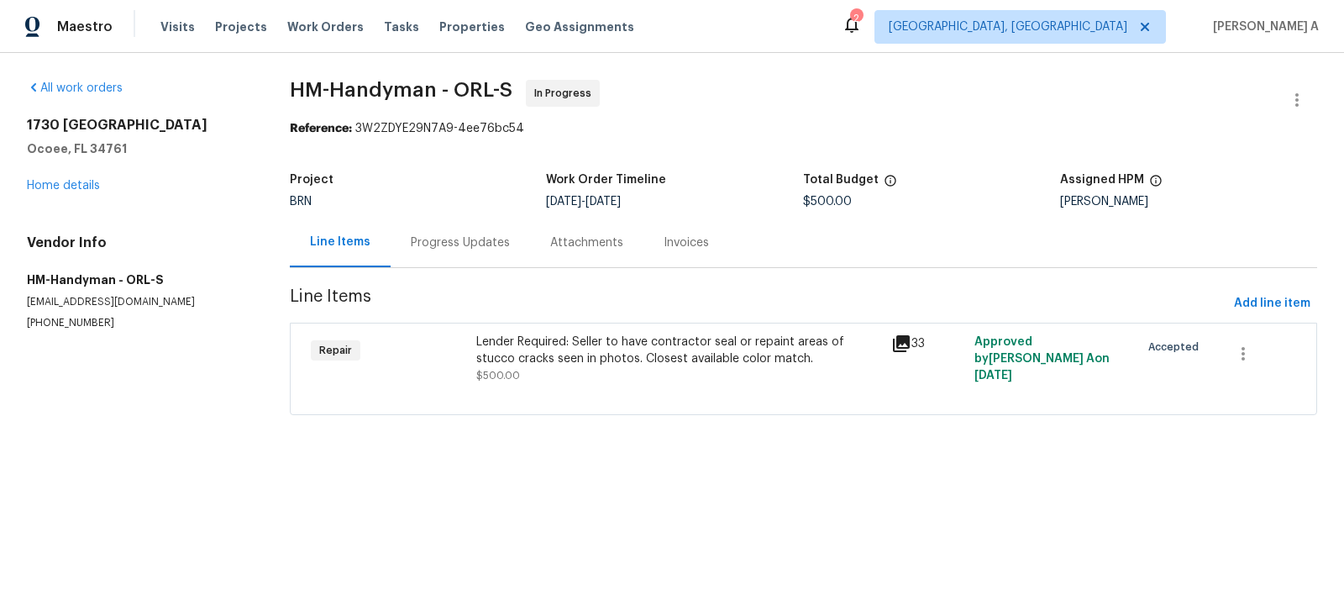
click at [427, 260] on div "Progress Updates" at bounding box center [459, 242] width 139 height 50
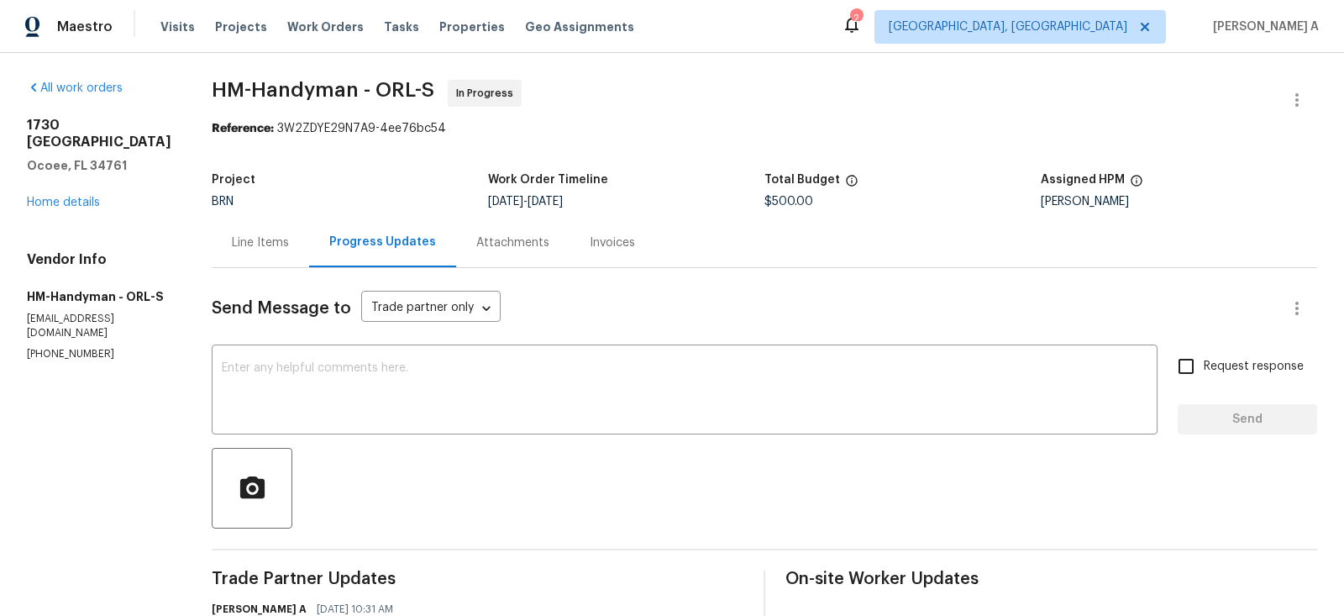
scroll to position [174, 0]
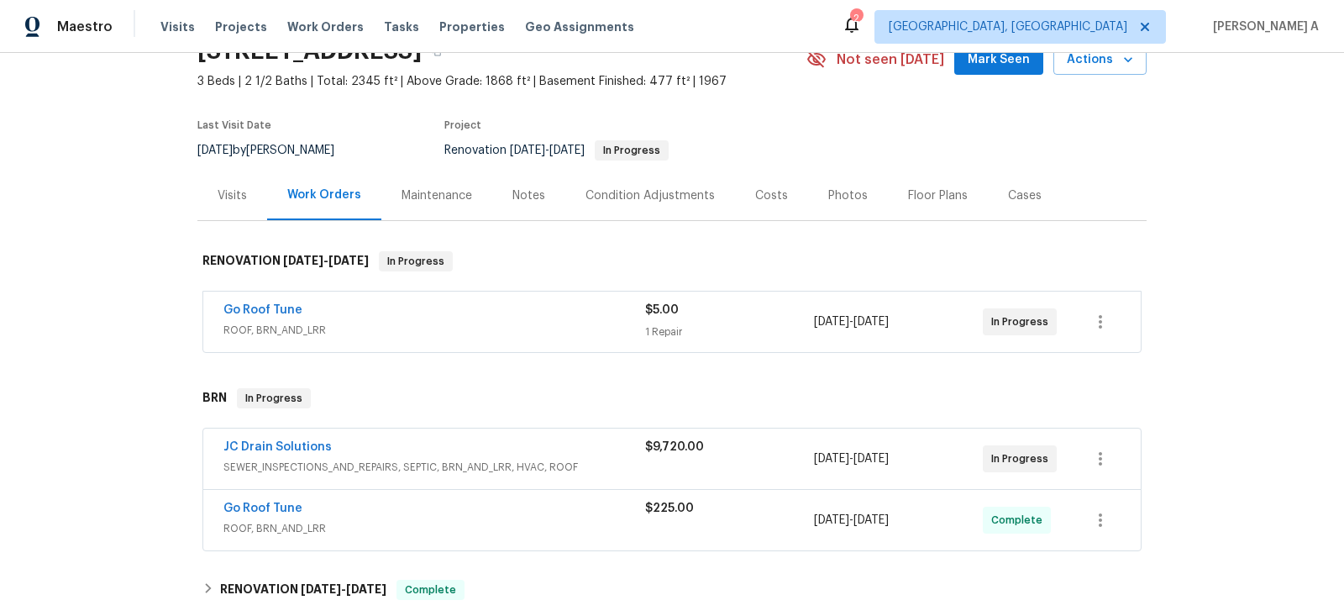
scroll to position [97, 0]
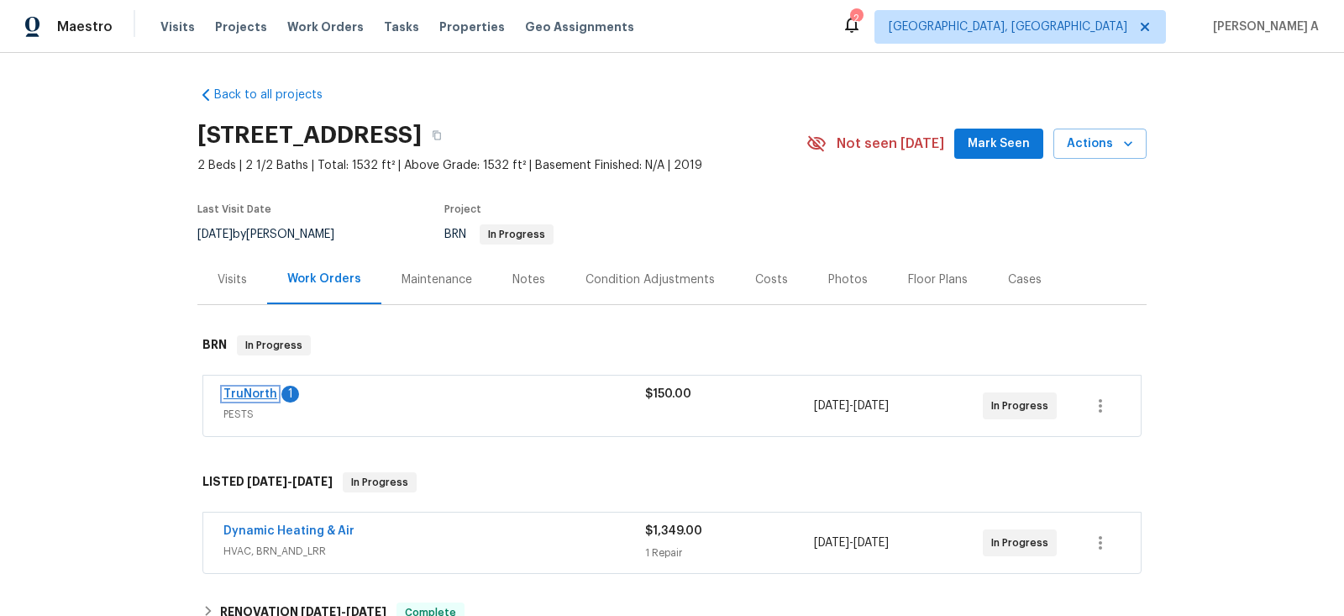
click at [256, 389] on link "TruNorth" at bounding box center [250, 394] width 54 height 12
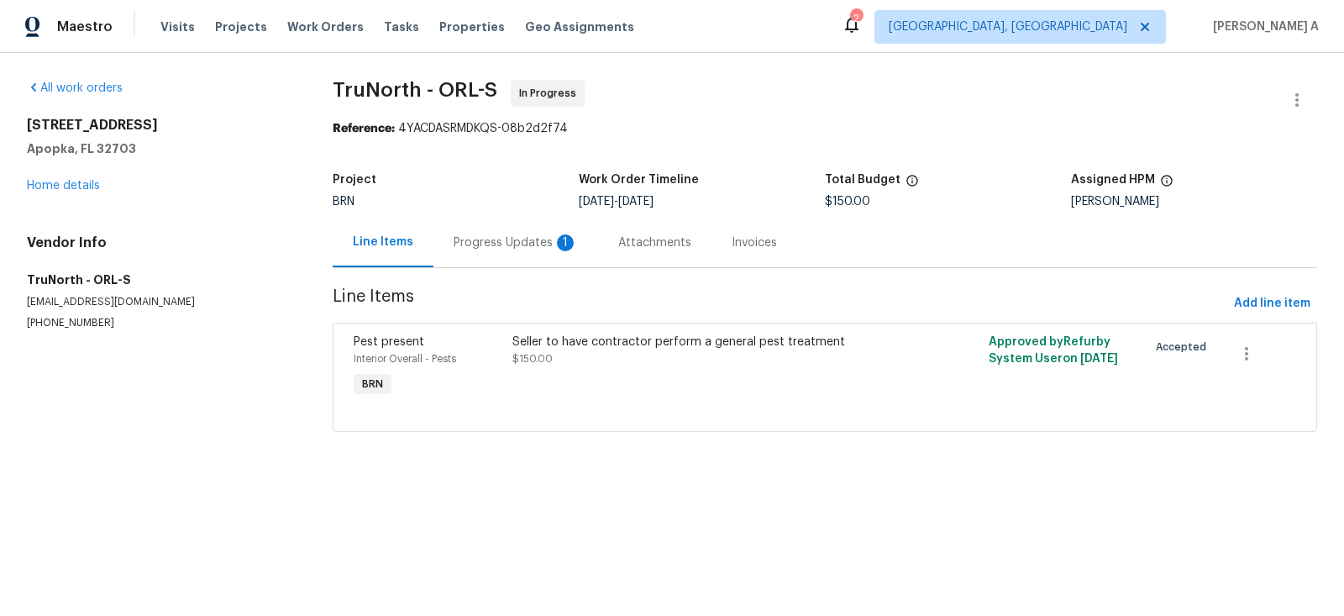
click at [465, 235] on div "Progress Updates 1" at bounding box center [515, 242] width 124 height 17
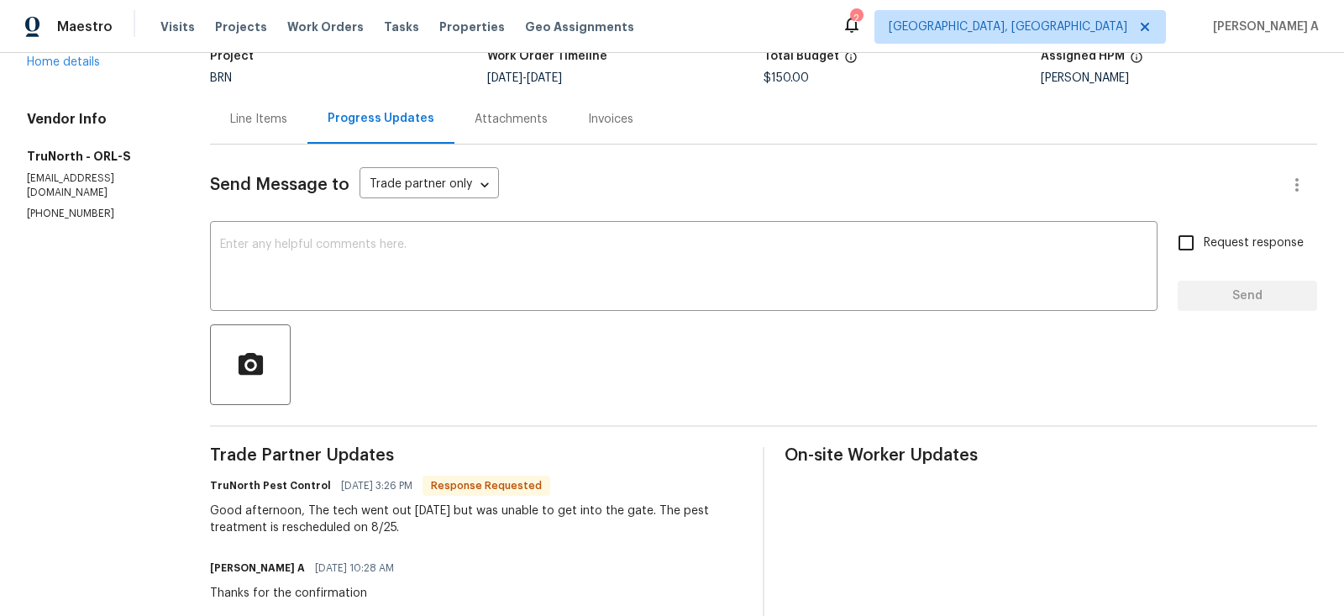
scroll to position [95, 0]
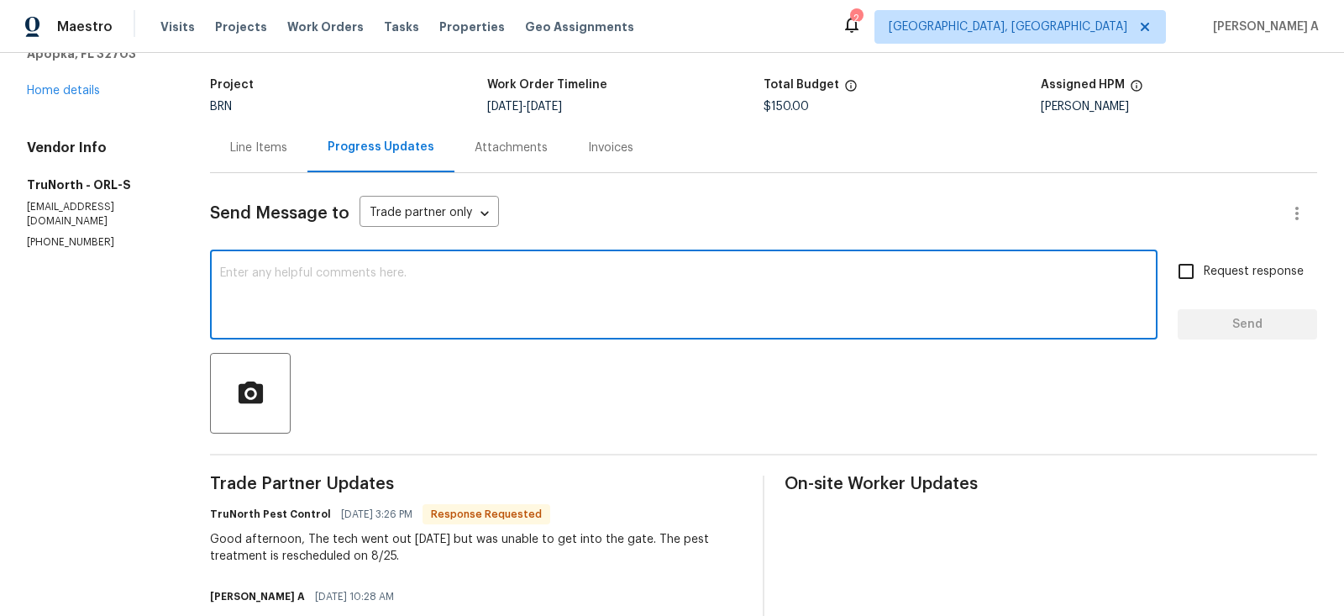
click at [669, 316] on textarea at bounding box center [683, 296] width 927 height 59
type textarea "Q"
click at [508, 287] on textarea "Was the code not working?" at bounding box center [683, 296] width 927 height 59
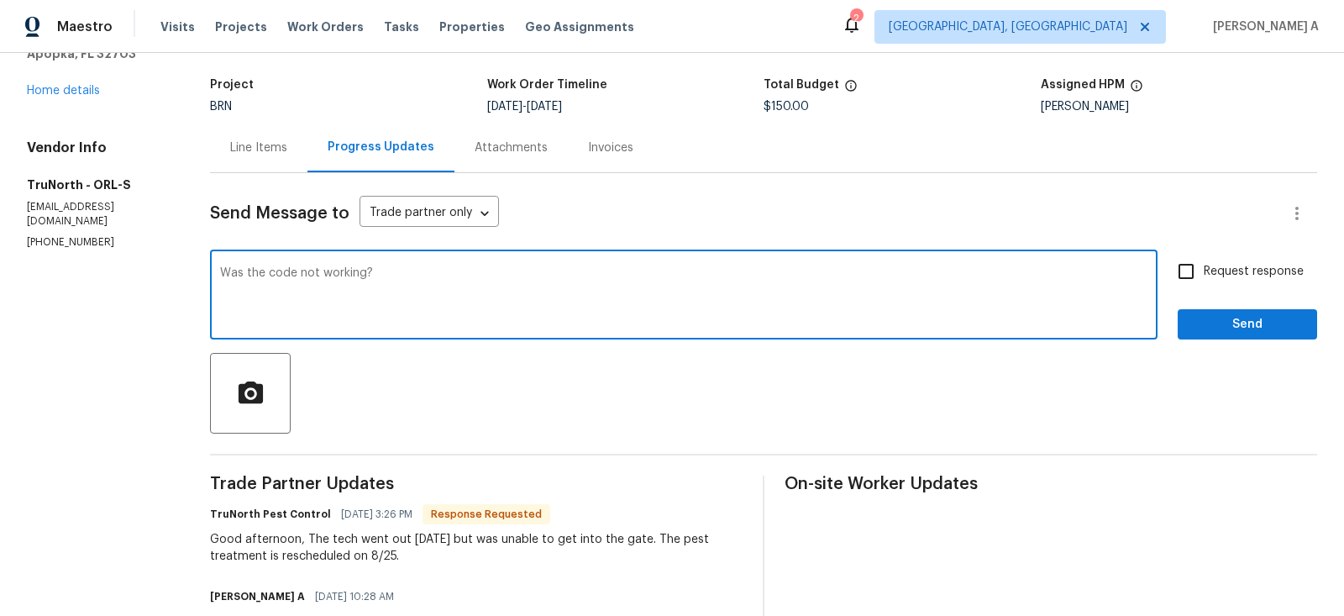
click at [602, 284] on textarea "Was the code not working?" at bounding box center [683, 296] width 927 height 59
click at [268, 271] on textarea "Was the code not working?" at bounding box center [683, 296] width 927 height 59
click at [0, 0] on span "lockbox" at bounding box center [0, 0] width 0 height 0
click at [329, 282] on textarea "Was the lockbox code not working?" at bounding box center [683, 296] width 927 height 59
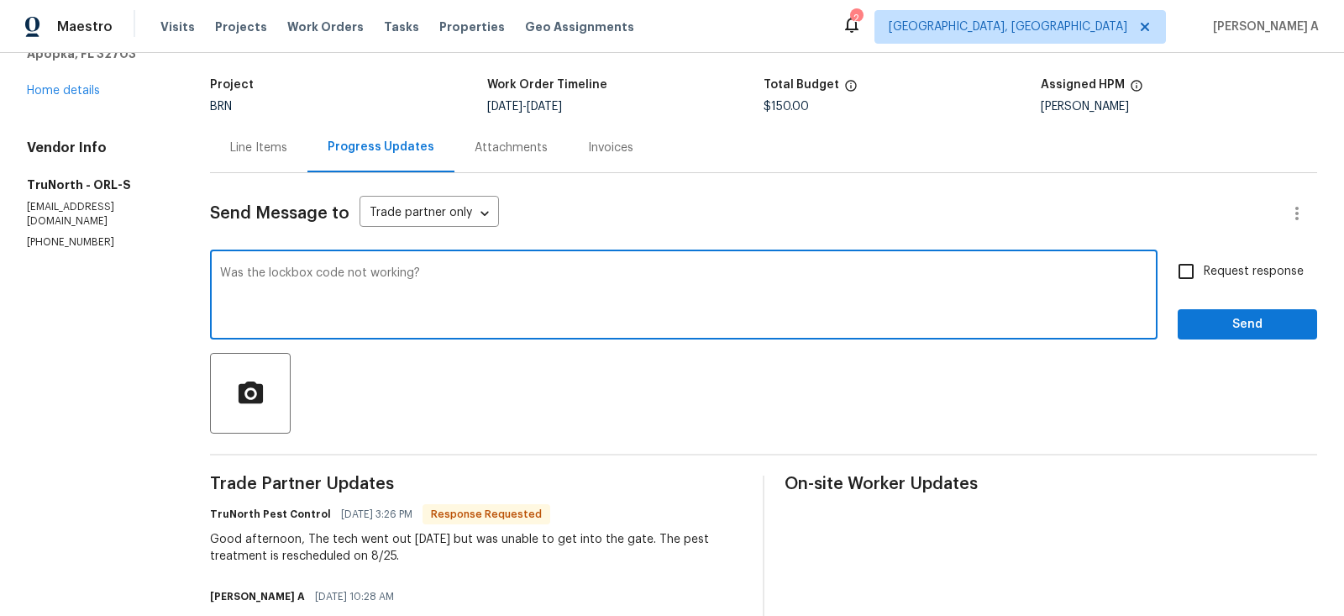
click at [329, 282] on textarea "Was the lockbox code not working?" at bounding box center [683, 296] width 927 height 59
click at [0, 0] on icon "Paraphrase text" at bounding box center [0, 0] width 0 height 0
click at [0, 0] on span "working" at bounding box center [0, 0] width 0 height 0
type textarea "Was the lockbox code not working properly?"
click at [1223, 267] on span "Request response" at bounding box center [1253, 272] width 100 height 18
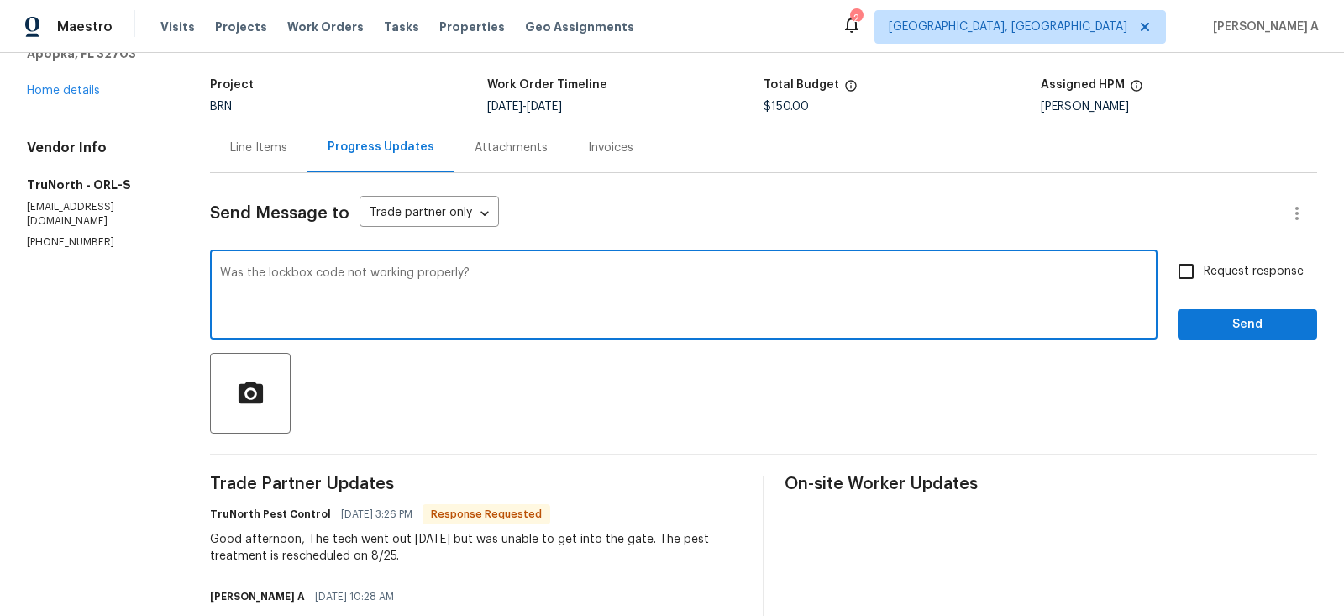
click at [1203, 267] on input "Request response" at bounding box center [1185, 271] width 35 height 35
checkbox input "true"
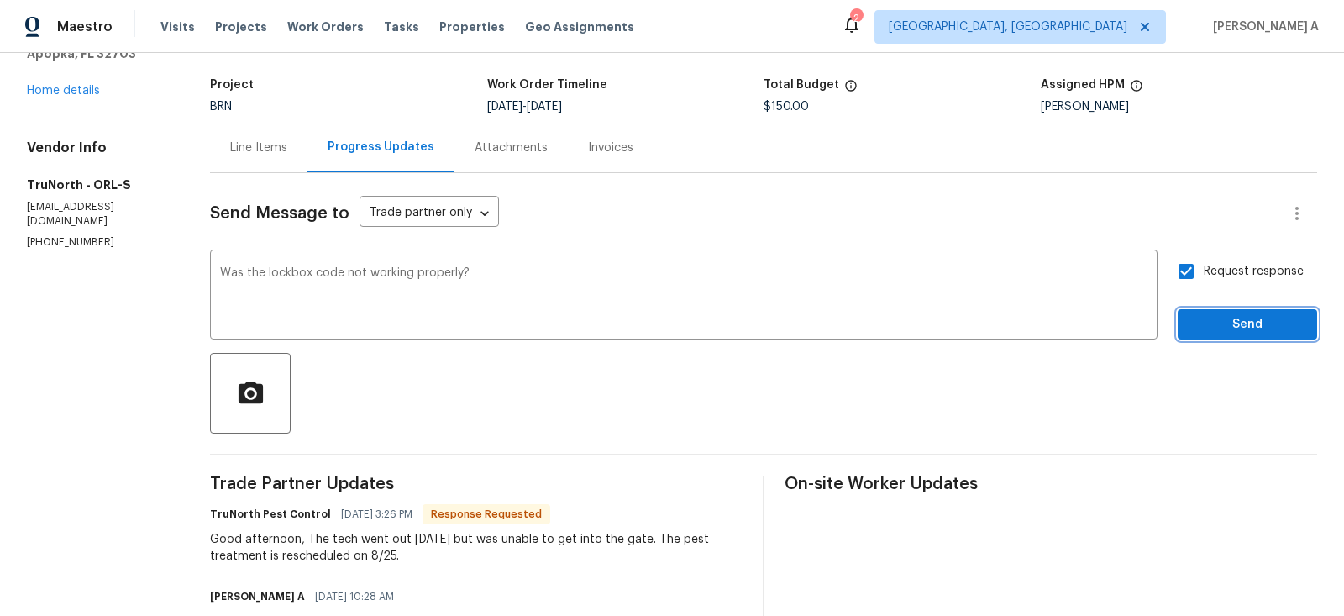
click at [1253, 317] on span "Send" at bounding box center [1247, 324] width 113 height 21
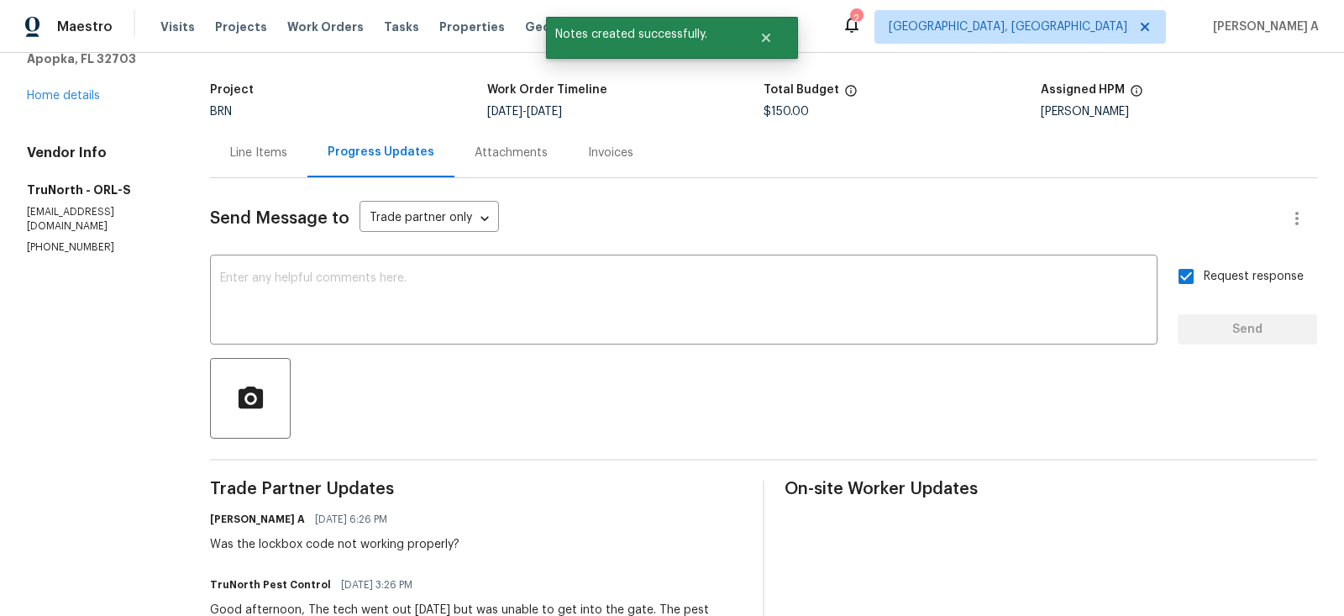
scroll to position [0, 0]
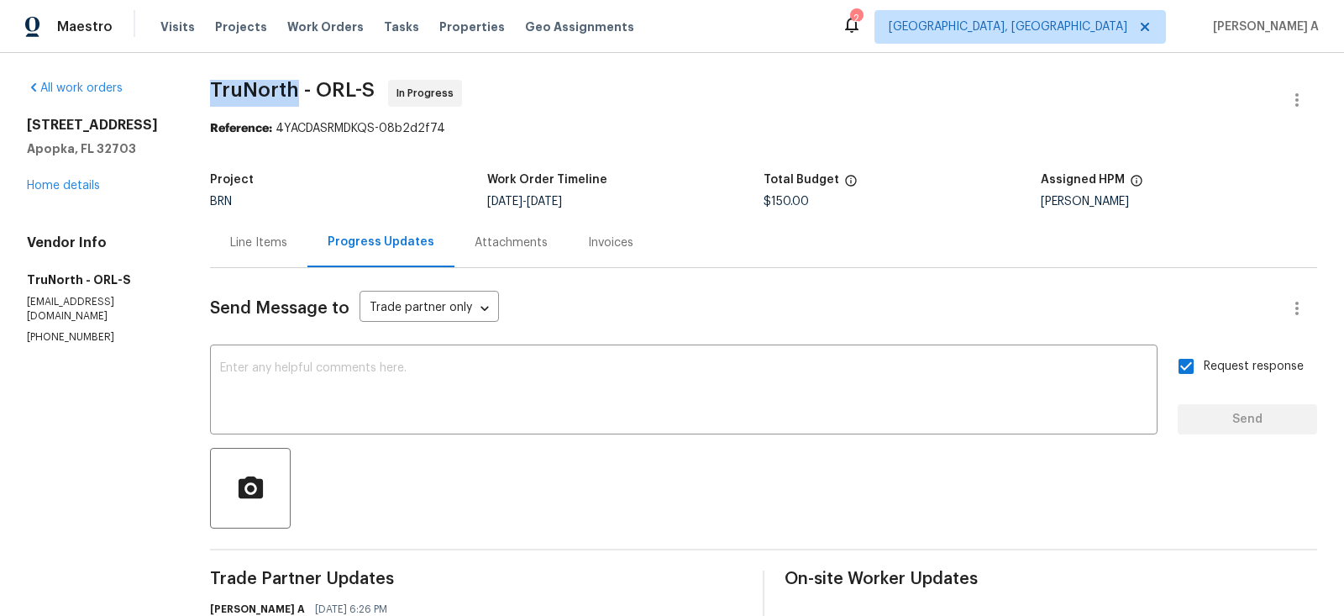
copy span "TruNorth"
drag, startPoint x: 205, startPoint y: 92, endPoint x: 296, endPoint y: 92, distance: 91.5
click at [296, 92] on div "All work orders 3020 Alessa Loop Apopka, FL 32703 Home details Vendor Info TruN…" at bounding box center [672, 536] width 1344 height 966
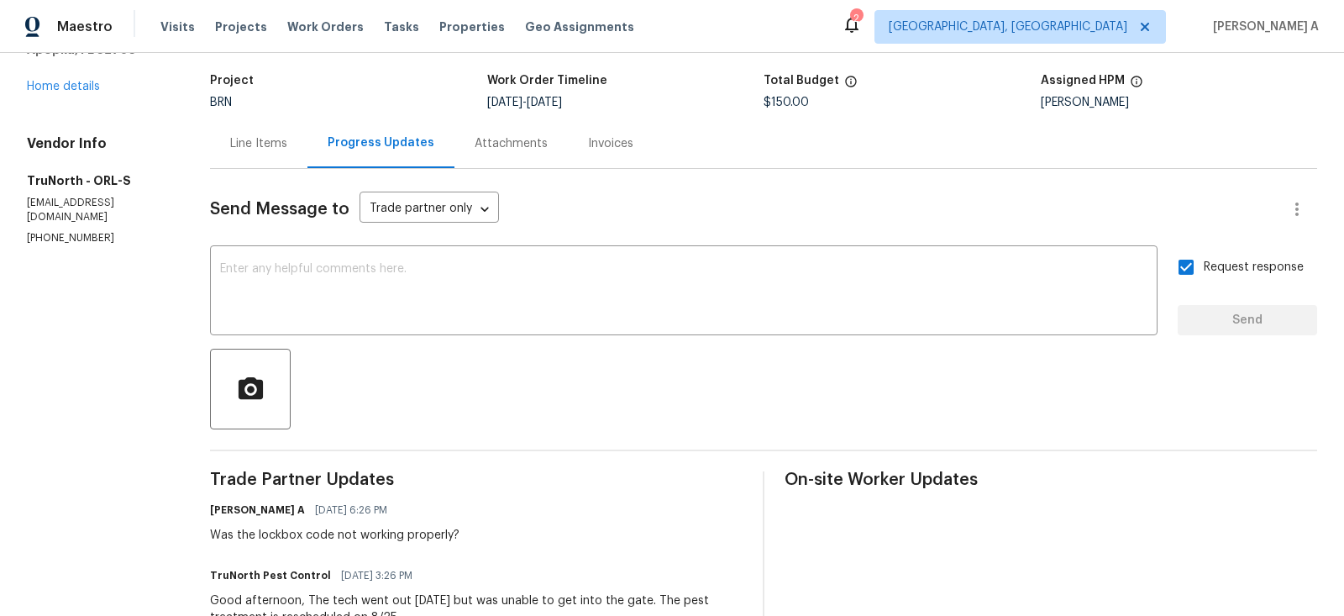
scroll to position [301, 0]
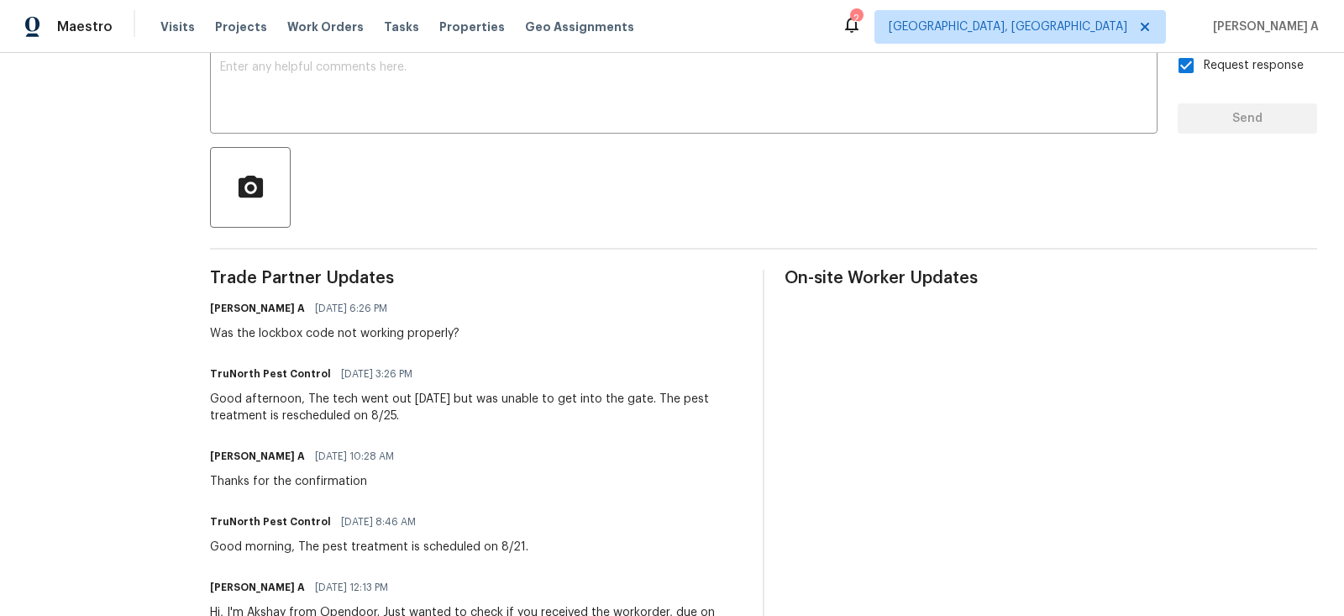
click at [415, 401] on div "Good afternoon, The tech went out today but was unable to get into the gate. Th…" at bounding box center [476, 407] width 532 height 34
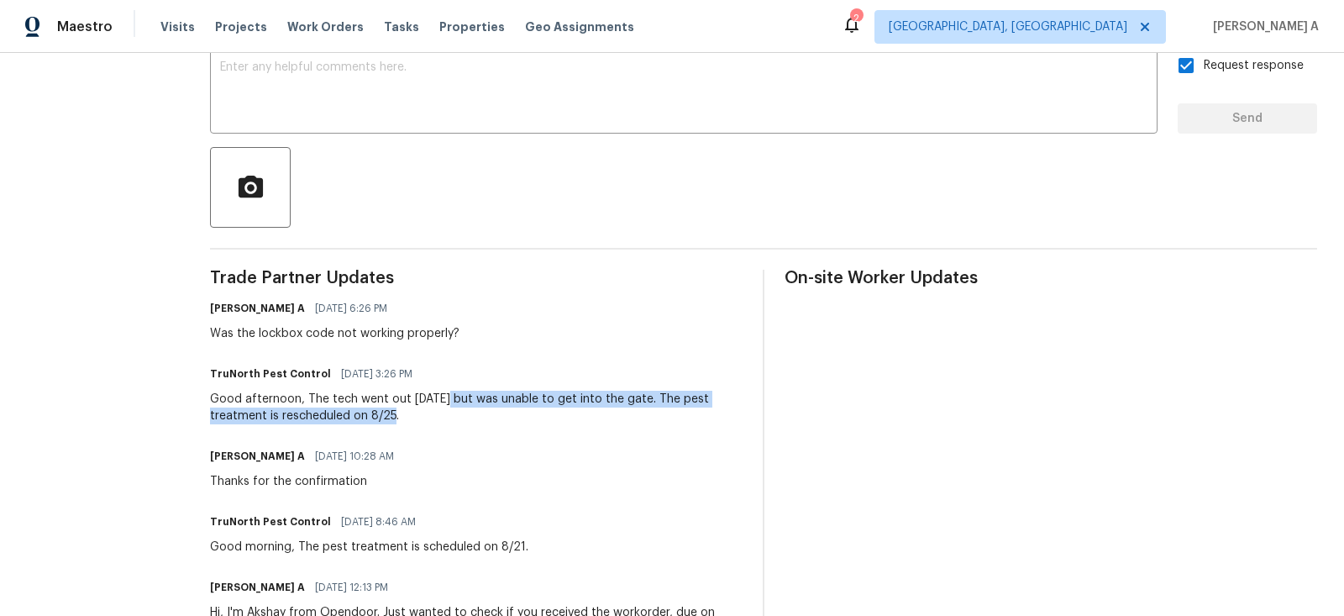
copy div "but was unable to get into the gate. The pest treatment is rescheduled on 8/25."
drag, startPoint x: 441, startPoint y: 397, endPoint x: 675, endPoint y: 411, distance: 234.7
click at [675, 411] on div "Good afternoon, The tech went out today but was unable to get into the gate. Th…" at bounding box center [476, 407] width 532 height 34
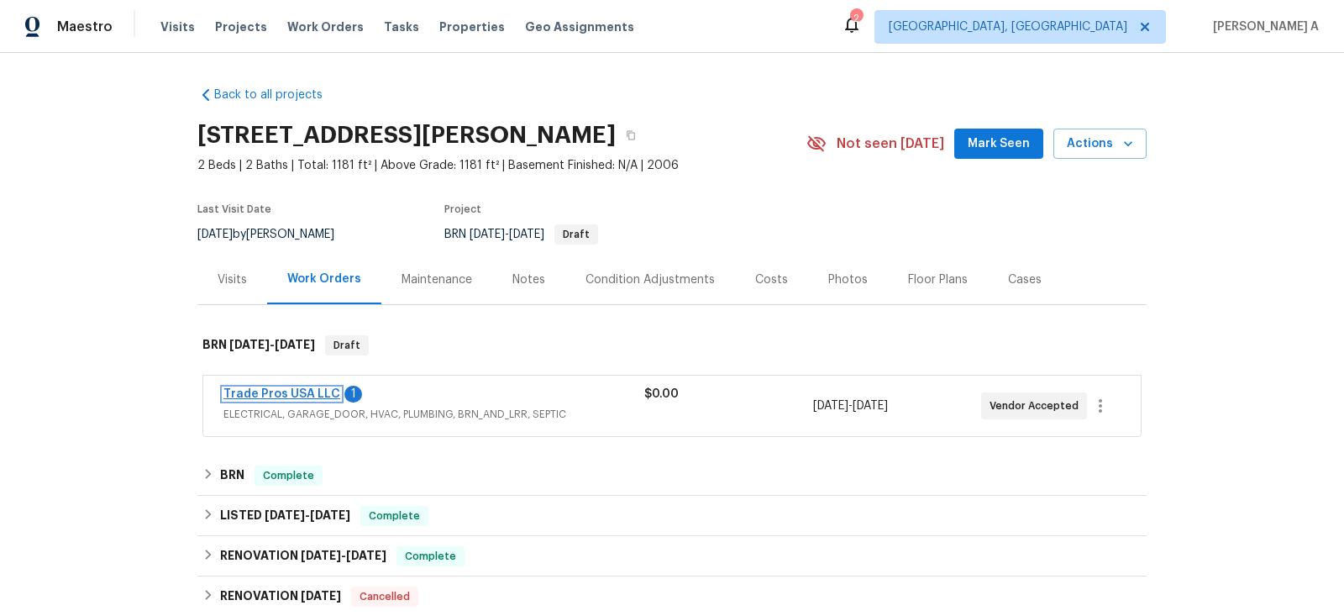
click at [267, 391] on link "Trade Pros USA LLC" at bounding box center [281, 394] width 117 height 12
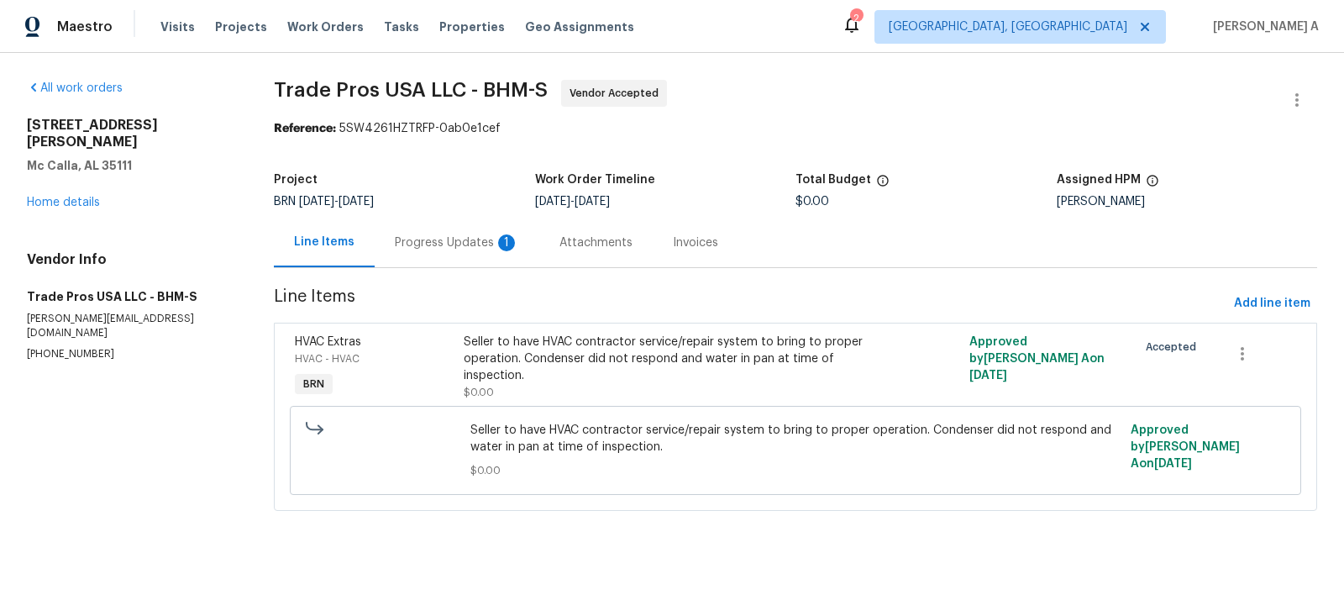
click at [402, 236] on div "Progress Updates 1" at bounding box center [457, 242] width 124 height 17
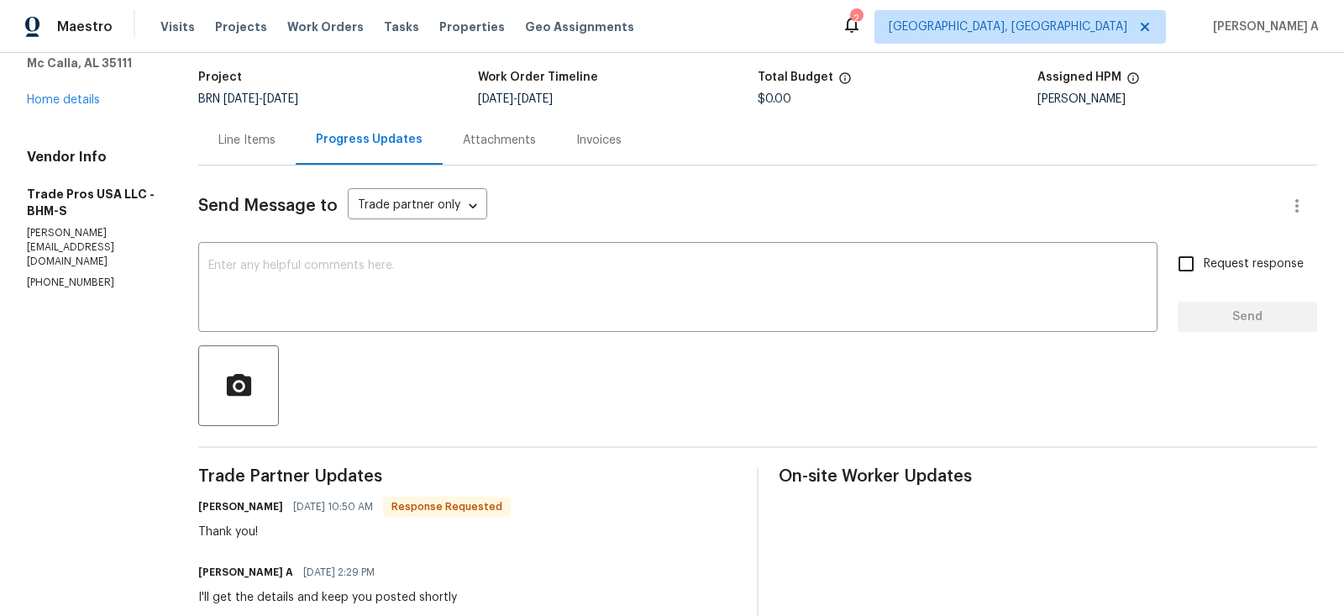
scroll to position [34, 0]
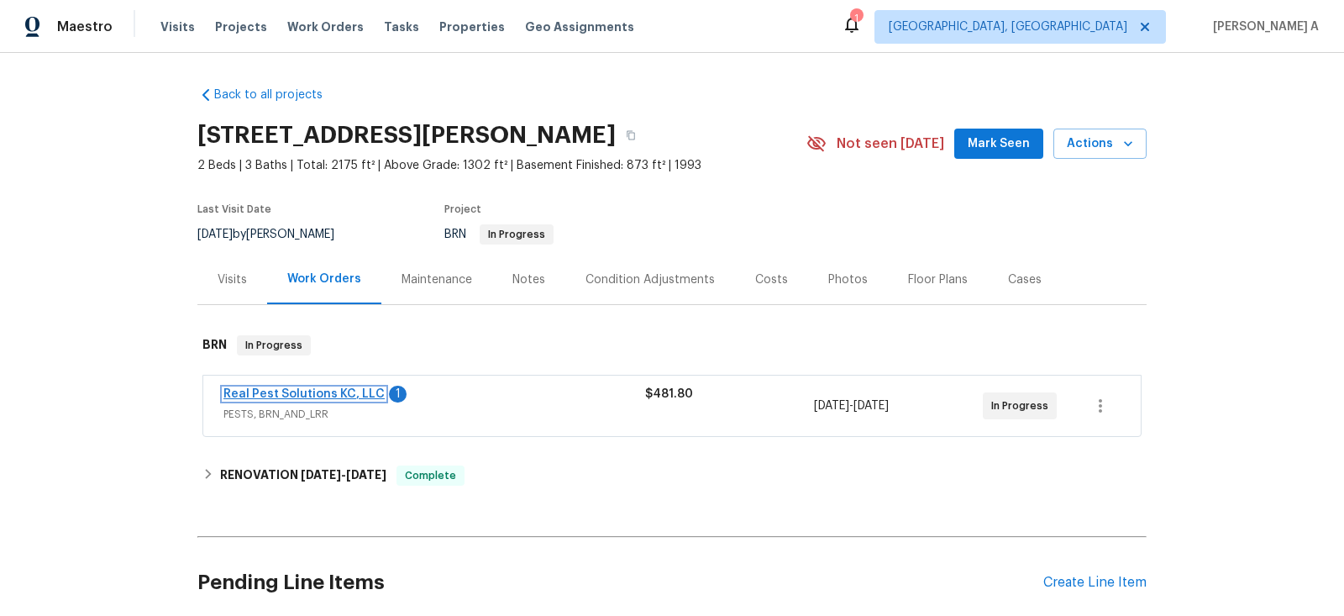
click at [285, 398] on link "Real Pest Solutions KC, LLC" at bounding box center [303, 394] width 161 height 12
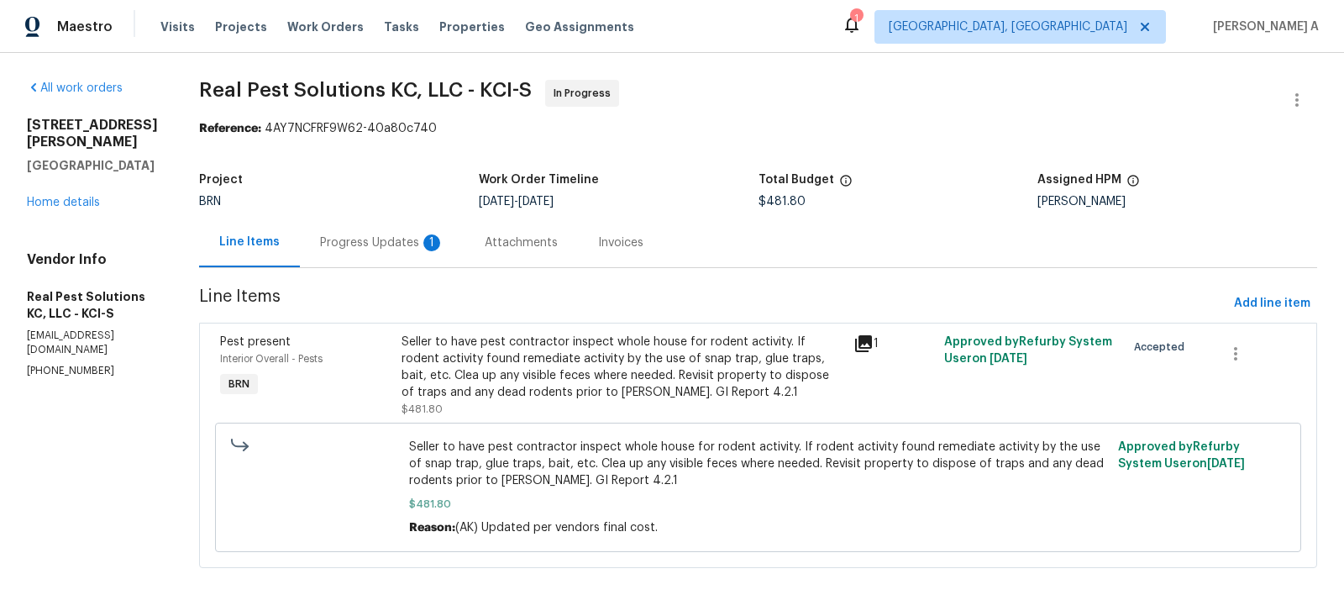
click at [413, 242] on div "Progress Updates 1" at bounding box center [382, 242] width 124 height 17
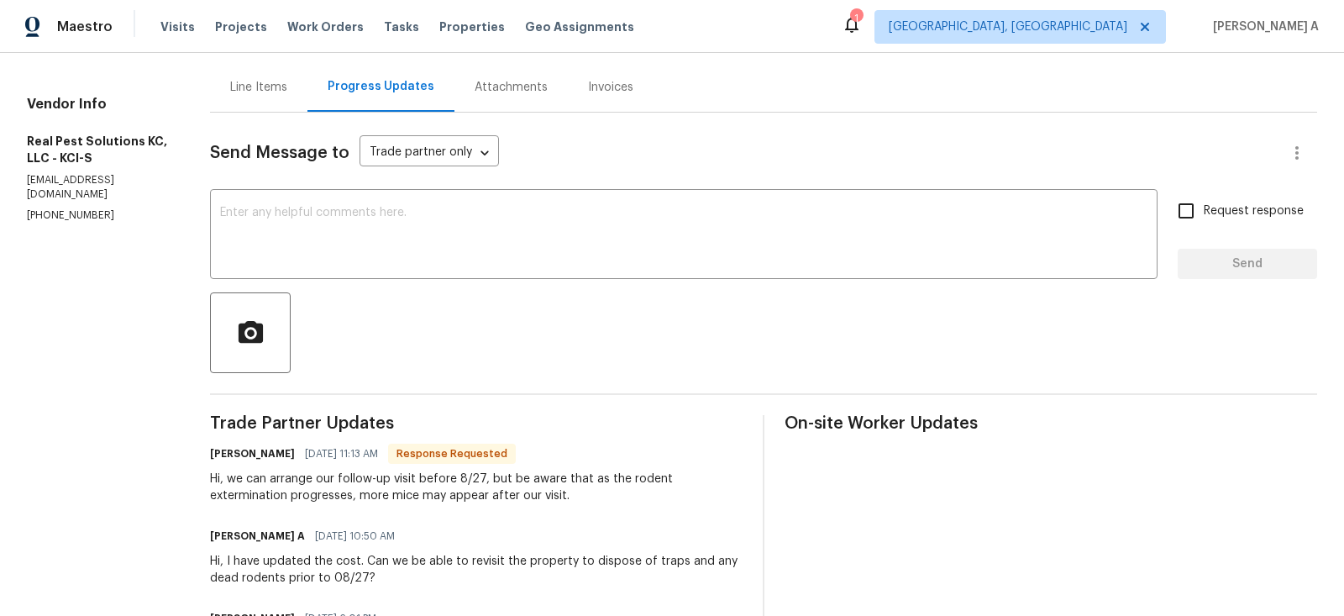
scroll to position [173, 0]
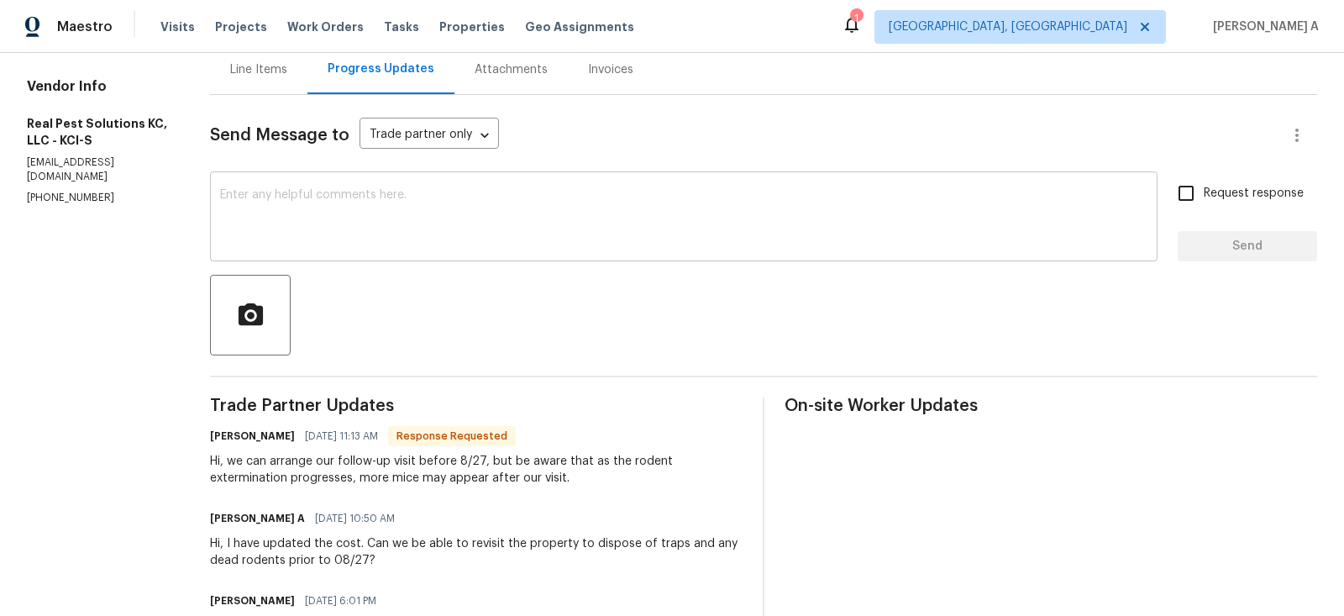
click at [420, 208] on textarea at bounding box center [683, 218] width 927 height 59
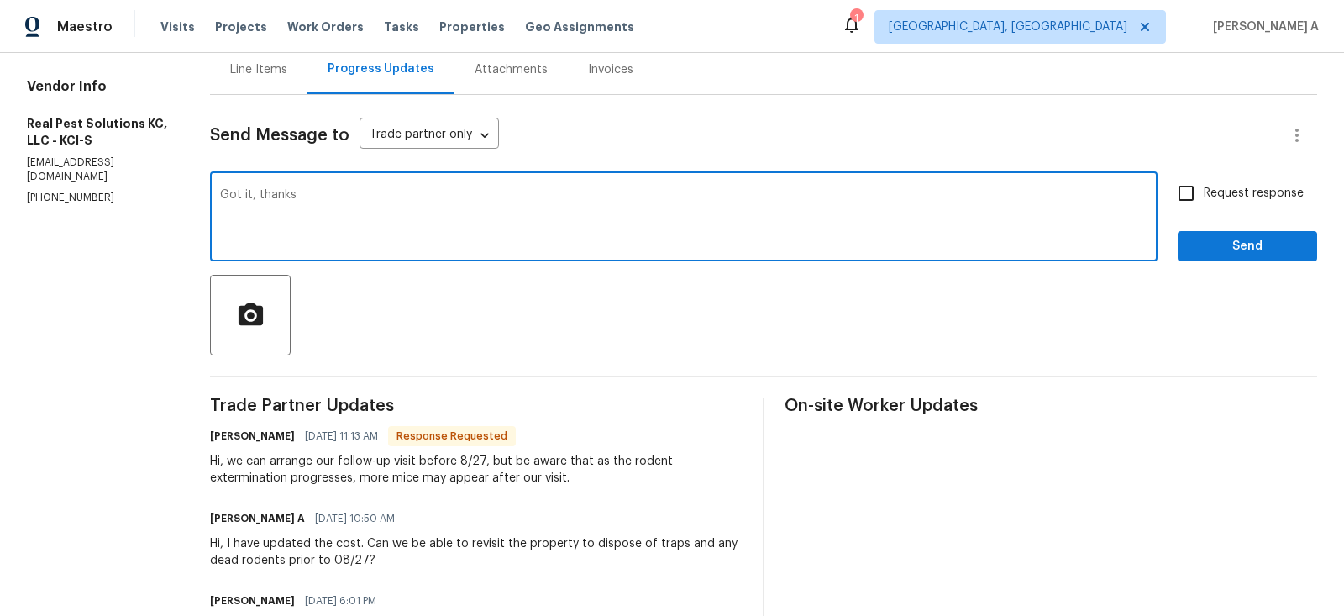
type textarea "Got it, thanks"
click at [1294, 242] on span "Send" at bounding box center [1247, 246] width 113 height 21
